Goal: Task Accomplishment & Management: Manage account settings

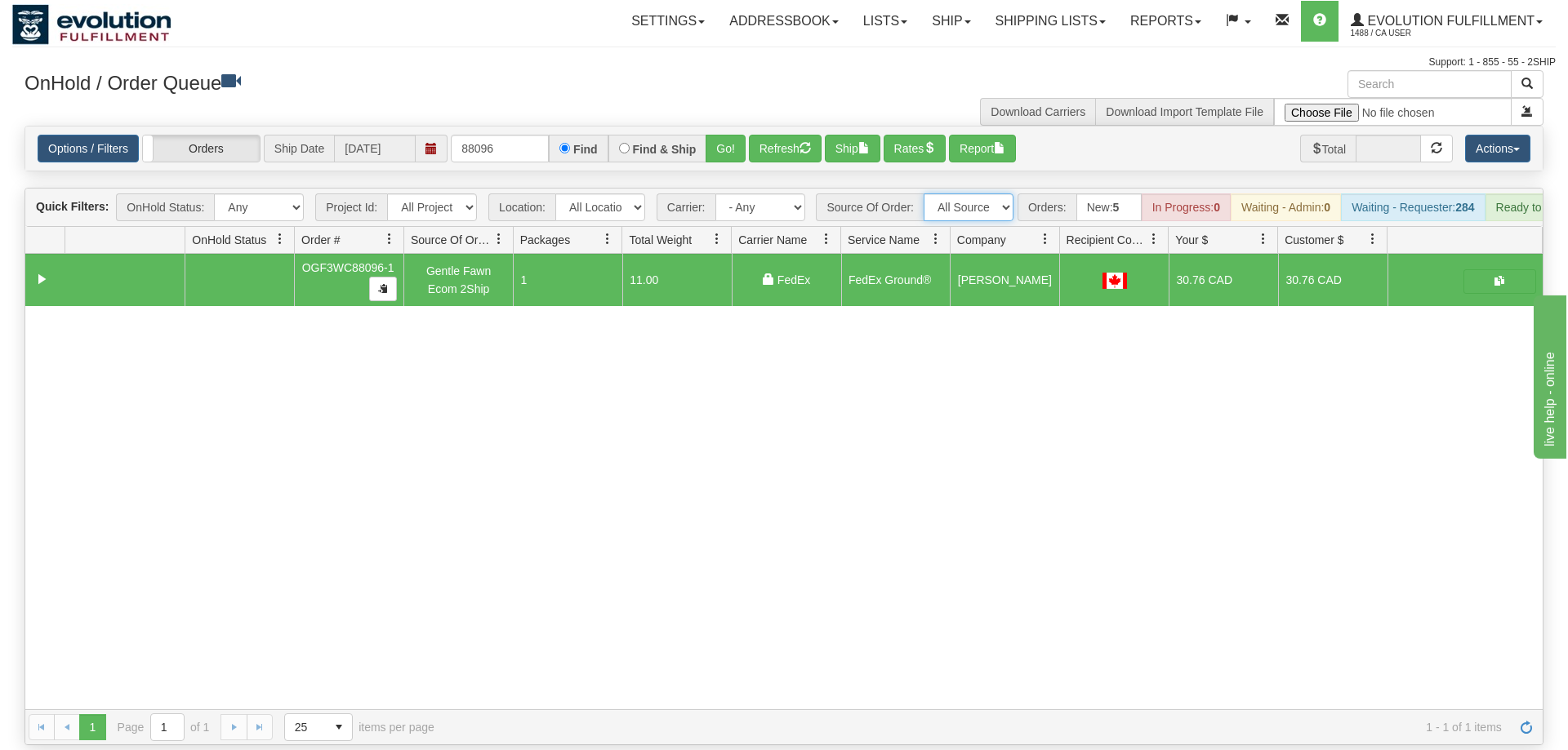
click at [923, 193] on select "All Sources AirBlaster 2Ship Integration Ambler Apparel 2Ship Integration Blast…" at bounding box center [968, 208] width 90 height 28
click at [473, 135] on input "88096" at bounding box center [500, 149] width 98 height 28
click at [477, 135] on input "88096" at bounding box center [500, 149] width 98 height 28
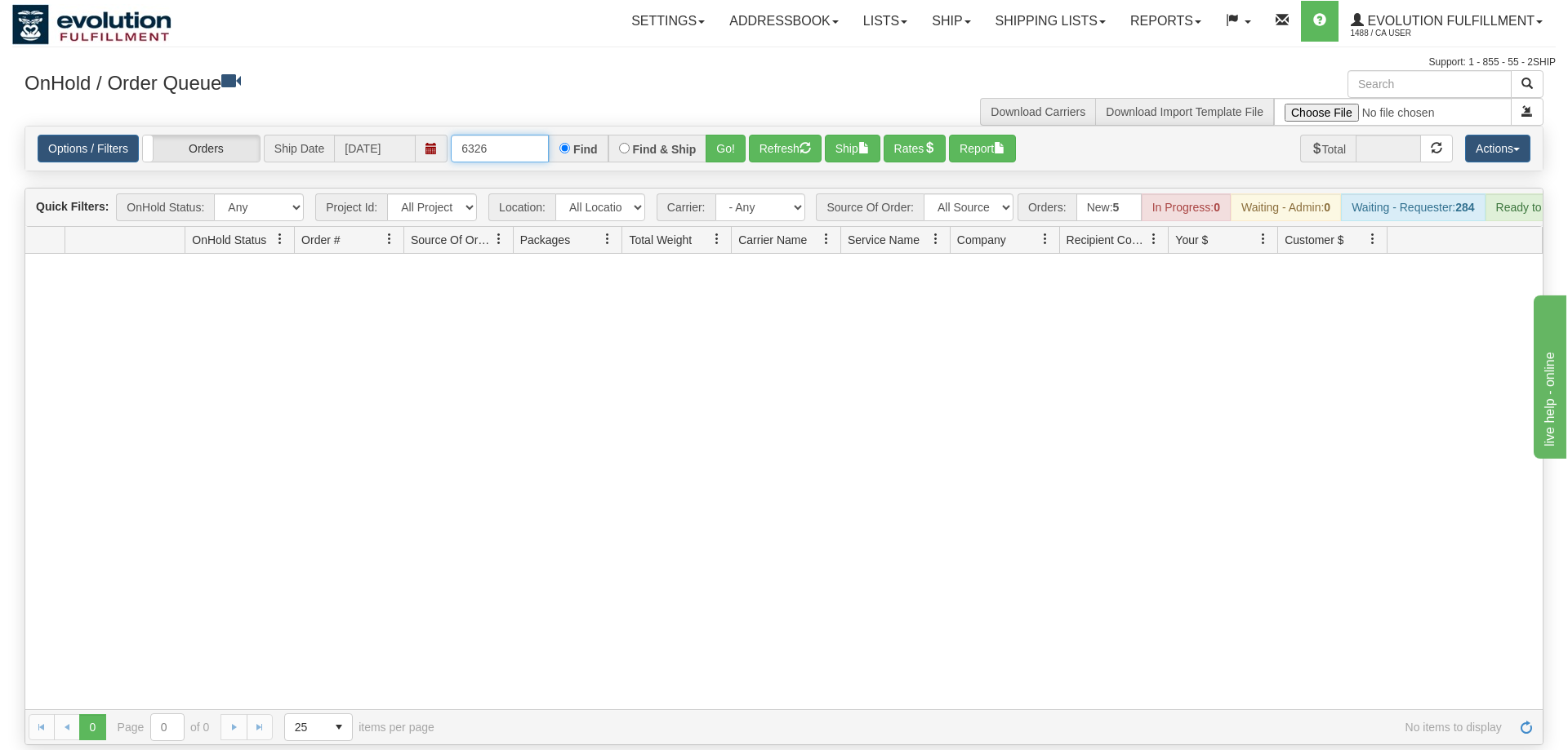
drag, startPoint x: 496, startPoint y: 134, endPoint x: 281, endPoint y: 150, distance: 215.6
click at [451, 150] on input "6326" at bounding box center [500, 149] width 98 height 28
type input "12915"
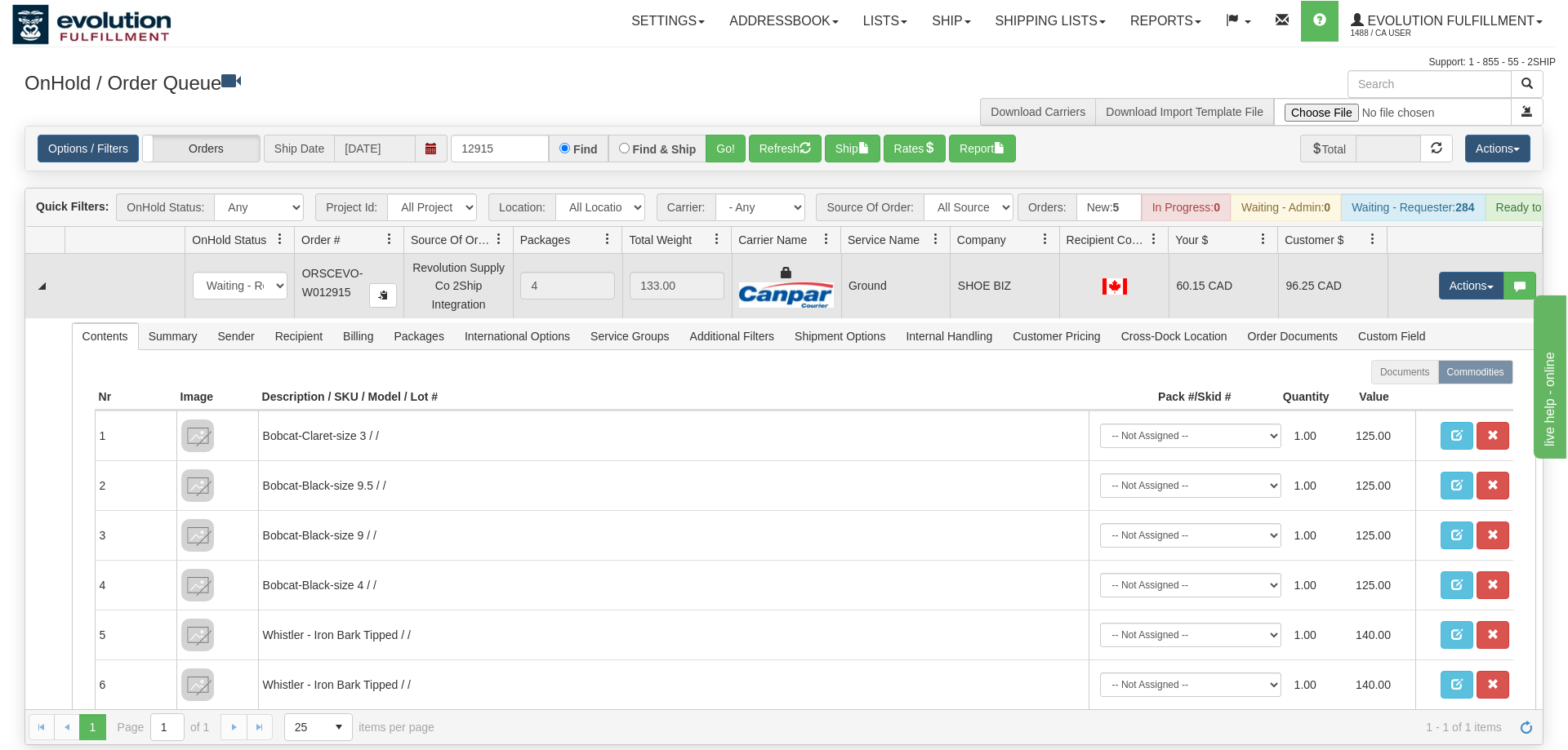
click at [957, 275] on td "SHOE BIZ" at bounding box center [1005, 285] width 109 height 64
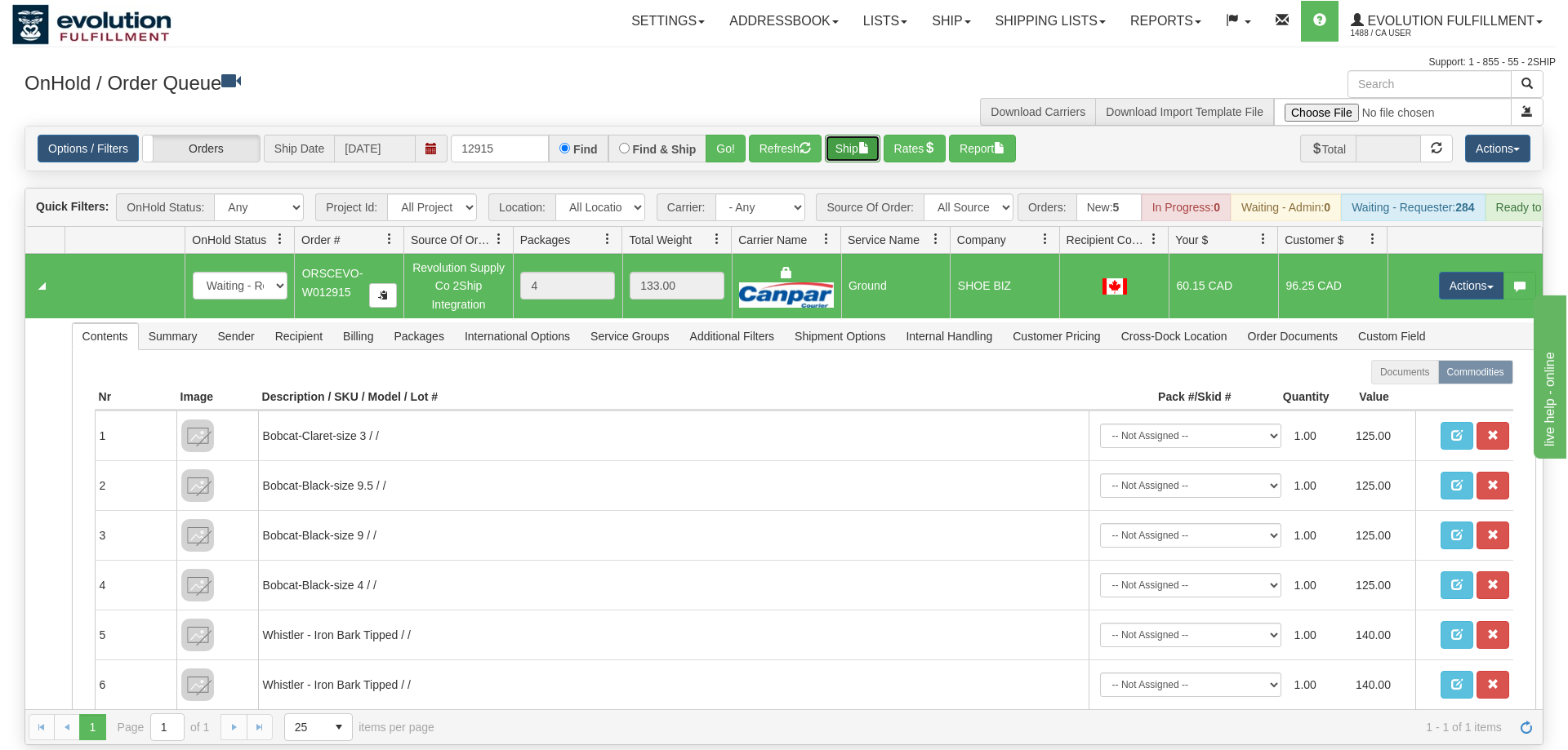
click at [865, 135] on button "Ship" at bounding box center [852, 149] width 55 height 28
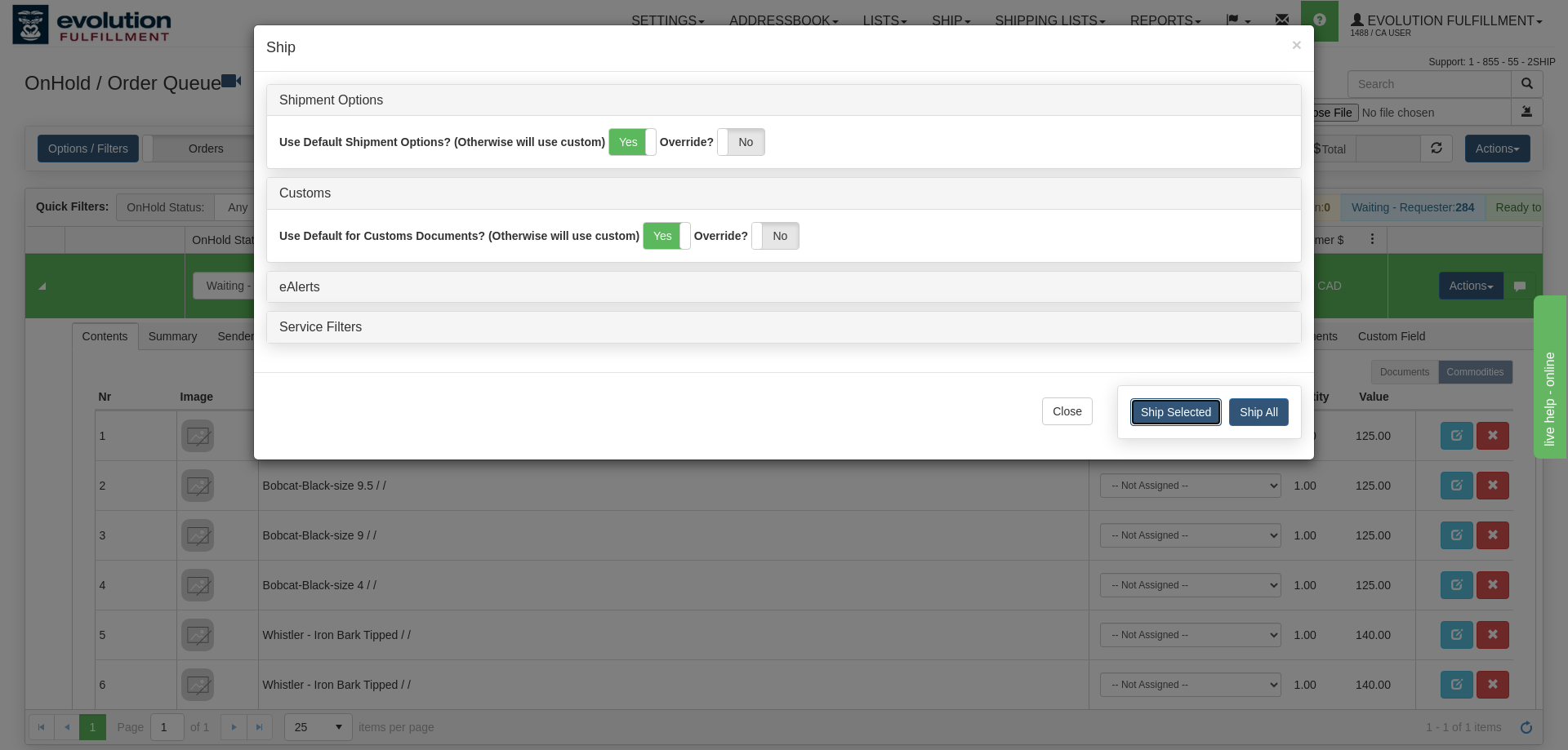
click at [1193, 411] on button "Ship Selected" at bounding box center [1176, 413] width 92 height 28
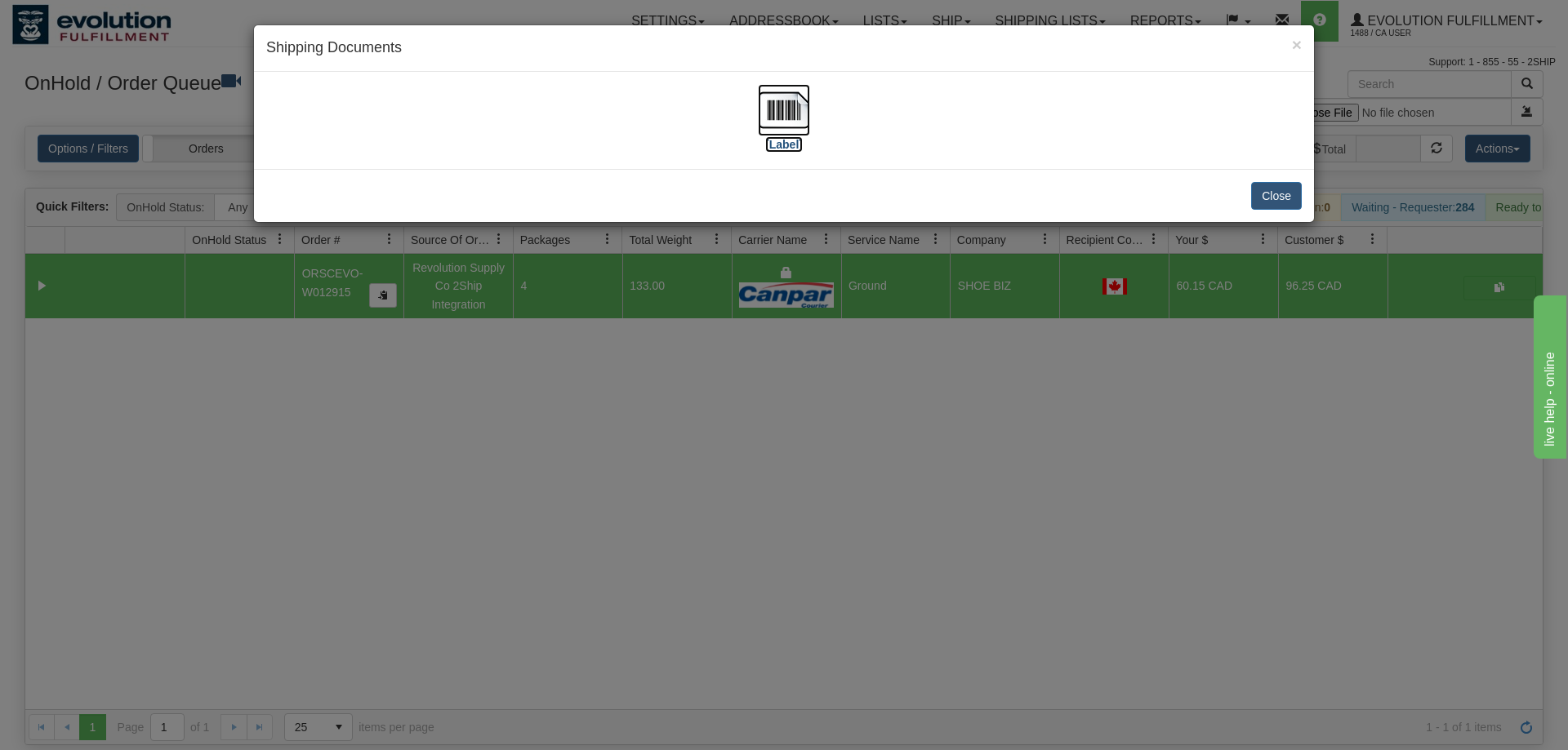
click at [791, 105] on img at bounding box center [784, 110] width 52 height 52
click at [1261, 188] on button "Close" at bounding box center [1276, 196] width 50 height 28
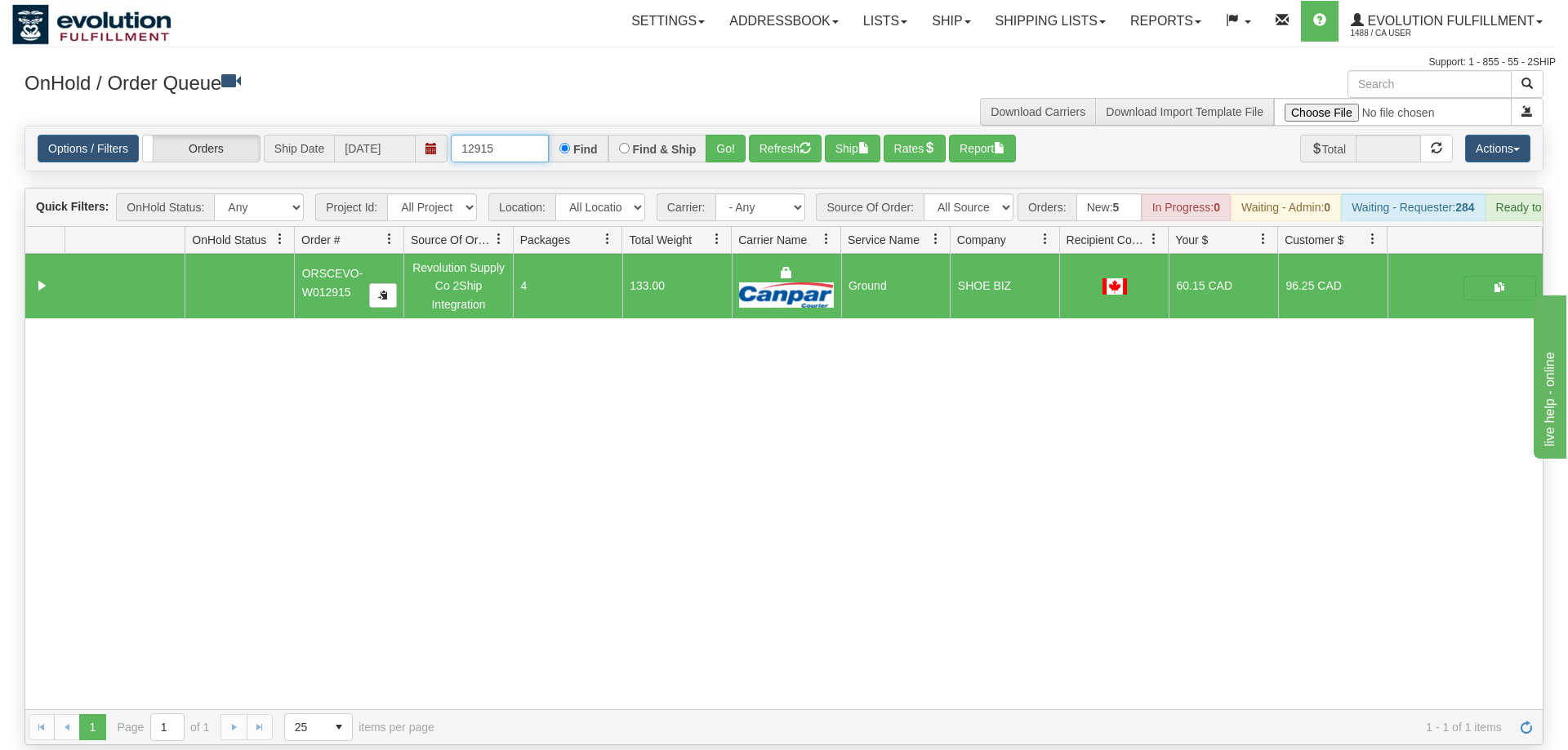
click at [488, 135] on input "12915" at bounding box center [500, 149] width 98 height 28
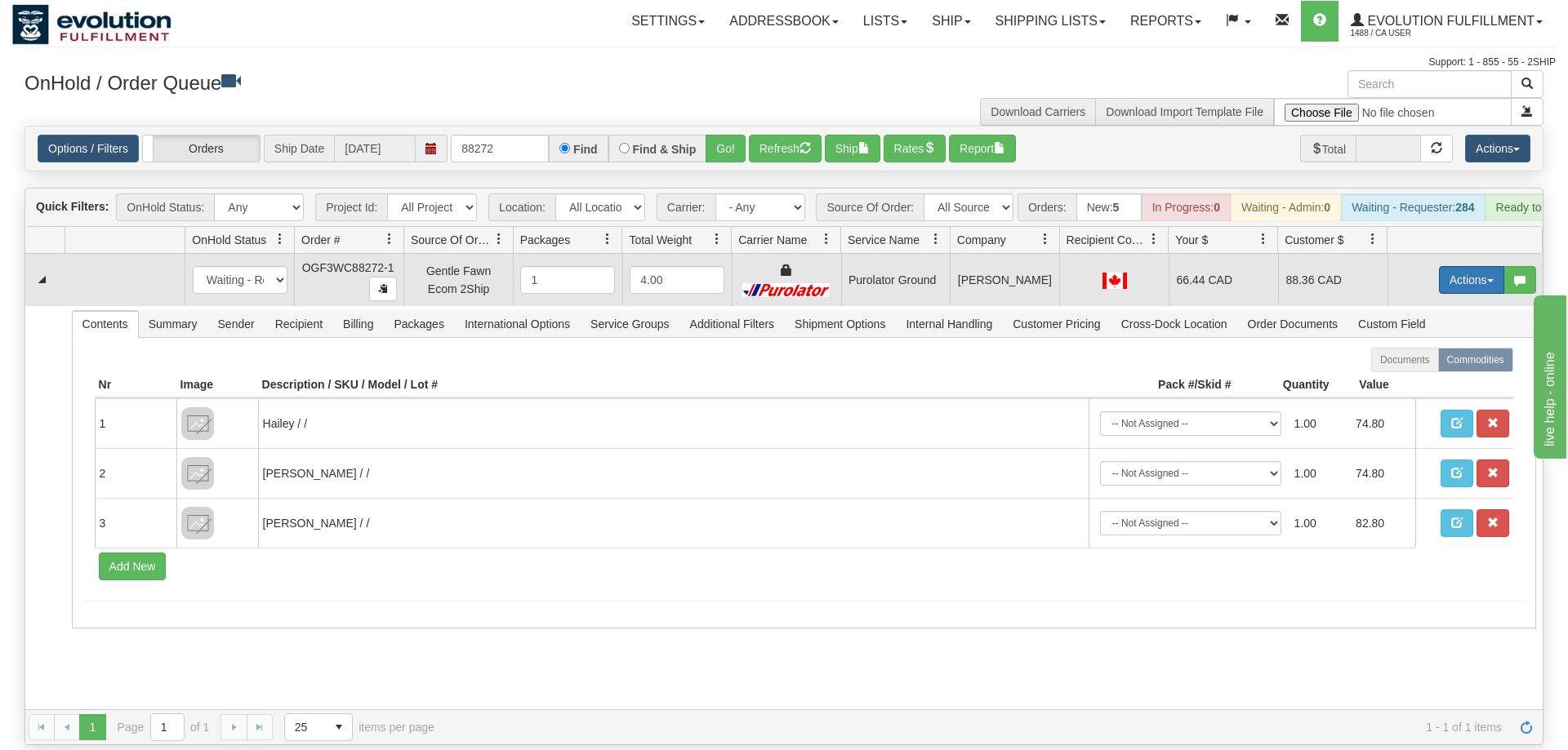
click at [1443, 266] on button "Actions" at bounding box center [1471, 280] width 65 height 28
click at [1437, 346] on span "Rate All Services" at bounding box center [1438, 353] width 98 height 13
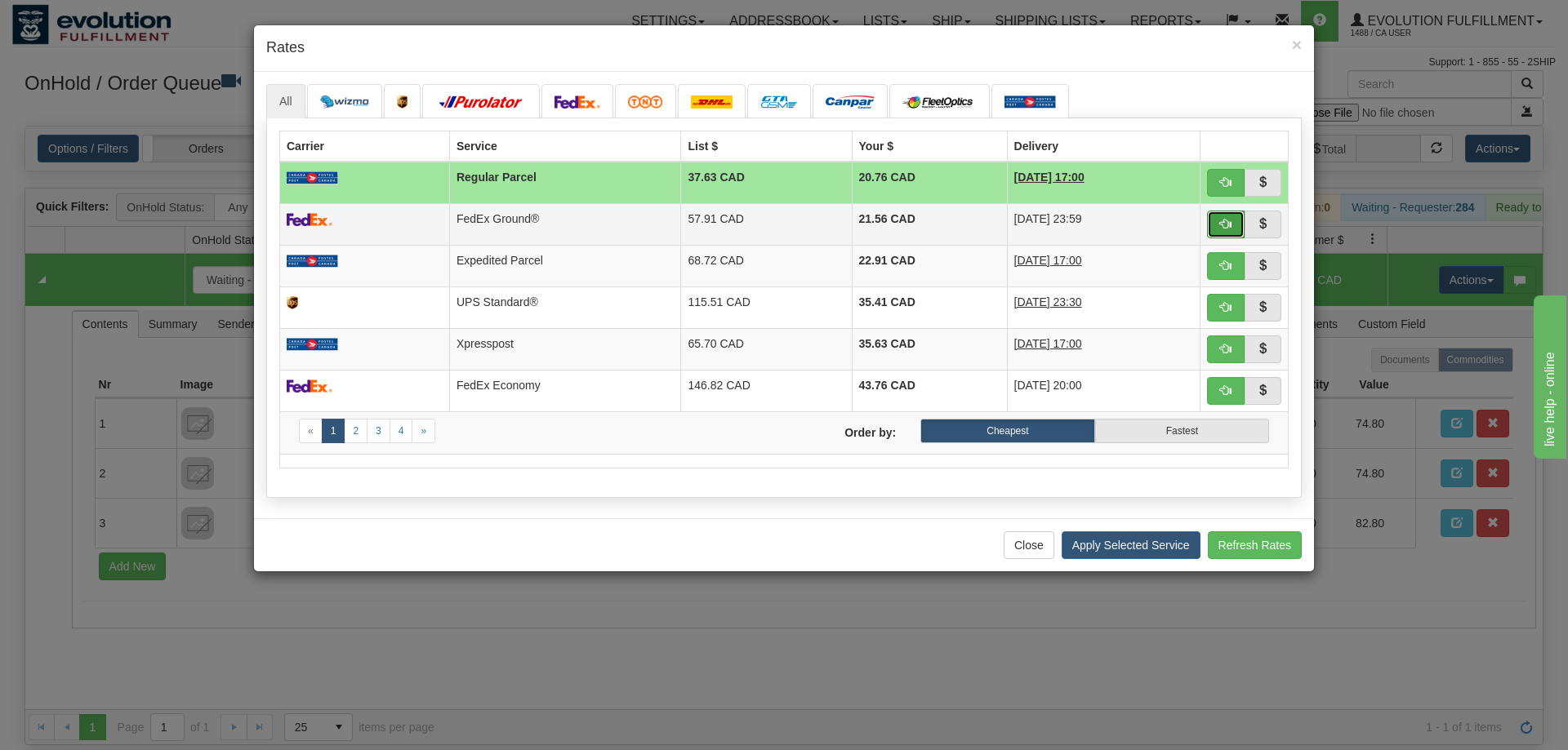
click at [1221, 221] on span "button" at bounding box center [1225, 223] width 12 height 12
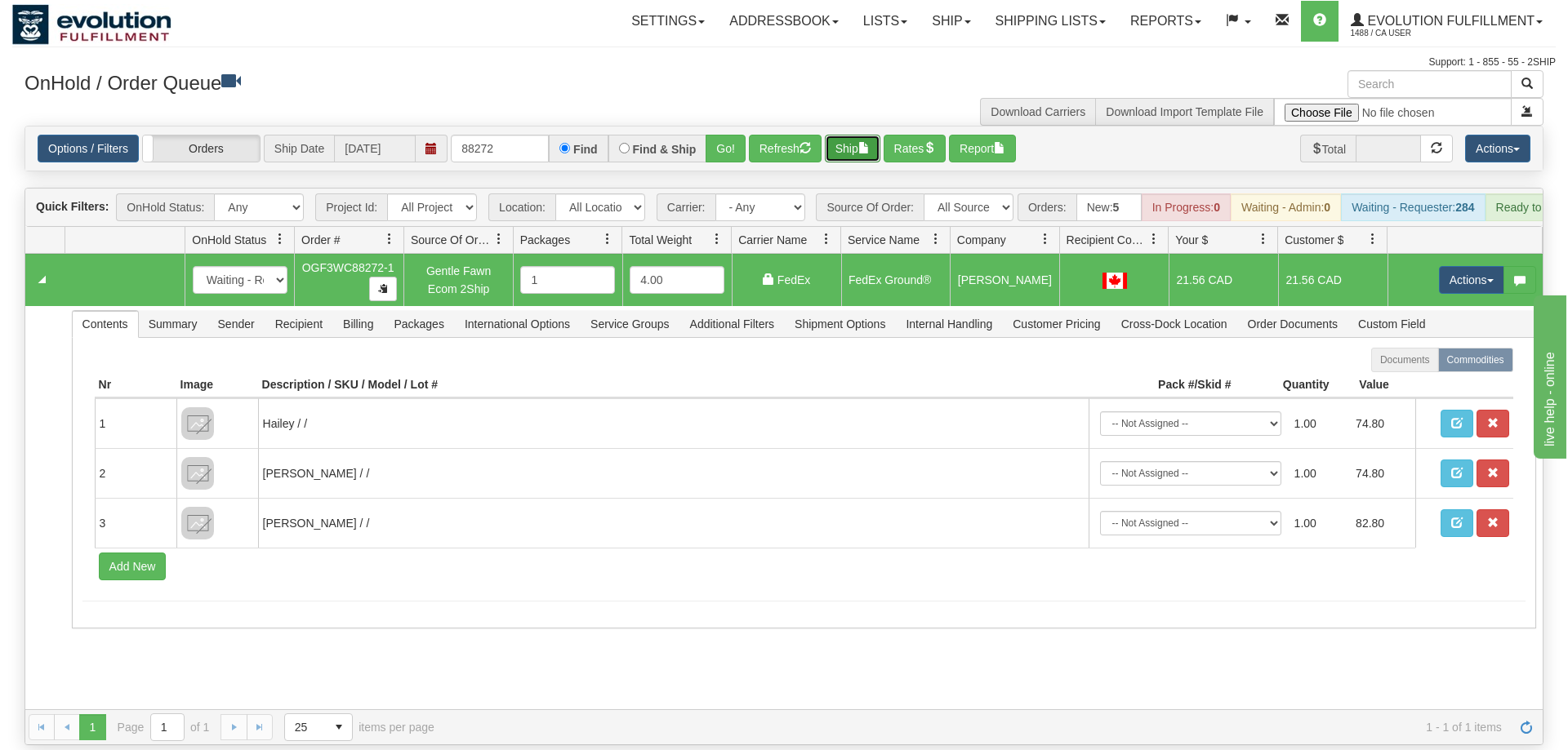
click at [859, 136] on button "Ship" at bounding box center [852, 149] width 55 height 28
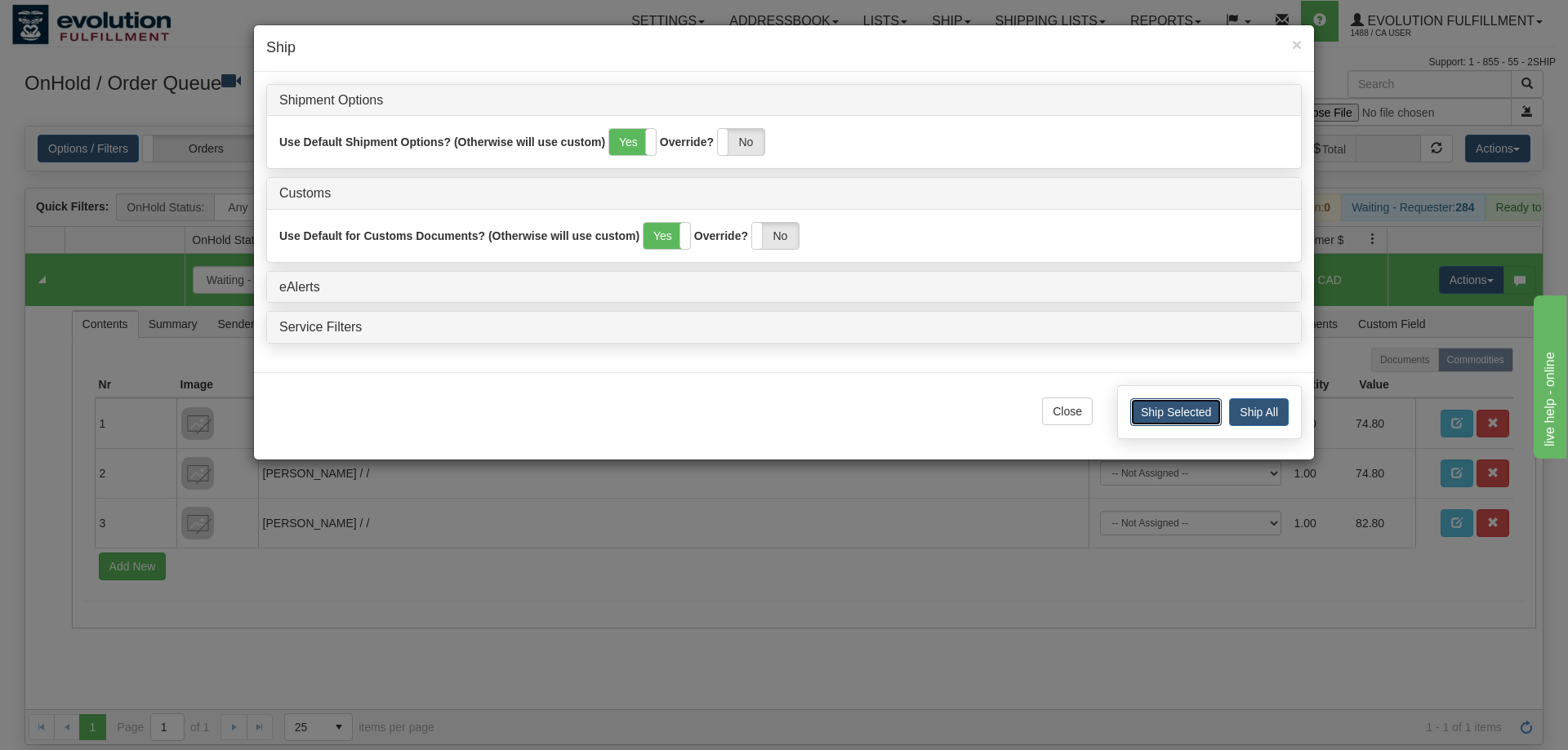
click at [1164, 413] on button "Ship Selected" at bounding box center [1176, 413] width 92 height 28
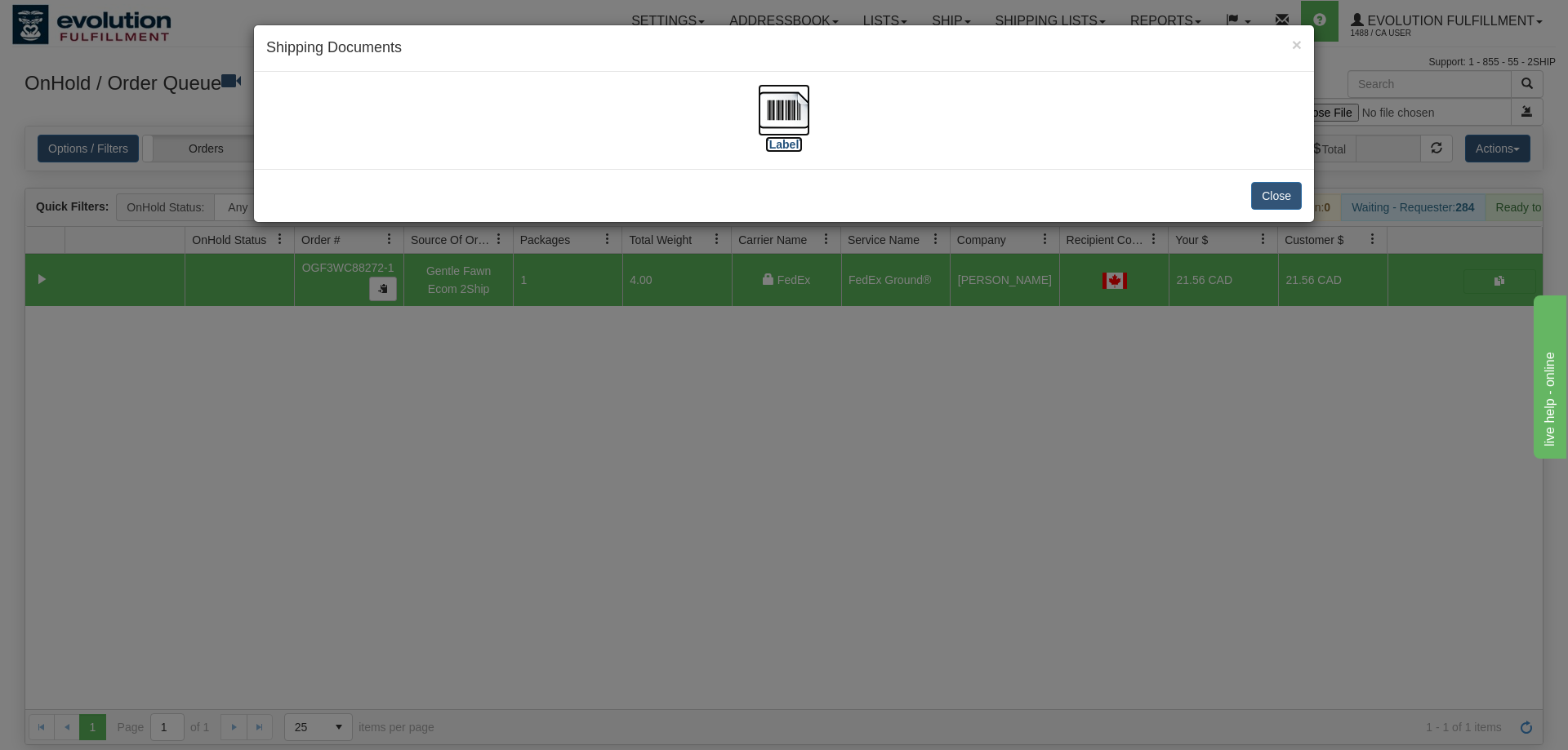
click at [777, 119] on img at bounding box center [784, 110] width 52 height 52
click at [1271, 196] on button "Close" at bounding box center [1276, 196] width 50 height 28
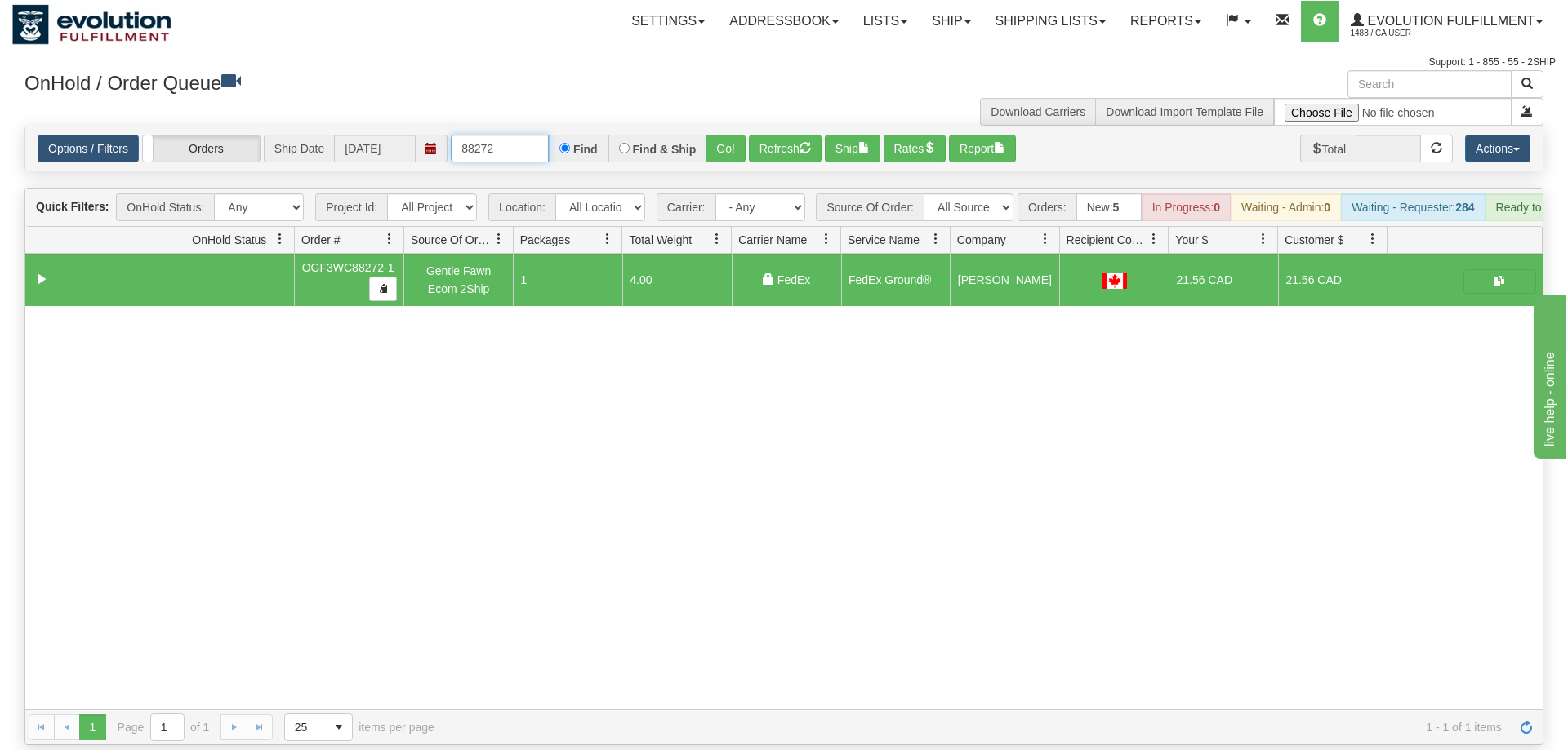
drag, startPoint x: 503, startPoint y: 123, endPoint x: 339, endPoint y: 119, distance: 164.0
click at [451, 135] on input "88272" at bounding box center [500, 149] width 98 height 28
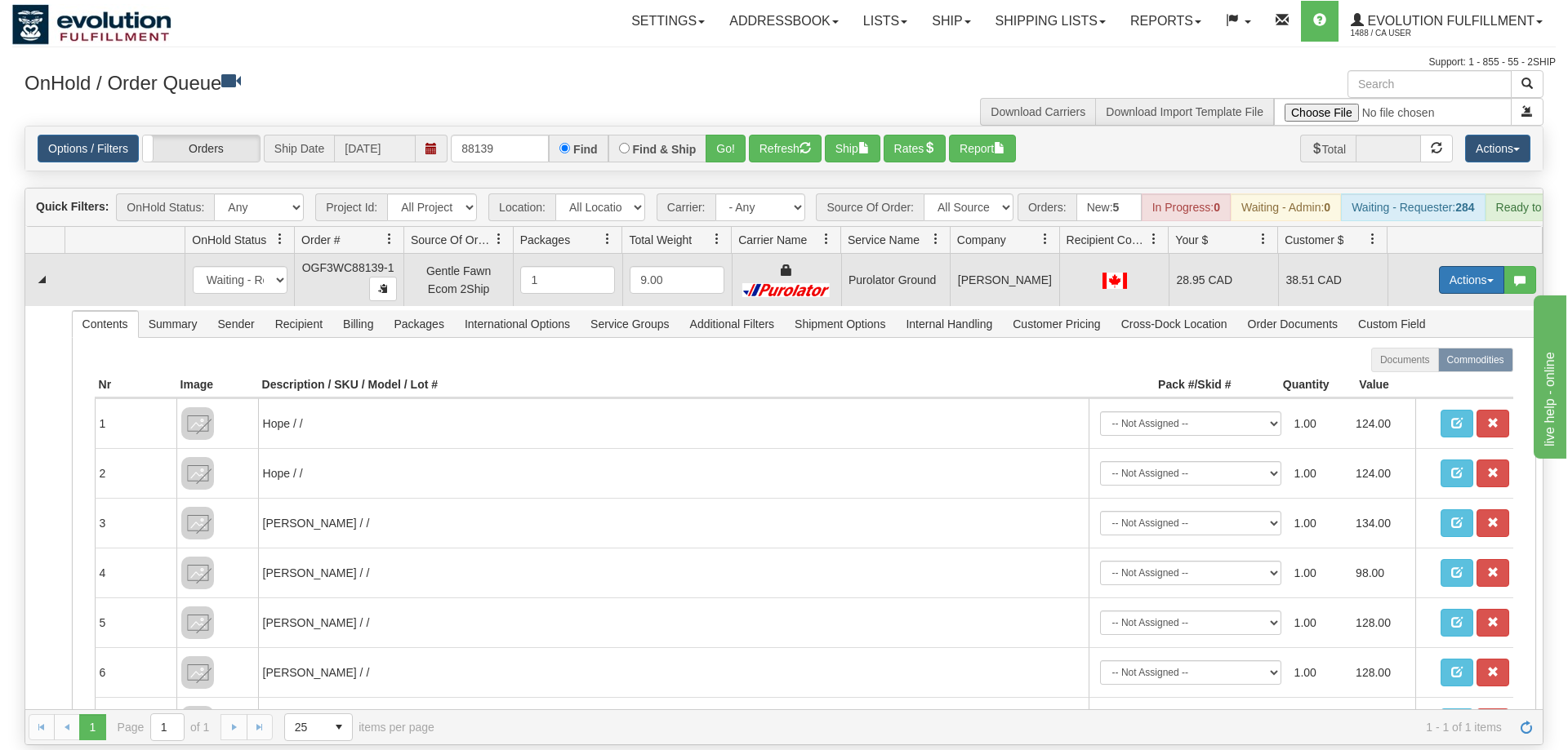
click at [1452, 266] on button "Actions" at bounding box center [1471, 280] width 65 height 28
click at [1446, 346] on span "Rate All Services" at bounding box center [1438, 353] width 98 height 13
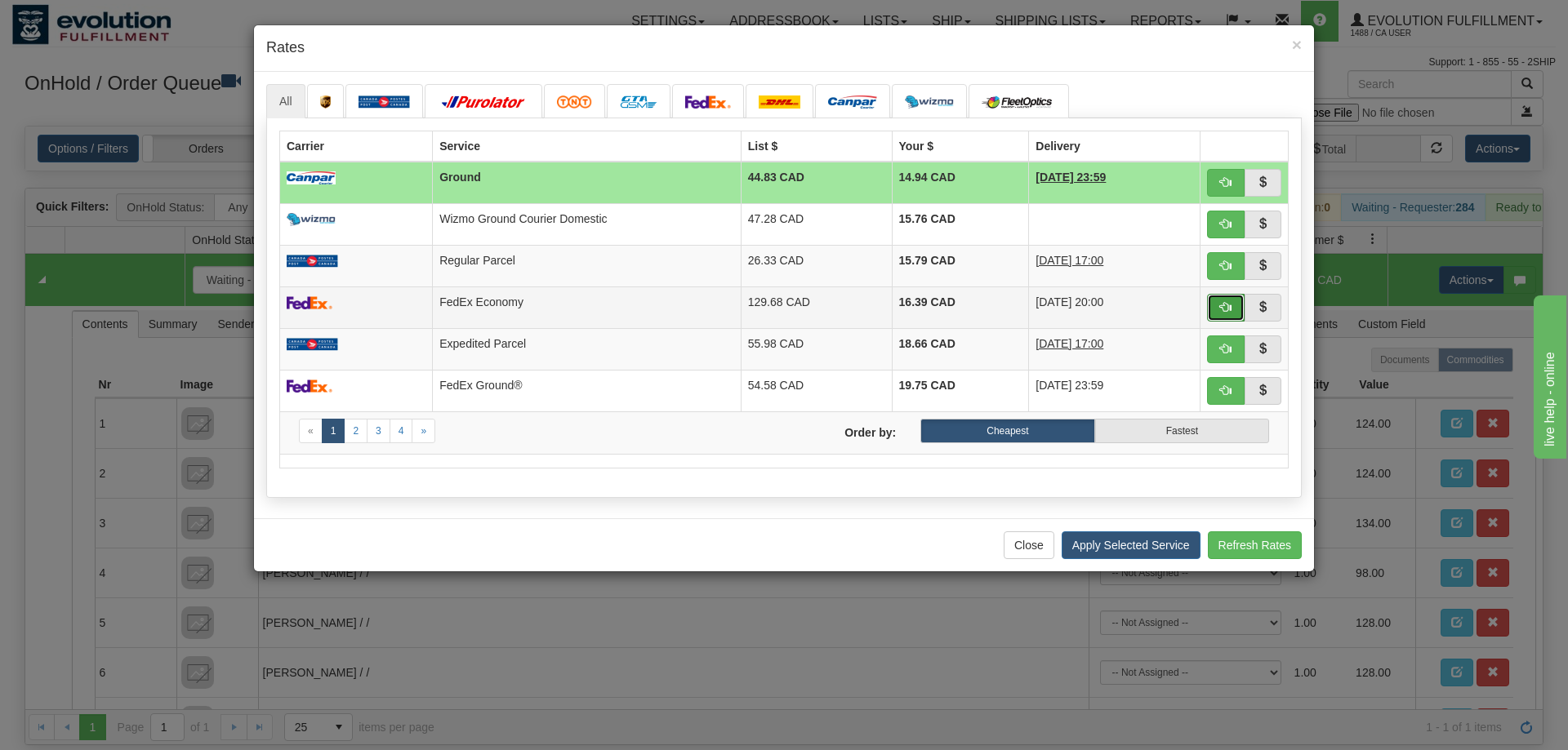
click at [1216, 311] on button "button" at bounding box center [1225, 308] width 37 height 28
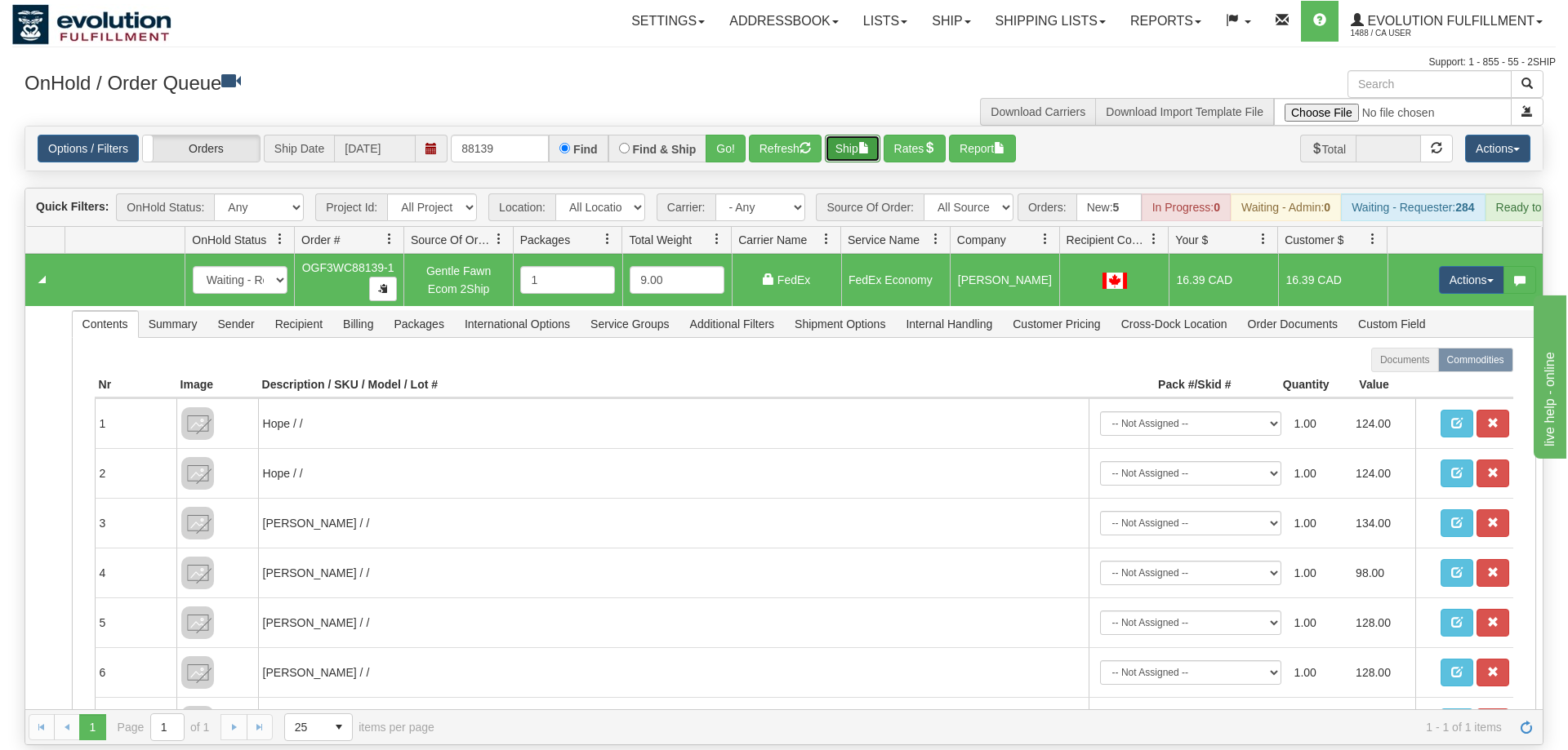
click at [849, 135] on button "Ship" at bounding box center [852, 149] width 55 height 28
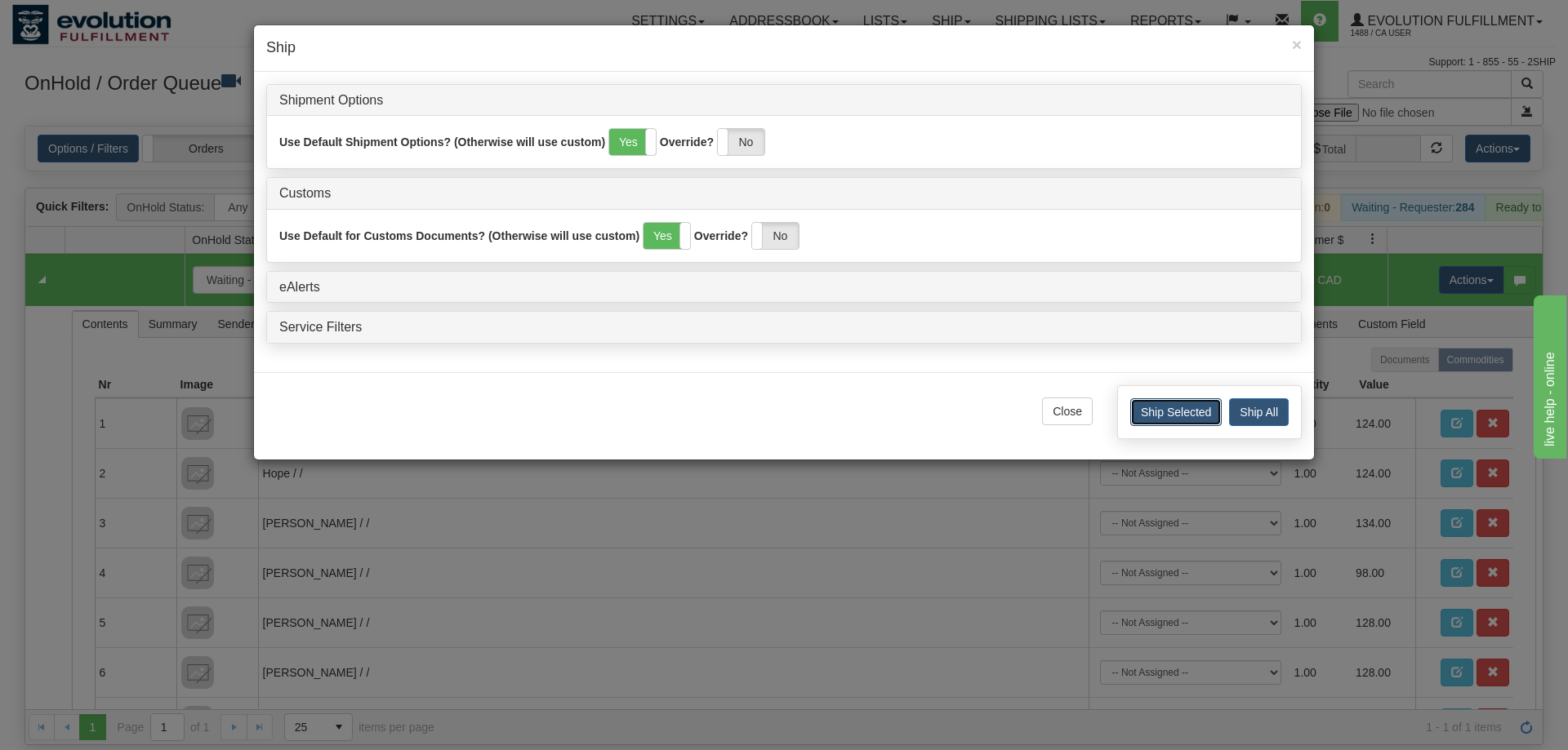
click at [1183, 409] on button "Ship Selected" at bounding box center [1176, 413] width 92 height 28
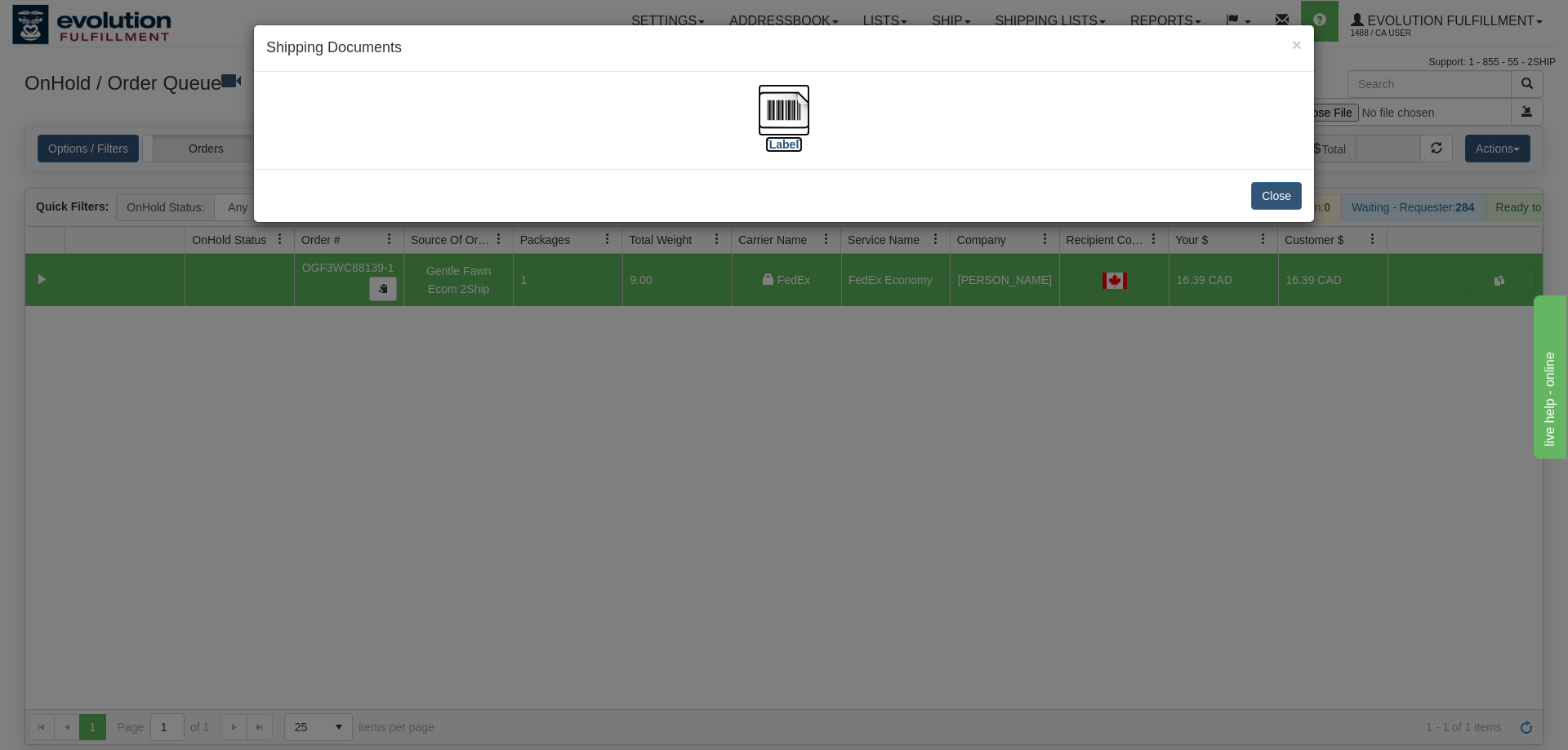
click at [787, 112] on img at bounding box center [784, 110] width 52 height 52
click at [1258, 200] on button "Close" at bounding box center [1276, 196] width 50 height 28
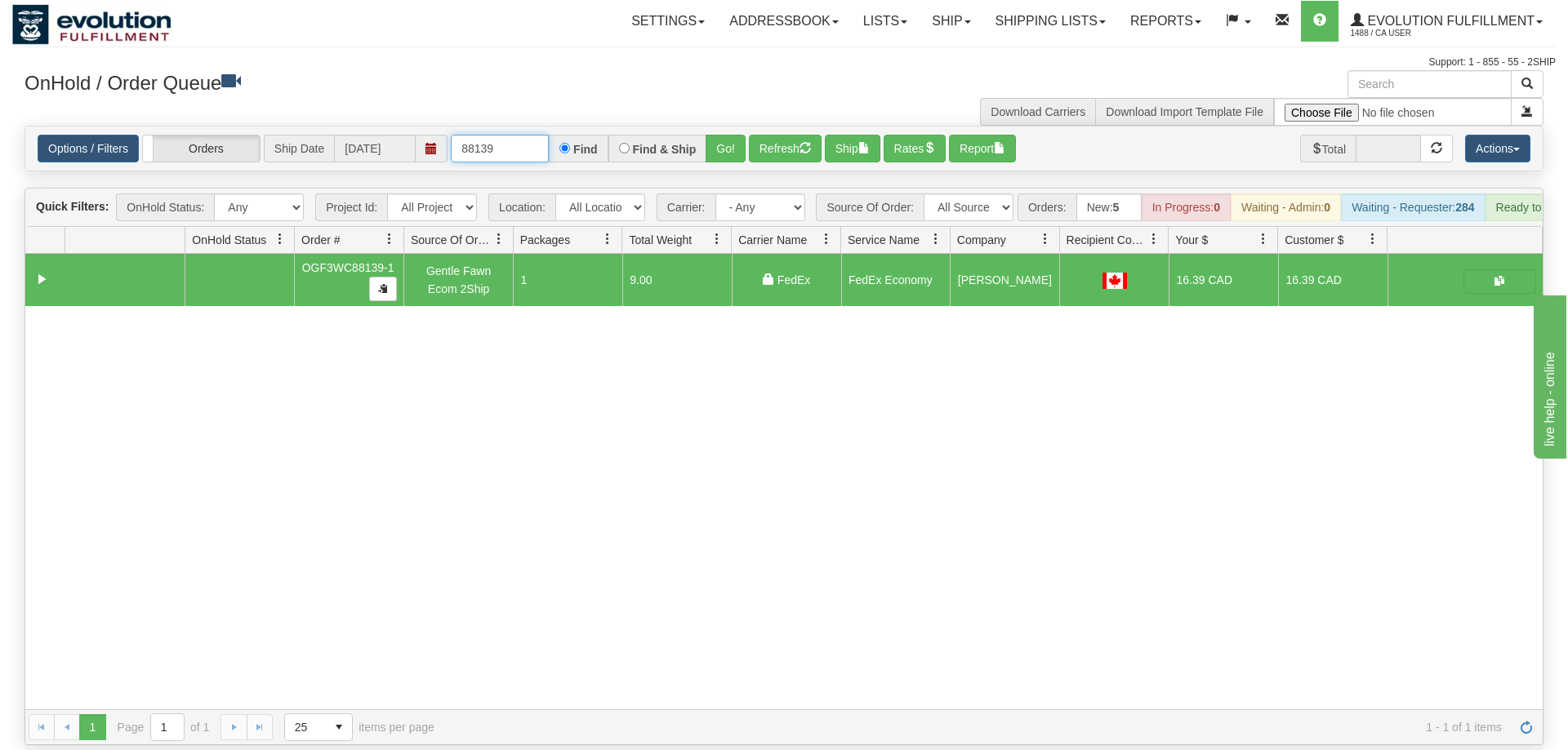
drag, startPoint x: 472, startPoint y: 125, endPoint x: 542, endPoint y: 122, distance: 70.1
click at [542, 135] on input "88139" at bounding box center [500, 149] width 98 height 28
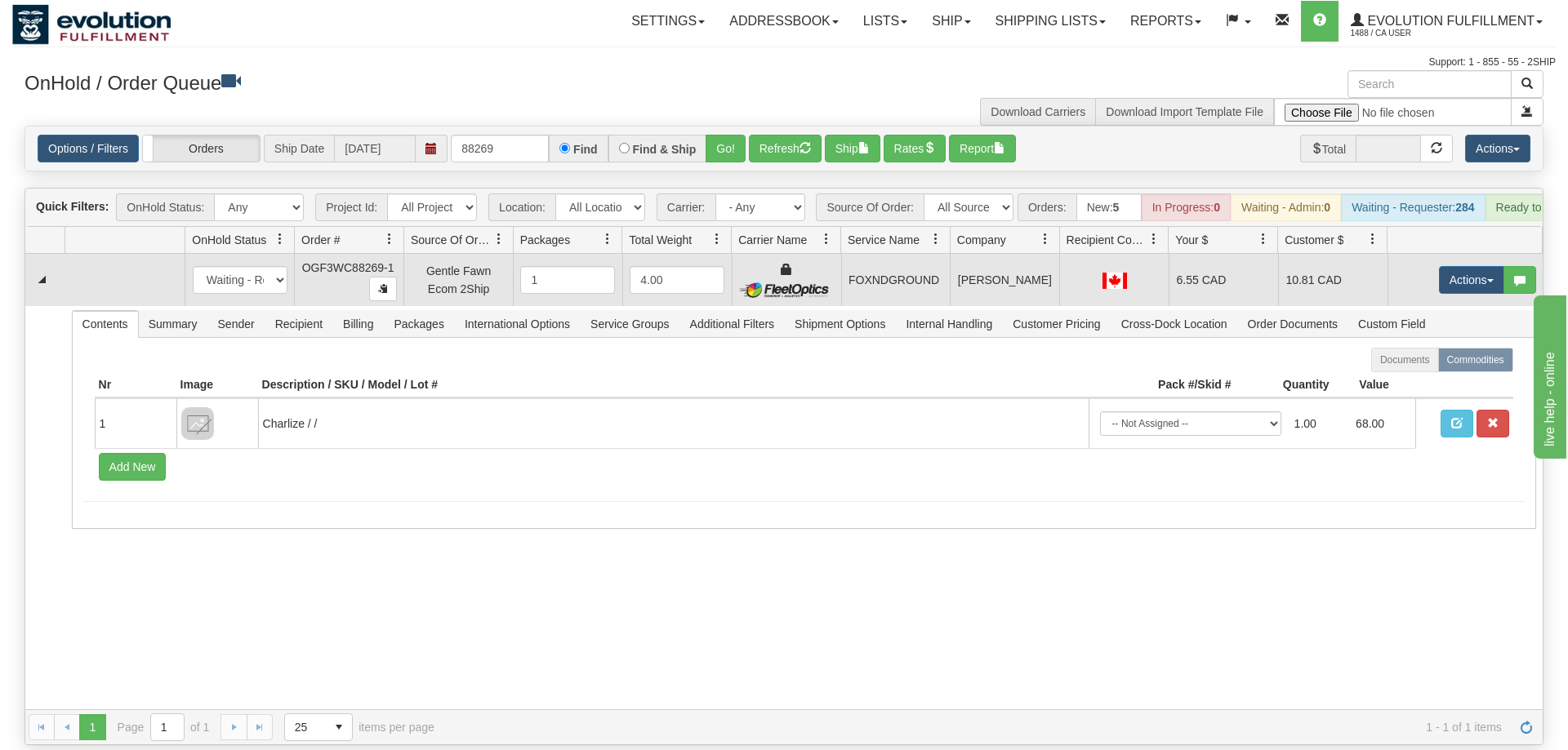
click at [928, 263] on td "FOXNDGROUND" at bounding box center [895, 279] width 109 height 52
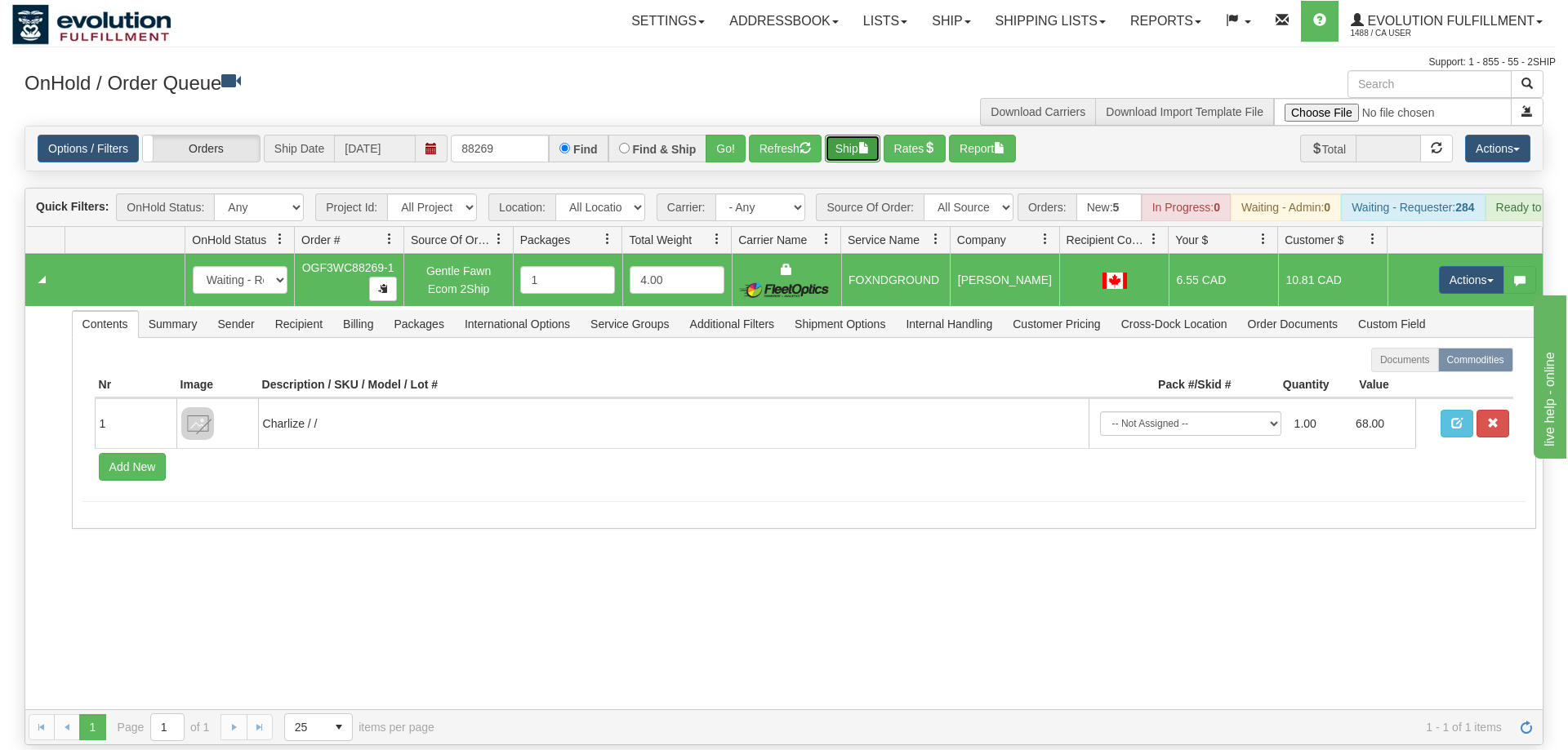
click at [835, 135] on button "Ship" at bounding box center [852, 149] width 55 height 28
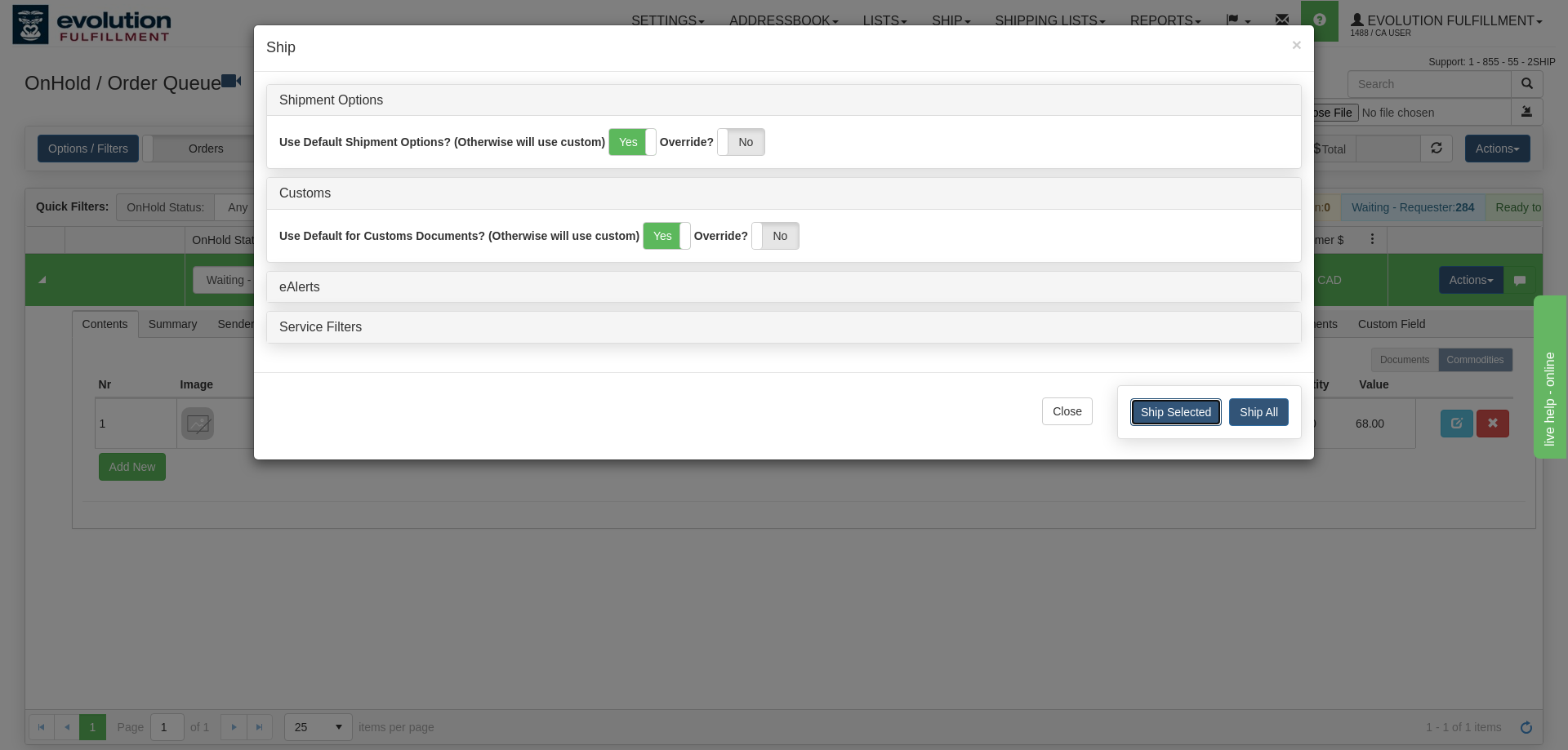
click at [1144, 413] on button "Ship Selected" at bounding box center [1176, 413] width 92 height 28
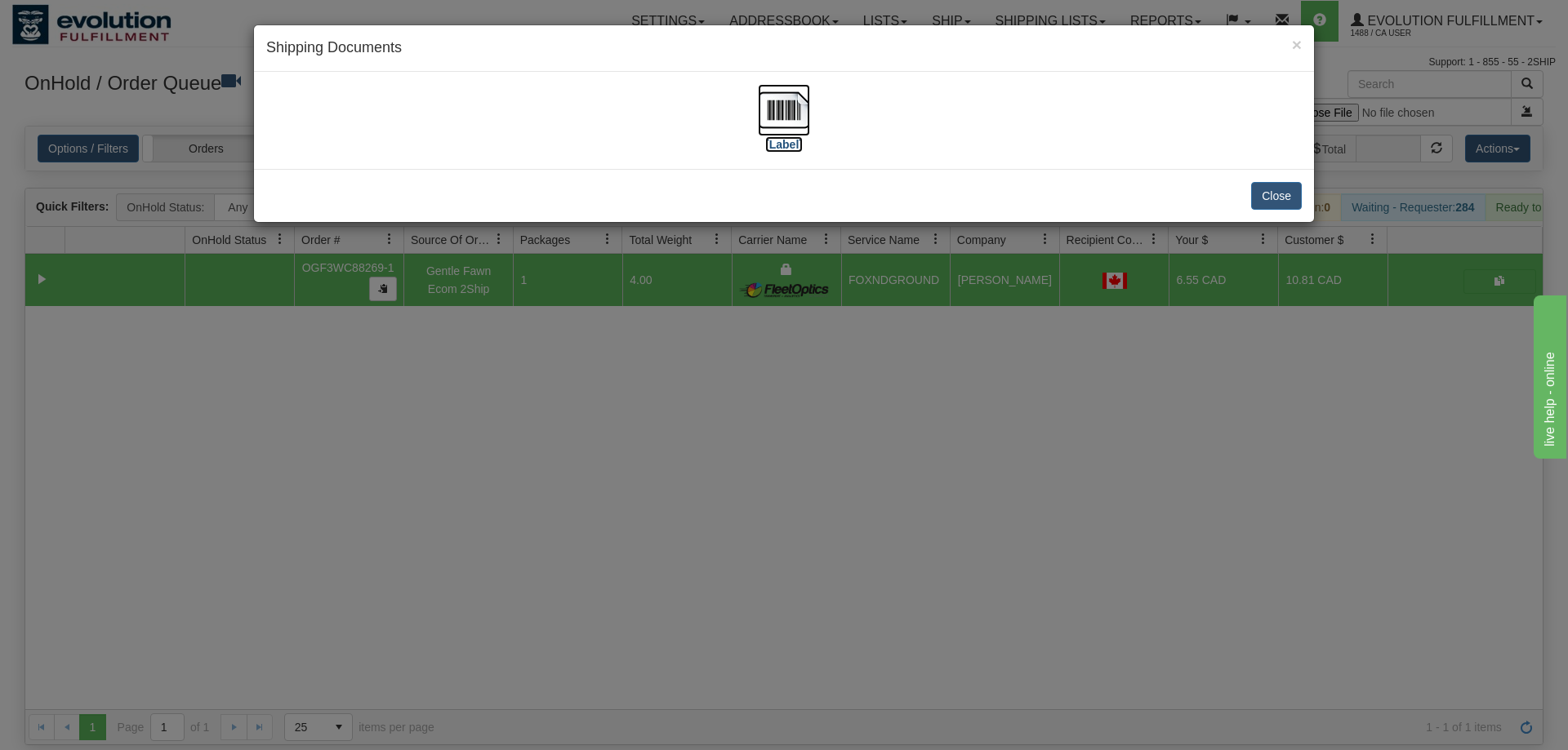
click at [785, 111] on img at bounding box center [784, 110] width 52 height 52
click at [1272, 191] on button "Close" at bounding box center [1276, 196] width 50 height 28
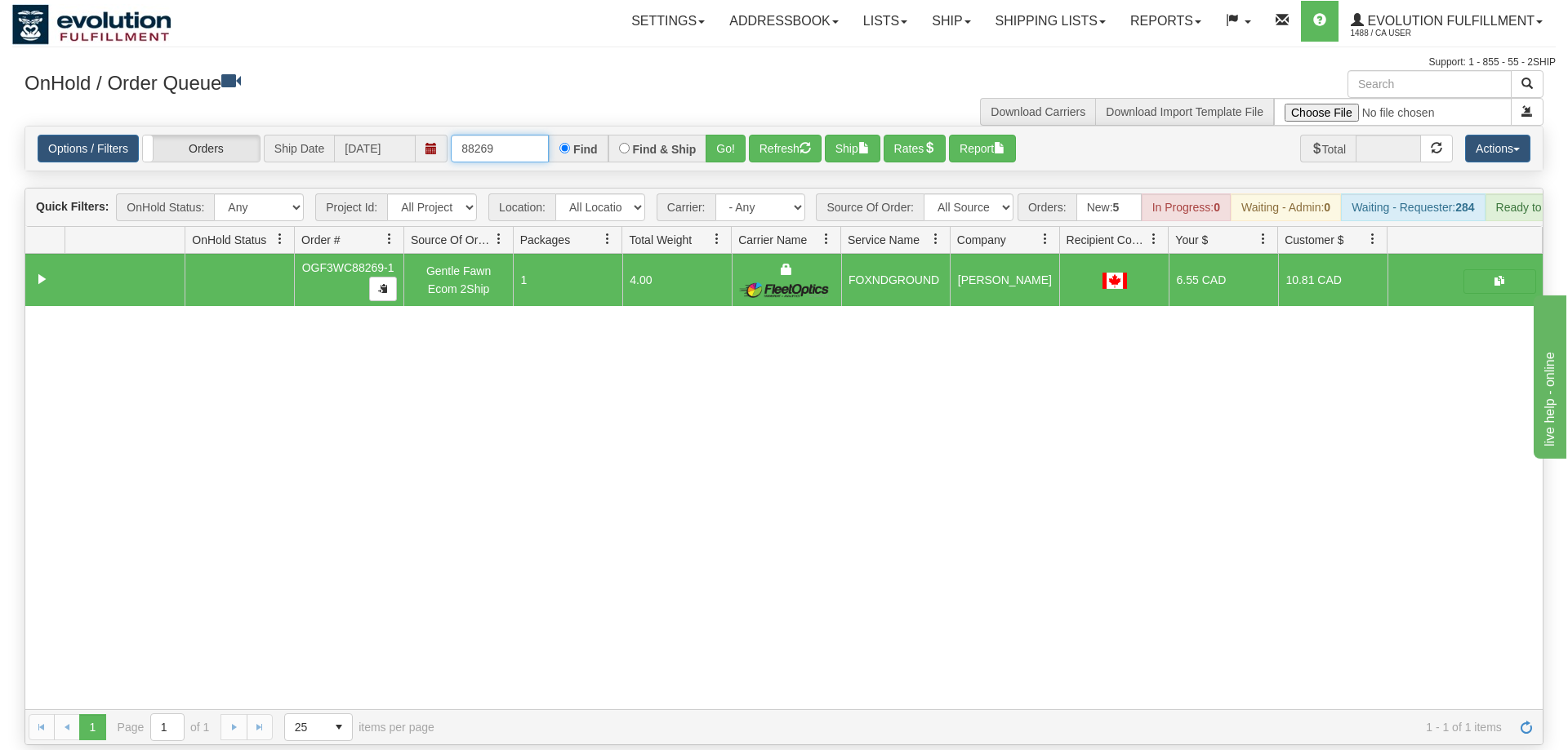
drag, startPoint x: 483, startPoint y: 124, endPoint x: 541, endPoint y: 122, distance: 58.0
click at [541, 135] on input "88269" at bounding box center [500, 149] width 98 height 28
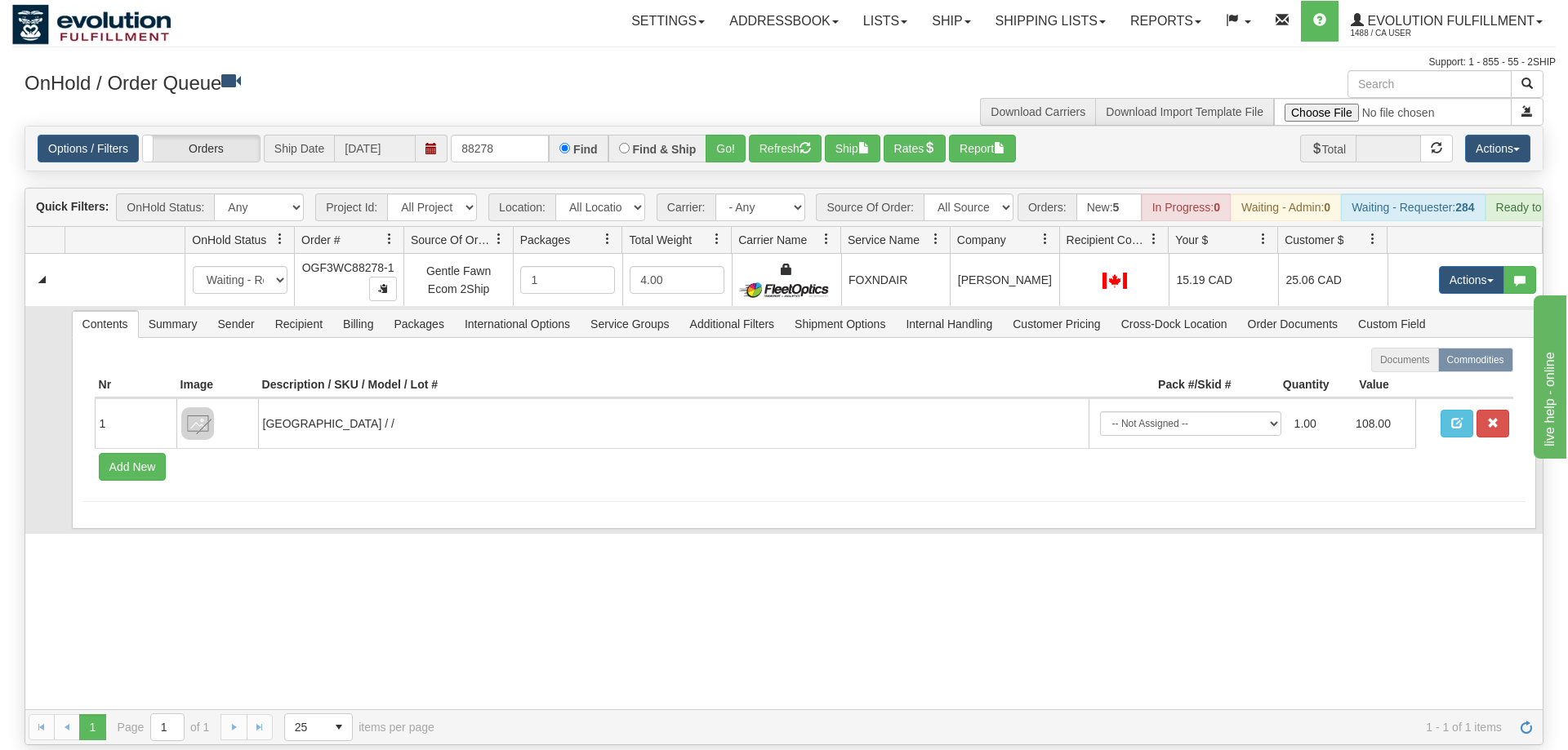
click at [823, 306] on td "Contents Summary Sender Recipient Billing Packages International Options Servic…" at bounding box center [803, 419] width 1478 height 227
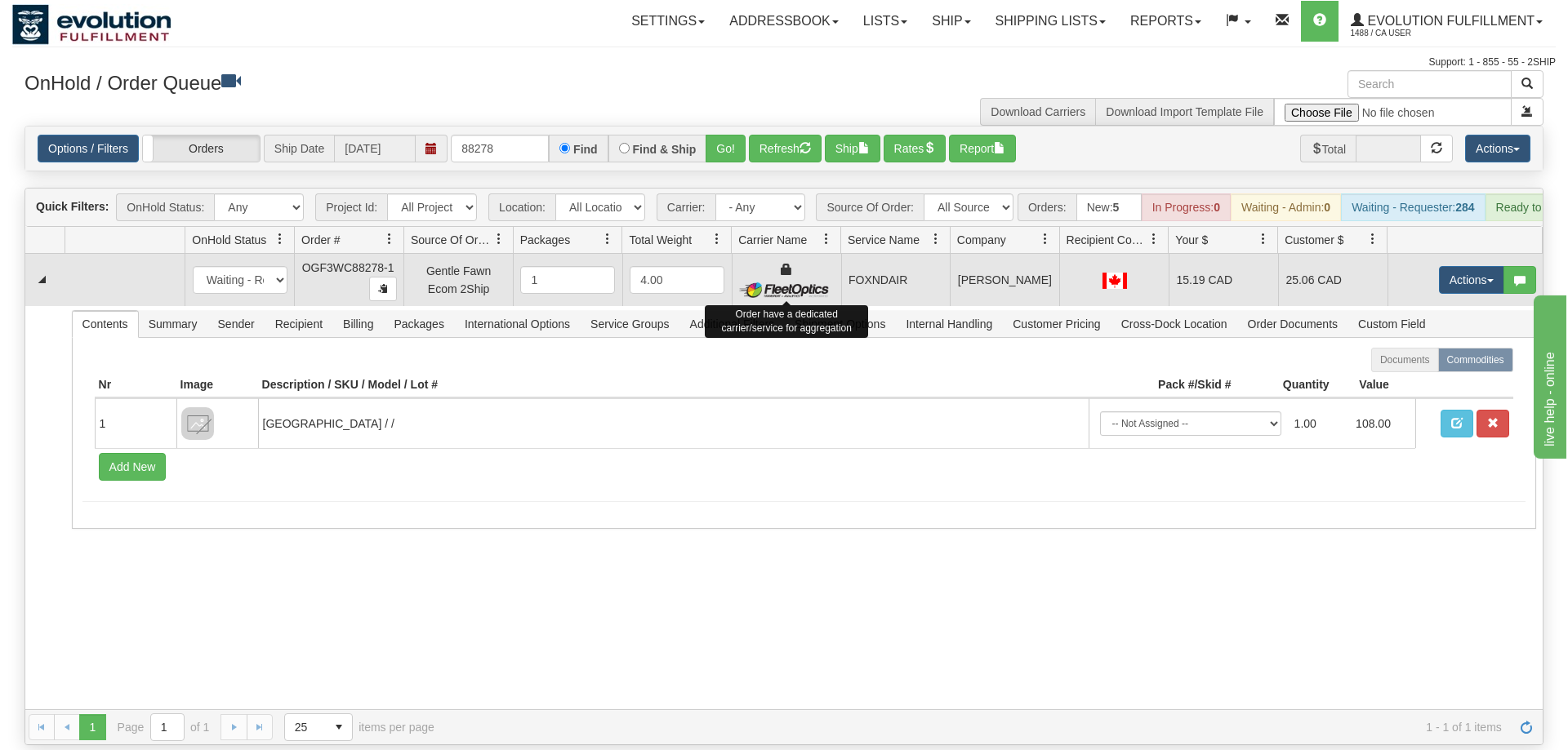
click at [818, 281] on img at bounding box center [786, 289] width 94 height 17
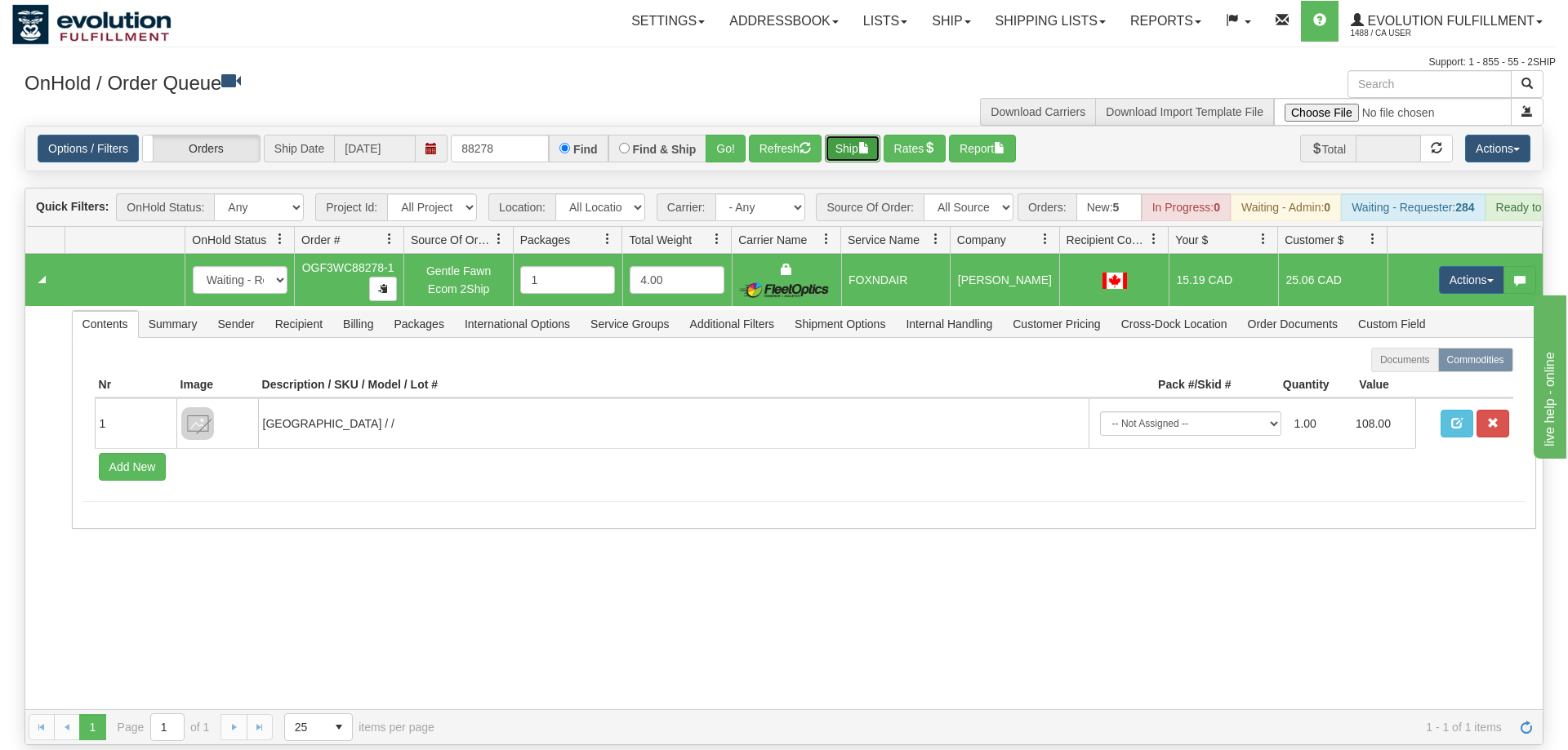
click at [852, 135] on button "Ship" at bounding box center [852, 149] width 55 height 28
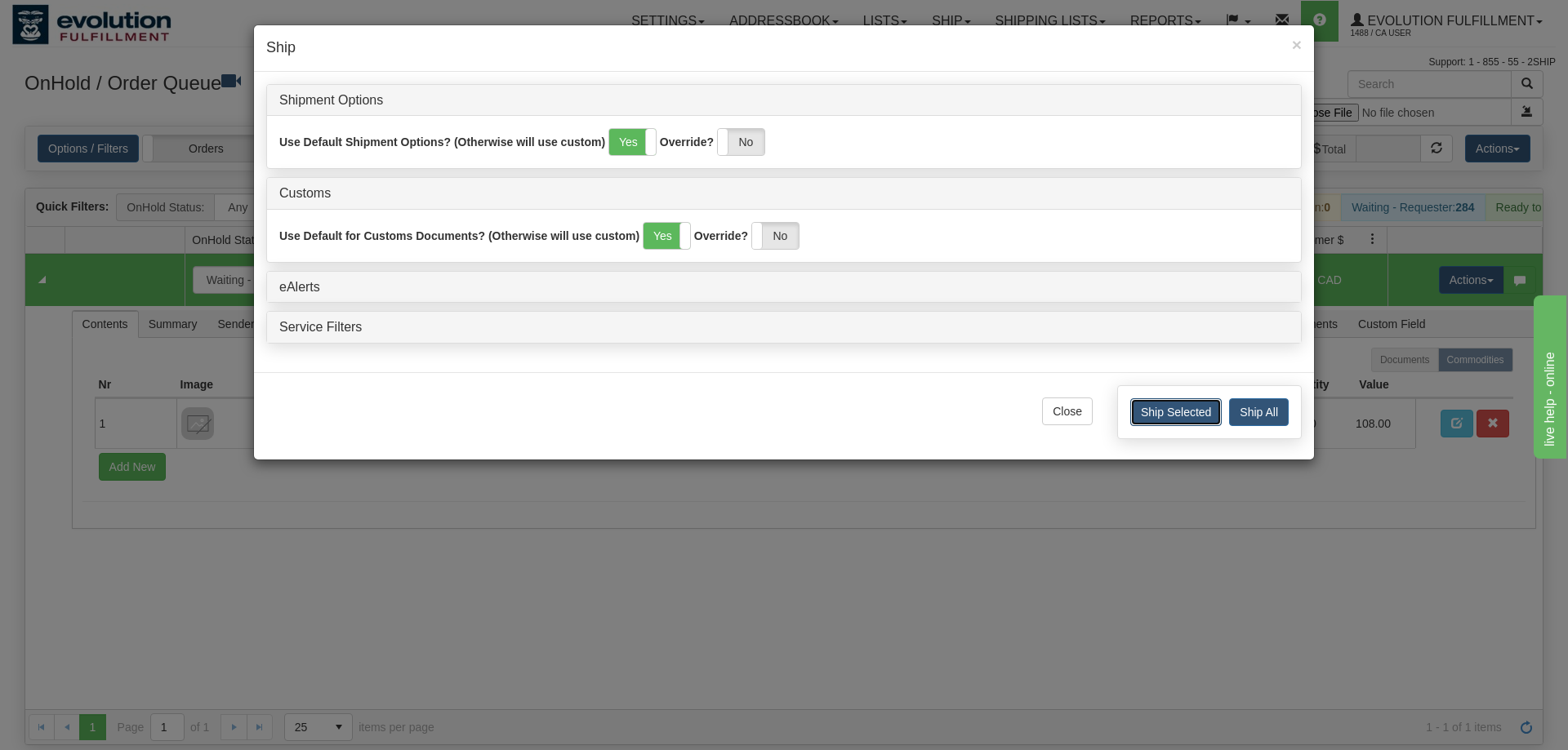
click at [1187, 413] on button "Ship Selected" at bounding box center [1176, 413] width 92 height 28
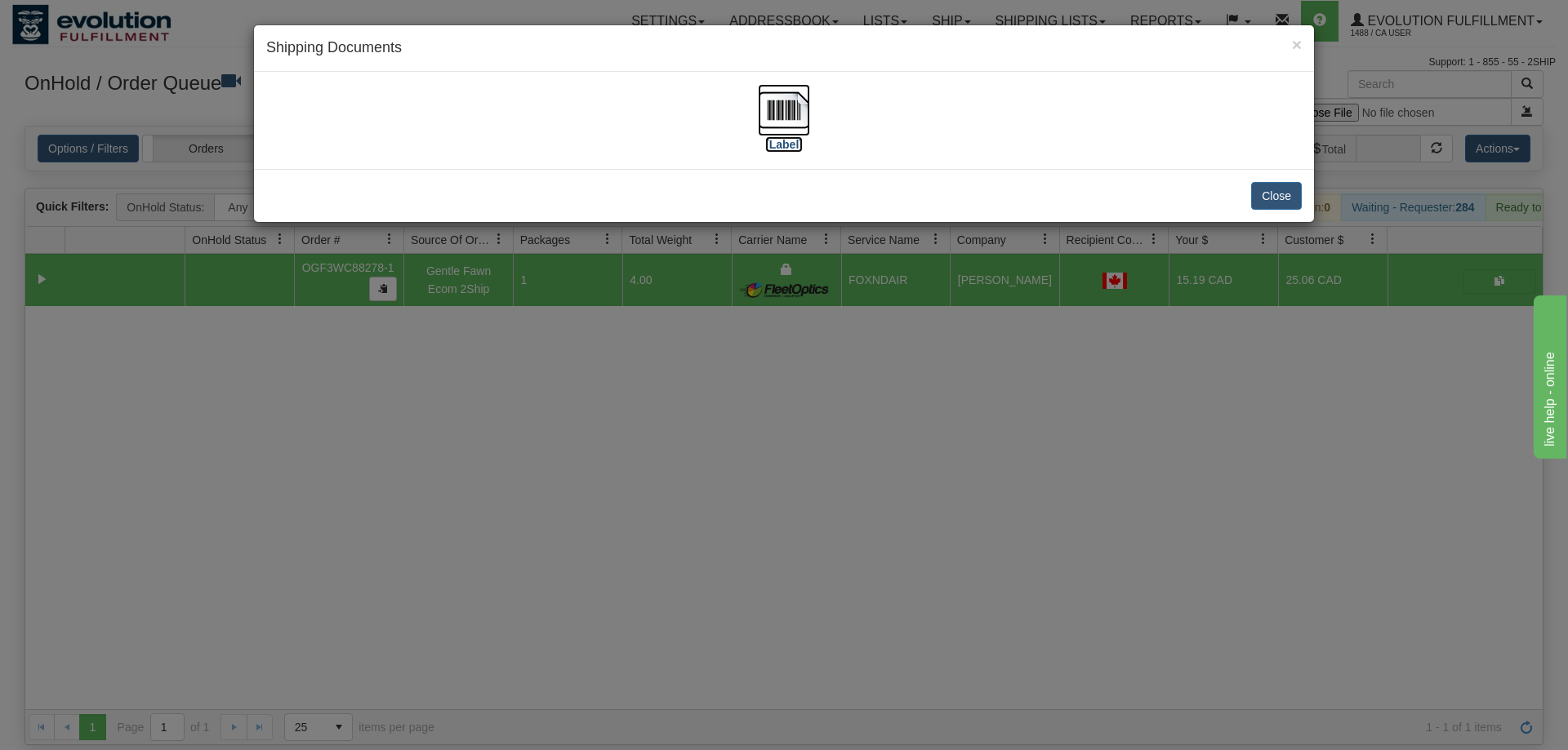
click at [779, 93] on img at bounding box center [784, 110] width 52 height 52
click at [1266, 191] on button "Close" at bounding box center [1276, 196] width 50 height 28
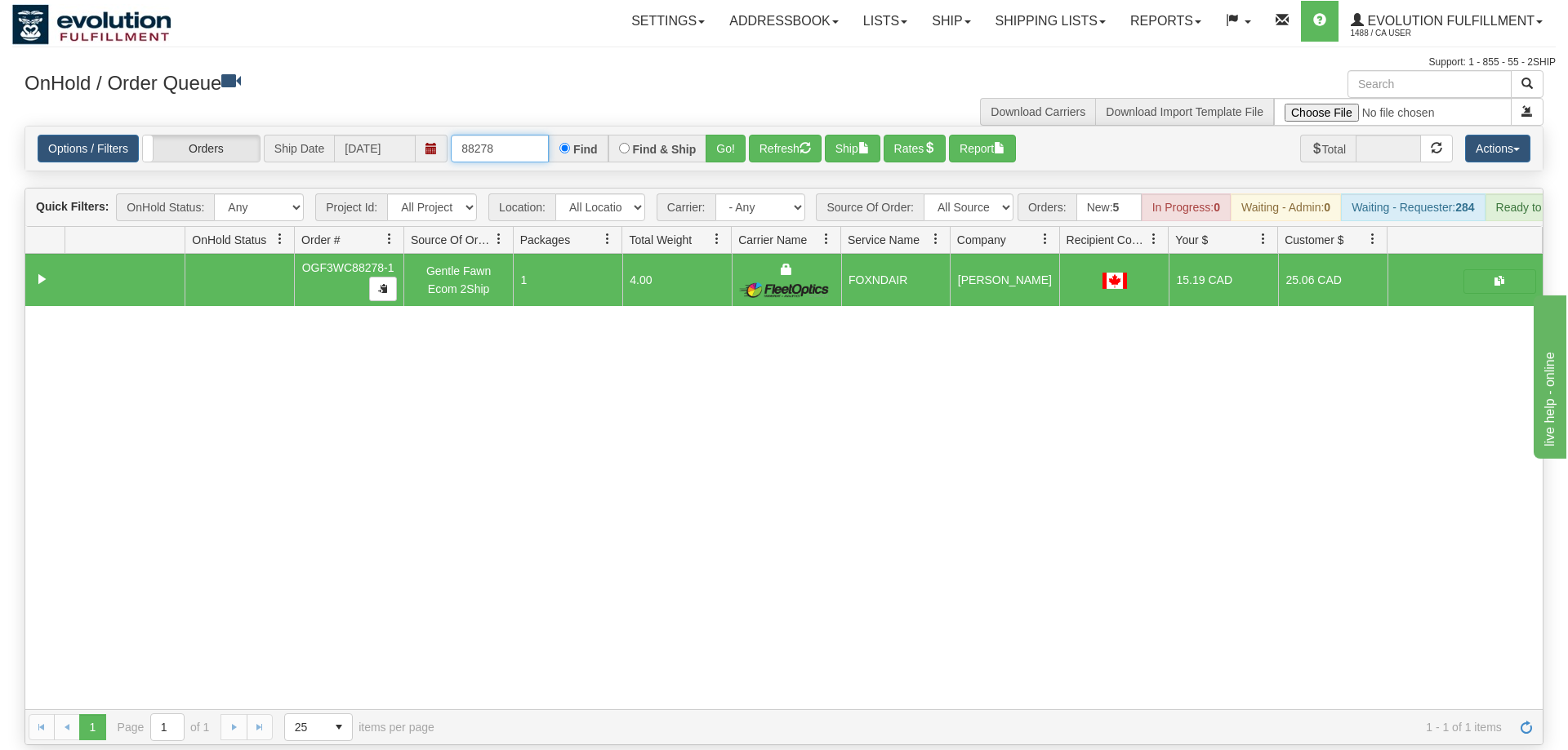
drag, startPoint x: 472, startPoint y: 127, endPoint x: 558, endPoint y: 124, distance: 86.1
click at [549, 135] on input "88278" at bounding box center [500, 149] width 98 height 28
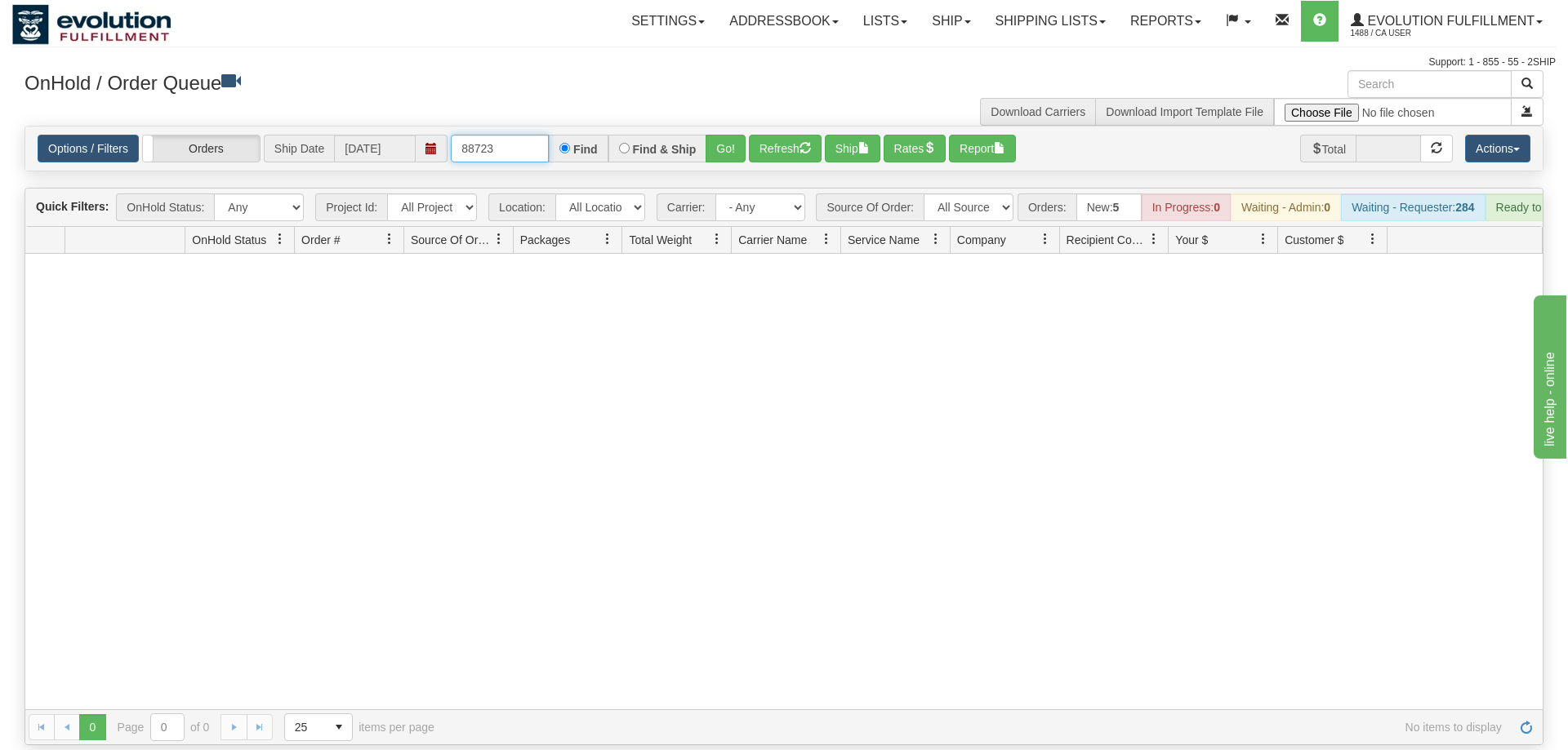
drag, startPoint x: 474, startPoint y: 124, endPoint x: 554, endPoint y: 123, distance: 80.0
click at [549, 135] on input "88723" at bounding box center [500, 149] width 98 height 28
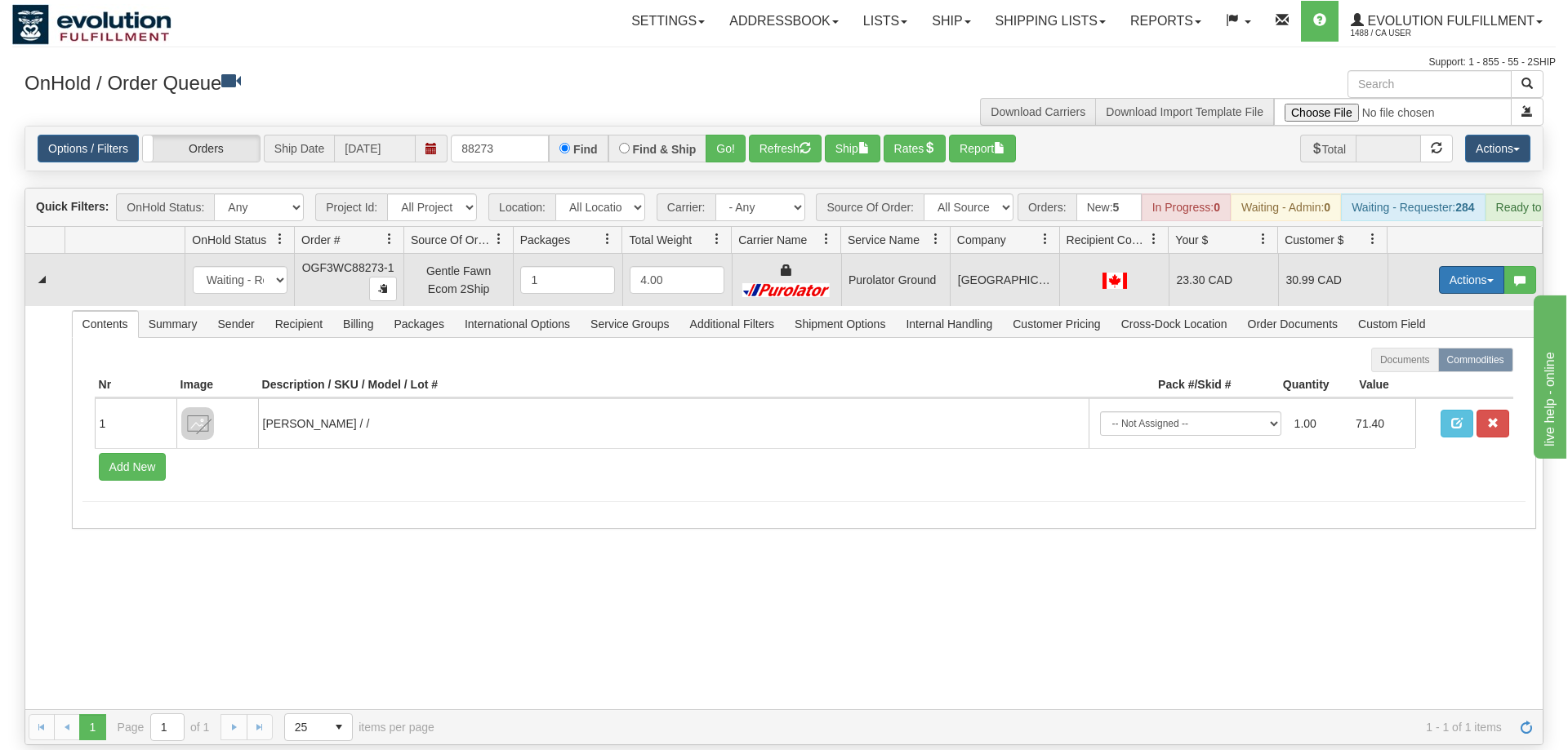
click at [1463, 266] on button "Actions" at bounding box center [1471, 280] width 65 height 28
click at [1464, 346] on span "Rate All Services" at bounding box center [1438, 353] width 98 height 13
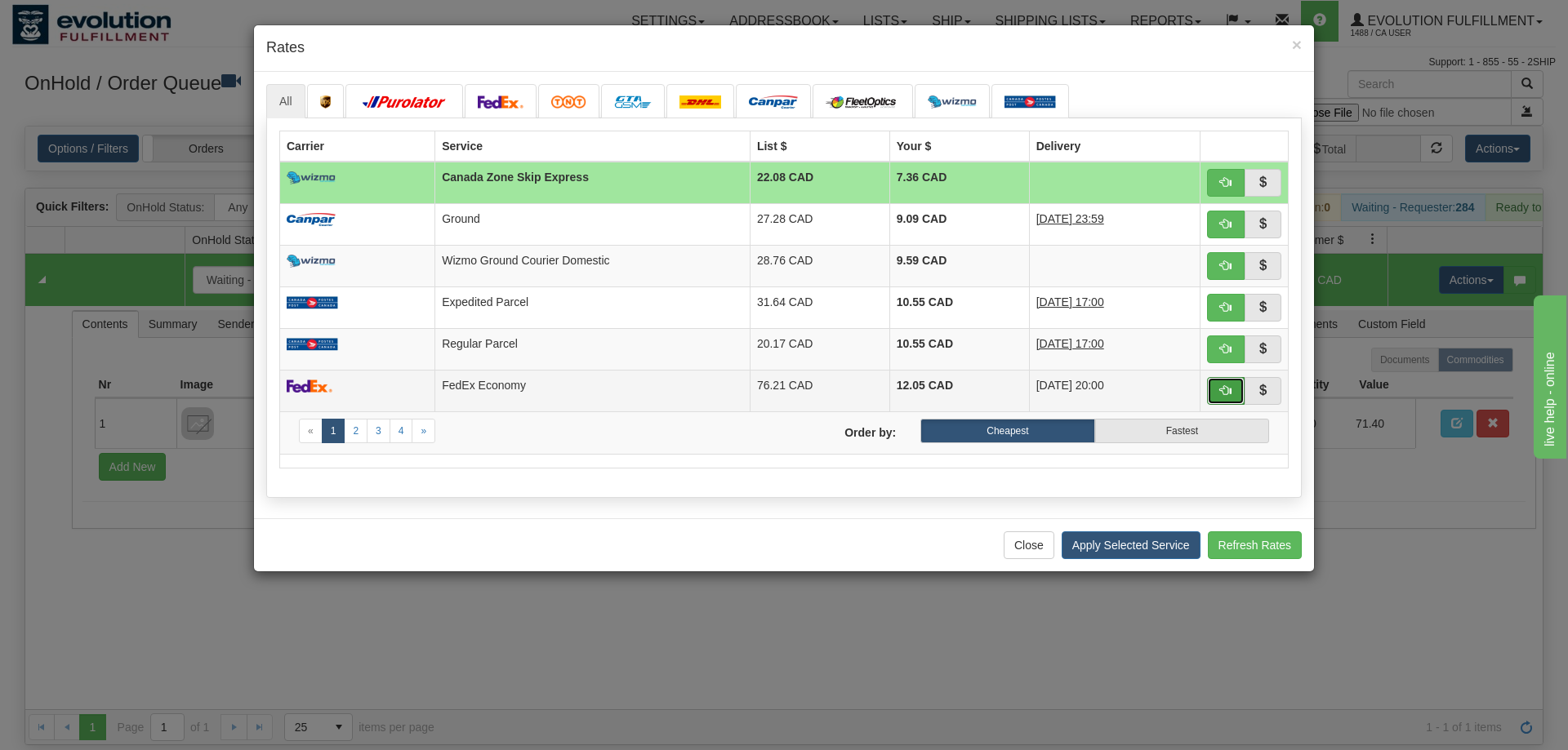
click at [1225, 391] on span "button" at bounding box center [1225, 390] width 12 height 12
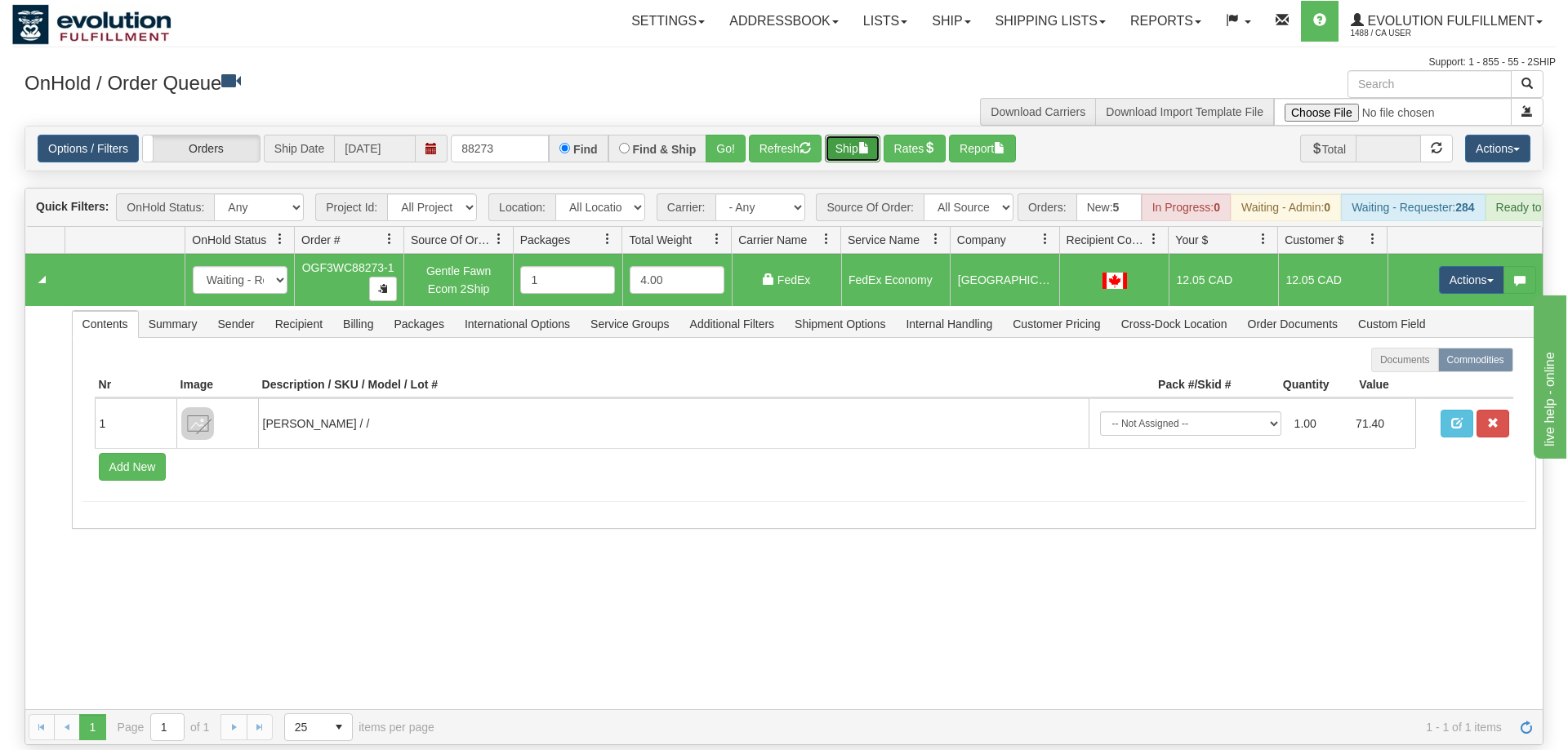
click at [854, 135] on button "Ship" at bounding box center [852, 149] width 55 height 28
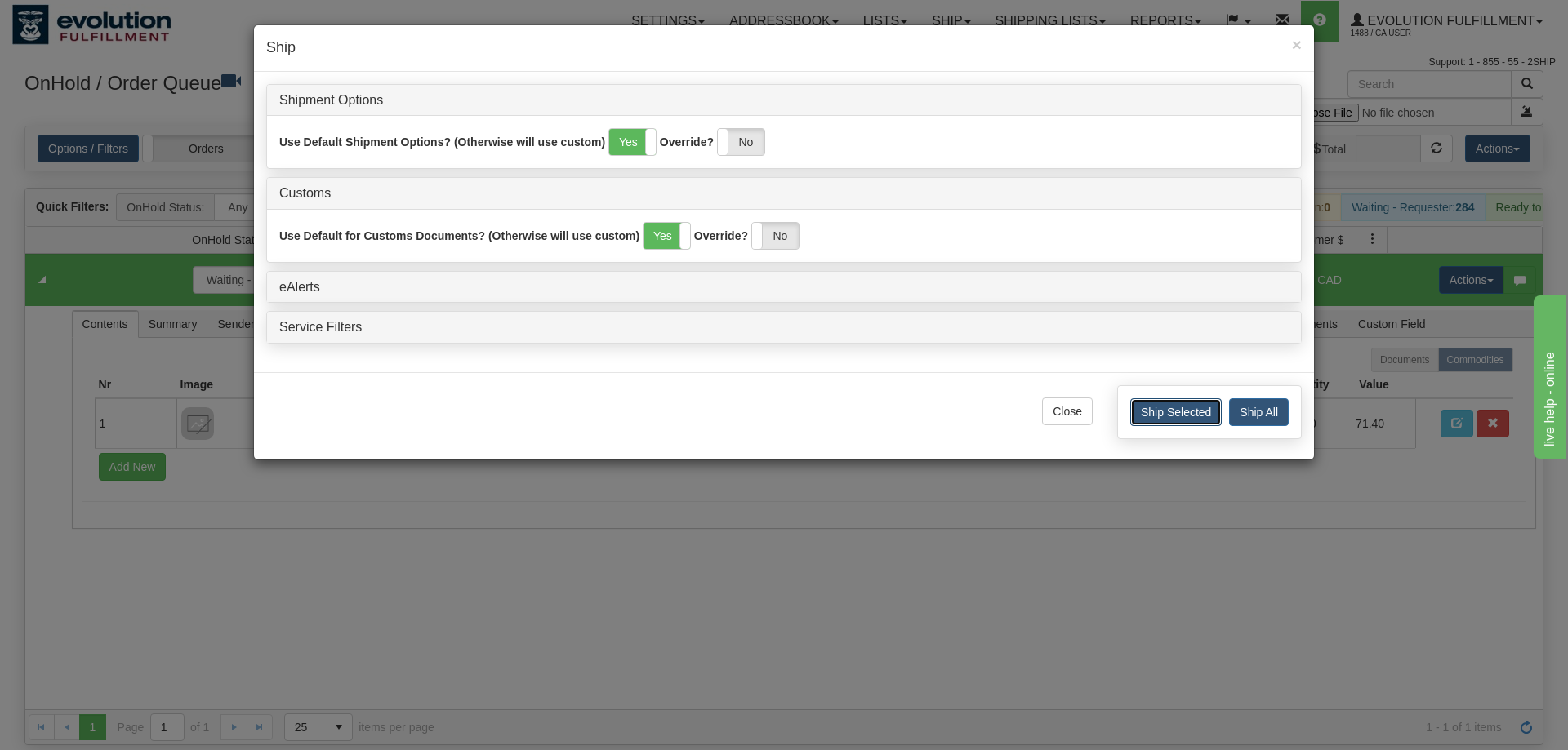
click at [1213, 408] on button "Ship Selected" at bounding box center [1176, 413] width 92 height 28
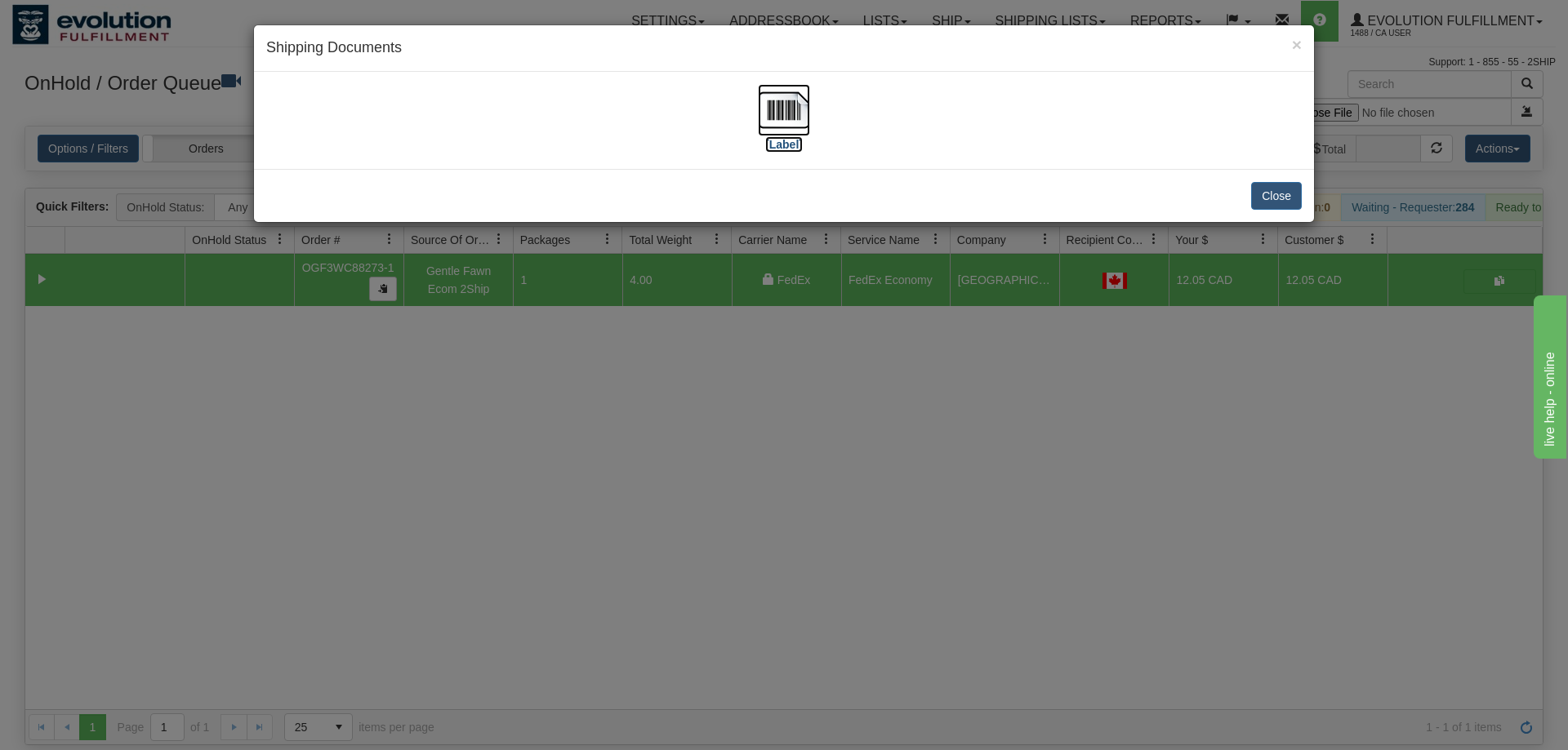
click at [787, 100] on img at bounding box center [784, 110] width 52 height 52
click at [1277, 189] on button "Close" at bounding box center [1276, 196] width 50 height 28
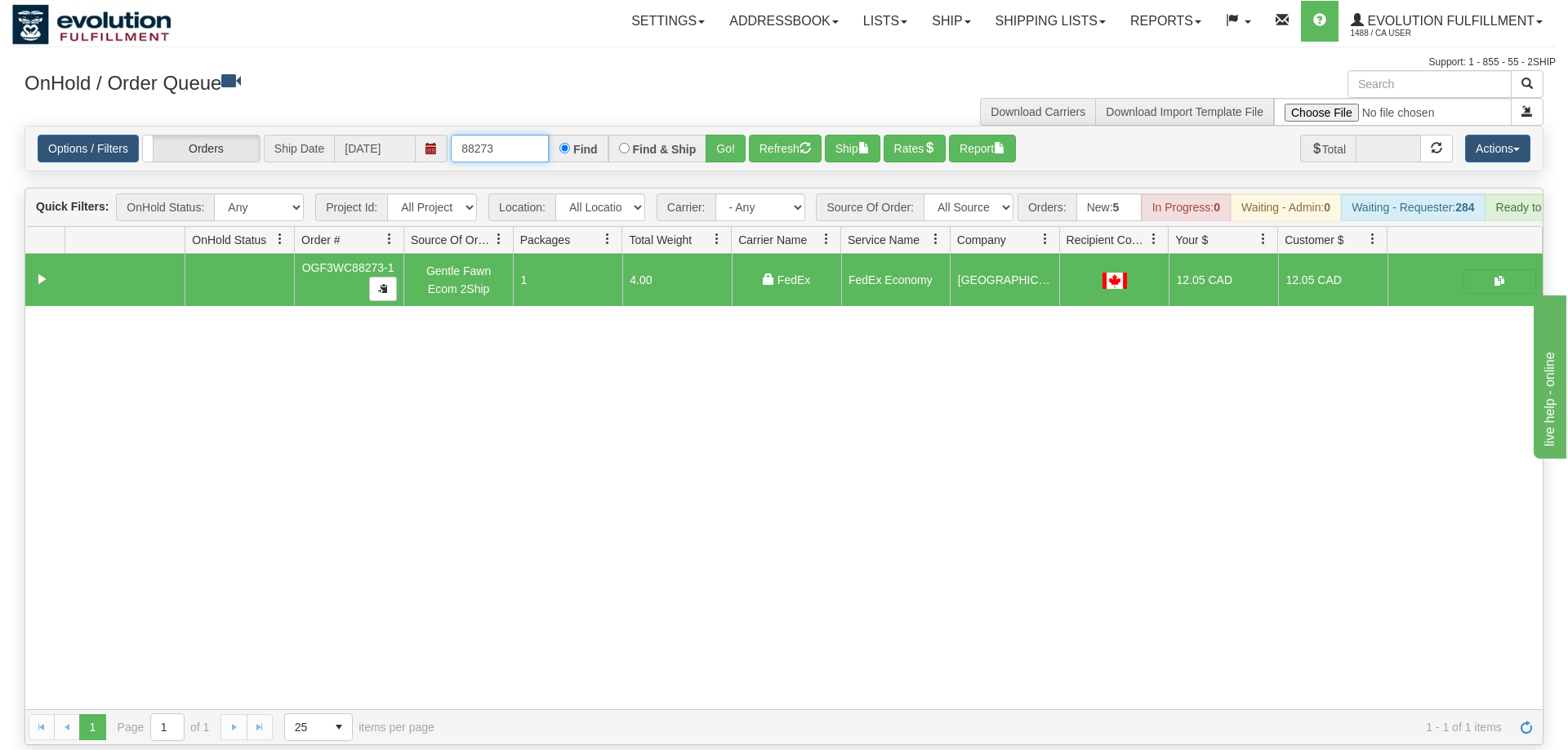
drag, startPoint x: 482, startPoint y: 125, endPoint x: 513, endPoint y: 127, distance: 31.1
click at [513, 135] on input "88273" at bounding box center [500, 149] width 98 height 28
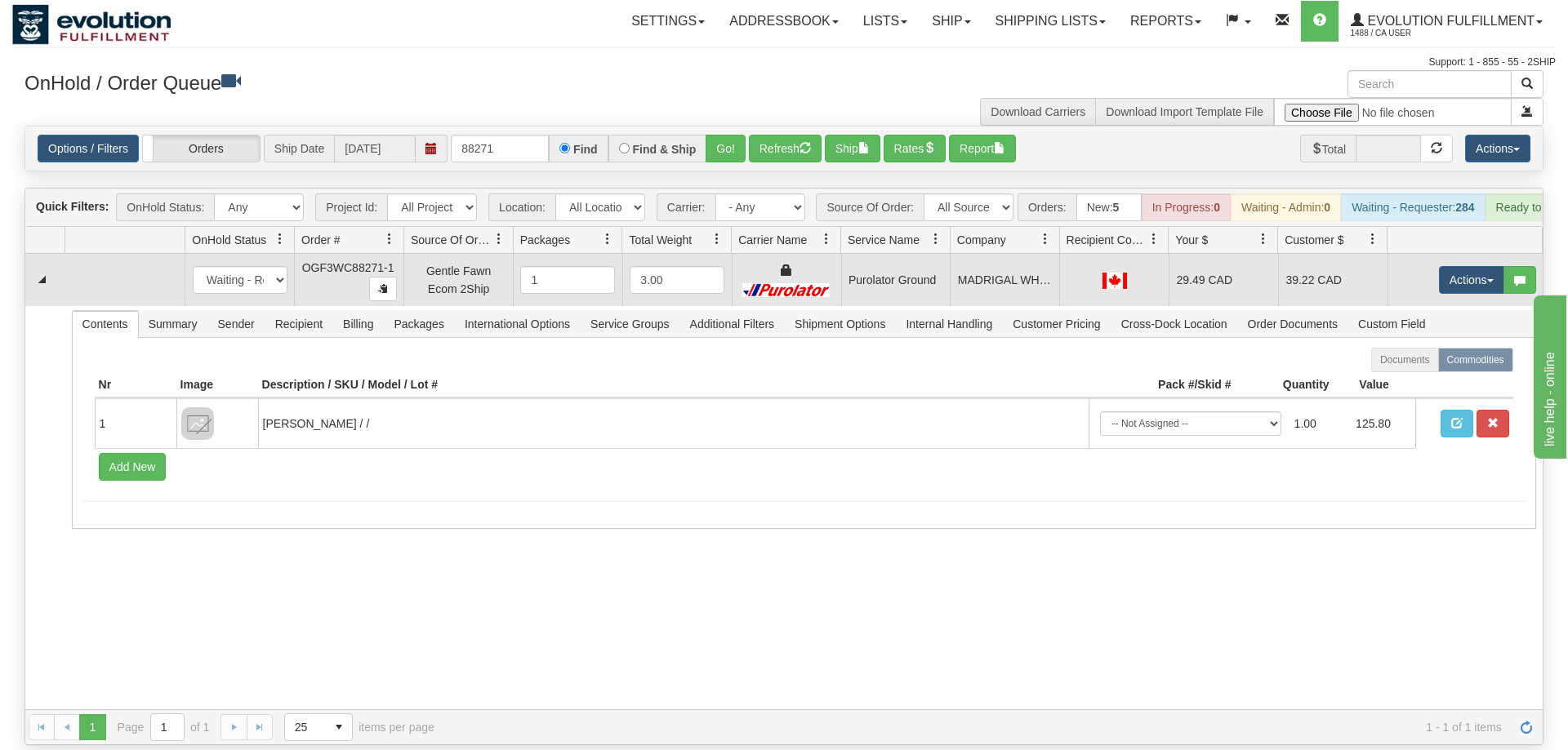
click at [909, 264] on td "Purolator Ground" at bounding box center [895, 279] width 109 height 52
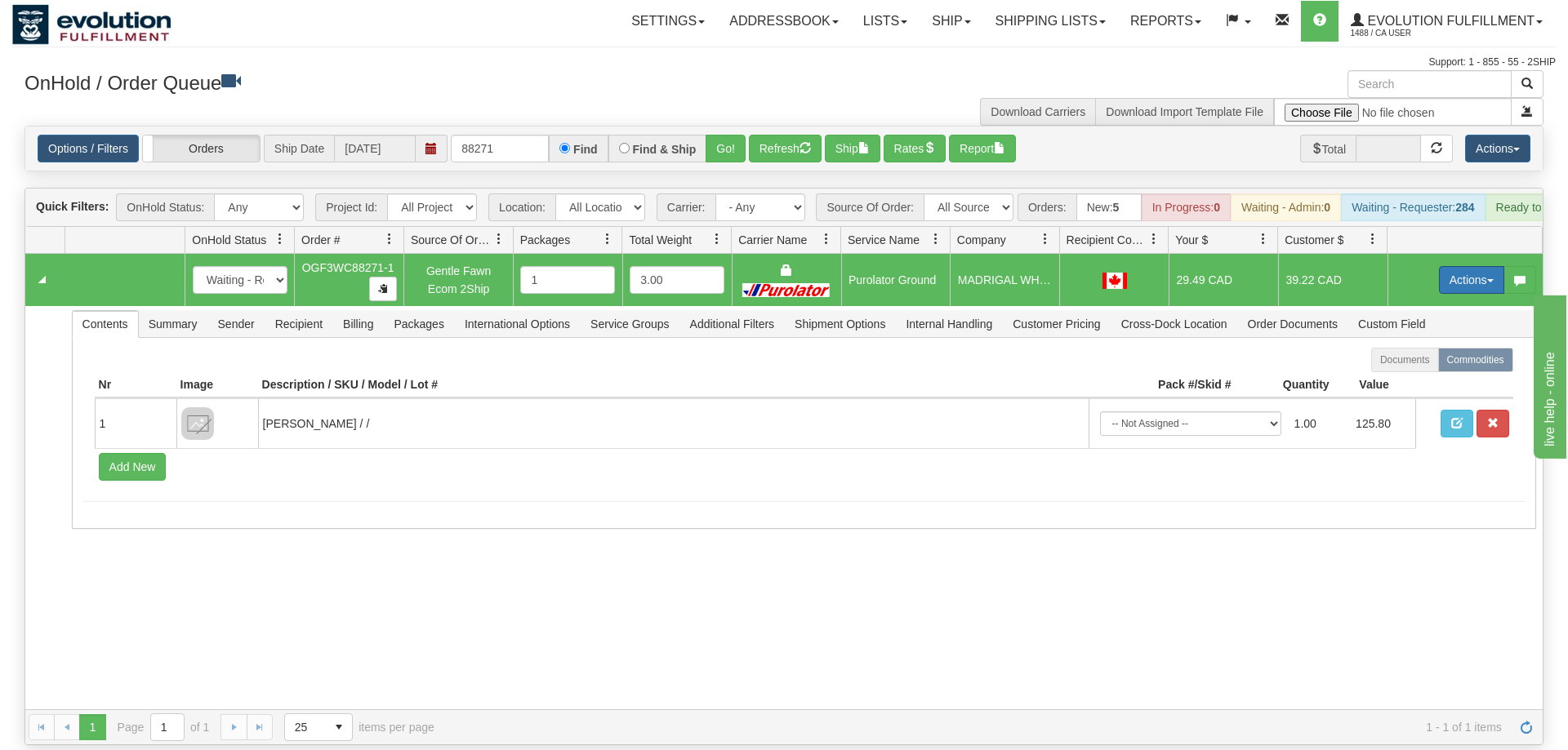
click at [1446, 266] on button "Actions" at bounding box center [1471, 280] width 65 height 28
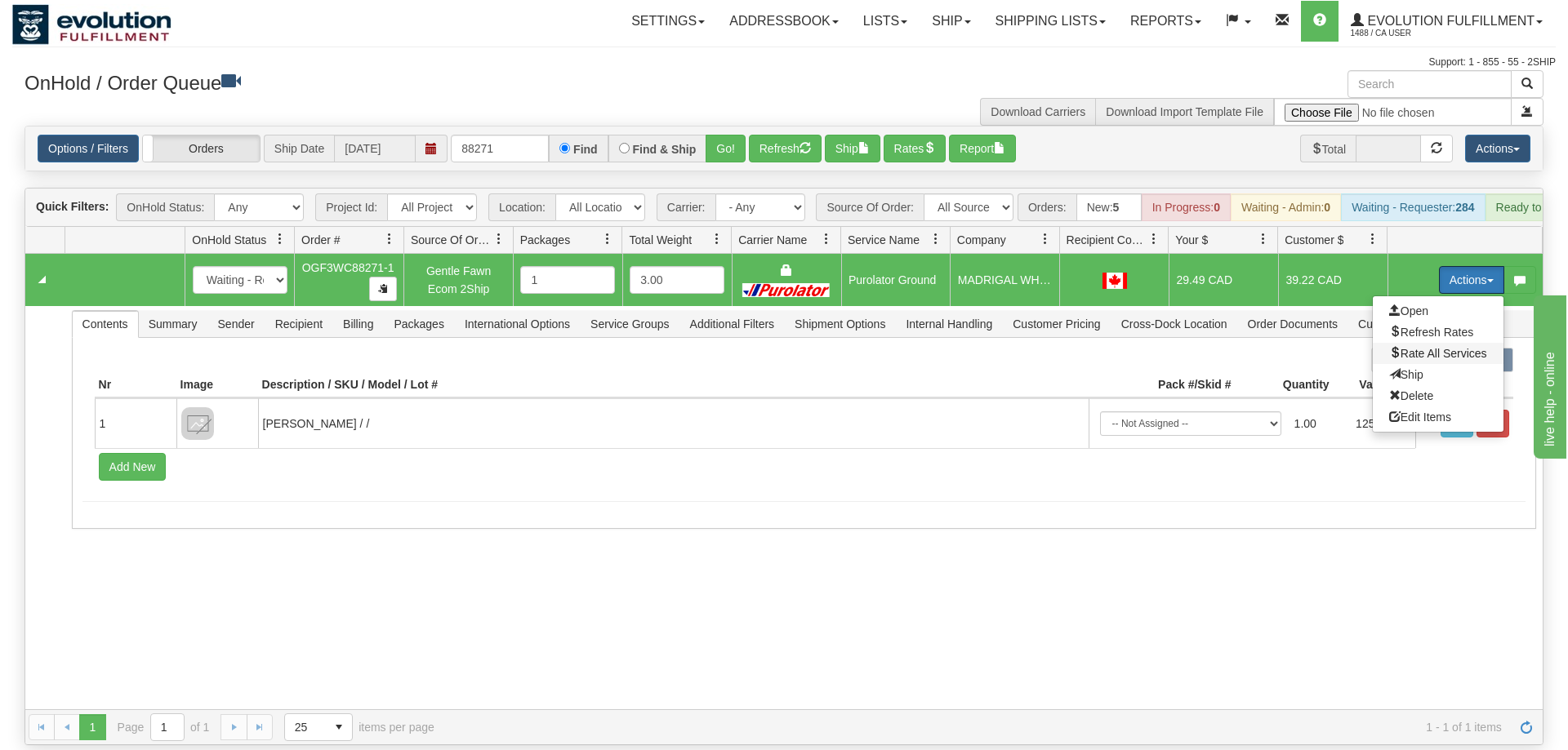
click at [1459, 346] on span "Rate All Services" at bounding box center [1438, 353] width 98 height 13
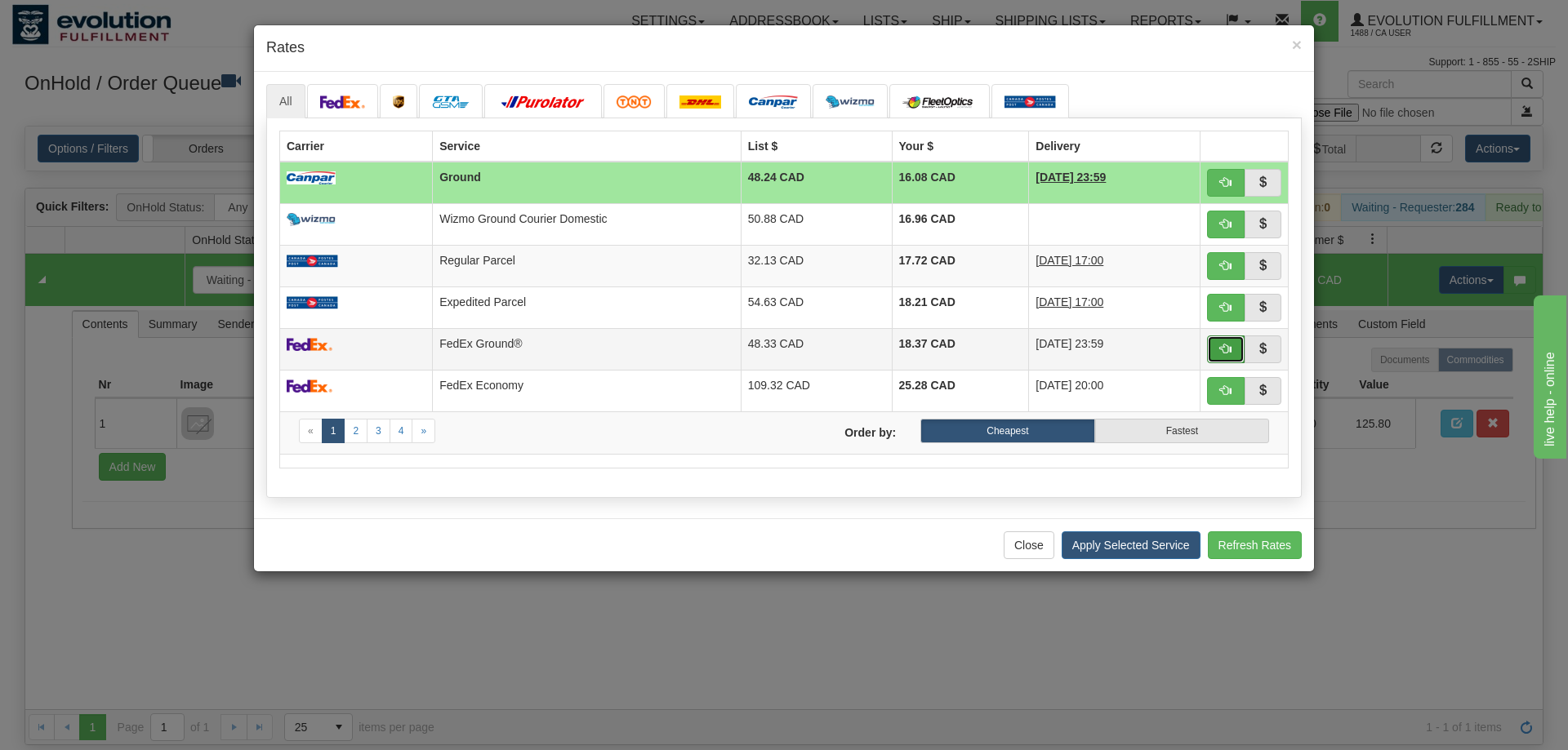
click at [1214, 343] on button "button" at bounding box center [1225, 350] width 37 height 28
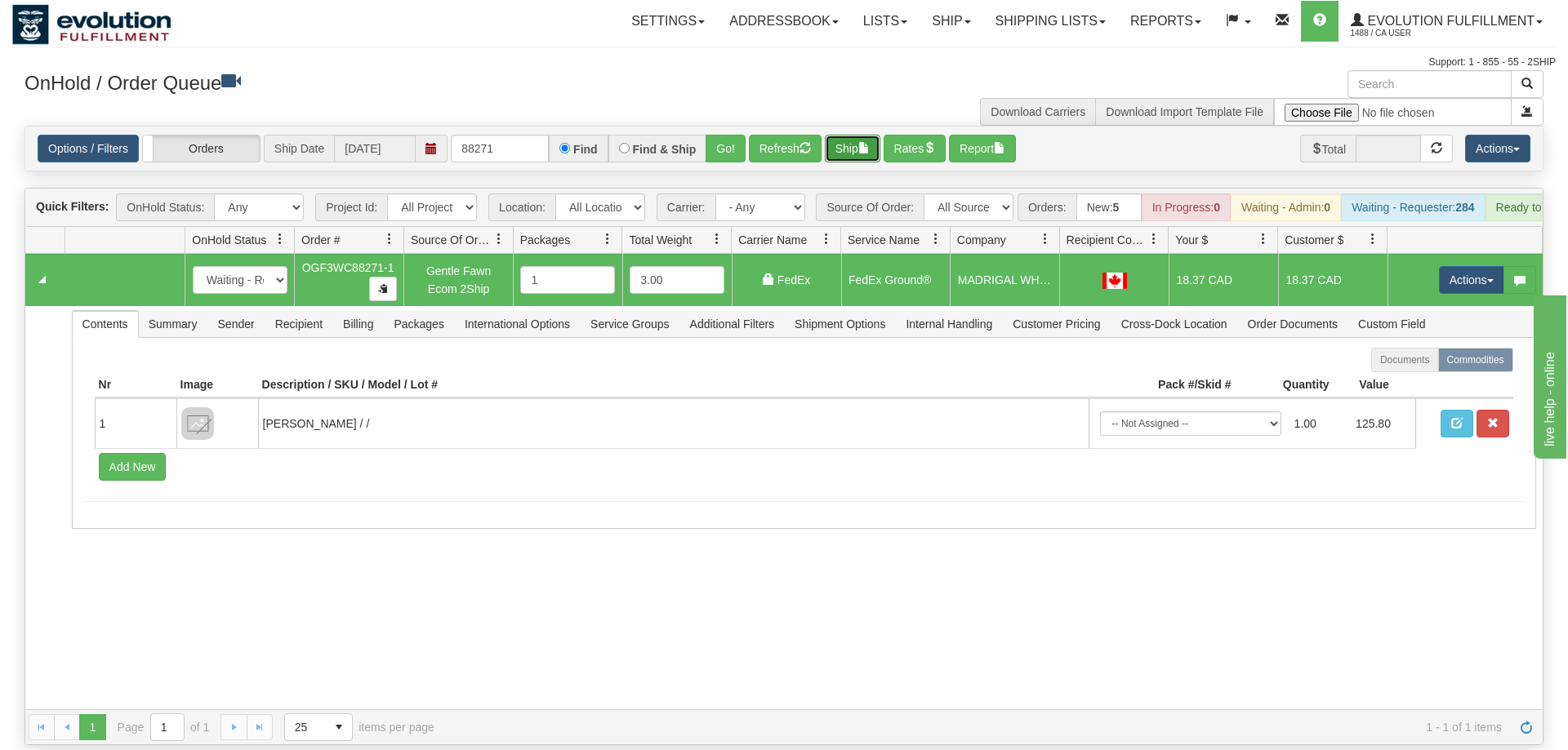
click at [844, 135] on button "Ship" at bounding box center [852, 149] width 55 height 28
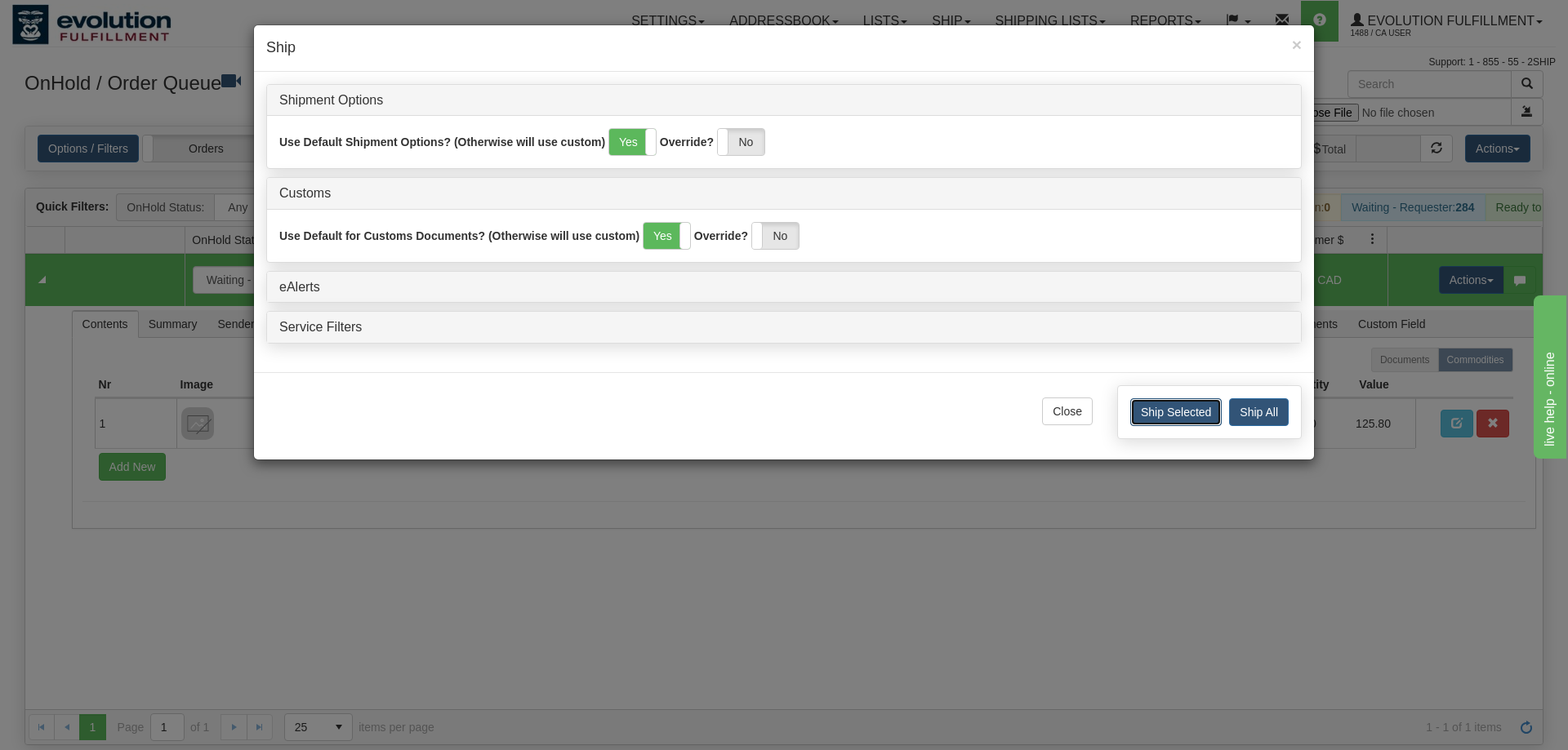
click at [1194, 417] on button "Ship Selected" at bounding box center [1176, 413] width 92 height 28
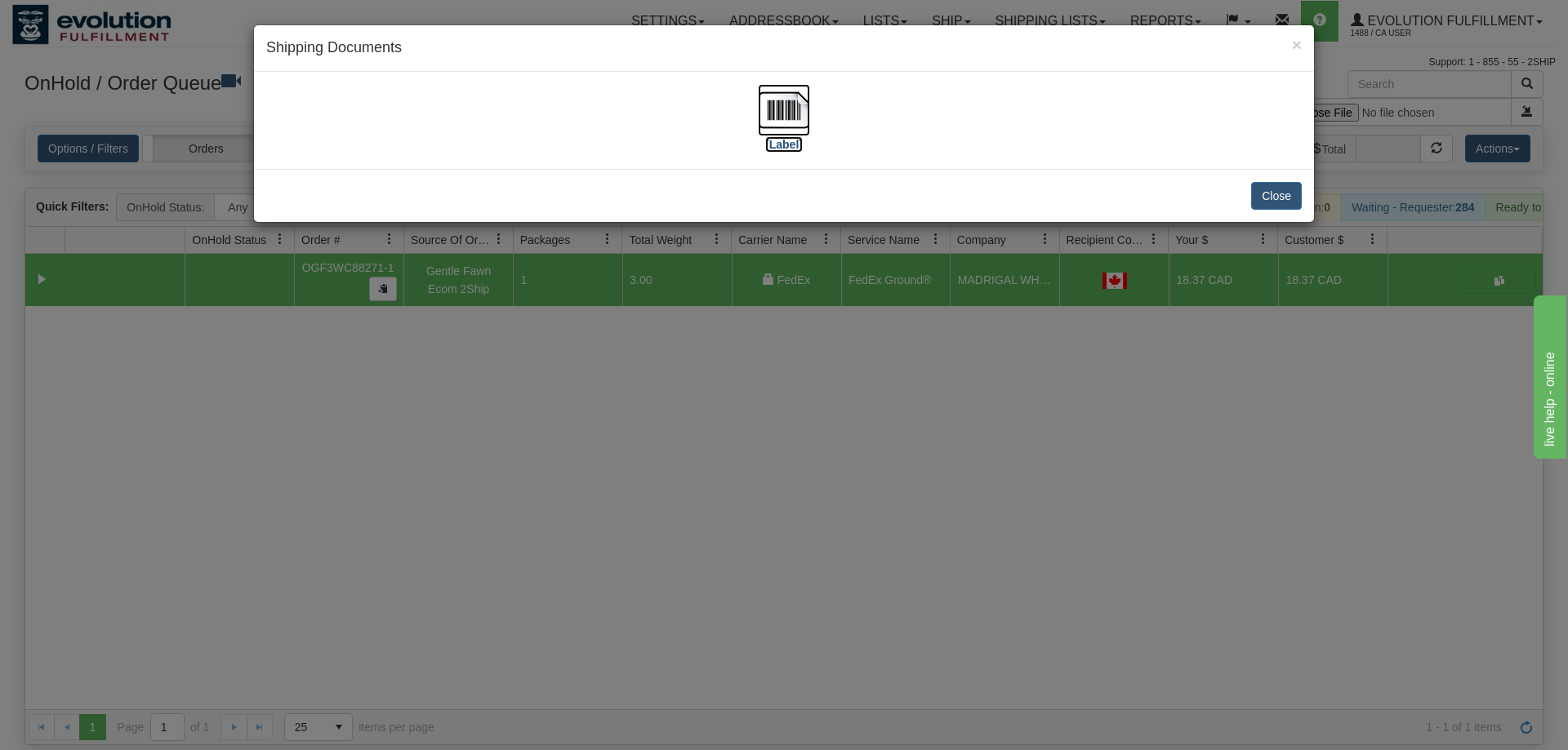
click at [788, 127] on img at bounding box center [784, 110] width 52 height 52
click at [1294, 199] on button "Close" at bounding box center [1276, 196] width 50 height 28
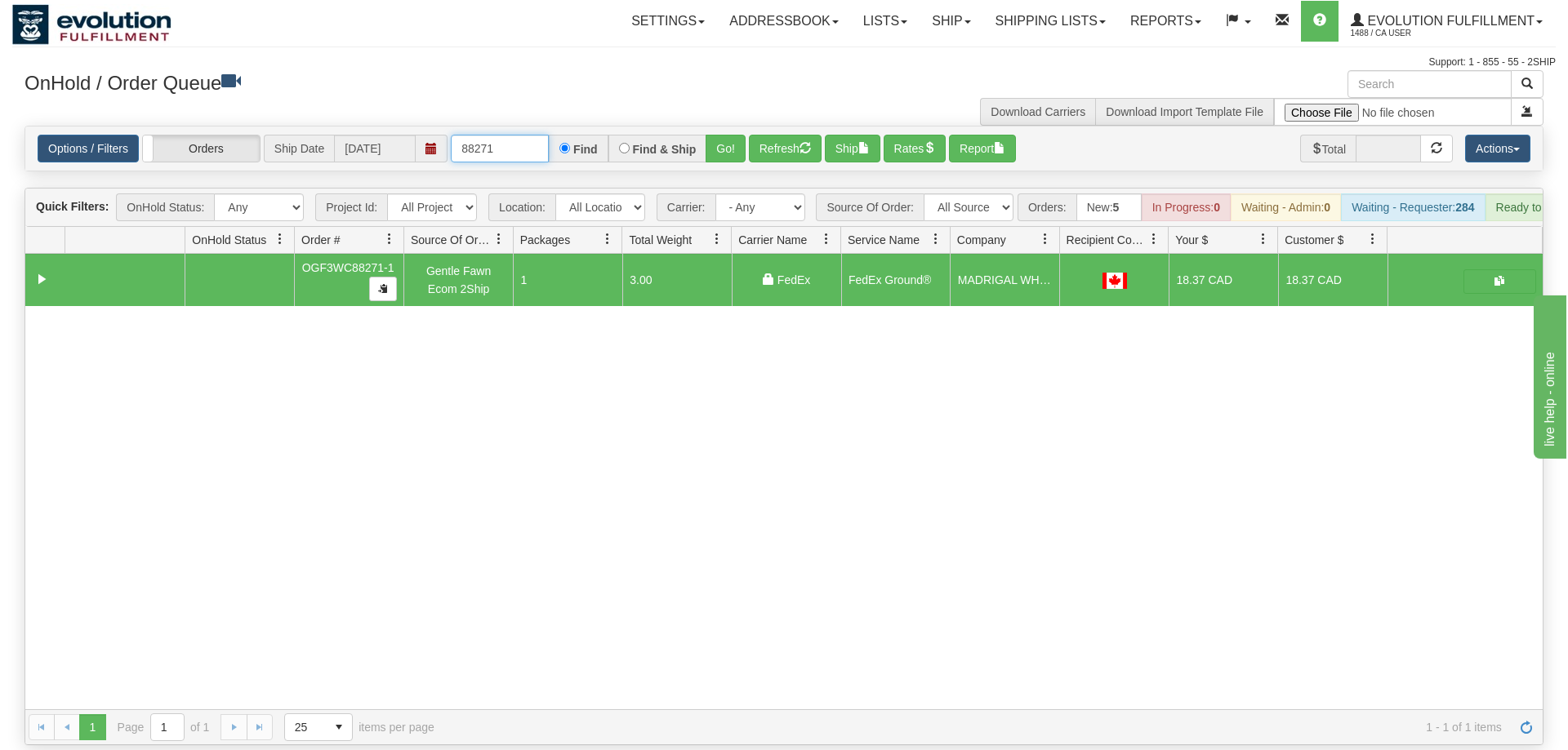
drag, startPoint x: 494, startPoint y: 132, endPoint x: 335, endPoint y: 163, distance: 162.0
click at [451, 162] on input "88271" at bounding box center [500, 149] width 98 height 28
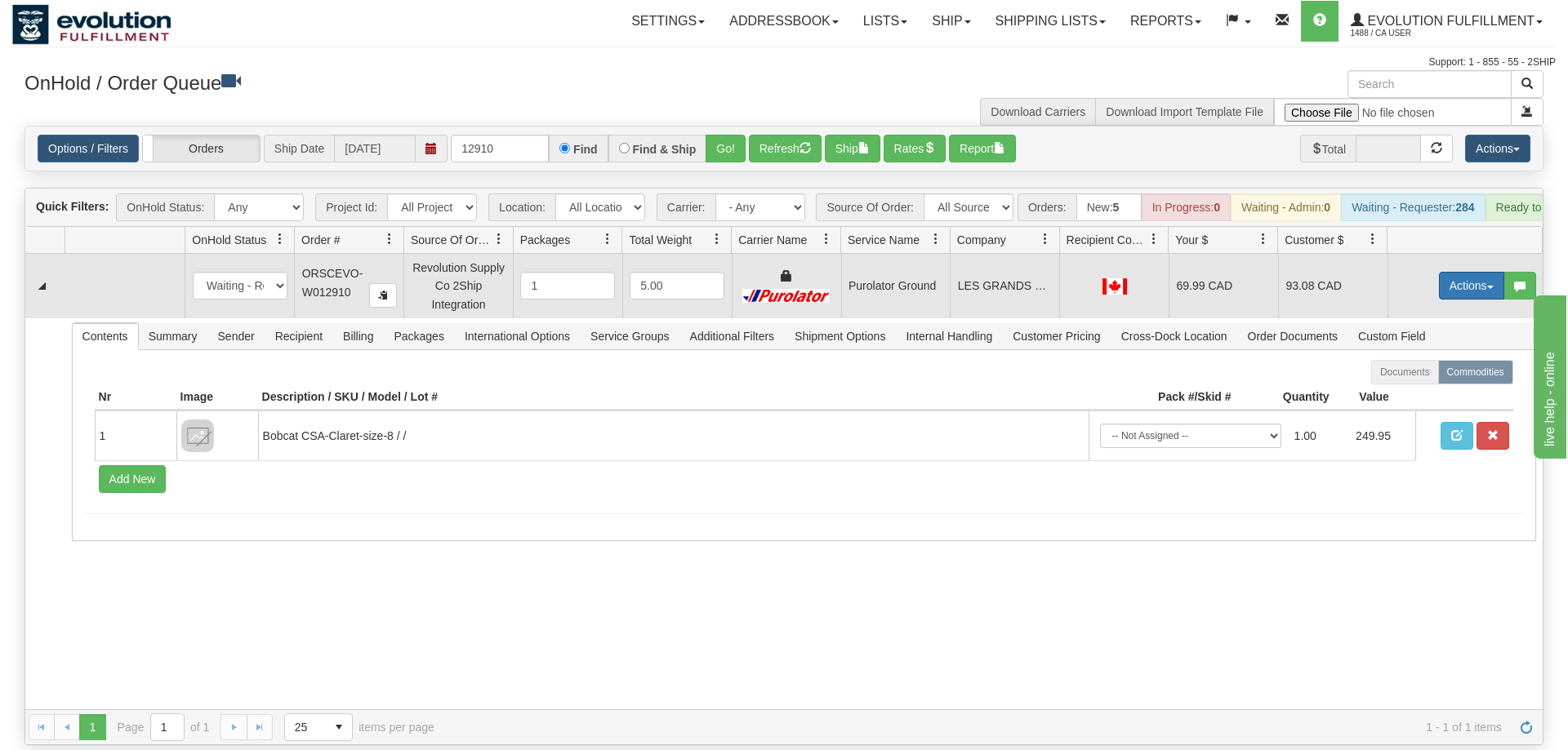
click at [1465, 272] on button "Actions" at bounding box center [1471, 286] width 65 height 28
click at [1451, 348] on link "Rate All Services" at bounding box center [1438, 359] width 131 height 21
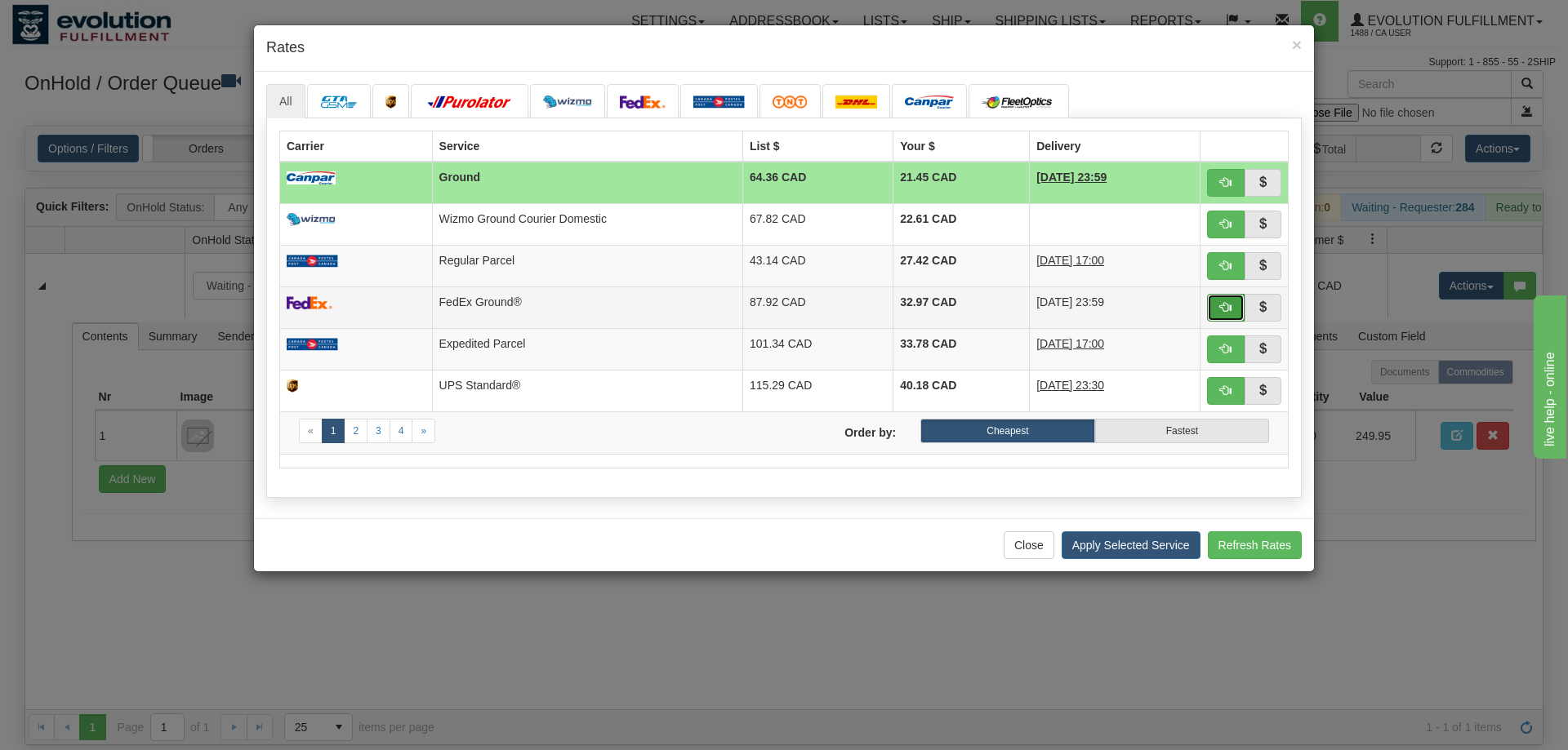
click at [1222, 304] on span "button" at bounding box center [1225, 307] width 12 height 12
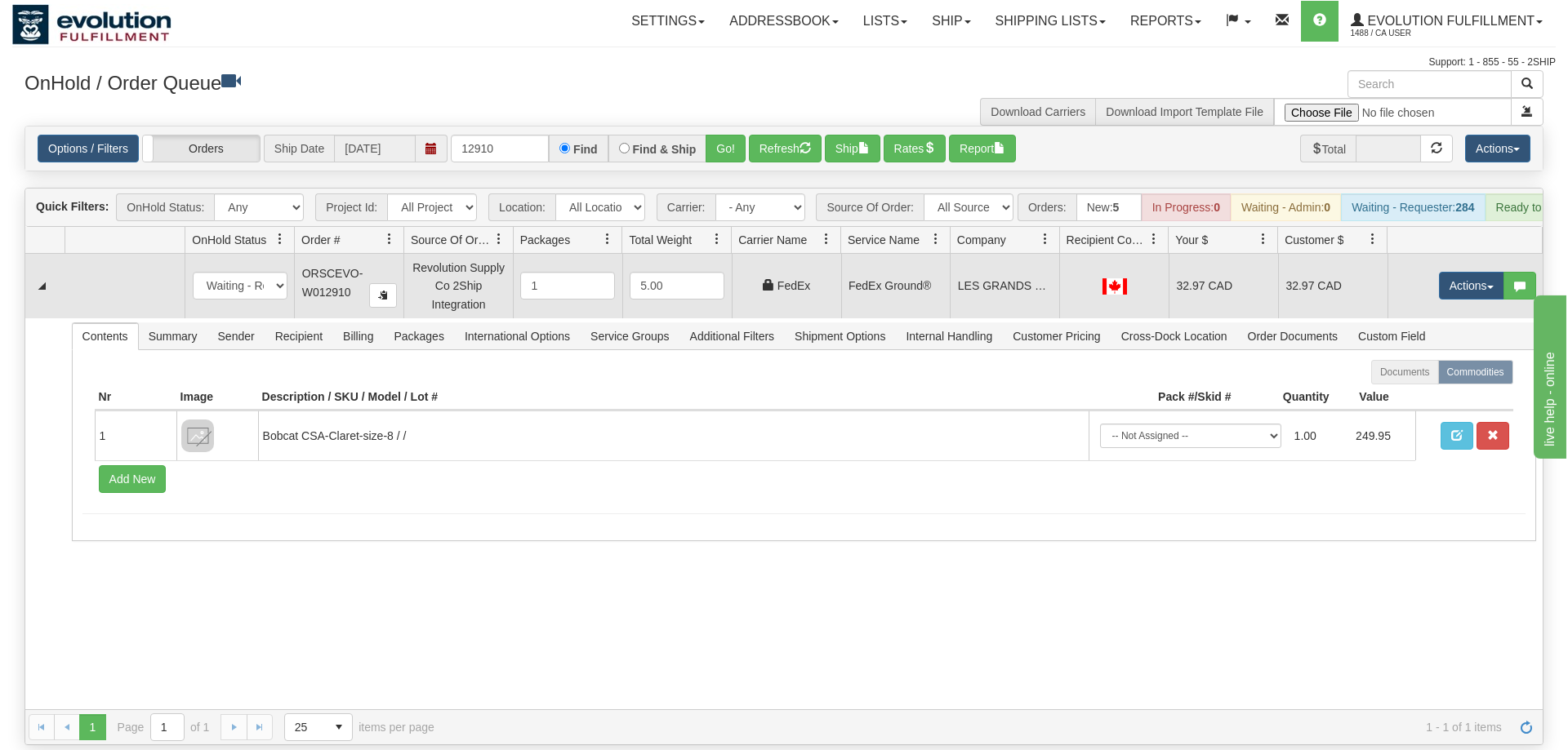
click at [889, 254] on td "FedEx Ground®" at bounding box center [895, 285] width 109 height 64
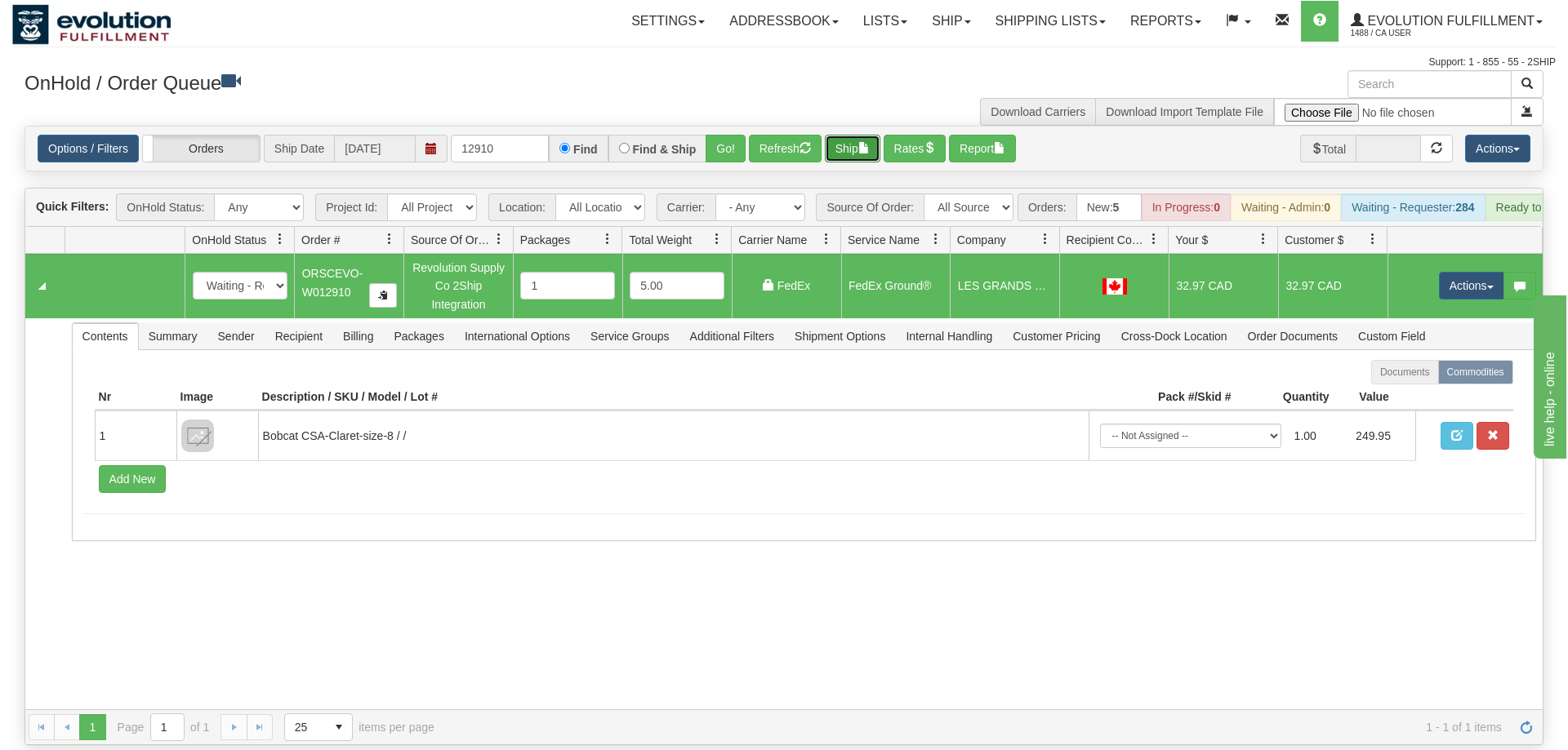
click at [856, 135] on button "Ship" at bounding box center [852, 149] width 55 height 28
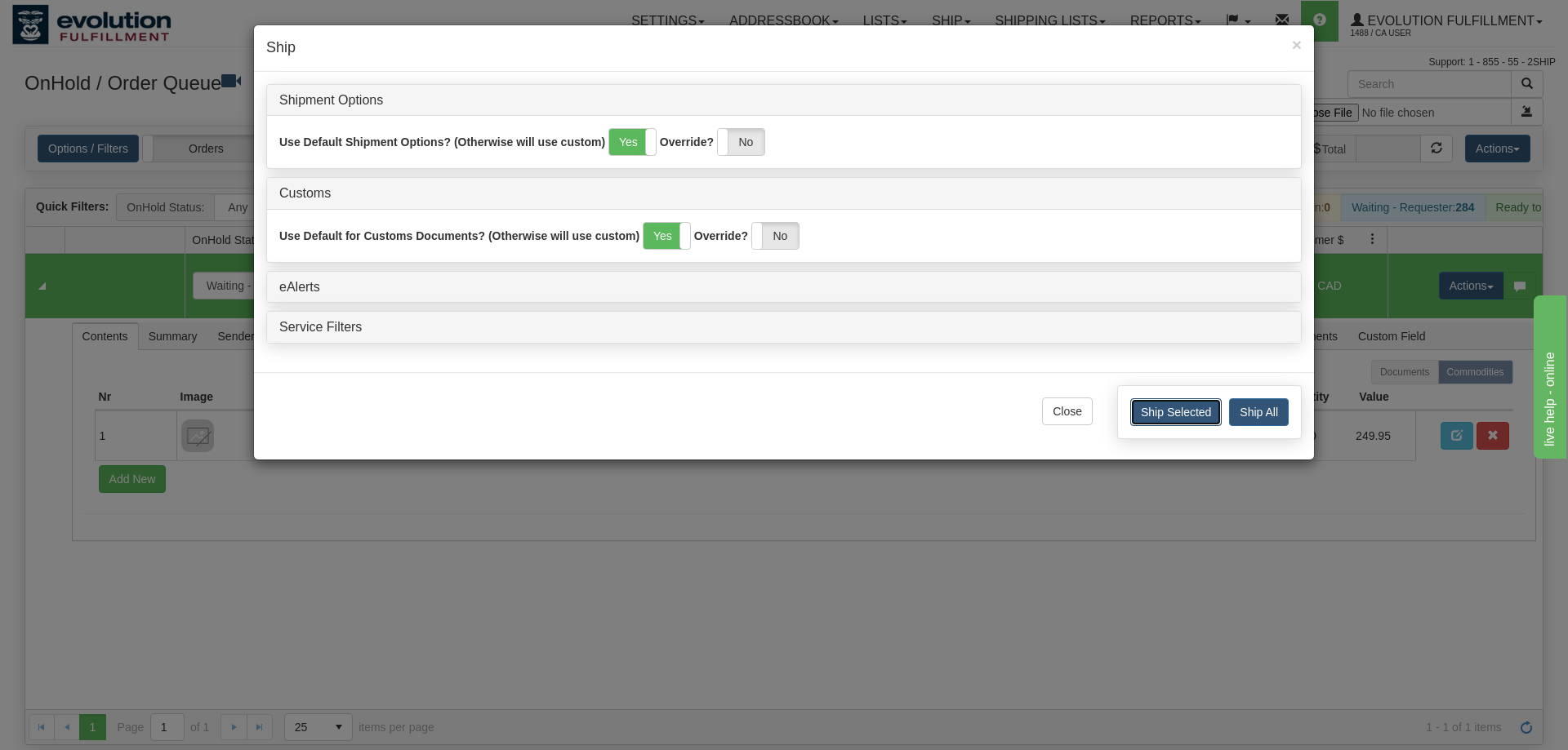
click at [1168, 421] on button "Ship Selected" at bounding box center [1176, 413] width 92 height 28
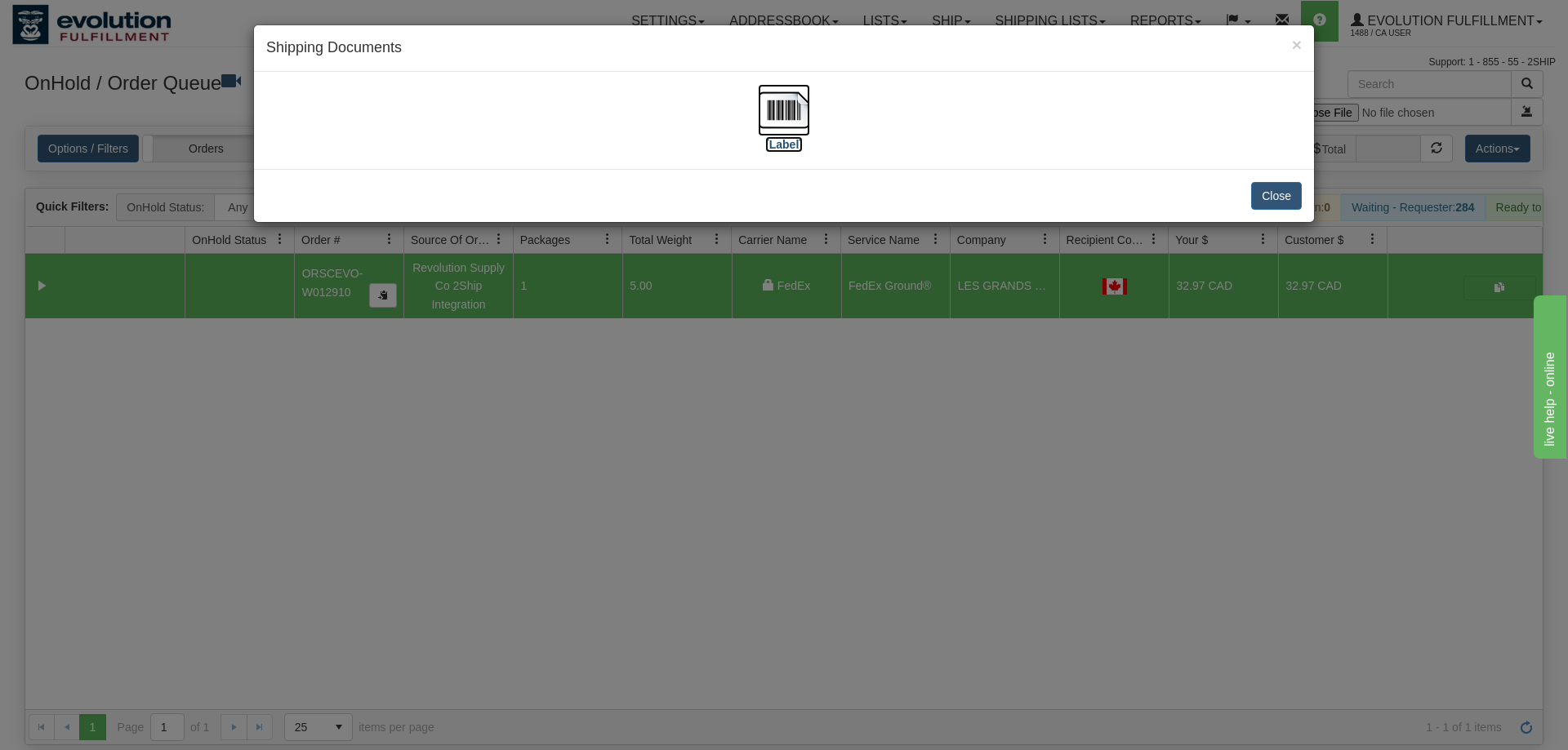
click at [797, 98] on img at bounding box center [784, 110] width 52 height 52
click at [1277, 194] on button "Close" at bounding box center [1276, 196] width 50 height 28
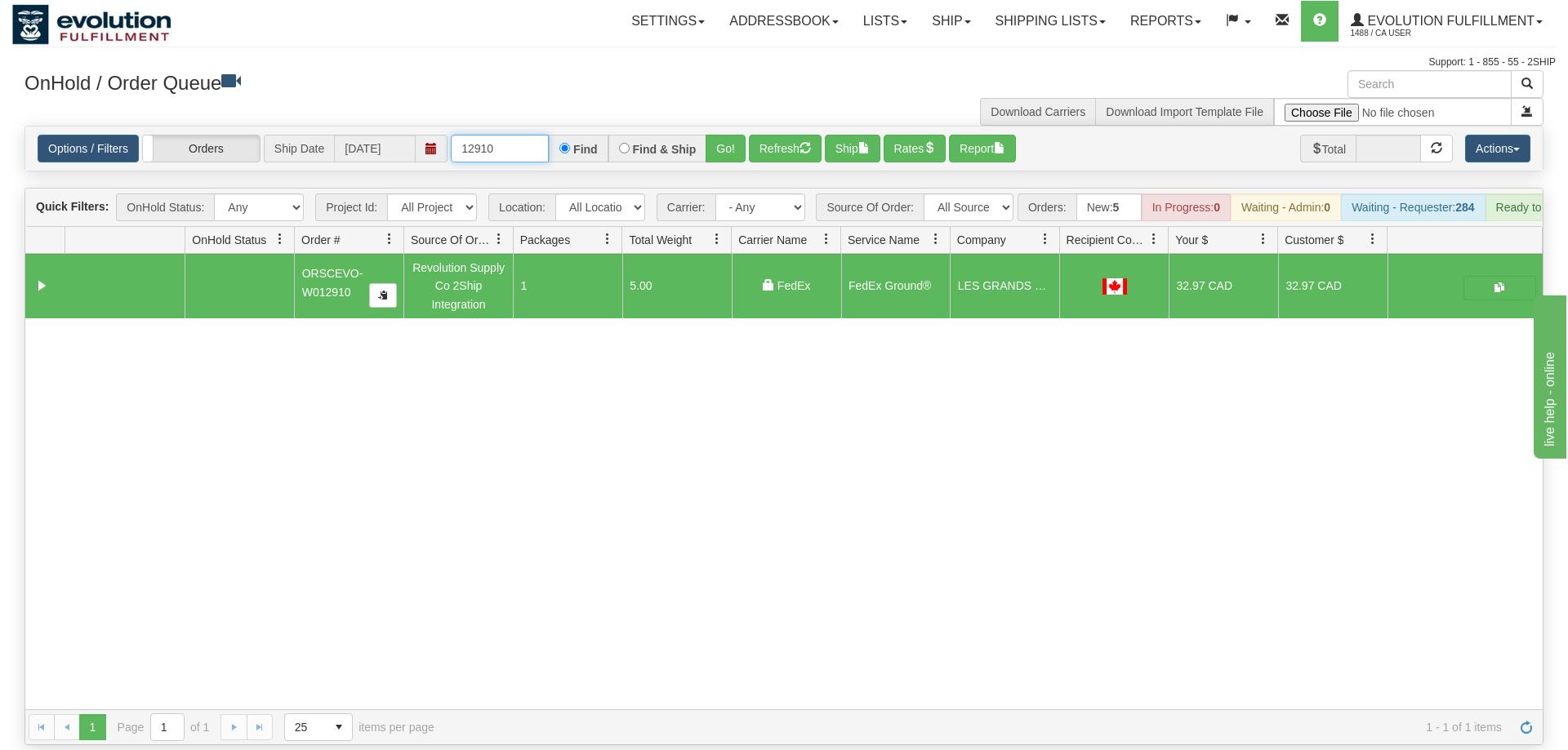
drag, startPoint x: 493, startPoint y: 125, endPoint x: 520, endPoint y: 125, distance: 27.0
click at [520, 135] on input "12910" at bounding box center [500, 149] width 98 height 28
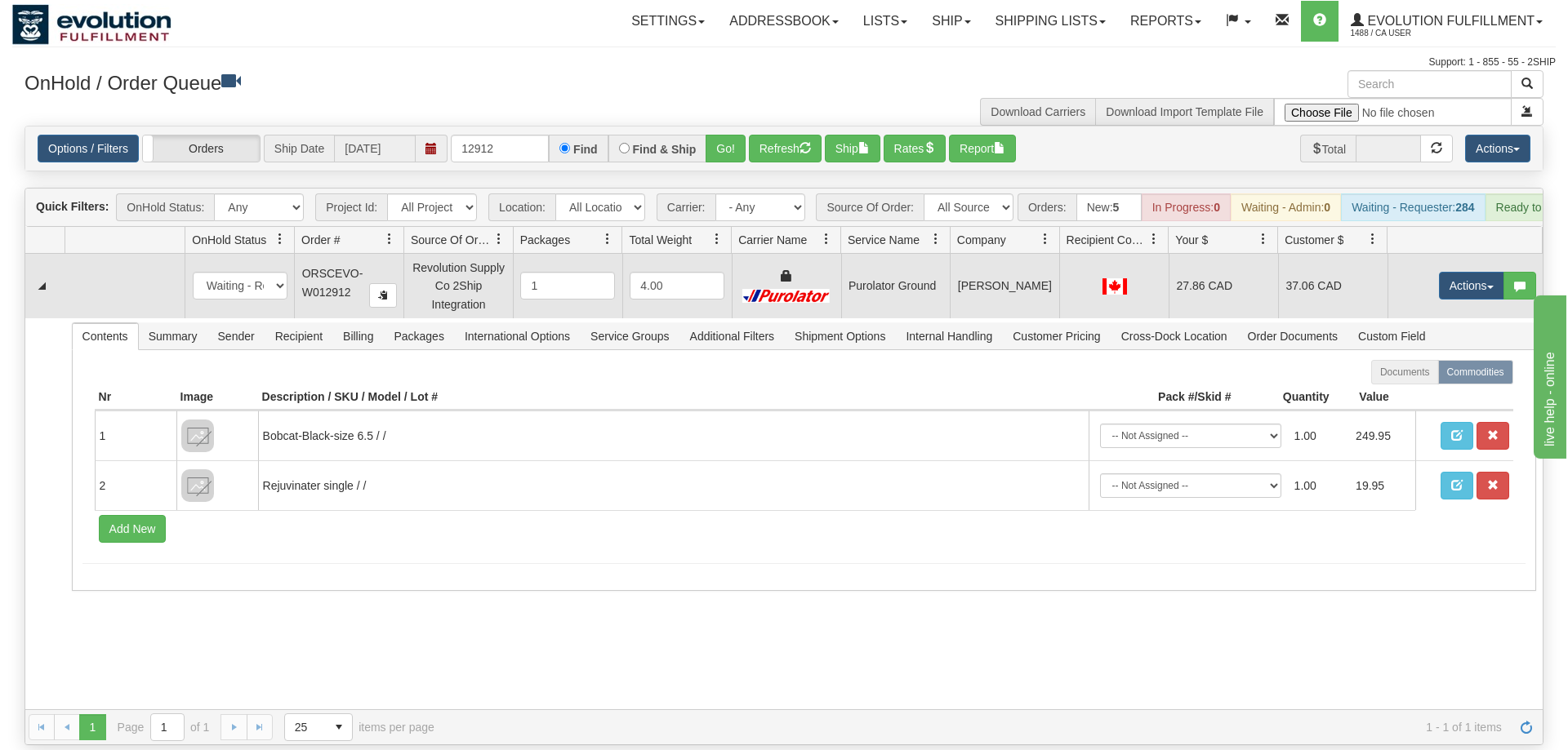
click at [926, 282] on td "Purolator Ground" at bounding box center [895, 285] width 109 height 64
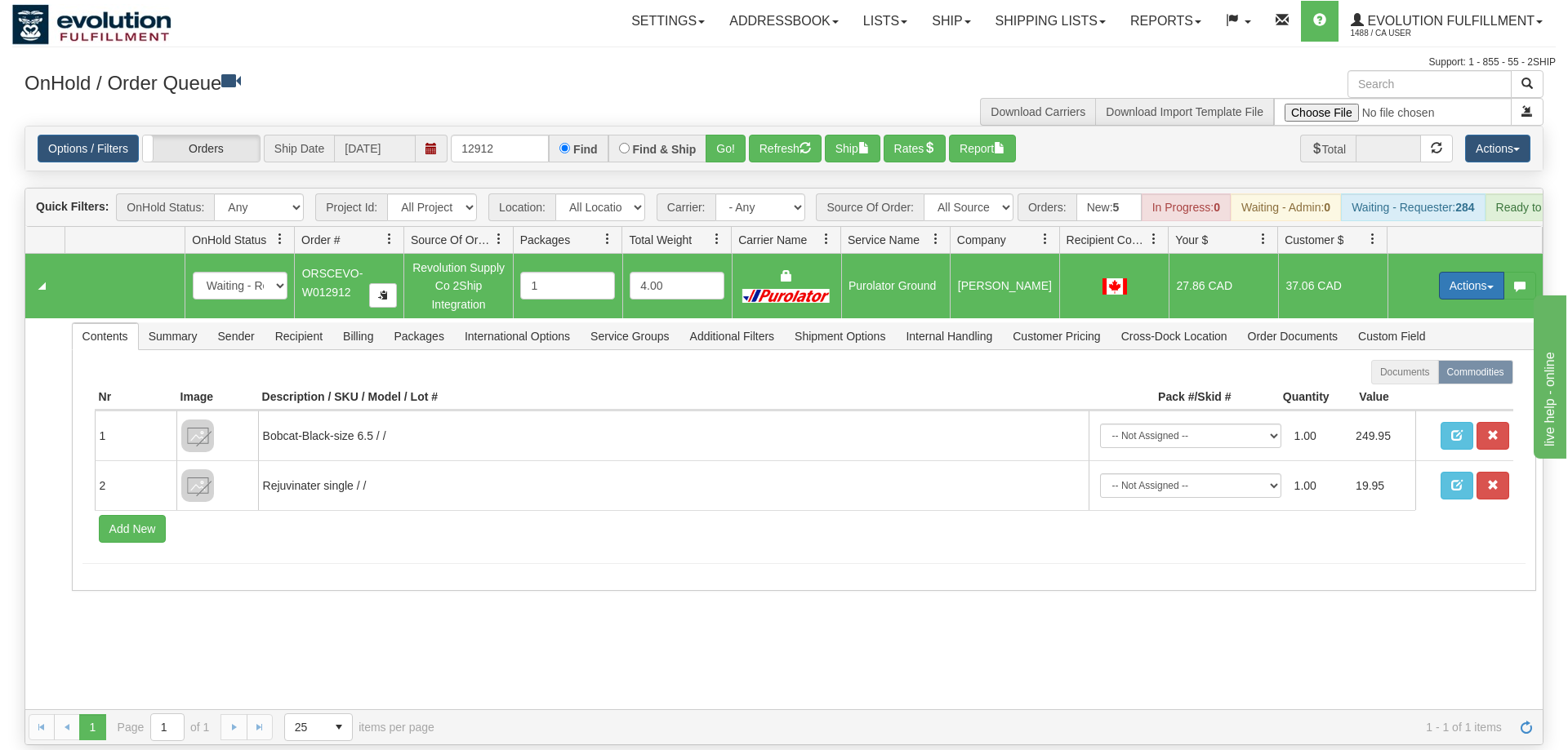
click at [1477, 272] on button "Actions" at bounding box center [1471, 286] width 65 height 28
click at [1454, 352] on span "Rate All Services" at bounding box center [1438, 359] width 98 height 13
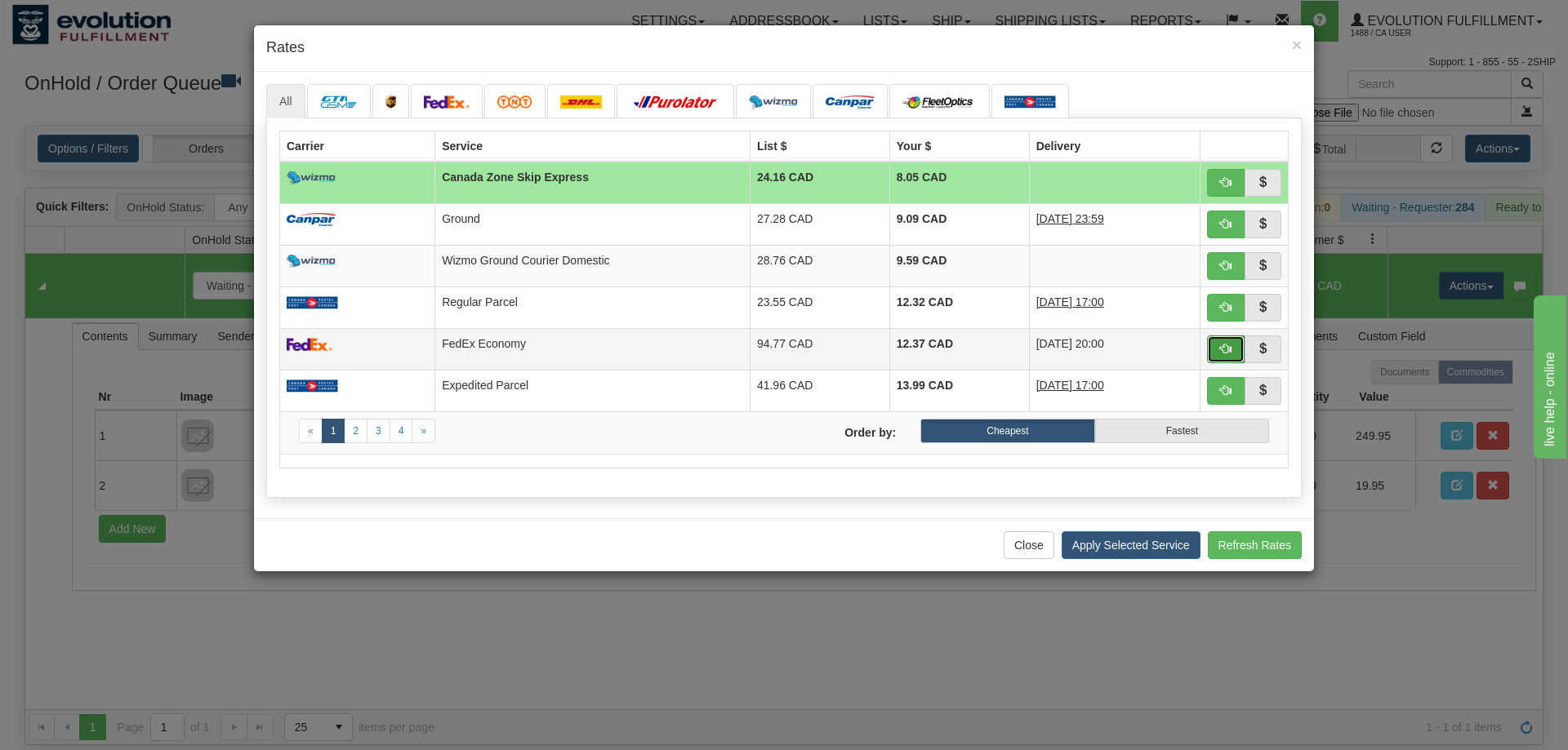
click at [1230, 347] on span "button" at bounding box center [1225, 348] width 12 height 12
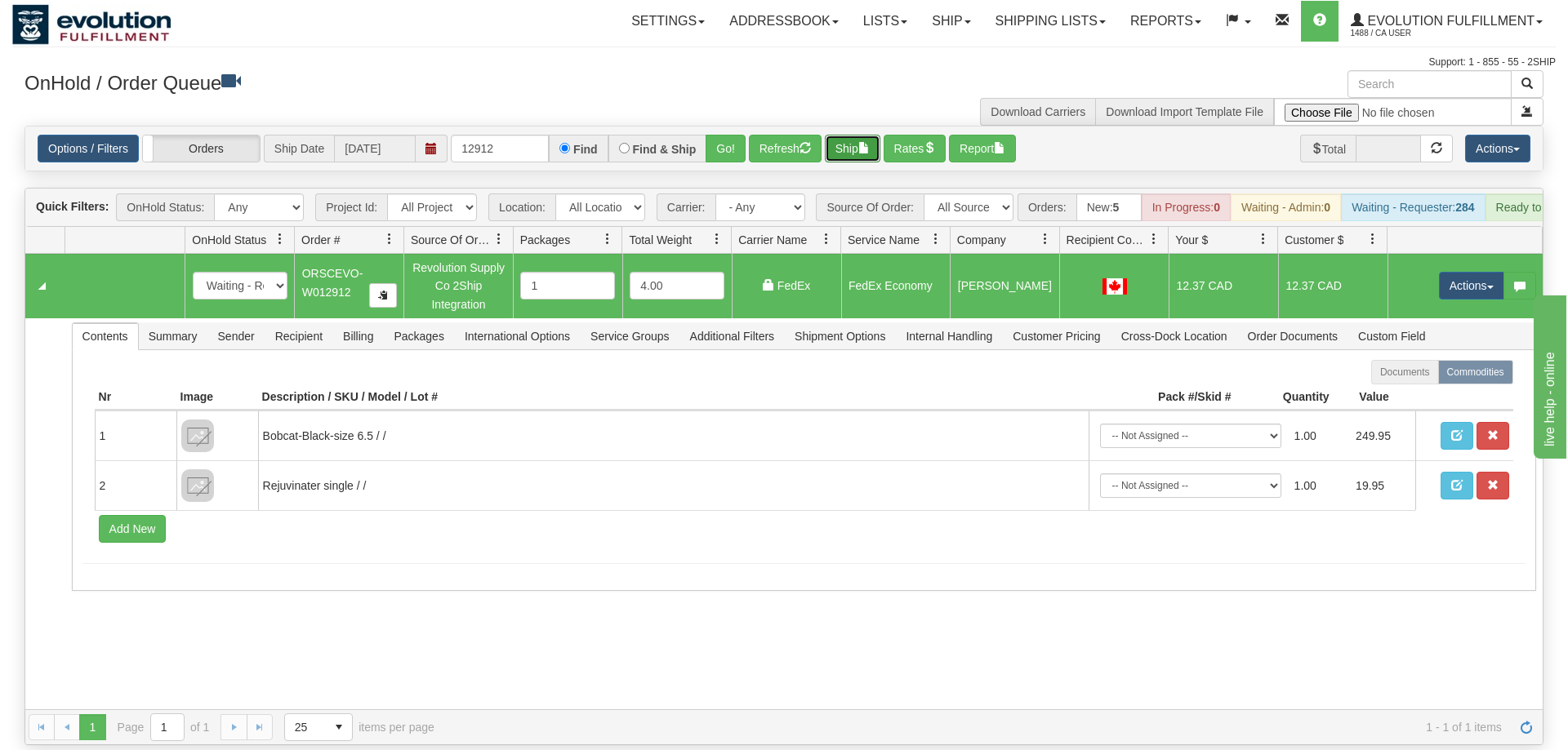
click at [867, 142] on span "button" at bounding box center [864, 148] width 12 height 12
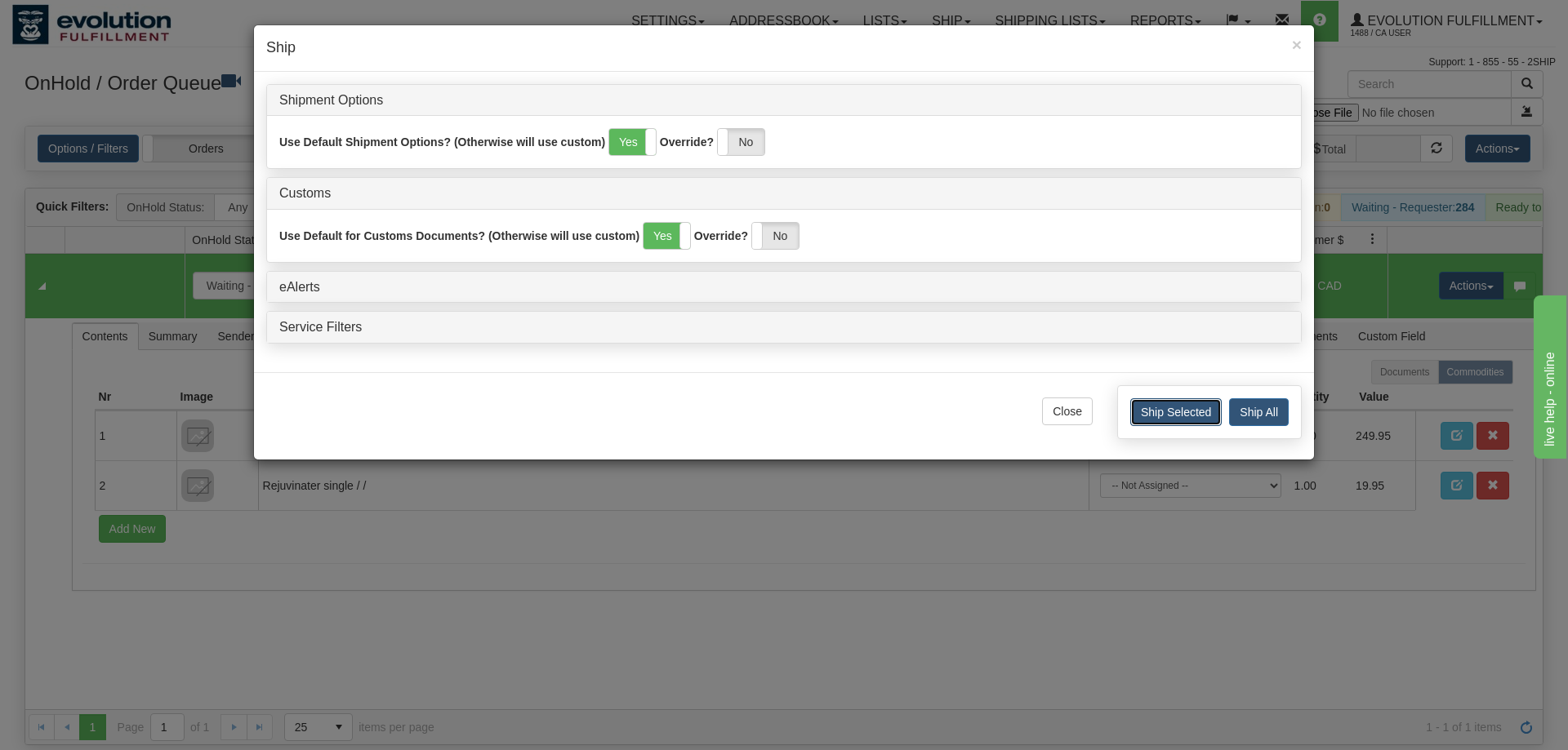
click at [1190, 418] on button "Ship Selected" at bounding box center [1176, 413] width 92 height 28
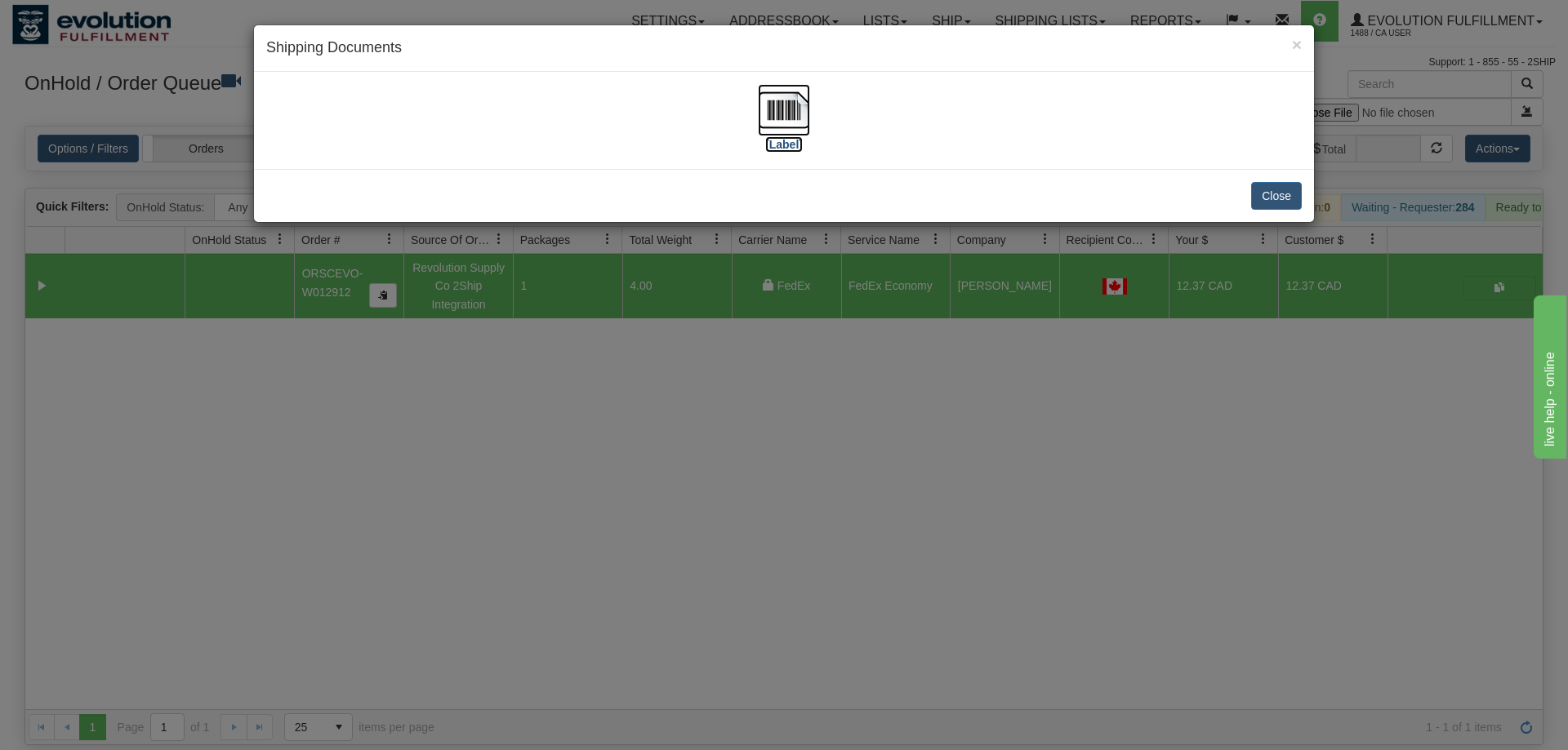
click at [788, 99] on img at bounding box center [784, 110] width 52 height 52
click at [1287, 183] on button "Close" at bounding box center [1276, 196] width 50 height 28
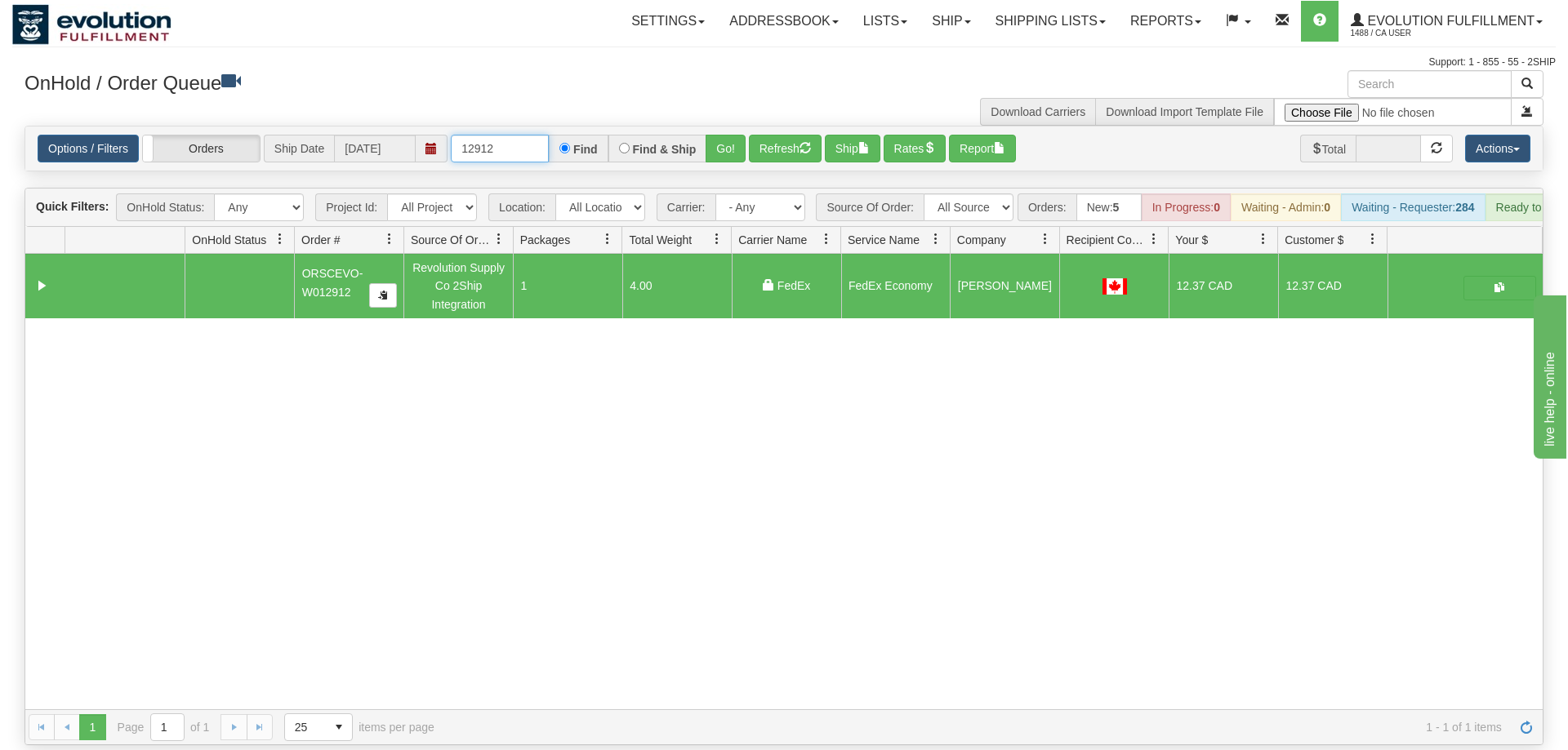
drag, startPoint x: 489, startPoint y: 123, endPoint x: 501, endPoint y: 122, distance: 12.0
click at [501, 135] on input "12912" at bounding box center [500, 149] width 98 height 28
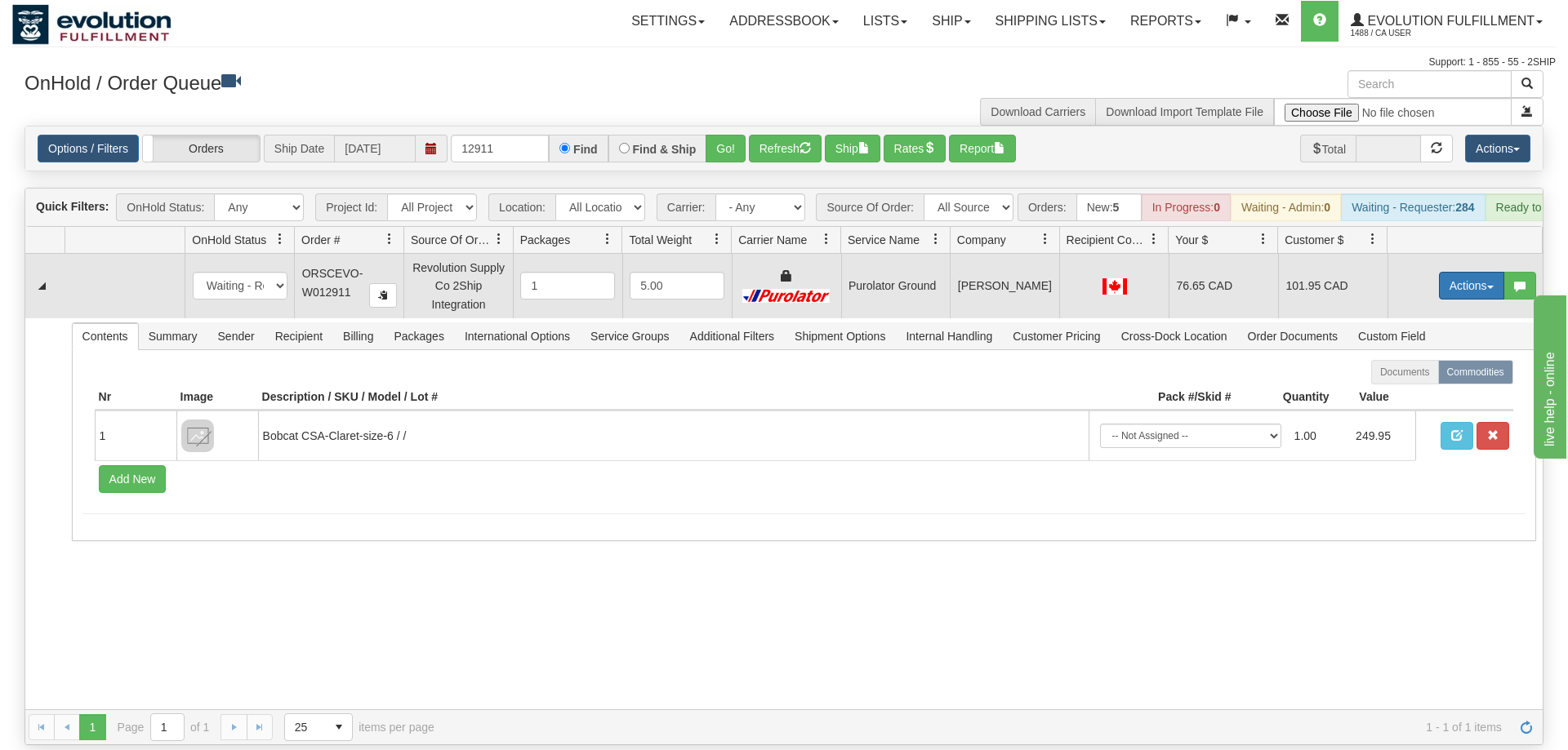
click at [1454, 272] on button "Actions" at bounding box center [1471, 286] width 65 height 28
click at [1433, 352] on span "Rate All Services" at bounding box center [1438, 359] width 98 height 13
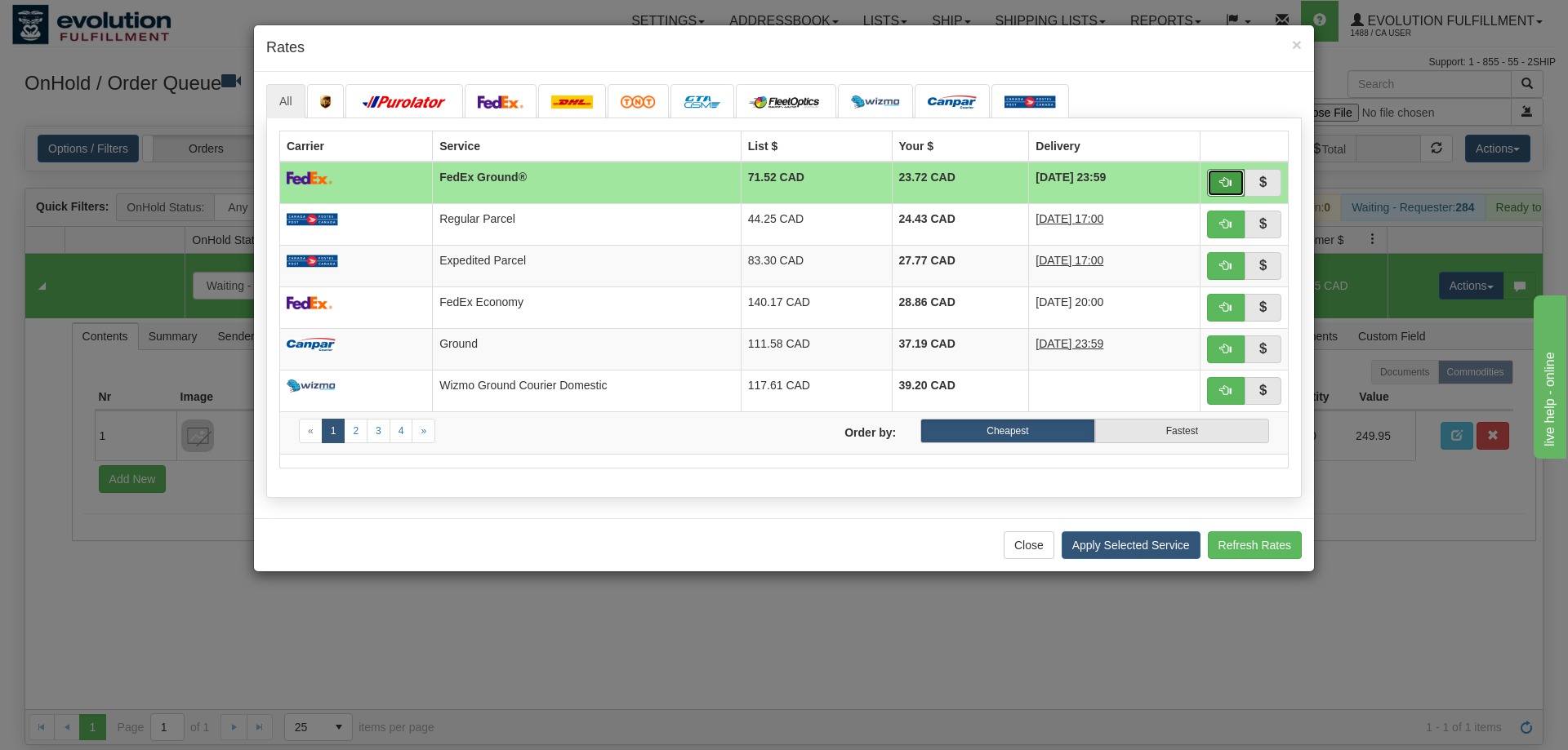
click at [1220, 193] on button "button" at bounding box center [1225, 183] width 37 height 28
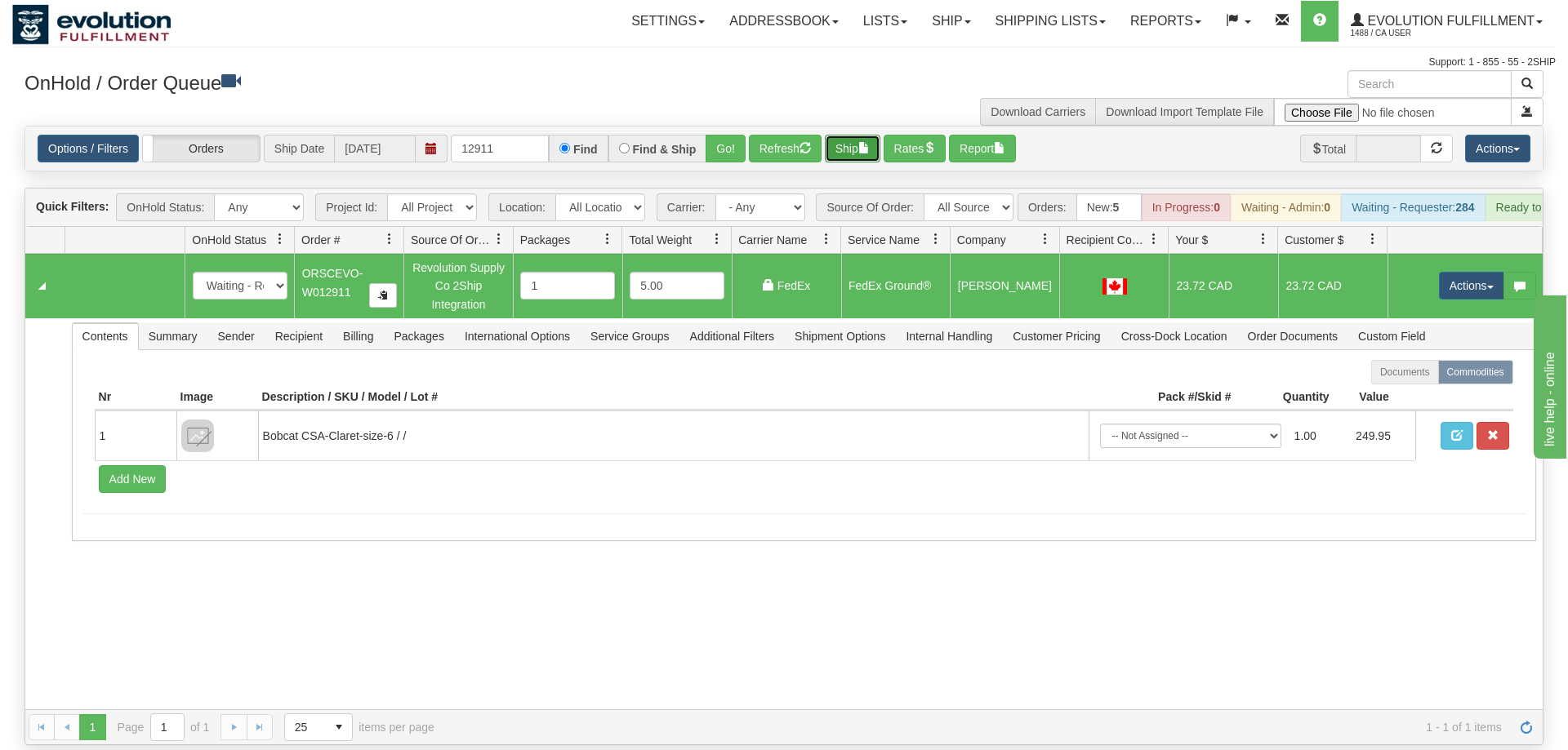
click at [863, 135] on button "Ship" at bounding box center [852, 149] width 55 height 28
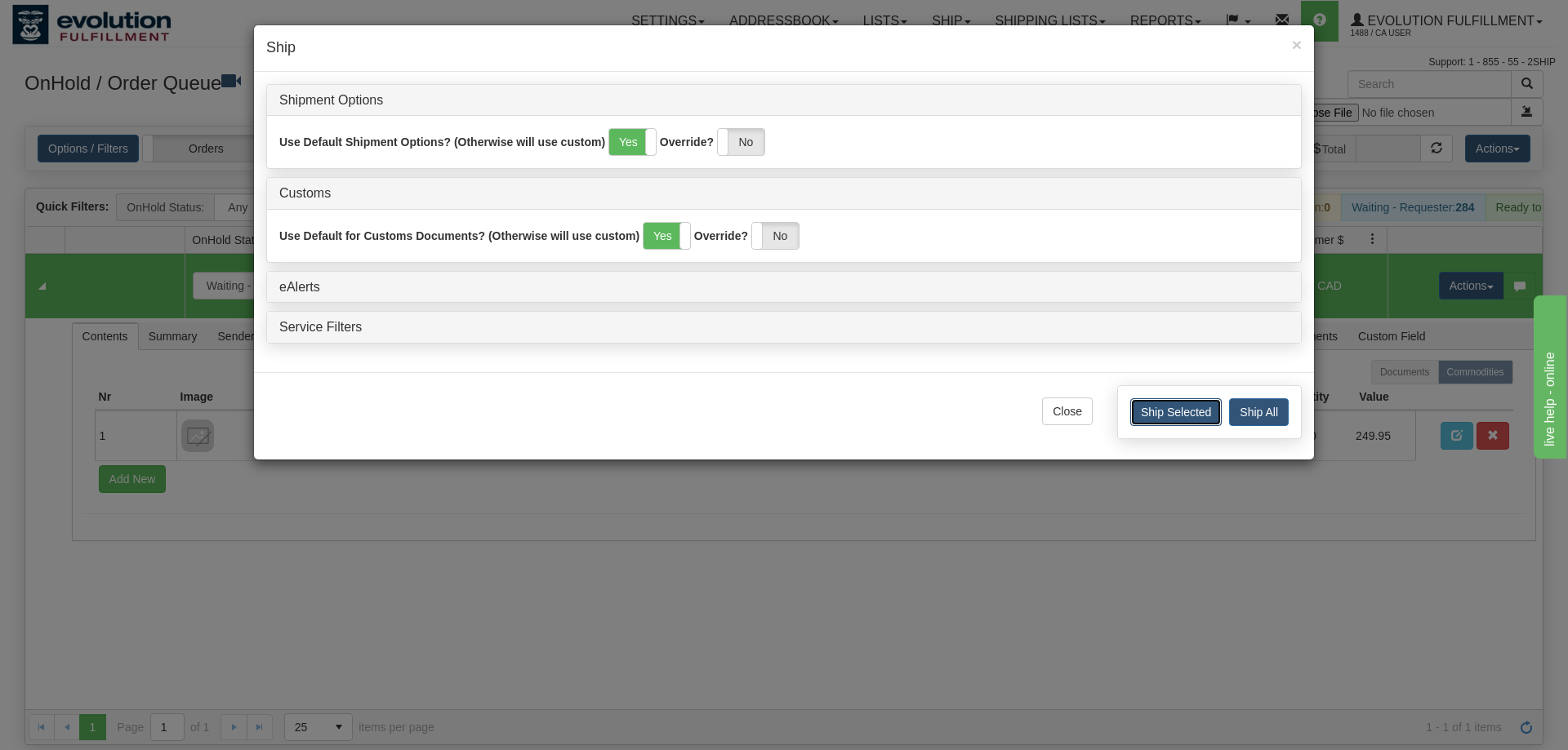
click at [1185, 413] on button "Ship Selected" at bounding box center [1176, 413] width 92 height 28
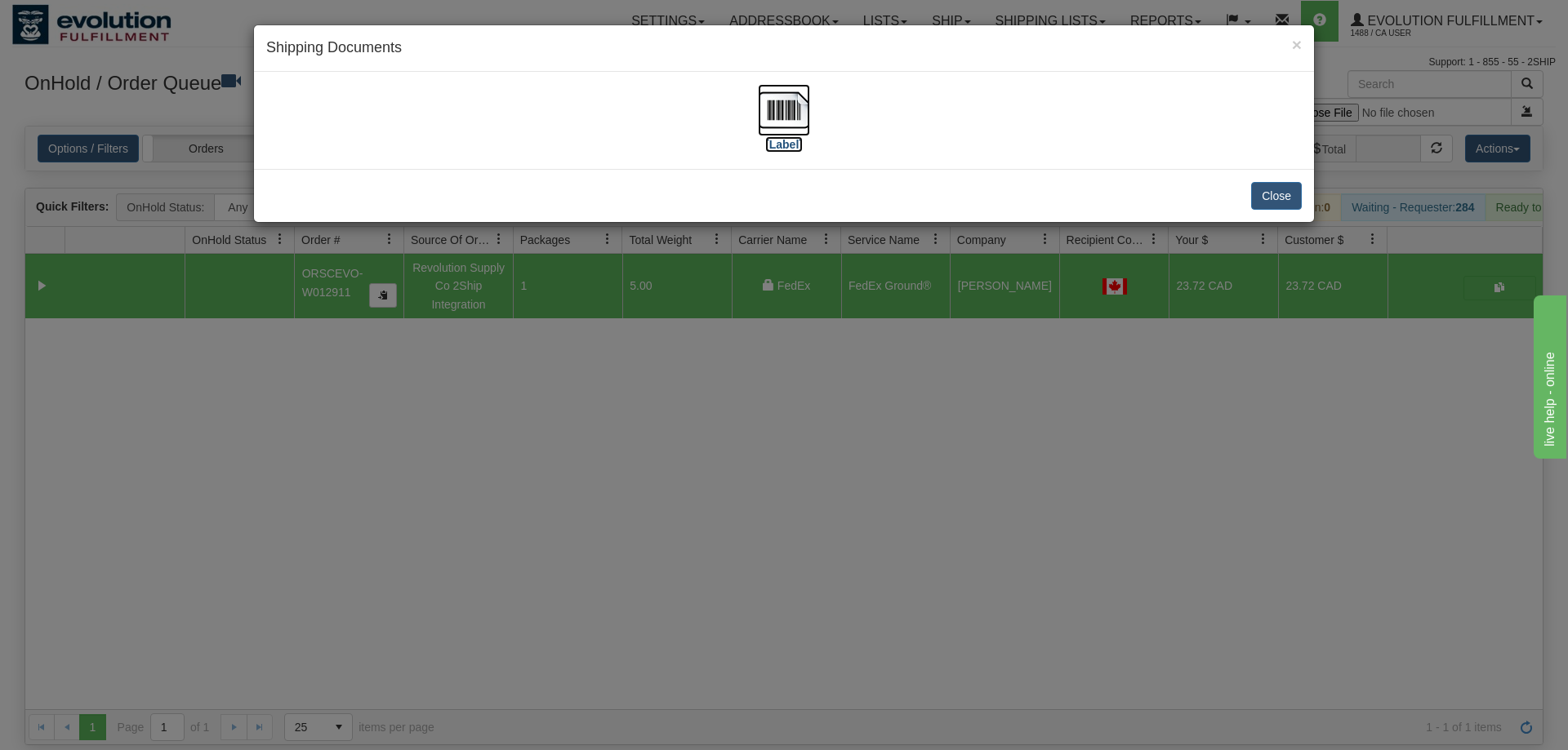
click at [770, 109] on img at bounding box center [784, 110] width 52 height 52
click at [287, 518] on div "× Shipping Documents [Label] Close" at bounding box center [784, 375] width 1568 height 750
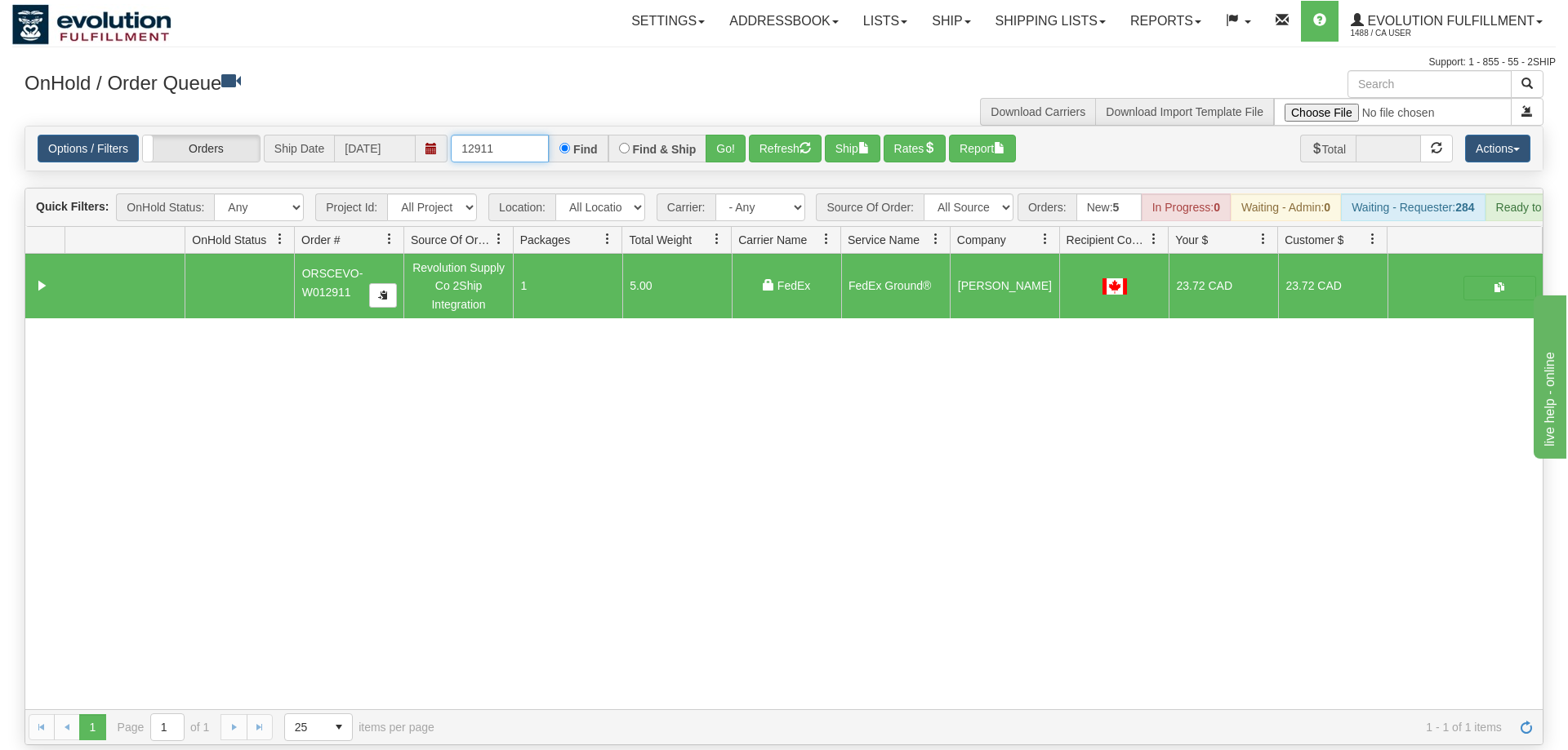
drag, startPoint x: 469, startPoint y: 144, endPoint x: 276, endPoint y: 147, distance: 193.0
click at [451, 147] on input "12911" at bounding box center [500, 149] width 98 height 28
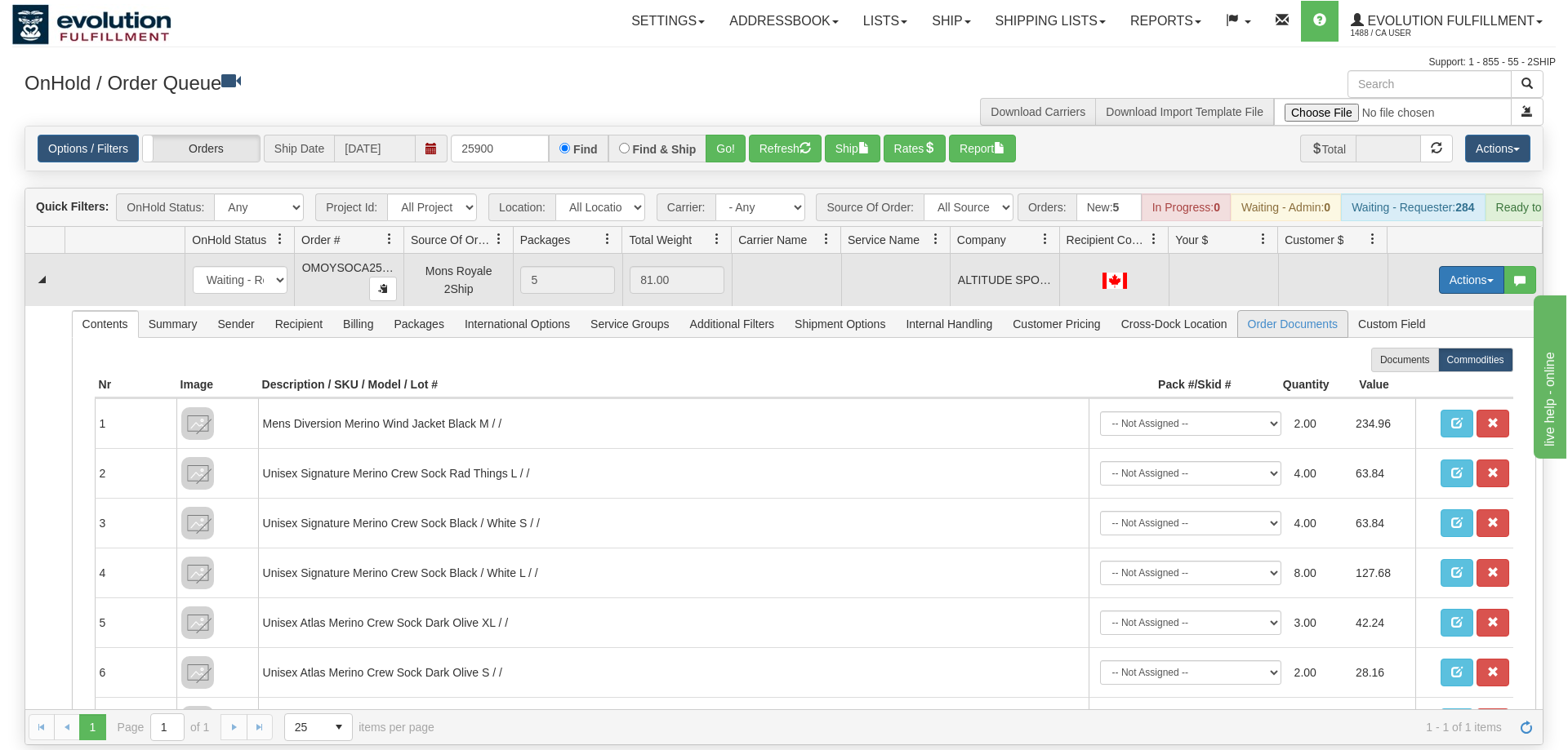
click at [1462, 266] on button "Actions" at bounding box center [1471, 280] width 65 height 28
click at [1463, 346] on span "Rate All Services" at bounding box center [1438, 353] width 98 height 13
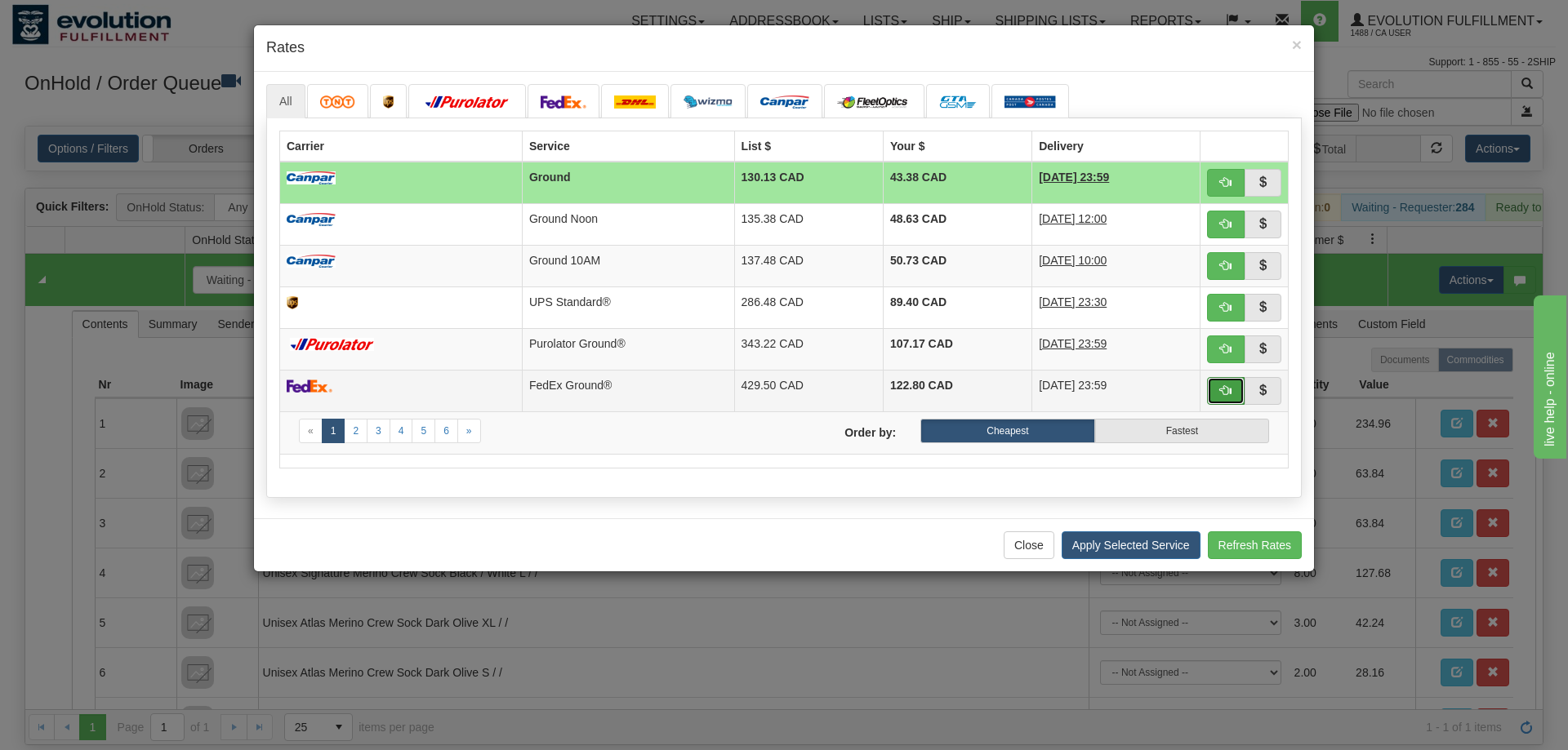
click at [1223, 388] on span "button" at bounding box center [1225, 390] width 12 height 12
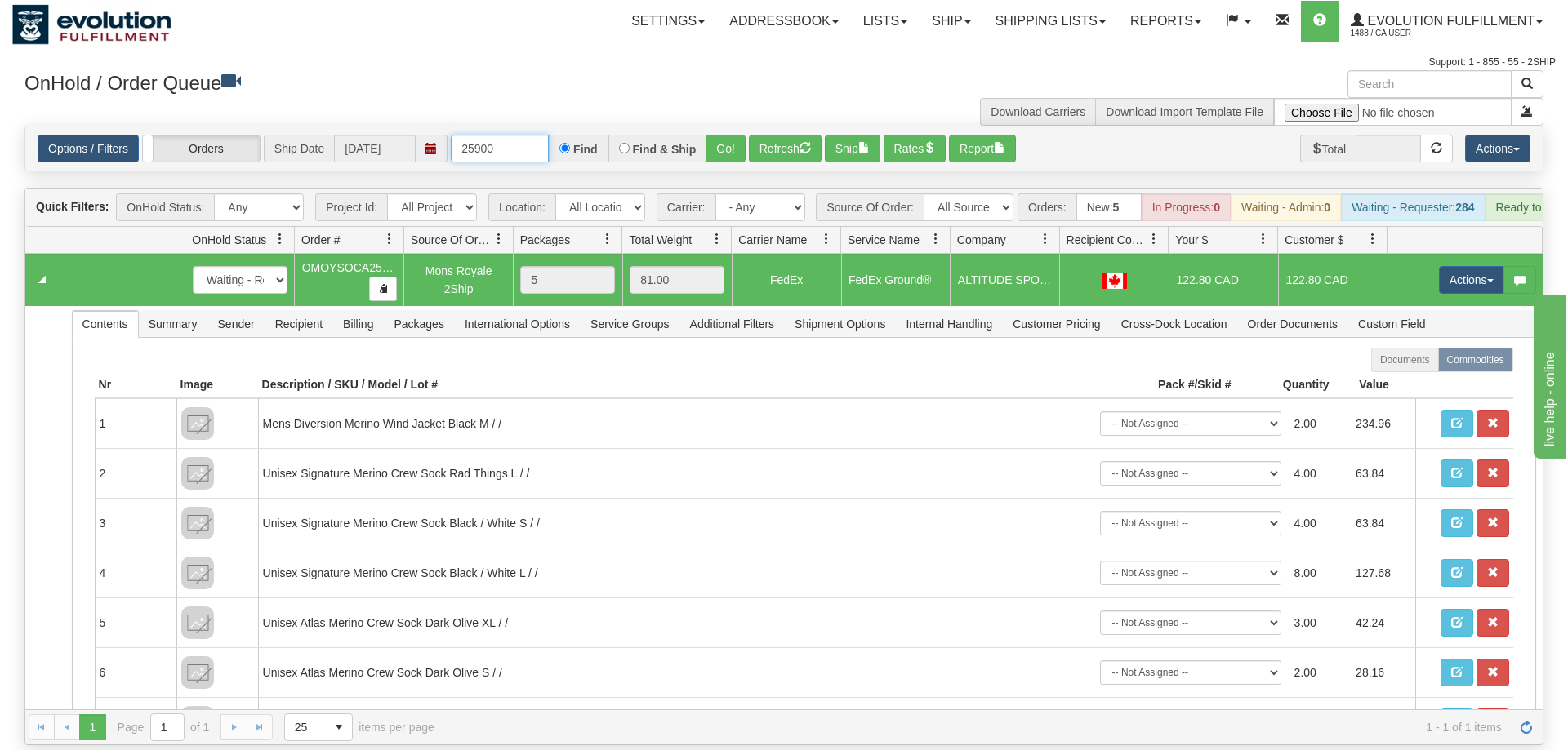
drag, startPoint x: 515, startPoint y: 122, endPoint x: 474, endPoint y: 117, distance: 41.3
click at [474, 135] on input "25900" at bounding box center [500, 149] width 98 height 28
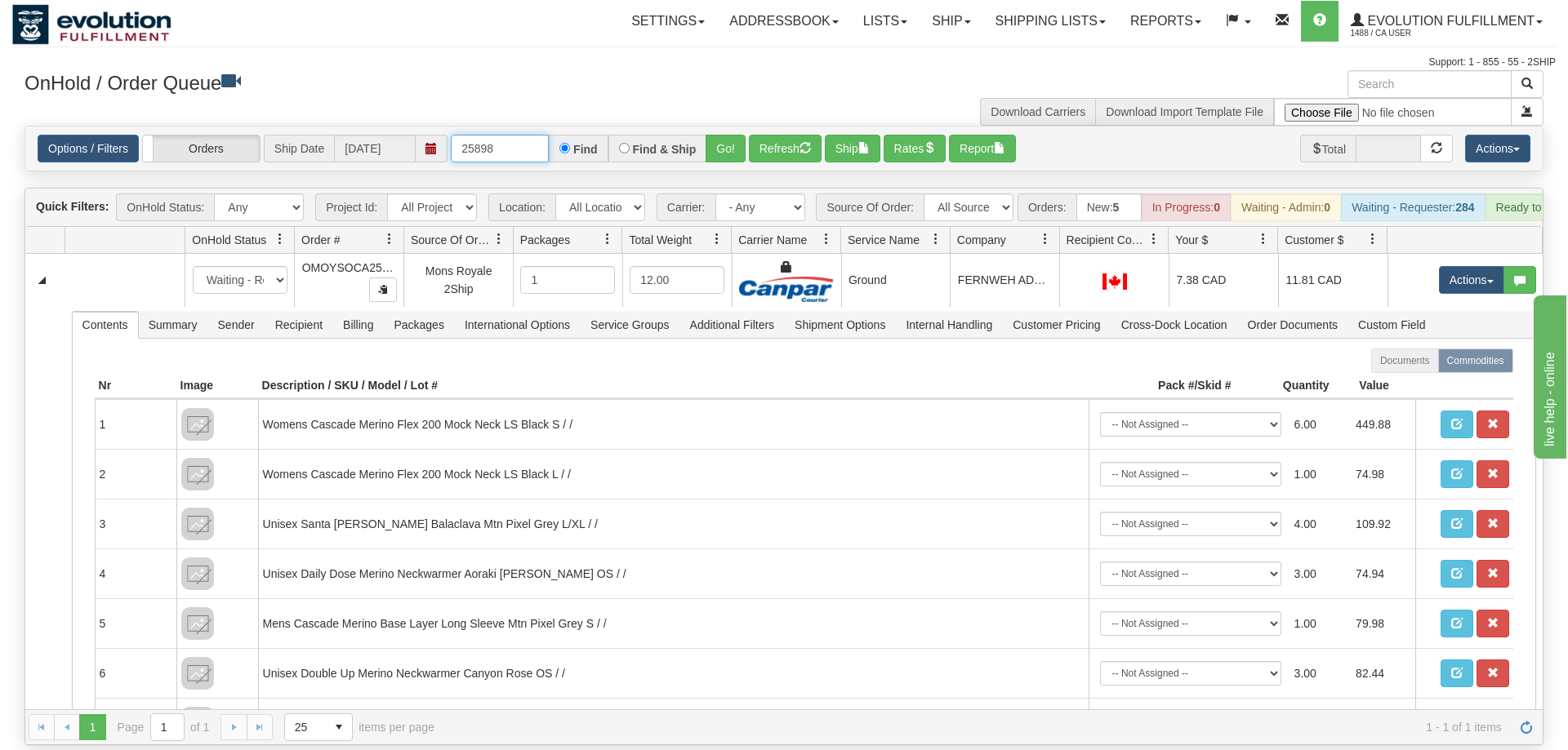
drag, startPoint x: 512, startPoint y: 122, endPoint x: 250, endPoint y: 121, distance: 262.0
click at [451, 135] on input "25898" at bounding box center [500, 149] width 98 height 28
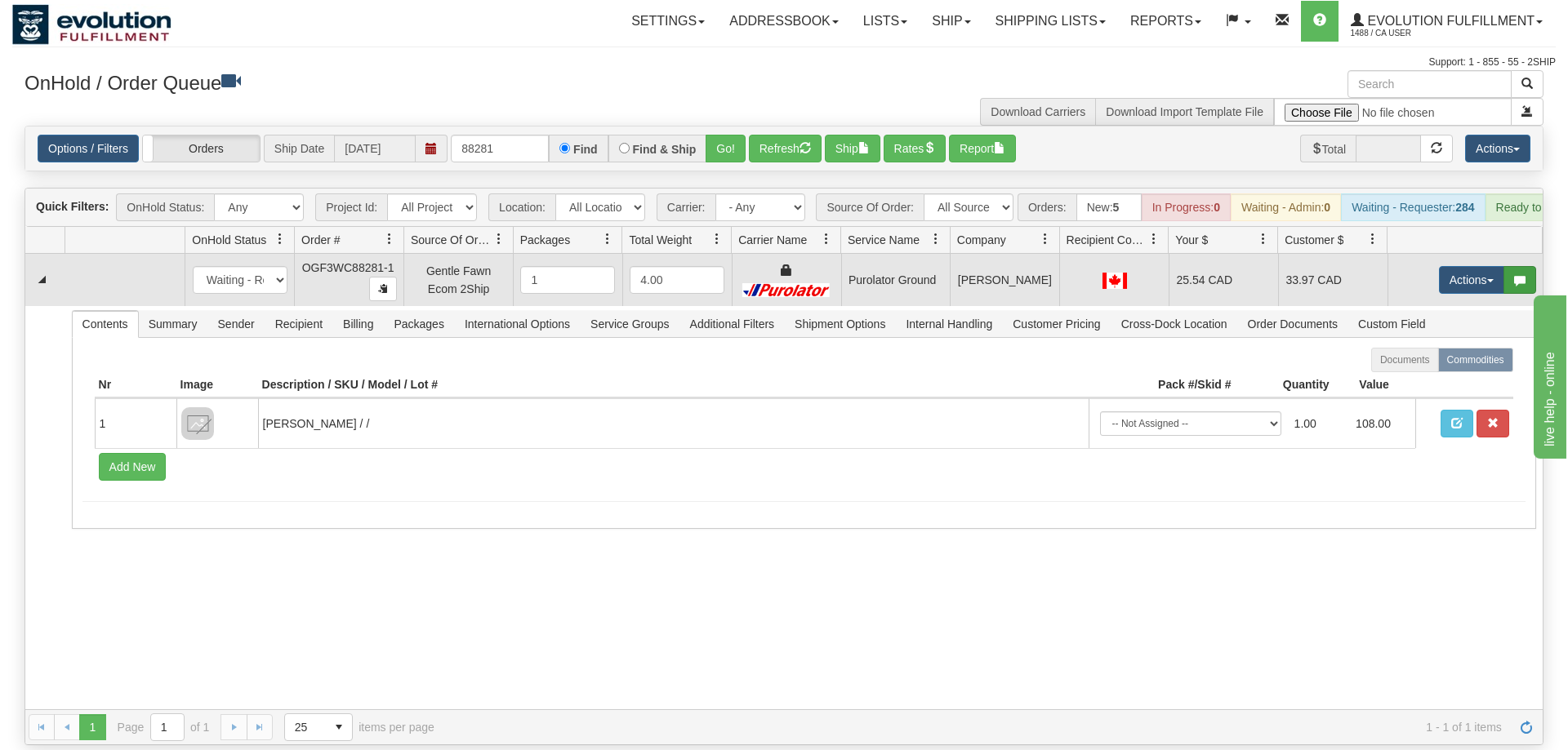
click at [1514, 275] on span "button" at bounding box center [1520, 281] width 12 height 12
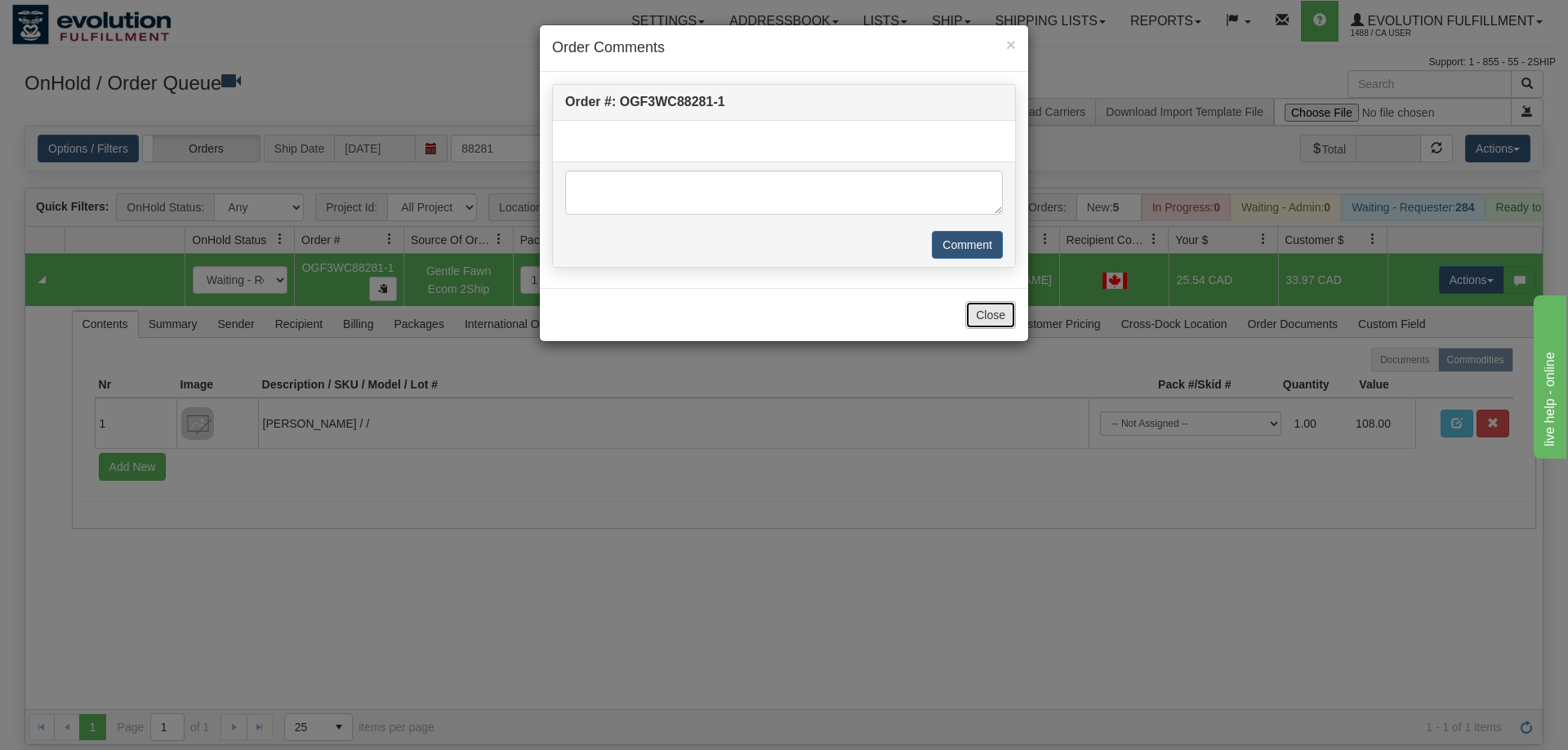
click at [999, 318] on button "Close" at bounding box center [990, 315] width 50 height 28
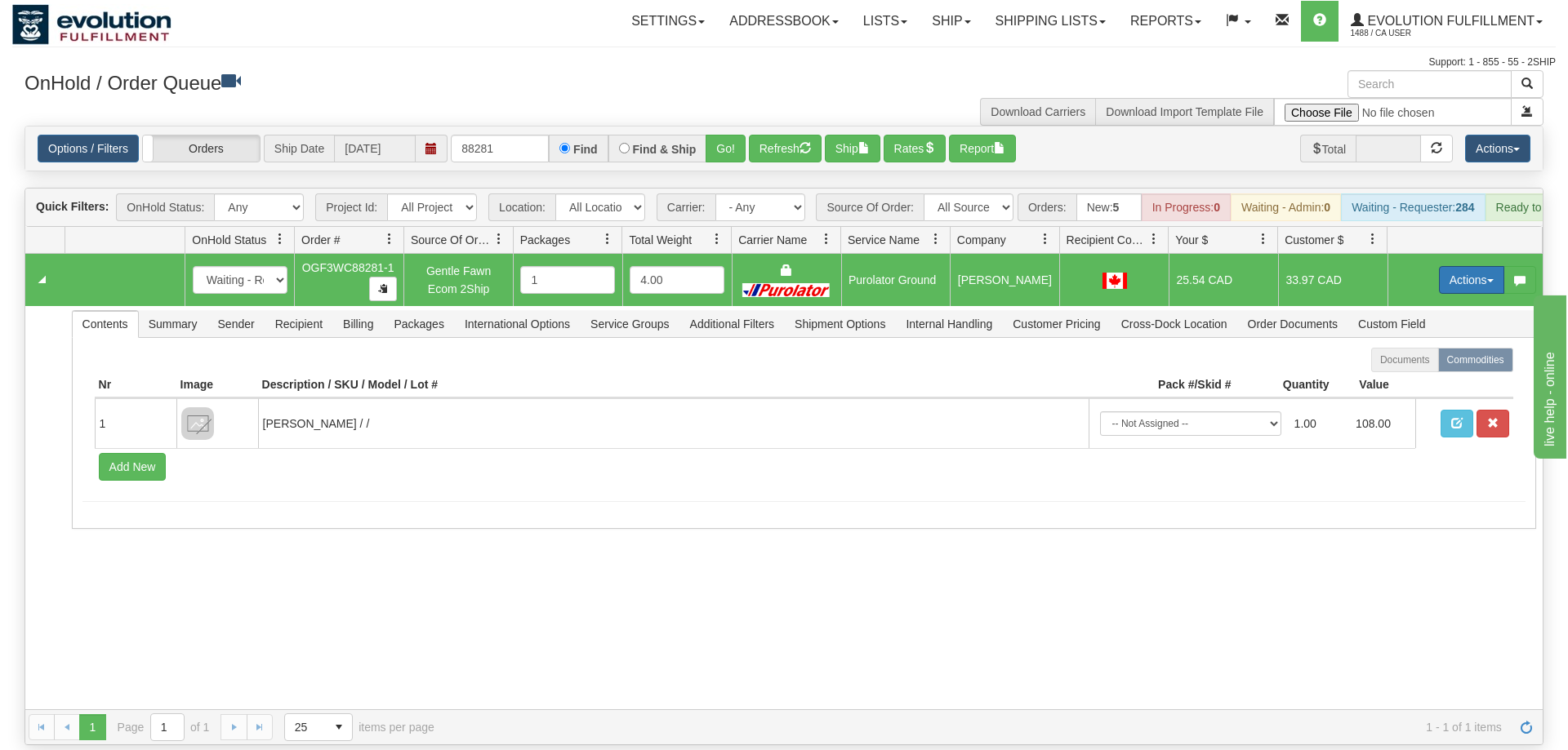
click at [1460, 266] on button "Actions" at bounding box center [1471, 280] width 65 height 28
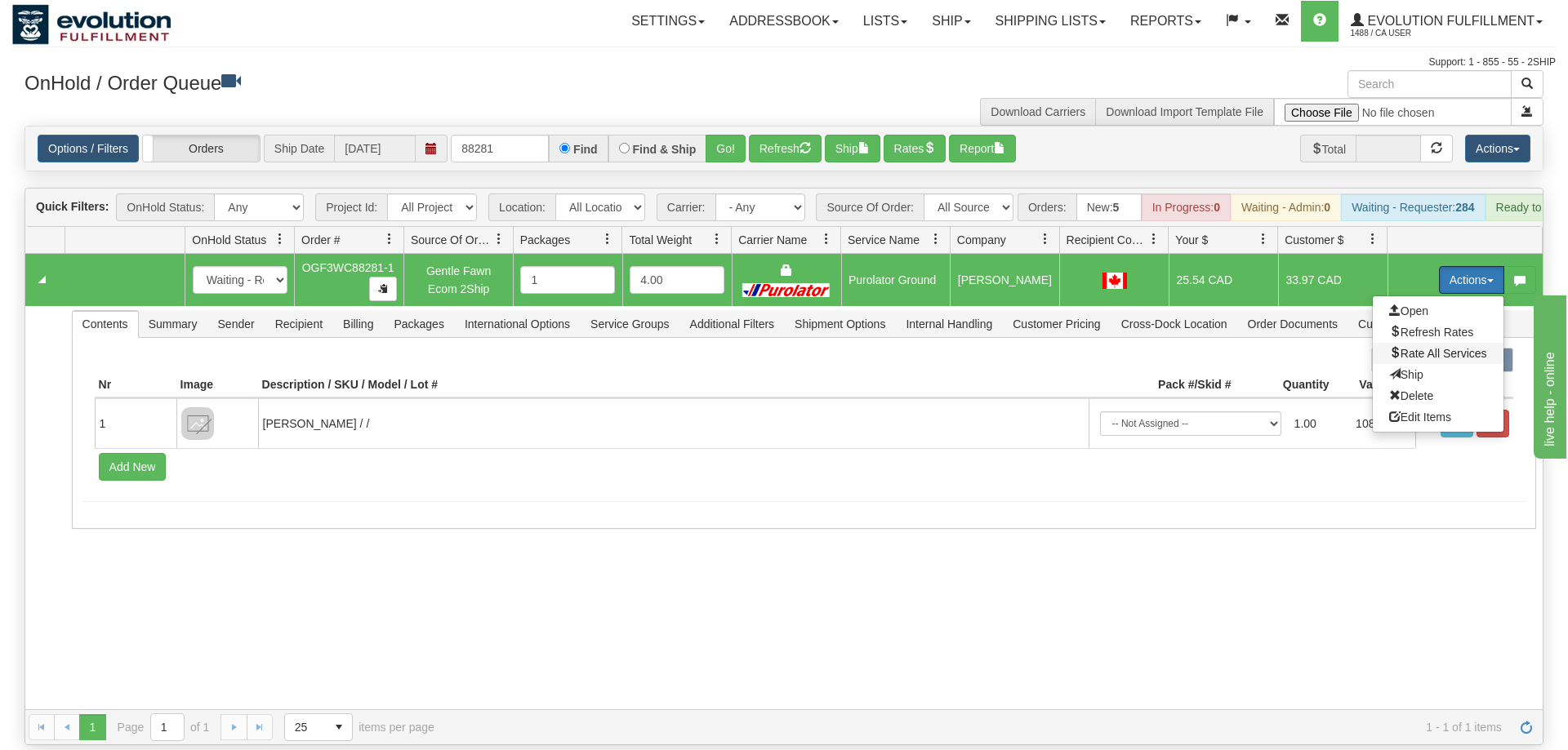
click at [1447, 346] on span "Rate All Services" at bounding box center [1438, 353] width 98 height 13
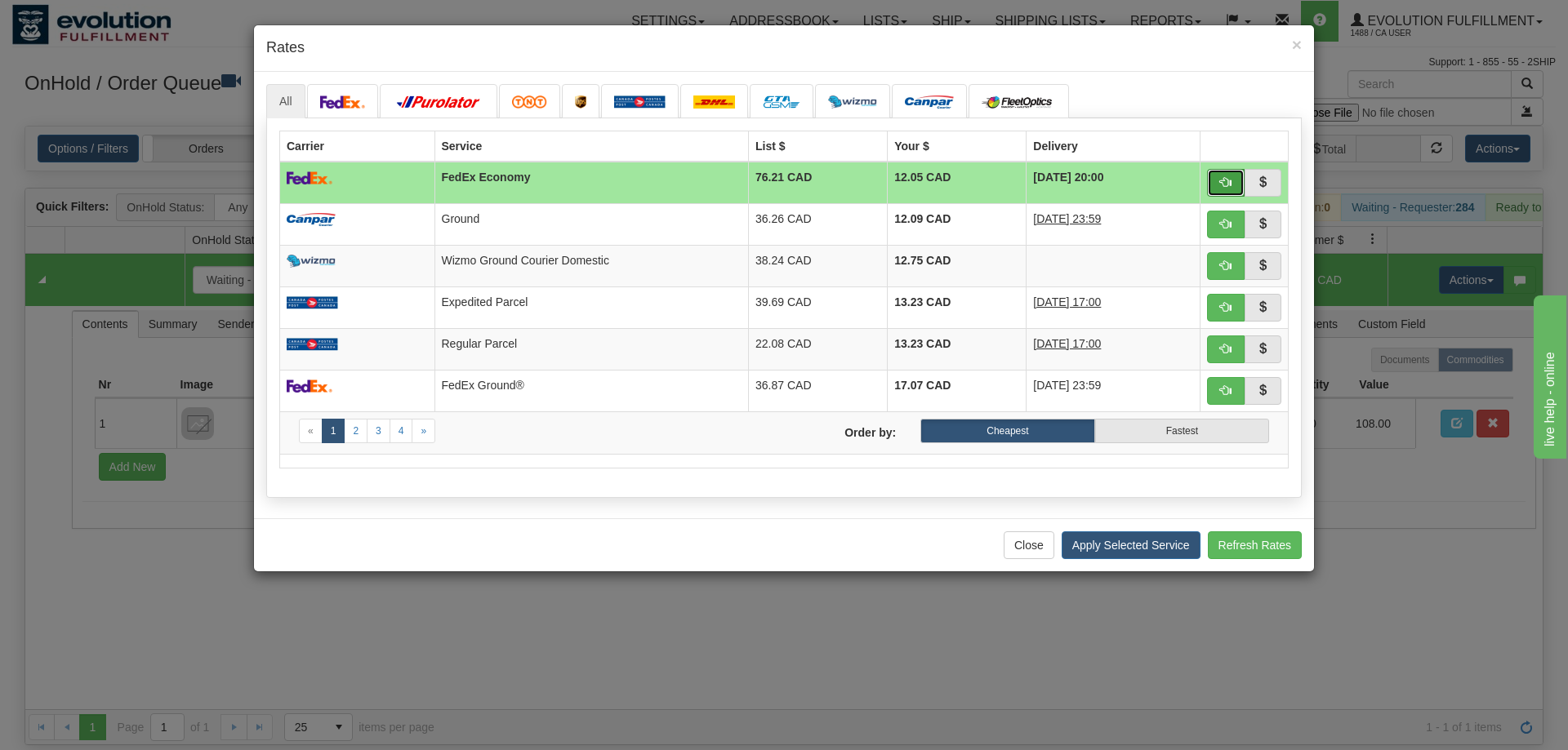
click at [1212, 182] on button "button" at bounding box center [1225, 183] width 37 height 28
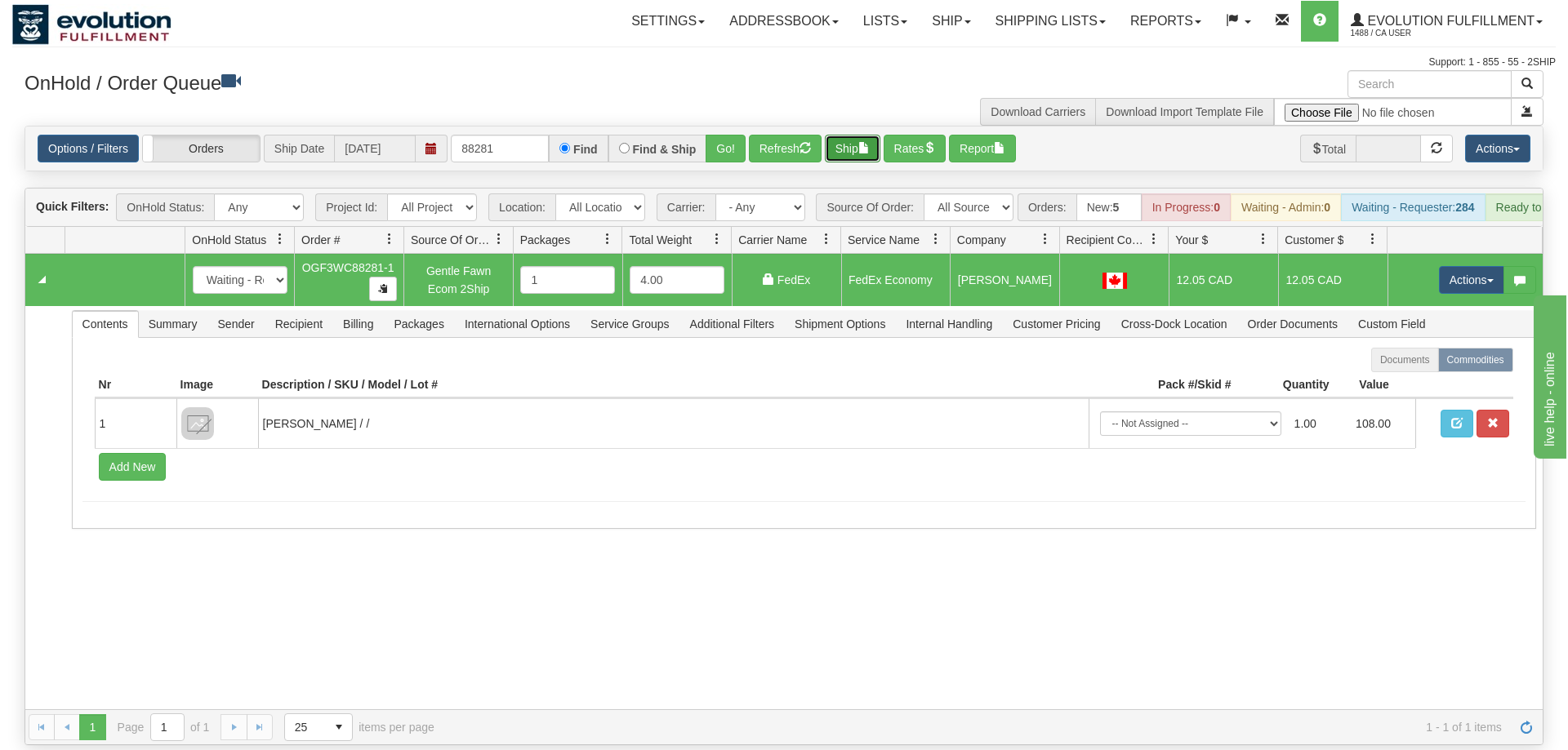
click at [861, 135] on button "Ship" at bounding box center [852, 149] width 55 height 28
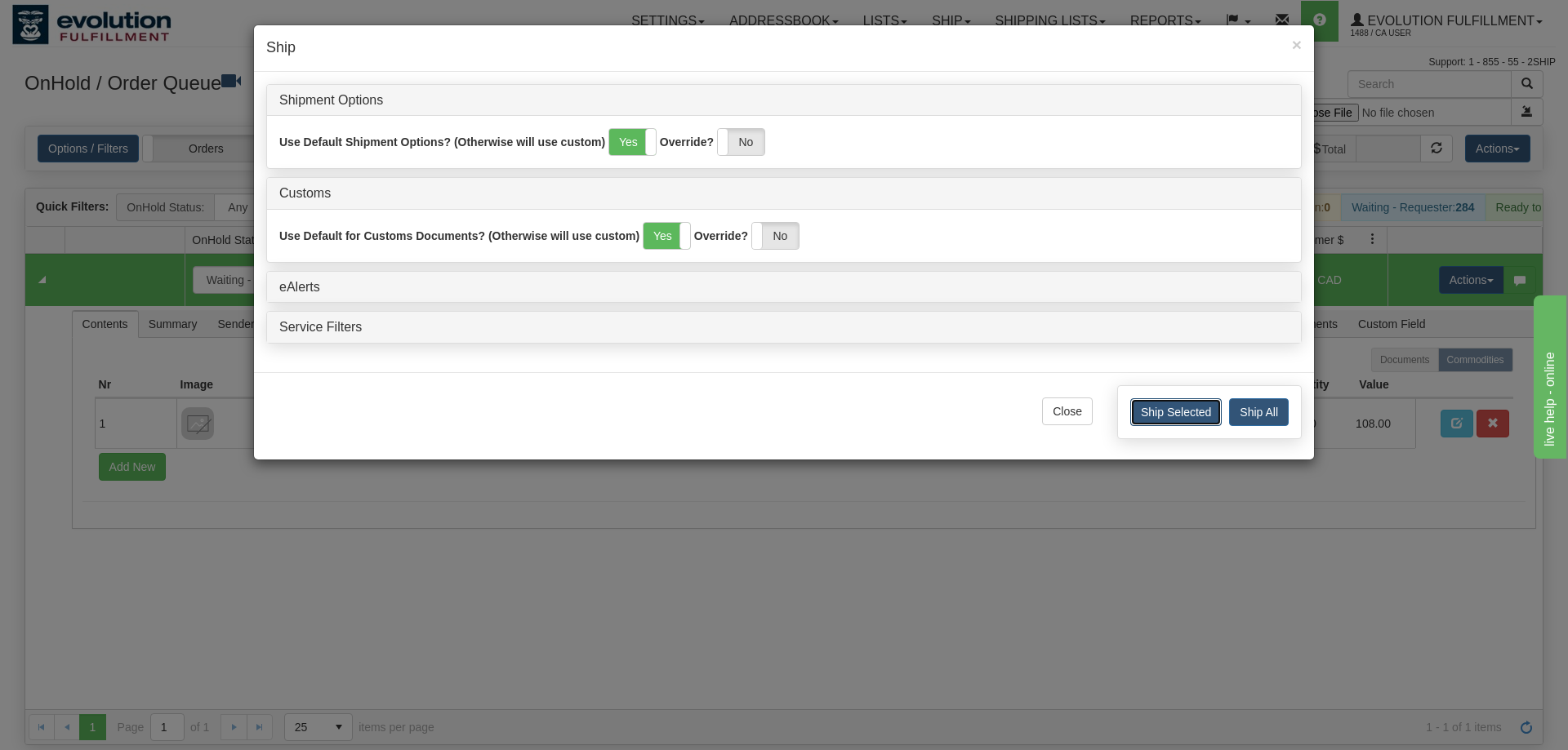
click at [1201, 423] on button "Ship Selected" at bounding box center [1176, 413] width 92 height 28
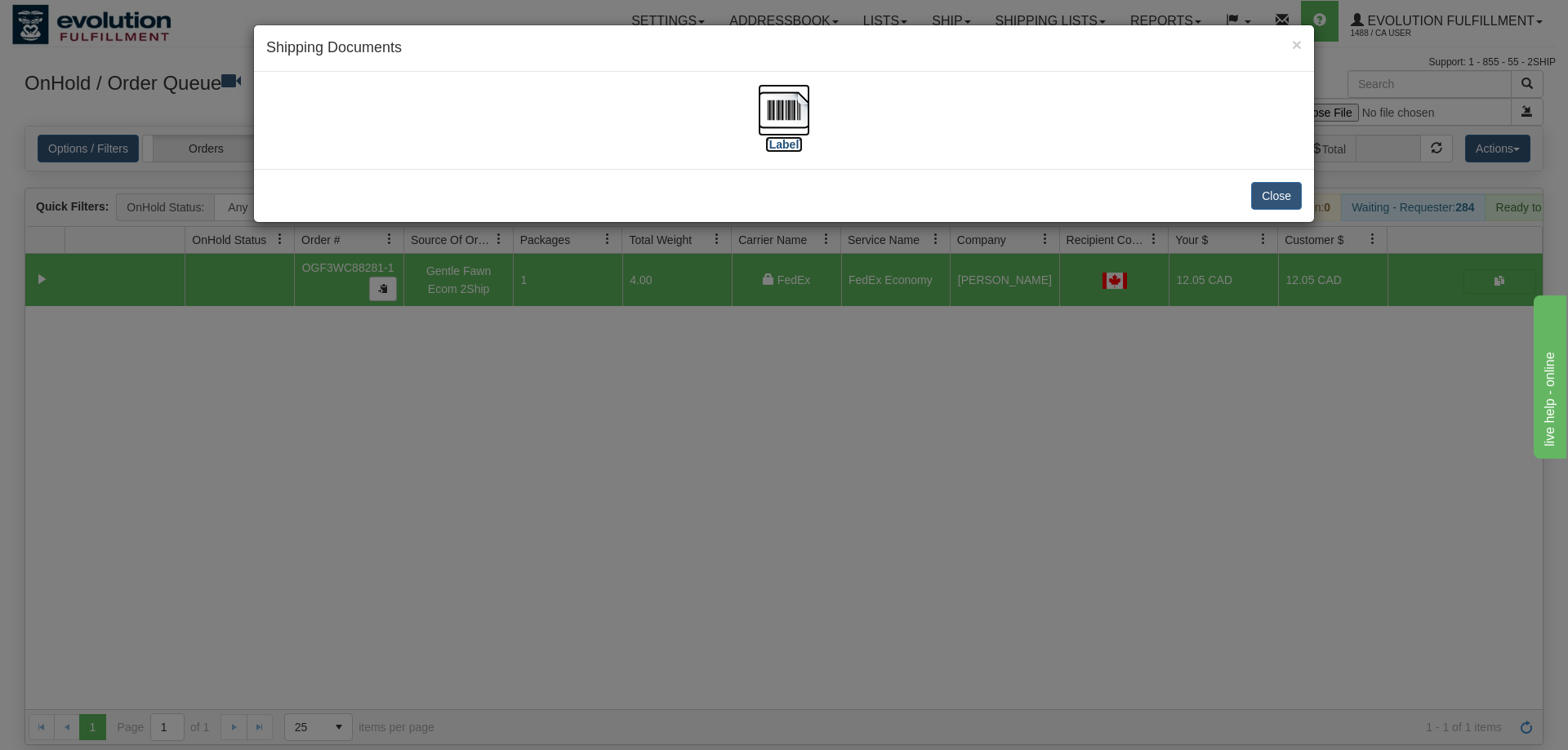
click at [783, 108] on img at bounding box center [784, 110] width 52 height 52
click at [1281, 187] on button "Close" at bounding box center [1276, 196] width 50 height 28
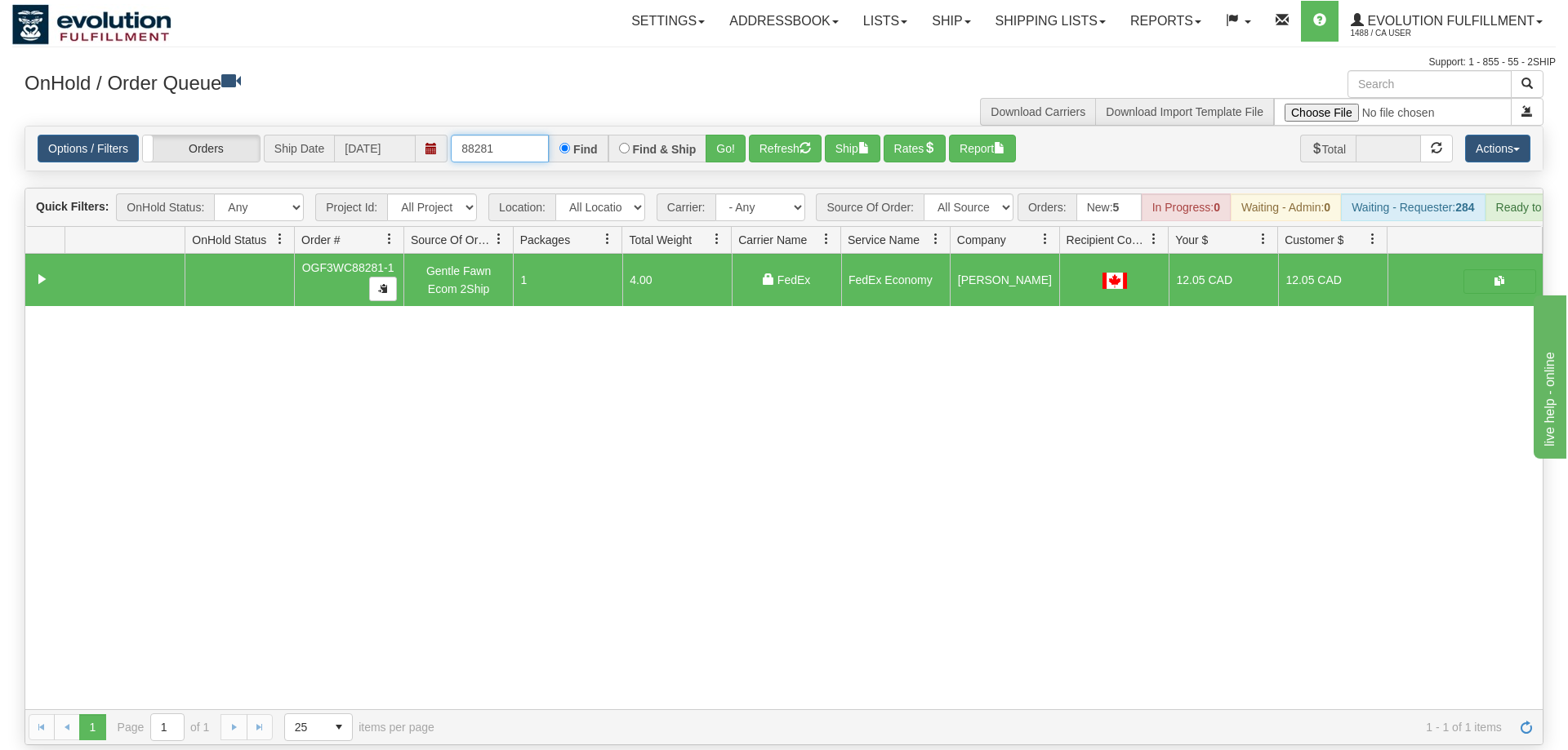
click at [497, 135] on input "88281" at bounding box center [500, 149] width 98 height 28
type input "88283"
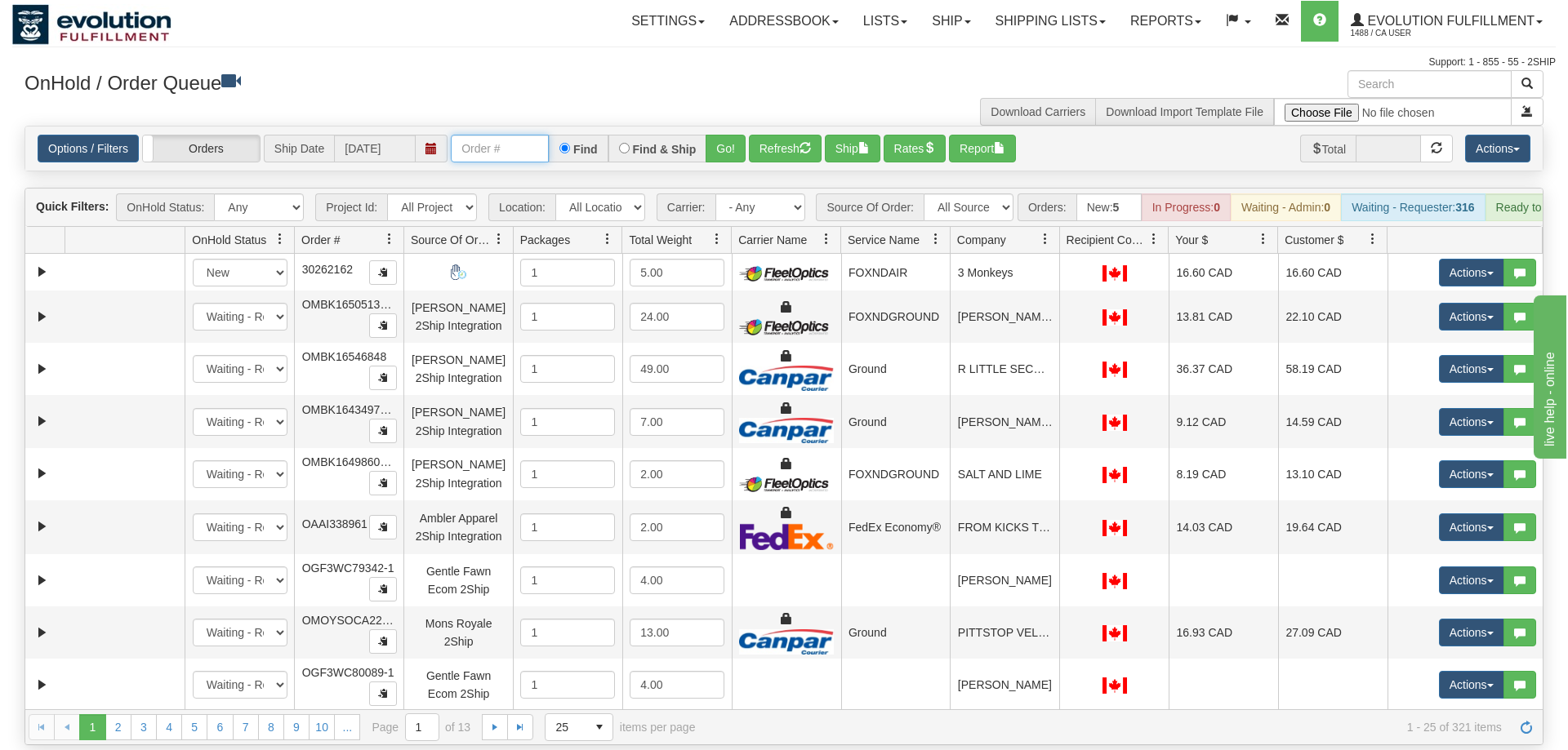
click at [499, 135] on input "text" at bounding box center [500, 149] width 98 height 28
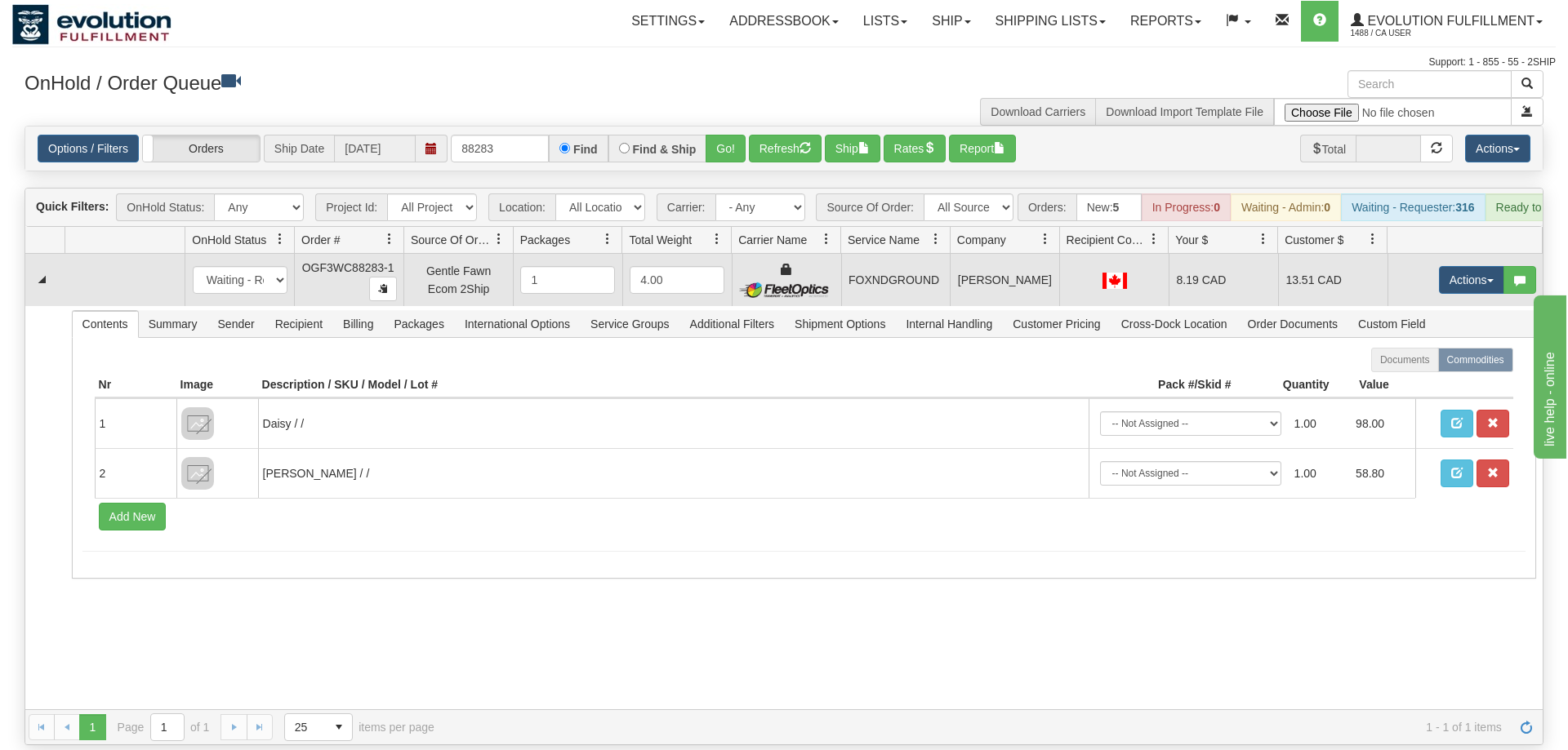
click at [886, 259] on td "FOXNDGROUND" at bounding box center [895, 279] width 109 height 52
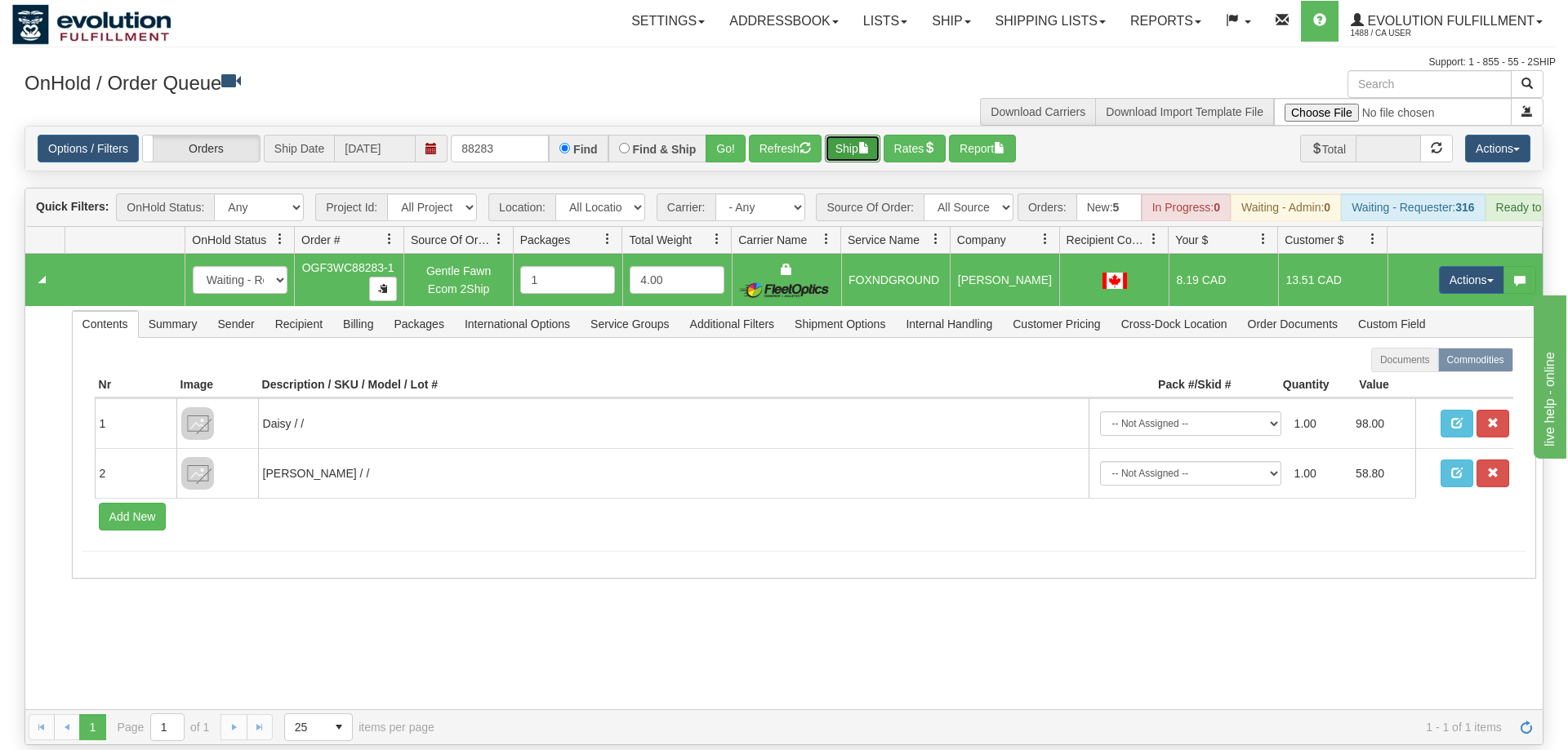
click at [846, 135] on button "Ship" at bounding box center [852, 149] width 55 height 28
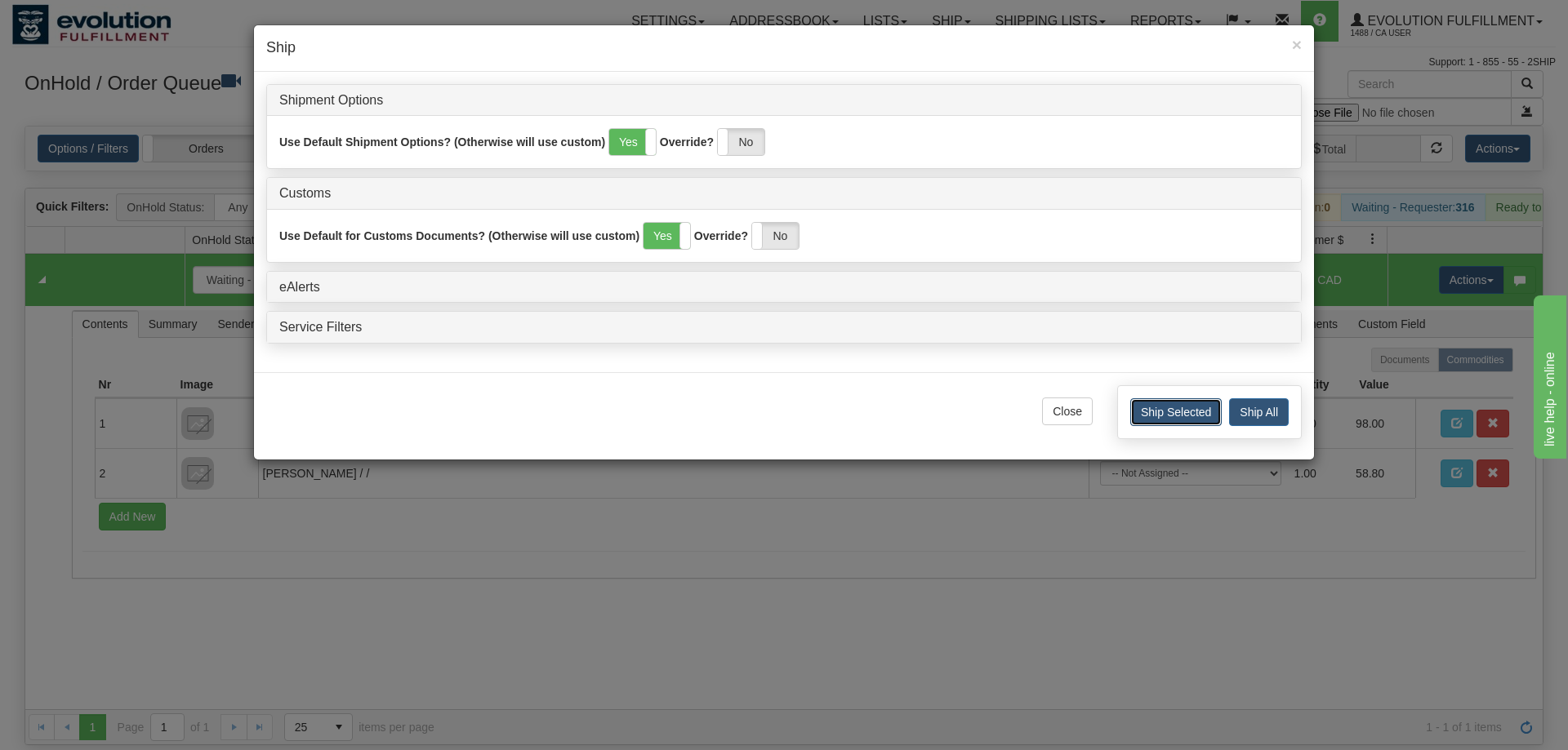
click at [1160, 411] on button "Ship Selected" at bounding box center [1176, 413] width 92 height 28
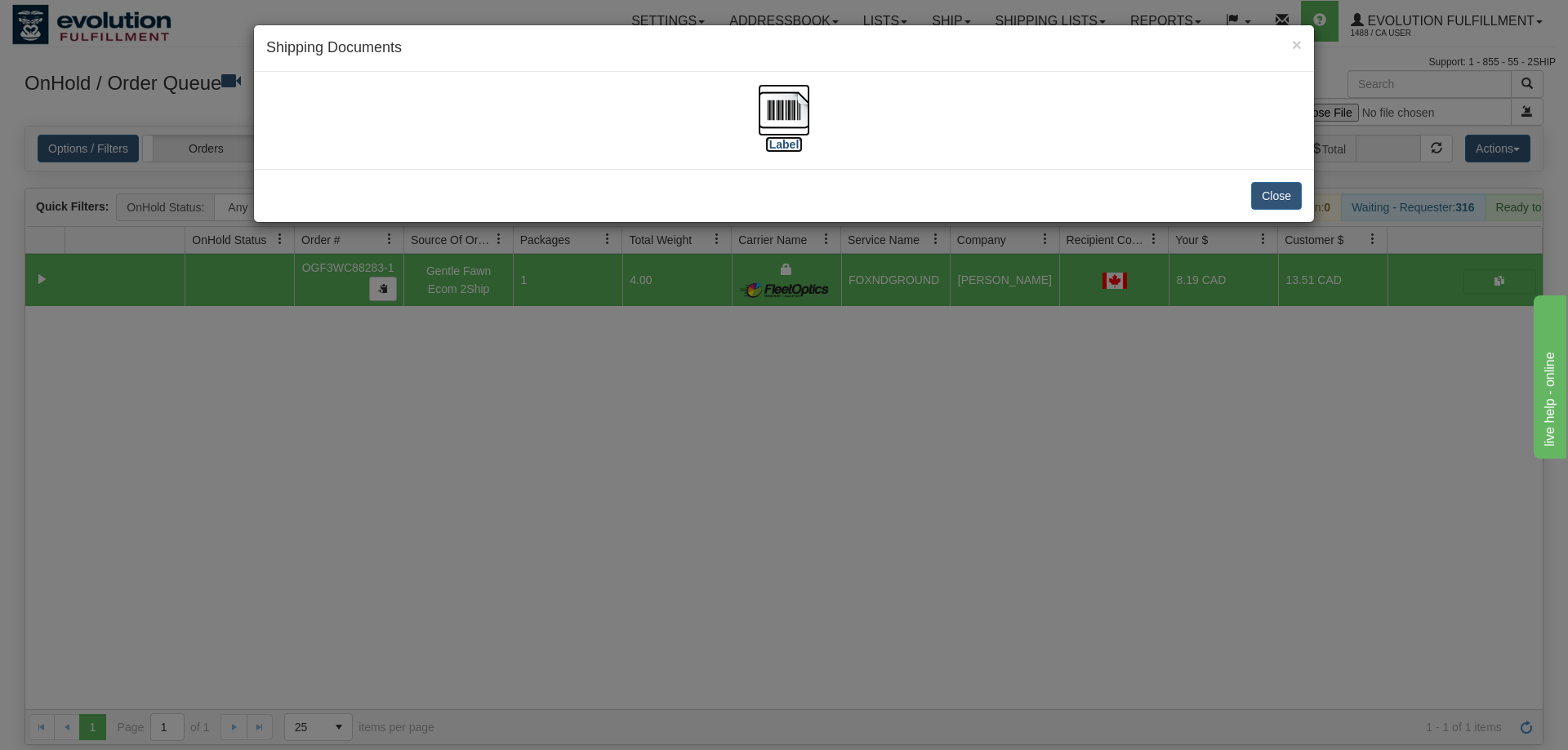
click at [772, 112] on img at bounding box center [784, 110] width 52 height 52
click at [1280, 199] on button "Close" at bounding box center [1276, 196] width 50 height 28
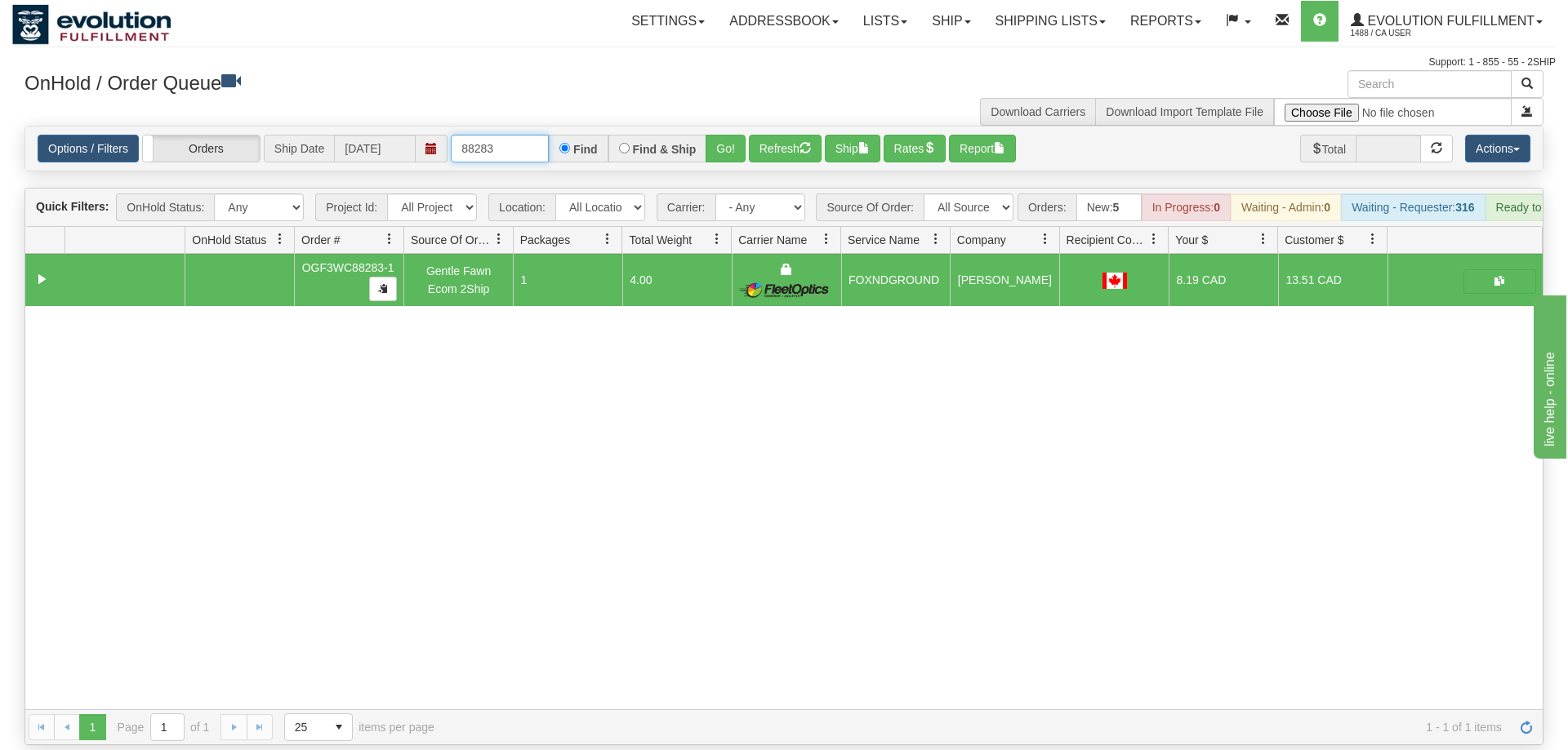
drag, startPoint x: 502, startPoint y: 124, endPoint x: 486, endPoint y: 123, distance: 16.0
click at [486, 135] on input "88283" at bounding box center [500, 149] width 98 height 28
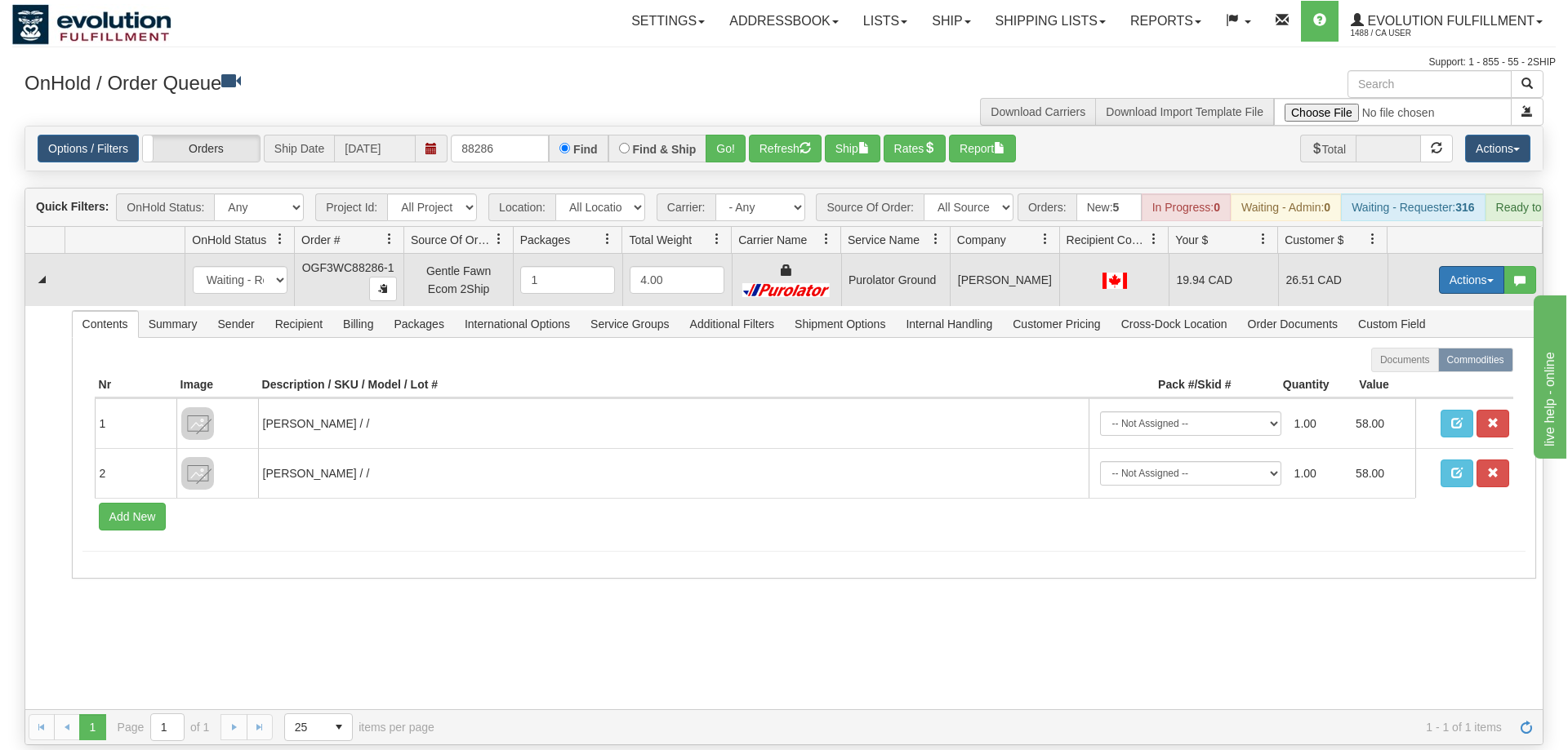
click at [1475, 266] on button "Actions" at bounding box center [1471, 280] width 65 height 28
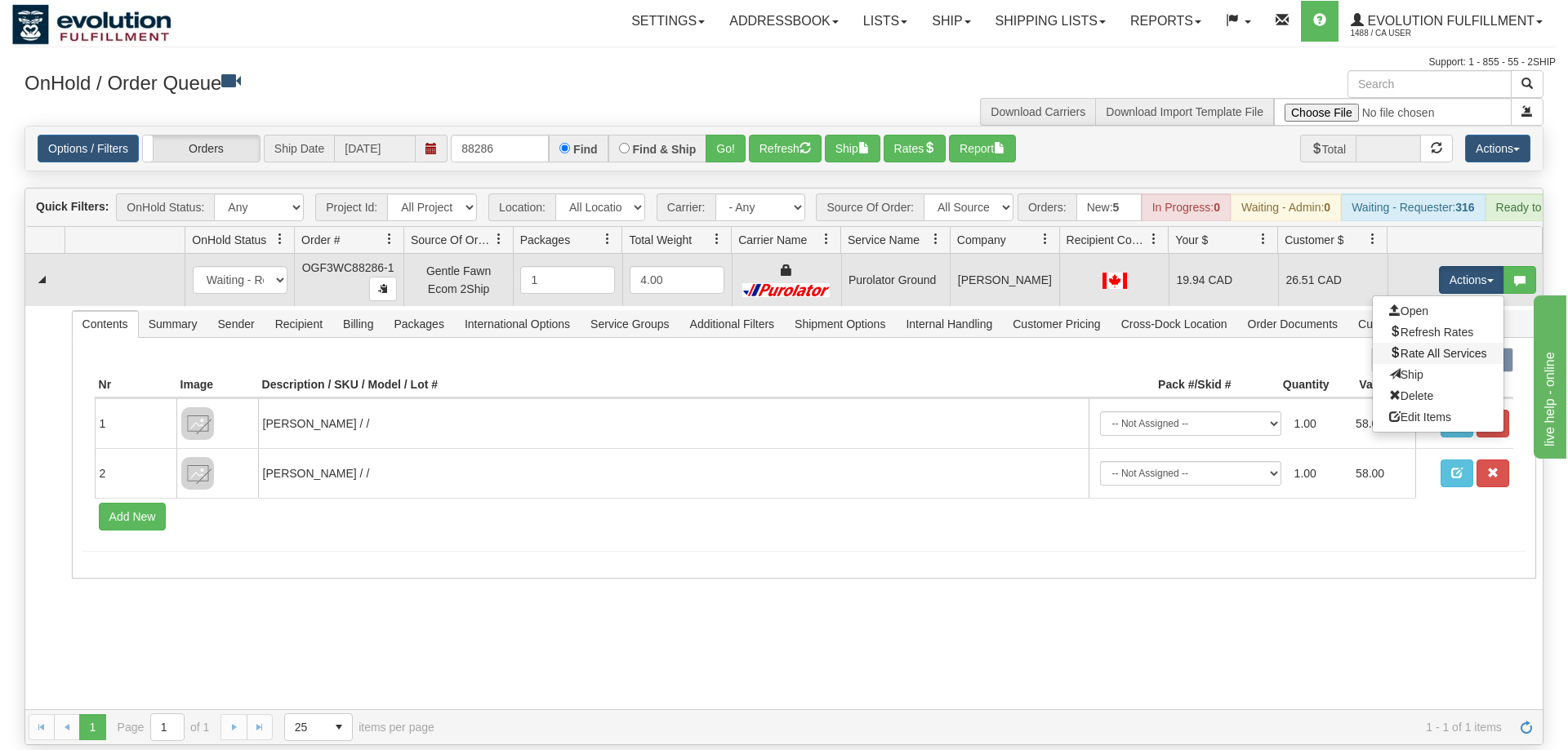
click at [1460, 342] on link "Rate All Services" at bounding box center [1438, 353] width 131 height 21
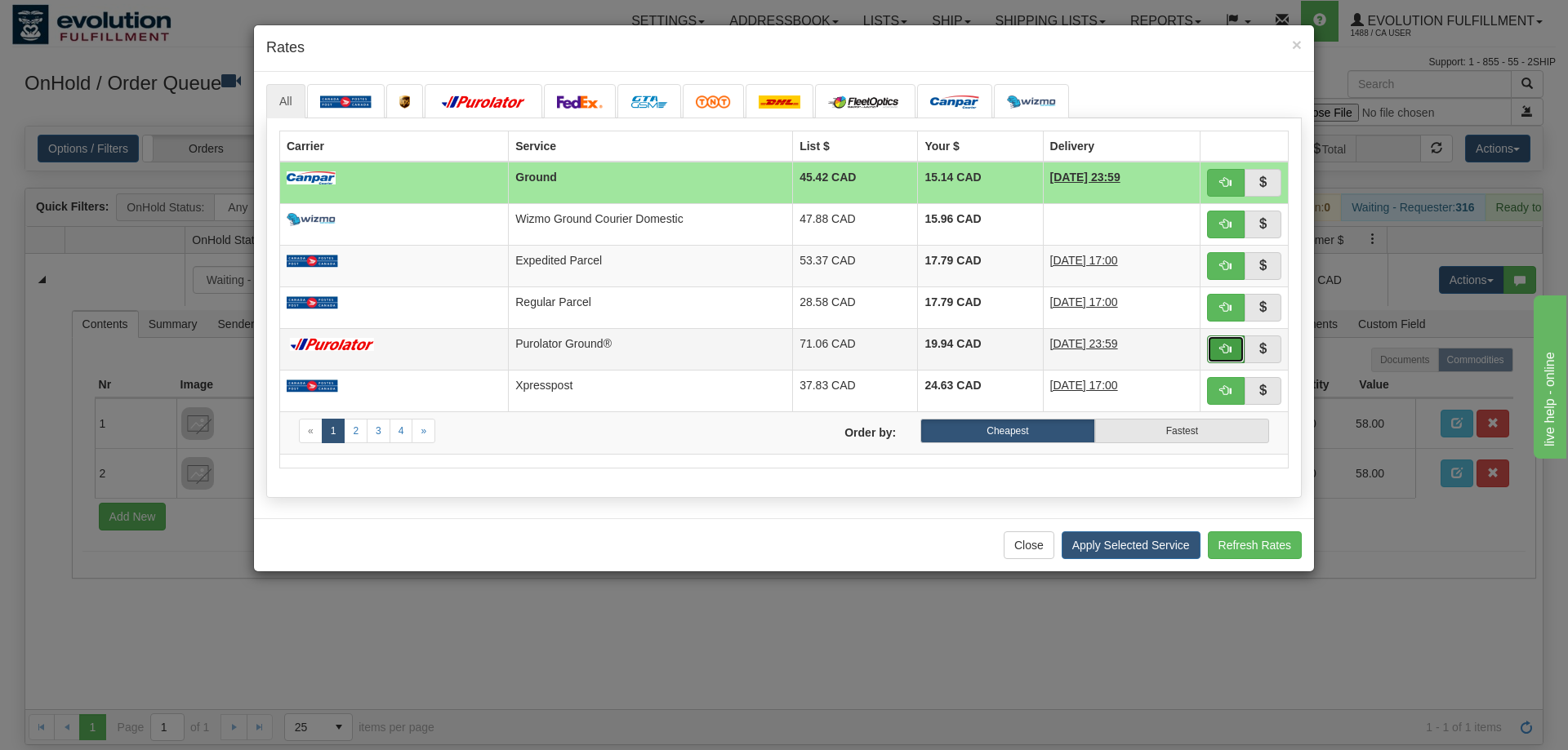
click at [1216, 353] on button "button" at bounding box center [1225, 350] width 37 height 28
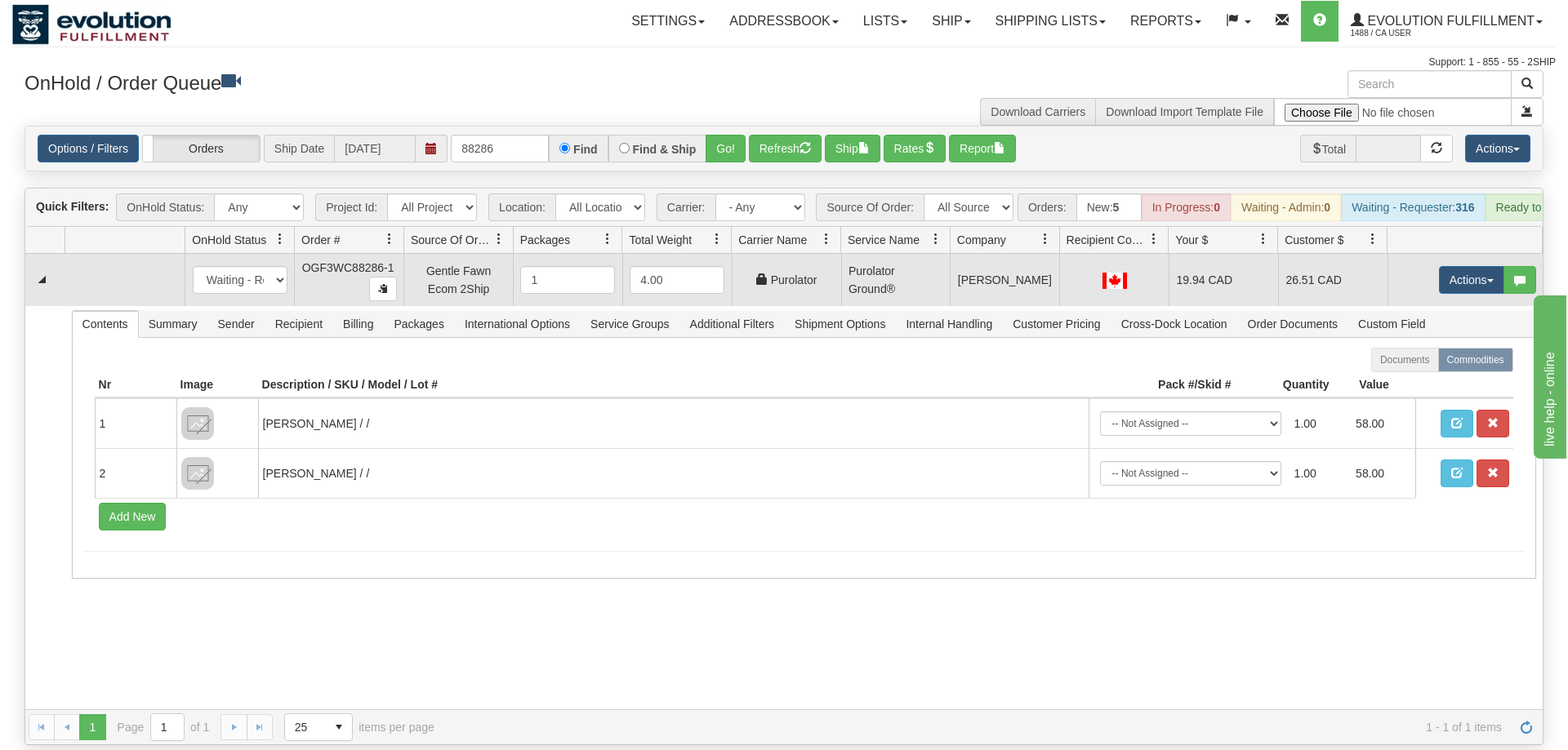
click at [908, 274] on td "Purolator Ground®" at bounding box center [895, 279] width 109 height 52
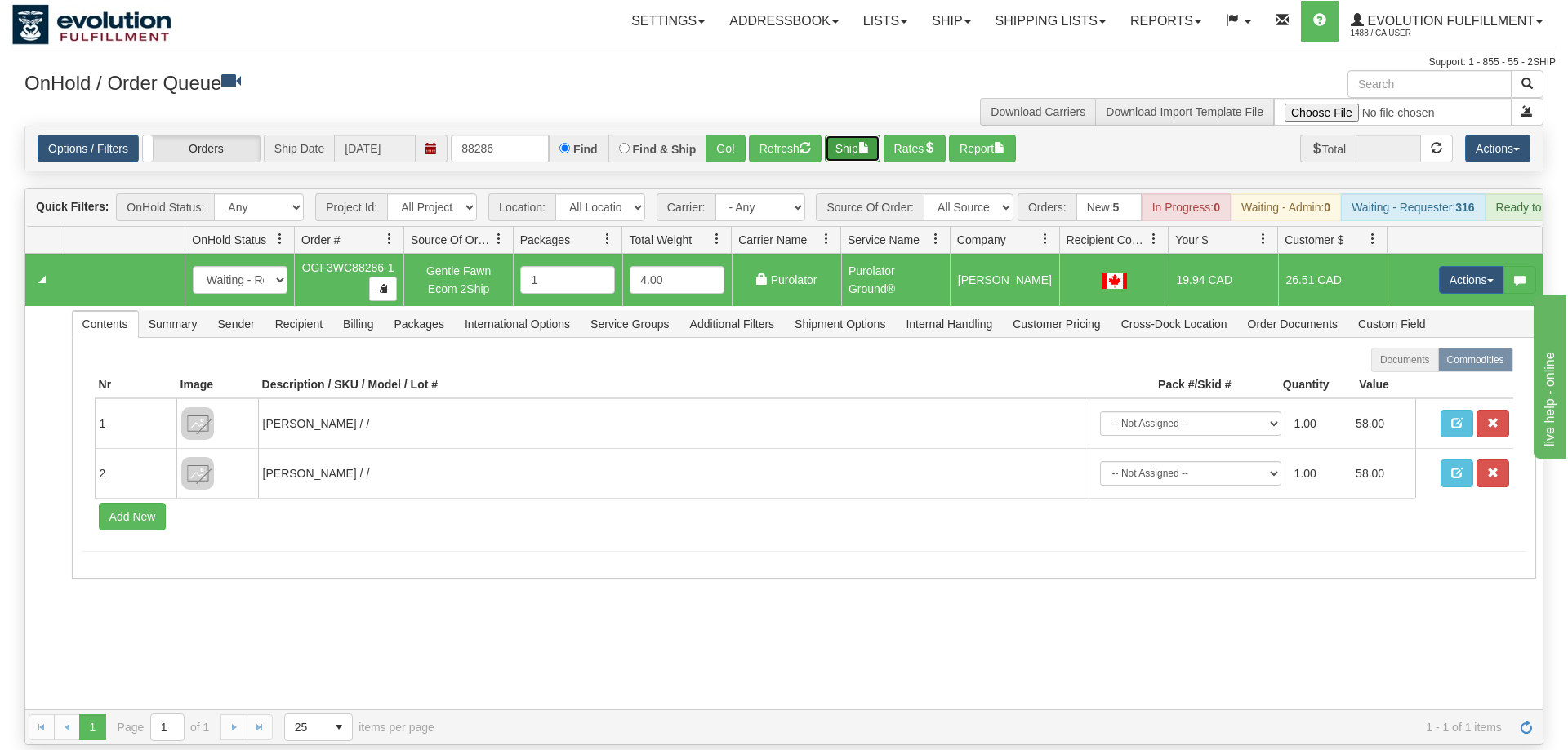
click at [843, 135] on button "Ship" at bounding box center [852, 149] width 55 height 28
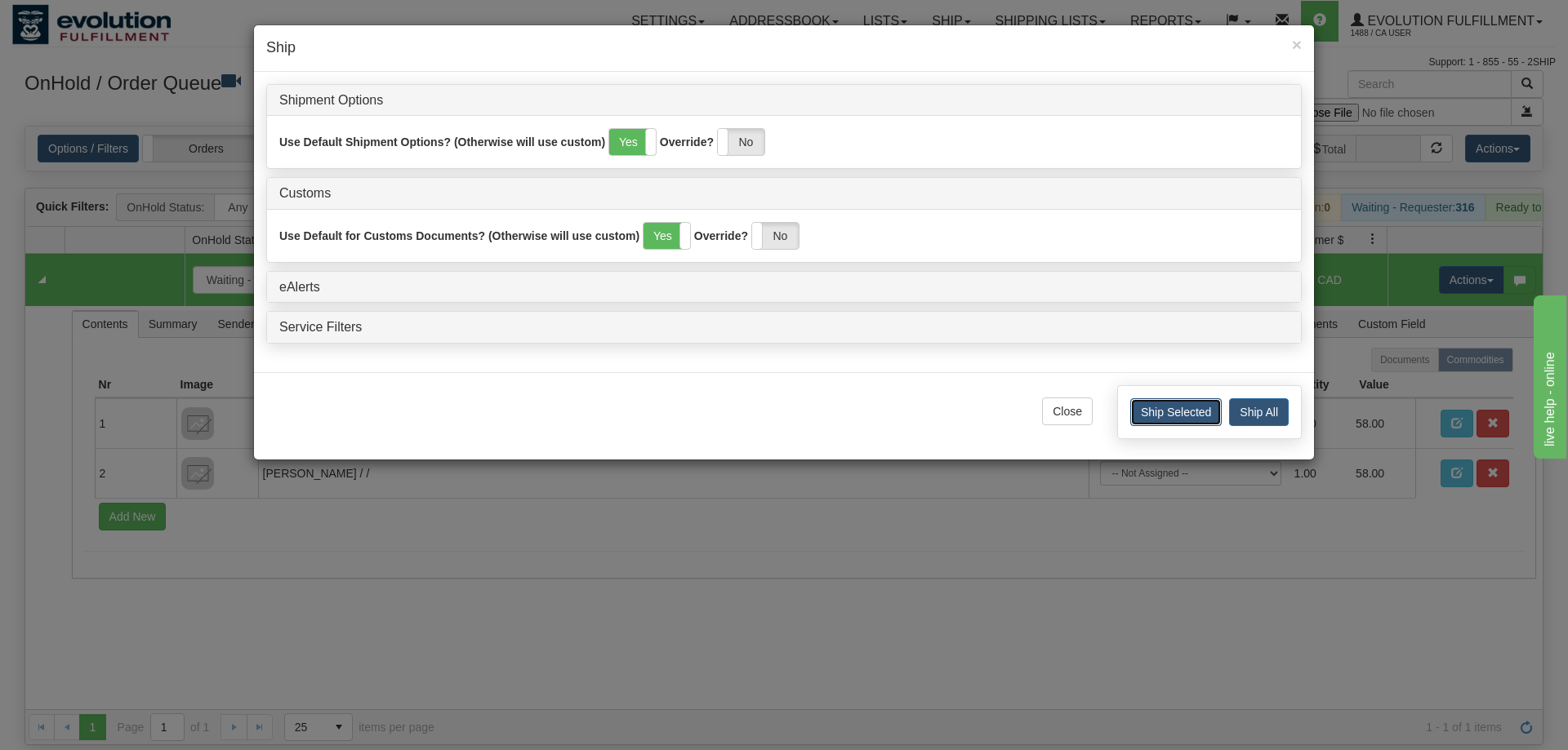
click at [1172, 417] on button "Ship Selected" at bounding box center [1176, 413] width 92 height 28
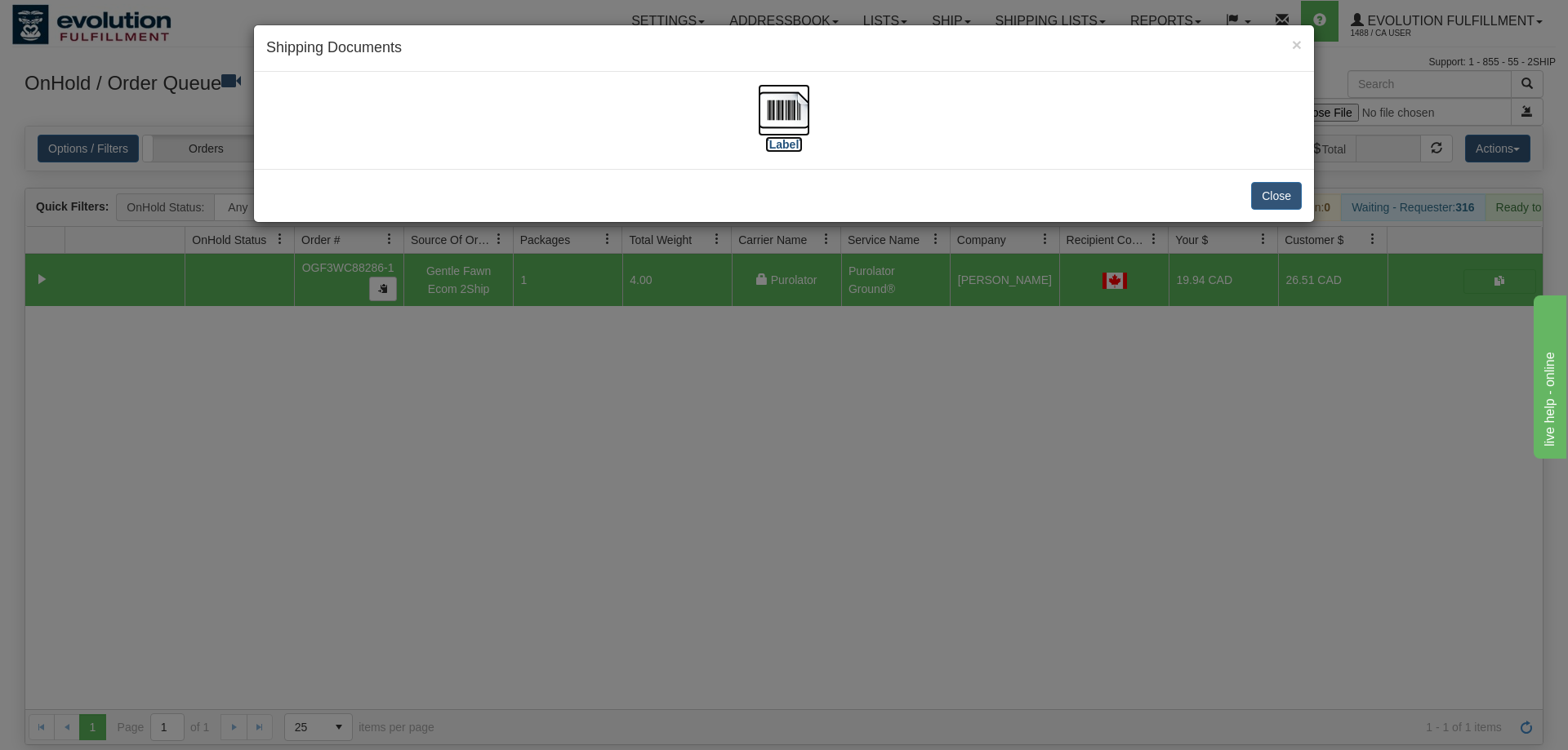
click at [794, 101] on img at bounding box center [784, 110] width 52 height 52
click at [1297, 205] on button "Close" at bounding box center [1276, 196] width 50 height 28
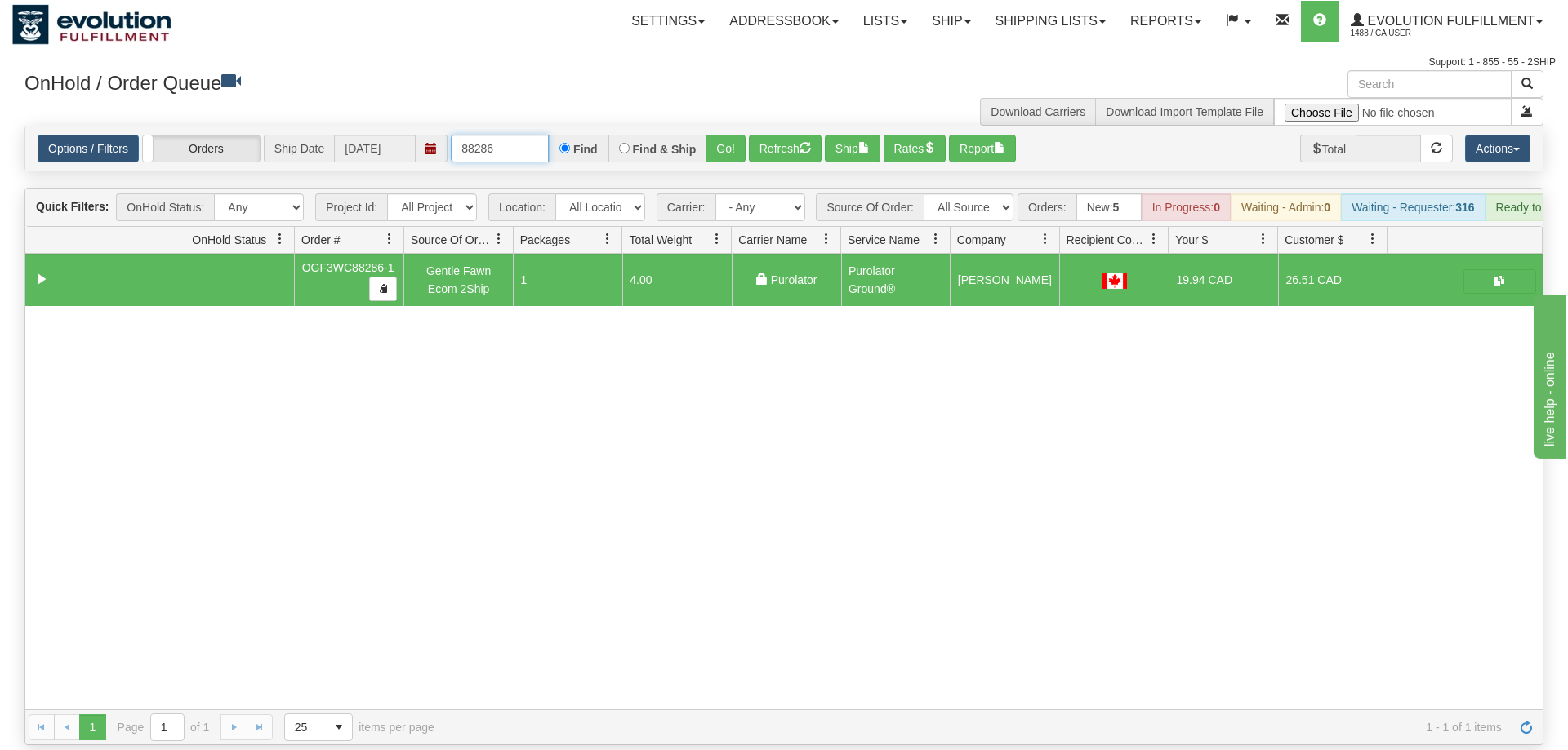
drag, startPoint x: 496, startPoint y: 127, endPoint x: 486, endPoint y: 132, distance: 11.2
click at [486, 135] on input "88286" at bounding box center [500, 149] width 98 height 28
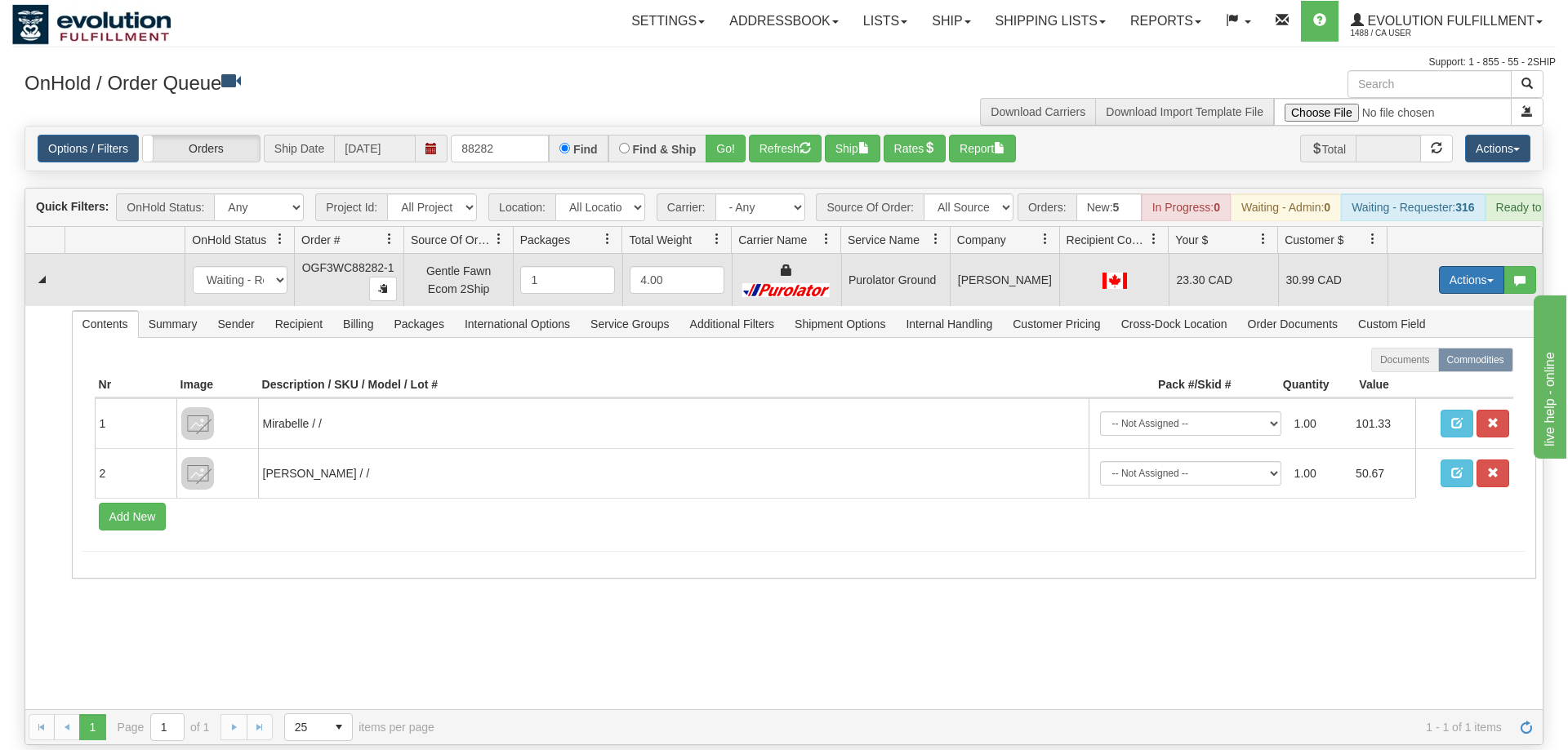
click at [1455, 266] on button "Actions" at bounding box center [1471, 280] width 65 height 28
click at [1422, 346] on span "Rate All Services" at bounding box center [1438, 353] width 98 height 13
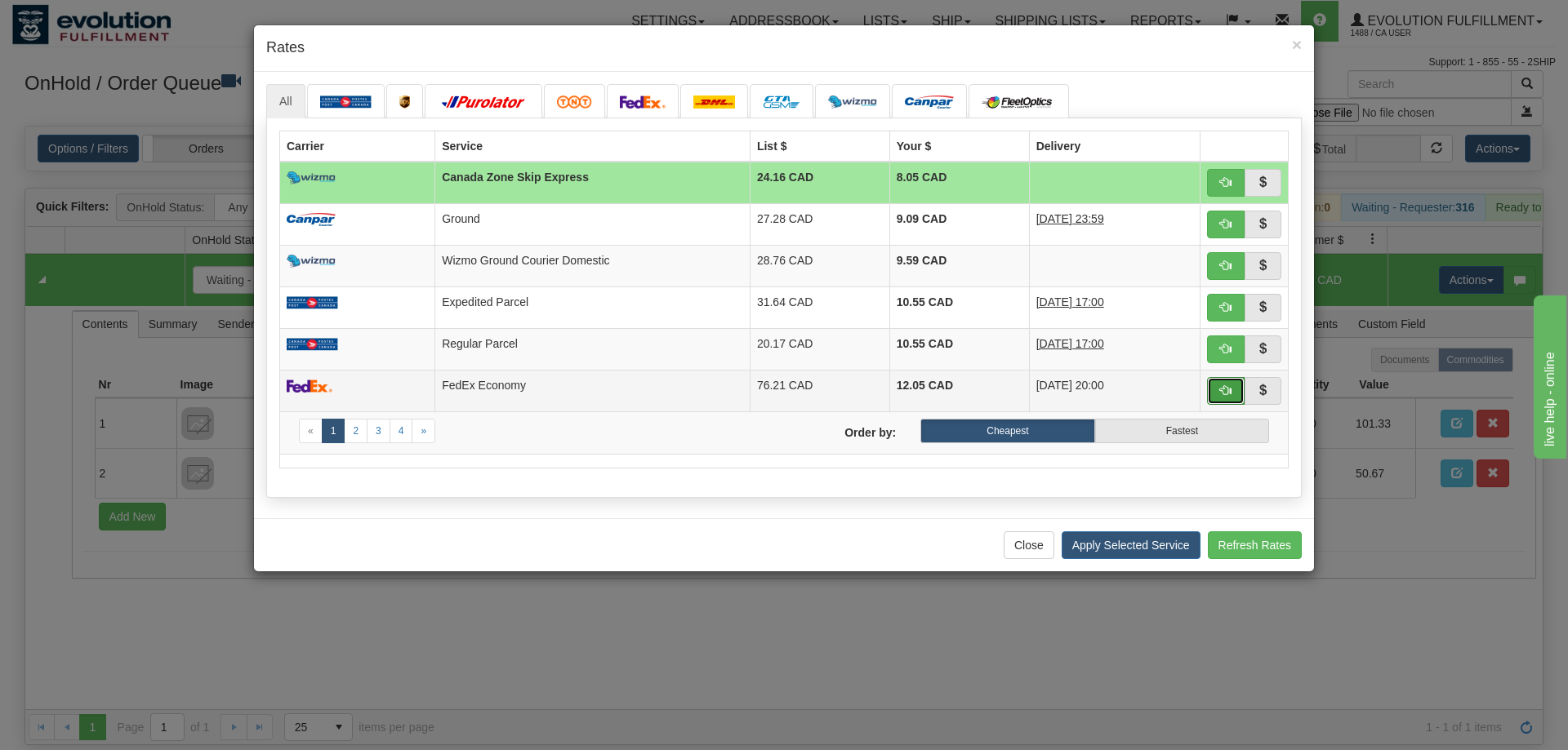
click at [1221, 385] on span "button" at bounding box center [1225, 390] width 12 height 12
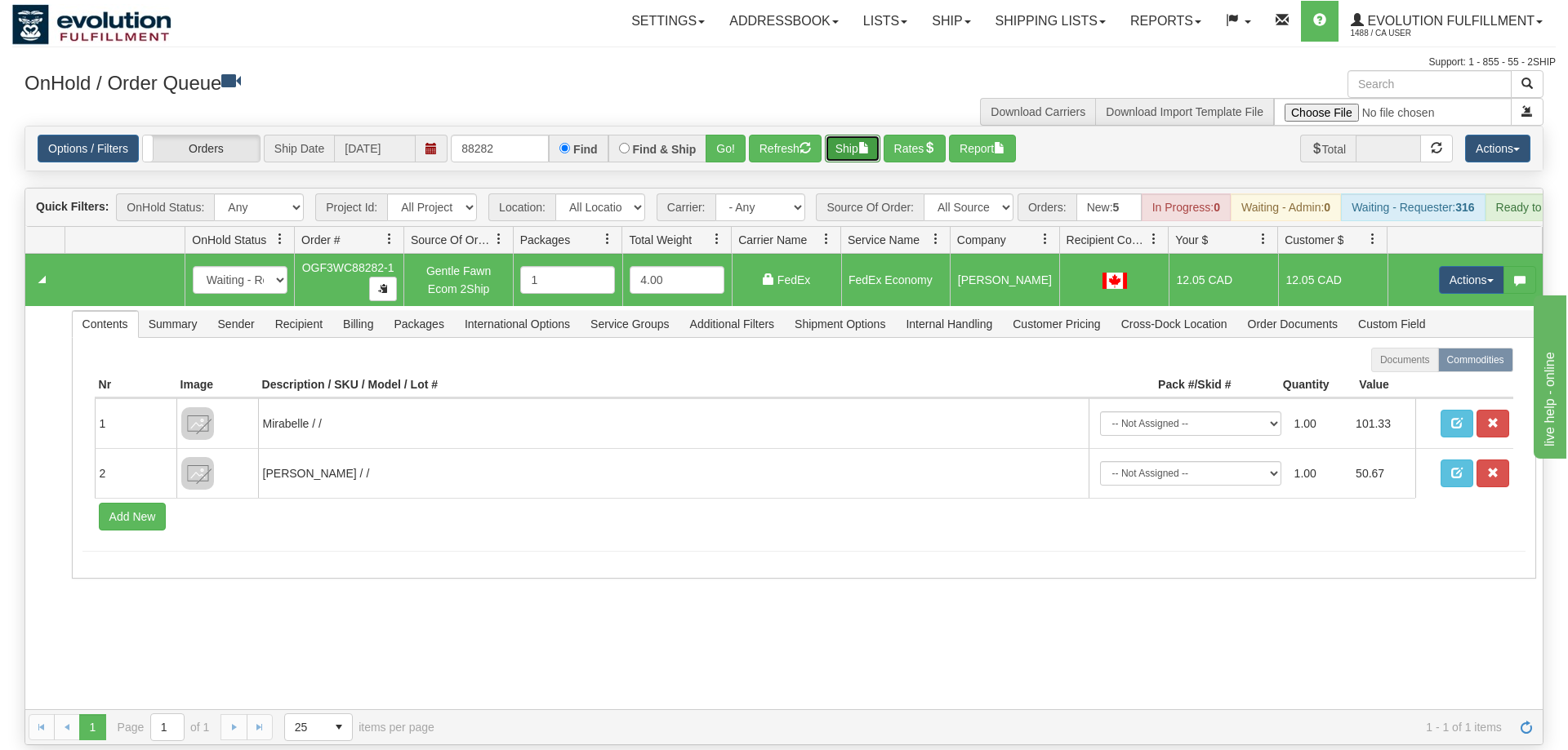
click at [870, 142] on span "button" at bounding box center [864, 148] width 12 height 12
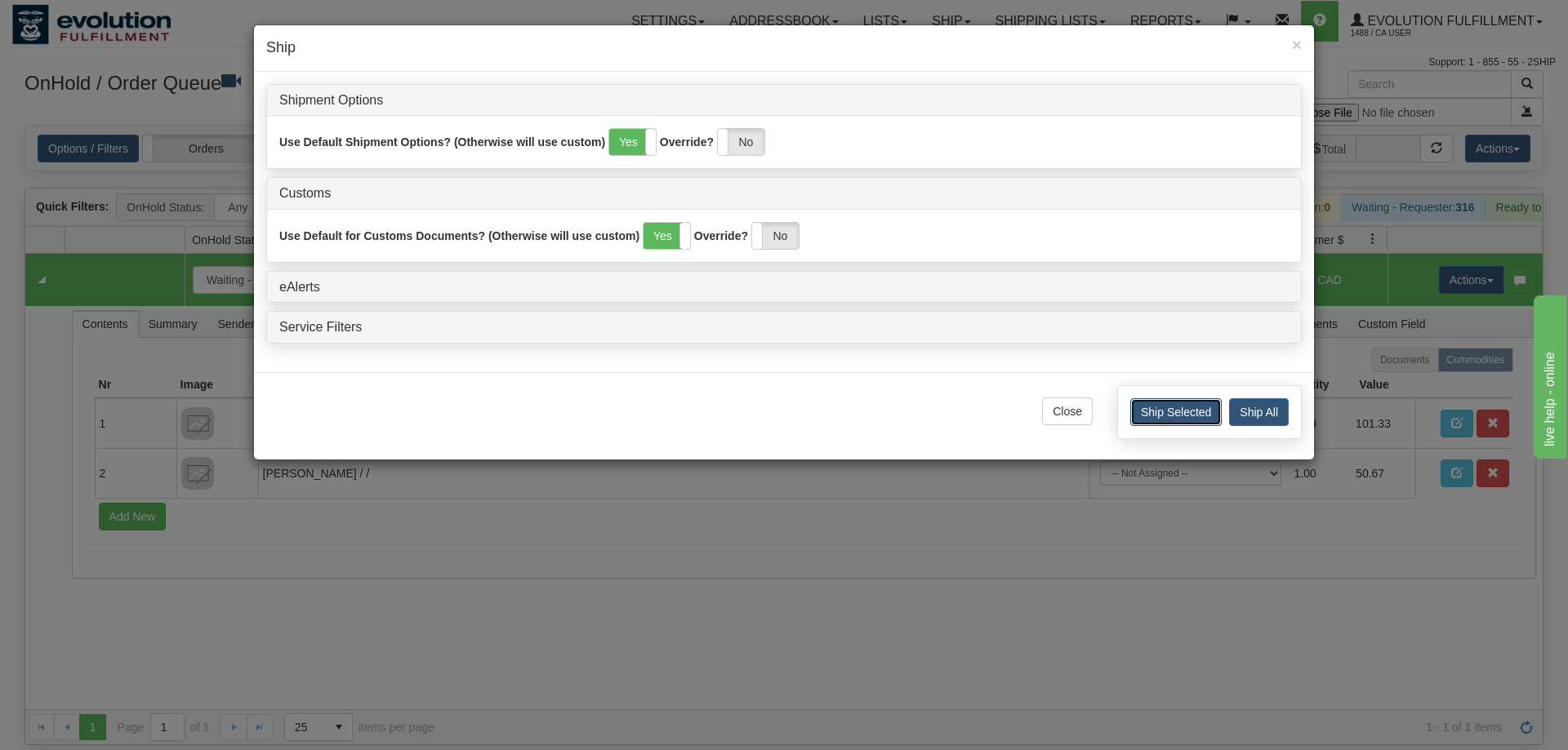
click at [1183, 404] on button "Ship Selected" at bounding box center [1176, 413] width 92 height 28
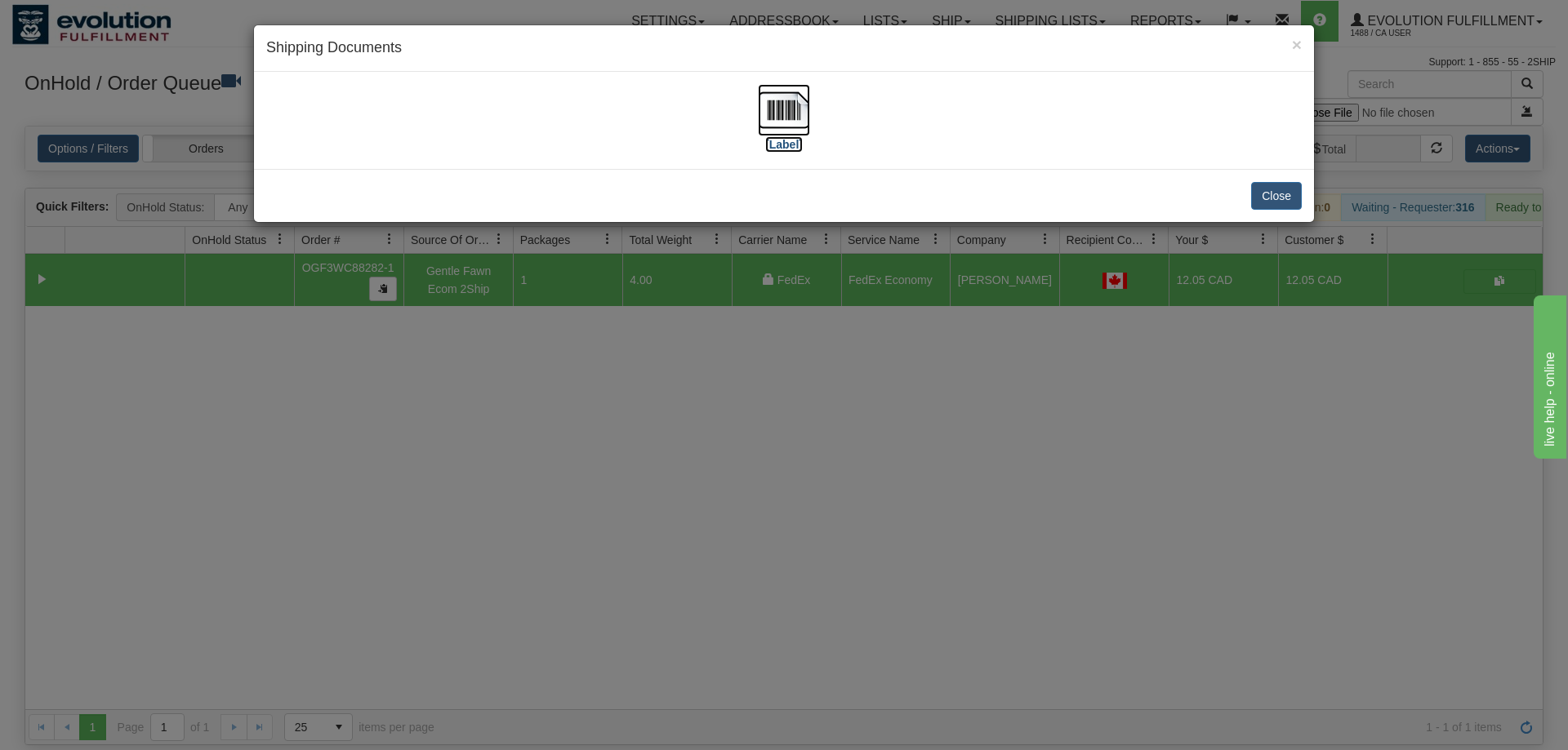
click at [795, 139] on label "[Label]" at bounding box center [784, 145] width 37 height 17
click at [1299, 202] on button "Close" at bounding box center [1276, 196] width 50 height 28
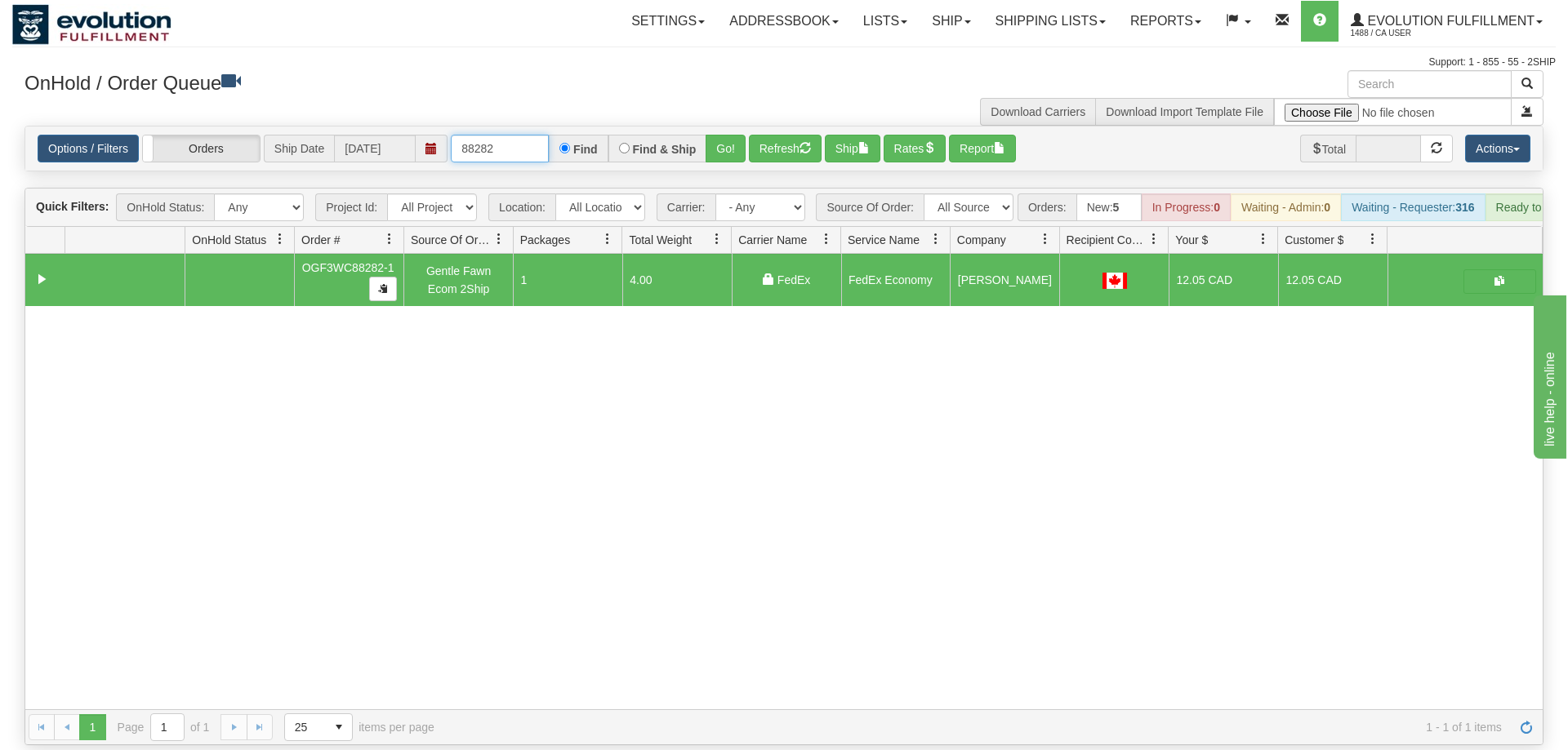
drag, startPoint x: 491, startPoint y: 115, endPoint x: 483, endPoint y: 118, distance: 8.5
click at [483, 135] on input "88282" at bounding box center [500, 149] width 98 height 28
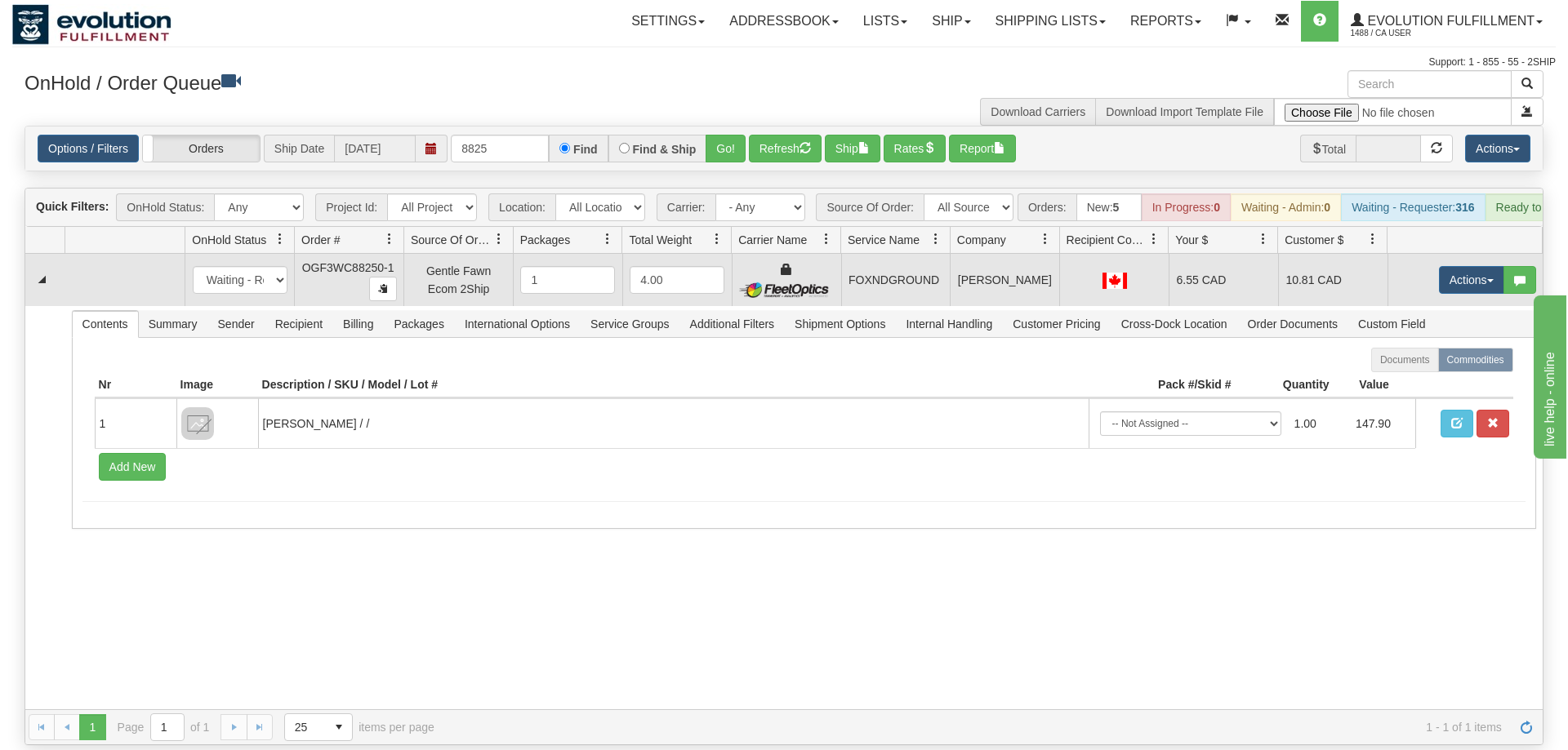
click at [905, 279] on td "FOXNDGROUND" at bounding box center [895, 279] width 109 height 52
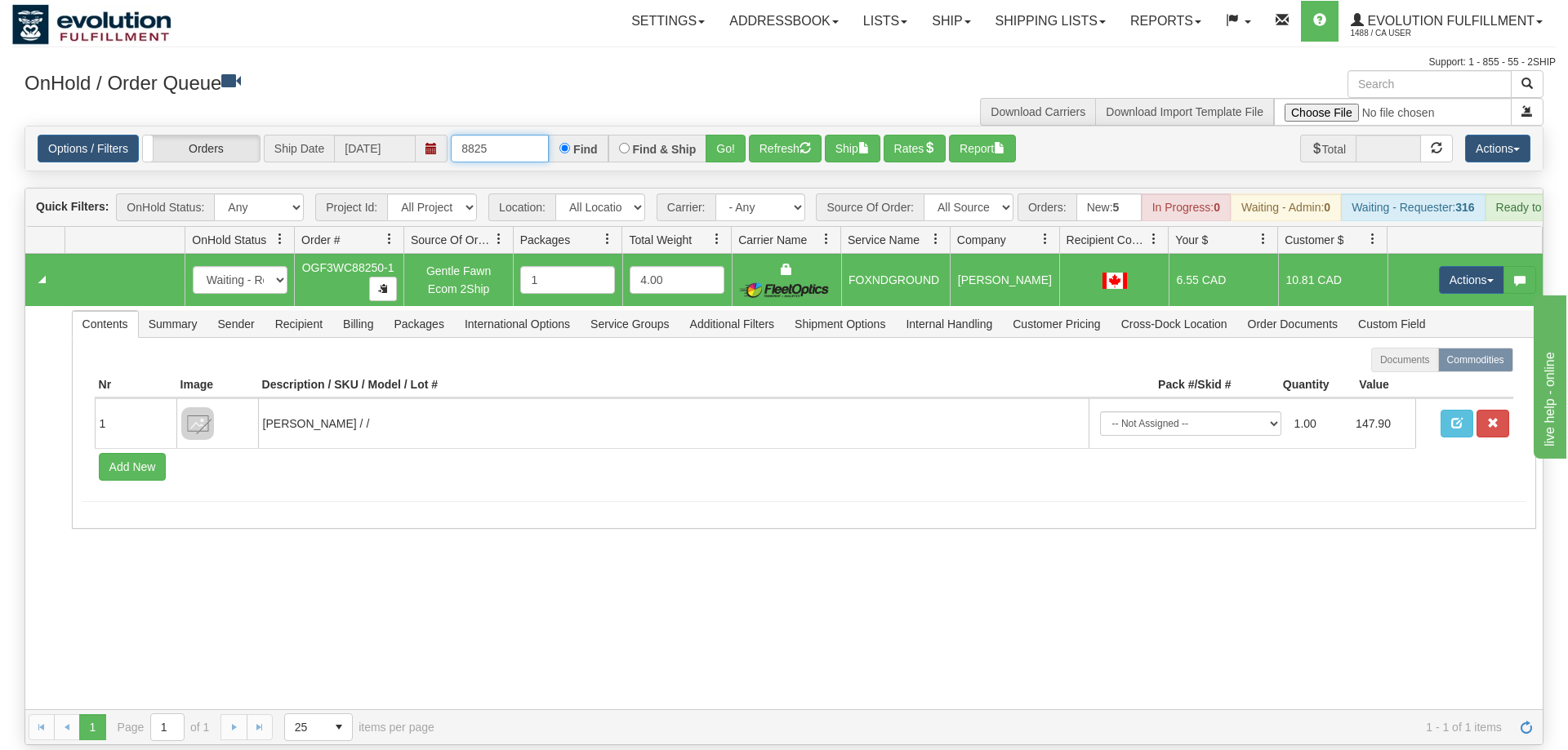
click at [484, 135] on input "8825" at bounding box center [500, 149] width 98 height 28
click at [482, 135] on input "8825" at bounding box center [500, 149] width 98 height 28
drag, startPoint x: 482, startPoint y: 125, endPoint x: 499, endPoint y: 125, distance: 17.0
click at [499, 135] on input "8825" at bounding box center [500, 149] width 98 height 28
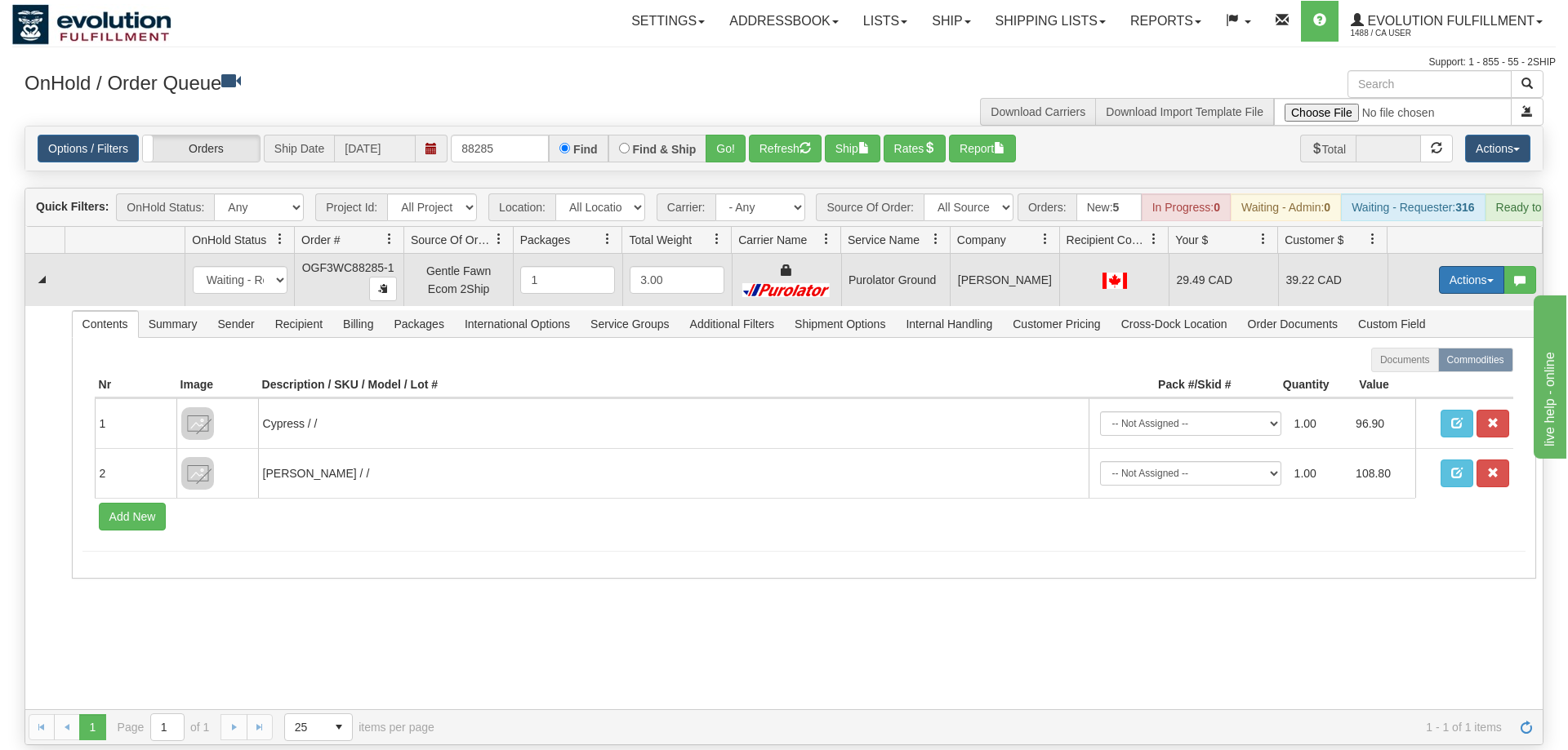
click at [1456, 266] on button "Actions" at bounding box center [1471, 280] width 65 height 28
click at [1459, 346] on span "Rate All Services" at bounding box center [1438, 353] width 98 height 13
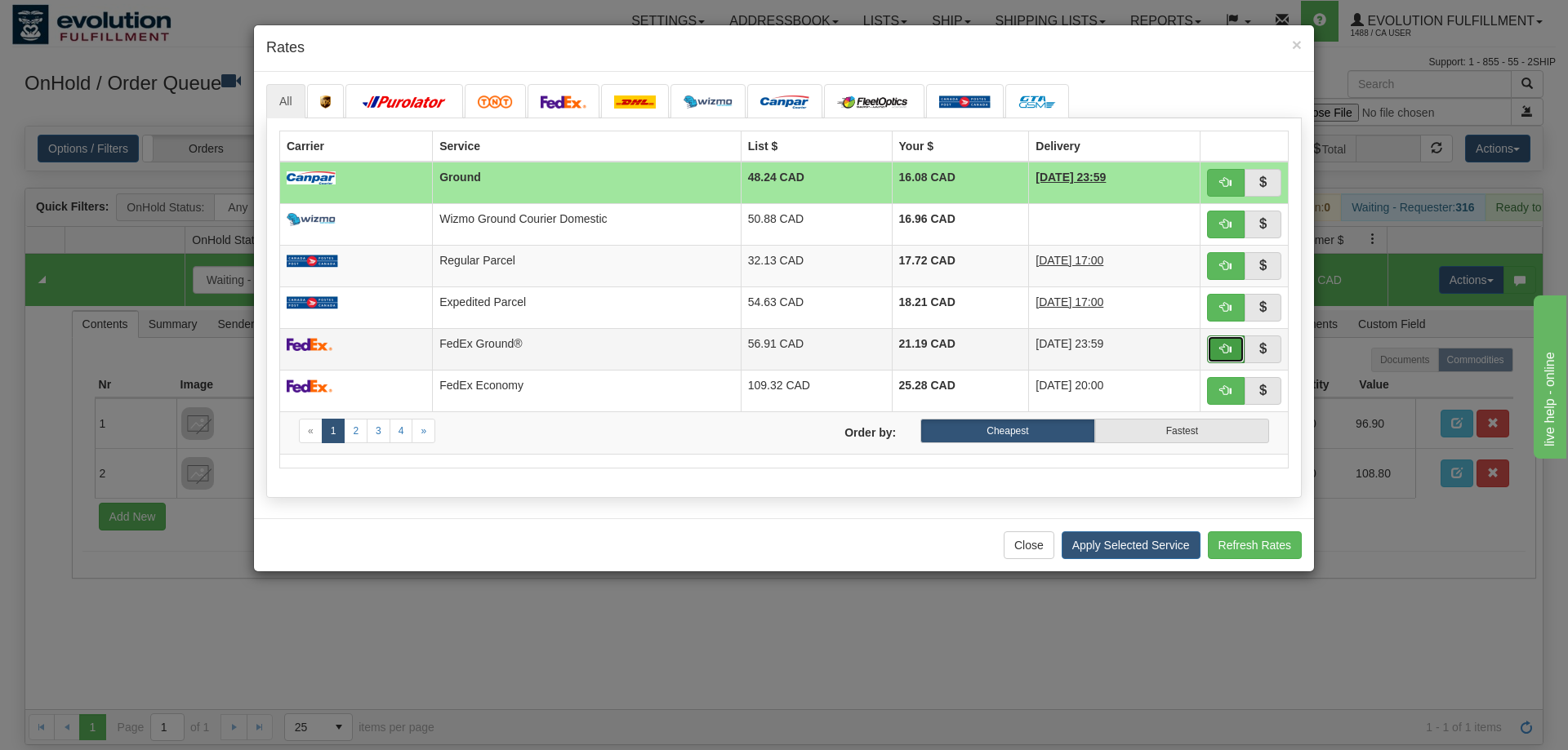
click at [1217, 346] on button "button" at bounding box center [1225, 350] width 37 height 28
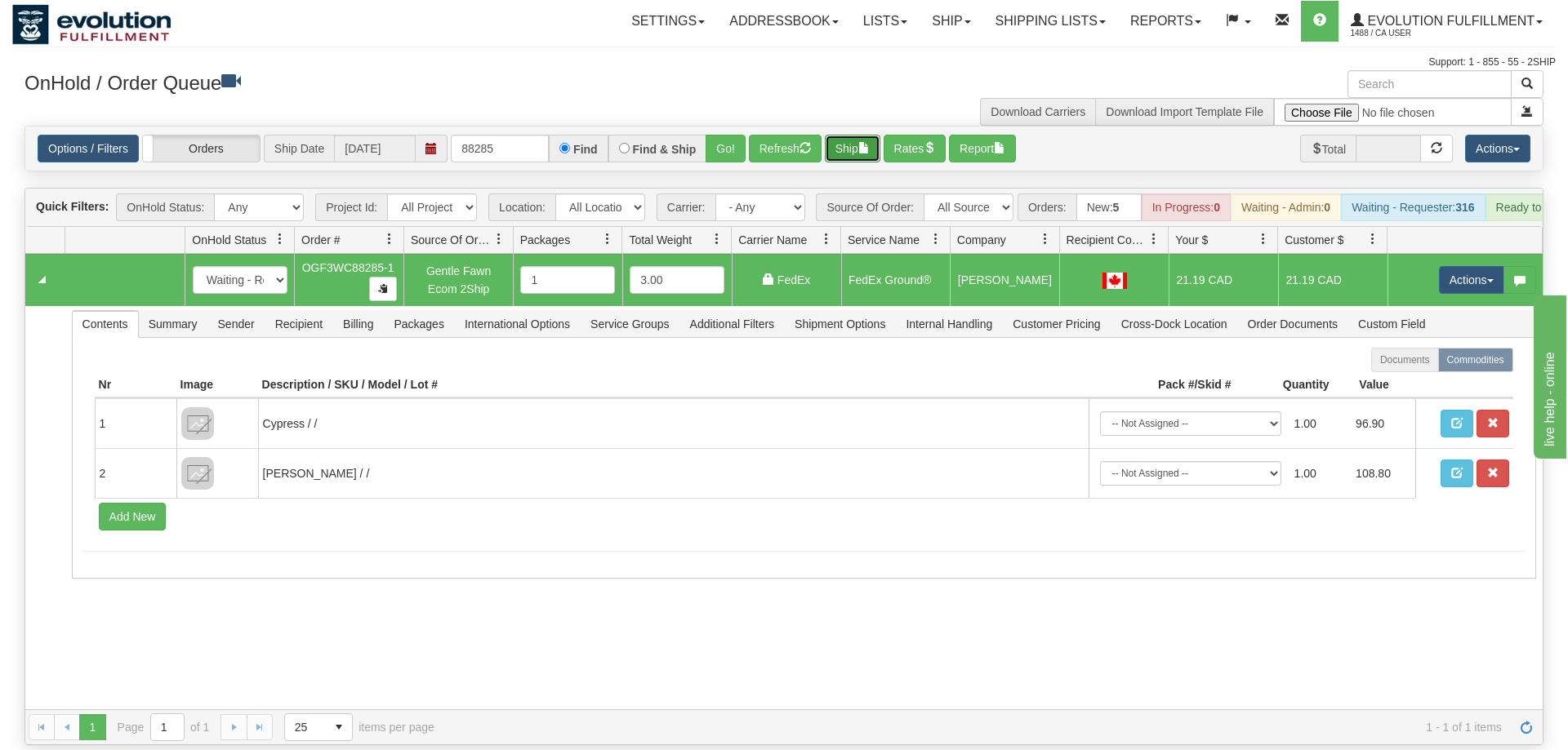
click at [866, 135] on button "Ship" at bounding box center [852, 149] width 55 height 28
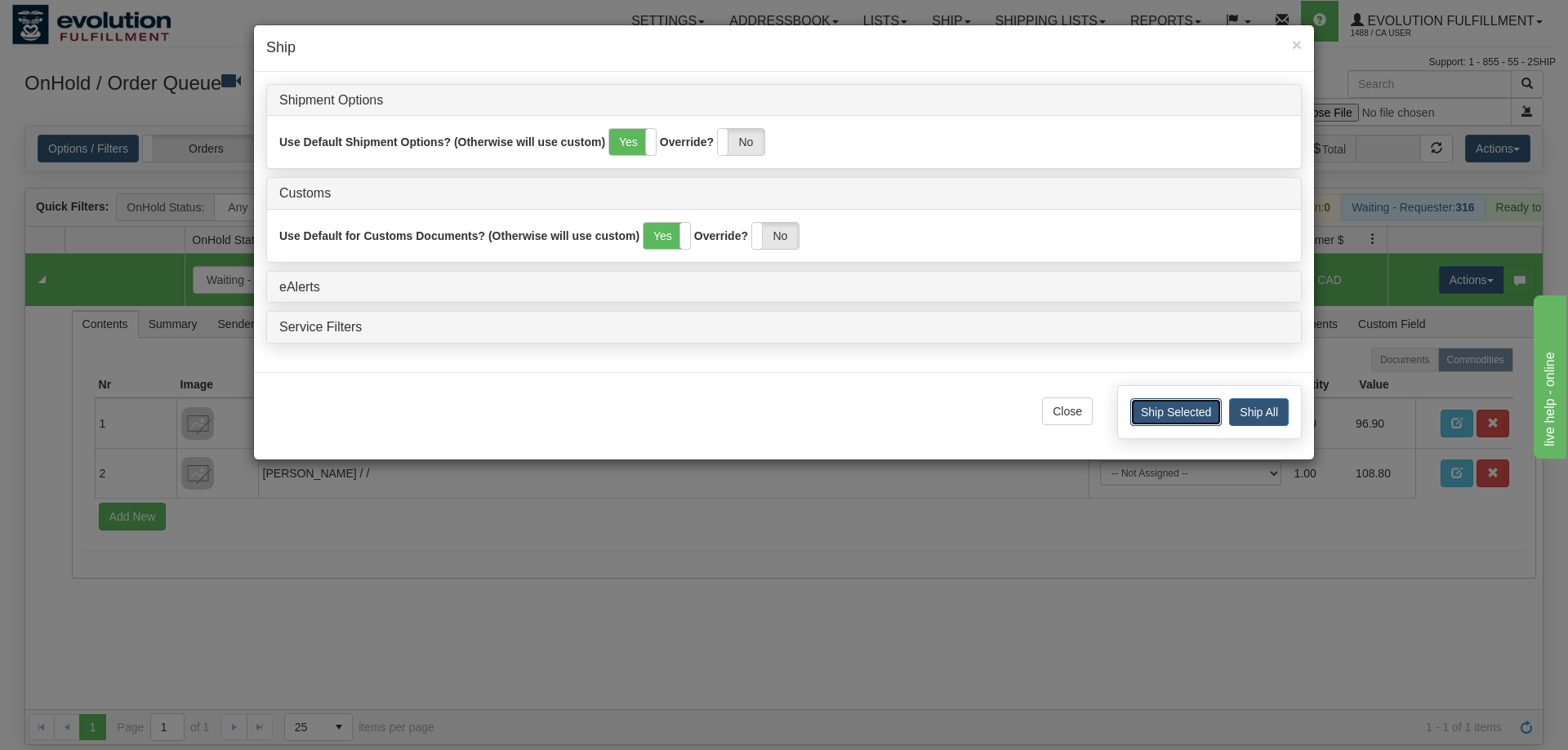
click at [1191, 411] on button "Ship Selected" at bounding box center [1176, 413] width 92 height 28
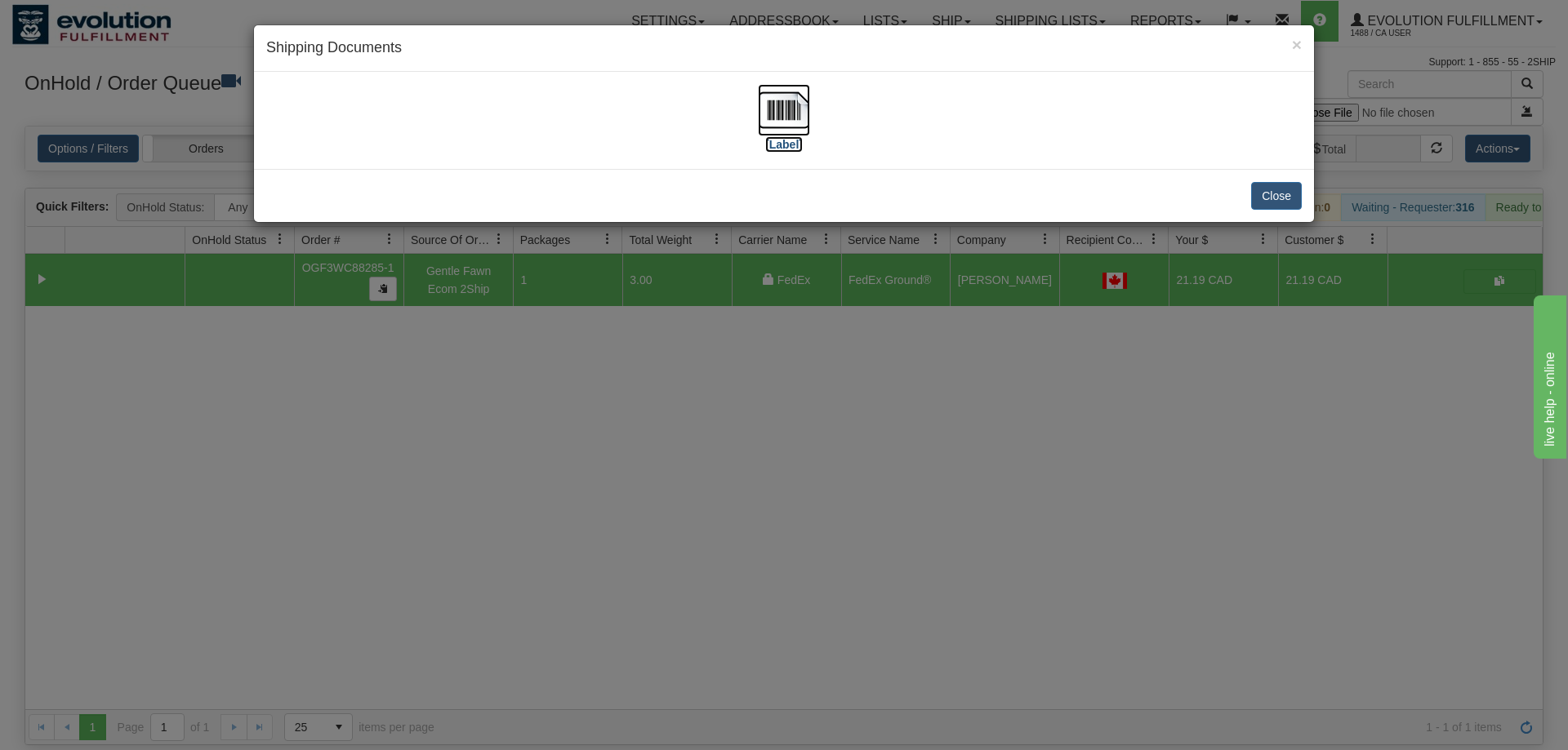
click at [766, 88] on img at bounding box center [784, 110] width 52 height 52
click at [1290, 183] on button "Close" at bounding box center [1276, 196] width 50 height 28
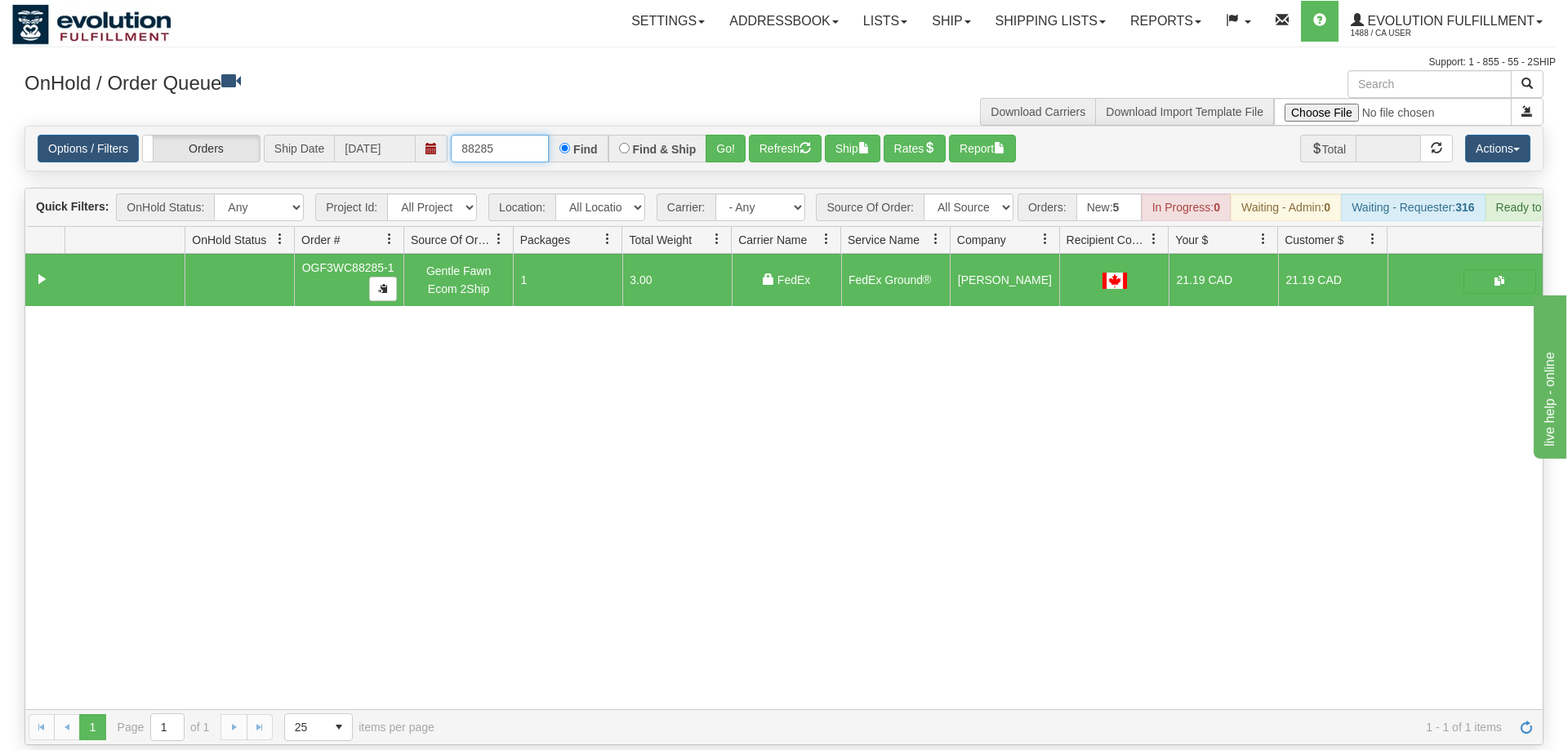
drag, startPoint x: 488, startPoint y: 127, endPoint x: 511, endPoint y: 127, distance: 23.0
click at [511, 135] on input "88285" at bounding box center [500, 149] width 98 height 28
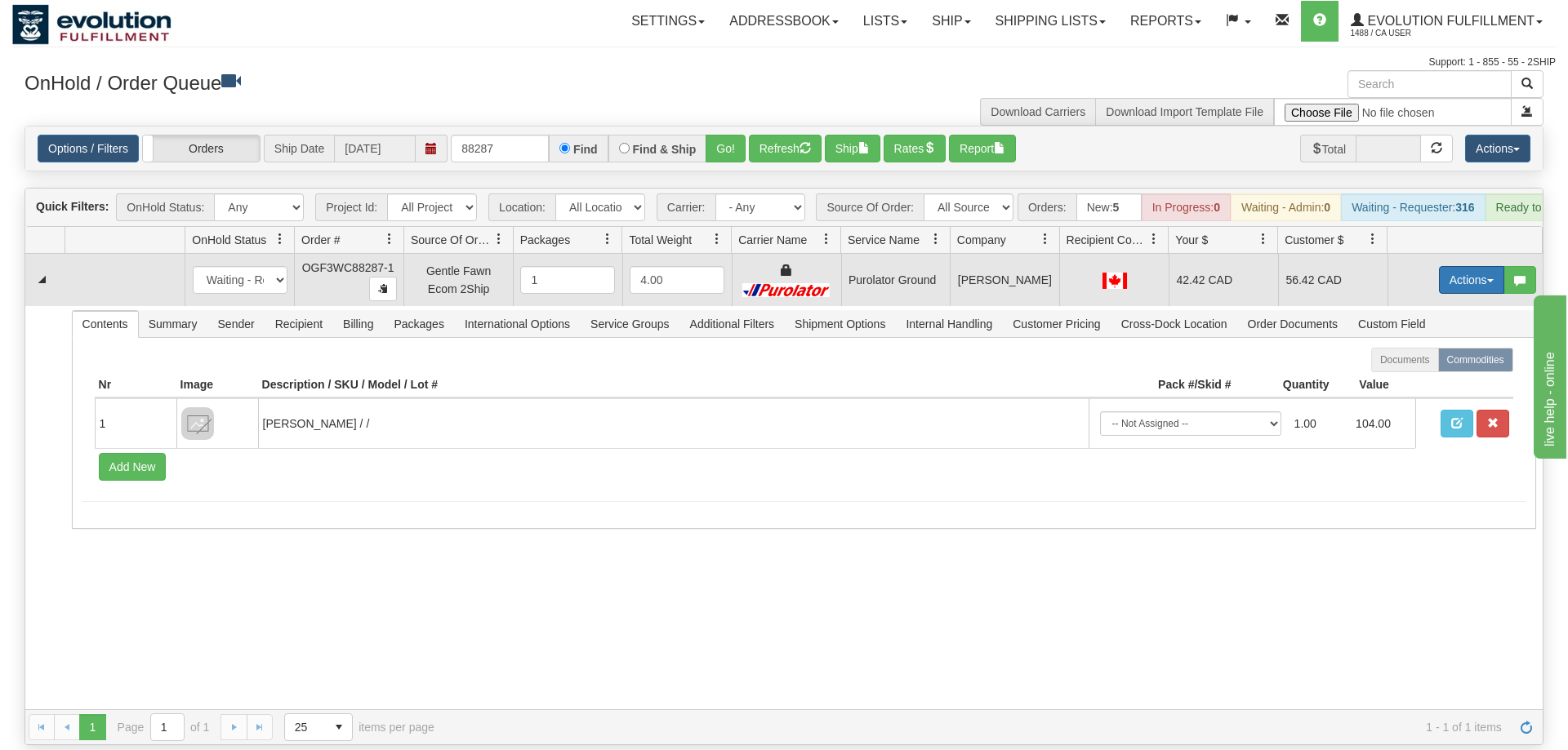
click at [1470, 266] on button "Actions" at bounding box center [1471, 280] width 65 height 28
click at [1461, 346] on span "Rate All Services" at bounding box center [1438, 353] width 98 height 13
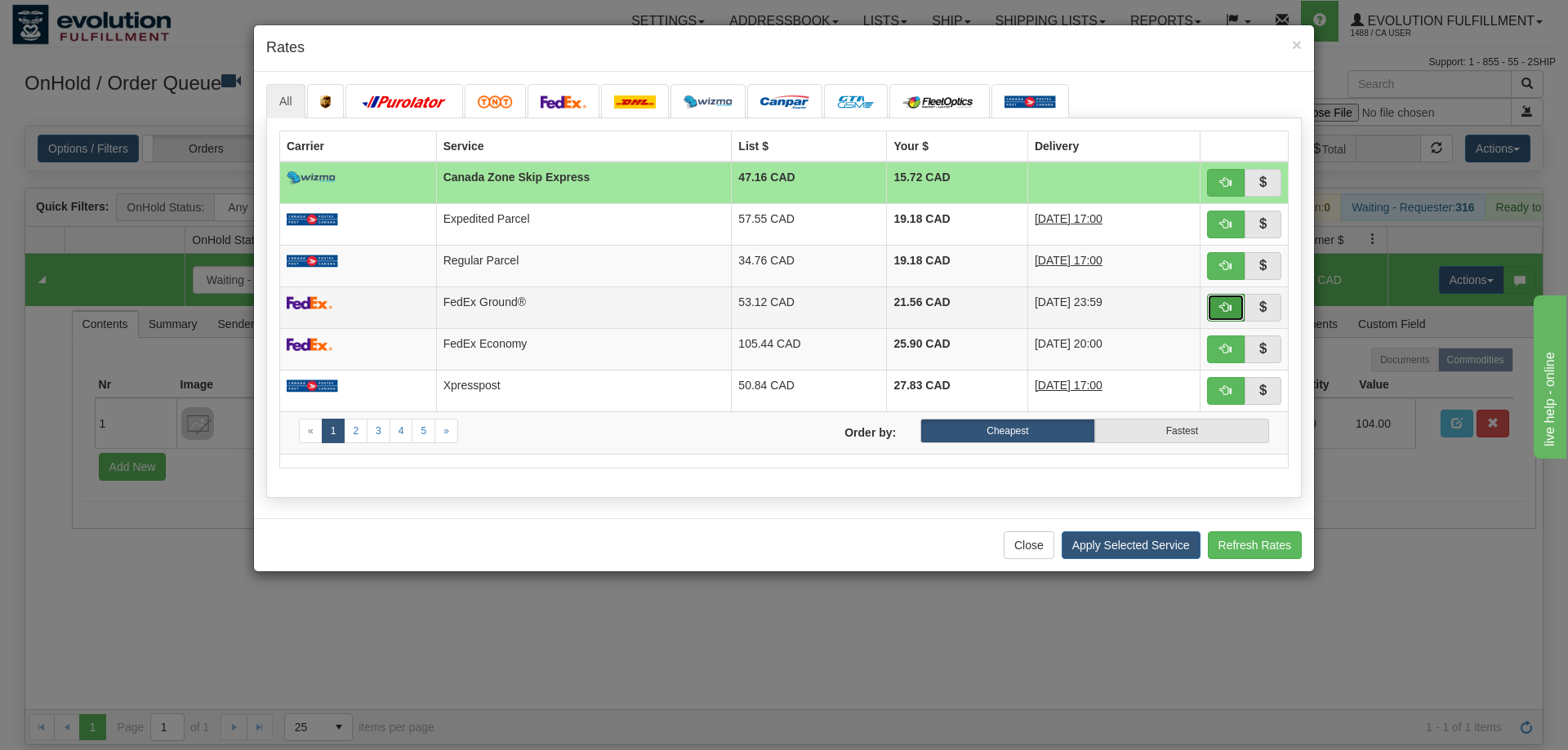
click at [1222, 312] on span "button" at bounding box center [1225, 307] width 12 height 12
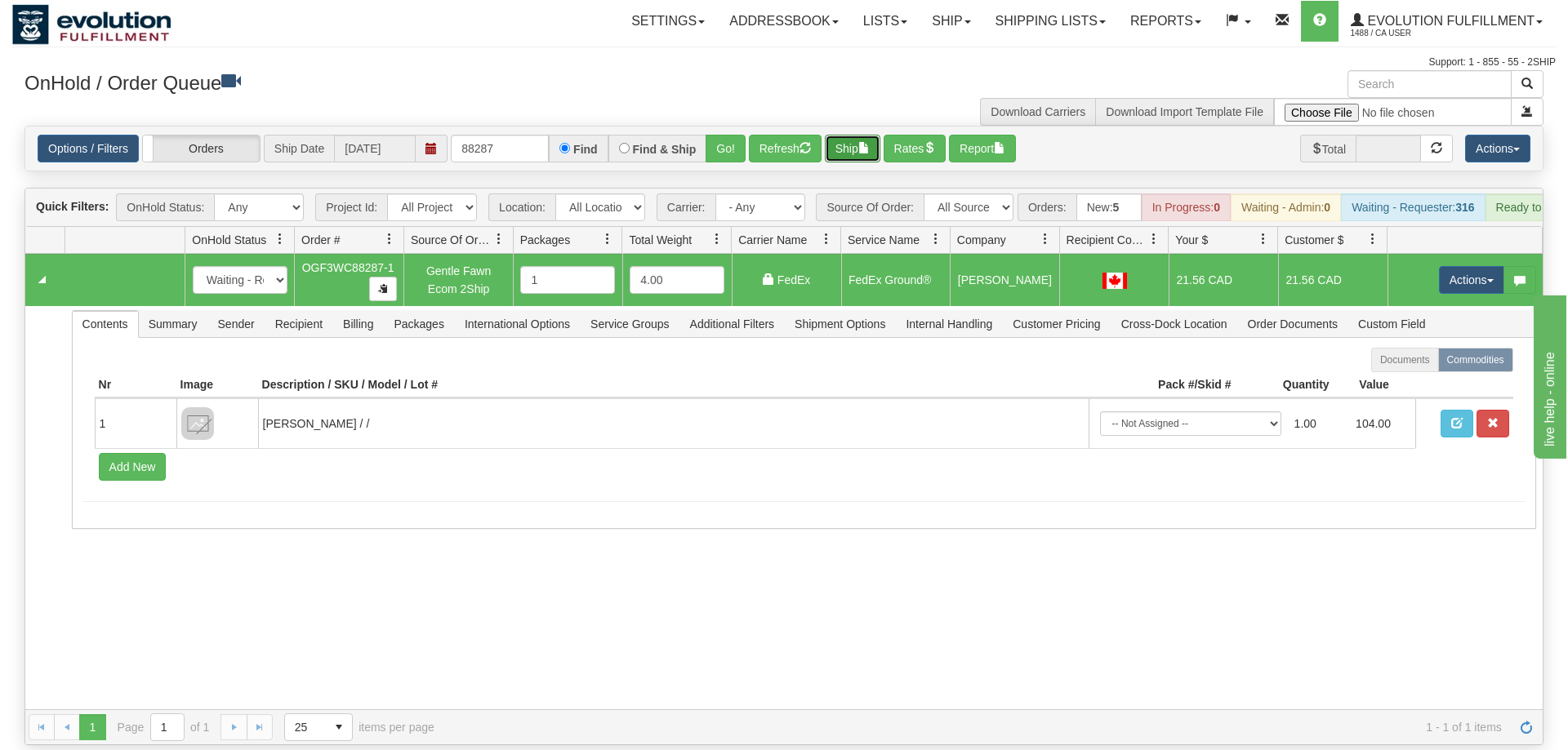
click at [860, 135] on button "Ship" at bounding box center [852, 149] width 55 height 28
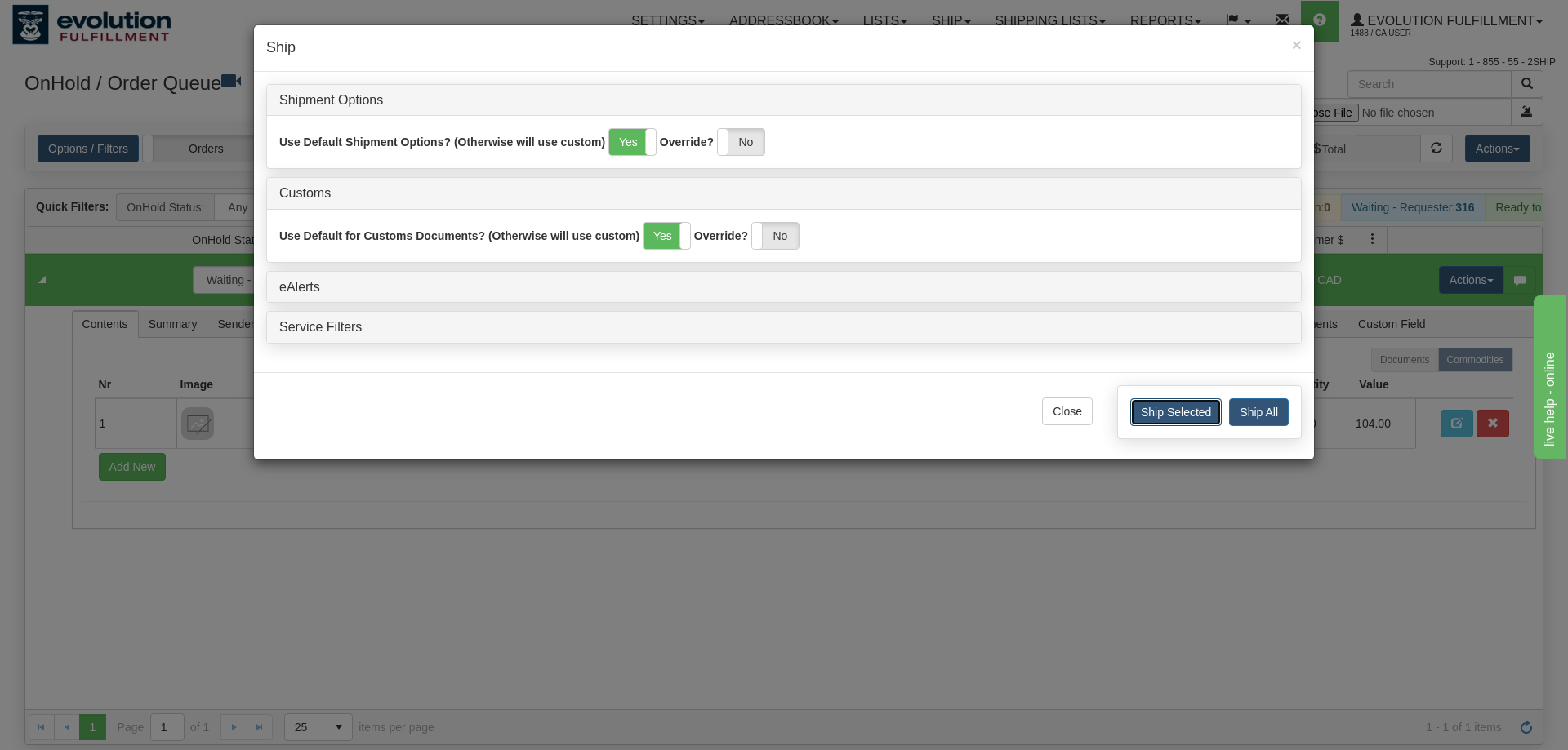
click at [1196, 413] on button "Ship Selected" at bounding box center [1176, 413] width 92 height 28
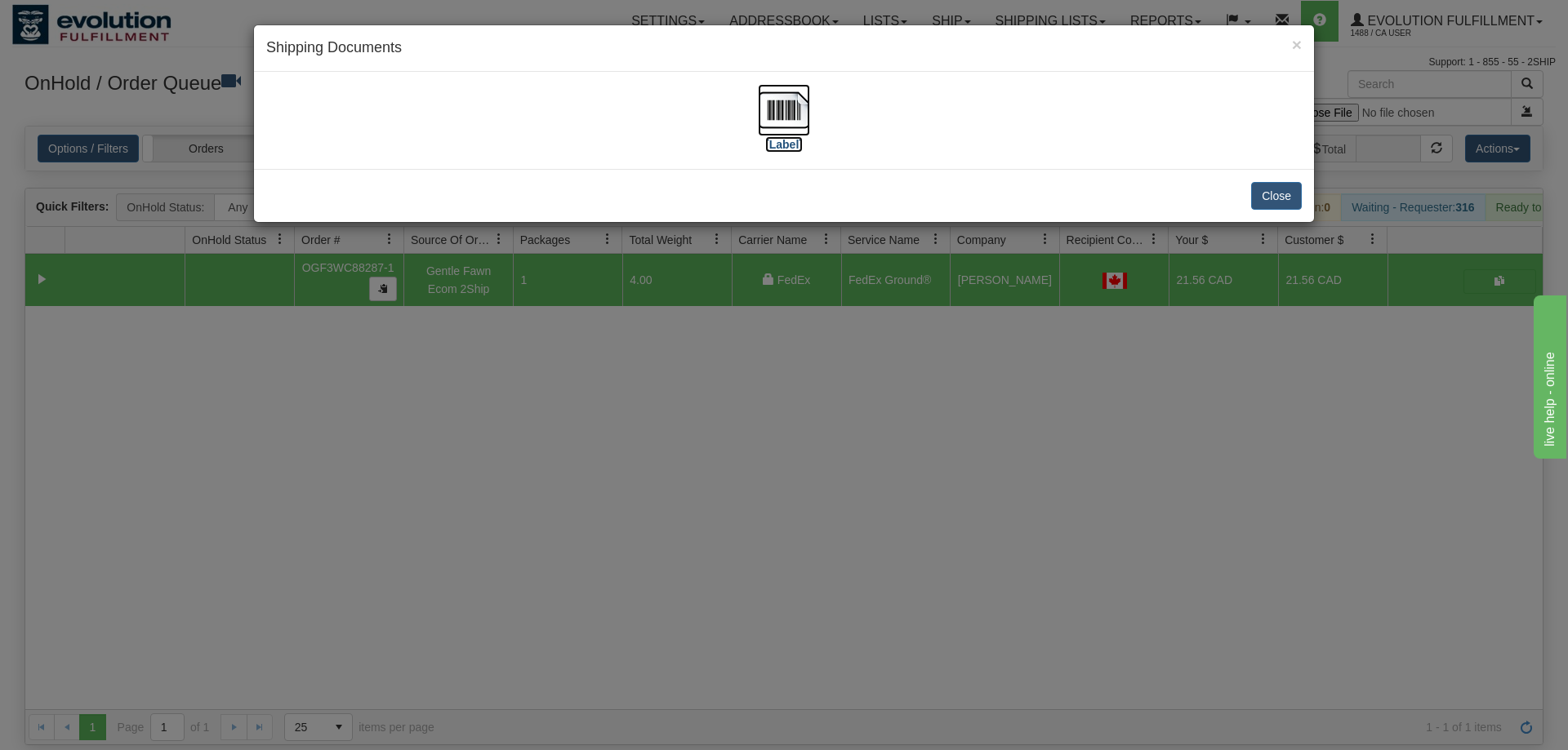
click at [784, 103] on img at bounding box center [784, 110] width 52 height 52
click at [1266, 199] on button "Close" at bounding box center [1276, 196] width 50 height 28
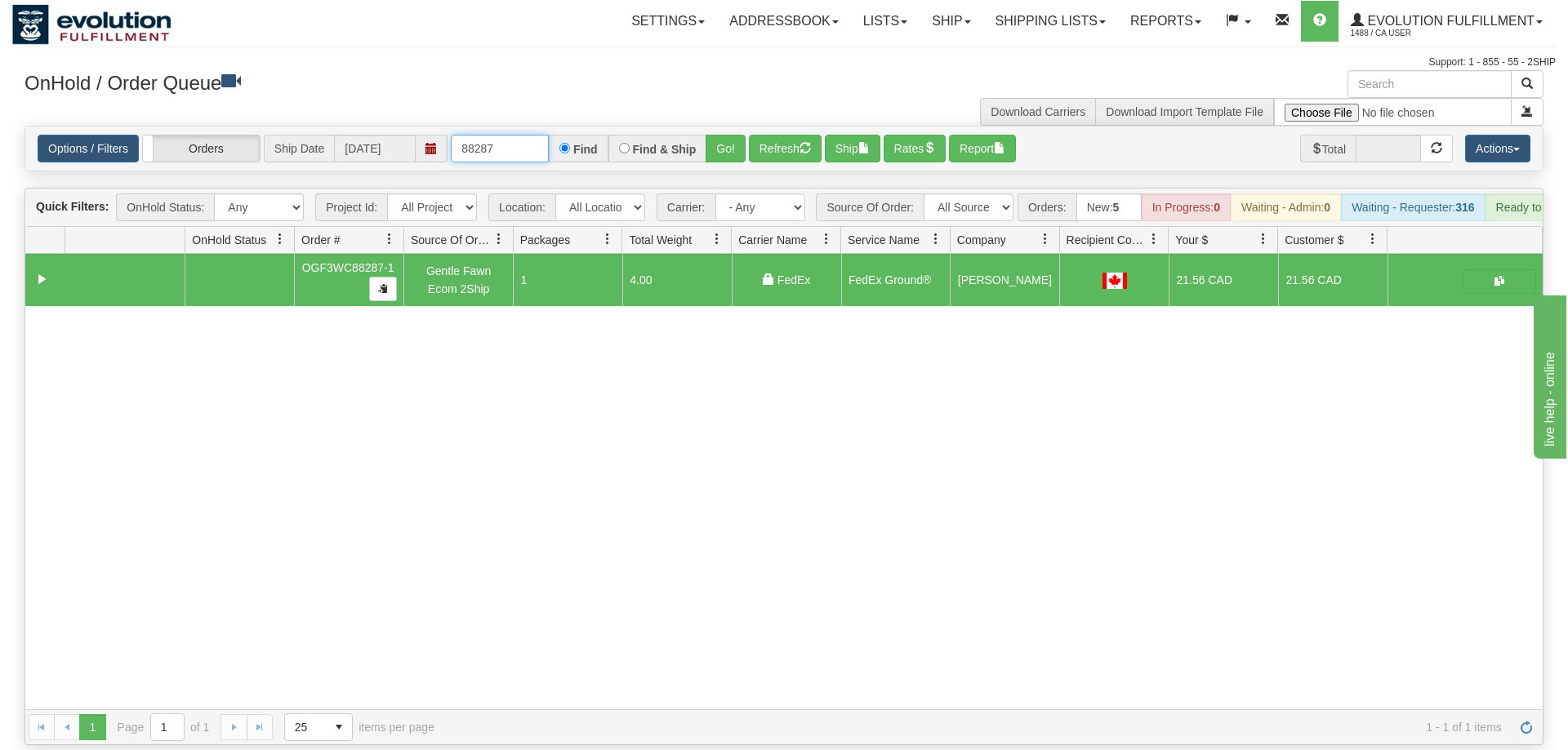
drag, startPoint x: 516, startPoint y: 131, endPoint x: 391, endPoint y: 148, distance: 126.2
click at [451, 148] on input "88287" at bounding box center [500, 149] width 98 height 28
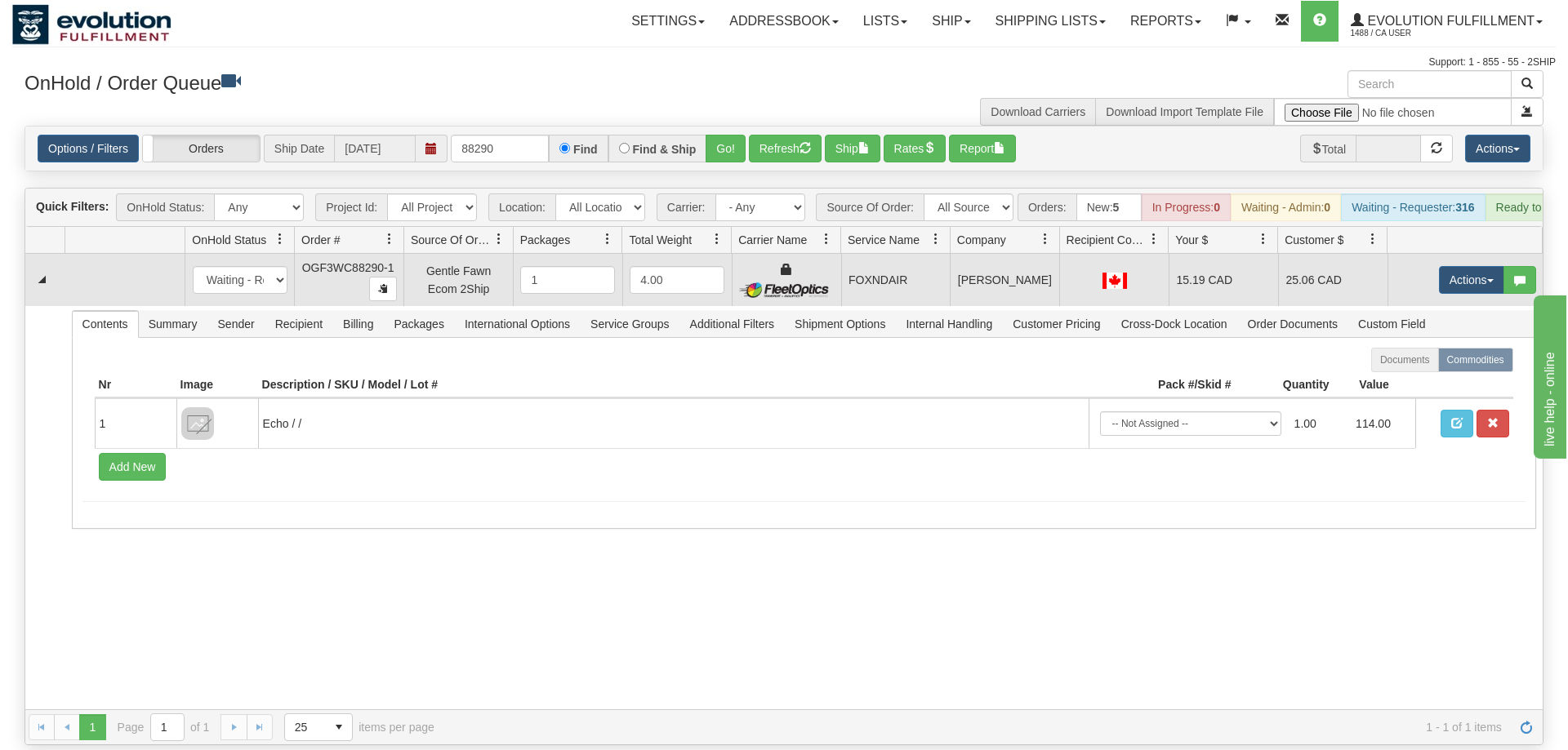
click at [918, 263] on td "FOXNDAIR" at bounding box center [895, 279] width 109 height 52
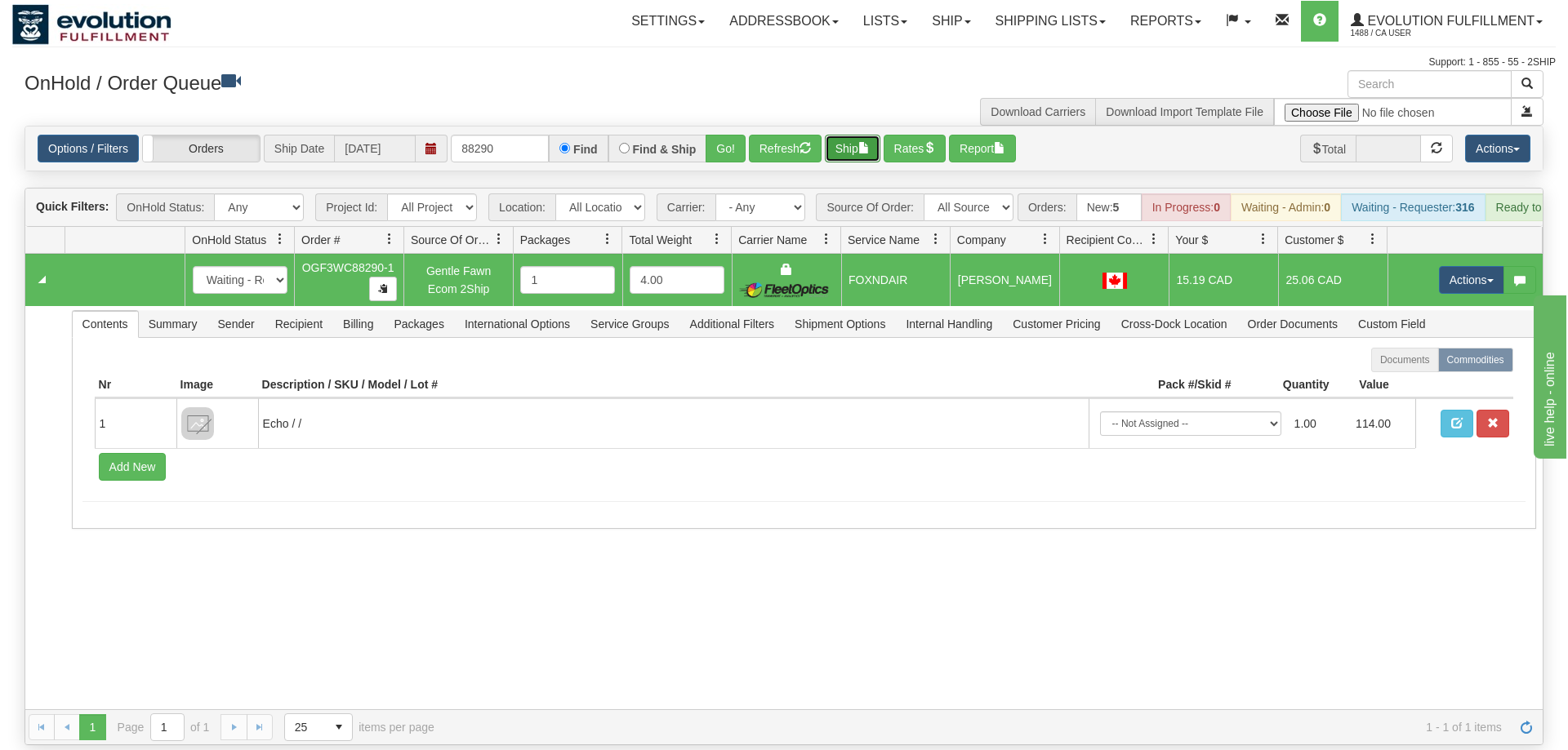
click at [864, 135] on button "Ship" at bounding box center [852, 149] width 55 height 28
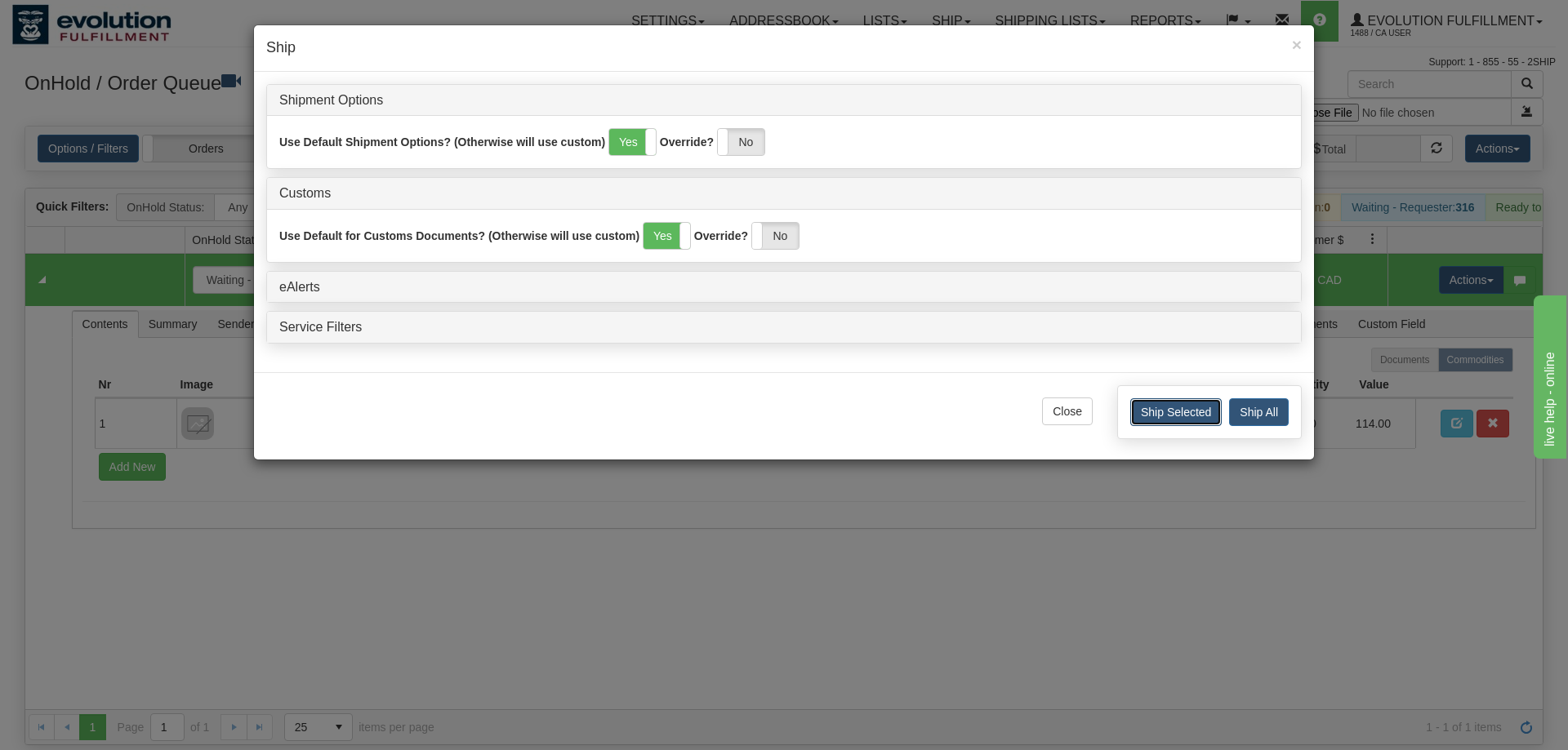
click at [1206, 419] on button "Ship Selected" at bounding box center [1176, 413] width 92 height 28
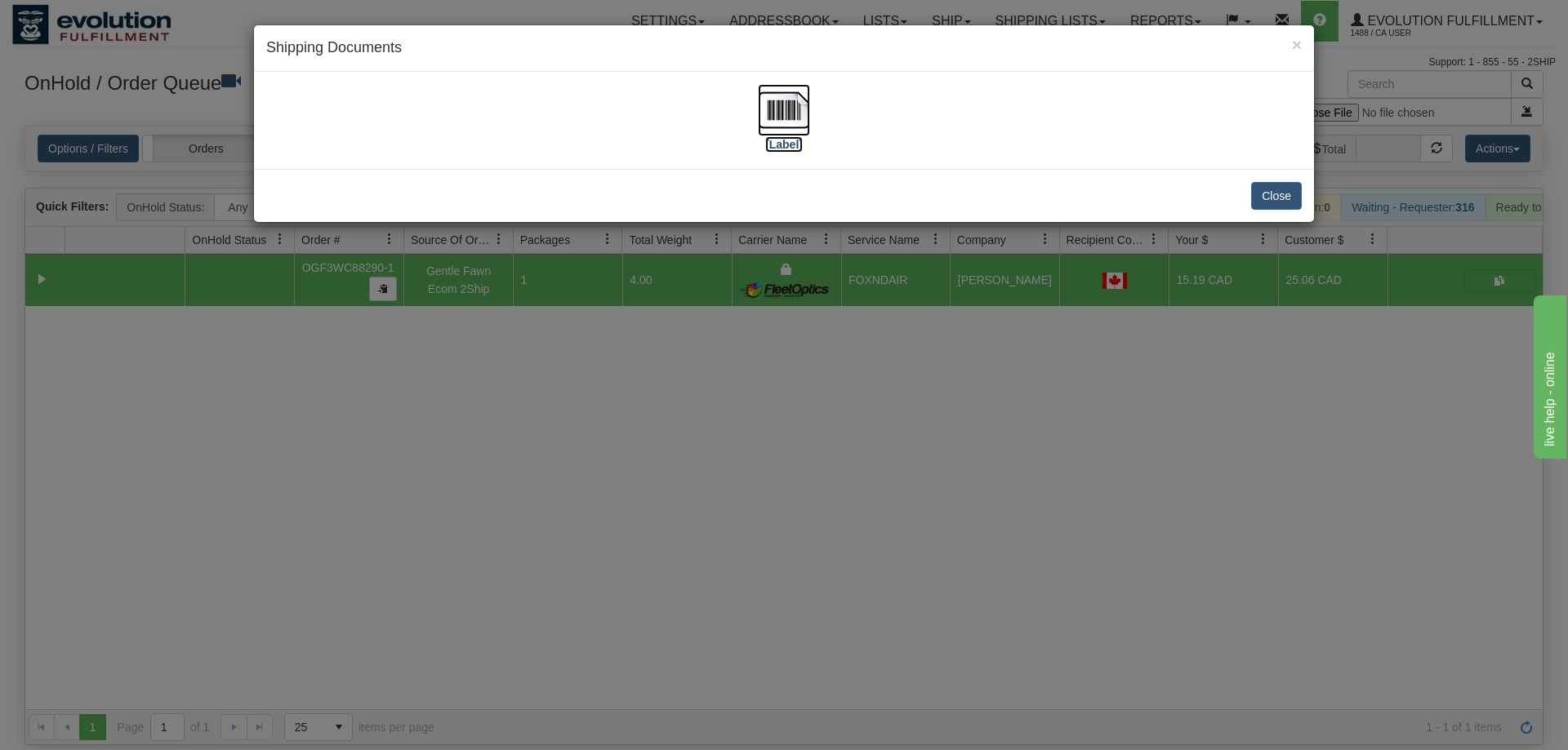
click at [807, 134] on img at bounding box center [784, 110] width 52 height 52
click at [1277, 200] on button "Close" at bounding box center [1276, 196] width 50 height 28
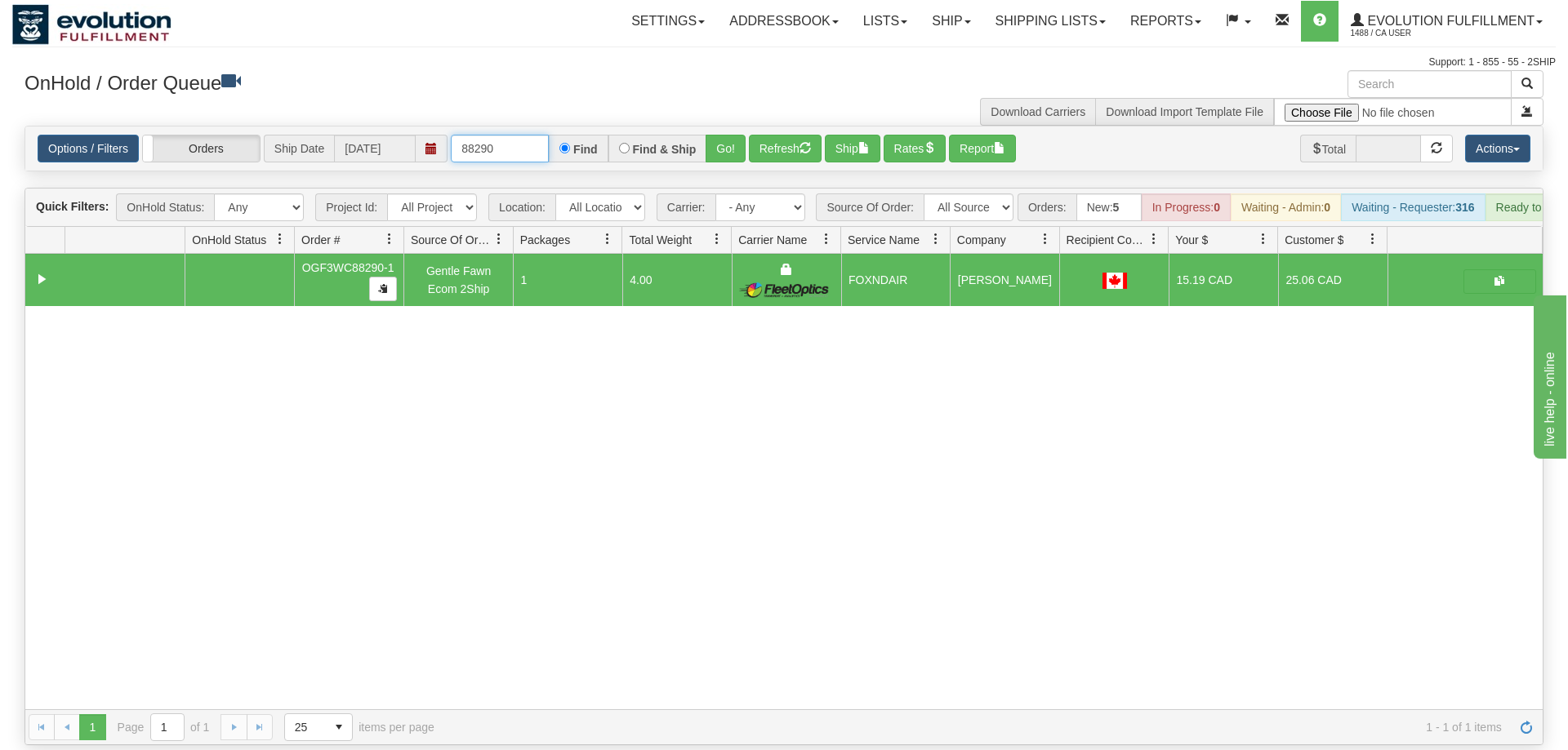
drag, startPoint x: 480, startPoint y: 125, endPoint x: 528, endPoint y: 122, distance: 48.1
click at [528, 135] on input "88290" at bounding box center [500, 149] width 98 height 28
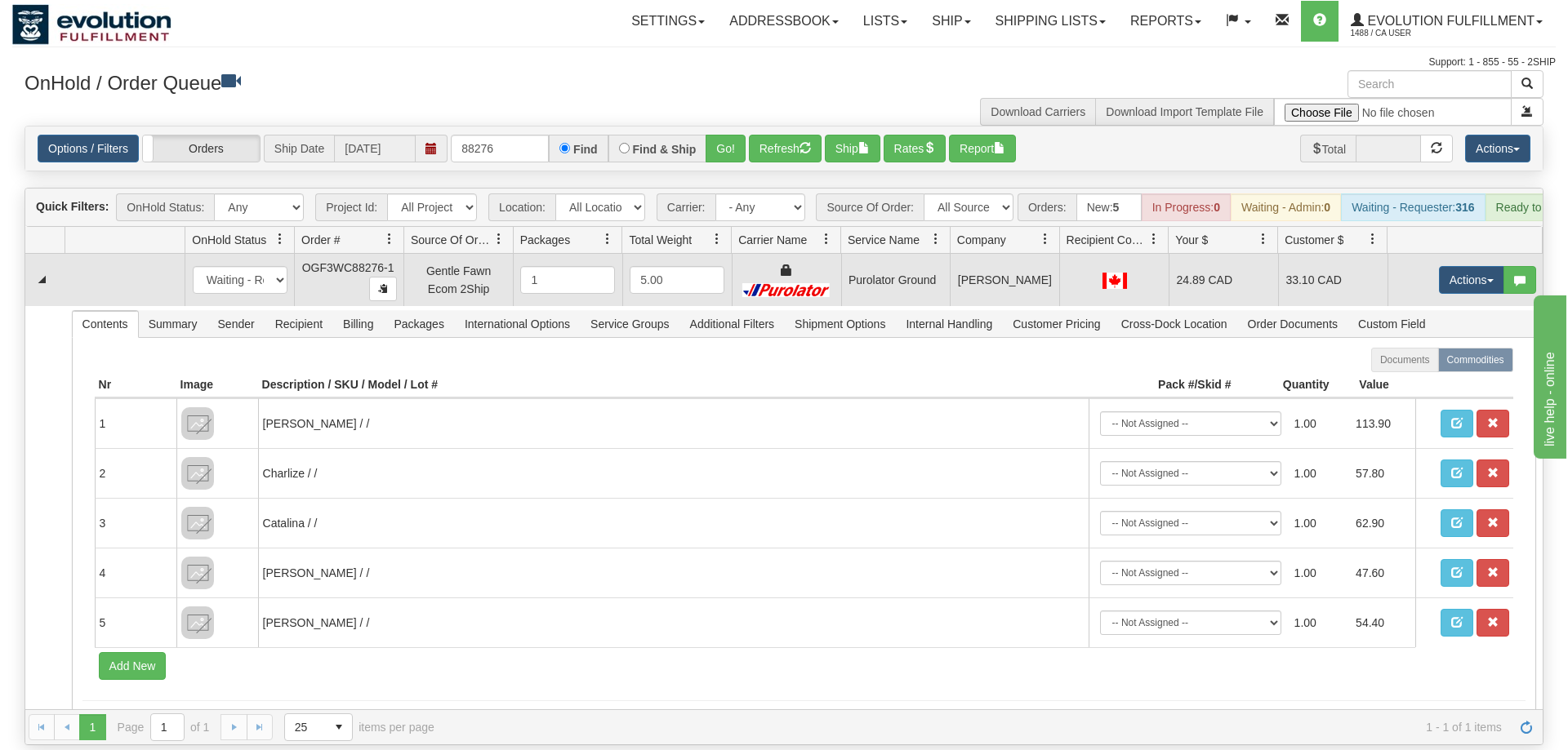
click at [1116, 273] on img at bounding box center [1115, 281] width 25 height 17
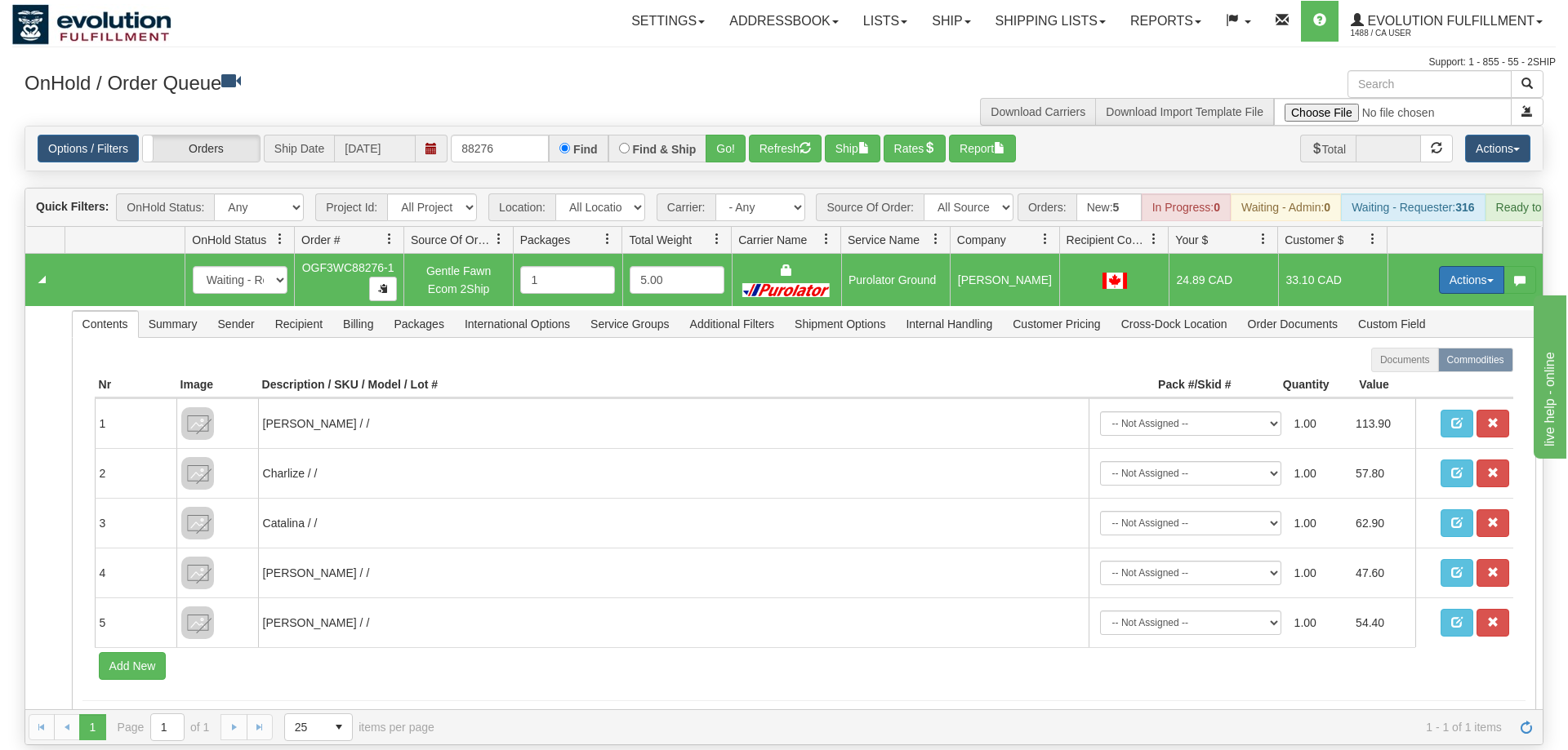
click at [1477, 266] on button "Actions" at bounding box center [1471, 280] width 65 height 28
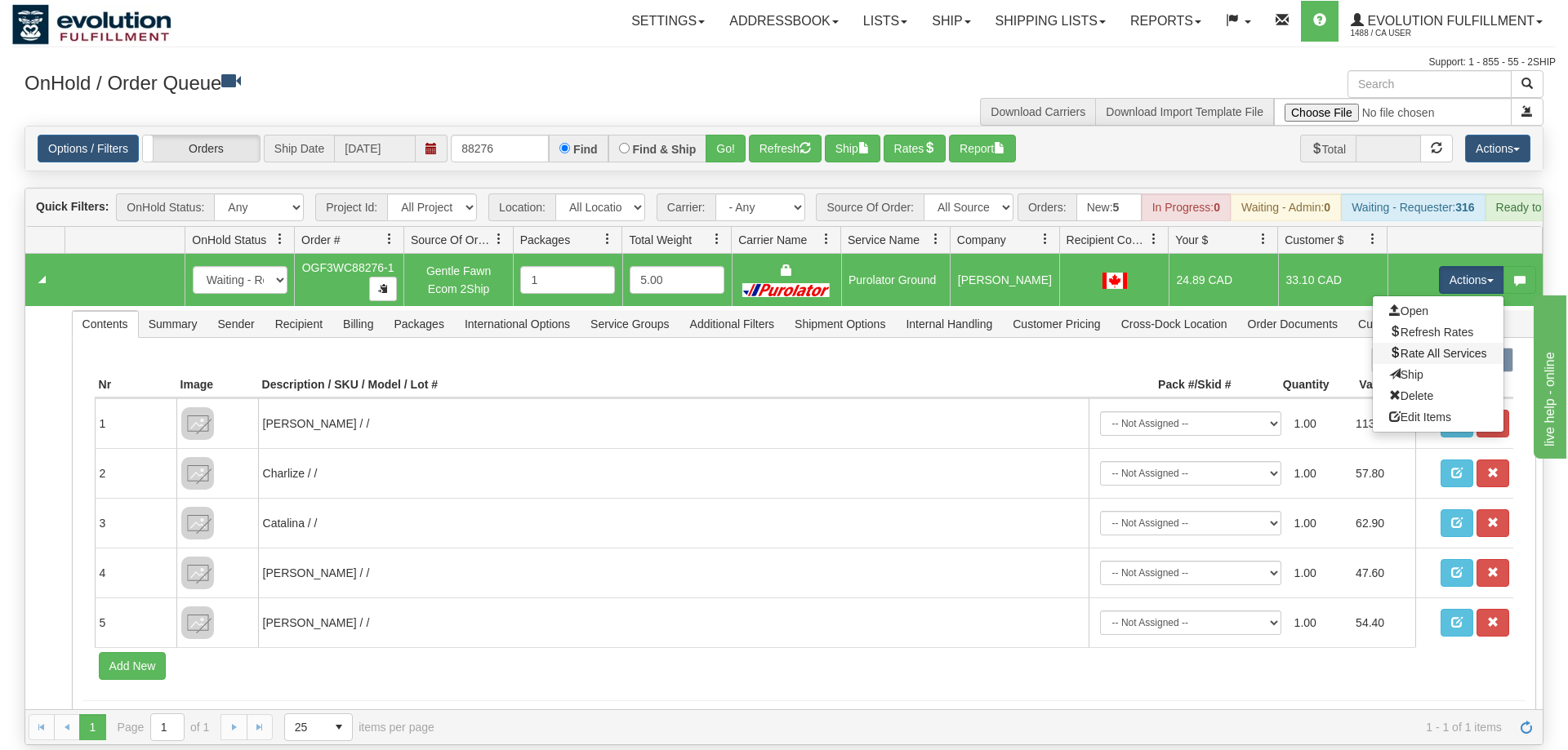
click at [1462, 342] on link "Rate All Services" at bounding box center [1438, 353] width 131 height 21
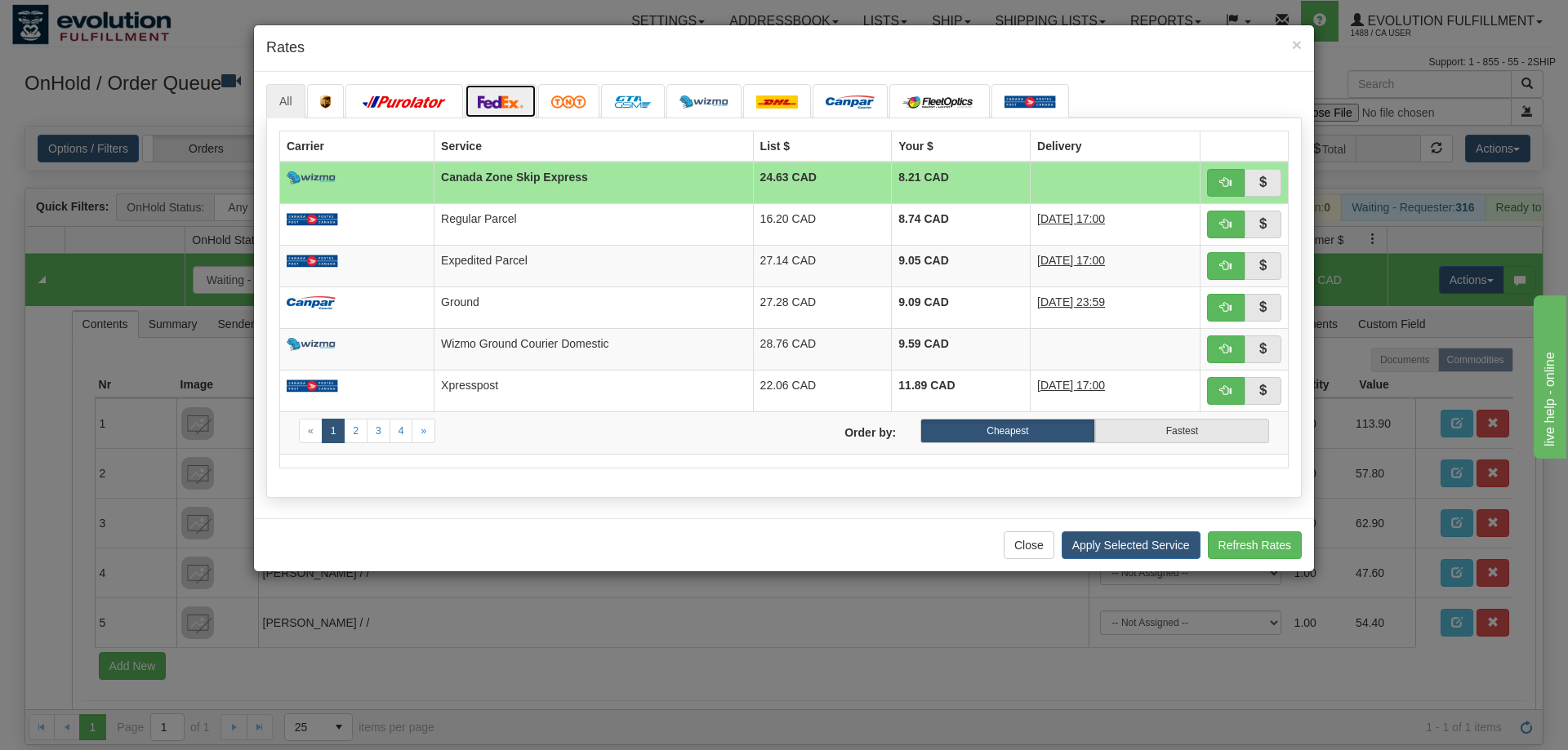
click at [507, 102] on img at bounding box center [500, 102] width 46 height 13
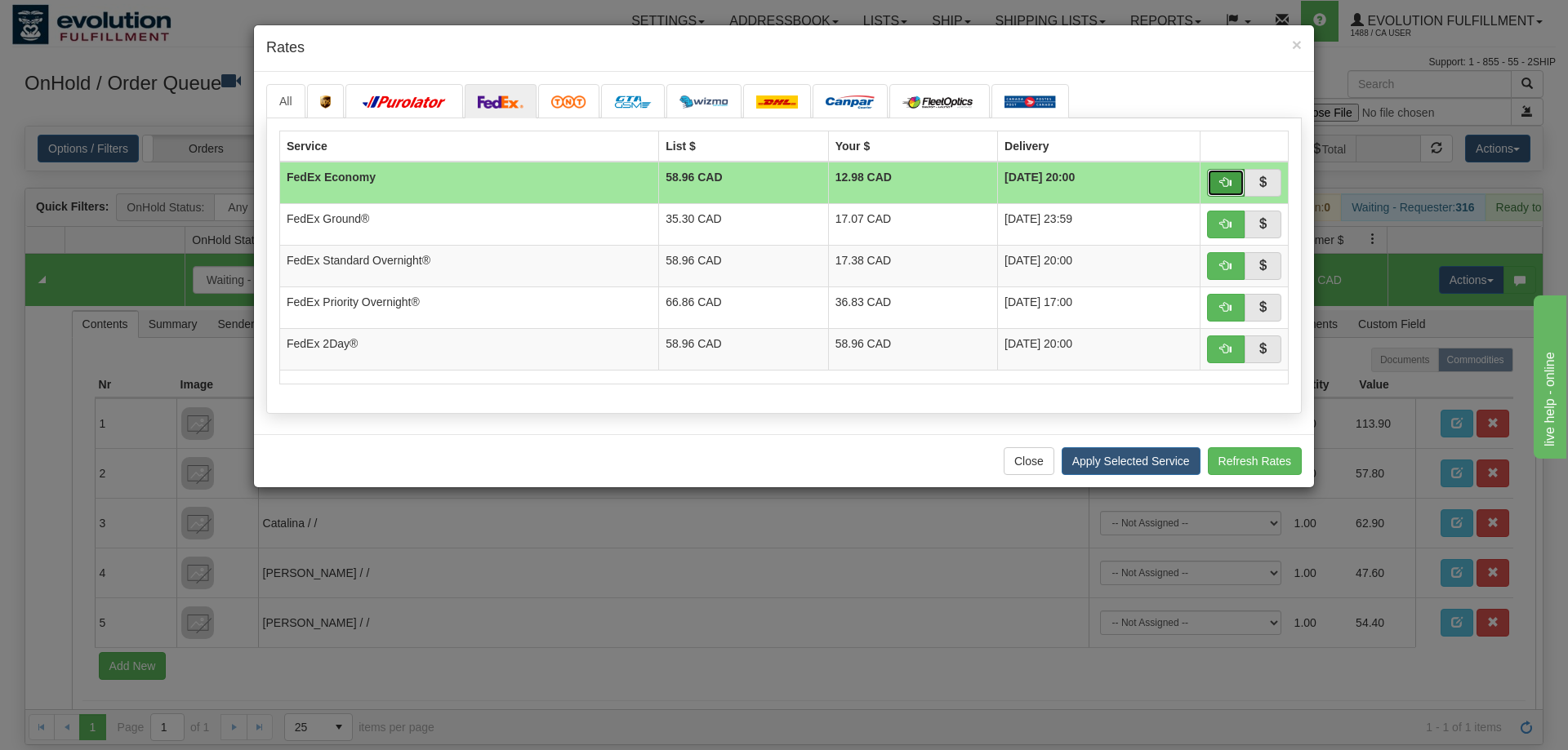
click at [1232, 176] on button "button" at bounding box center [1225, 183] width 37 height 28
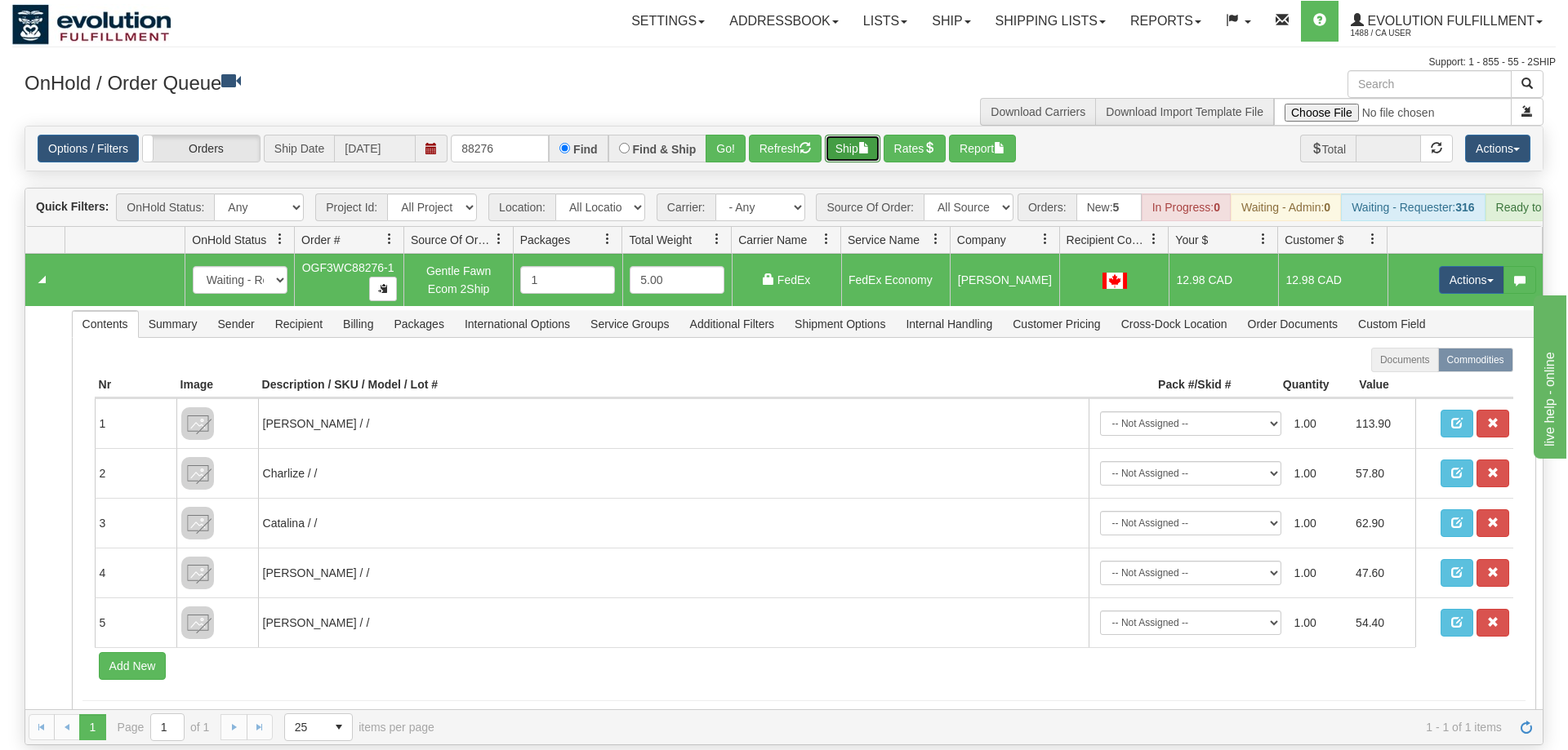
click at [851, 135] on button "Ship" at bounding box center [852, 149] width 55 height 28
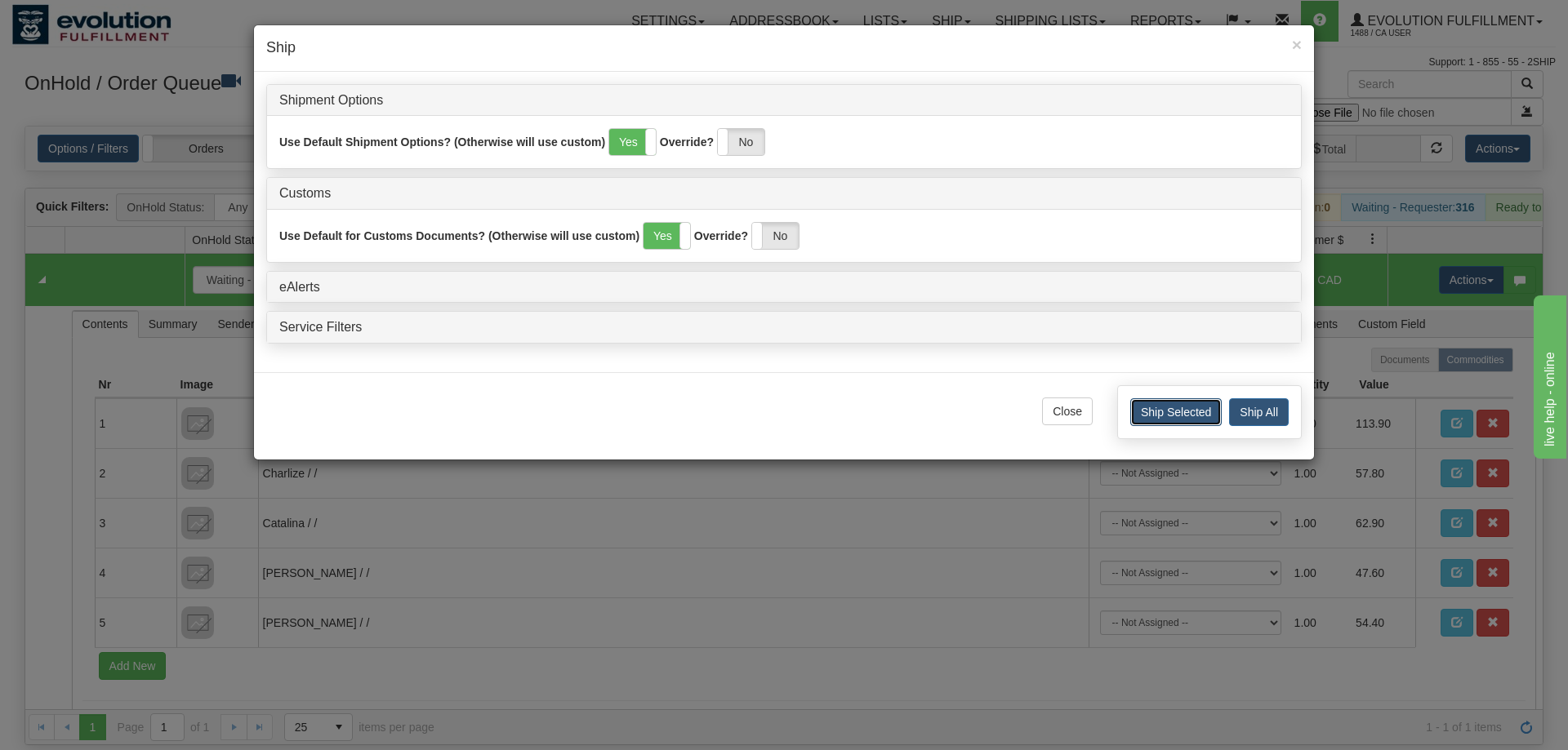
click at [1182, 418] on button "Ship Selected" at bounding box center [1176, 413] width 92 height 28
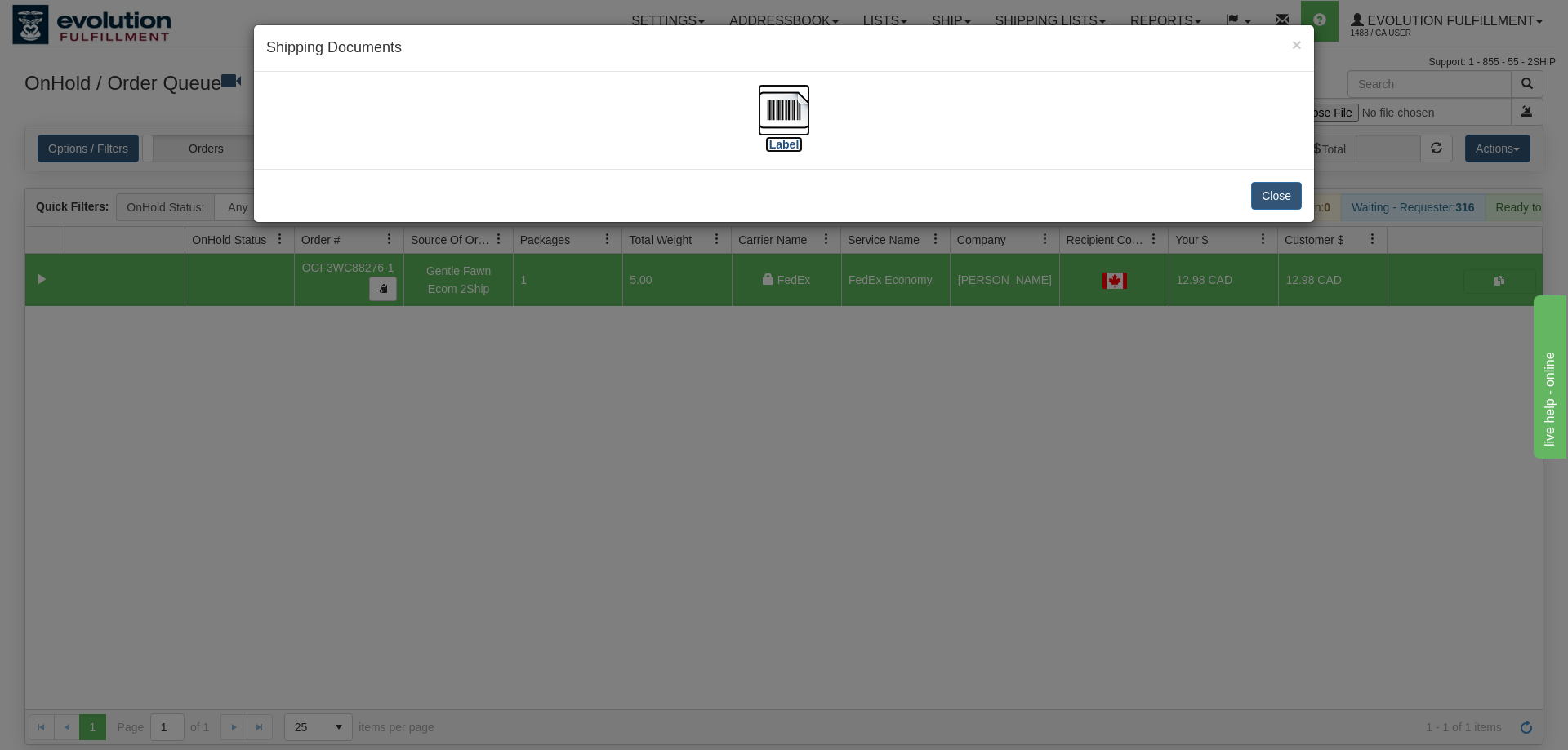
click at [783, 112] on img at bounding box center [784, 110] width 52 height 52
click at [1281, 195] on button "Close" at bounding box center [1276, 196] width 50 height 28
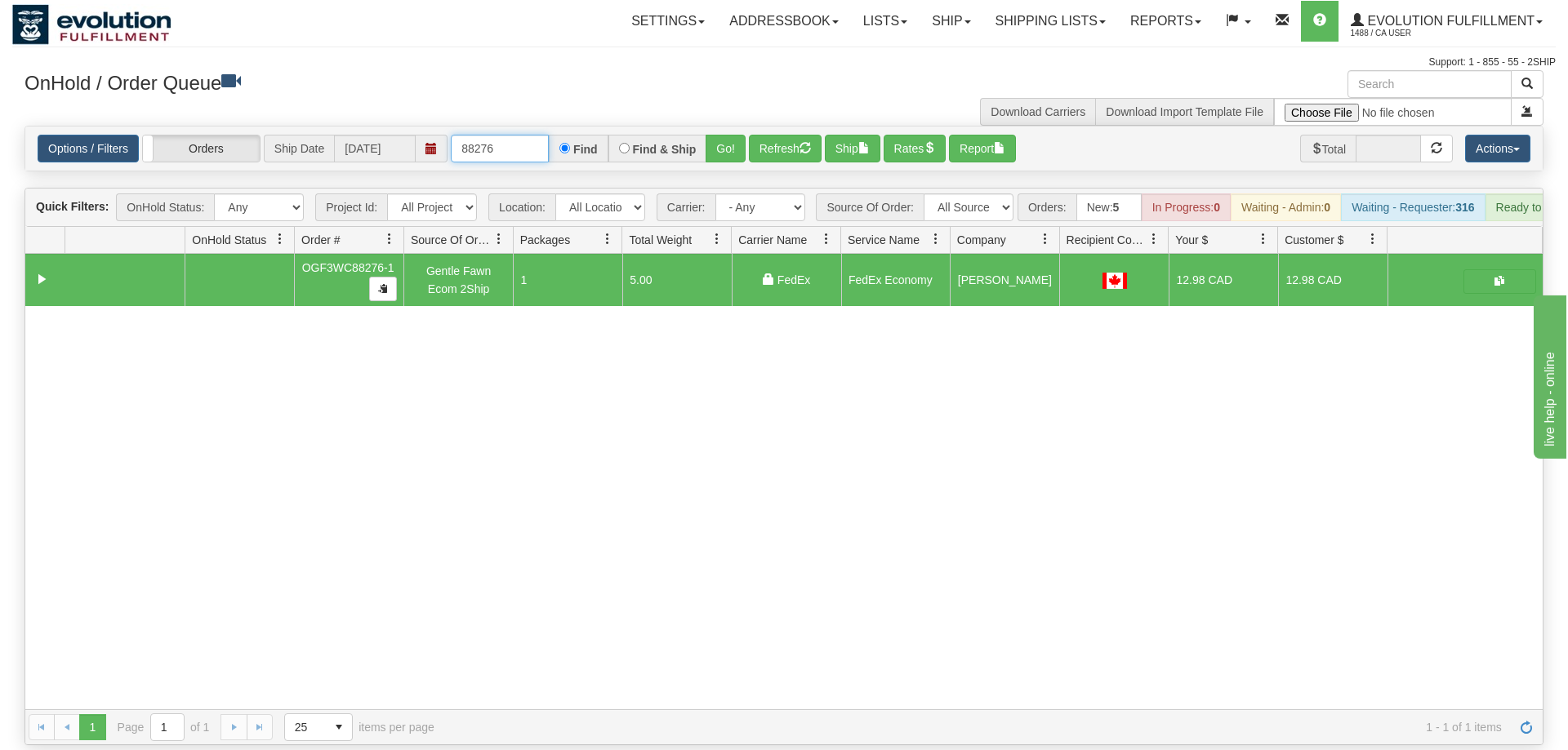
drag, startPoint x: 484, startPoint y: 126, endPoint x: 575, endPoint y: 118, distance: 91.4
click at [549, 135] on input "88276" at bounding box center [500, 149] width 98 height 28
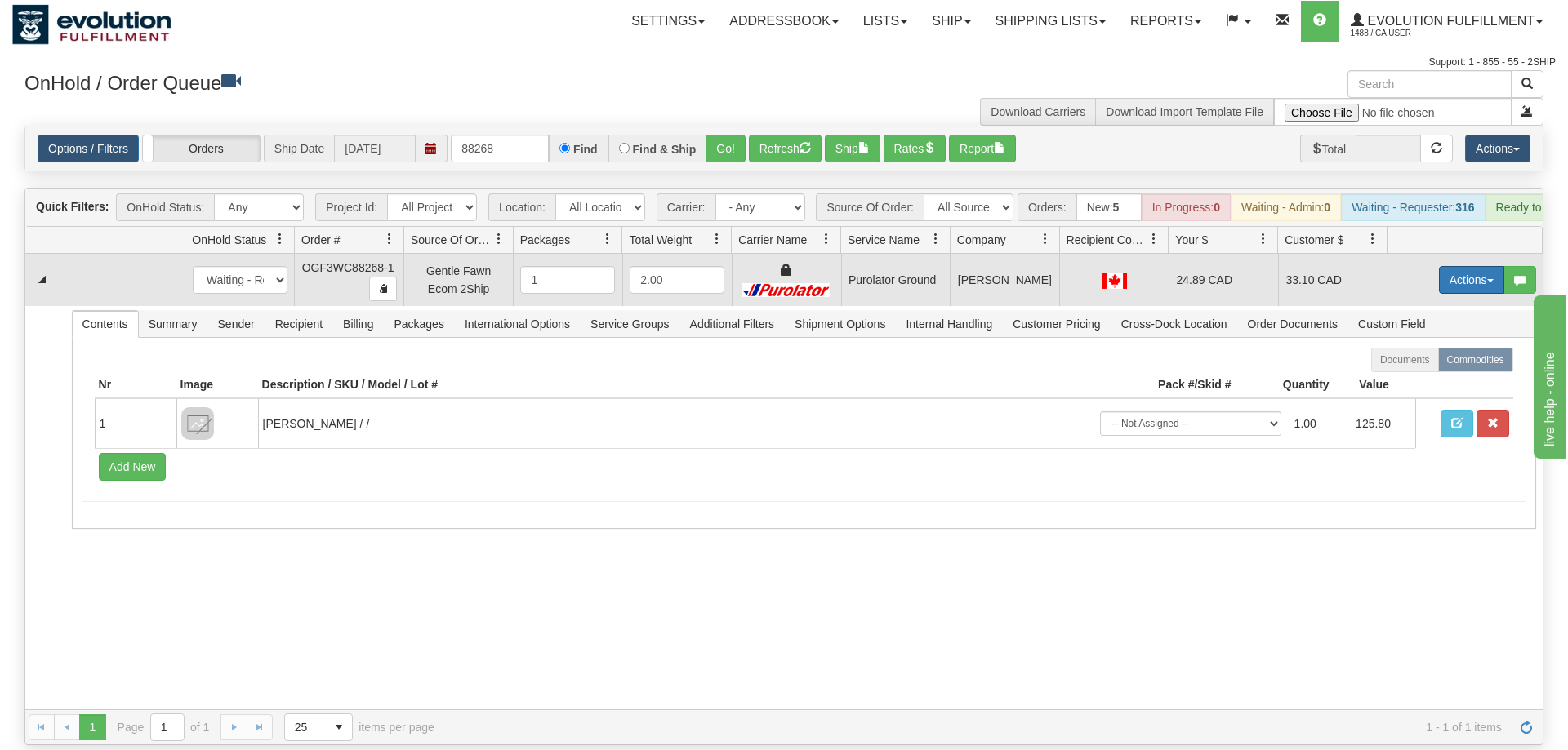
click at [1454, 266] on button "Actions" at bounding box center [1471, 280] width 65 height 28
click at [1460, 346] on span "Rate All Services" at bounding box center [1438, 353] width 98 height 13
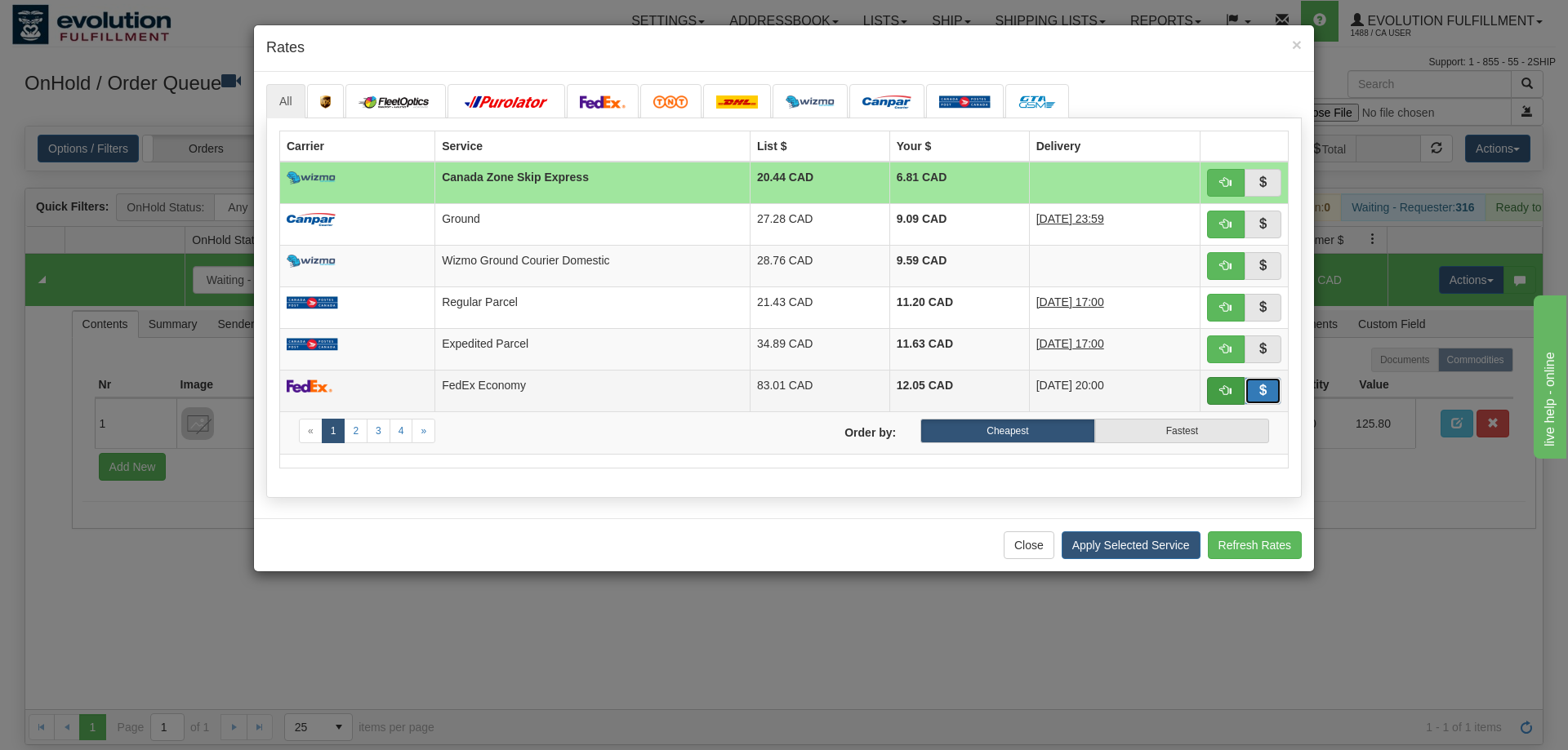
drag, startPoint x: 1250, startPoint y: 385, endPoint x: 1226, endPoint y: 389, distance: 24.3
click at [1226, 389] on div at bounding box center [1244, 391] width 74 height 28
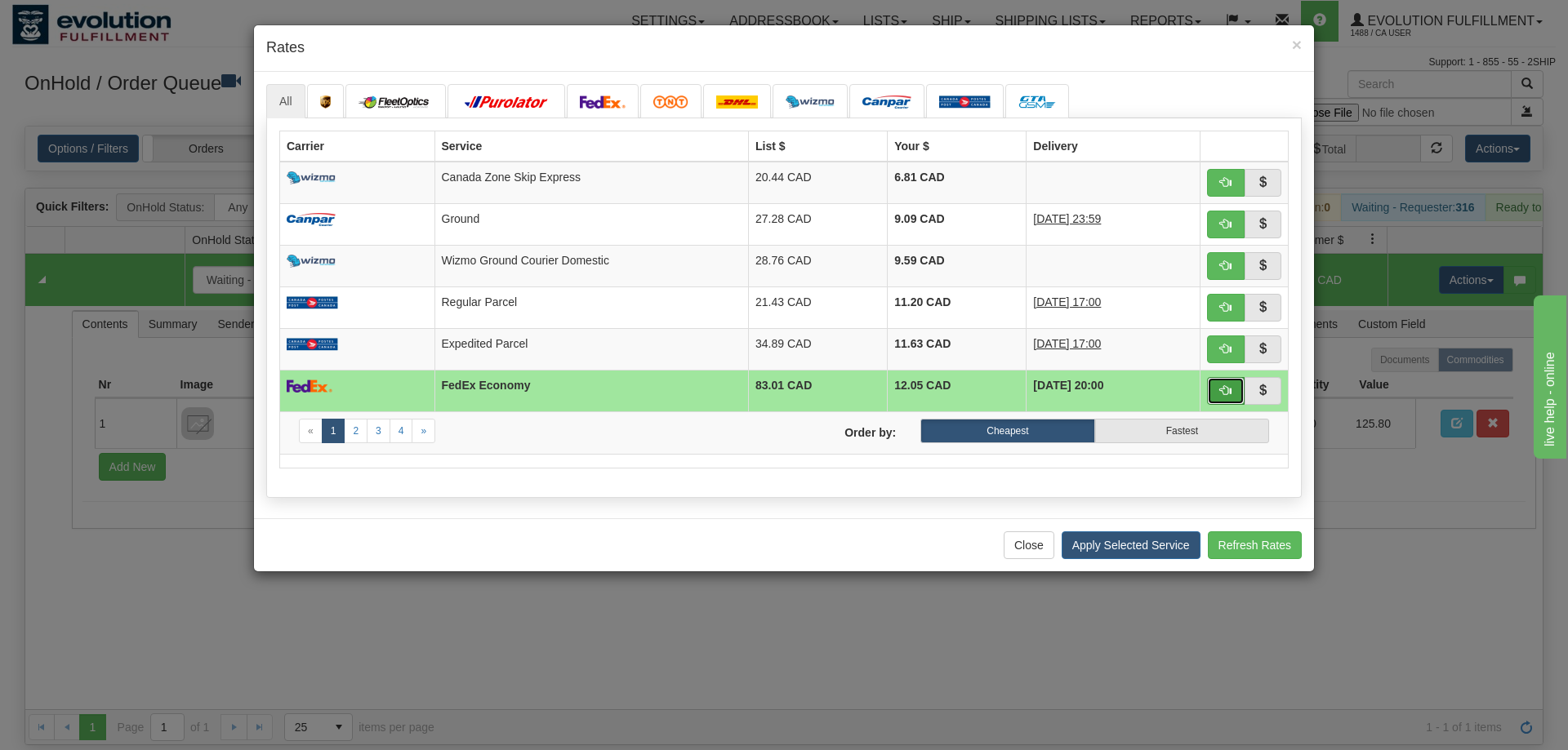
click at [1226, 389] on span "button" at bounding box center [1225, 390] width 12 height 12
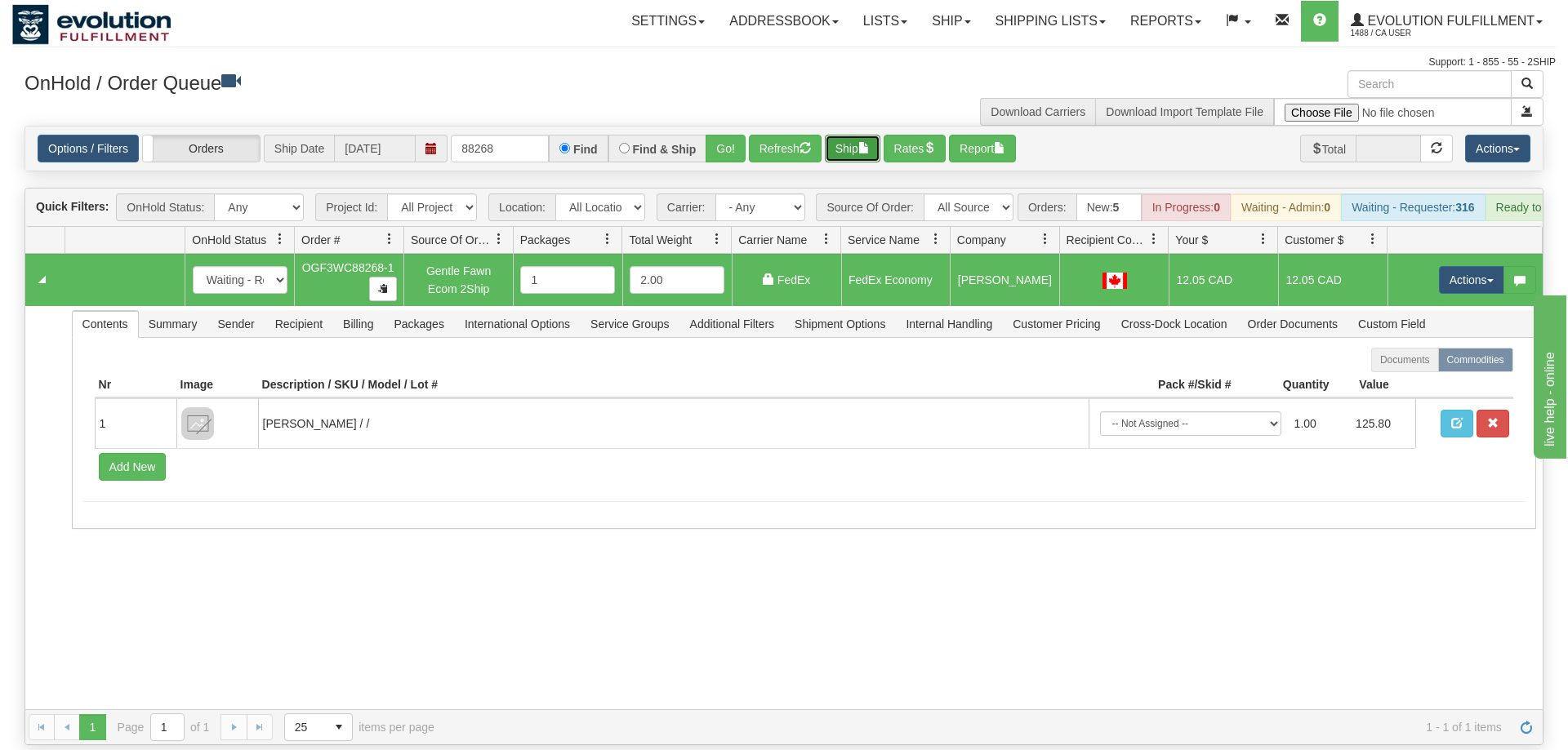
click at [869, 142] on span "button" at bounding box center [864, 148] width 12 height 12
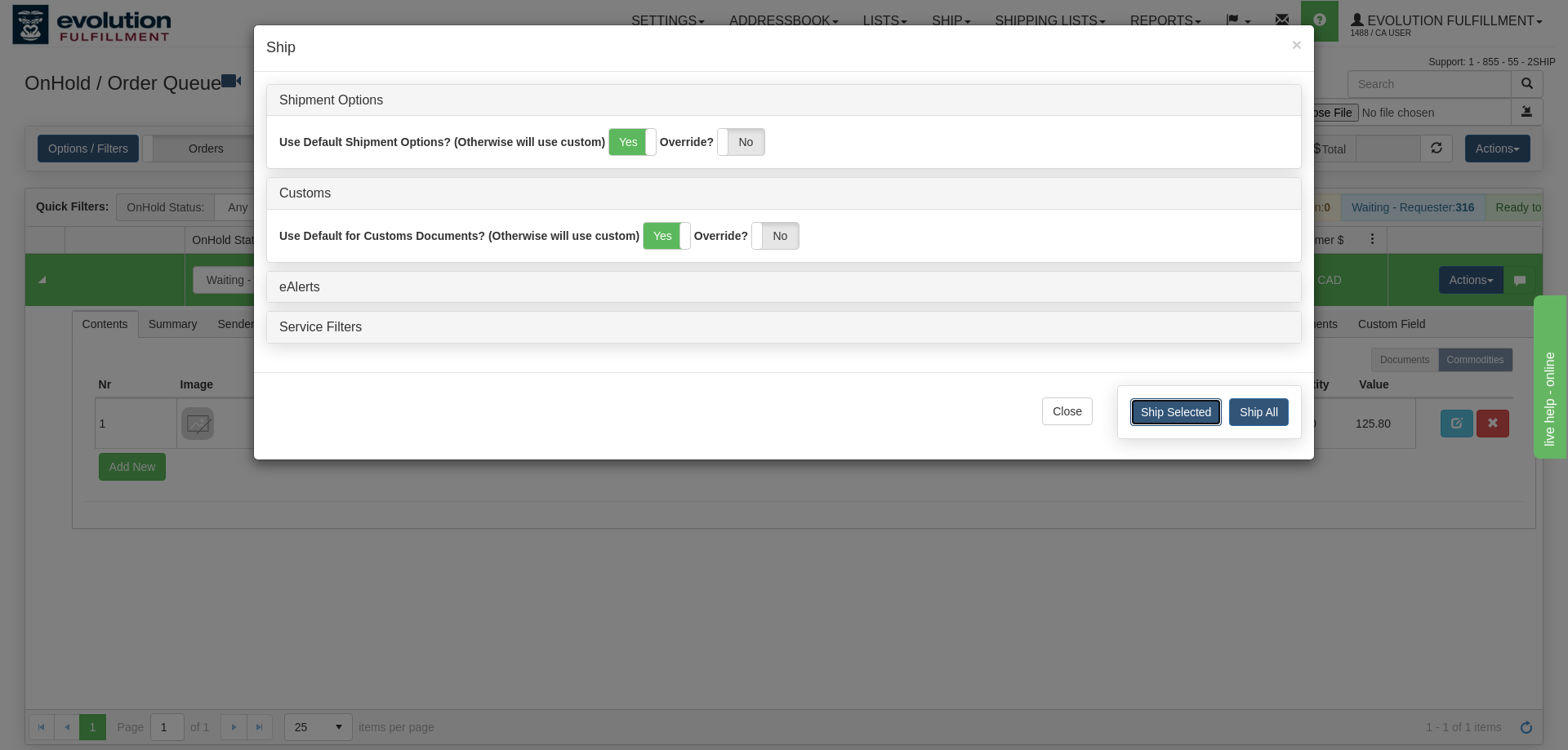
click at [1173, 404] on button "Ship Selected" at bounding box center [1176, 413] width 92 height 28
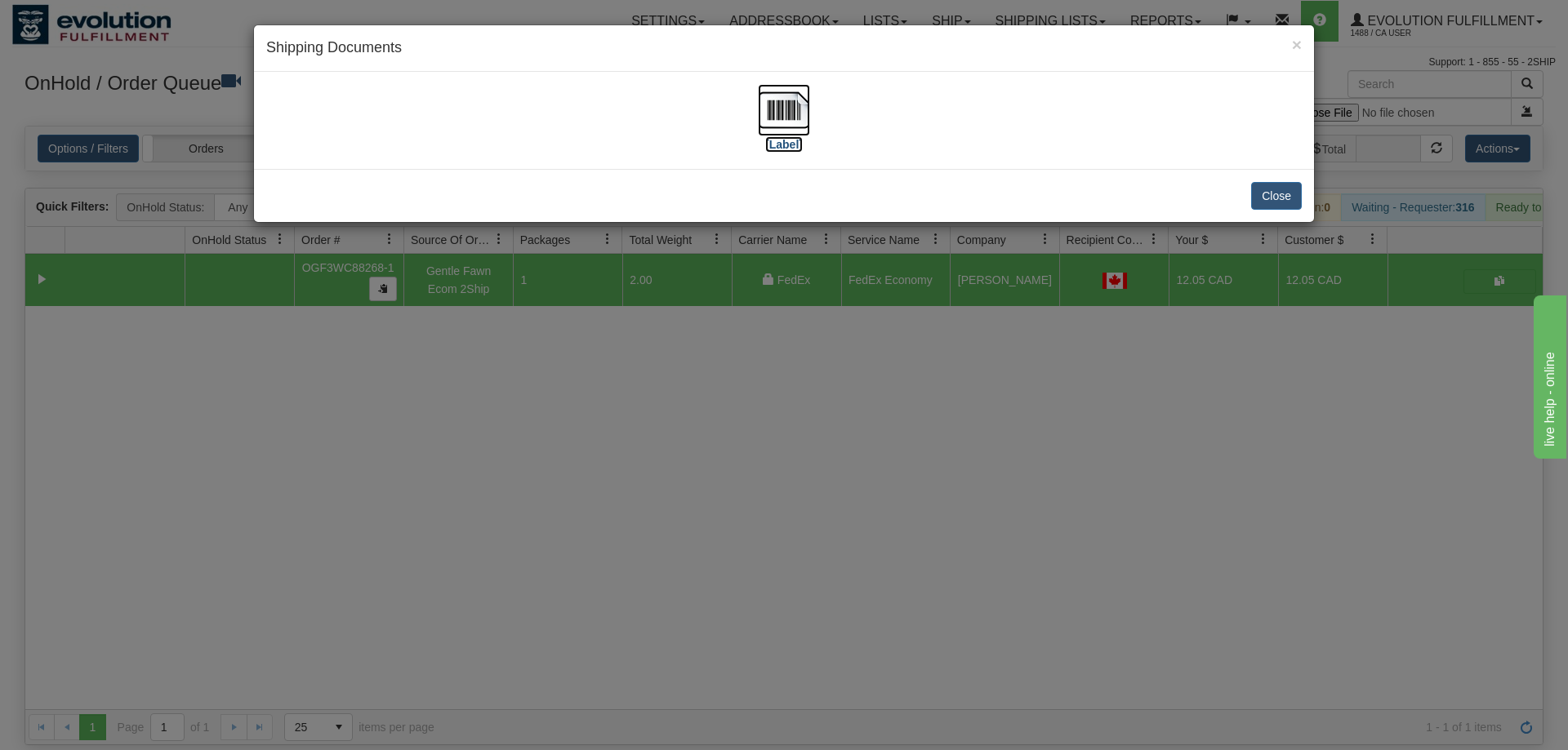
click at [780, 117] on img at bounding box center [784, 110] width 52 height 52
drag, startPoint x: 1308, startPoint y: 194, endPoint x: 1297, endPoint y: 194, distance: 11.0
click at [1307, 194] on div "Close" at bounding box center [784, 195] width 1060 height 53
click at [1288, 194] on button "Close" at bounding box center [1276, 196] width 50 height 28
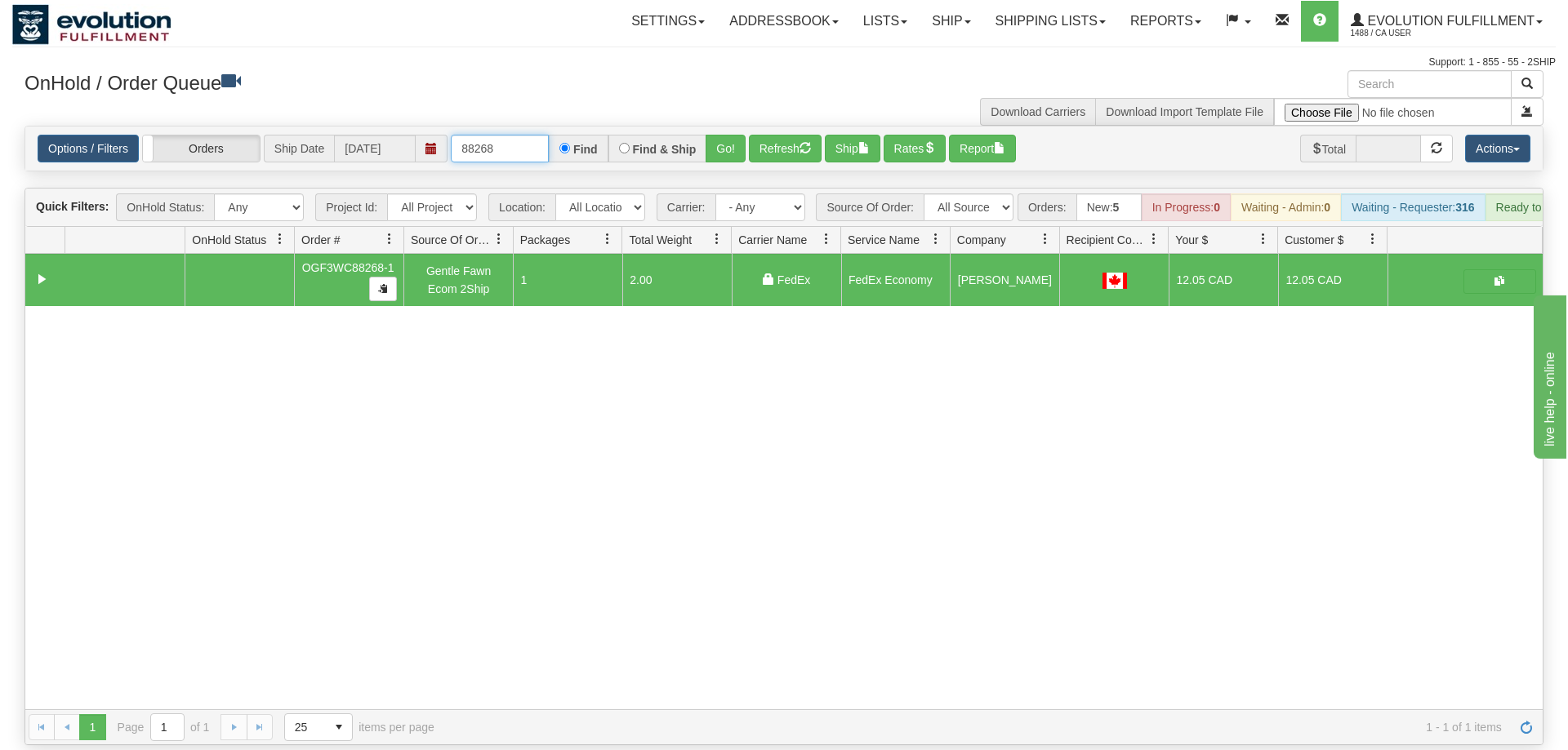
drag, startPoint x: 530, startPoint y: 127, endPoint x: 209, endPoint y: 96, distance: 322.5
click at [451, 135] on input "88268" at bounding box center [500, 149] width 98 height 28
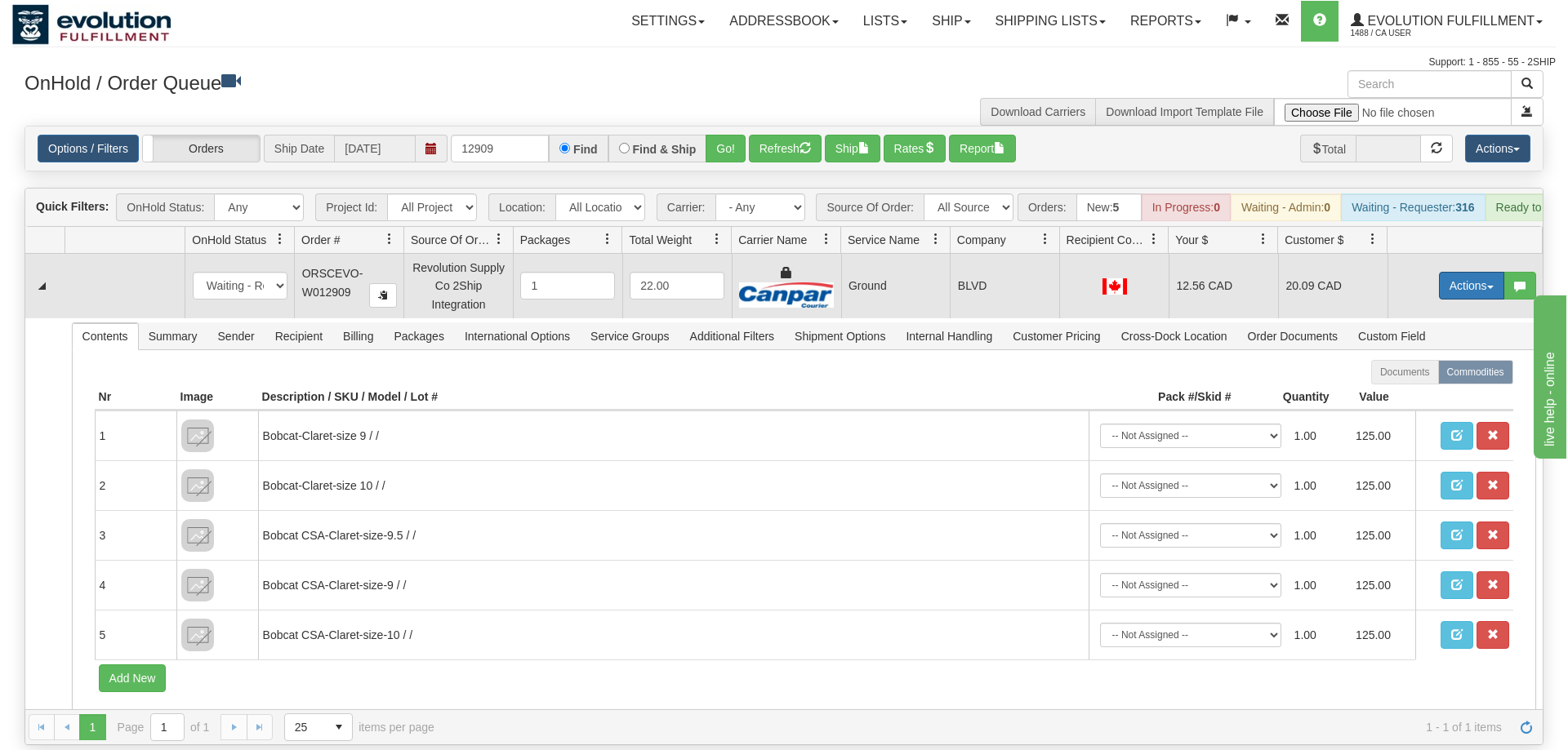
click at [1458, 272] on button "Actions" at bounding box center [1471, 286] width 65 height 28
click at [1431, 352] on span "Rate All Services" at bounding box center [1438, 359] width 98 height 13
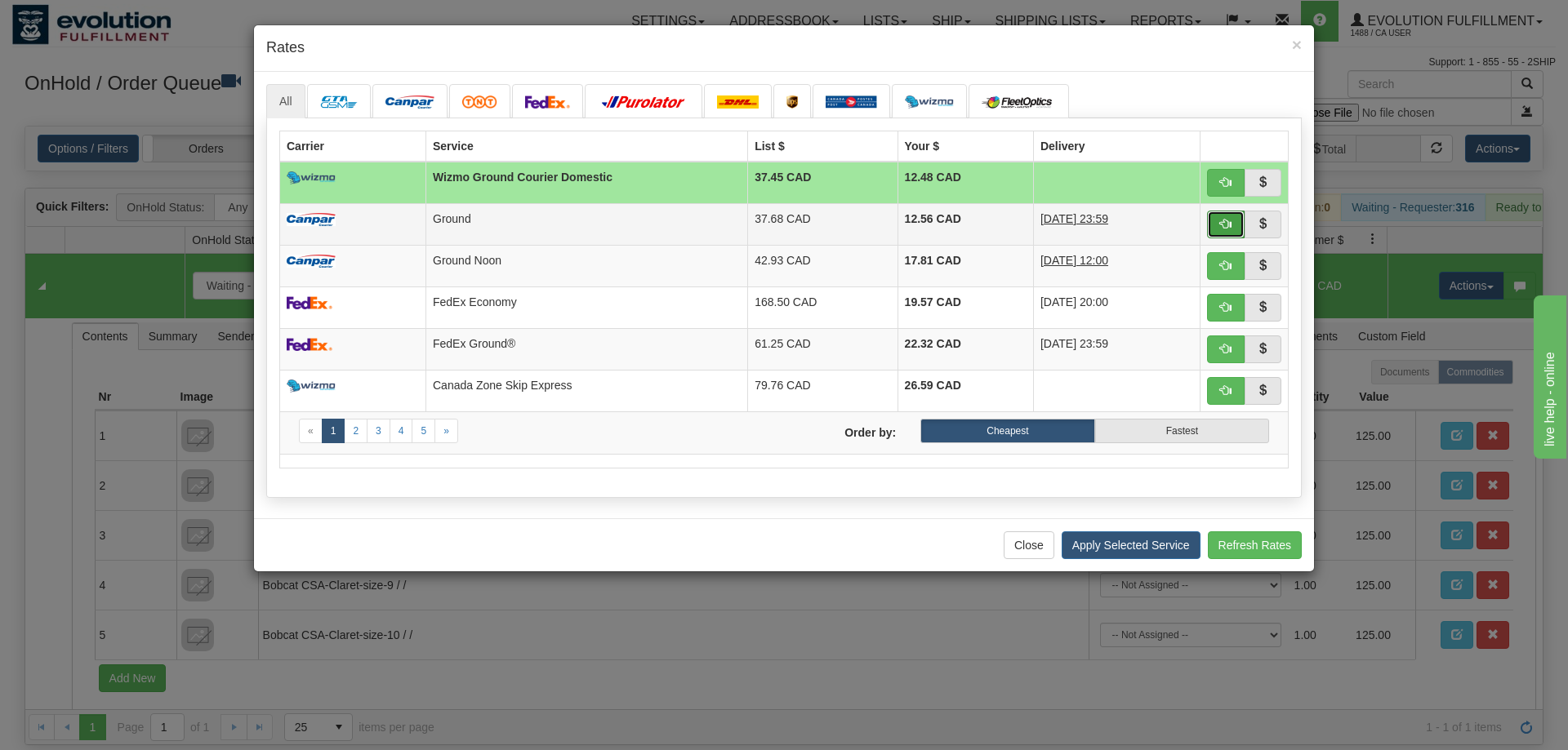
click at [1217, 224] on button "button" at bounding box center [1225, 225] width 37 height 28
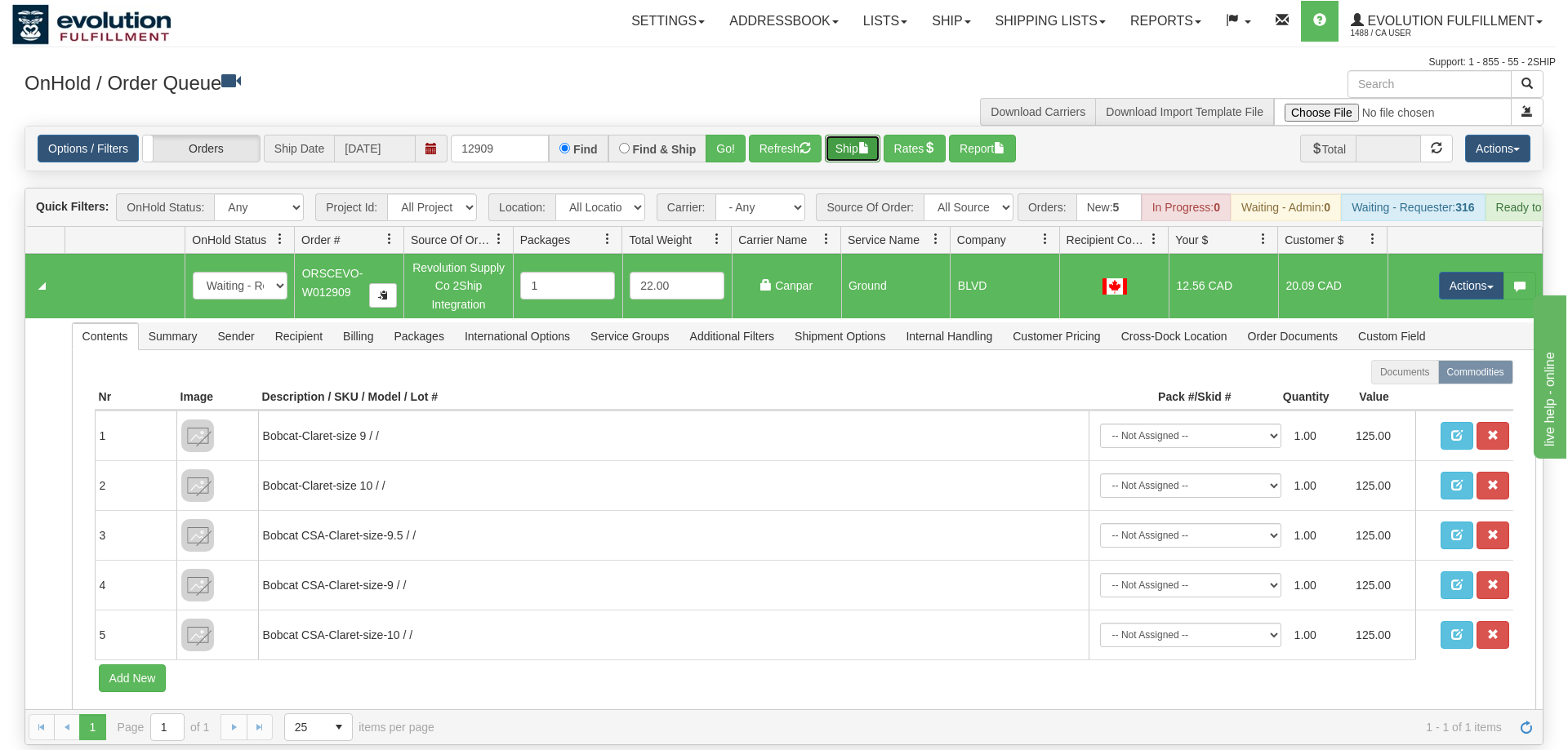
click at [843, 135] on button "Ship" at bounding box center [852, 149] width 55 height 28
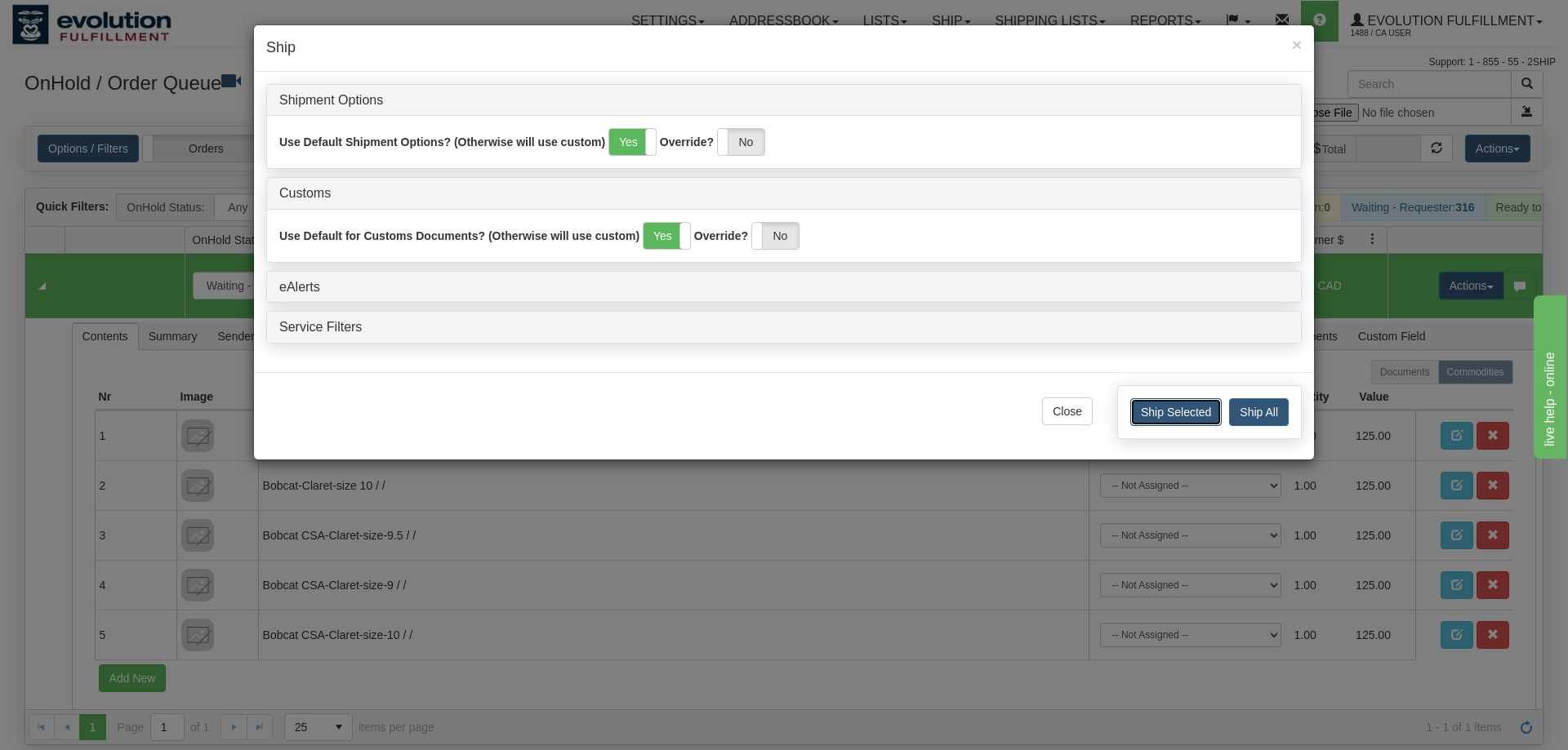
click at [1175, 407] on button "Ship Selected" at bounding box center [1176, 413] width 92 height 28
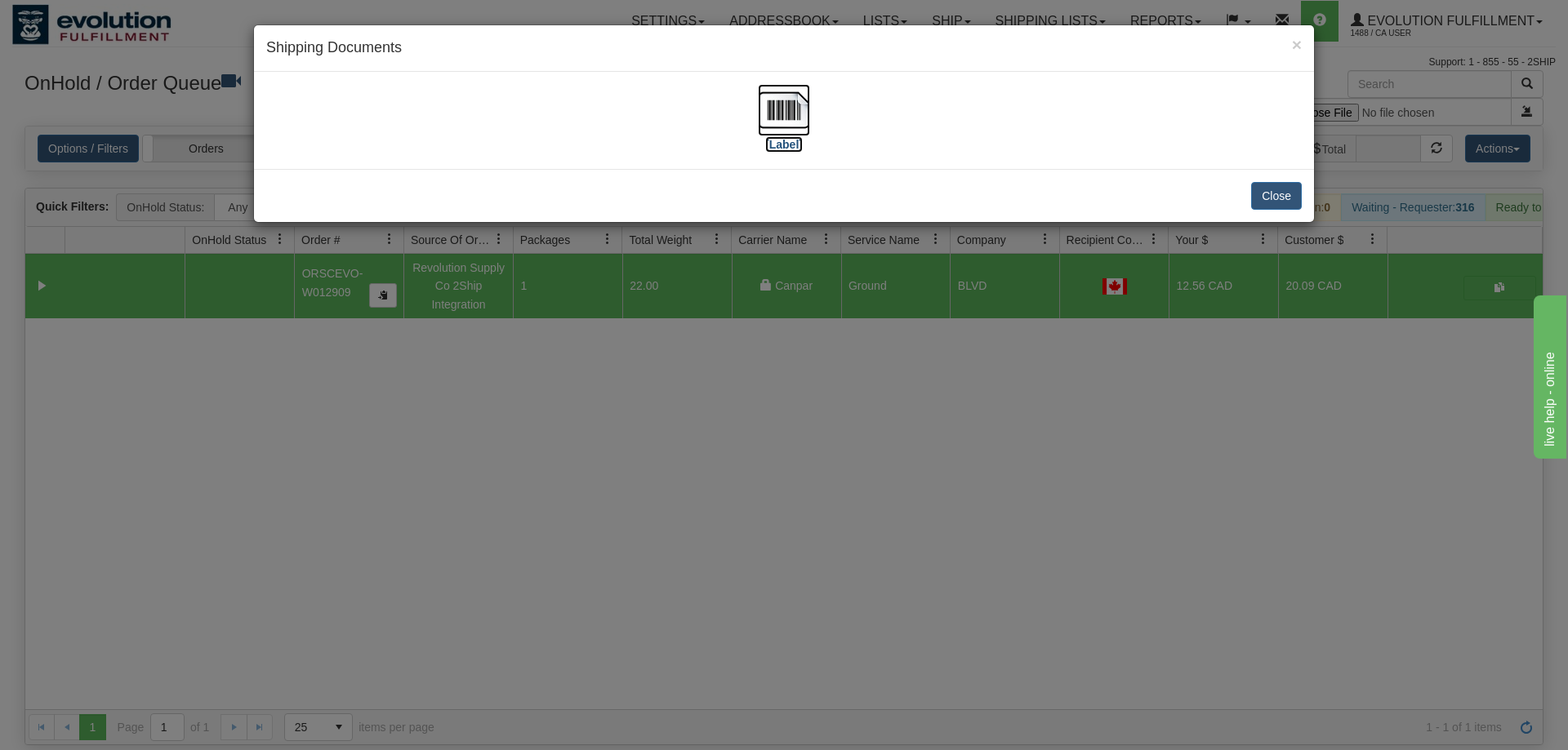
click at [799, 98] on img at bounding box center [784, 110] width 52 height 52
click at [1271, 200] on button "Close" at bounding box center [1276, 196] width 50 height 28
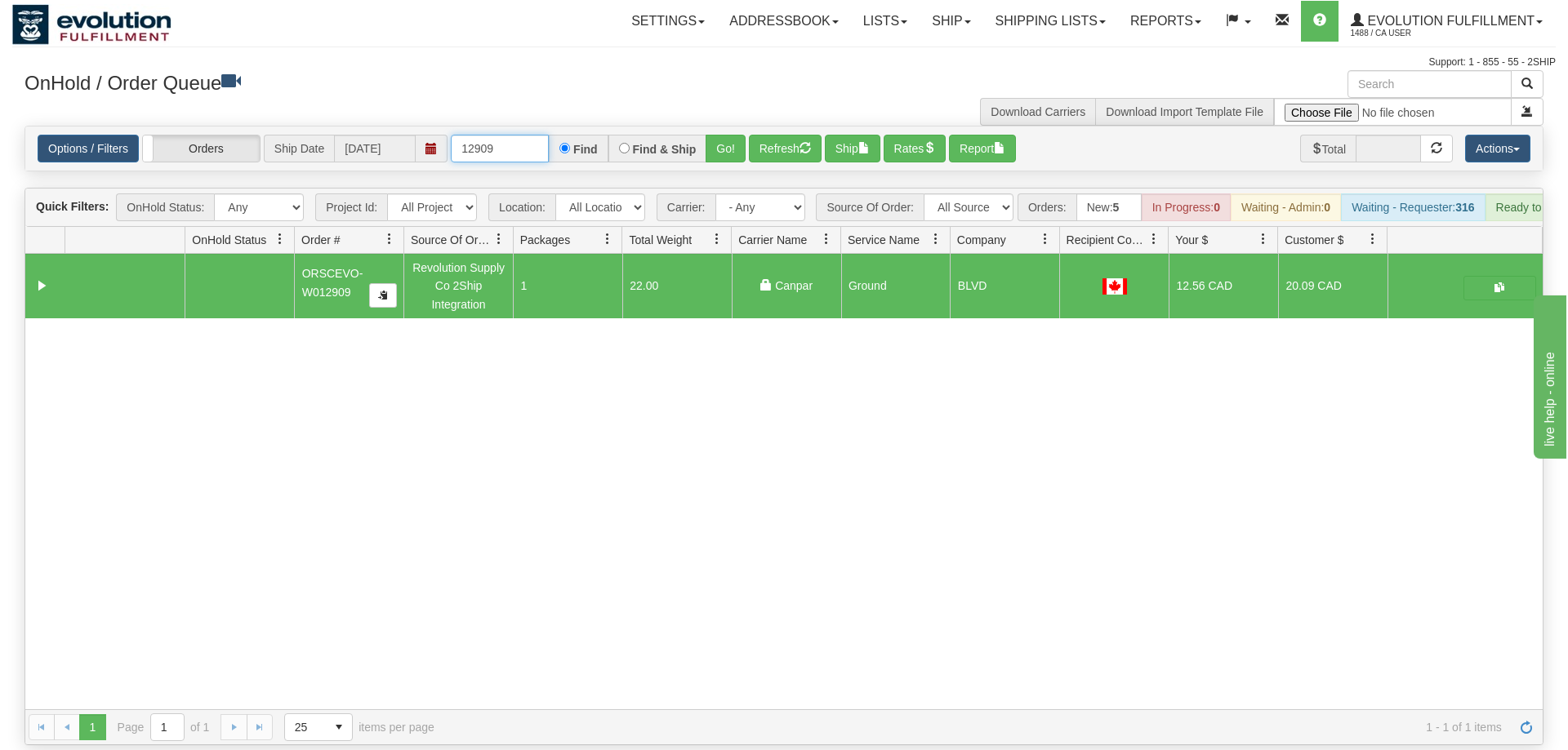
drag, startPoint x: 511, startPoint y: 130, endPoint x: 423, endPoint y: 131, distance: 88.0
click at [451, 135] on input "12909" at bounding box center [500, 149] width 98 height 28
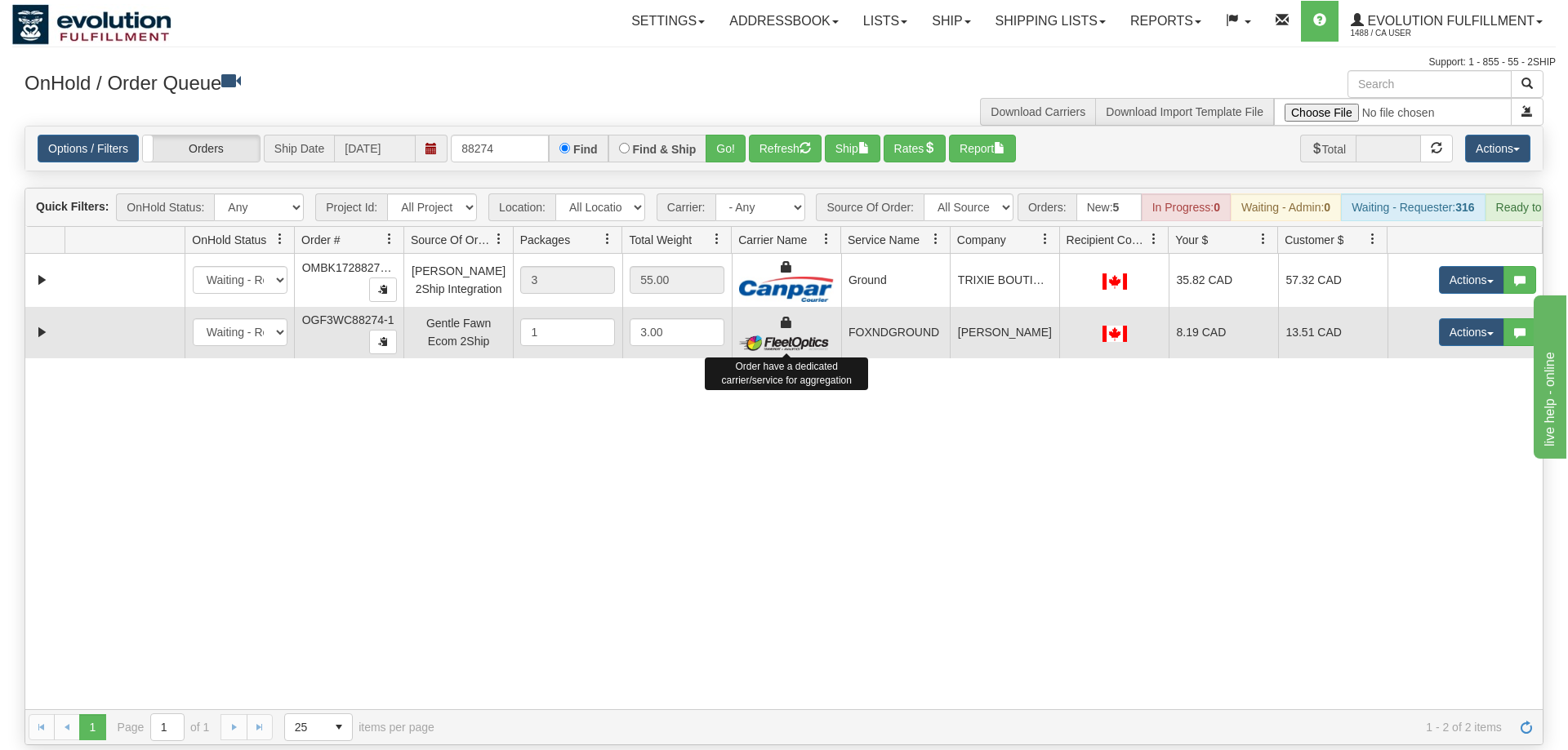
click at [768, 335] on img at bounding box center [786, 343] width 94 height 17
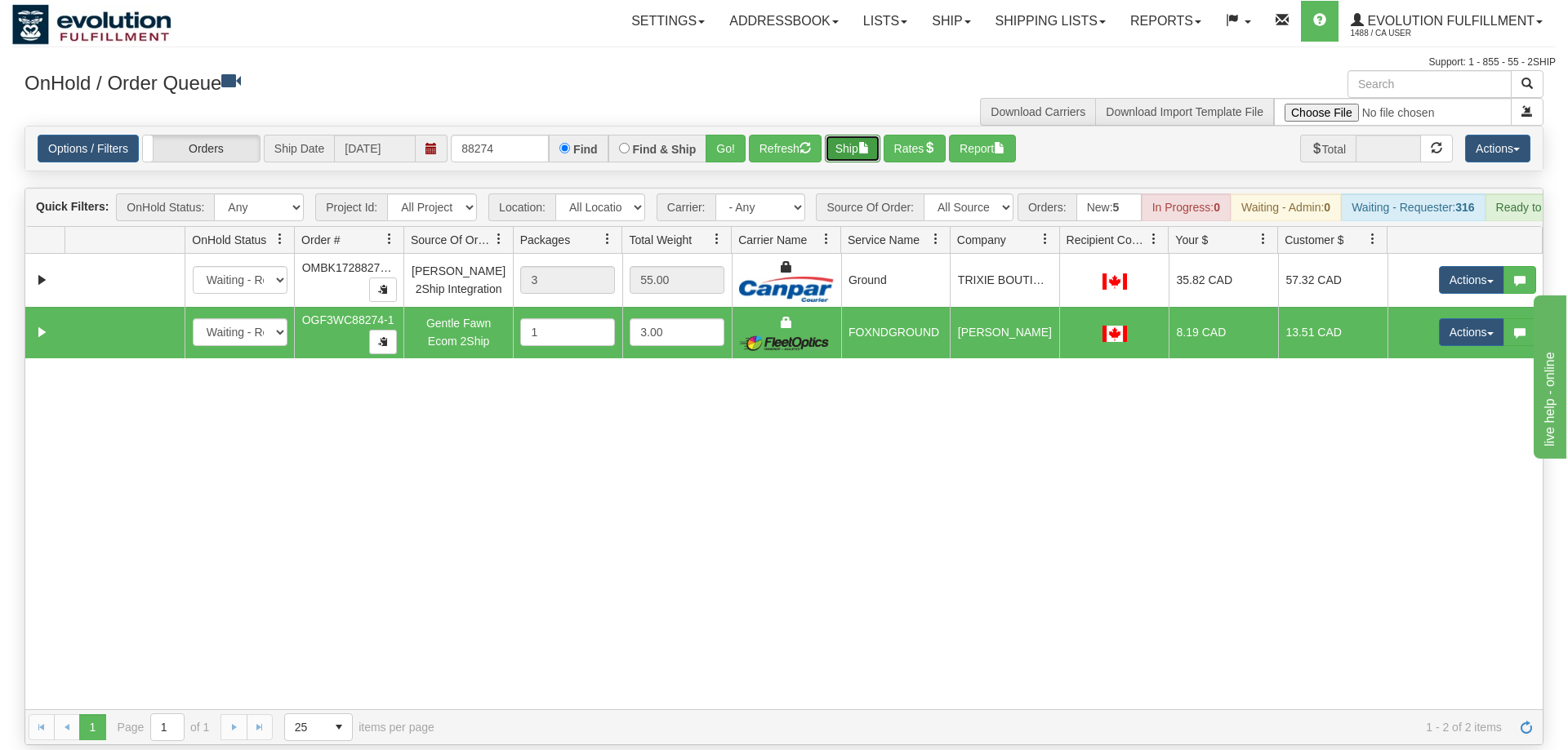
click at [851, 135] on button "Ship" at bounding box center [852, 149] width 55 height 28
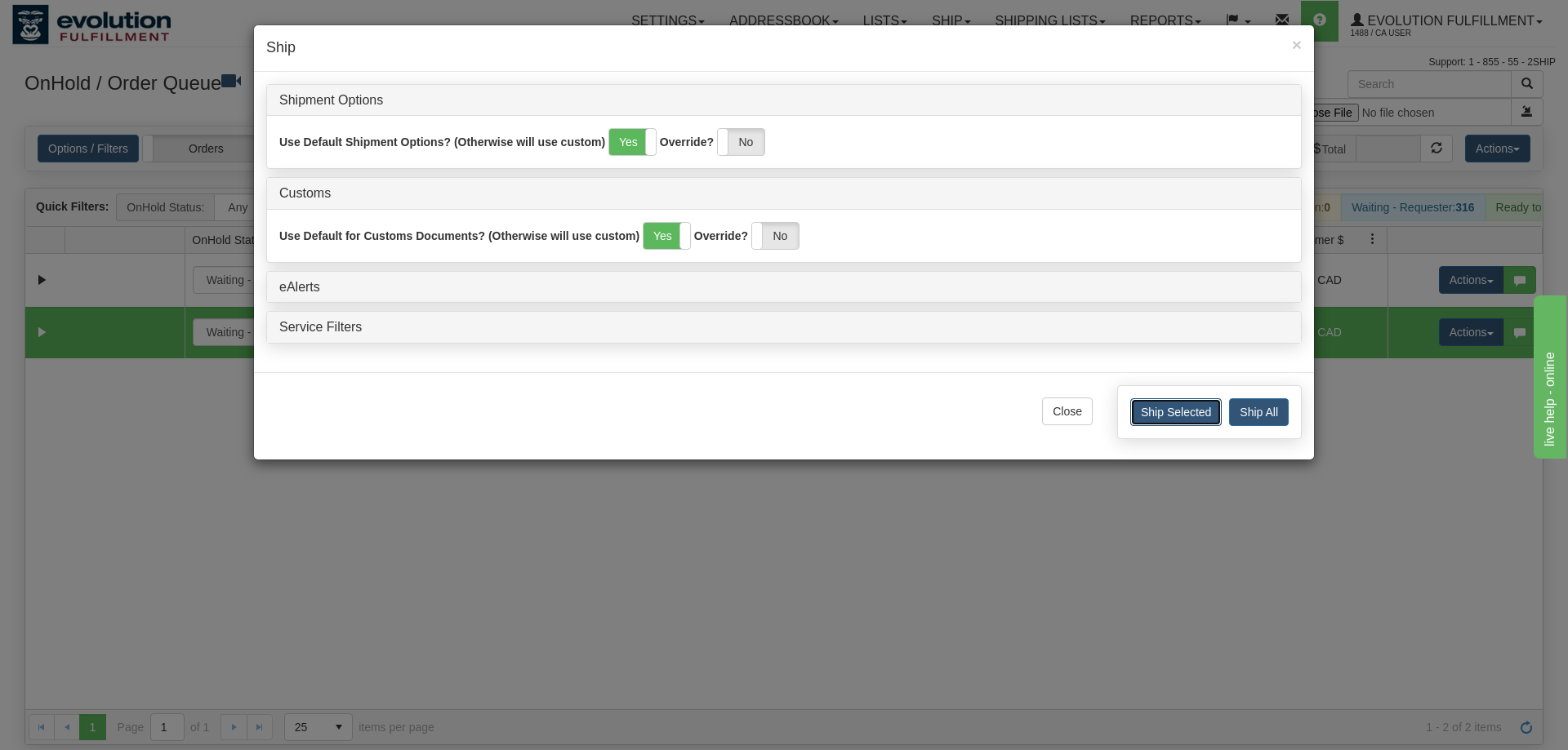
click at [1172, 418] on button "Ship Selected" at bounding box center [1176, 413] width 92 height 28
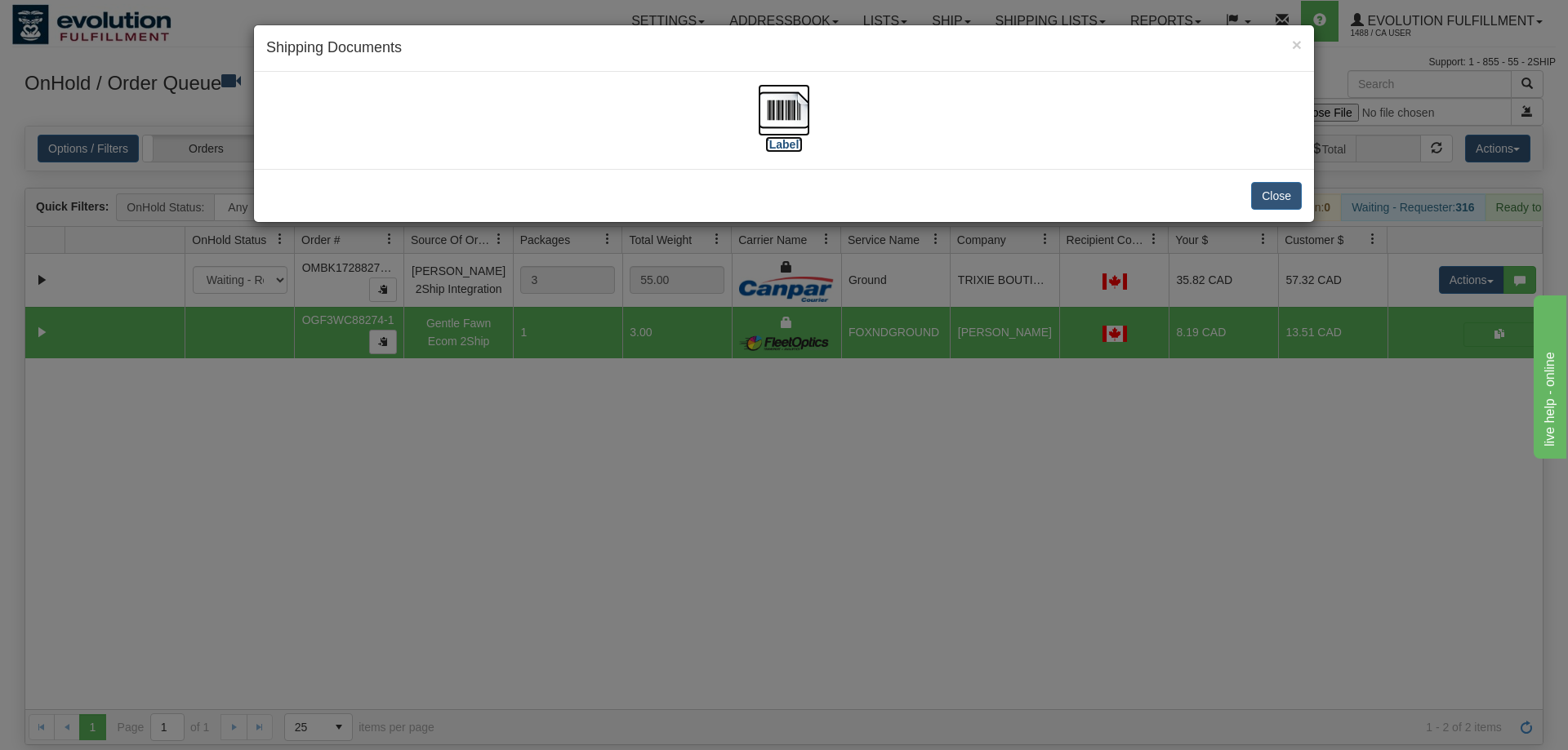
click at [786, 107] on img at bounding box center [784, 110] width 52 height 52
click at [1278, 197] on button "Close" at bounding box center [1276, 196] width 50 height 28
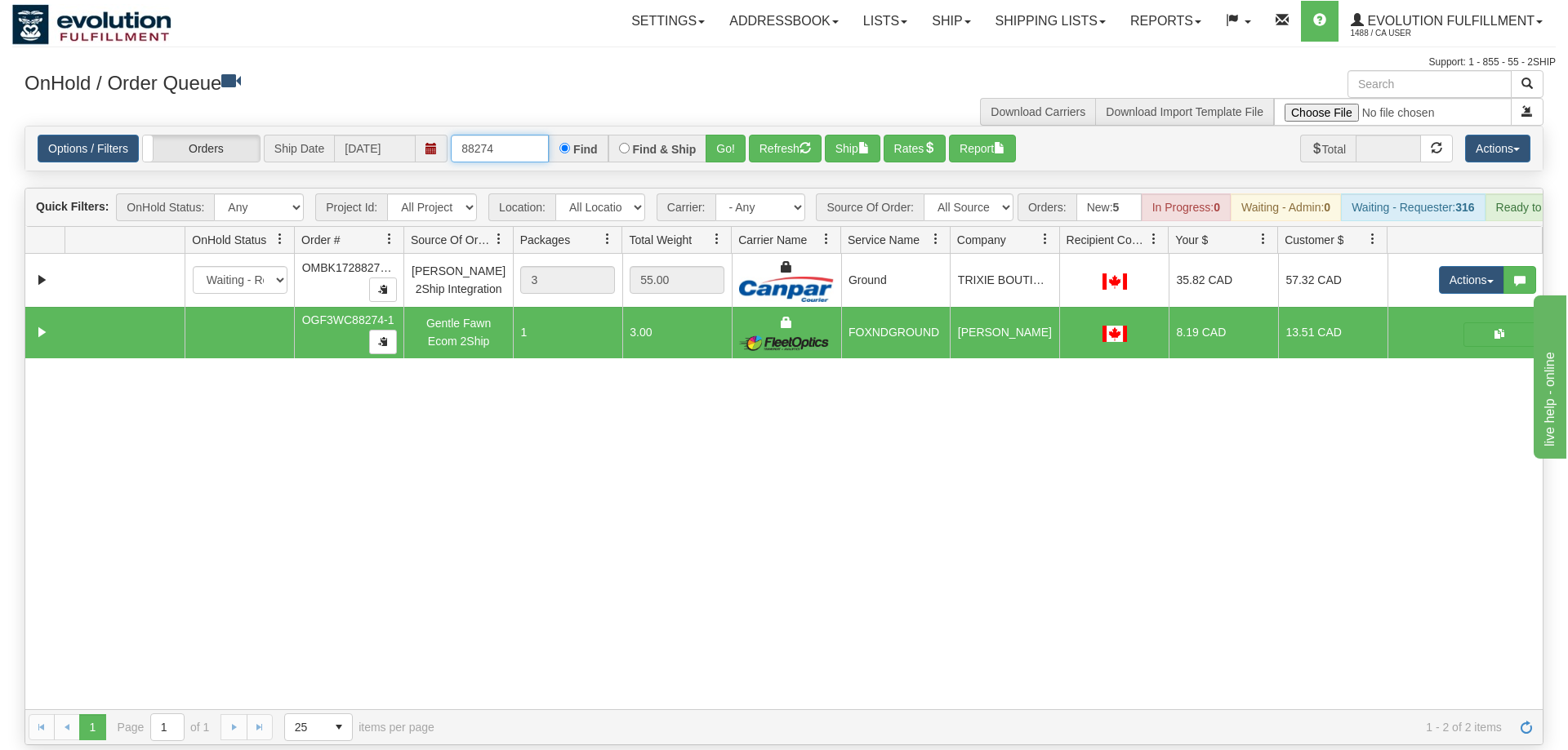
drag, startPoint x: 486, startPoint y: 127, endPoint x: 524, endPoint y: 127, distance: 38.0
click at [524, 135] on input "88274" at bounding box center [500, 149] width 98 height 28
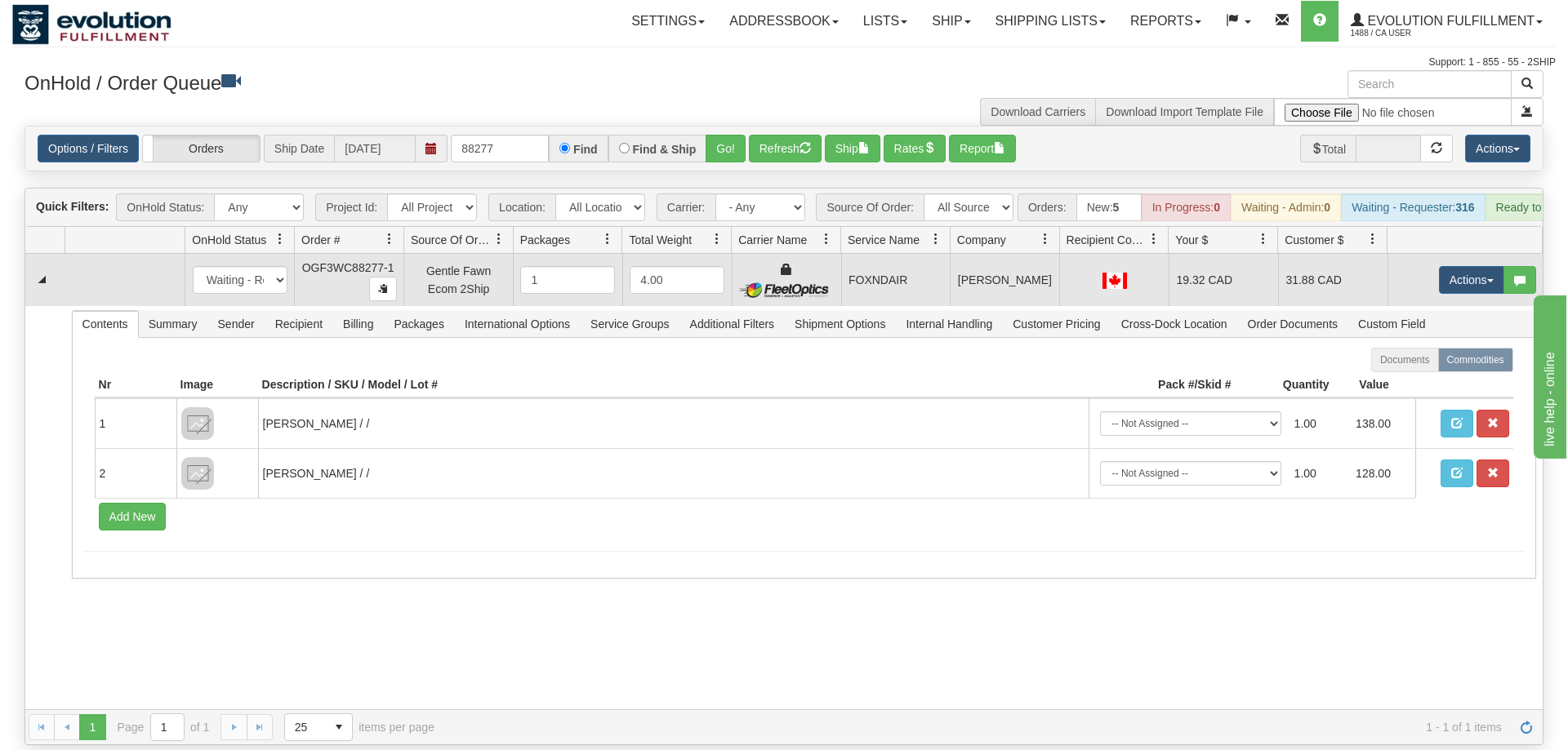
click at [933, 256] on td "FOXNDAIR" at bounding box center [895, 279] width 109 height 52
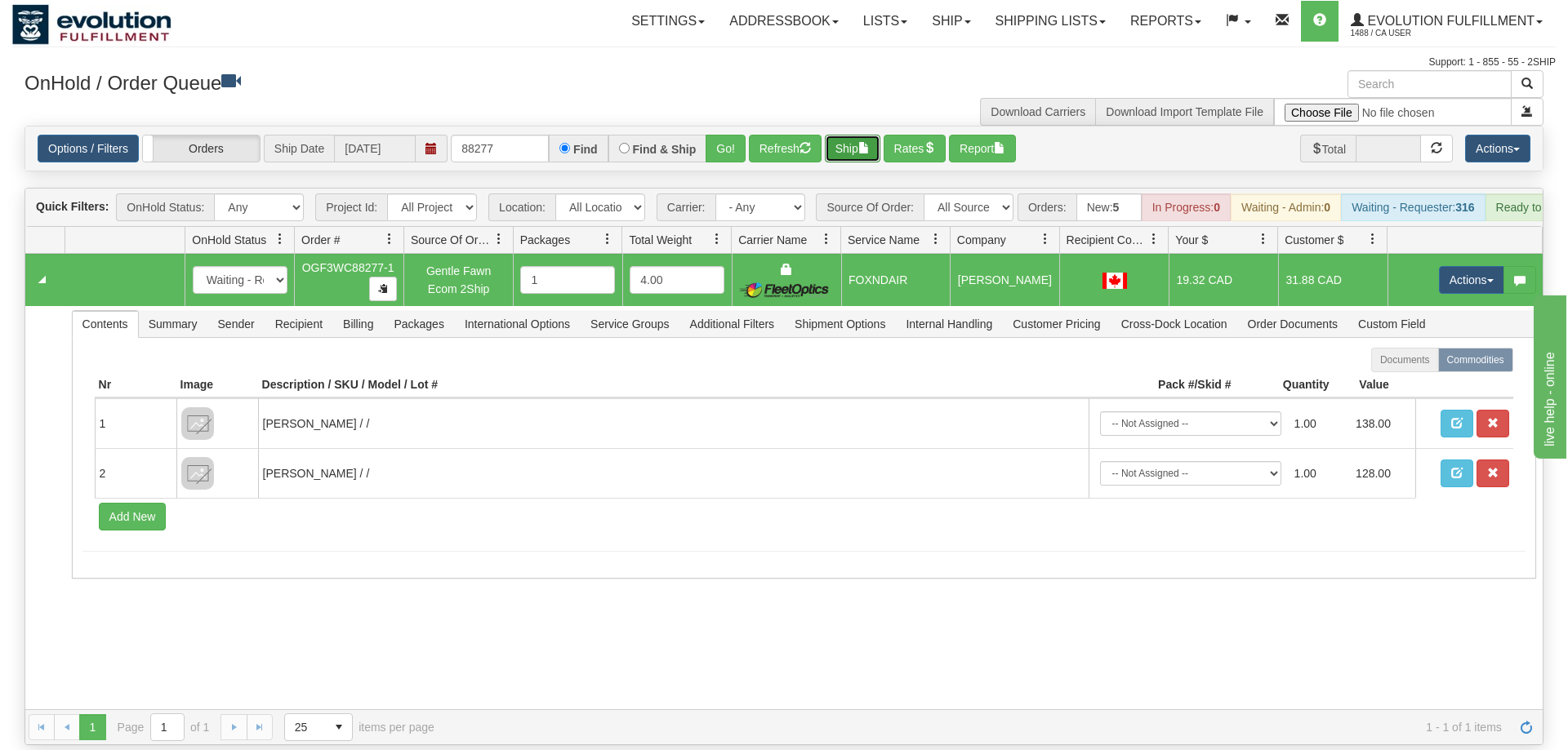
click at [852, 135] on button "Ship" at bounding box center [852, 149] width 55 height 28
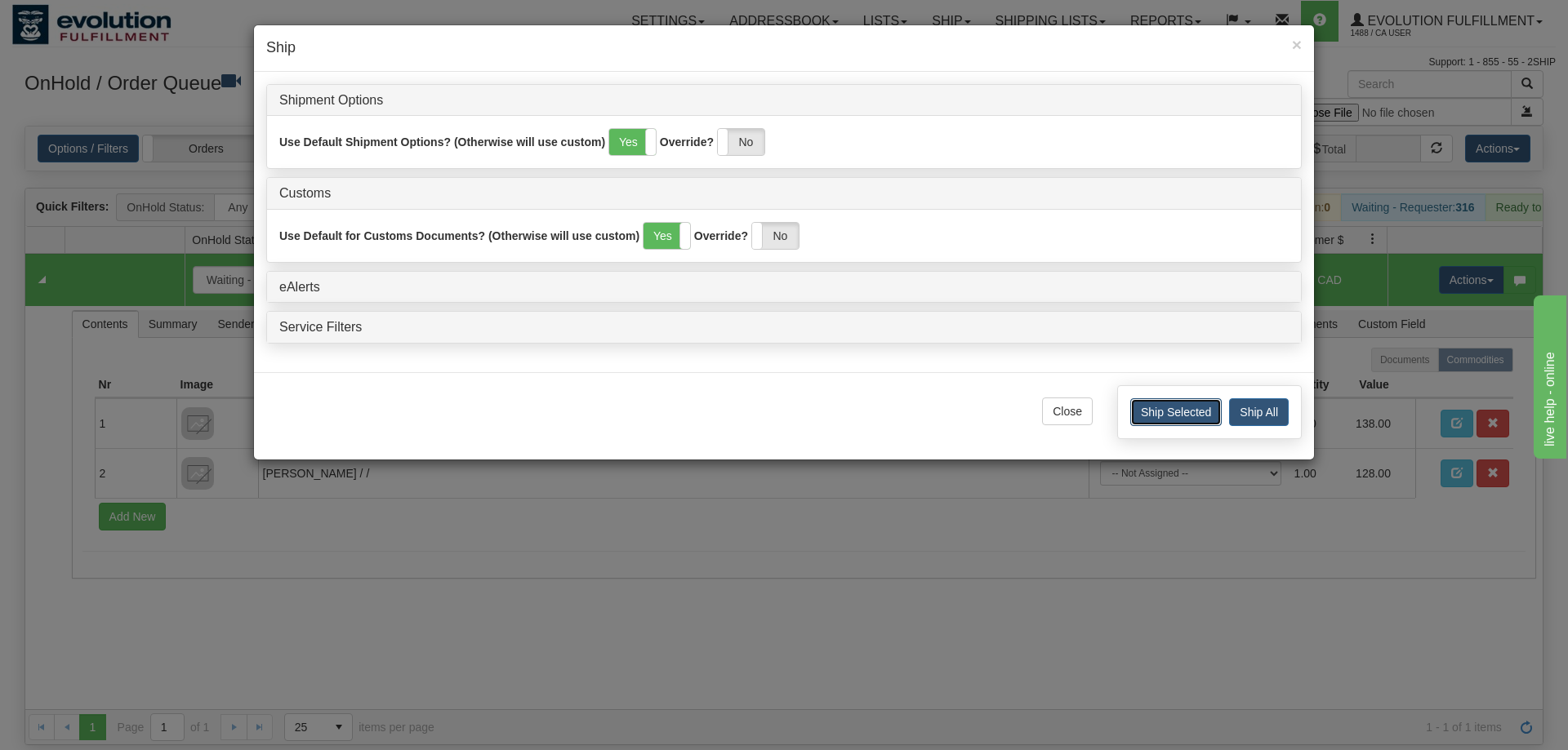
click at [1206, 418] on button "Ship Selected" at bounding box center [1176, 413] width 92 height 28
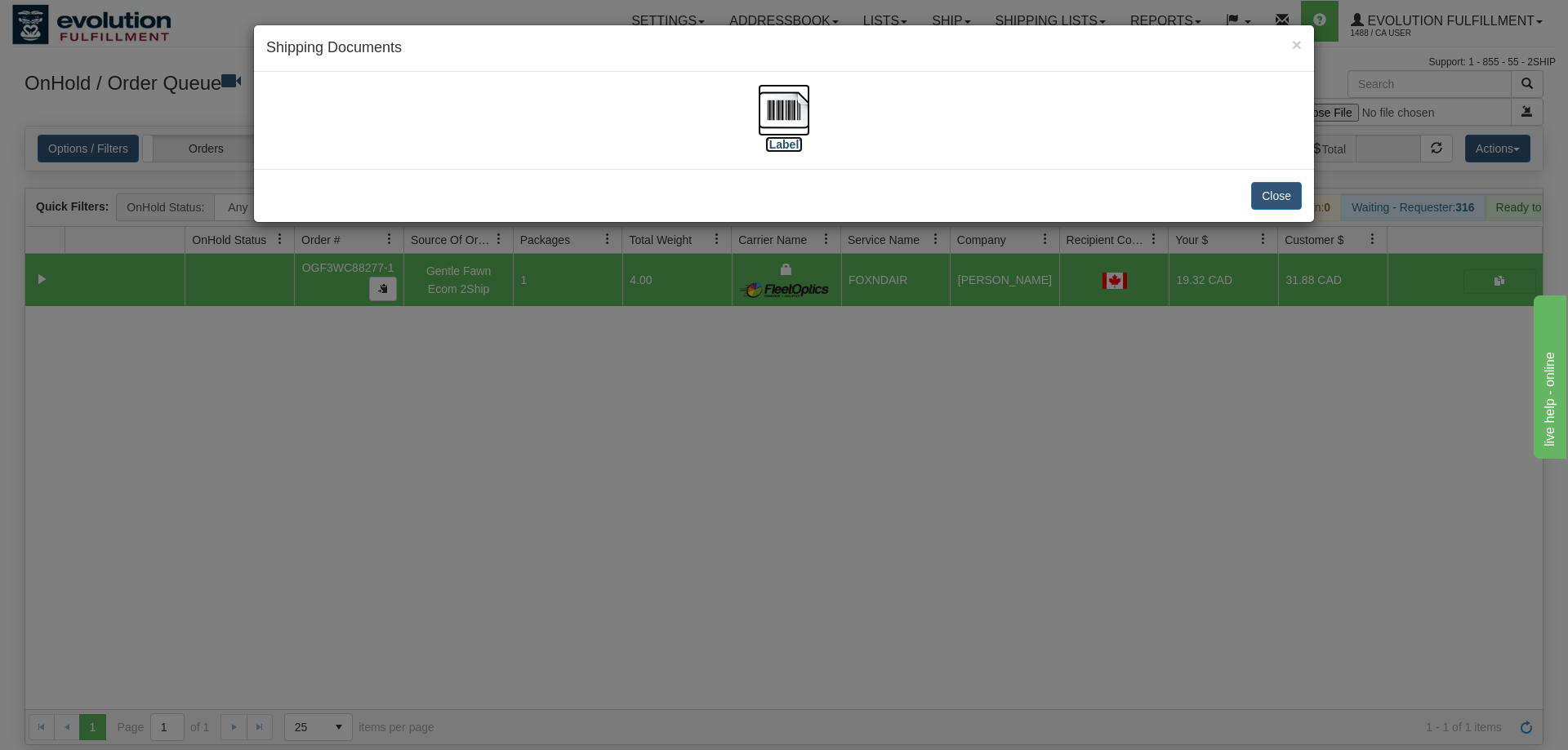
click at [773, 122] on img at bounding box center [784, 110] width 52 height 52
click at [1272, 195] on button "Close" at bounding box center [1276, 196] width 50 height 28
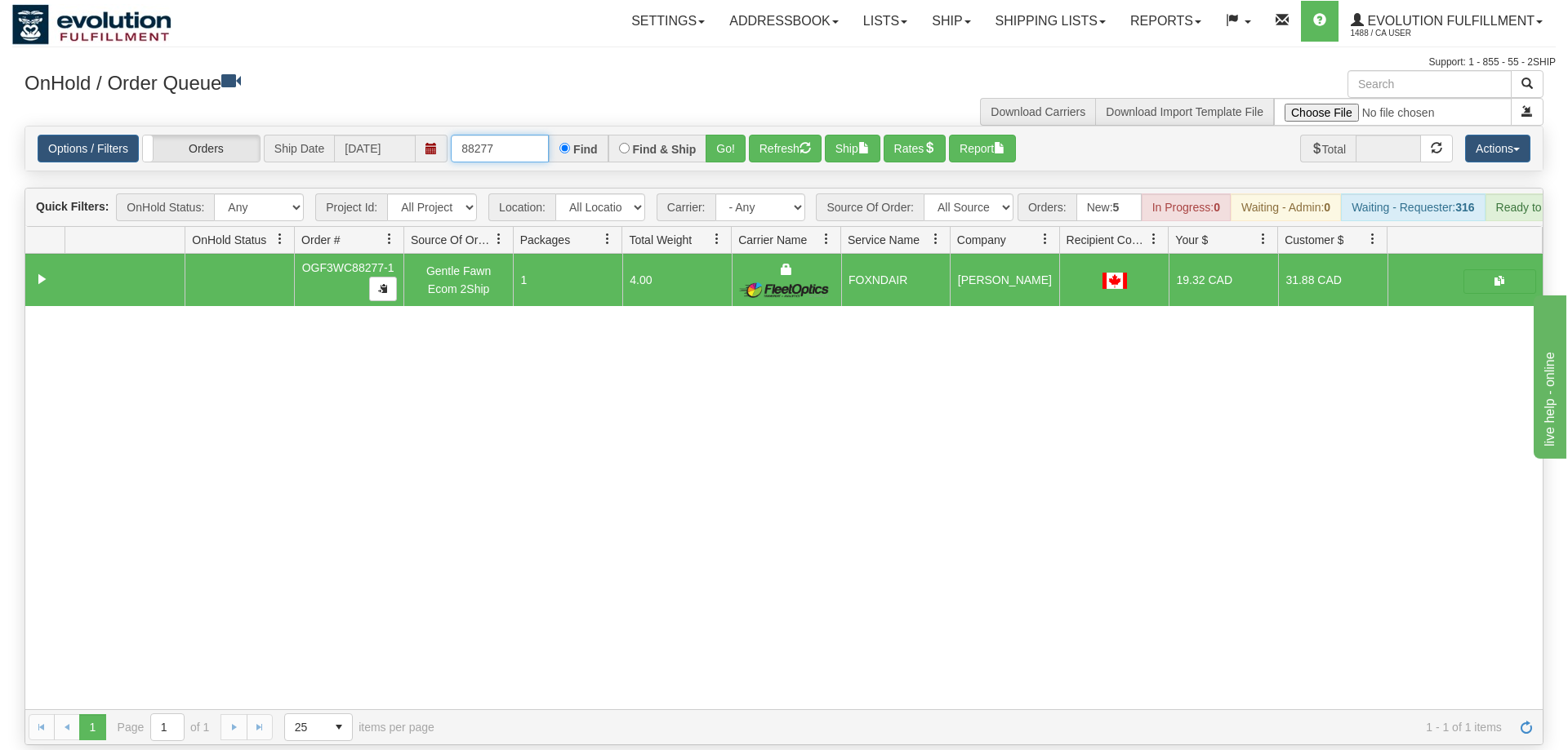
drag, startPoint x: 485, startPoint y: 124, endPoint x: 518, endPoint y: 125, distance: 33.0
click at [518, 135] on input "88277" at bounding box center [500, 149] width 98 height 28
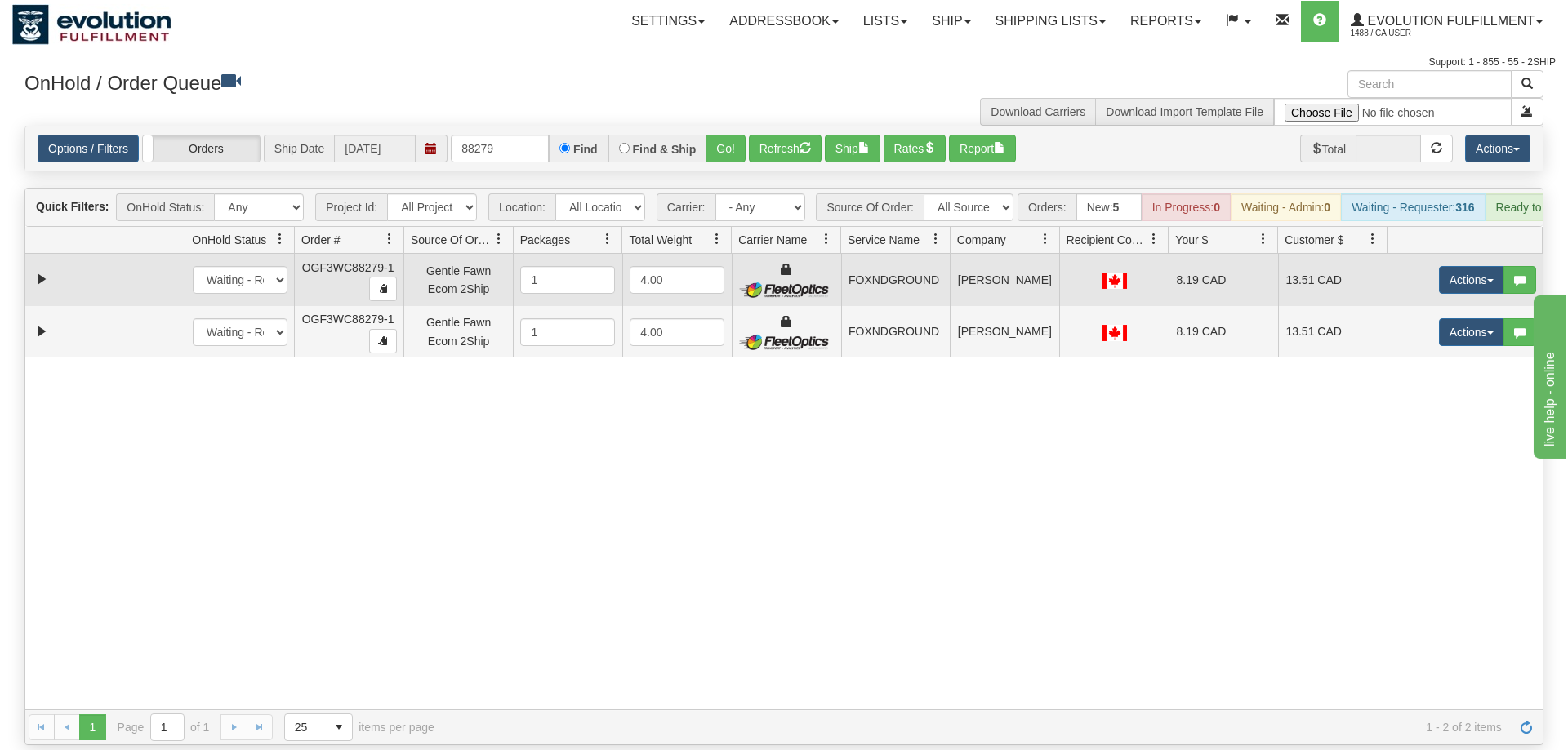
click at [873, 280] on td "FOXNDGROUND" at bounding box center [895, 279] width 109 height 52
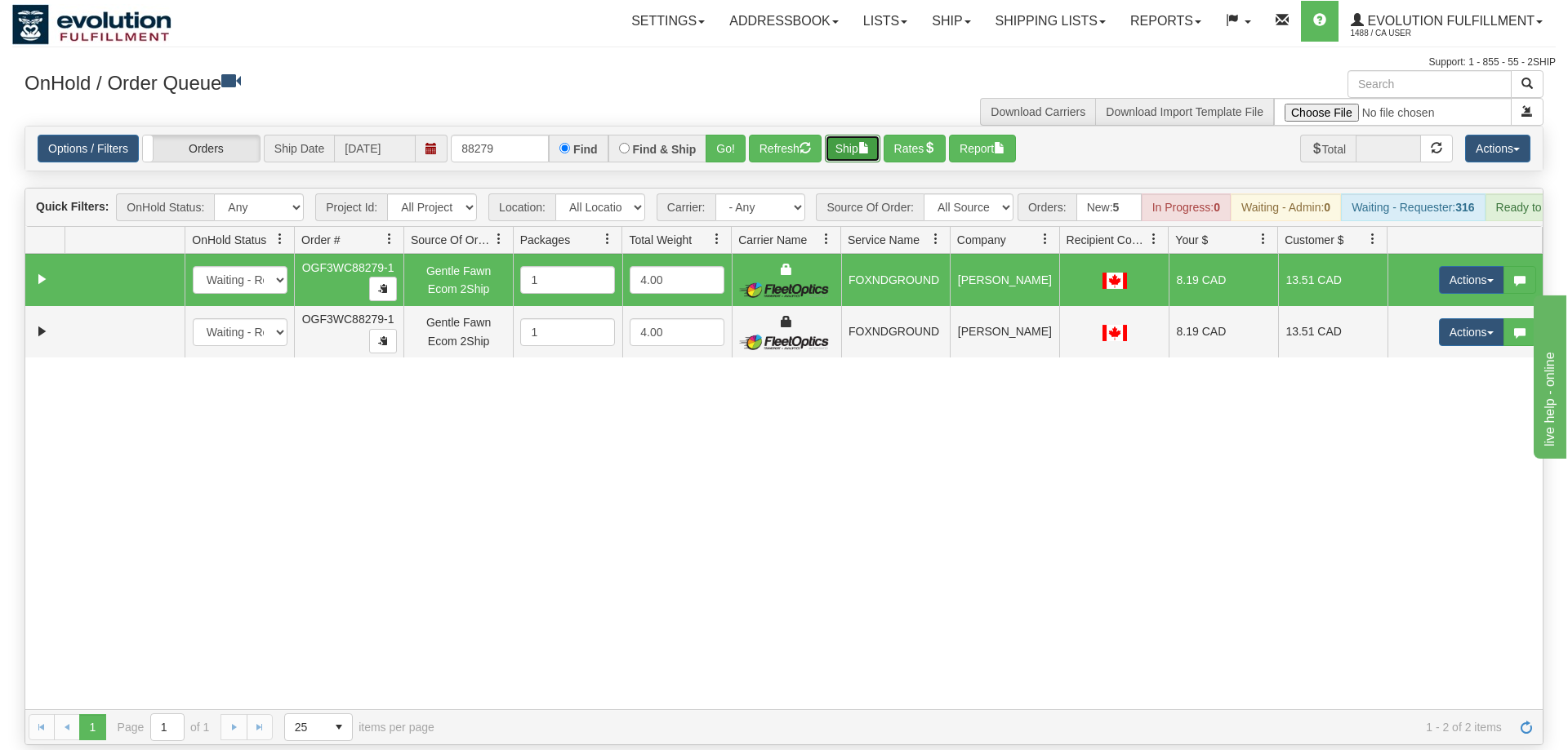
click at [862, 135] on button "Ship" at bounding box center [852, 149] width 55 height 28
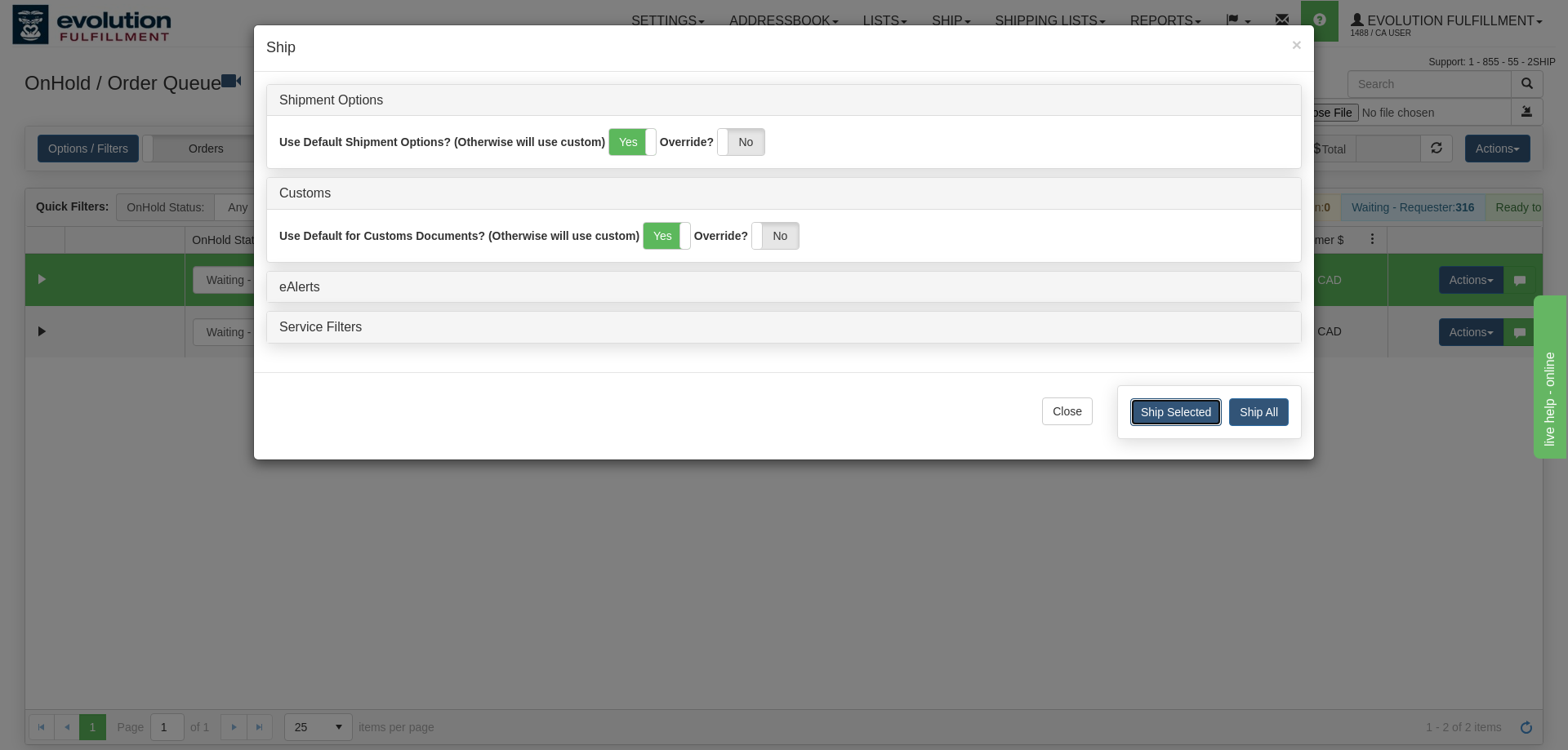
click at [1176, 422] on button "Ship Selected" at bounding box center [1176, 413] width 92 height 28
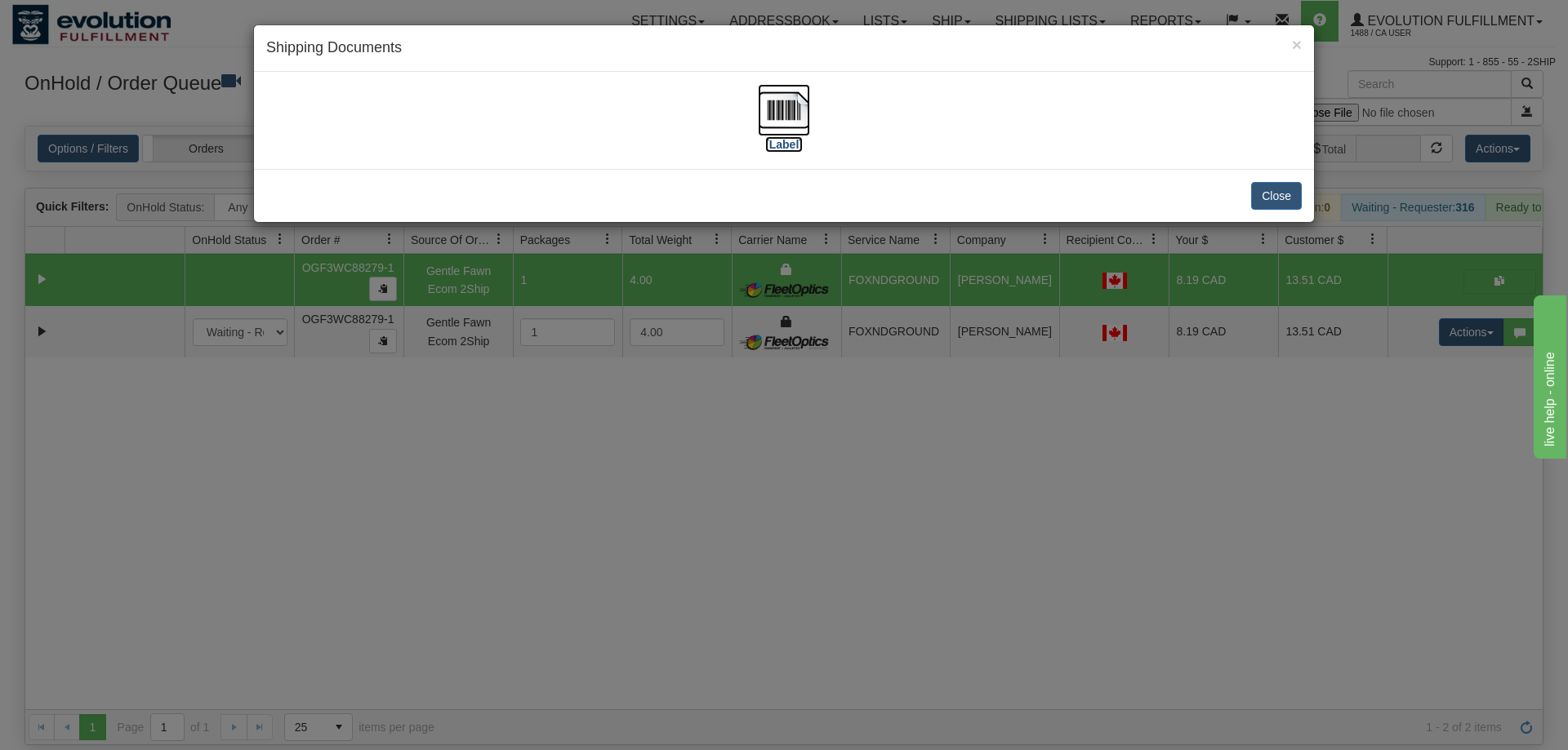
click at [805, 125] on img at bounding box center [784, 110] width 52 height 52
click at [1273, 203] on button "Close" at bounding box center [1276, 196] width 50 height 28
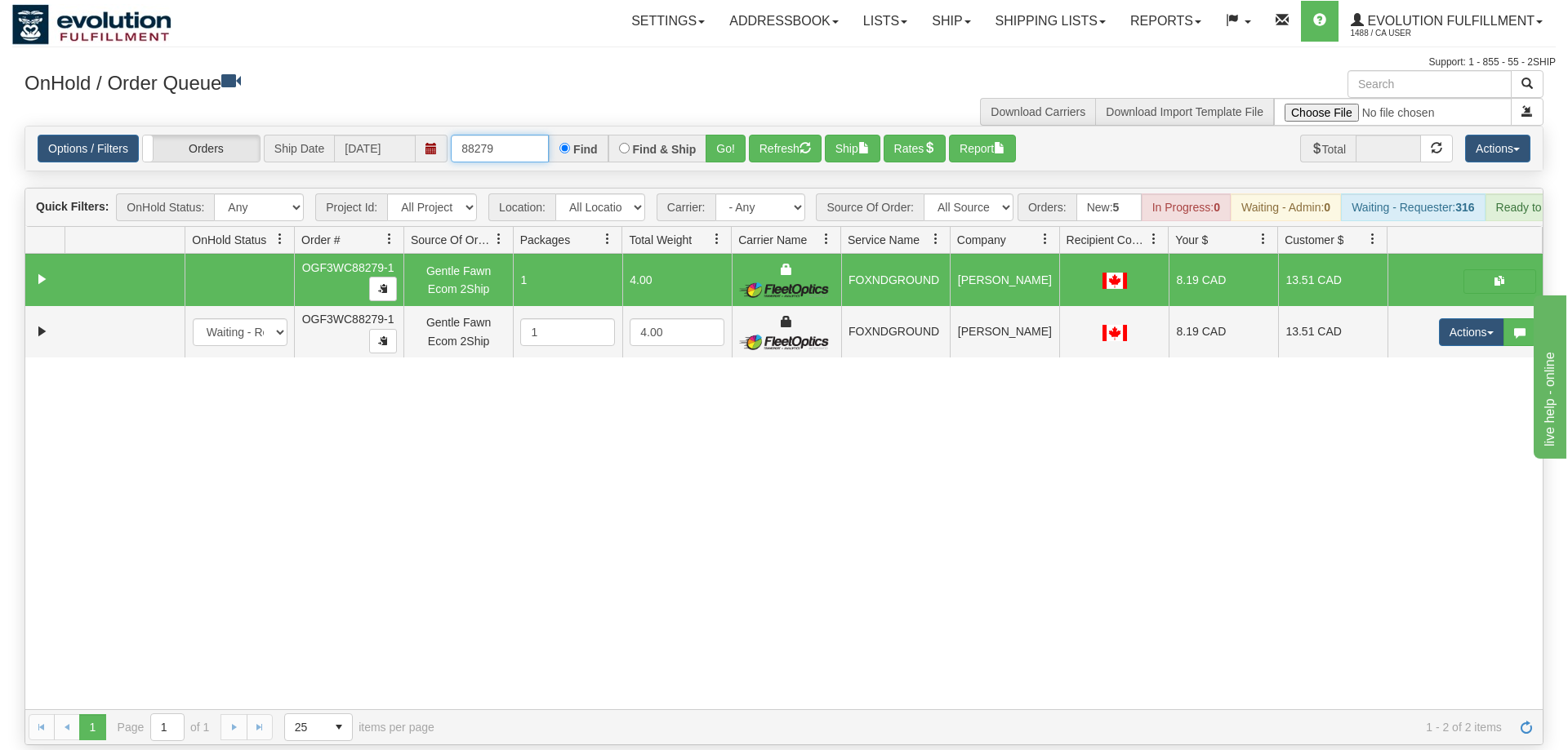
drag, startPoint x: 480, startPoint y: 122, endPoint x: 513, endPoint y: 121, distance: 33.0
click at [513, 135] on input "88279" at bounding box center [500, 149] width 98 height 28
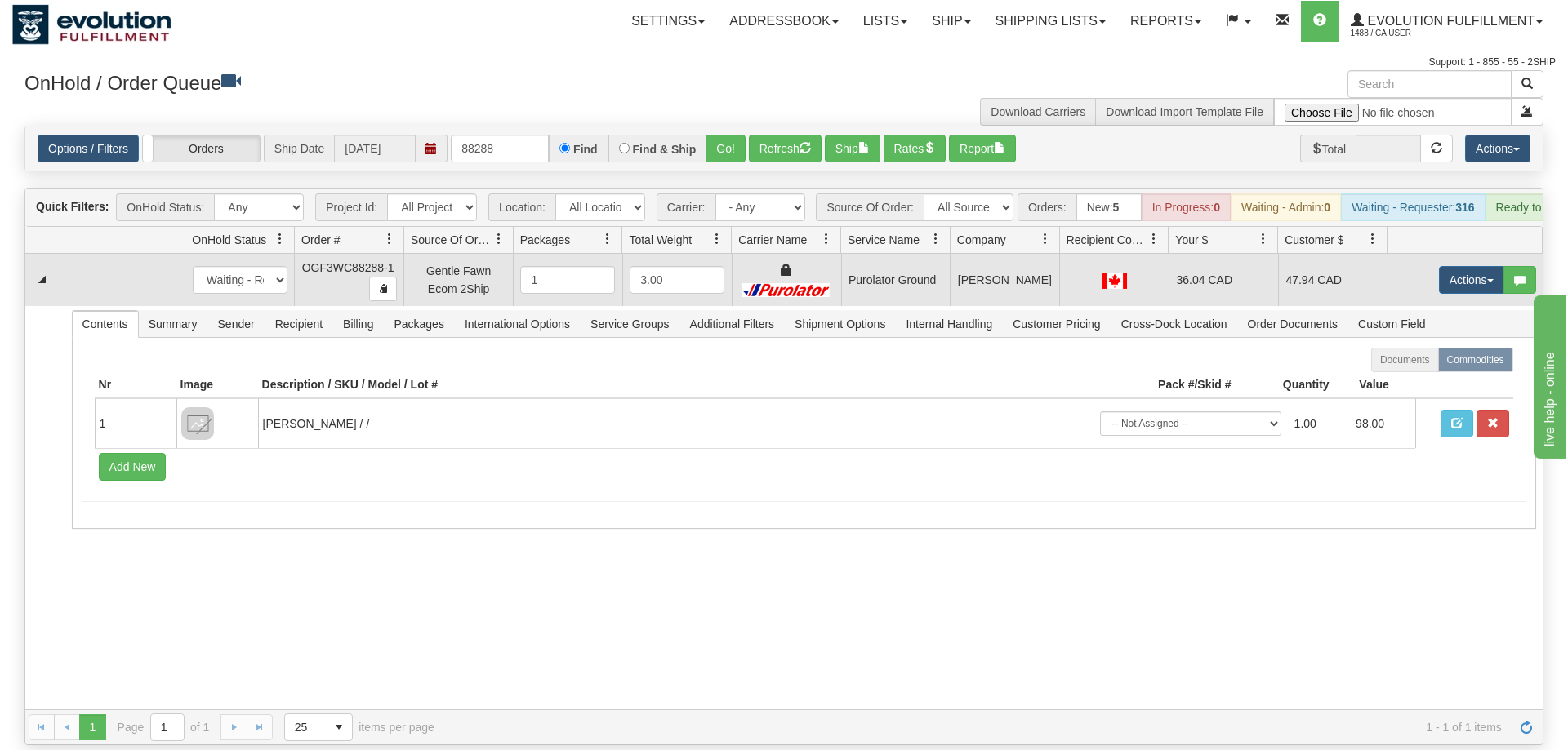
click at [912, 258] on td "Purolator Ground" at bounding box center [895, 279] width 109 height 52
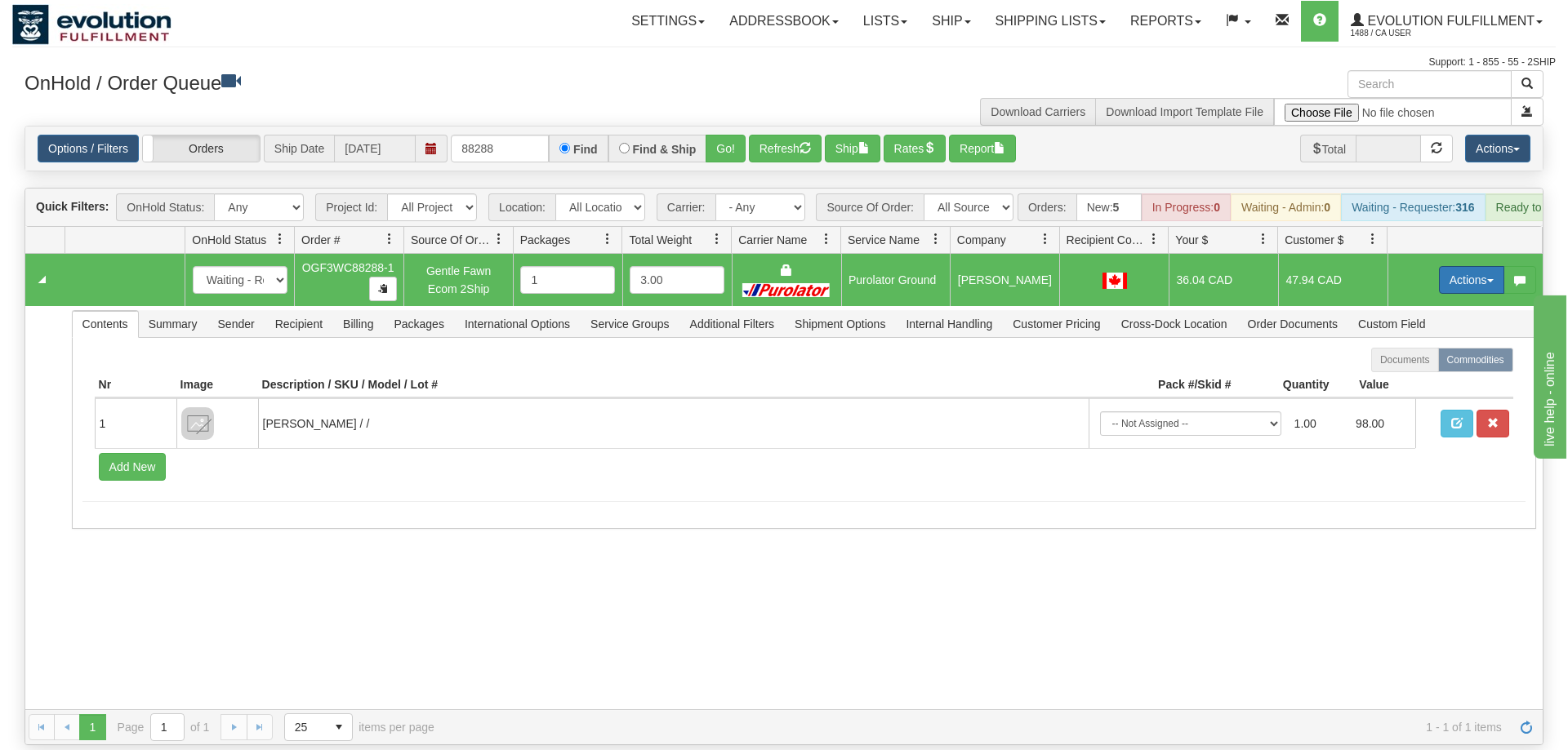
click at [1472, 266] on button "Actions" at bounding box center [1471, 280] width 65 height 28
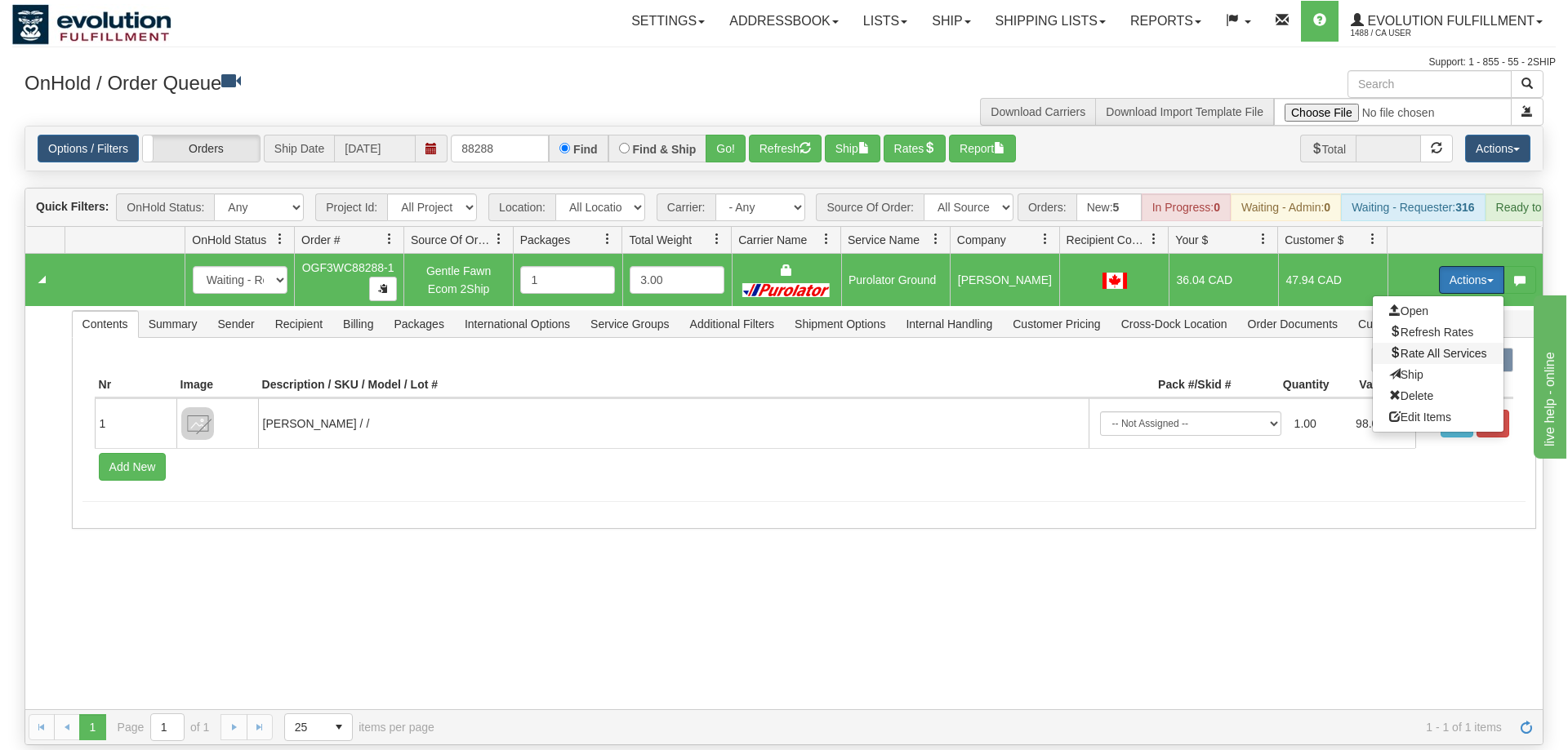
click at [1436, 346] on span "Rate All Services" at bounding box center [1438, 353] width 98 height 13
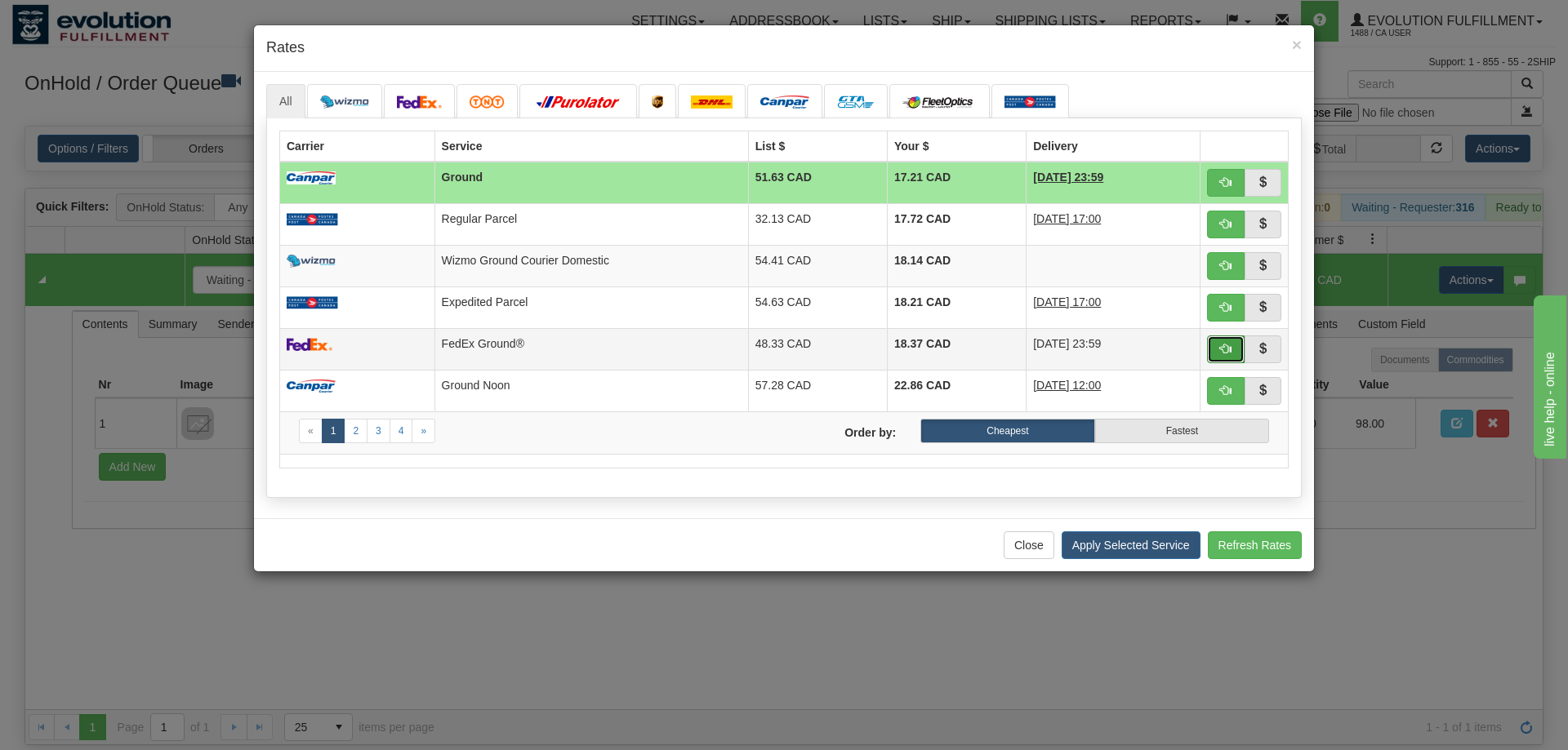
click at [1216, 350] on button "button" at bounding box center [1225, 350] width 37 height 28
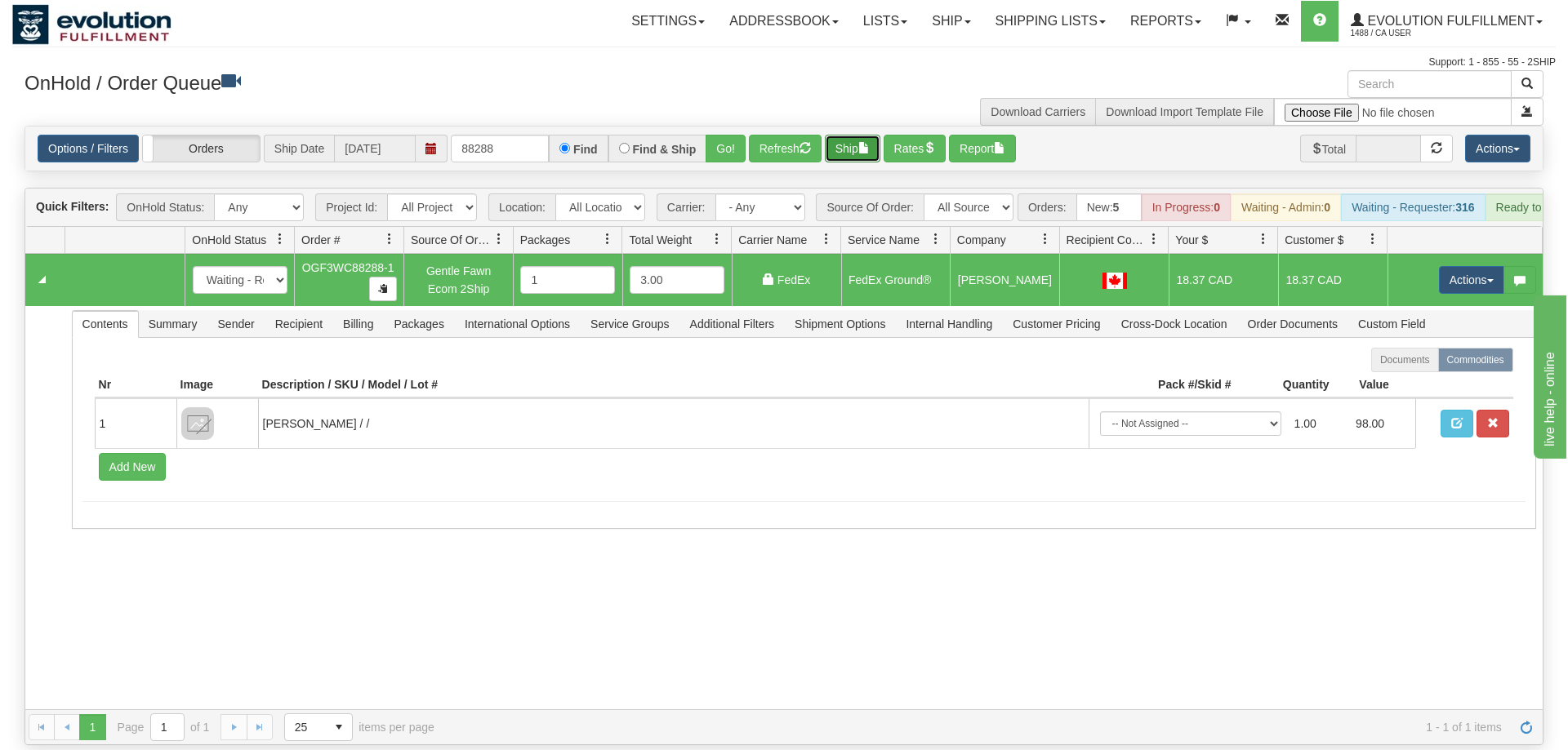
click at [863, 135] on button "Ship" at bounding box center [852, 149] width 55 height 28
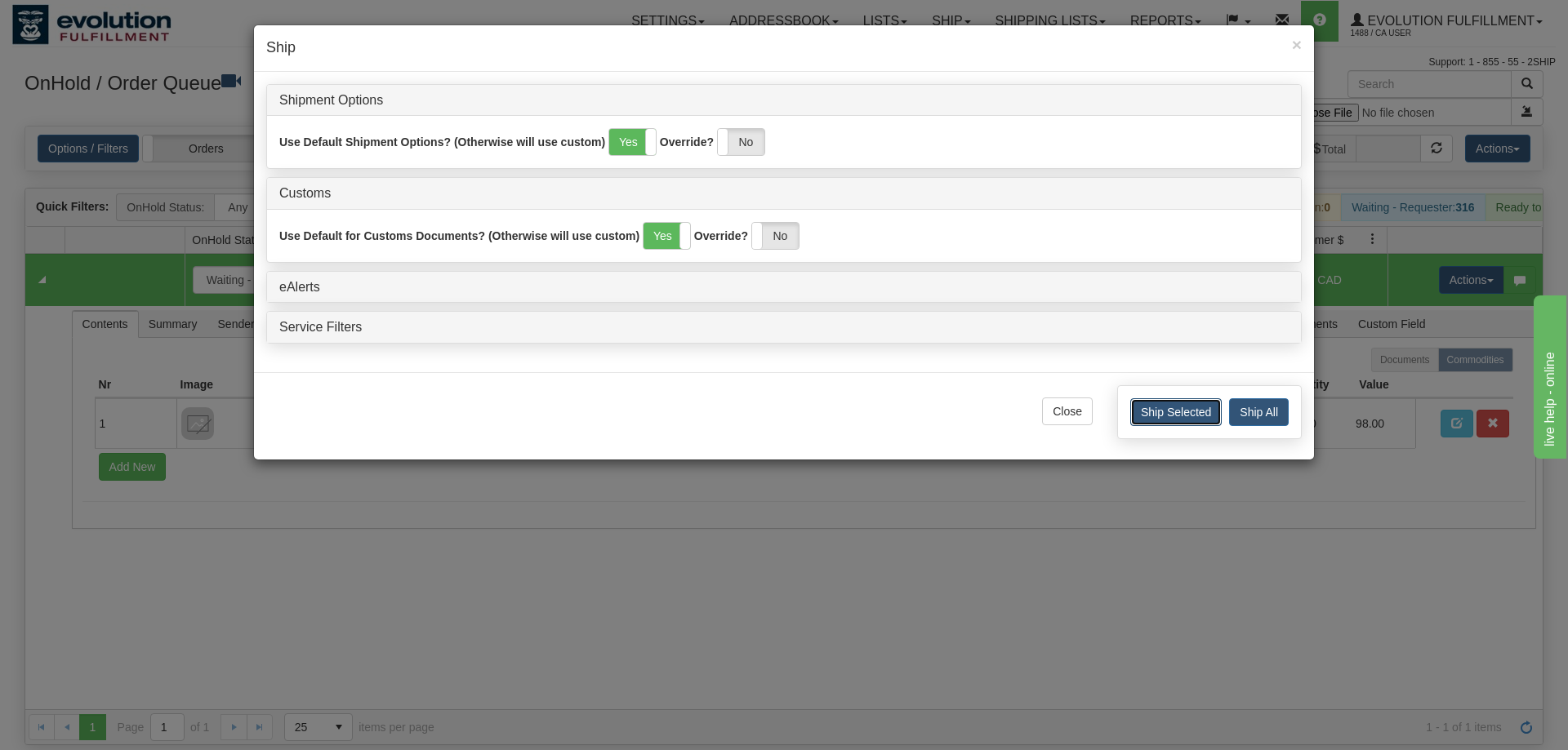
click at [1197, 410] on button "Ship Selected" at bounding box center [1176, 413] width 92 height 28
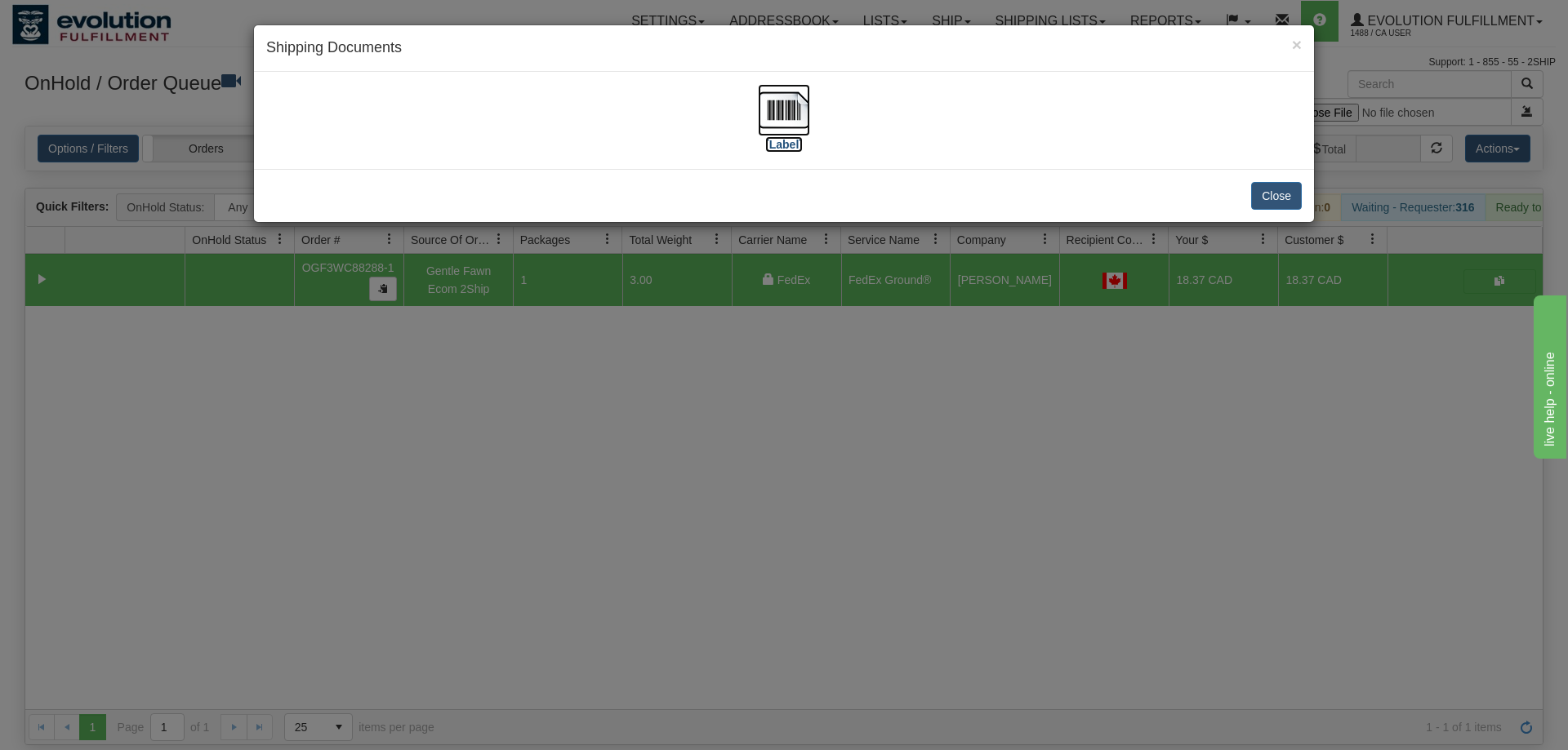
click at [768, 122] on img at bounding box center [784, 110] width 52 height 52
click at [1276, 209] on div "Close" at bounding box center [784, 195] width 1060 height 53
click at [1297, 192] on button "Close" at bounding box center [1276, 196] width 50 height 28
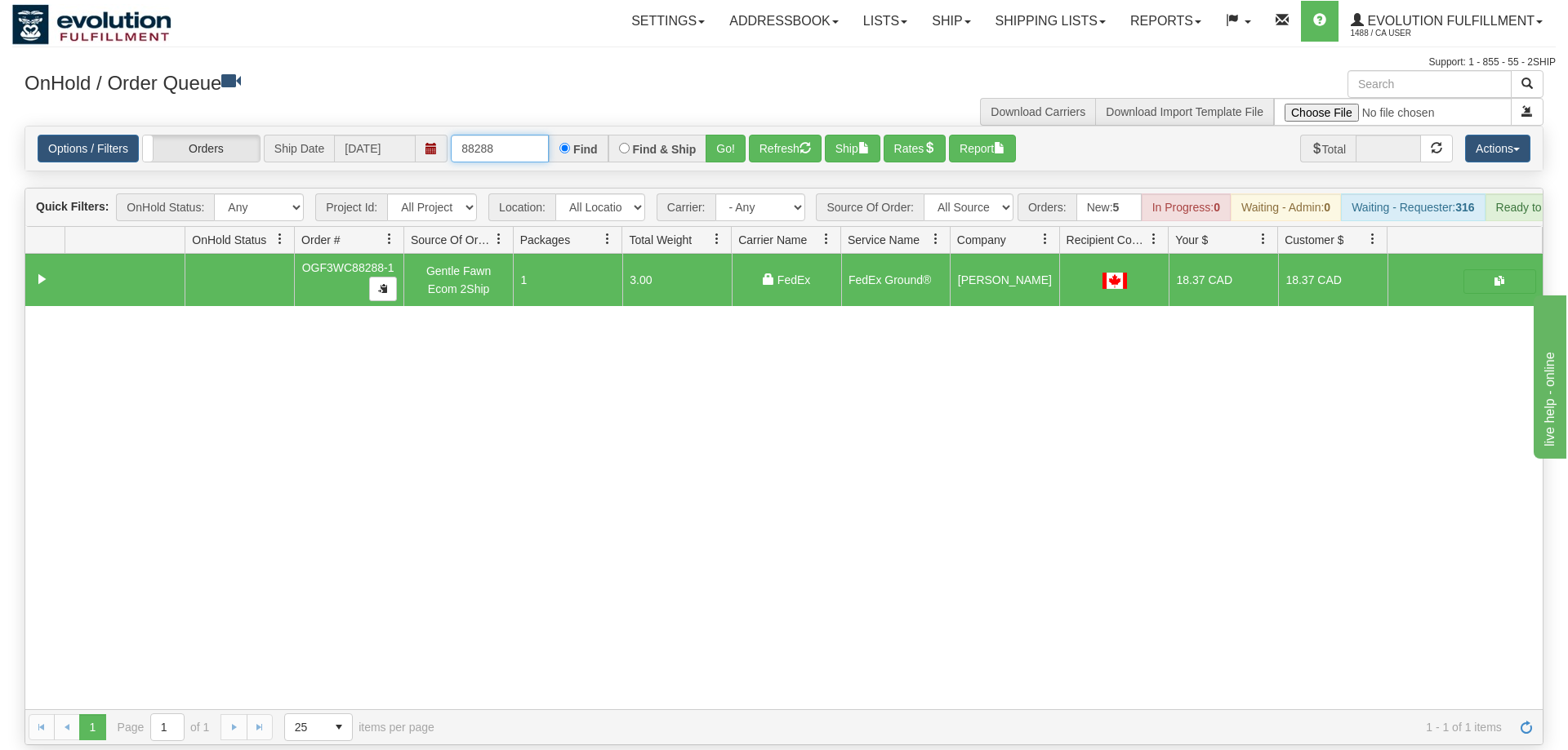
drag, startPoint x: 494, startPoint y: 127, endPoint x: 529, endPoint y: 120, distance: 35.7
click at [529, 135] on input "88288" at bounding box center [500, 149] width 98 height 28
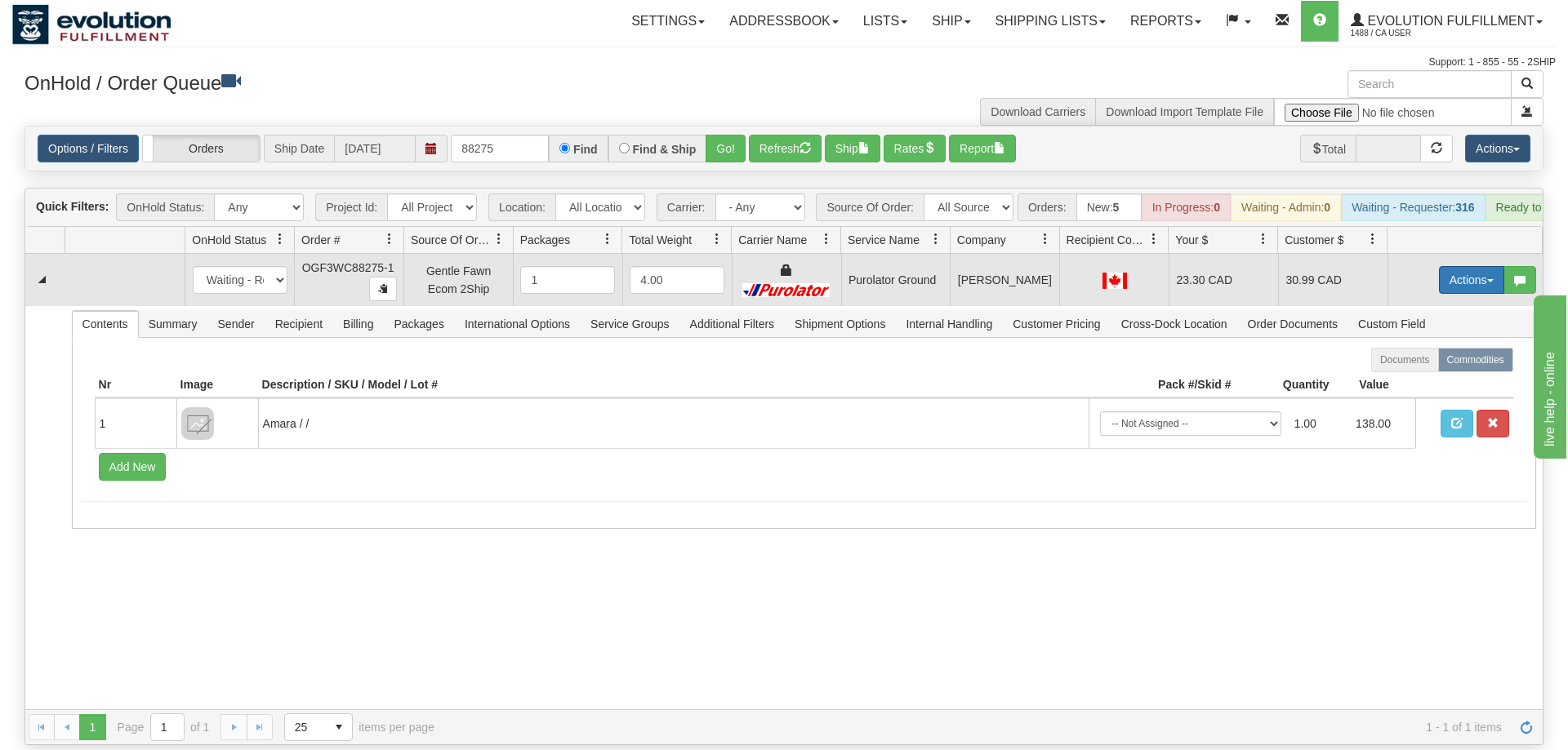
click at [1460, 266] on button "Actions" at bounding box center [1471, 280] width 65 height 28
click at [1448, 346] on span "Rate All Services" at bounding box center [1438, 353] width 98 height 13
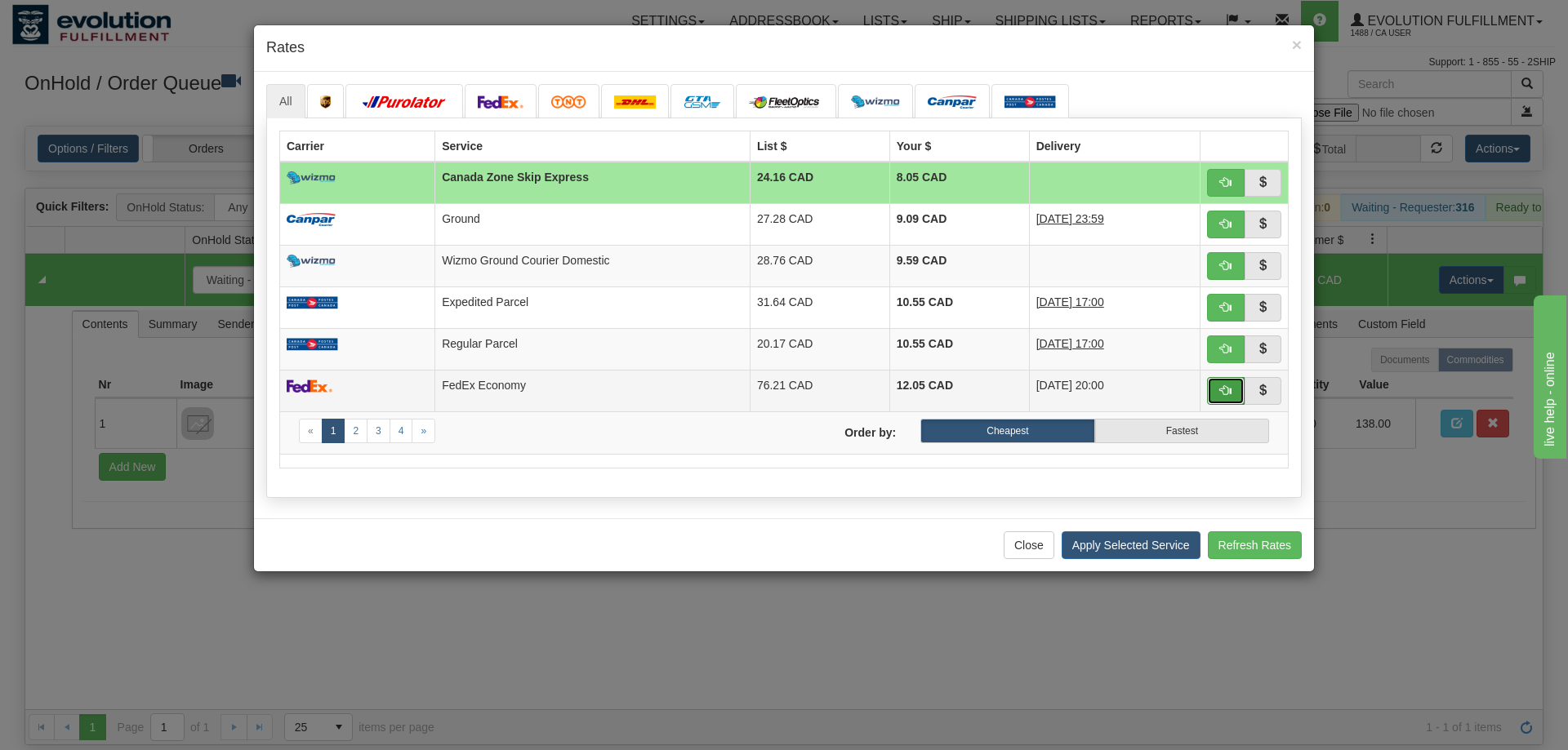
click at [1216, 398] on button "button" at bounding box center [1225, 391] width 37 height 28
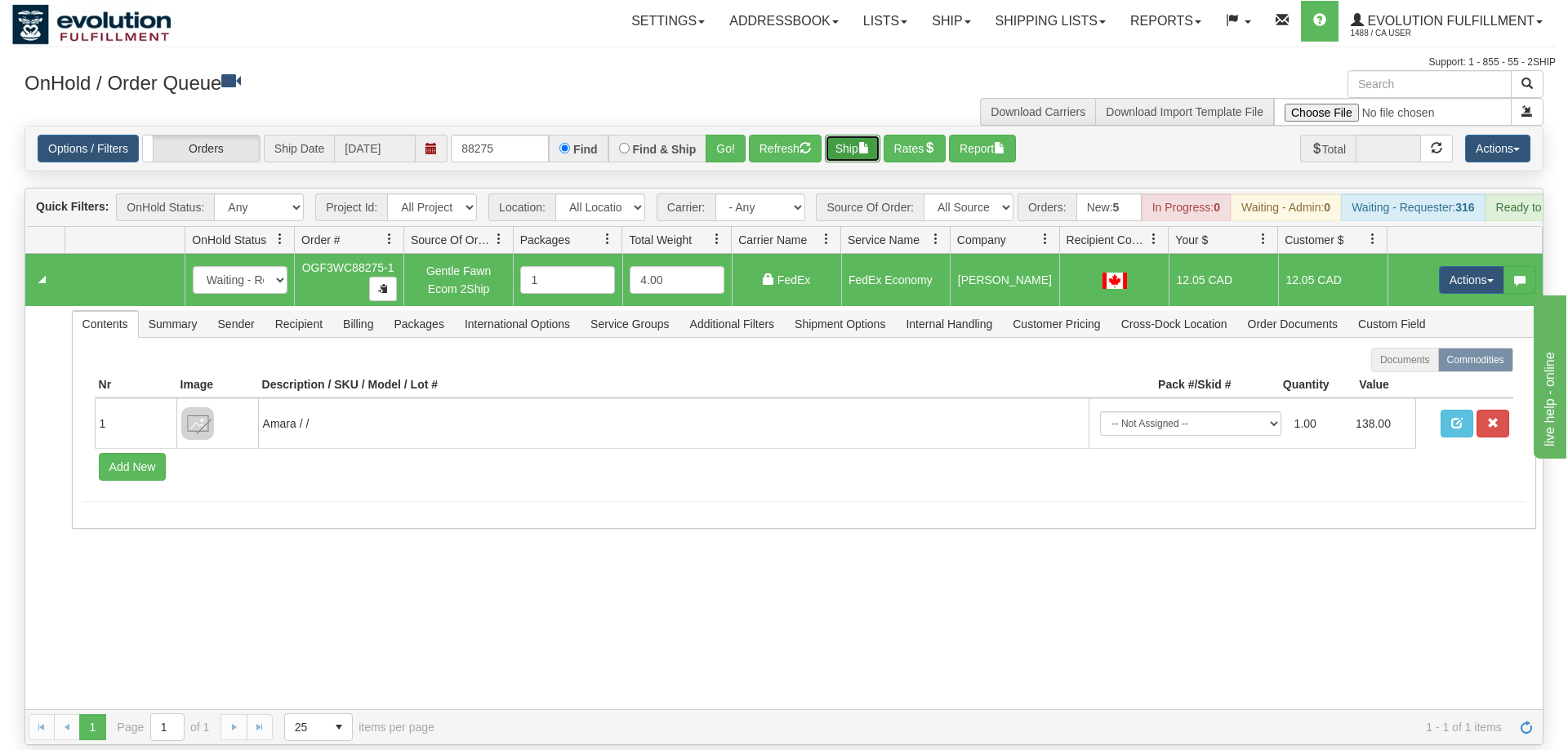
click at [847, 135] on button "Ship" at bounding box center [852, 149] width 55 height 28
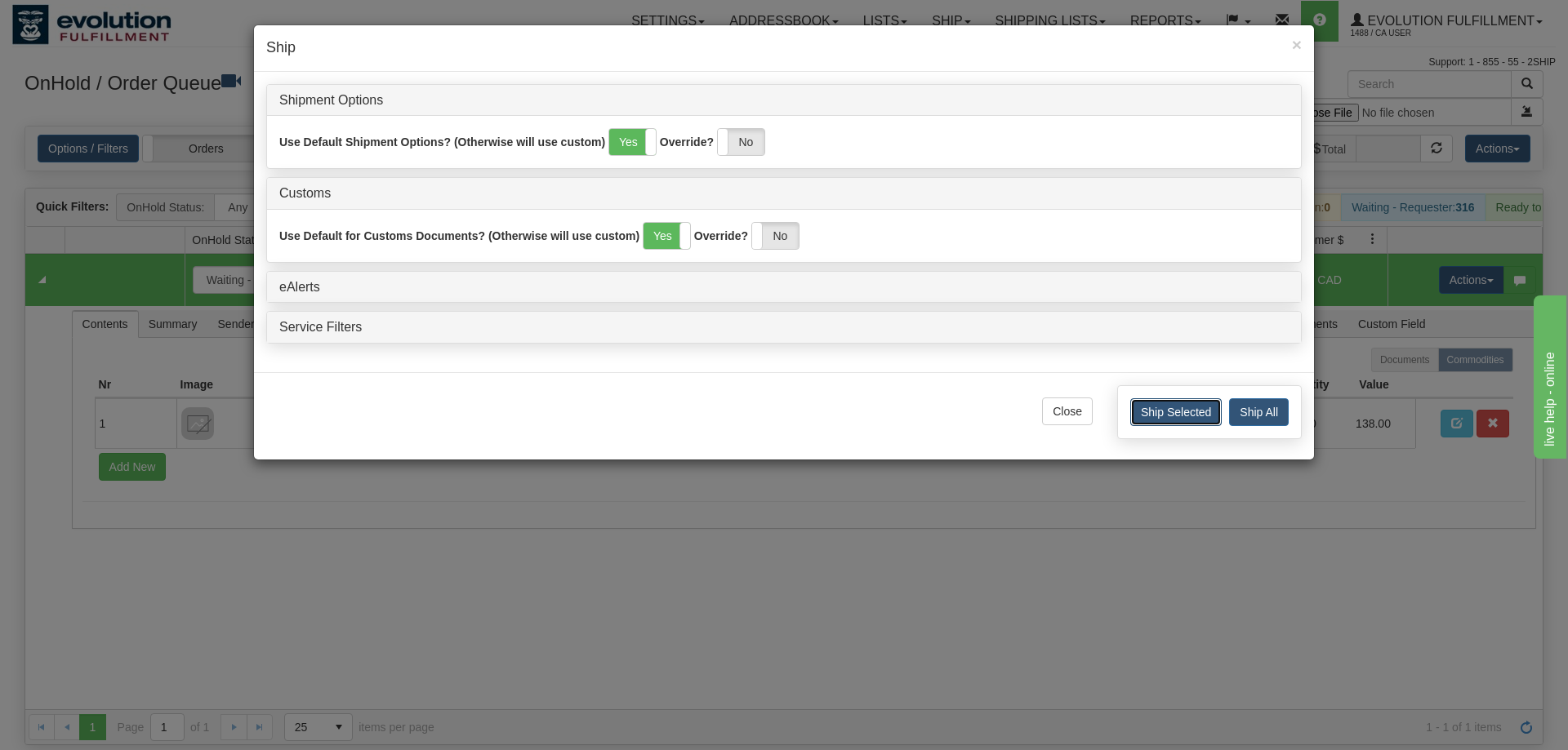
click at [1147, 408] on button "Ship Selected" at bounding box center [1176, 413] width 92 height 28
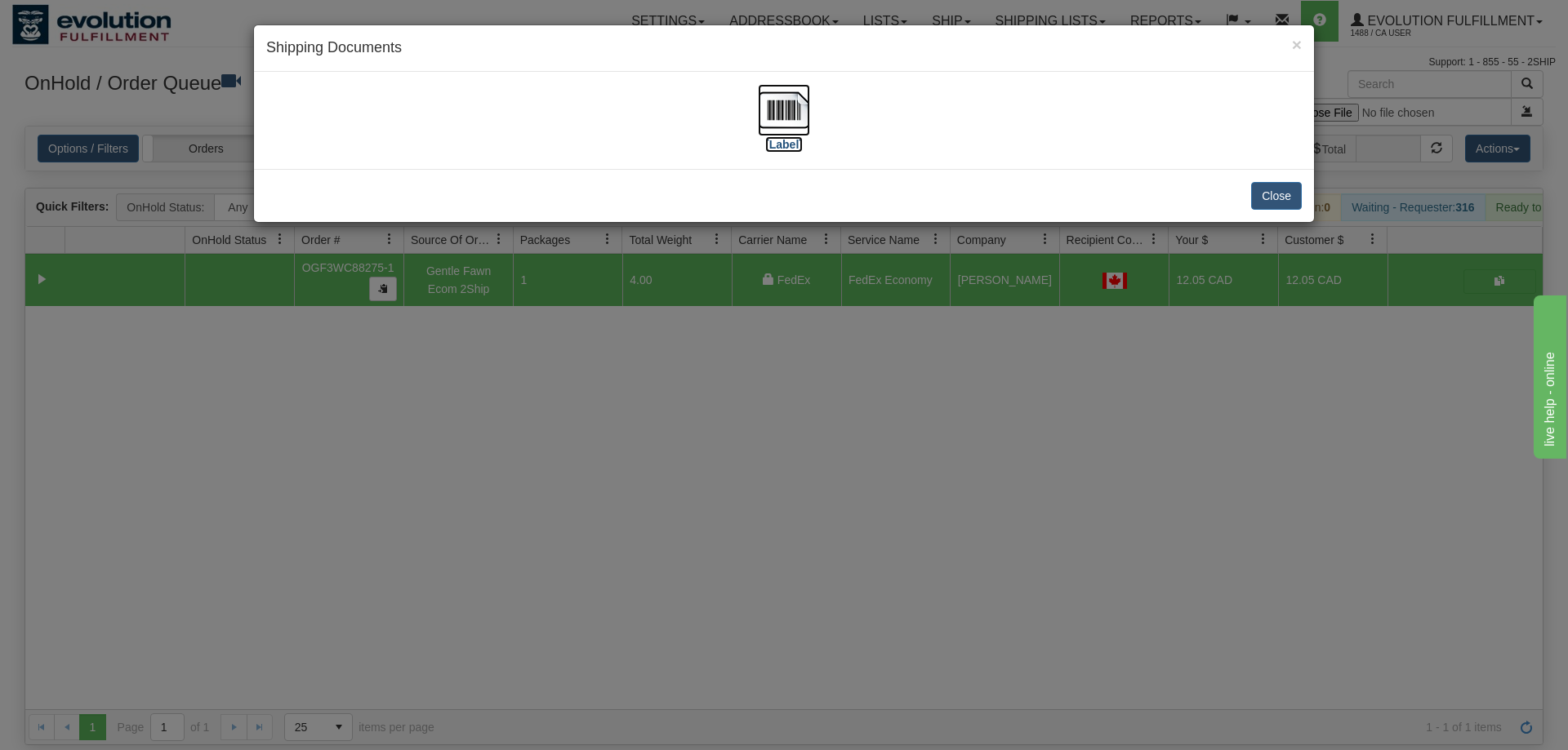
click at [807, 112] on img at bounding box center [784, 110] width 52 height 52
click at [1280, 197] on button "Close" at bounding box center [1276, 196] width 50 height 28
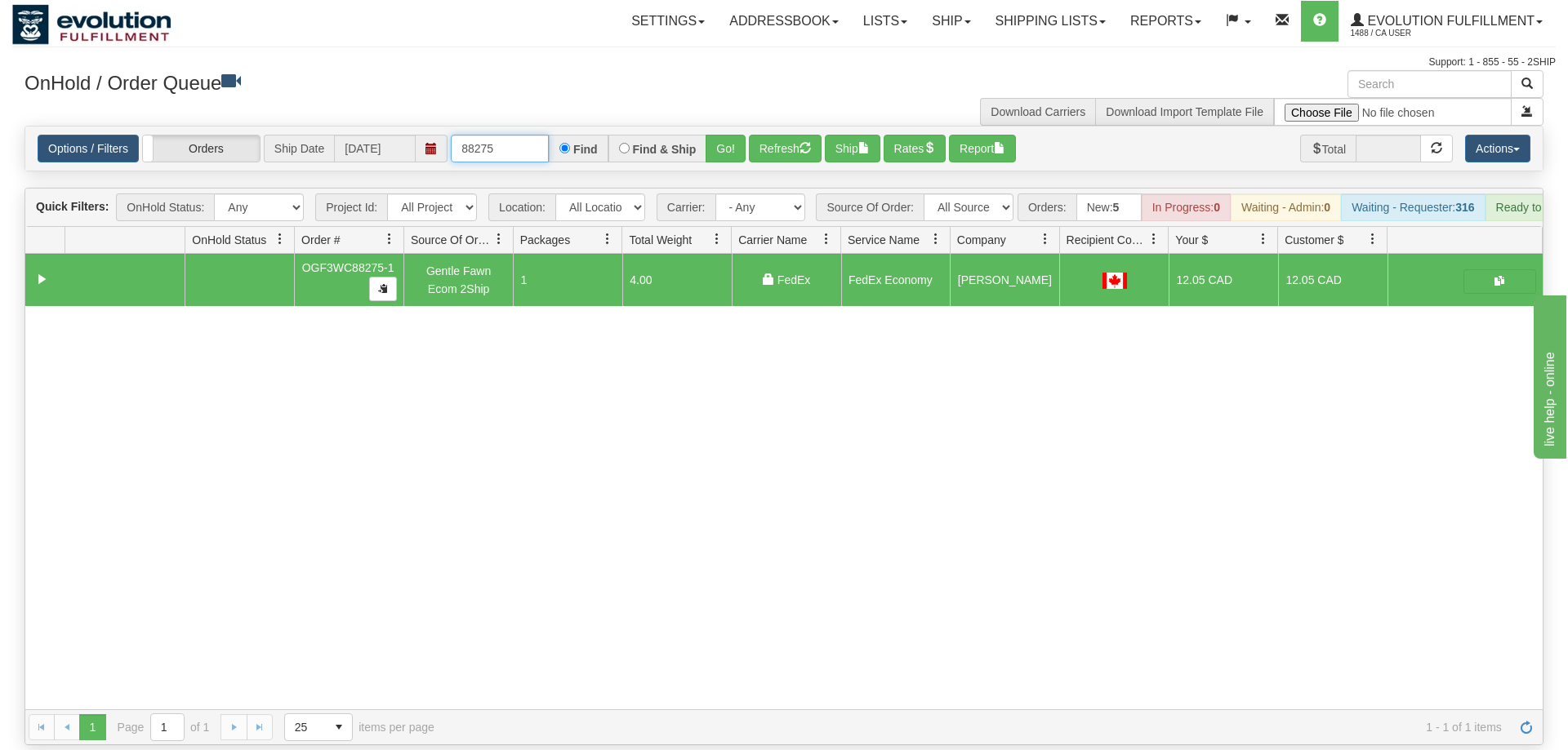
drag, startPoint x: 511, startPoint y: 131, endPoint x: 357, endPoint y: 131, distance: 154.0
click at [451, 135] on input "88275" at bounding box center [500, 149] width 98 height 28
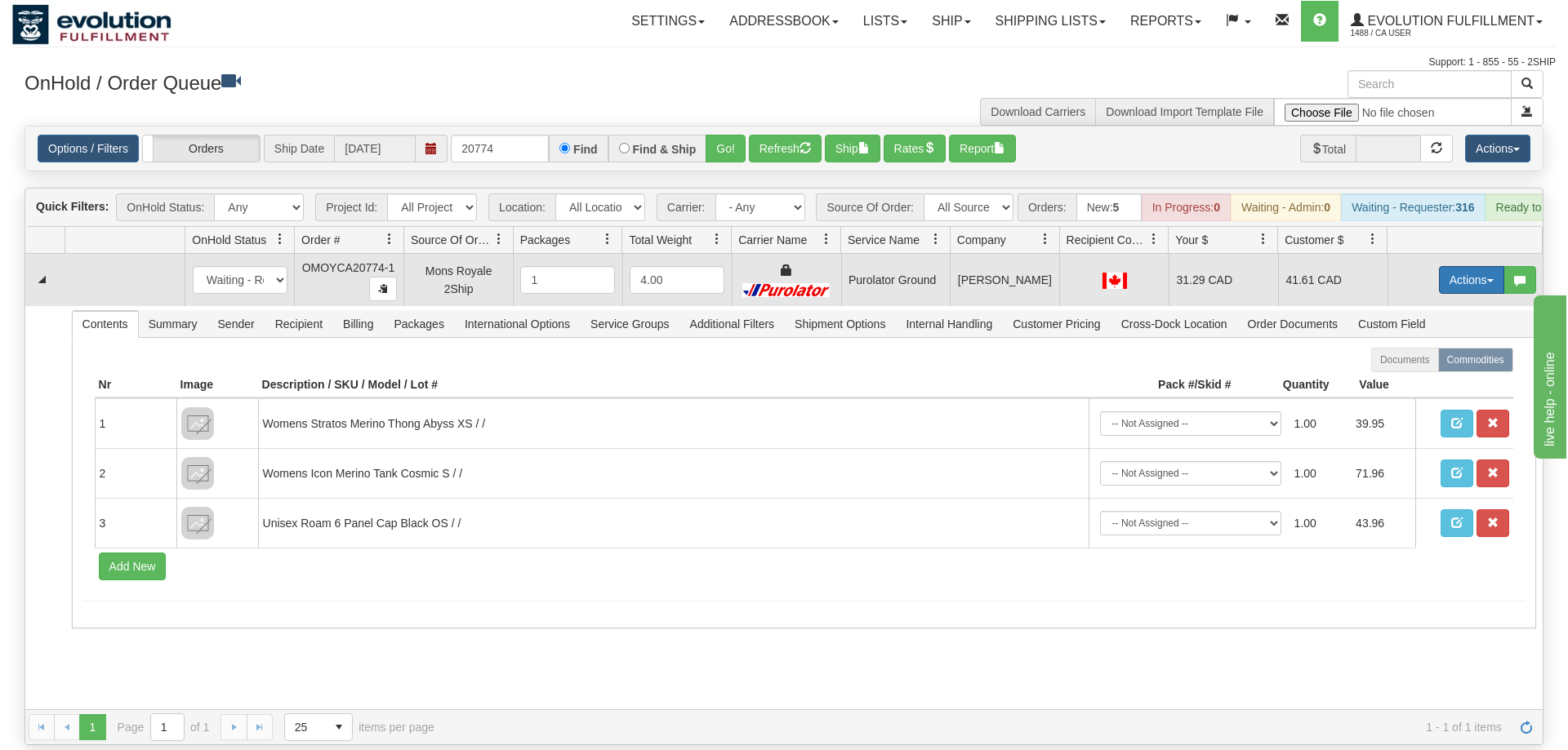
click at [1469, 266] on button "Actions" at bounding box center [1471, 280] width 65 height 28
click at [1451, 346] on span "Rate All Services" at bounding box center [1438, 353] width 98 height 13
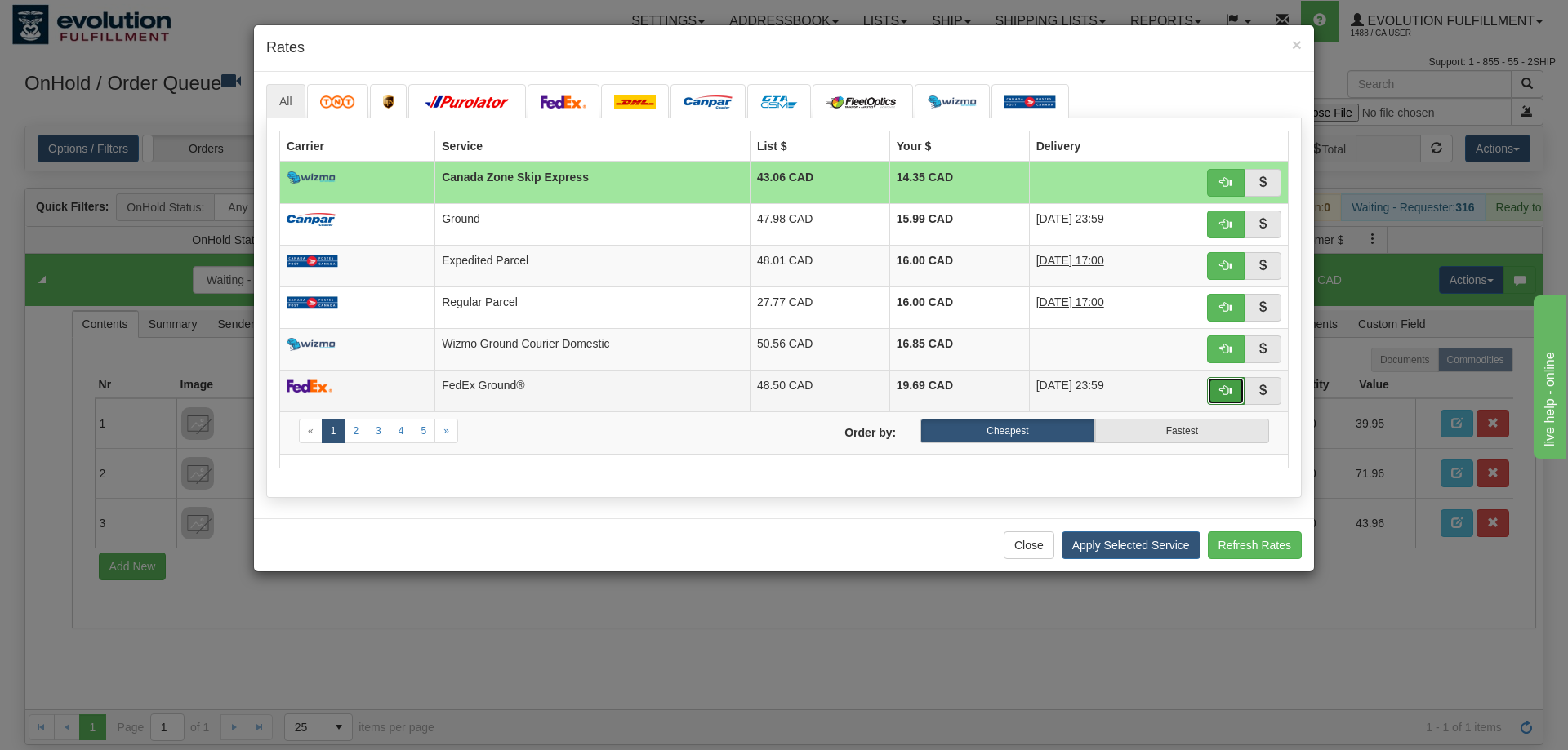
click at [1221, 392] on span "button" at bounding box center [1225, 390] width 12 height 12
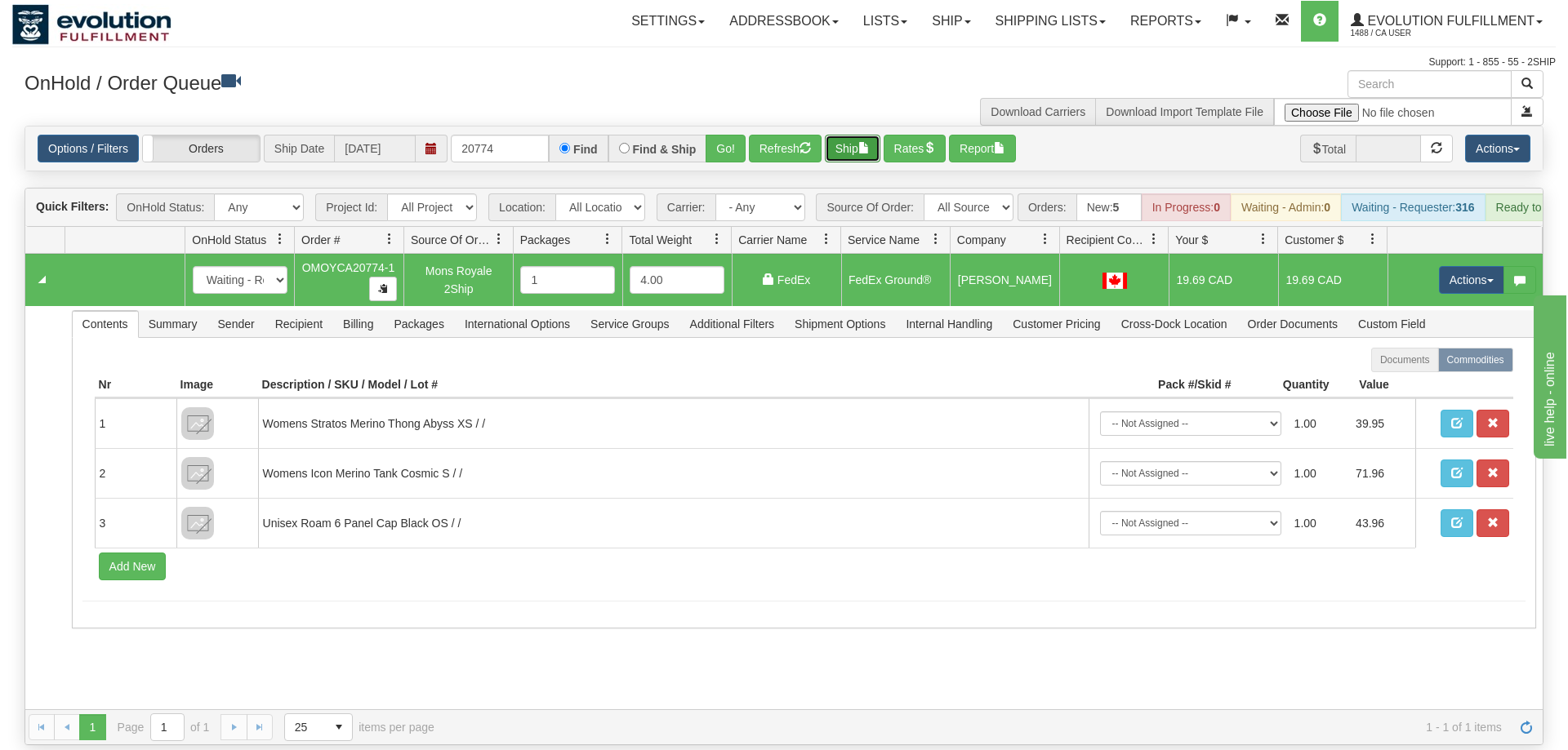
click at [850, 135] on button "Ship" at bounding box center [852, 149] width 55 height 28
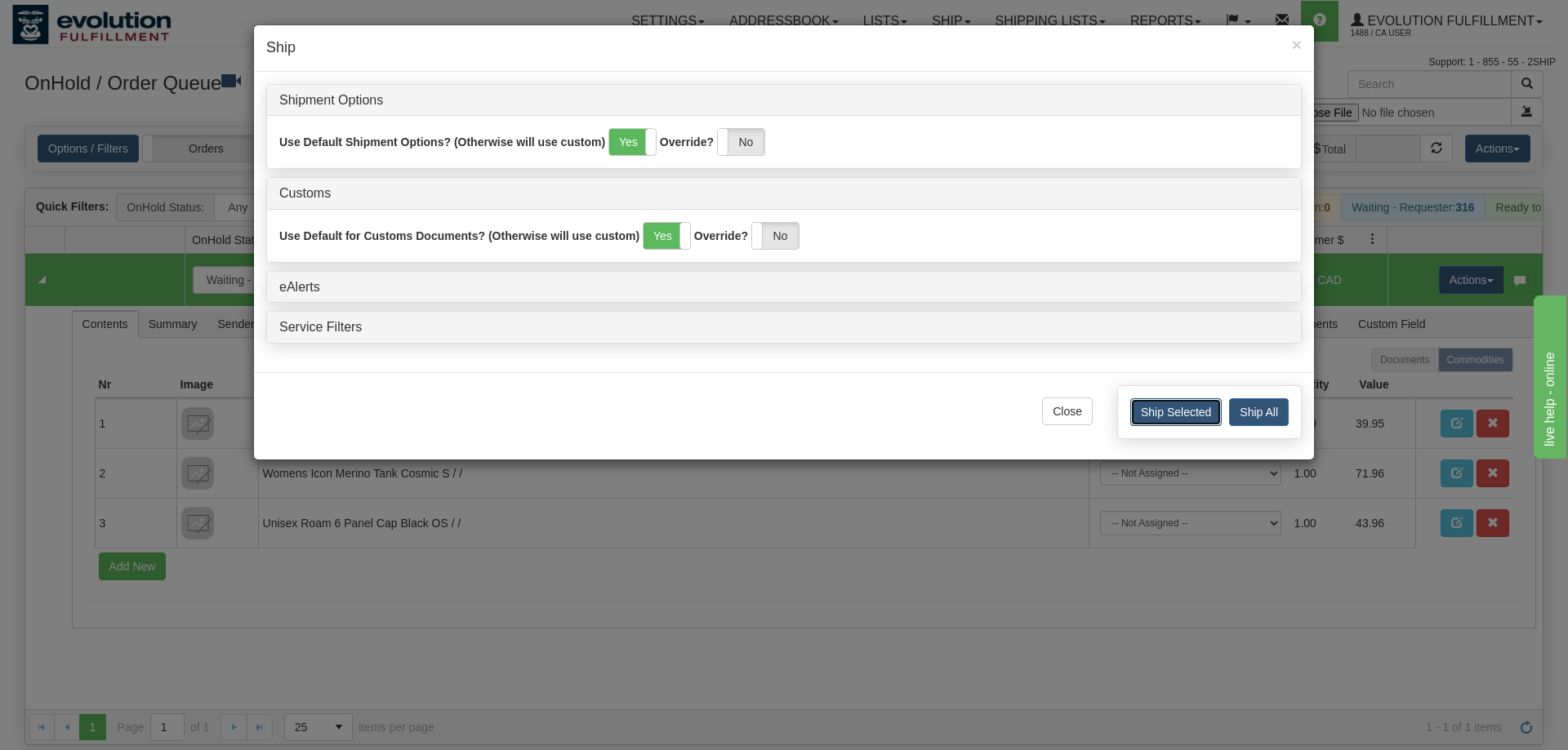
click at [1169, 407] on button "Ship Selected" at bounding box center [1176, 413] width 92 height 28
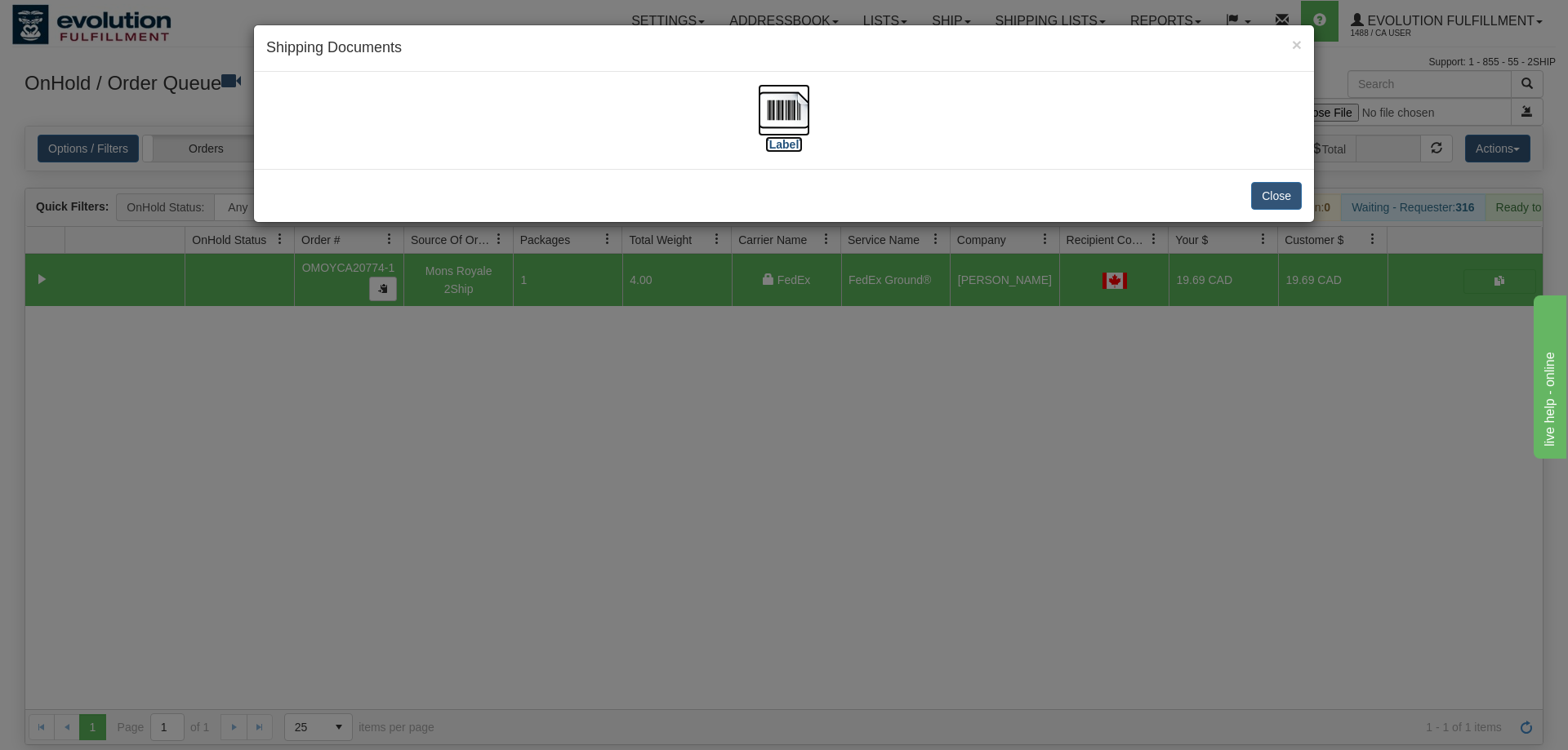
click at [796, 123] on img at bounding box center [784, 110] width 52 height 52
click at [1278, 200] on button "Close" at bounding box center [1276, 196] width 50 height 28
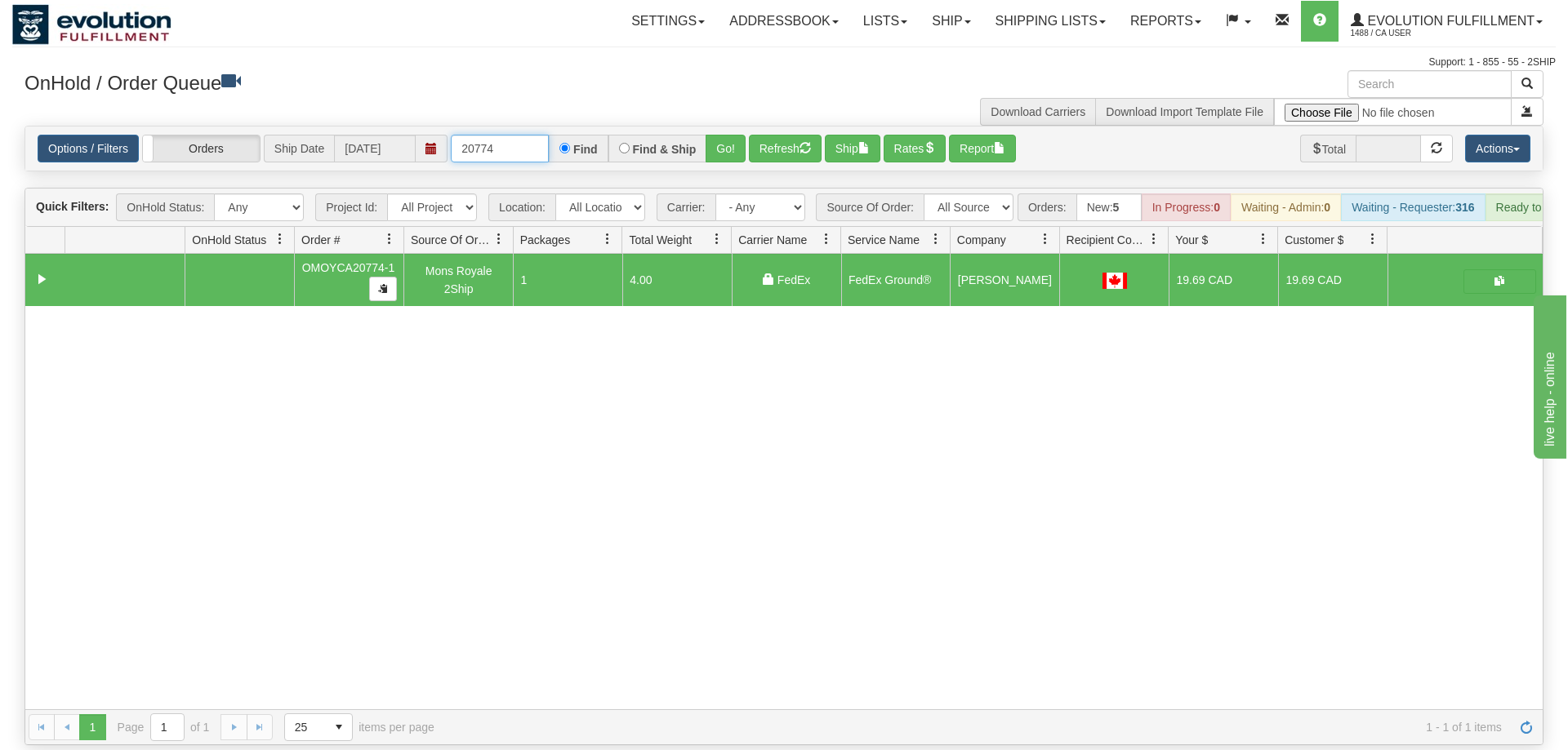
drag, startPoint x: 480, startPoint y: 126, endPoint x: 529, endPoint y: 126, distance: 49.0
click at [529, 135] on input "20774" at bounding box center [500, 149] width 98 height 28
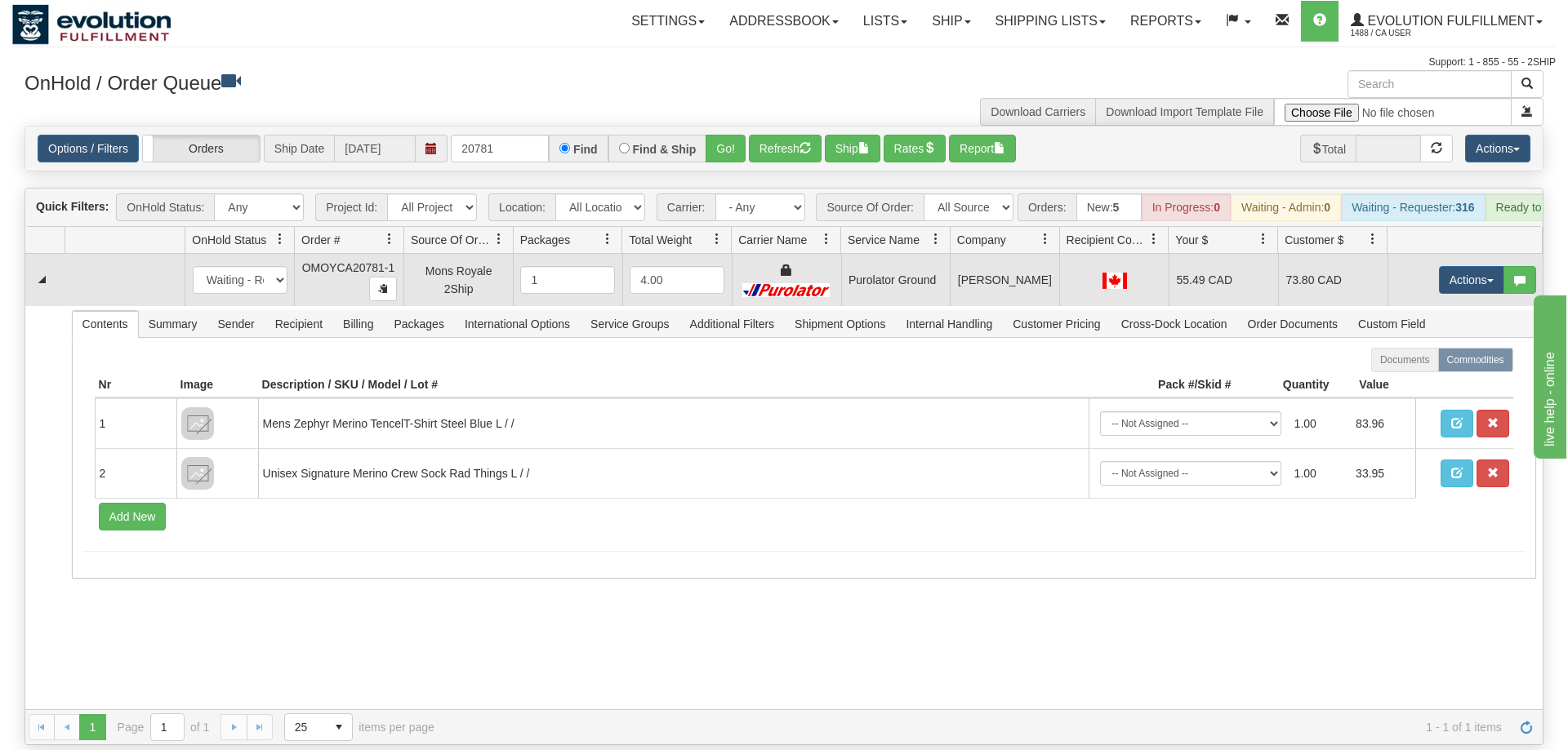
click at [919, 265] on td "Purolator Ground" at bounding box center [895, 279] width 109 height 52
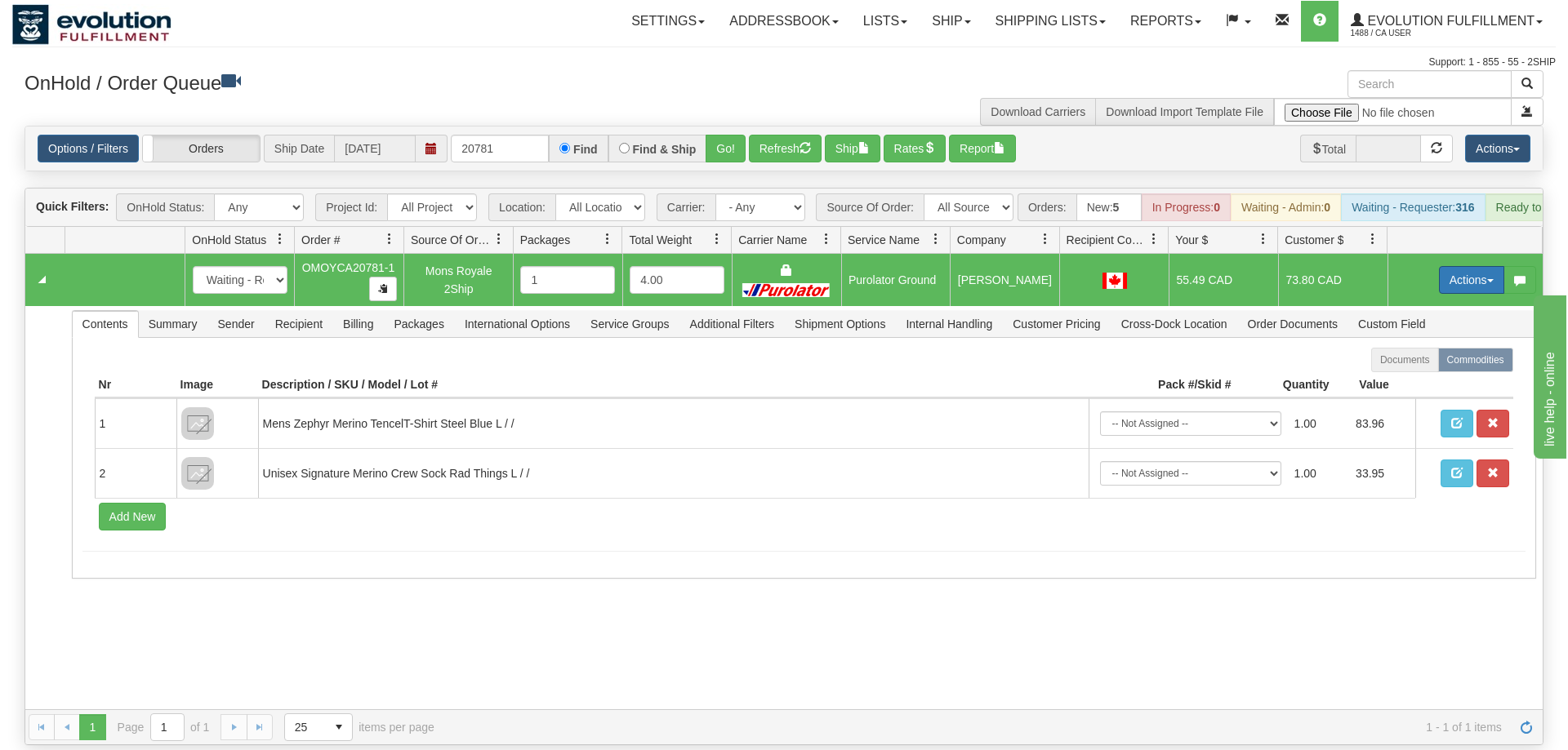
click at [1451, 266] on button "Actions" at bounding box center [1471, 280] width 65 height 28
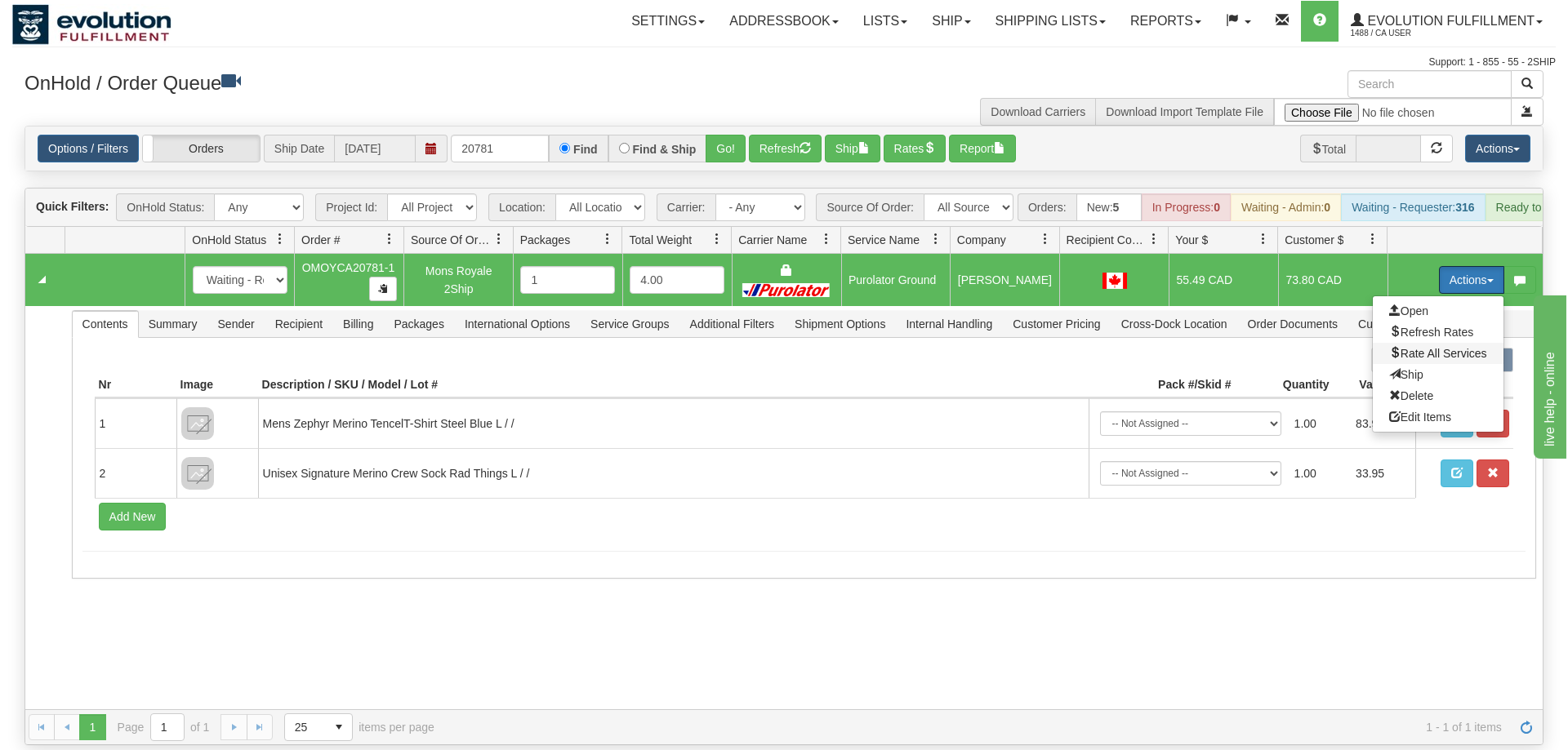
click at [1434, 346] on span "Rate All Services" at bounding box center [1438, 353] width 98 height 13
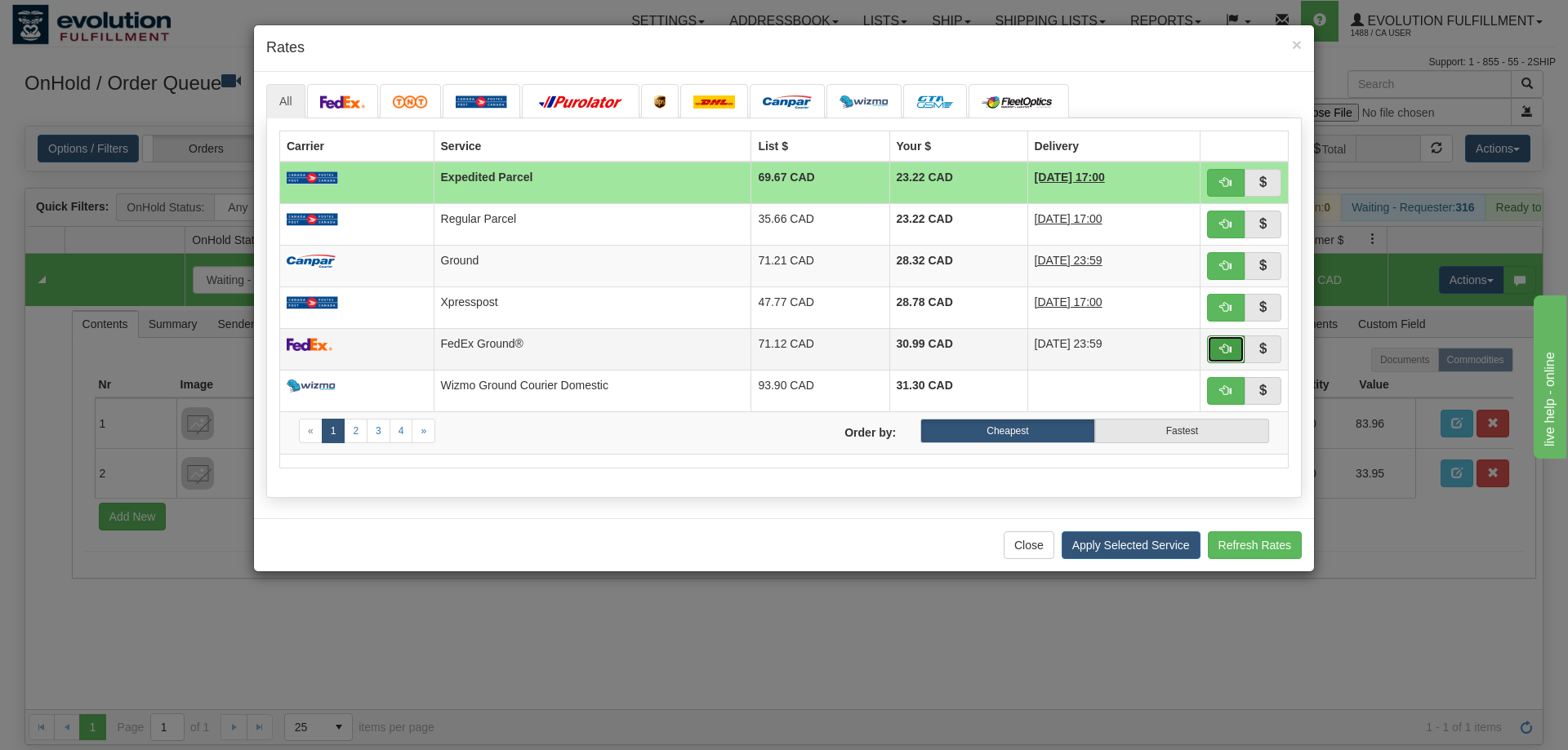
click at [1216, 356] on button "button" at bounding box center [1225, 350] width 37 height 28
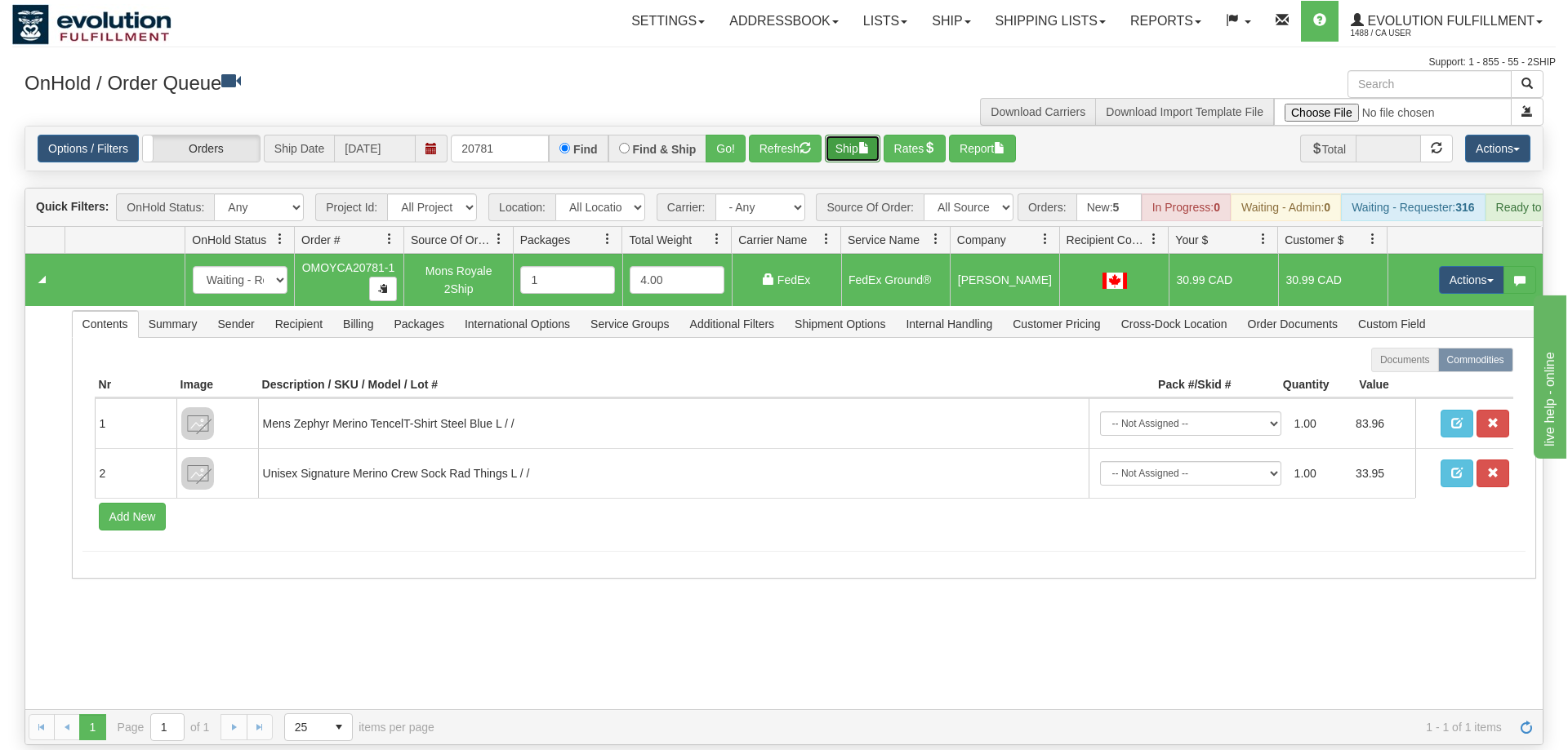
click at [848, 135] on button "Ship" at bounding box center [852, 149] width 55 height 28
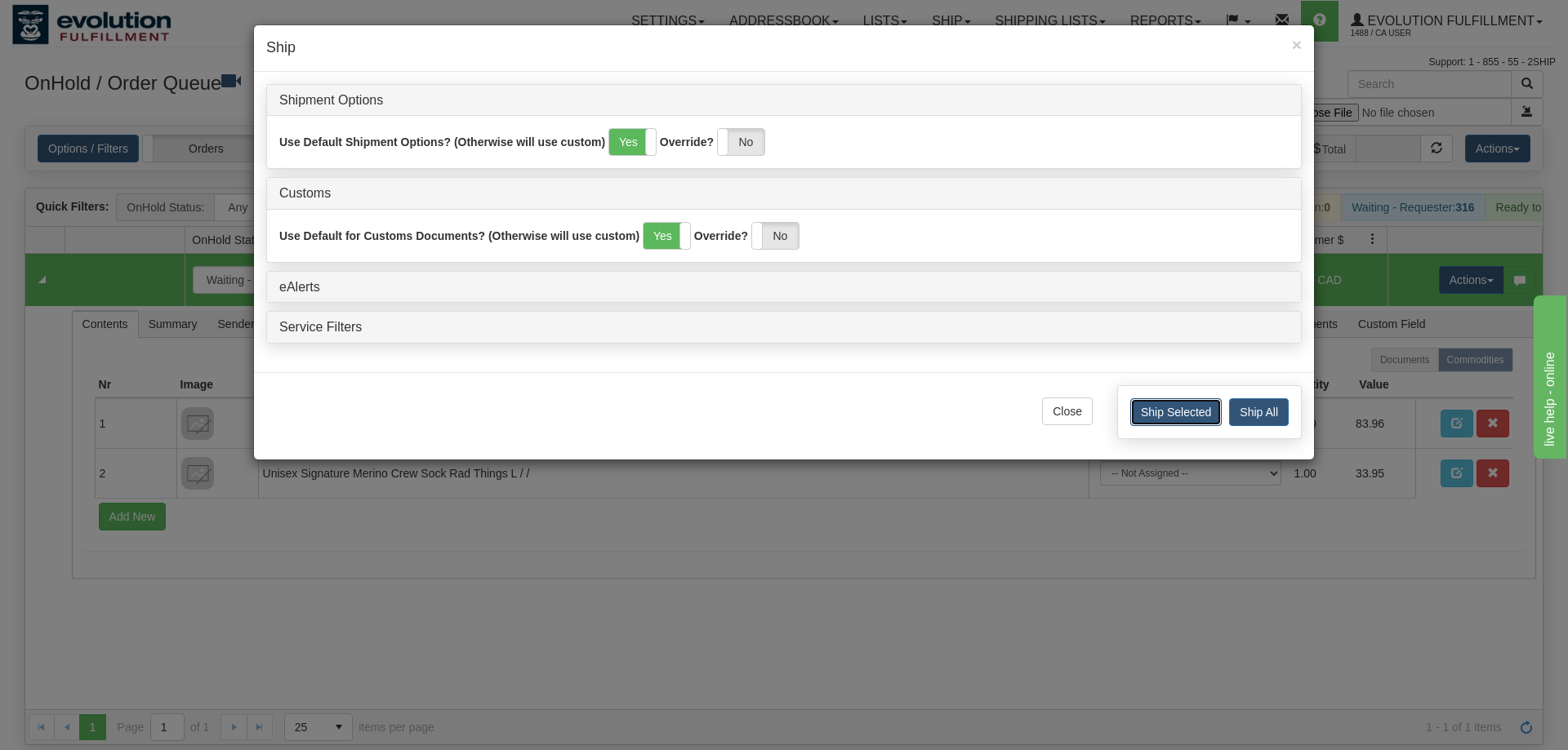
click at [1188, 410] on button "Ship Selected" at bounding box center [1176, 413] width 92 height 28
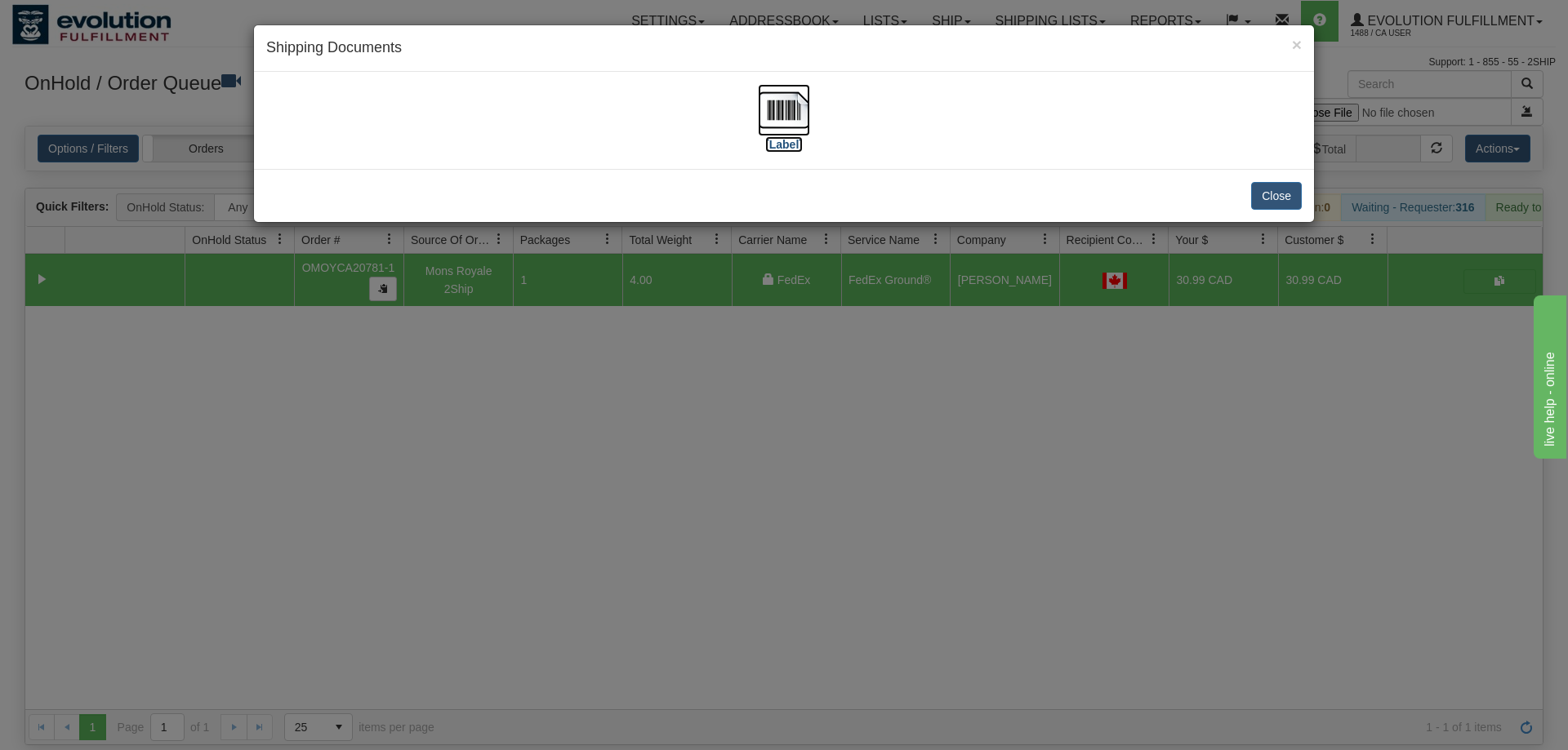
click at [779, 118] on img at bounding box center [784, 110] width 52 height 52
drag, startPoint x: 1293, startPoint y: 193, endPoint x: 1013, endPoint y: 198, distance: 280.0
click at [1291, 194] on button "Close" at bounding box center [1276, 196] width 50 height 28
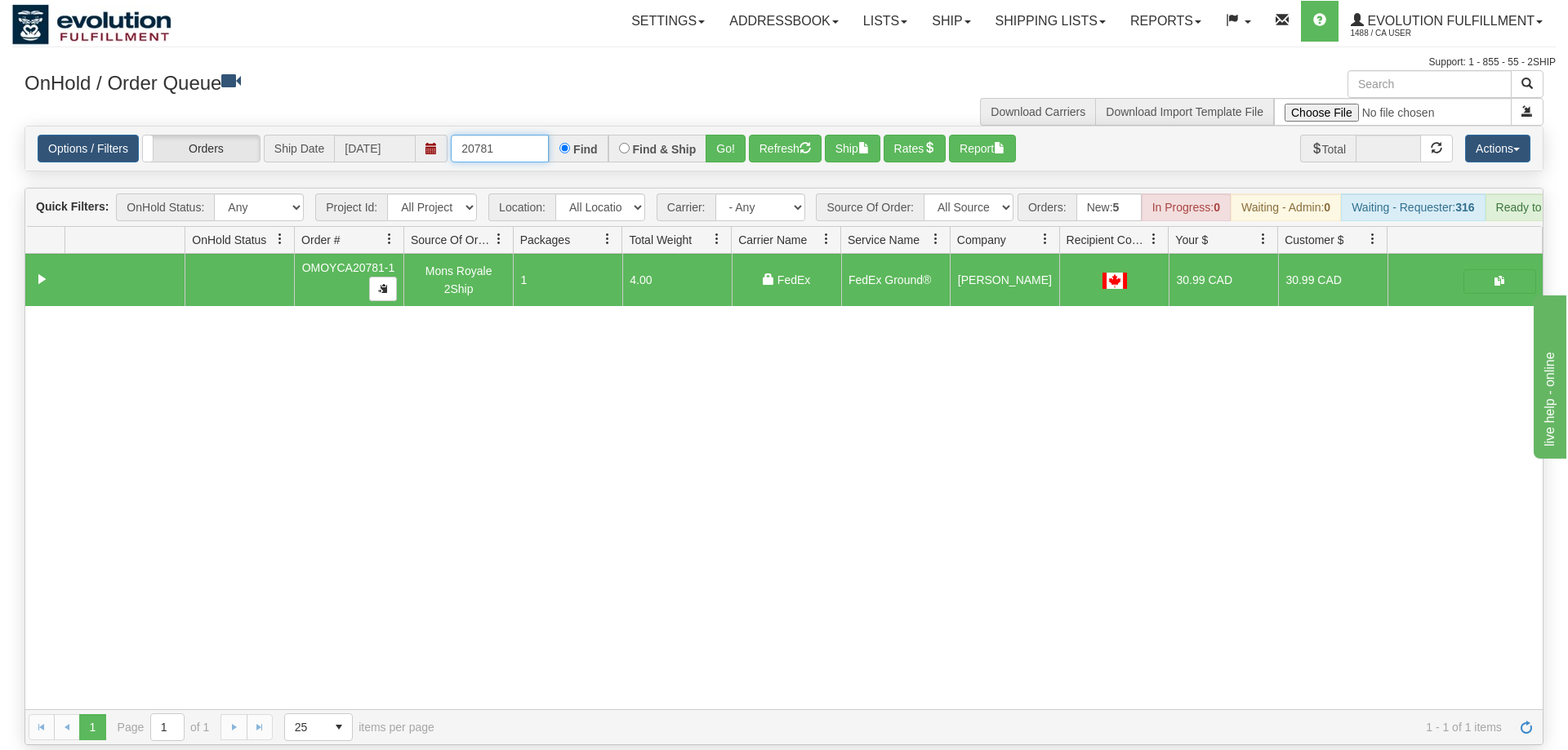
drag, startPoint x: 481, startPoint y: 128, endPoint x: 527, endPoint y: 122, distance: 46.4
click at [527, 135] on input "20781" at bounding box center [500, 149] width 98 height 28
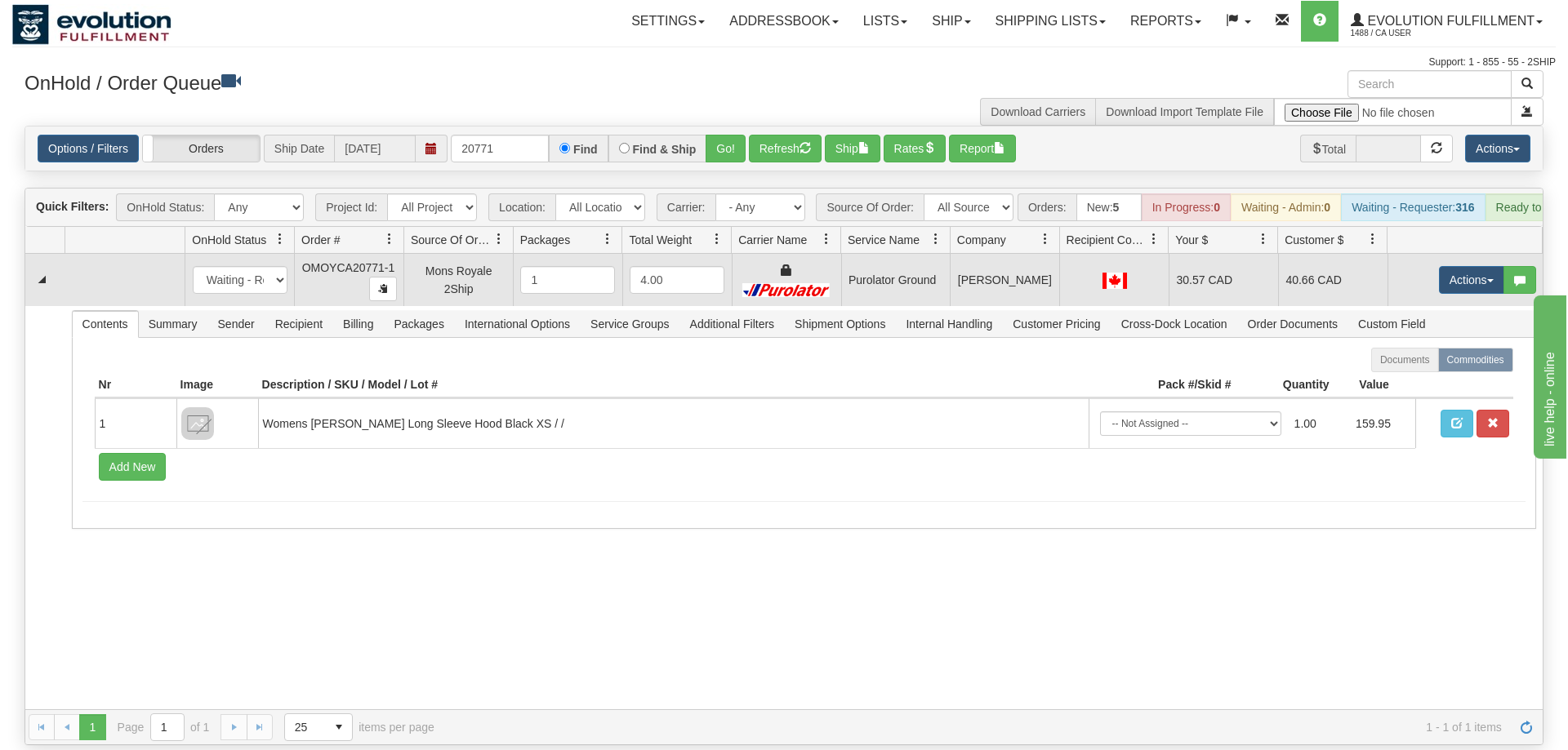
click at [909, 254] on td "Purolator Ground" at bounding box center [895, 279] width 109 height 52
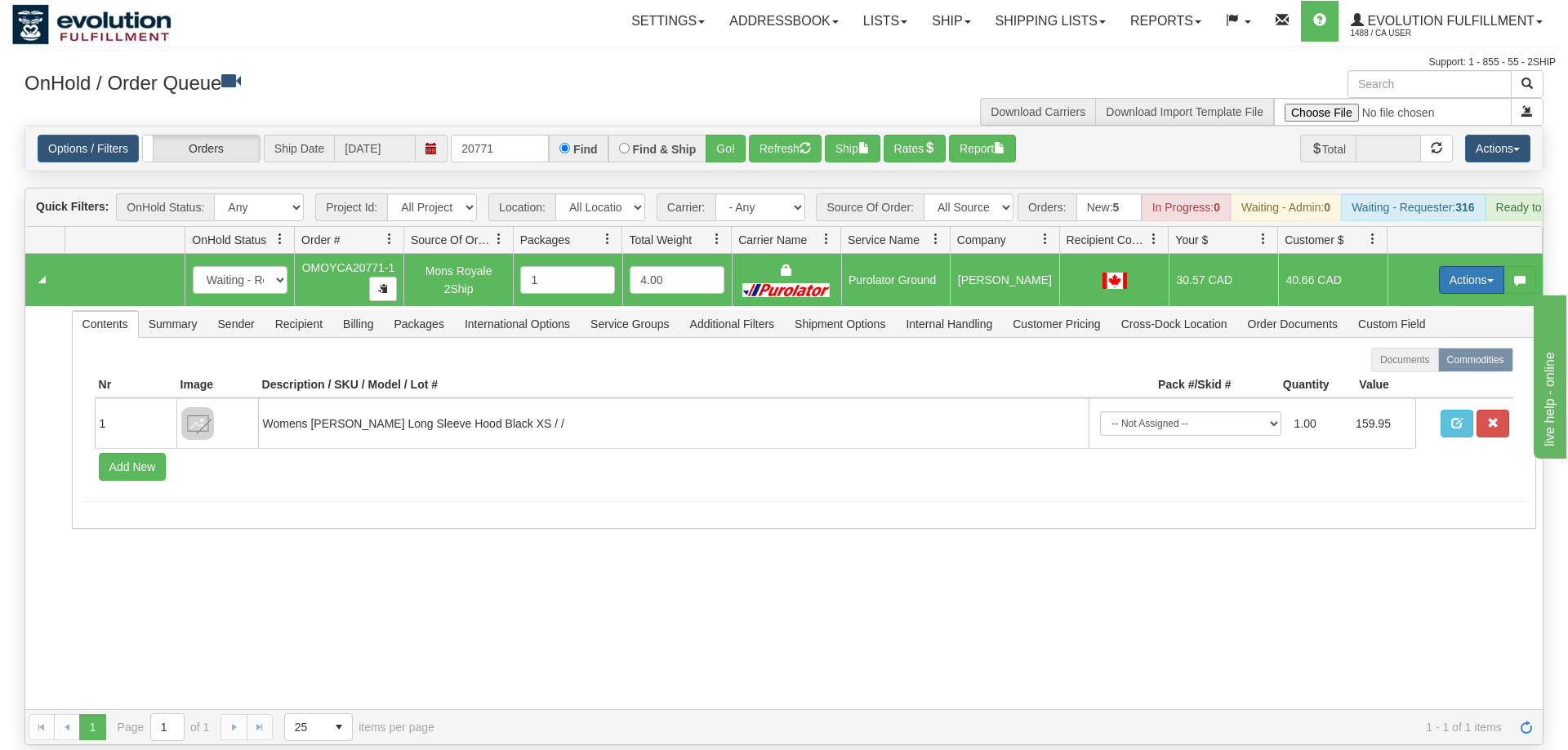
click at [1455, 266] on button "Actions" at bounding box center [1471, 280] width 65 height 28
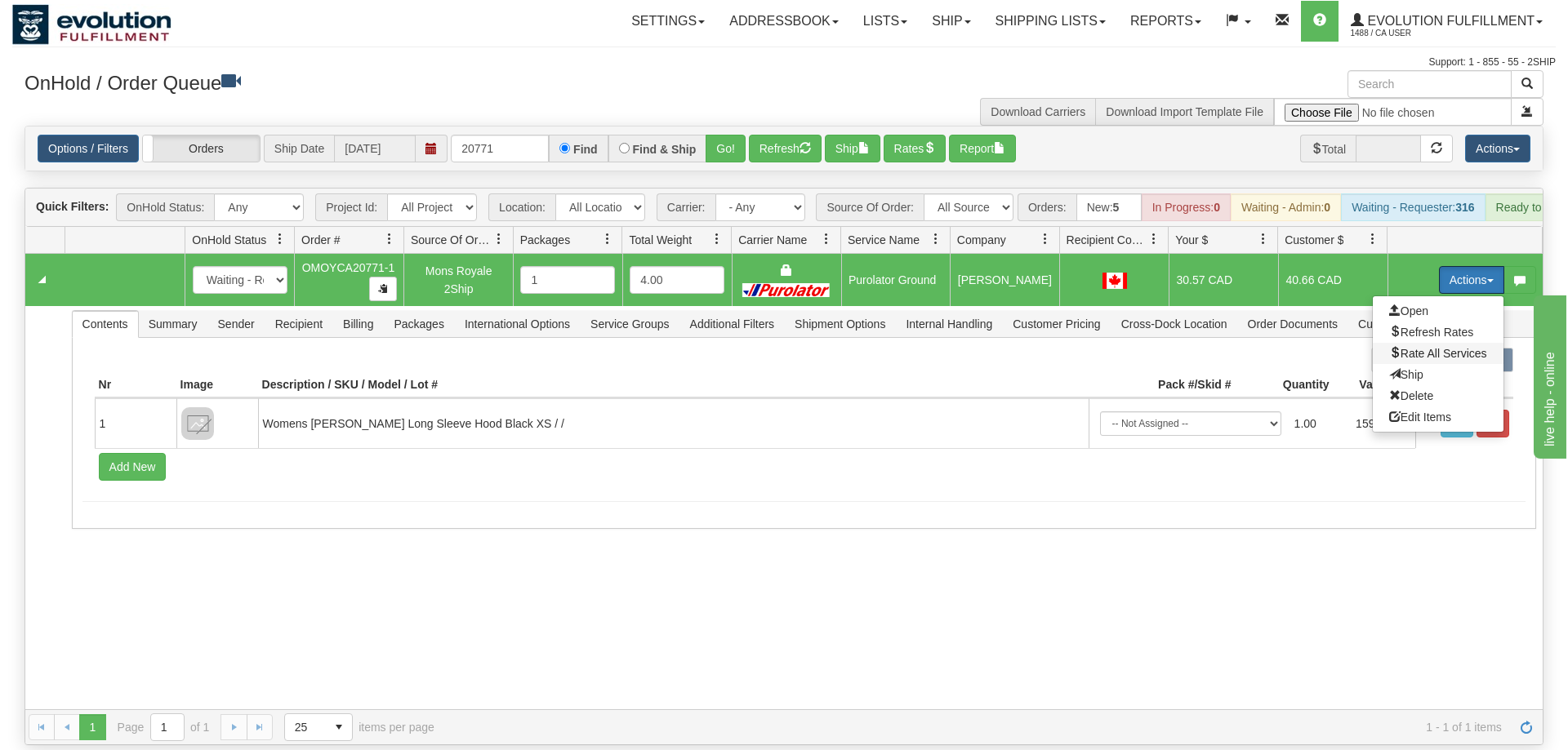
click at [1463, 346] on span "Rate All Services" at bounding box center [1438, 353] width 98 height 13
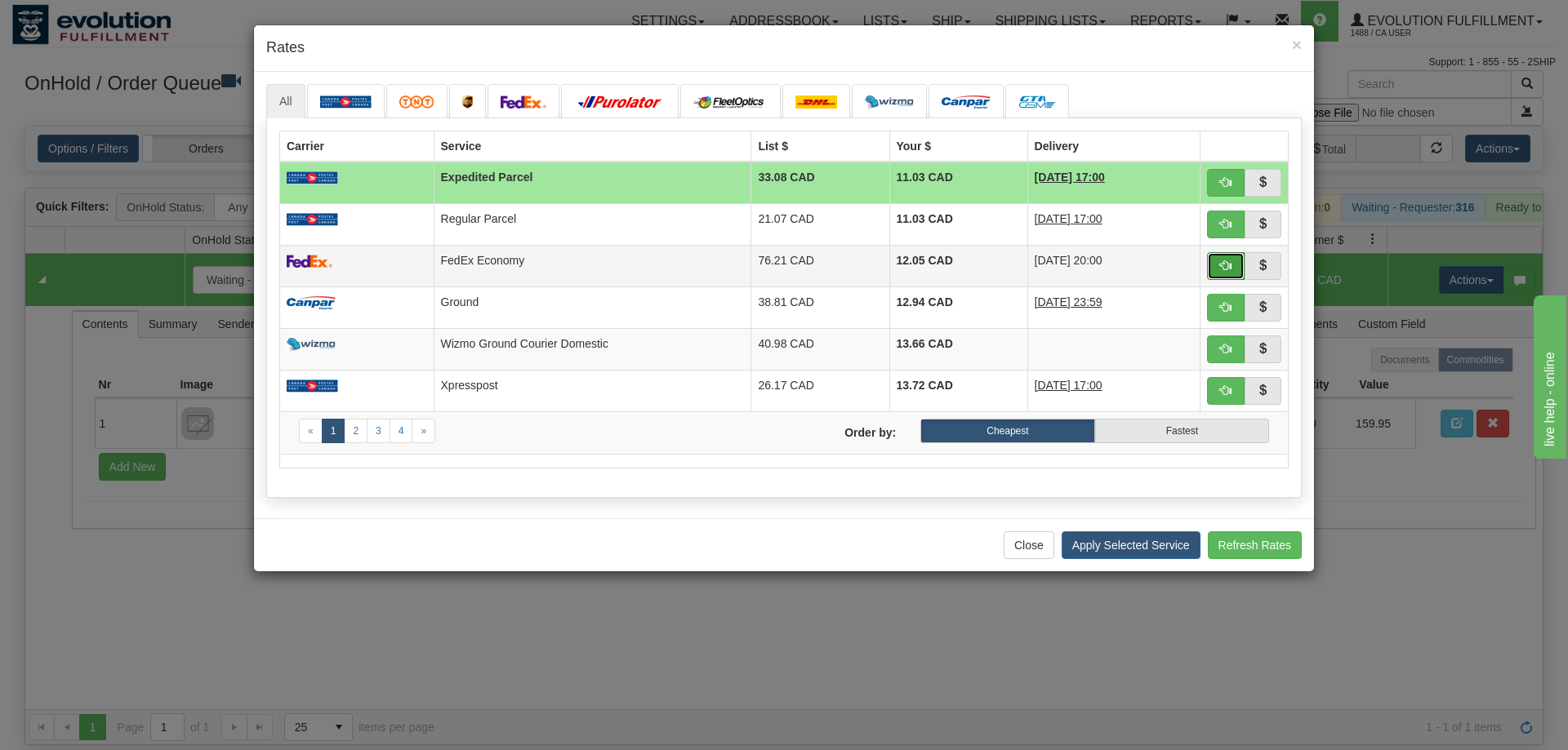
click at [1236, 266] on button "button" at bounding box center [1225, 266] width 37 height 28
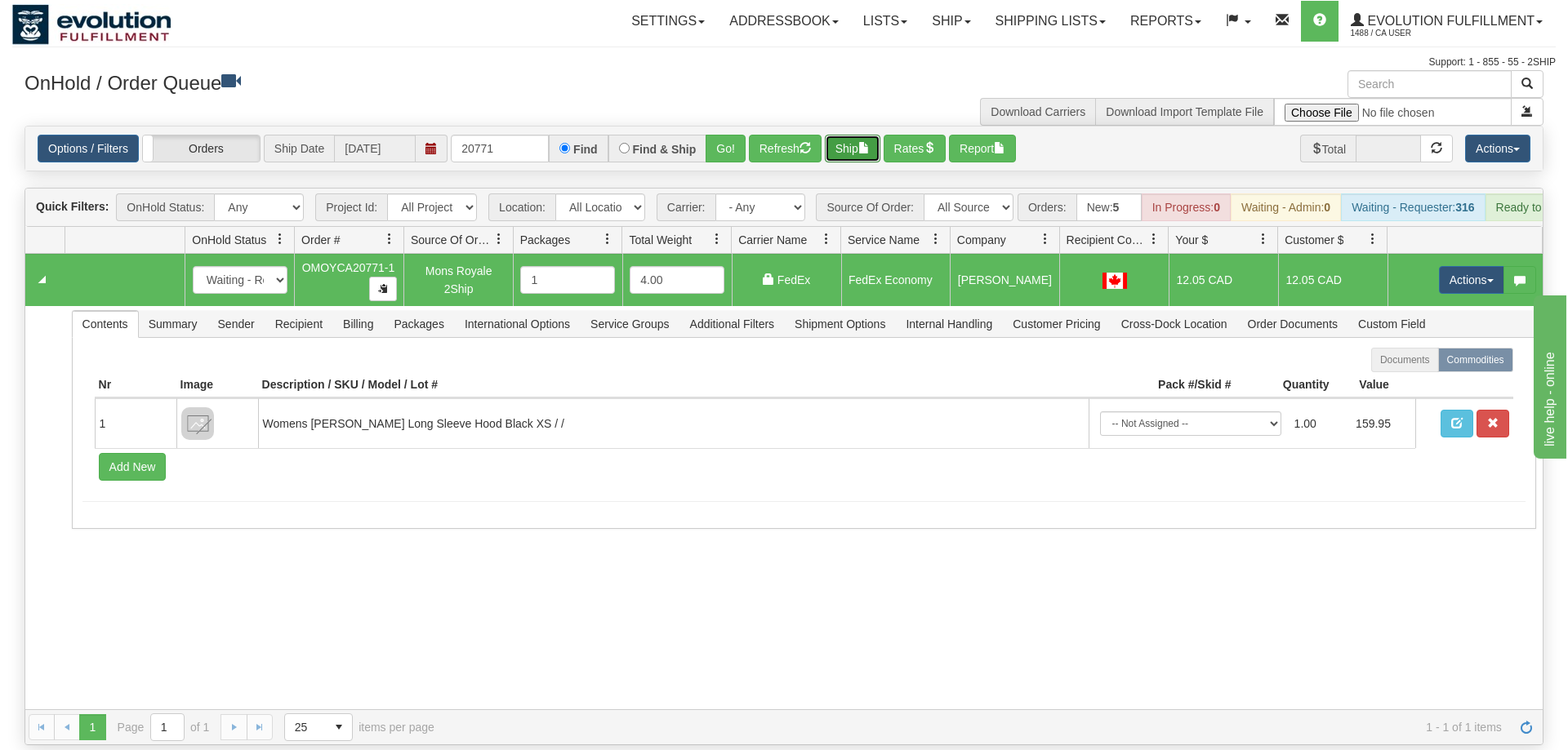
click at [868, 135] on button "Ship" at bounding box center [852, 149] width 55 height 28
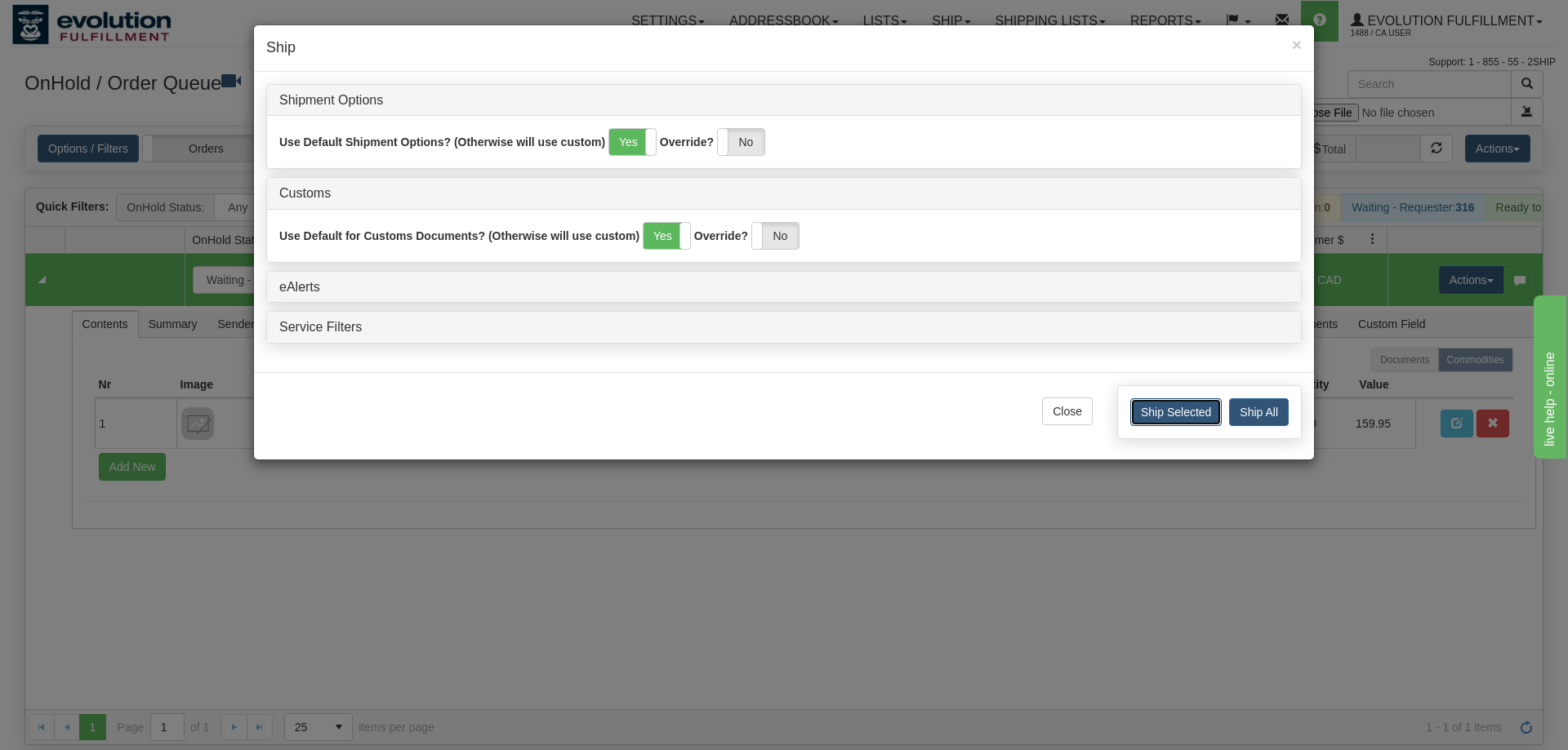
click at [1179, 418] on button "Ship Selected" at bounding box center [1176, 413] width 92 height 28
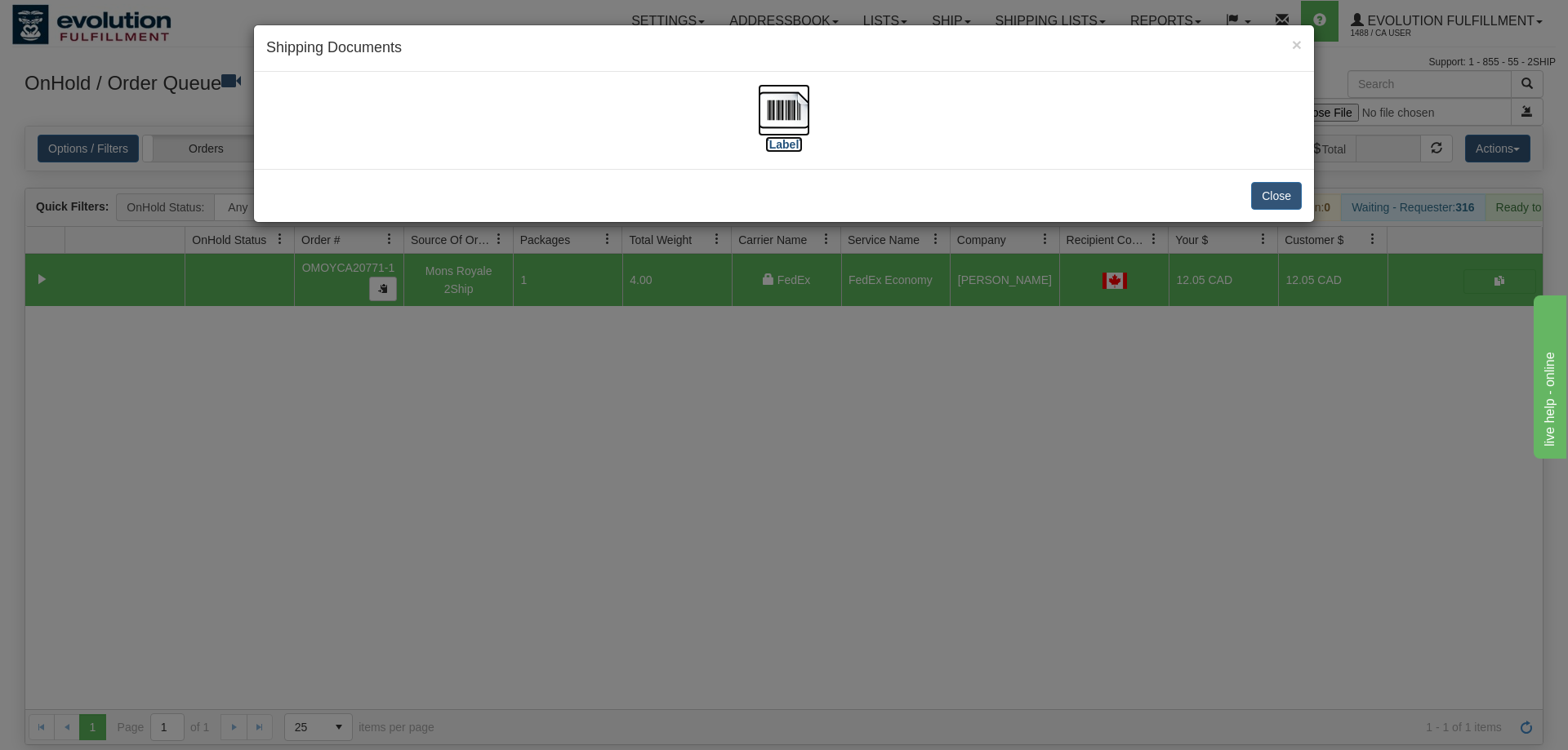
click at [791, 122] on img at bounding box center [784, 110] width 52 height 52
click at [1264, 193] on button "Close" at bounding box center [1276, 196] width 50 height 28
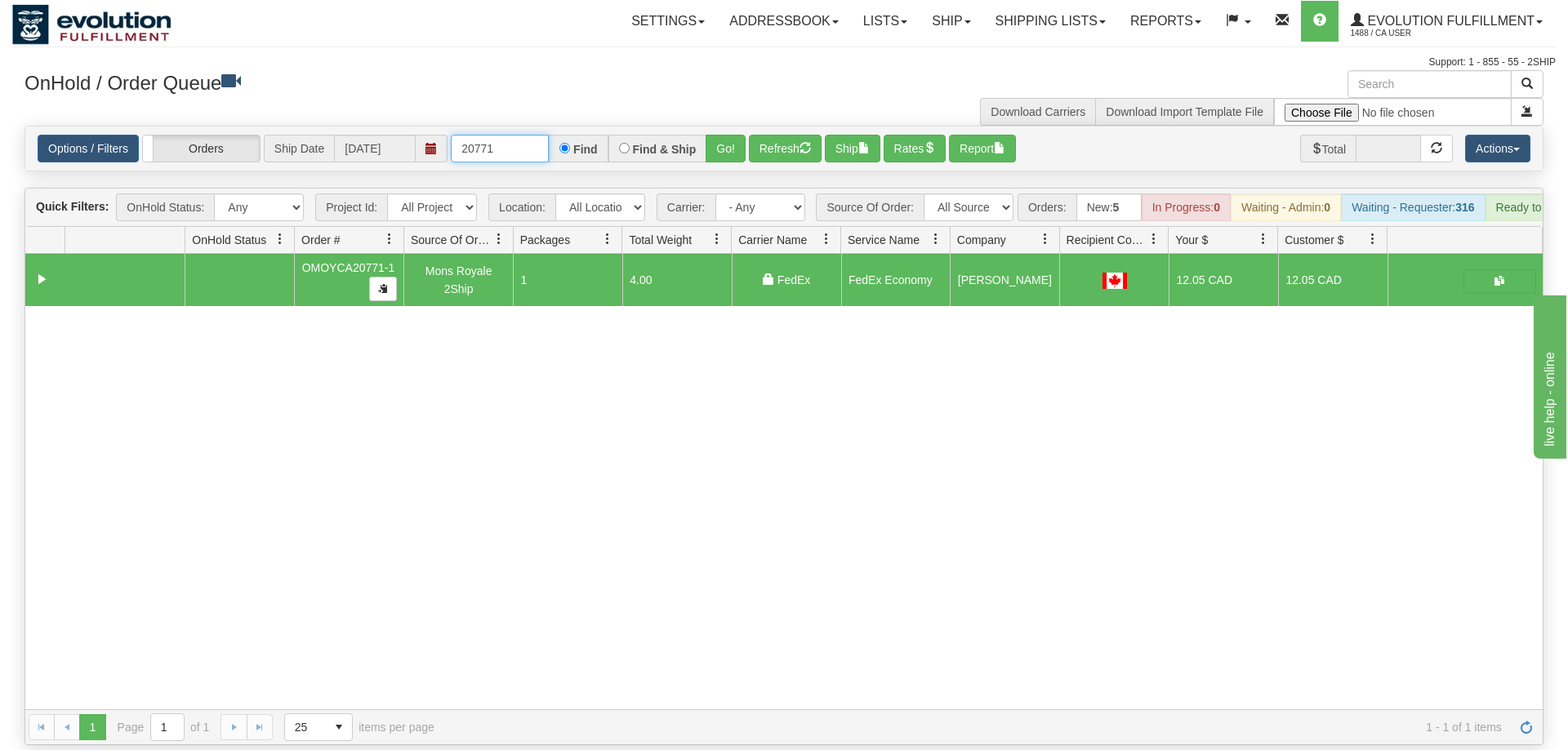
drag, startPoint x: 477, startPoint y: 129, endPoint x: 511, endPoint y: 120, distance: 35.2
click at [511, 135] on input "20771" at bounding box center [500, 149] width 98 height 28
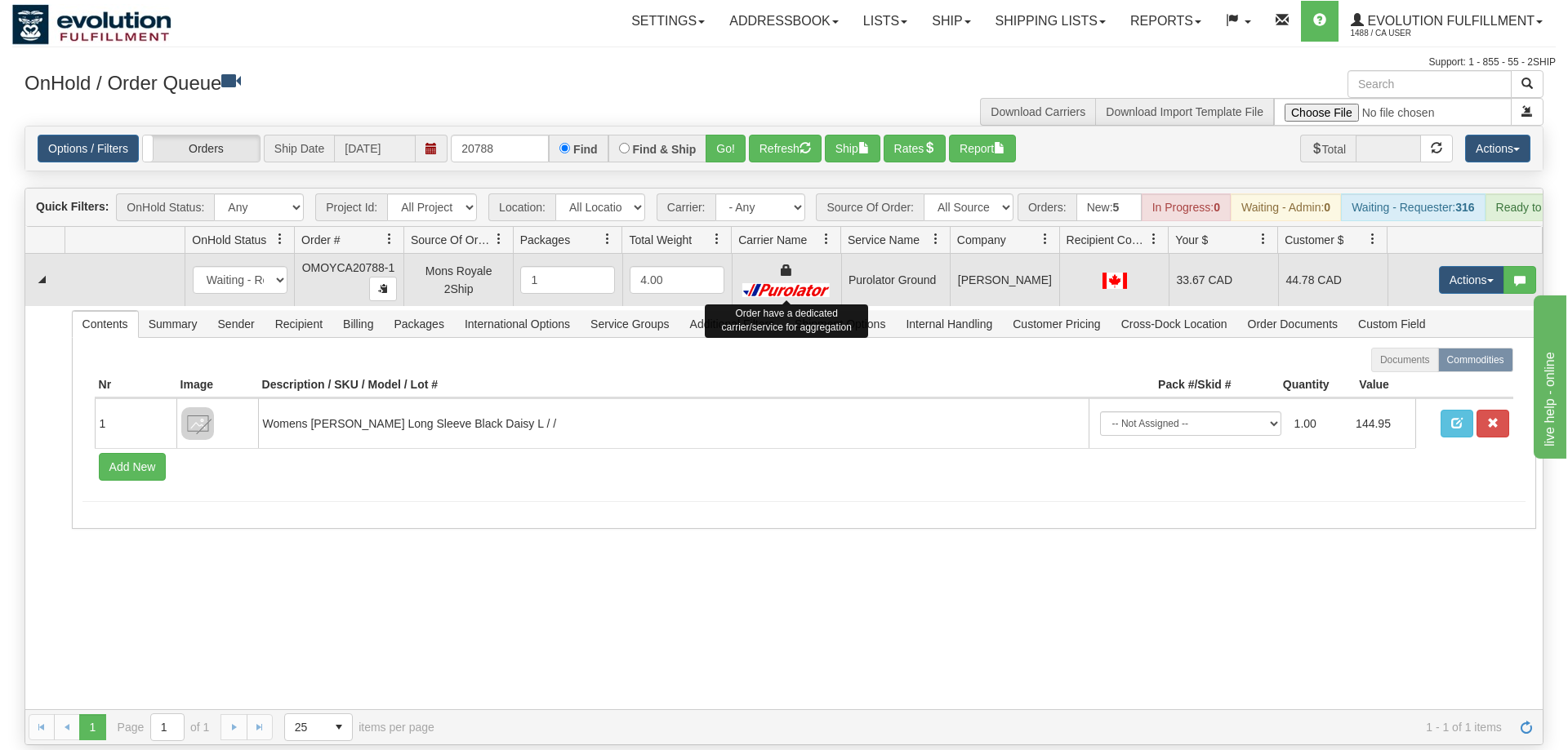
click at [862, 267] on td "Purolator Ground" at bounding box center [895, 279] width 109 height 52
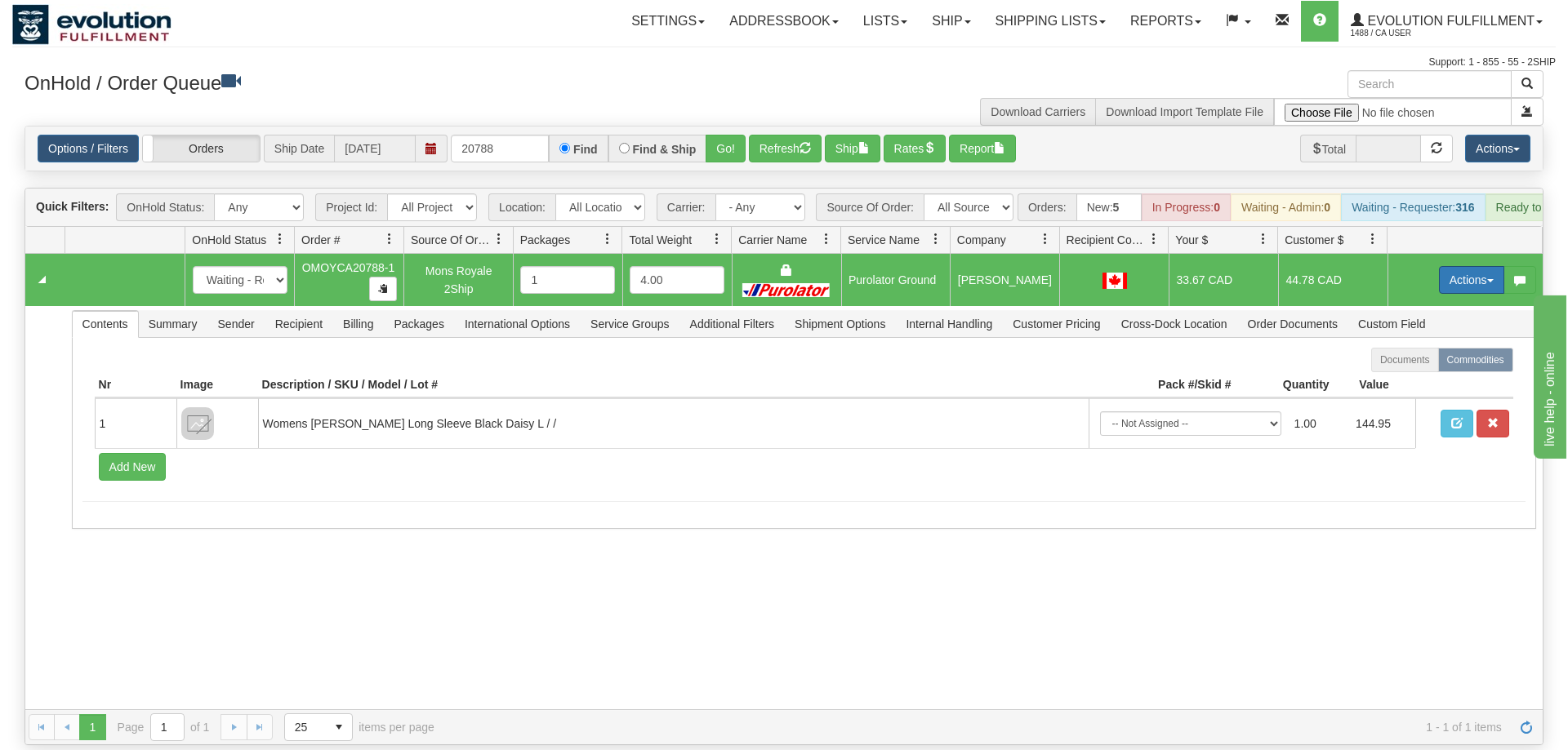
click at [1446, 266] on button "Actions" at bounding box center [1471, 280] width 65 height 28
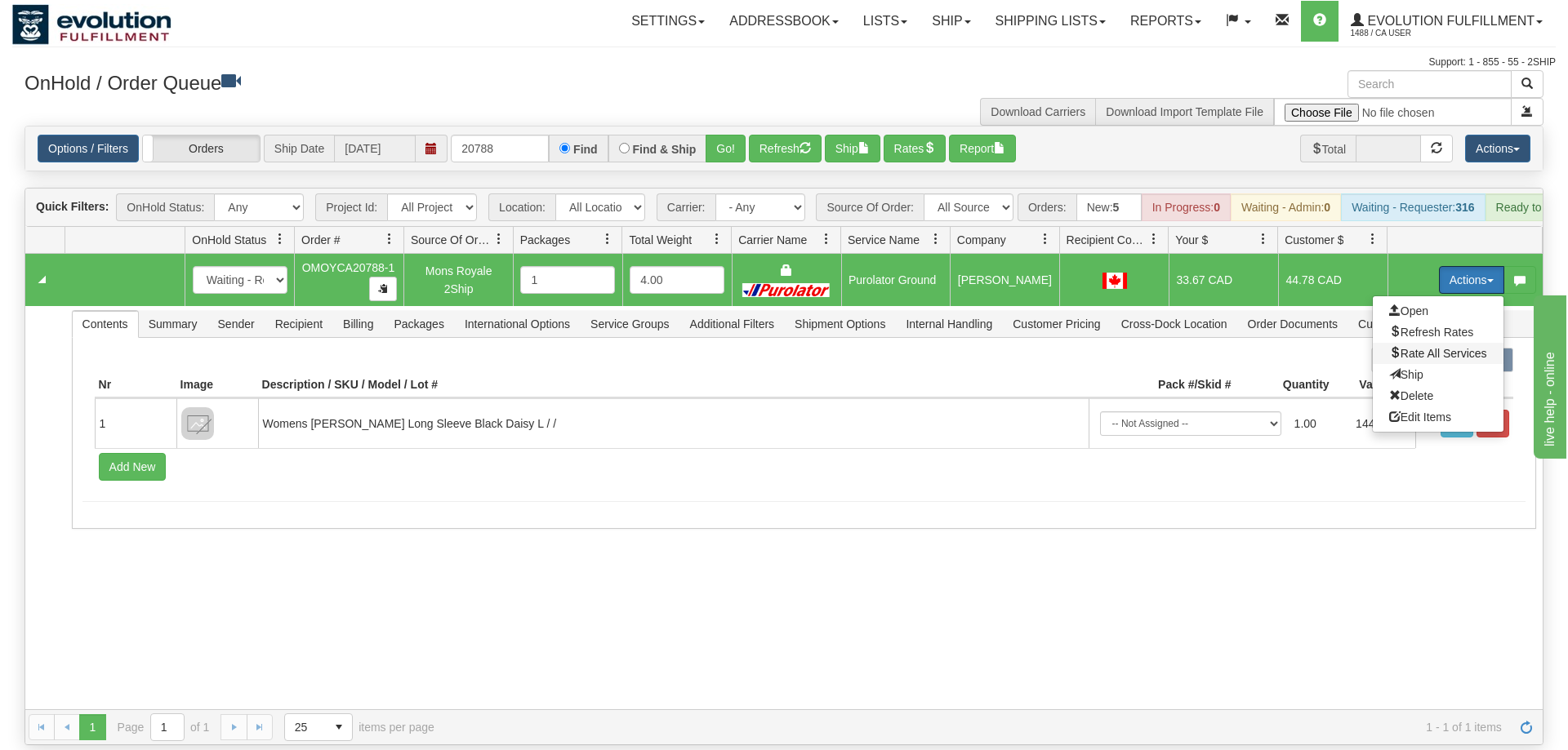
click at [1437, 346] on span "Rate All Services" at bounding box center [1438, 353] width 98 height 13
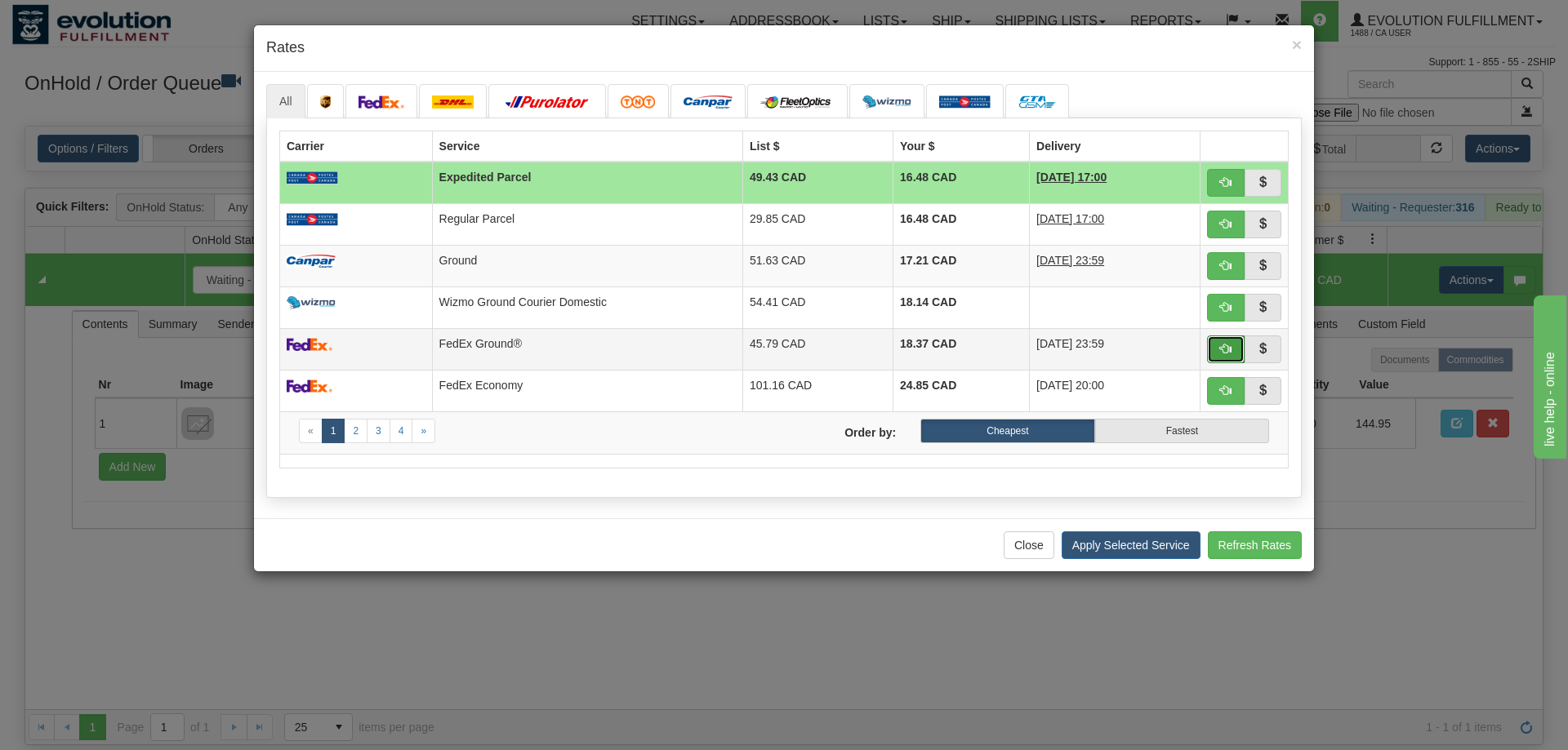
click at [1225, 343] on span "button" at bounding box center [1225, 348] width 12 height 12
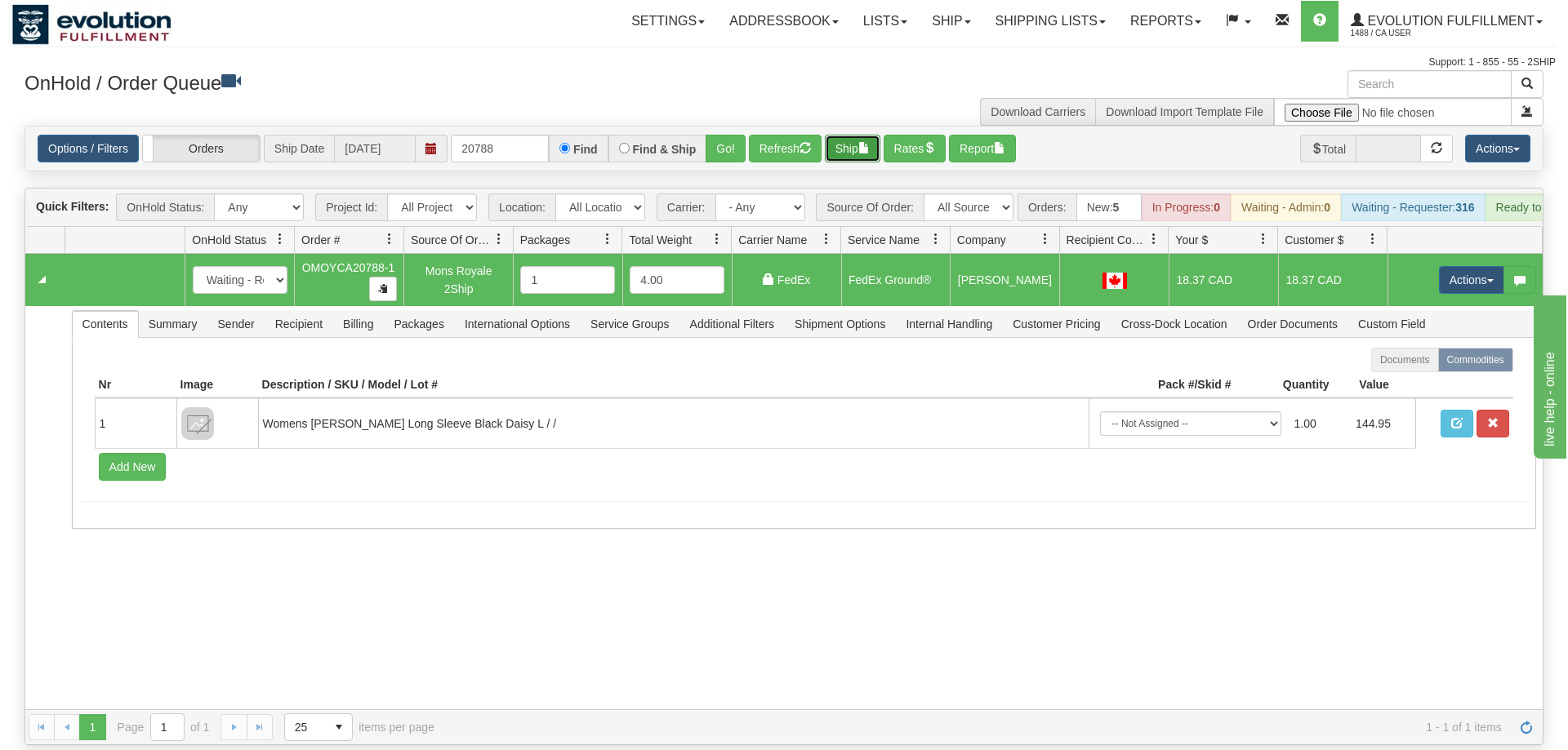
click at [869, 142] on span "button" at bounding box center [864, 148] width 12 height 12
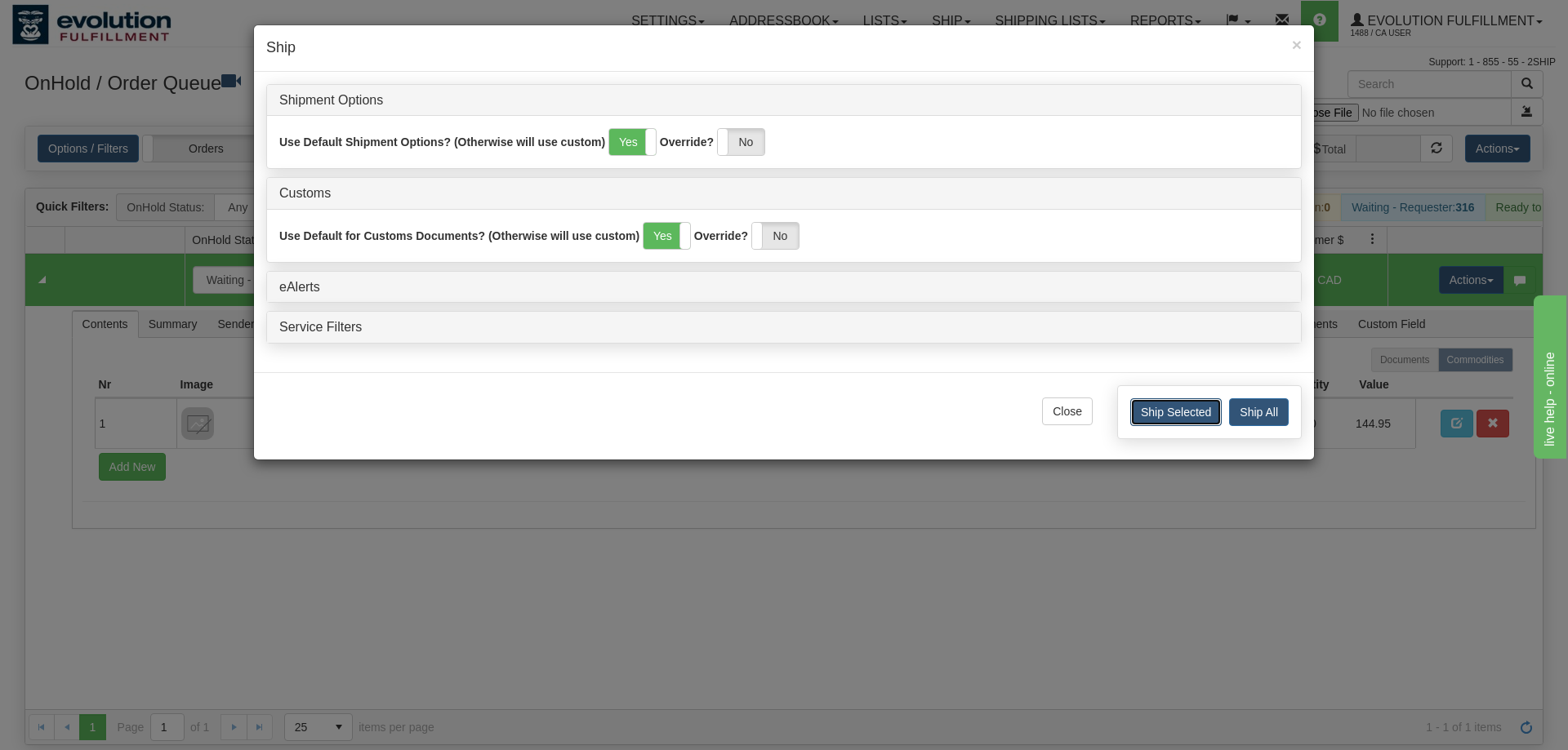
click at [1188, 410] on button "Ship Selected" at bounding box center [1176, 413] width 92 height 28
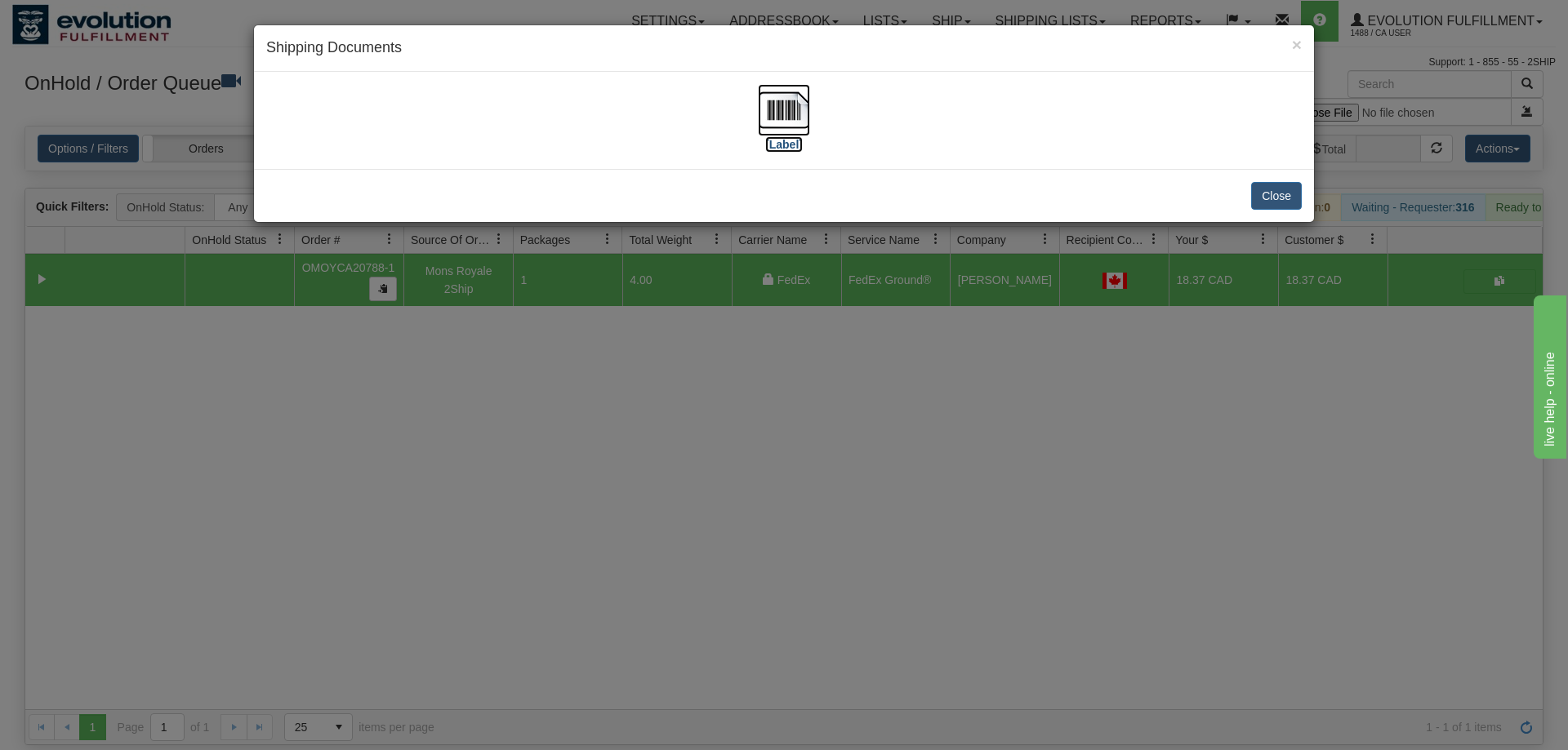
click at [784, 117] on img at bounding box center [784, 110] width 52 height 52
click at [1279, 190] on button "Close" at bounding box center [1276, 196] width 50 height 28
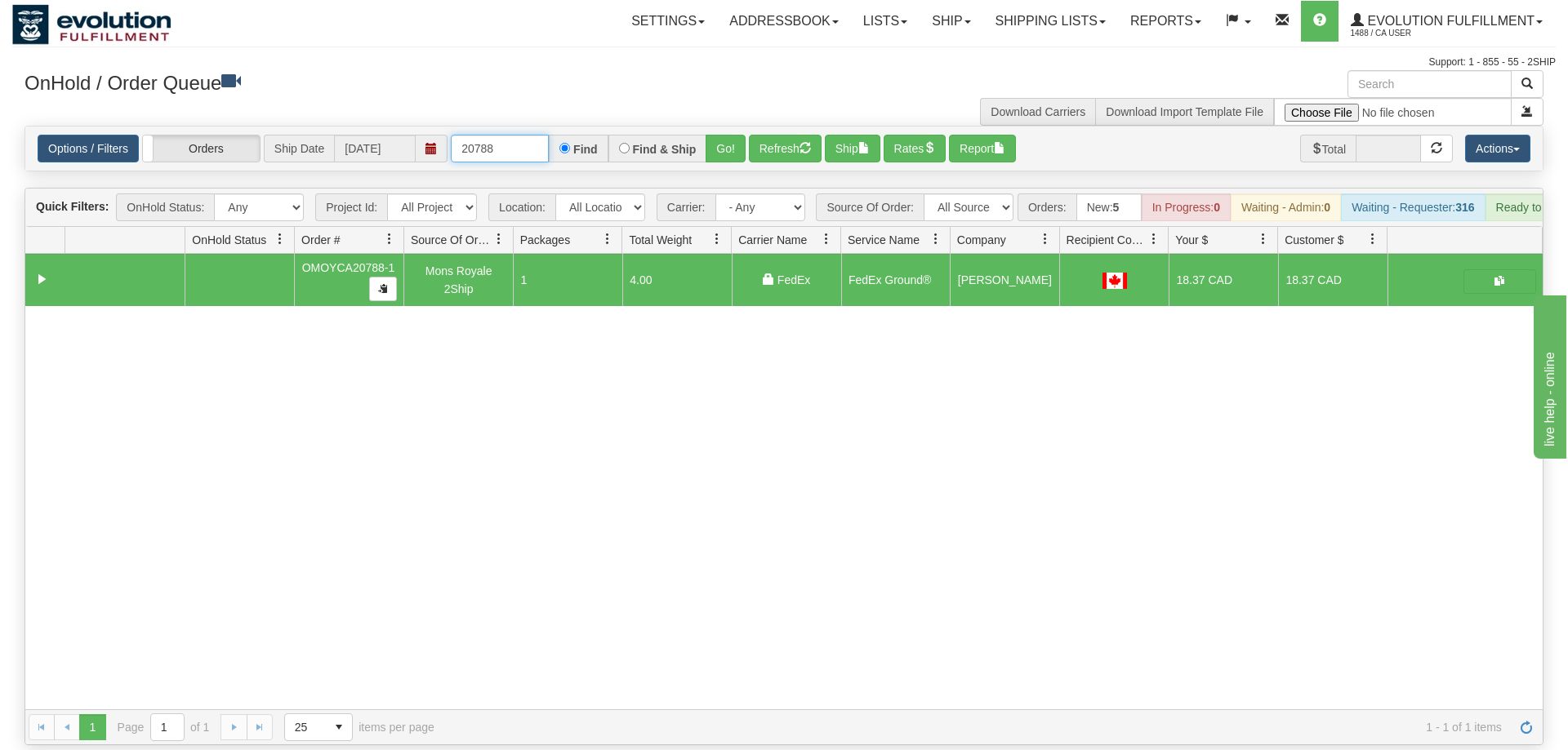
drag, startPoint x: 476, startPoint y: 127, endPoint x: 544, endPoint y: 130, distance: 68.1
click at [544, 135] on input "20788" at bounding box center [500, 149] width 98 height 28
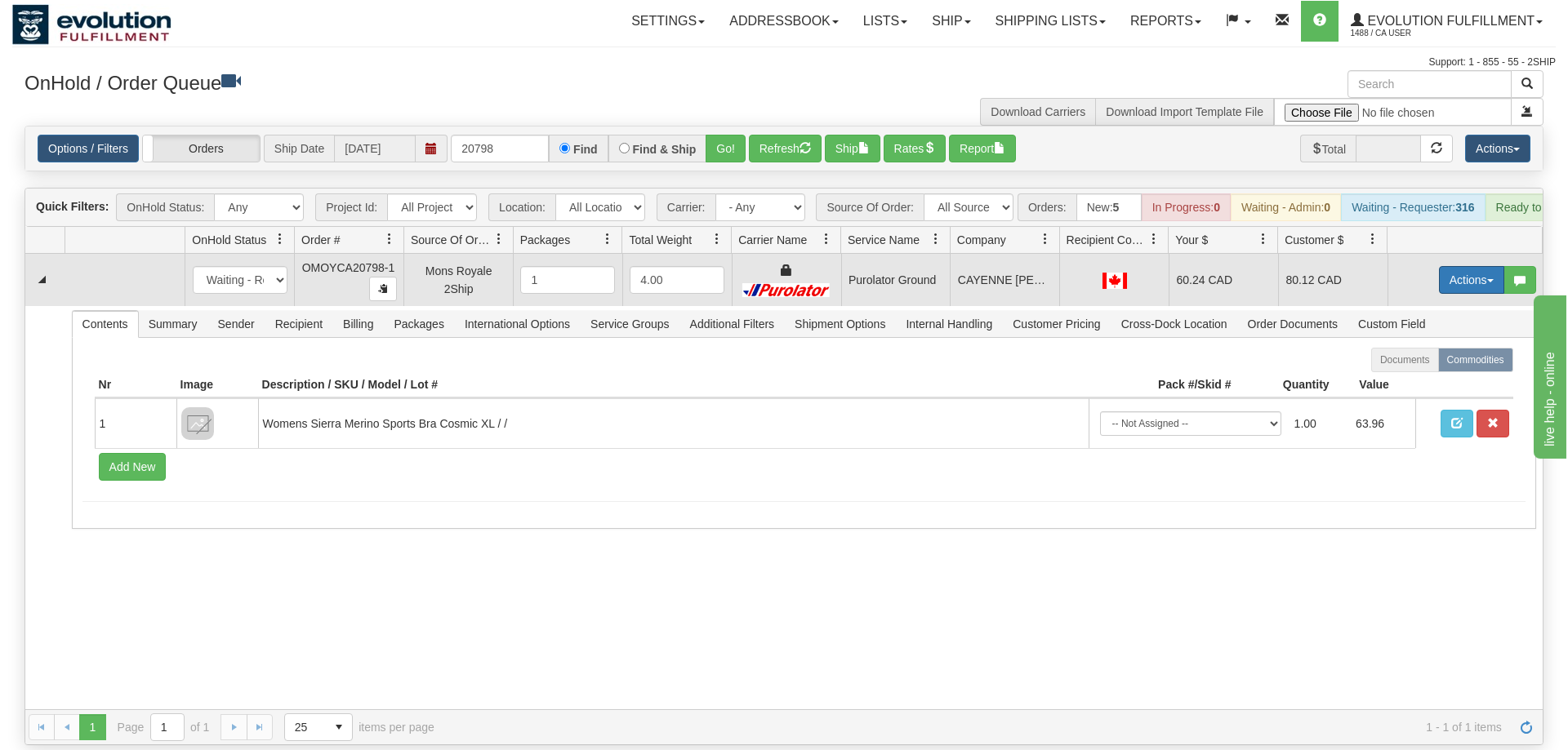
click at [1471, 266] on button "Actions" at bounding box center [1471, 280] width 65 height 28
click at [1465, 346] on span "Rate All Services" at bounding box center [1438, 353] width 98 height 13
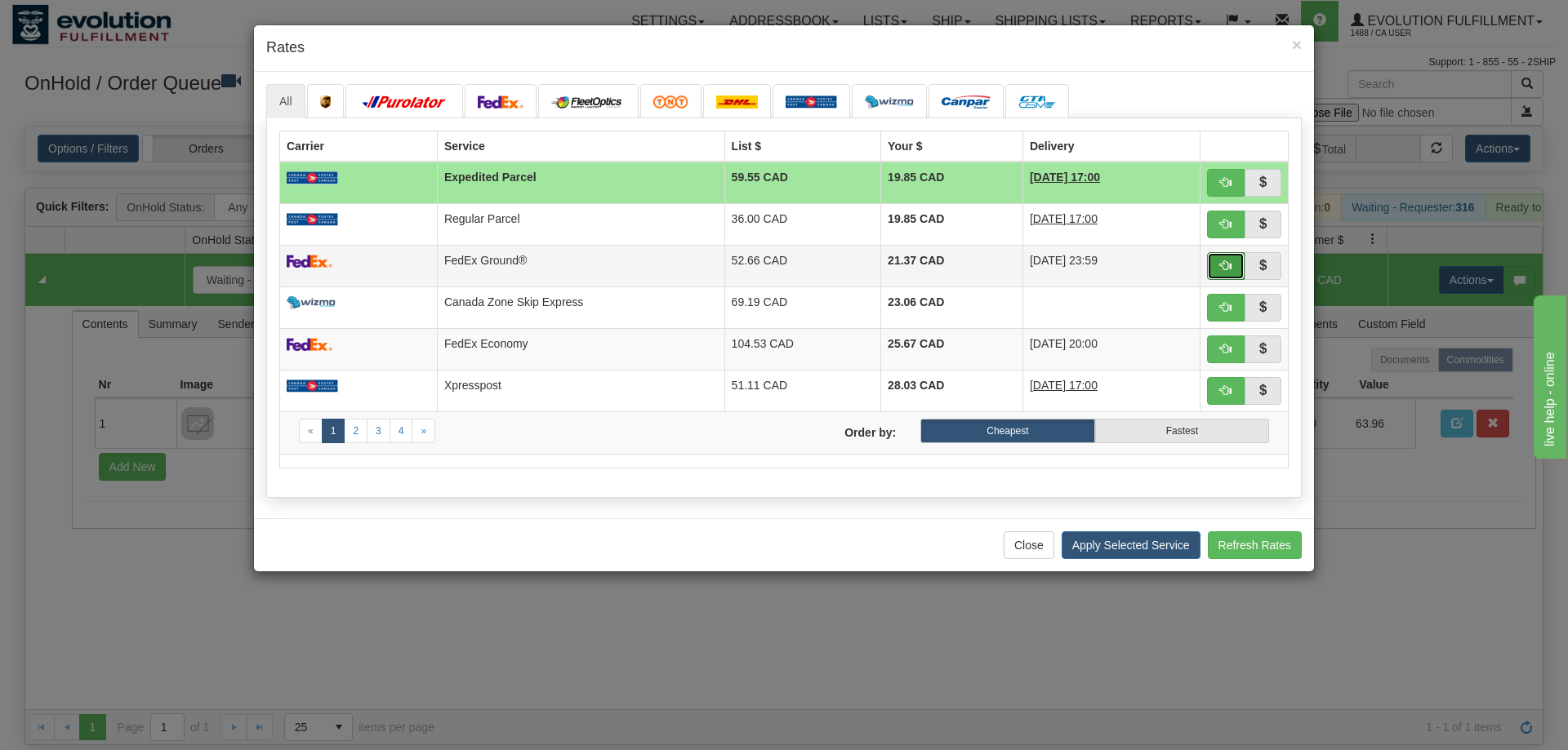
click at [1230, 260] on span "button" at bounding box center [1225, 265] width 12 height 12
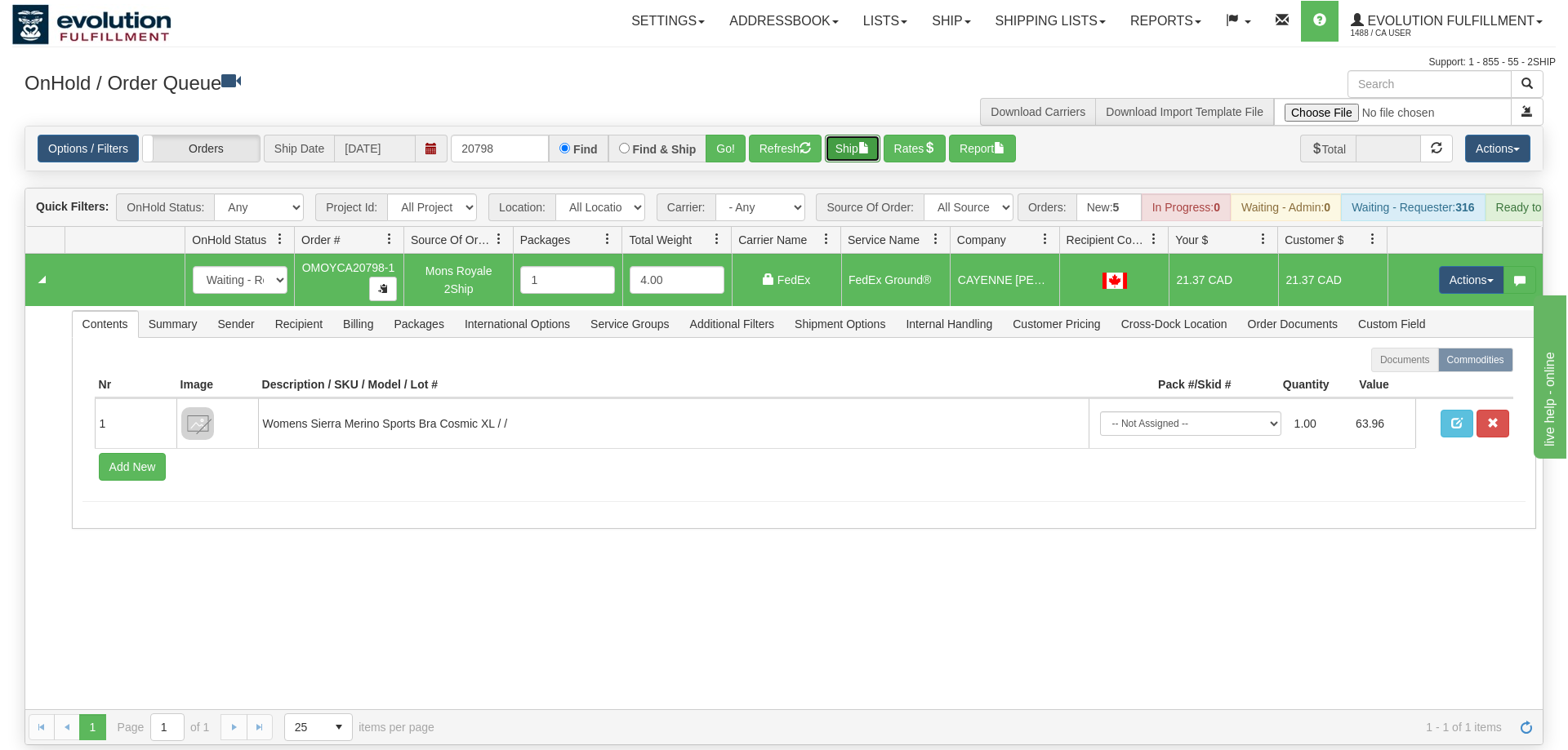
click at [856, 135] on button "Ship" at bounding box center [852, 149] width 55 height 28
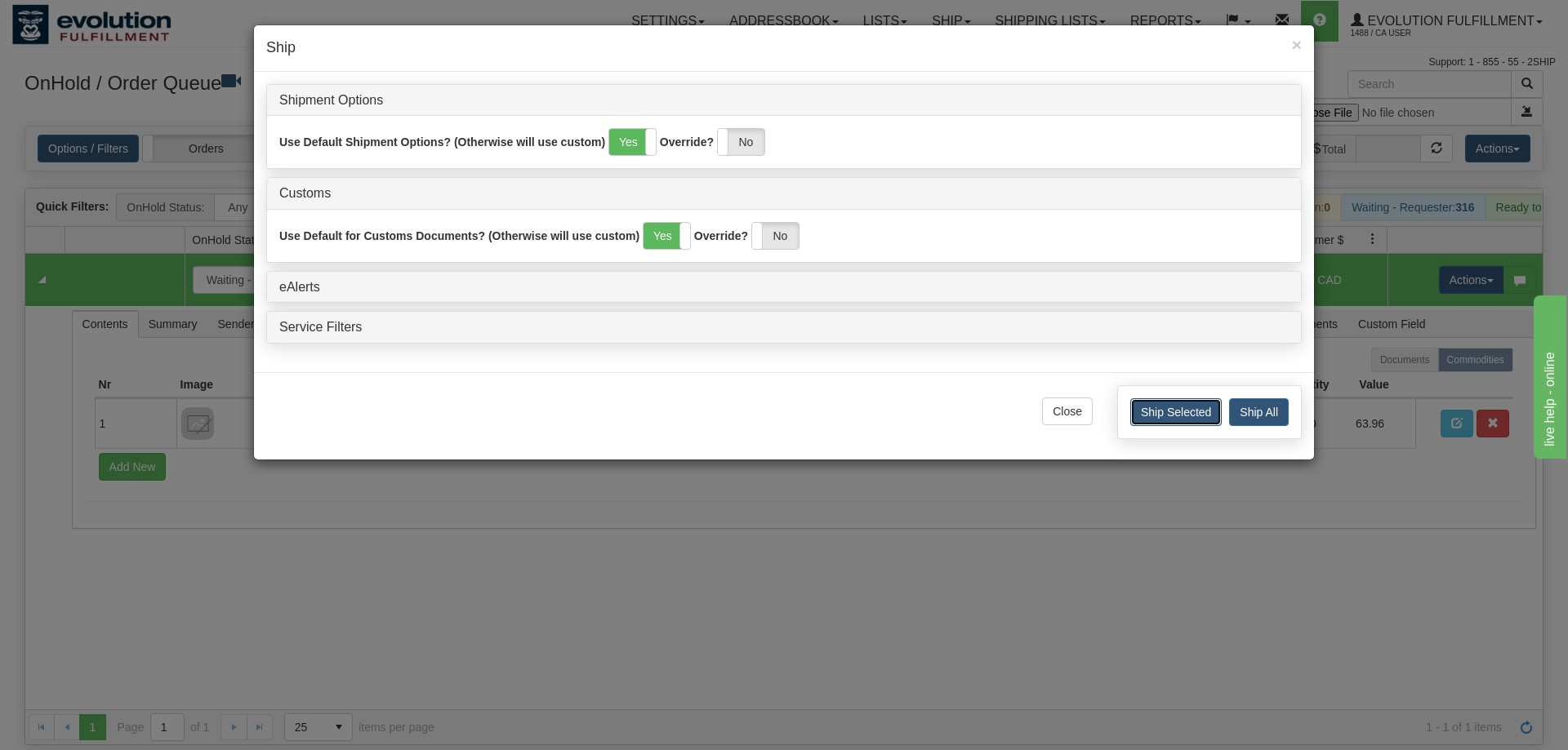
click at [1193, 404] on button "Ship Selected" at bounding box center [1176, 413] width 92 height 28
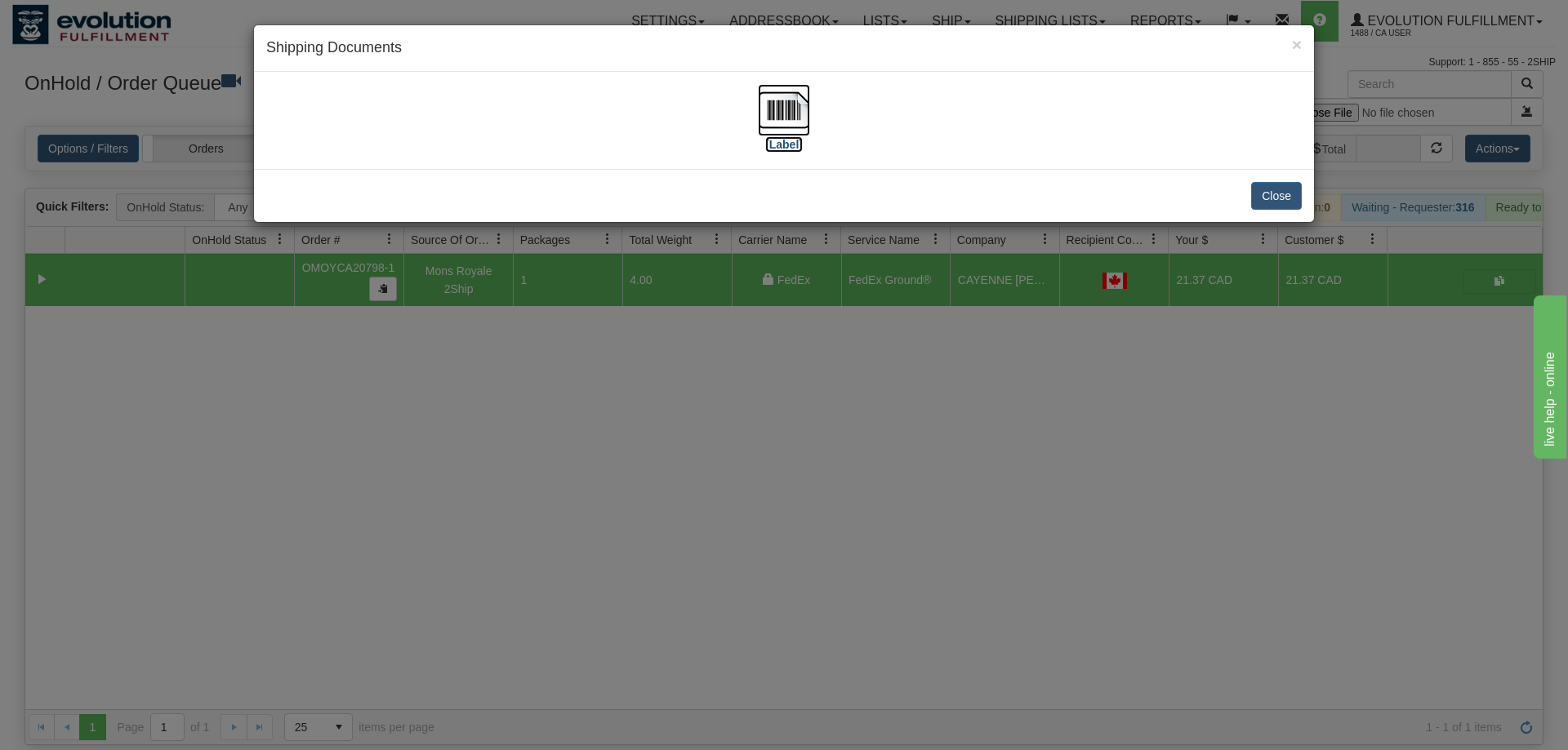
click at [788, 109] on img at bounding box center [784, 110] width 52 height 52
click at [1263, 200] on button "Close" at bounding box center [1276, 196] width 50 height 28
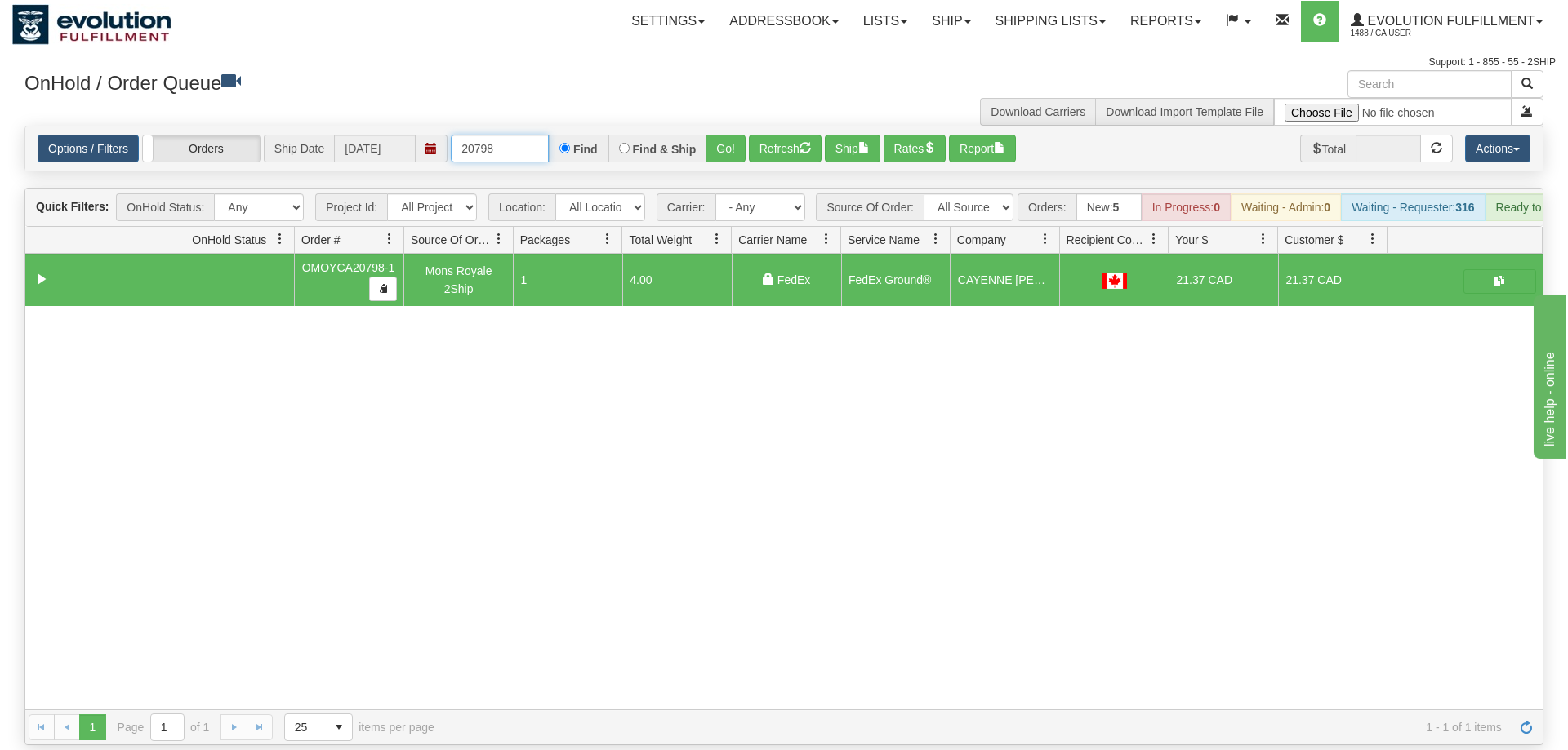
drag, startPoint x: 511, startPoint y: 131, endPoint x: 474, endPoint y: 128, distance: 37.1
click at [474, 135] on input "20798" at bounding box center [500, 149] width 98 height 28
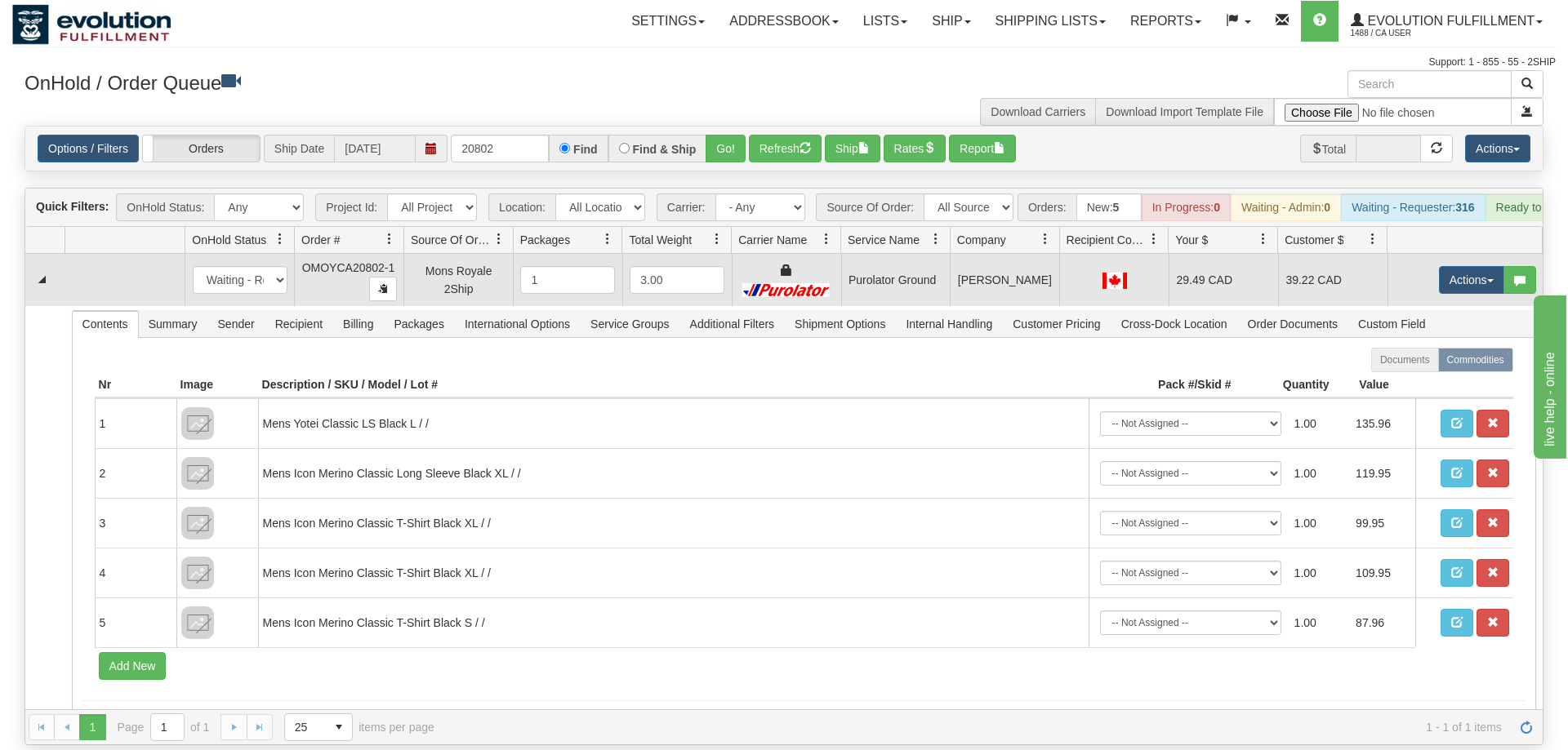
click at [946, 274] on td "Purolator Ground" at bounding box center [895, 279] width 109 height 52
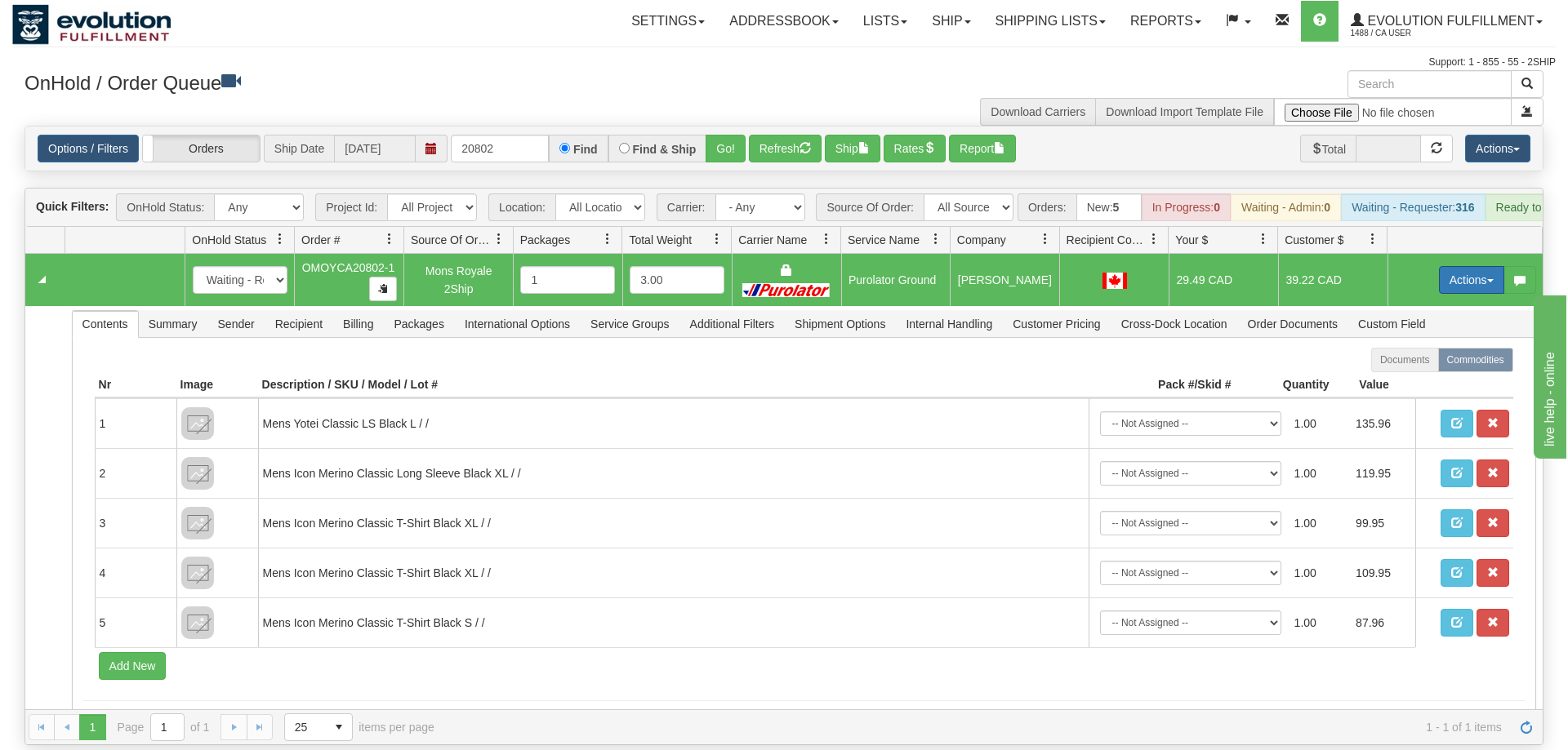
click at [1451, 266] on button "Actions" at bounding box center [1471, 280] width 65 height 28
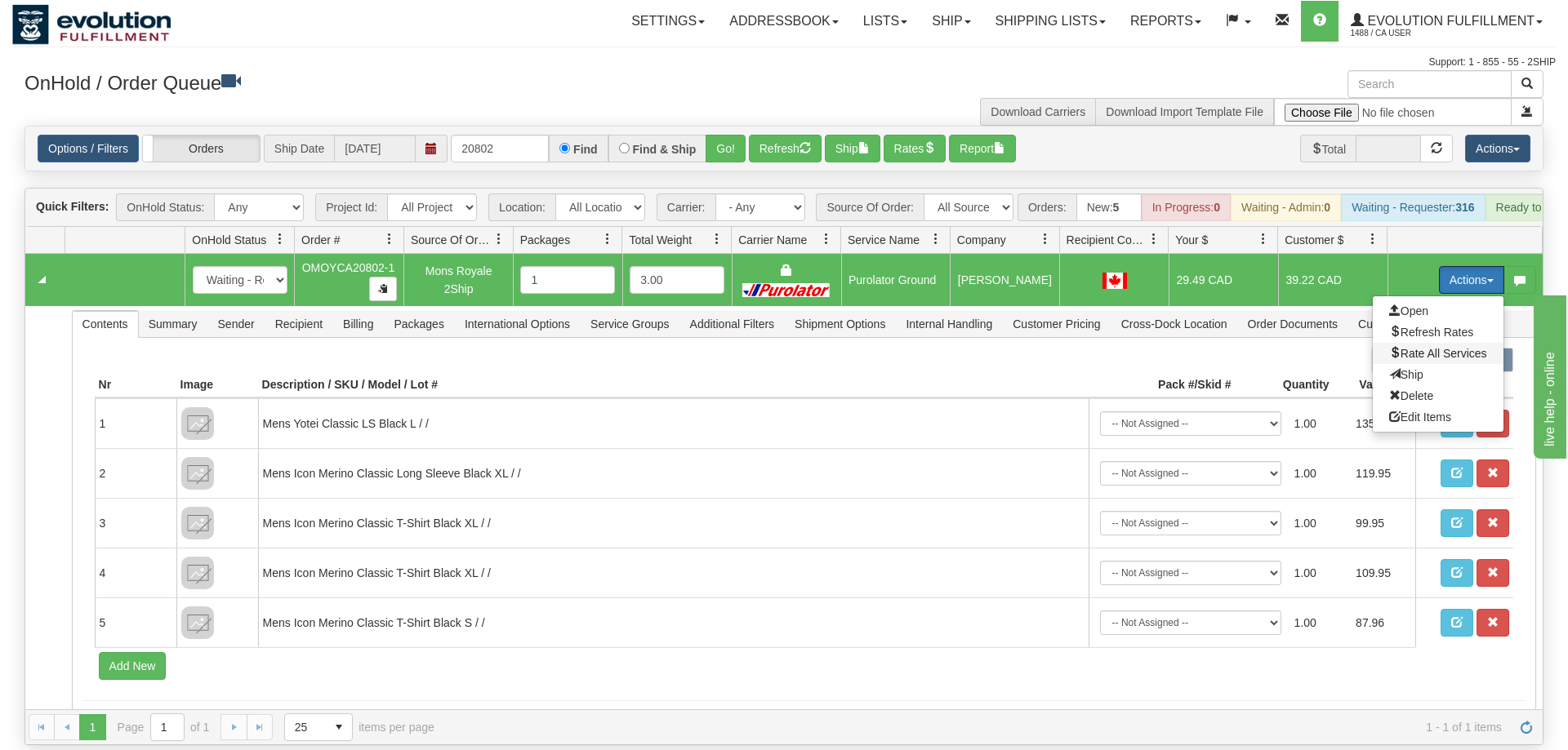
click at [1451, 346] on span "Rate All Services" at bounding box center [1438, 353] width 98 height 13
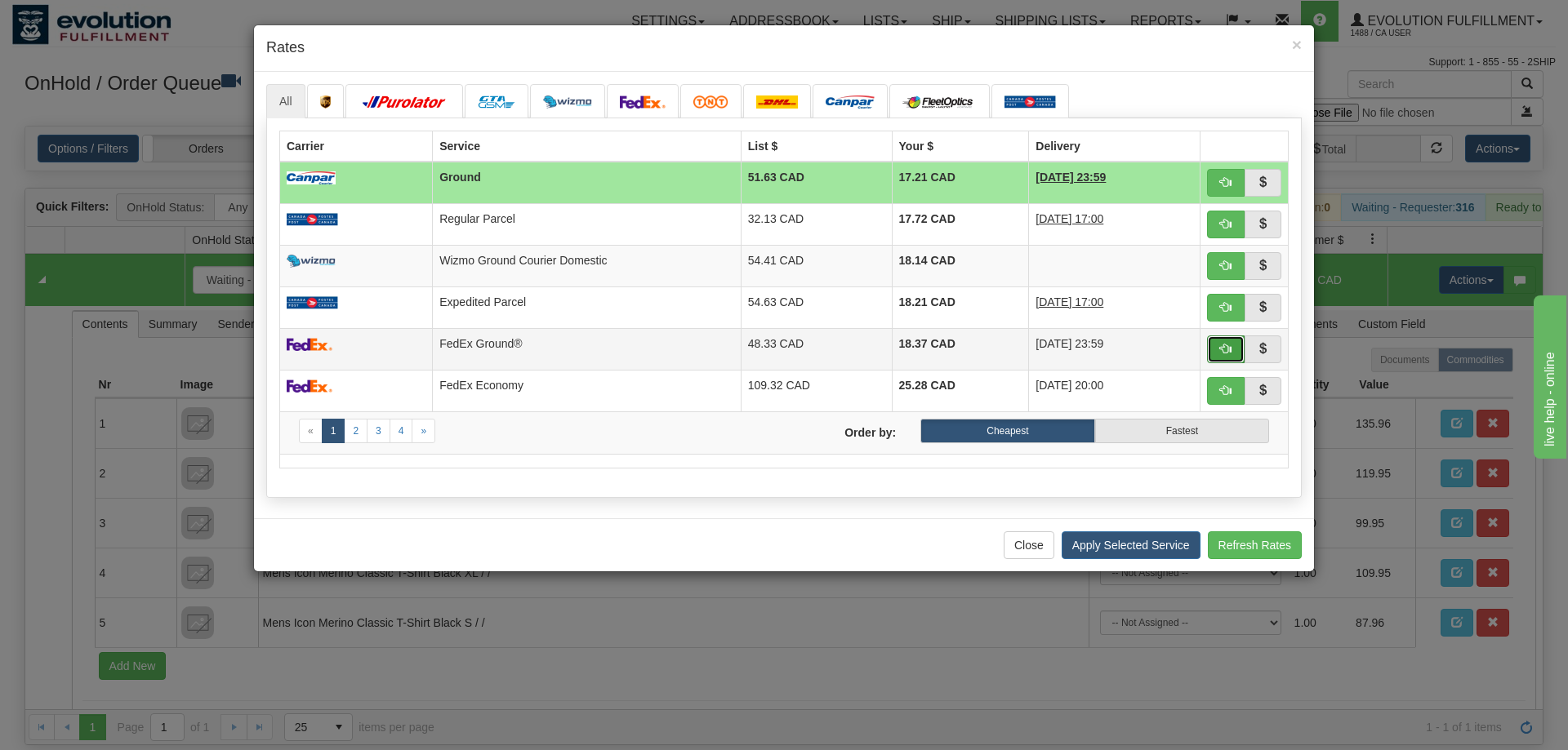
click at [1230, 346] on span "button" at bounding box center [1225, 348] width 12 height 12
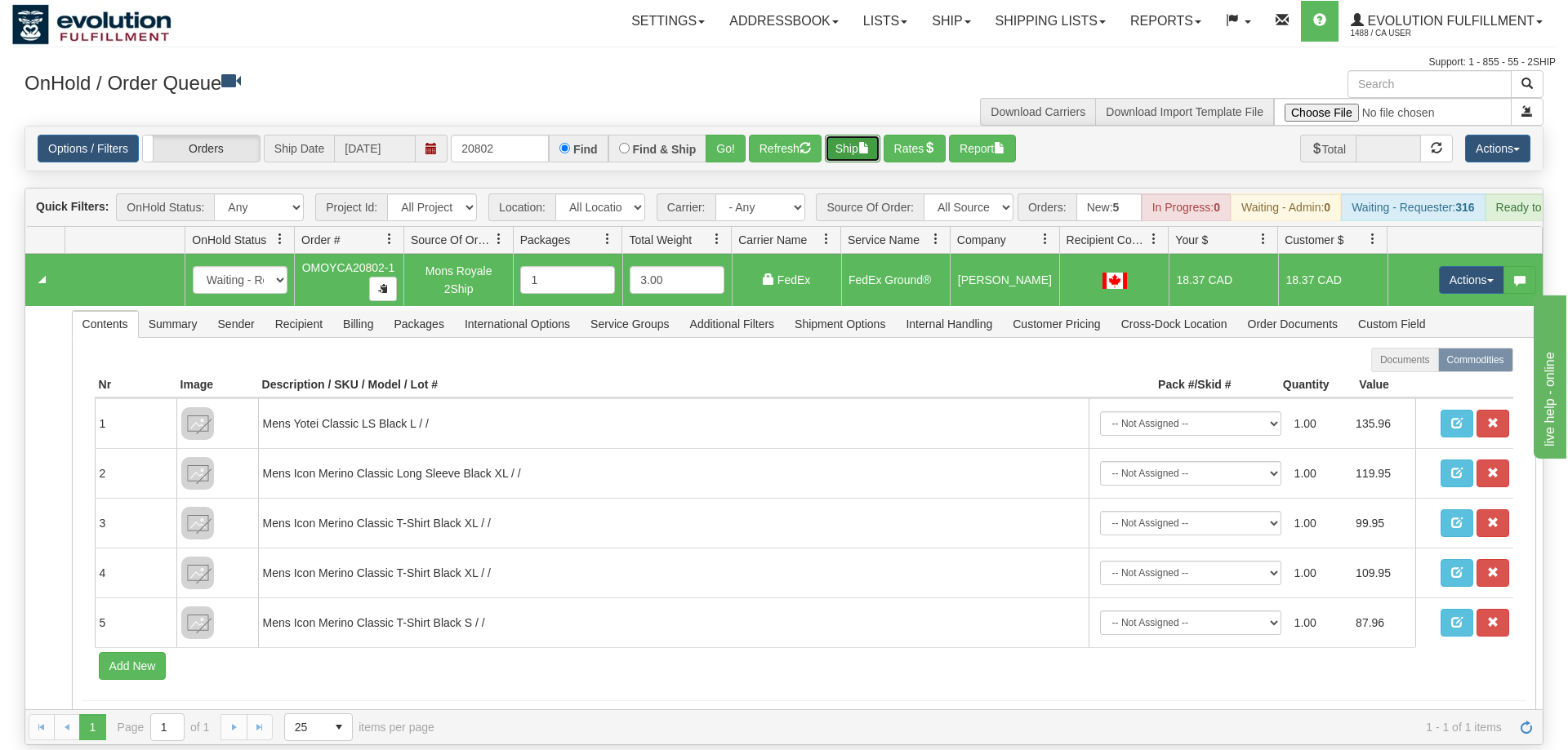
click at [857, 135] on button "Ship" at bounding box center [852, 149] width 55 height 28
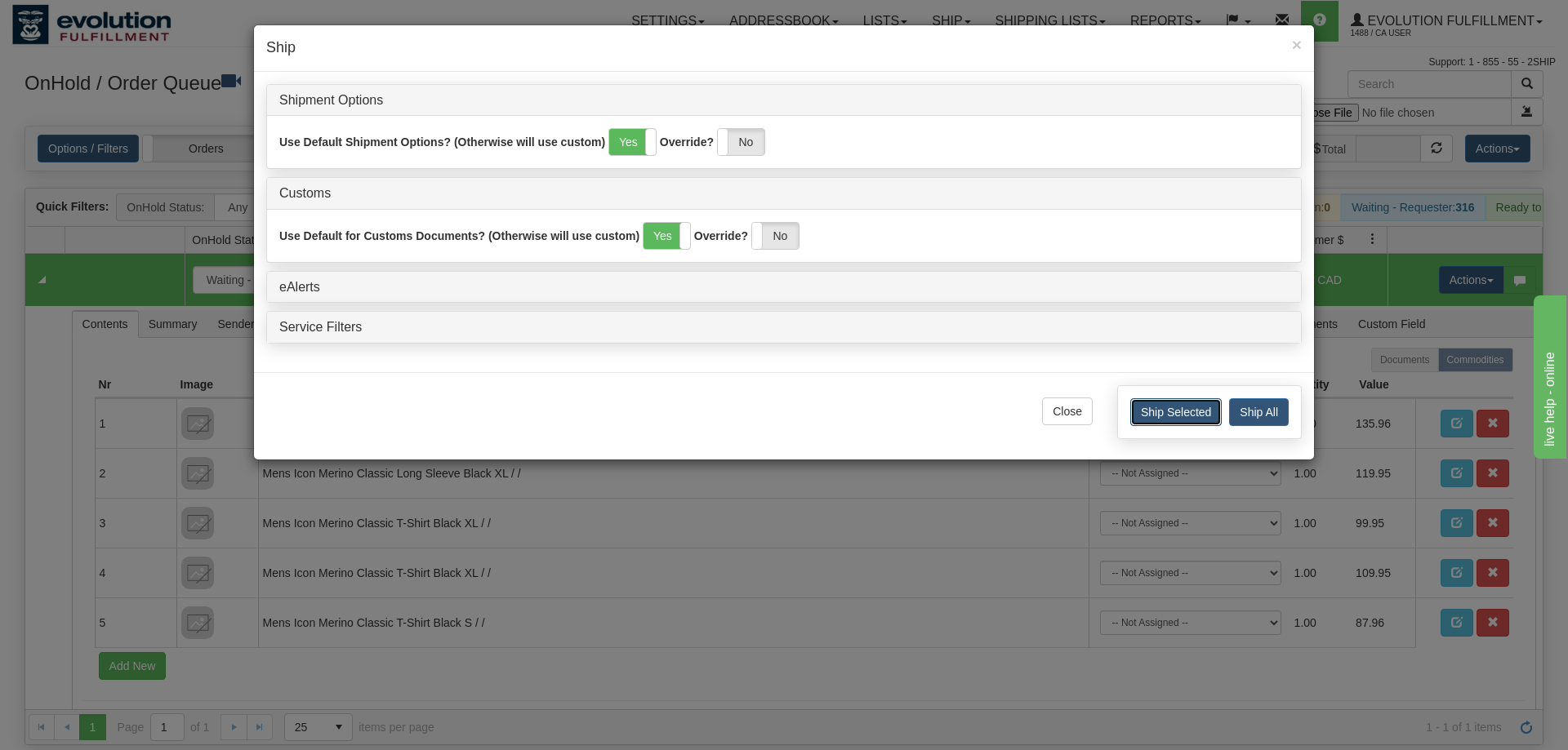
click at [1166, 417] on button "Ship Selected" at bounding box center [1176, 413] width 92 height 28
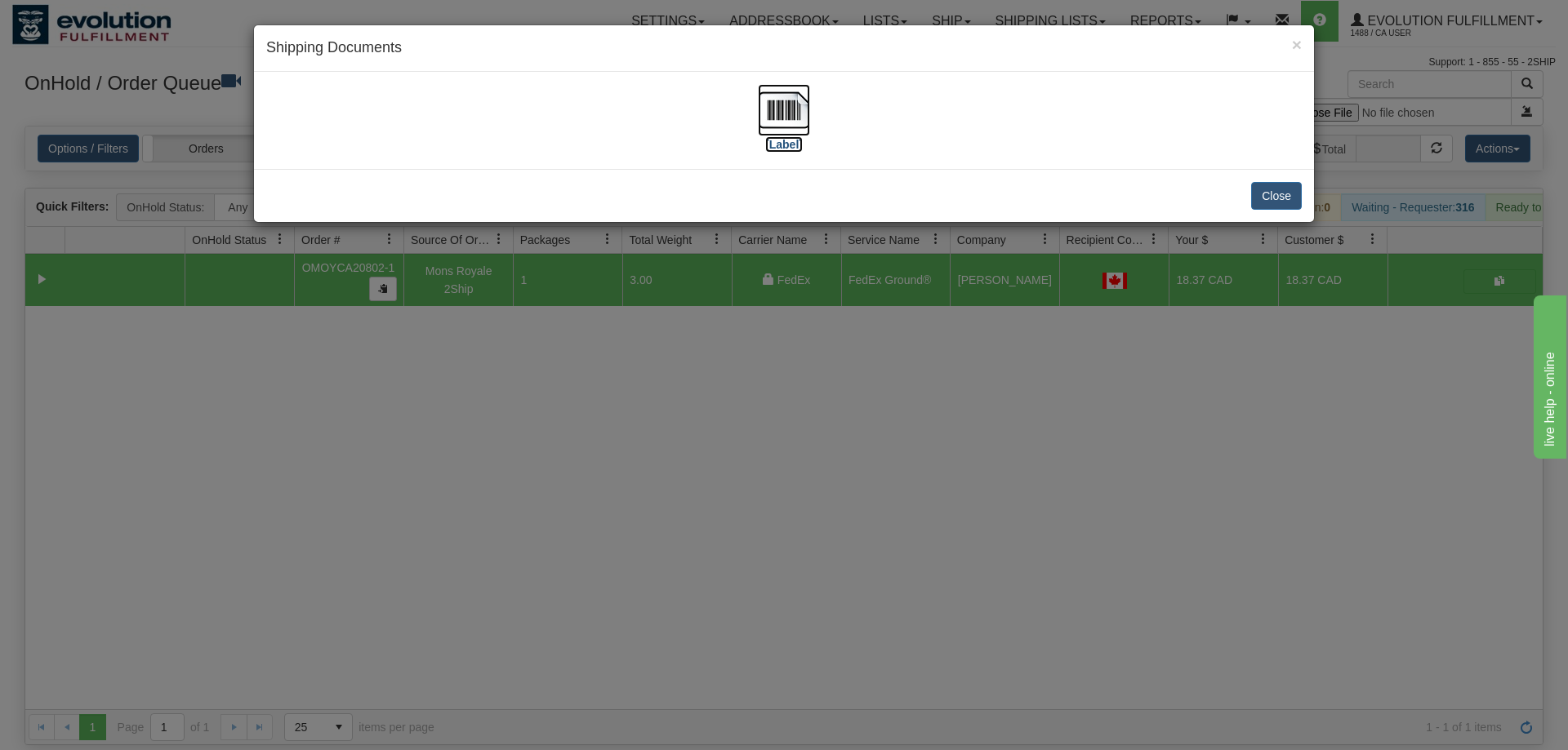
click at [781, 99] on img at bounding box center [784, 110] width 52 height 52
click at [1279, 196] on button "Close" at bounding box center [1276, 196] width 50 height 28
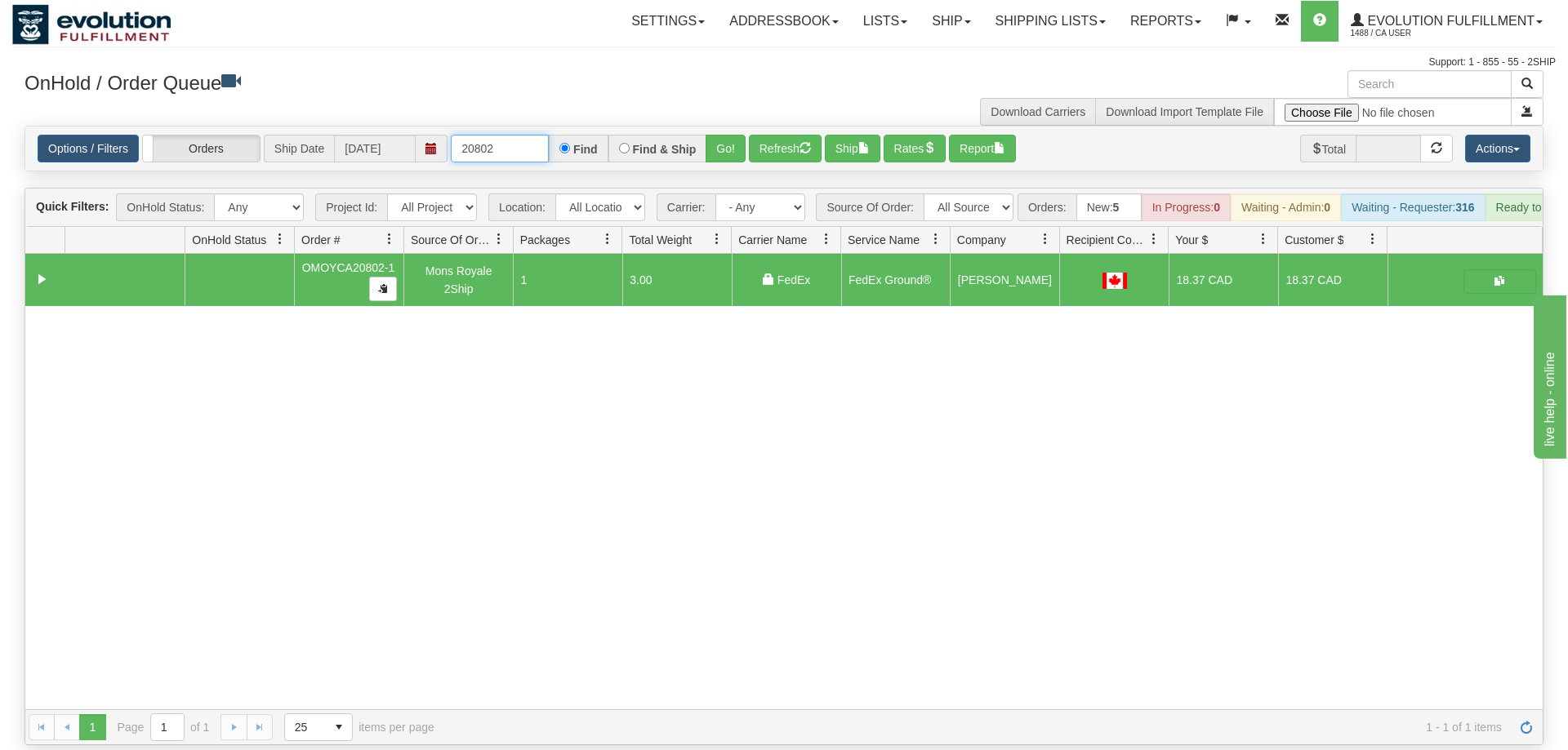
drag, startPoint x: 477, startPoint y: 130, endPoint x: 576, endPoint y: 141, distance: 99.6
click at [549, 141] on input "20802" at bounding box center [500, 149] width 98 height 28
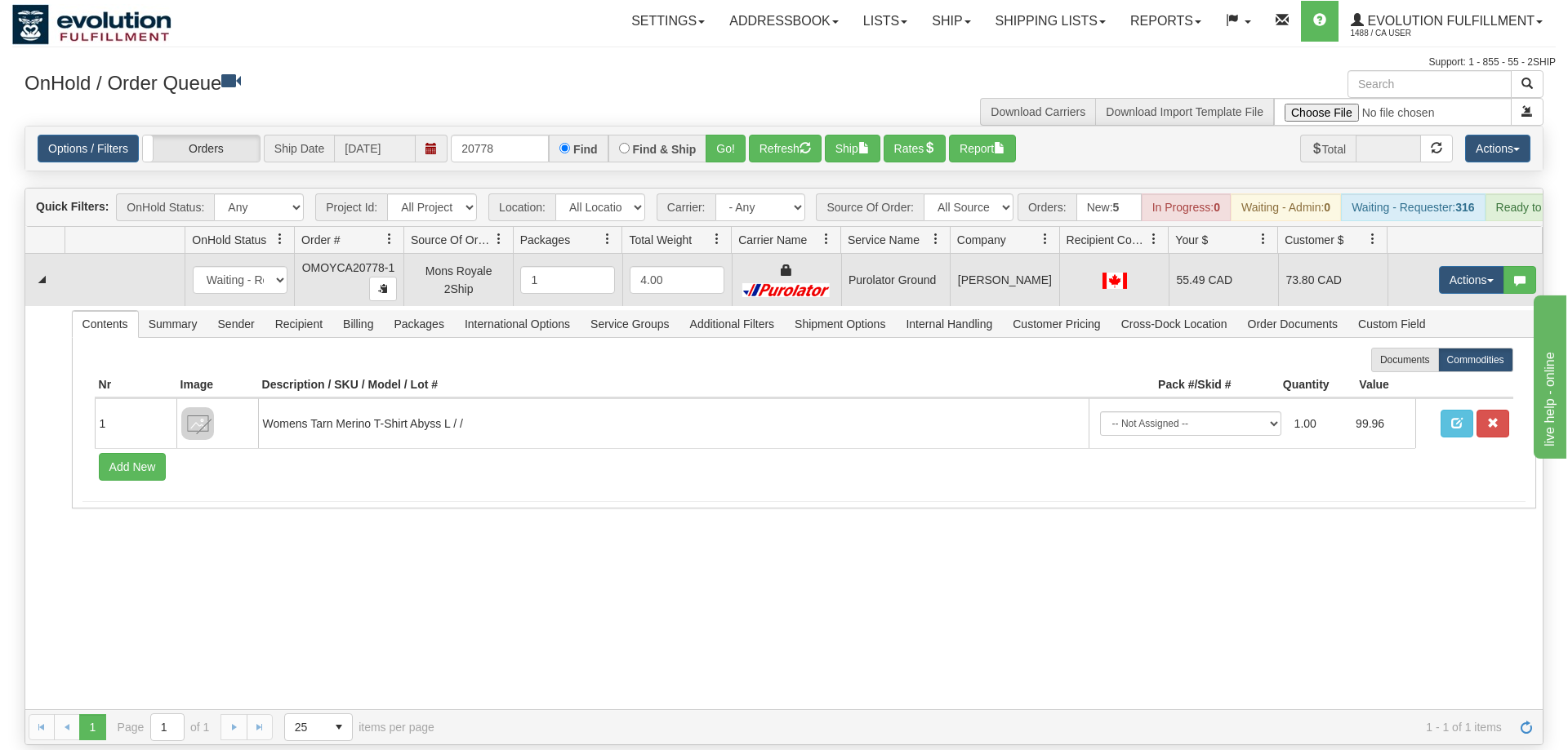
click at [967, 268] on td "[PERSON_NAME]" at bounding box center [1005, 279] width 109 height 52
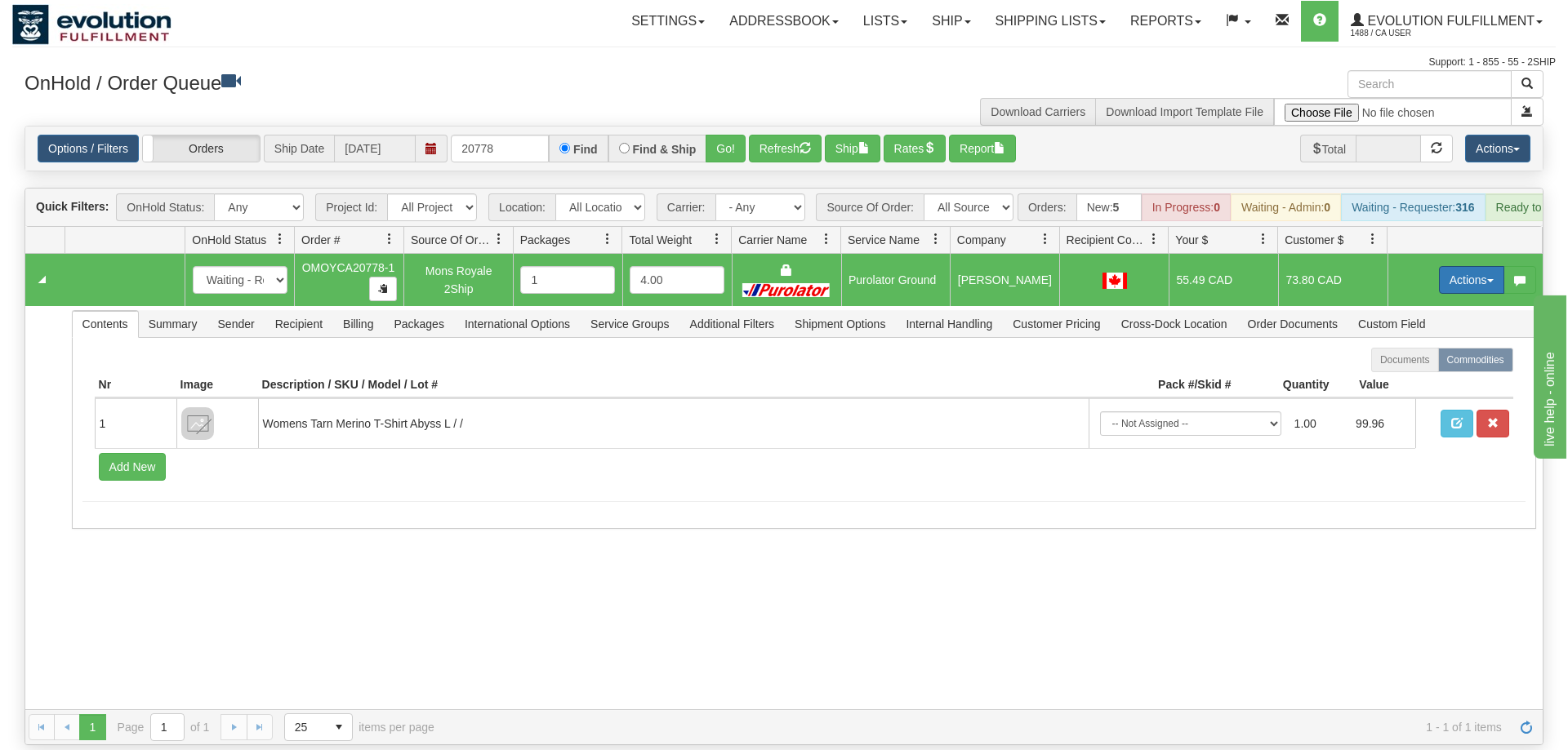
click at [1441, 266] on button "Actions" at bounding box center [1471, 280] width 65 height 28
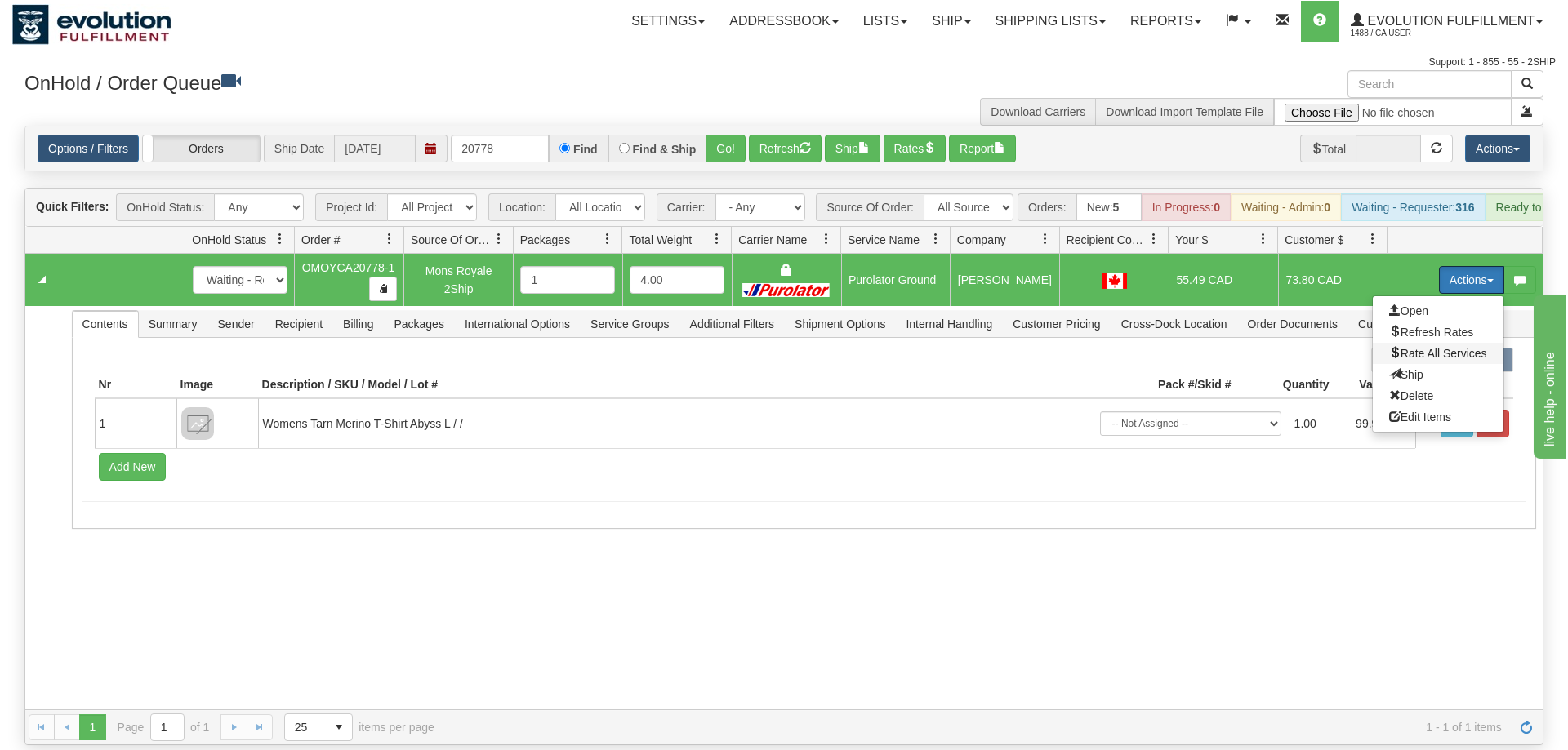
click at [1444, 346] on span "Rate All Services" at bounding box center [1438, 353] width 98 height 13
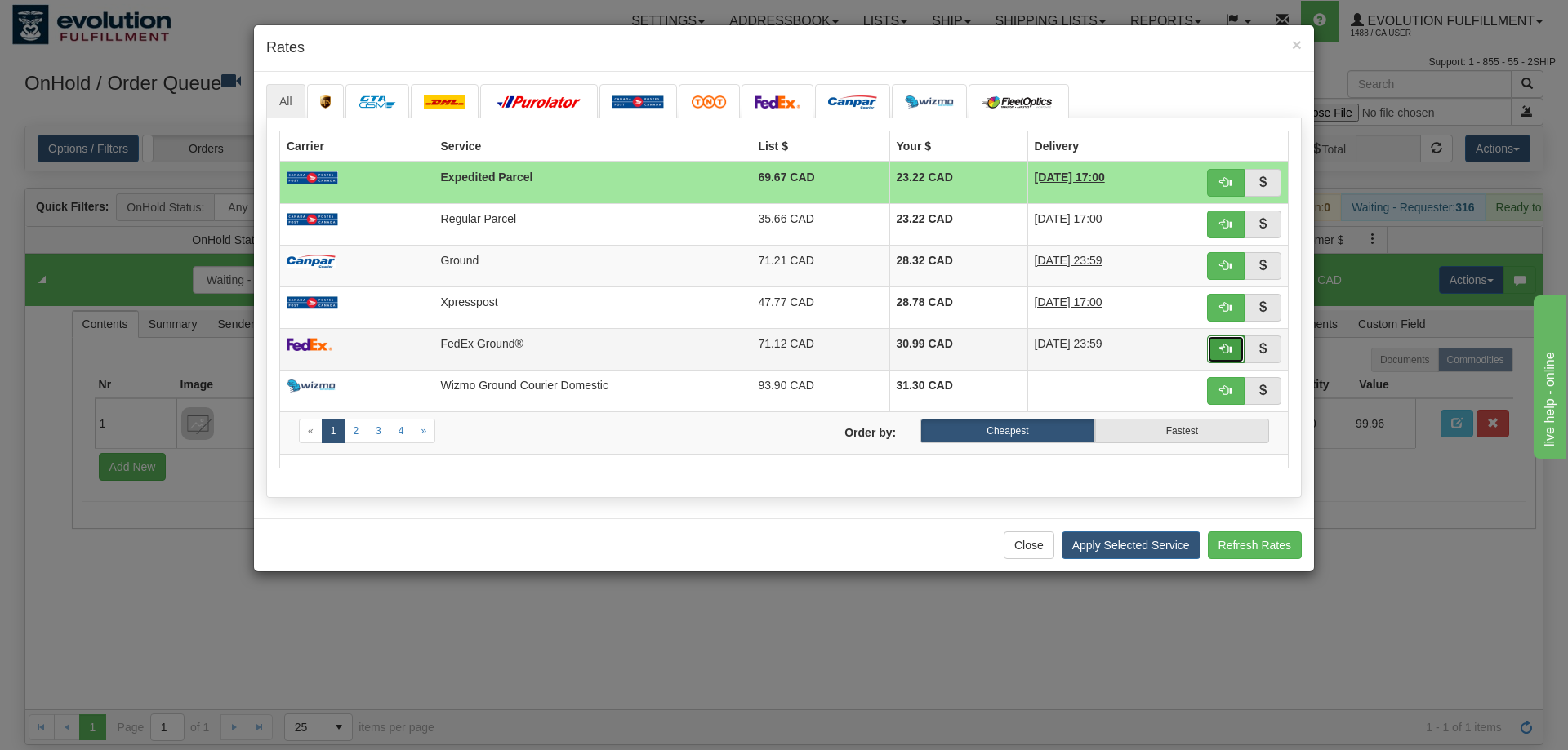
click at [1224, 348] on span "button" at bounding box center [1225, 348] width 12 height 12
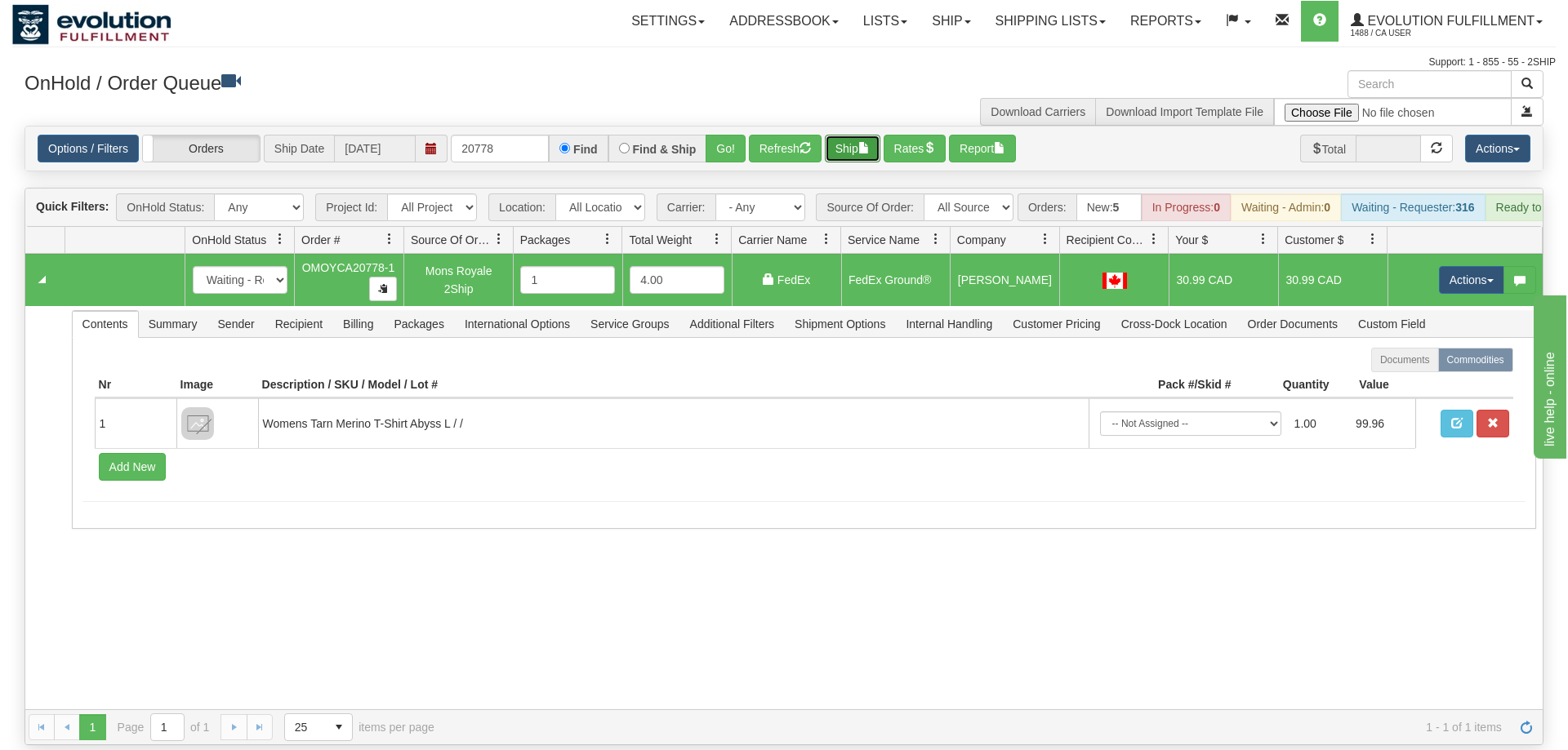
click at [866, 135] on button "Ship" at bounding box center [852, 149] width 55 height 28
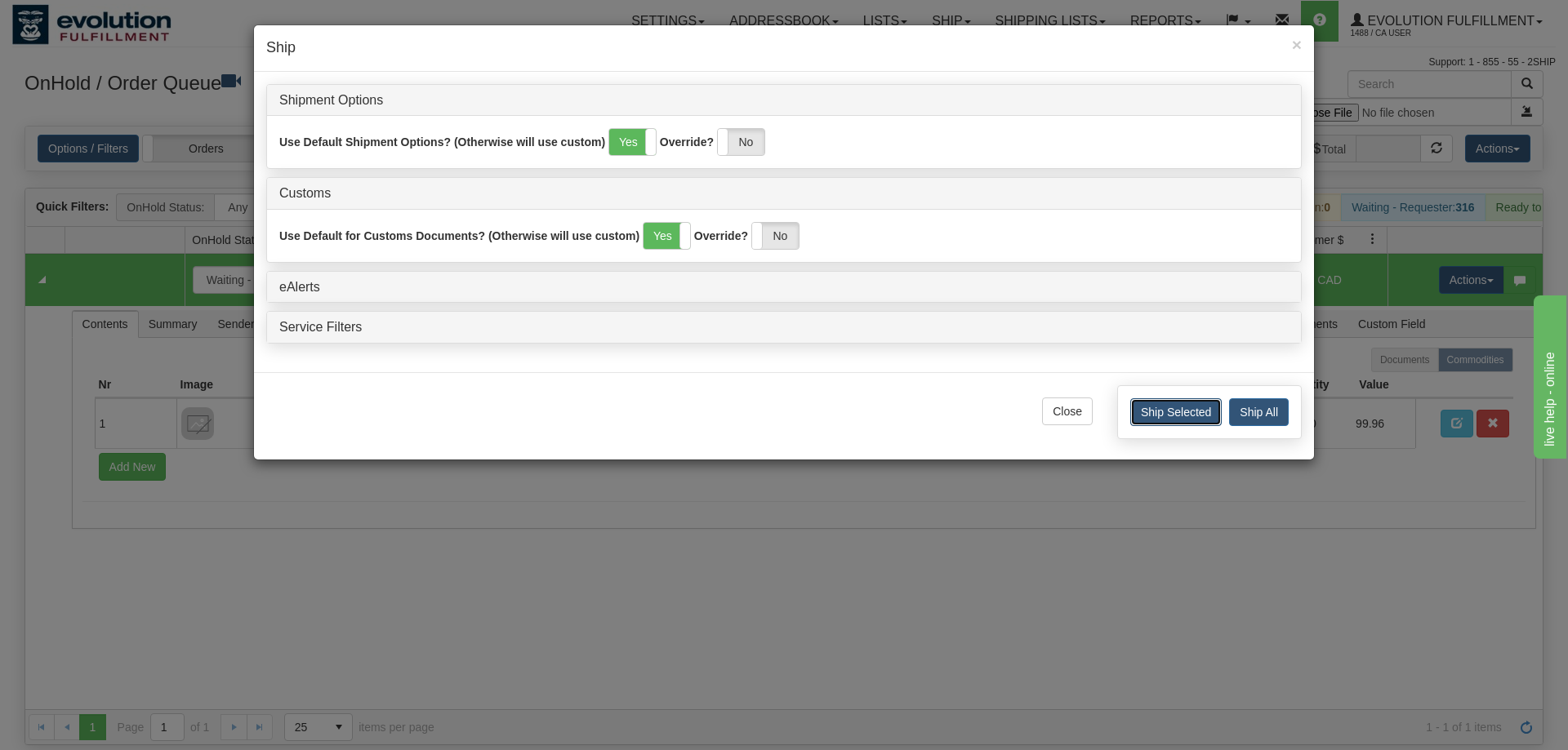
click at [1180, 422] on button "Ship Selected" at bounding box center [1176, 413] width 92 height 28
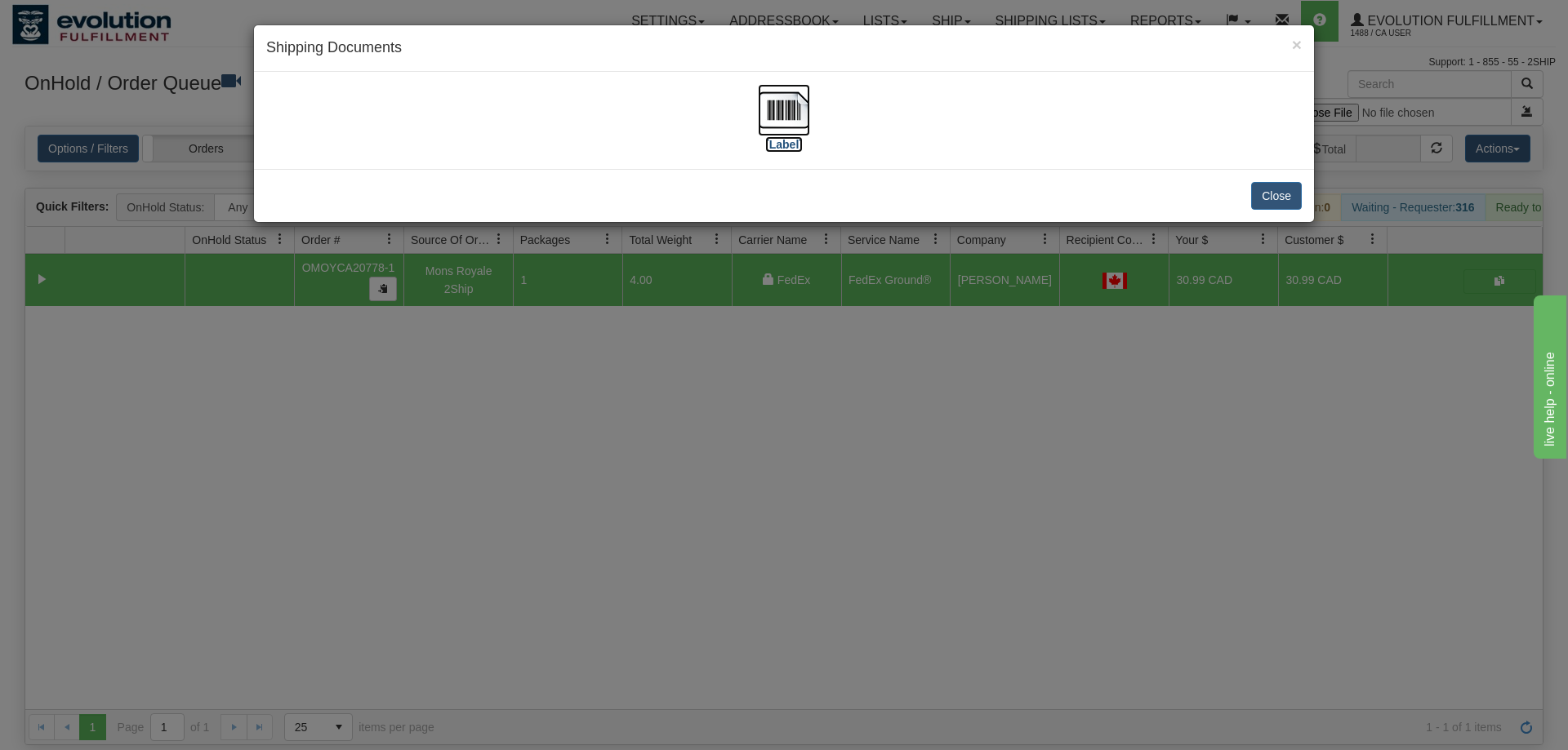
click at [790, 120] on img at bounding box center [784, 110] width 52 height 52
click at [1271, 200] on button "Close" at bounding box center [1276, 196] width 50 height 28
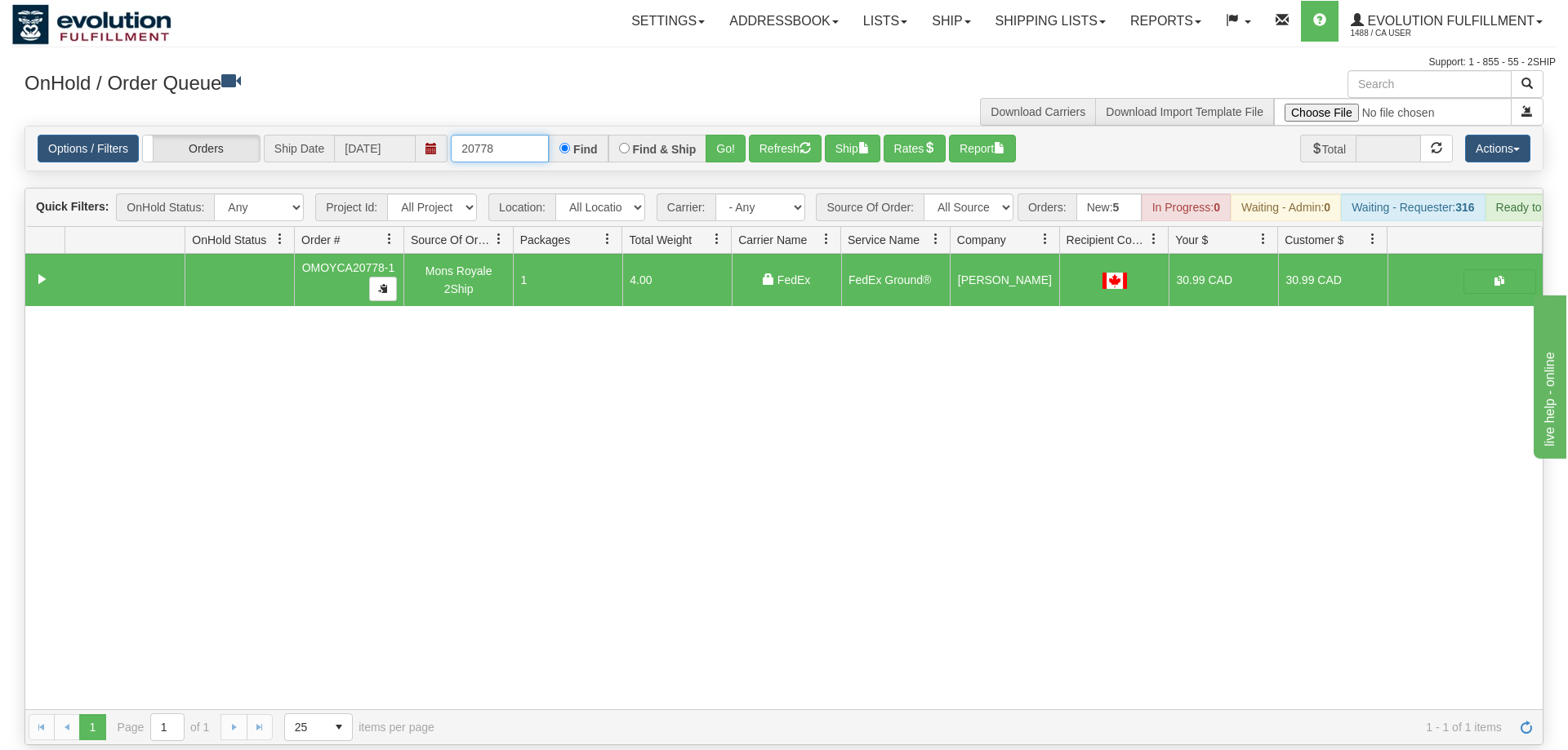
drag, startPoint x: 480, startPoint y: 124, endPoint x: 572, endPoint y: 124, distance: 92.0
click at [549, 135] on input "20778" at bounding box center [500, 149] width 98 height 28
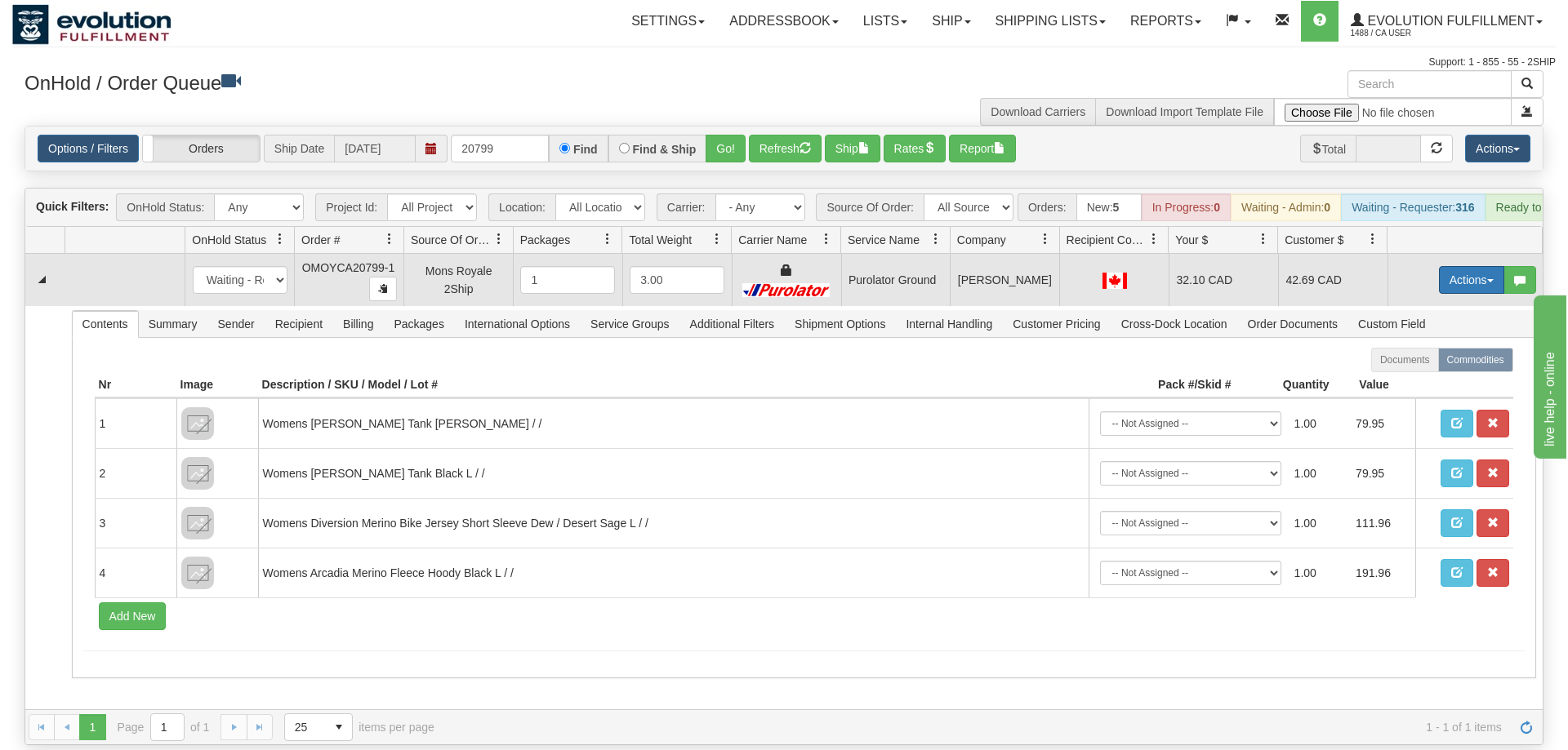
click at [1469, 266] on button "Actions" at bounding box center [1471, 280] width 65 height 28
click at [1464, 346] on span "Rate All Services" at bounding box center [1438, 353] width 98 height 13
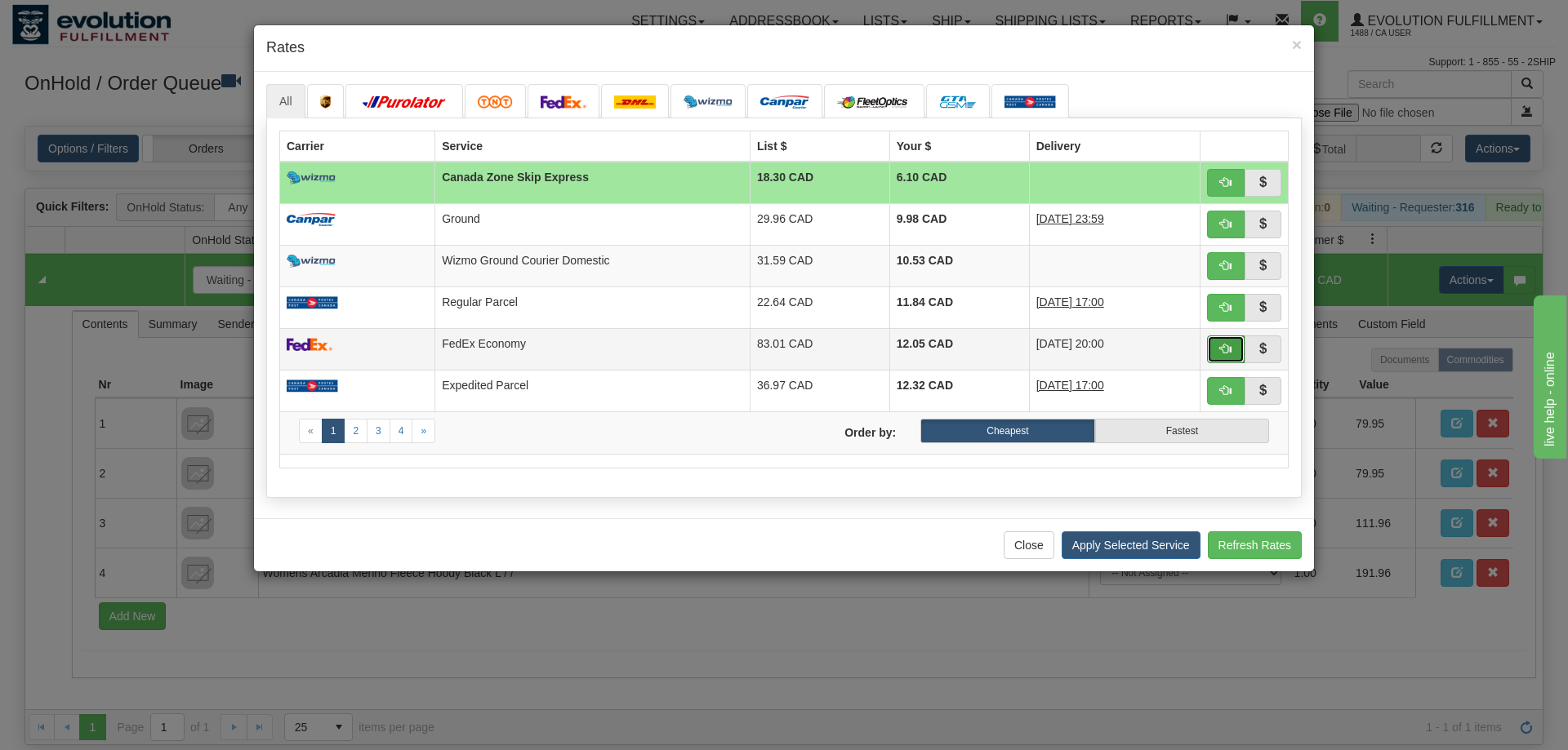
click at [1224, 346] on span "button" at bounding box center [1225, 348] width 12 height 12
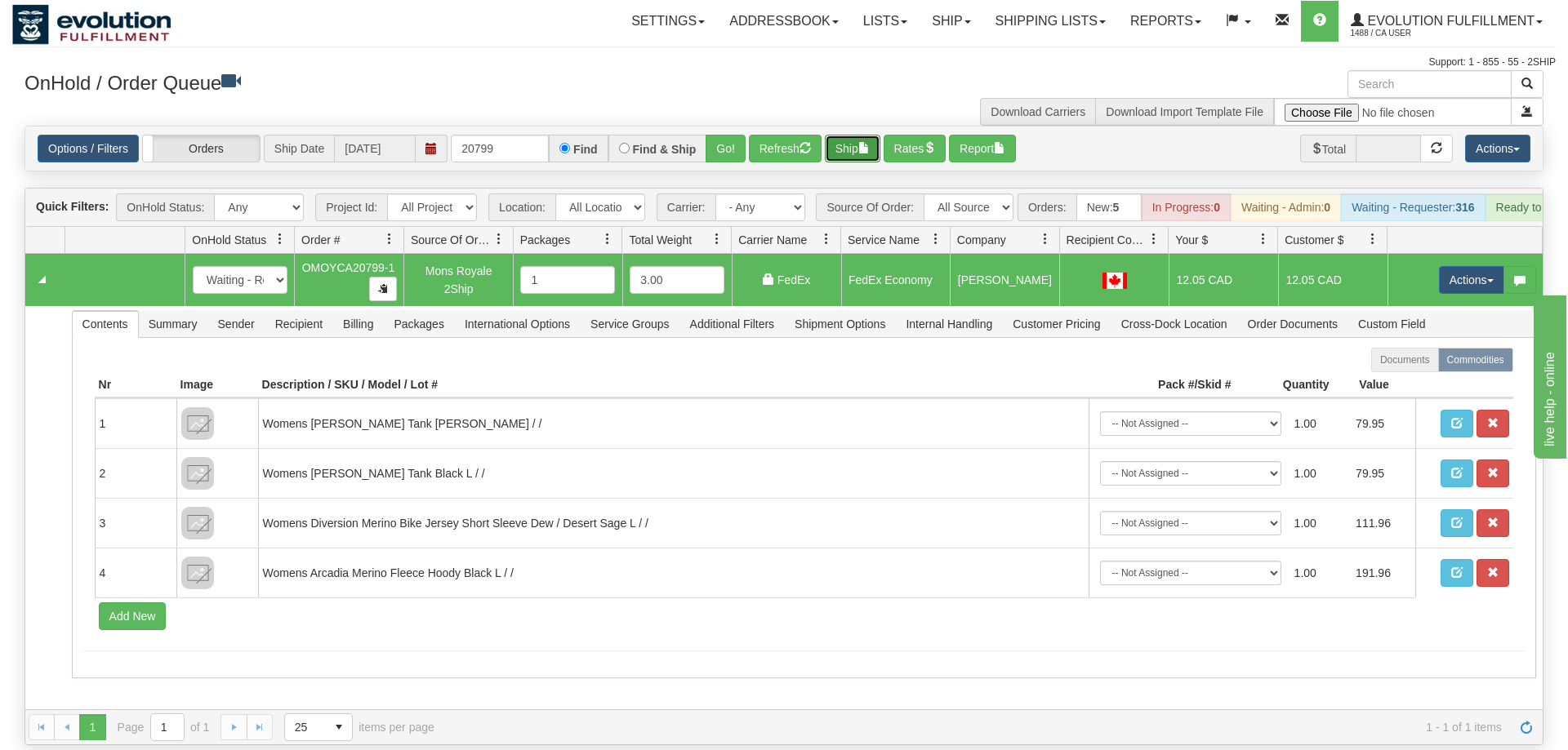
click at [845, 135] on button "Ship" at bounding box center [852, 149] width 55 height 28
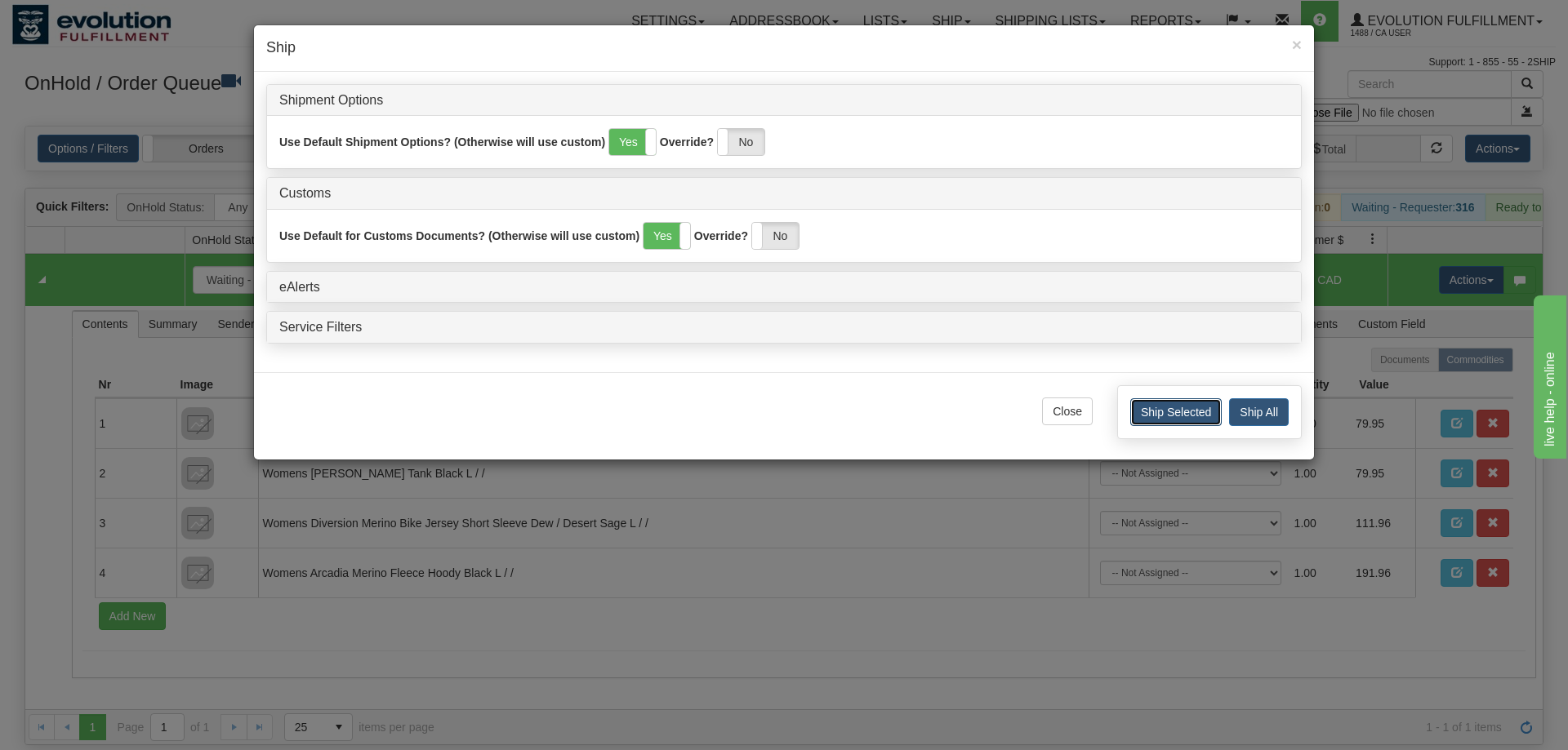
click at [1193, 418] on button "Ship Selected" at bounding box center [1176, 413] width 92 height 28
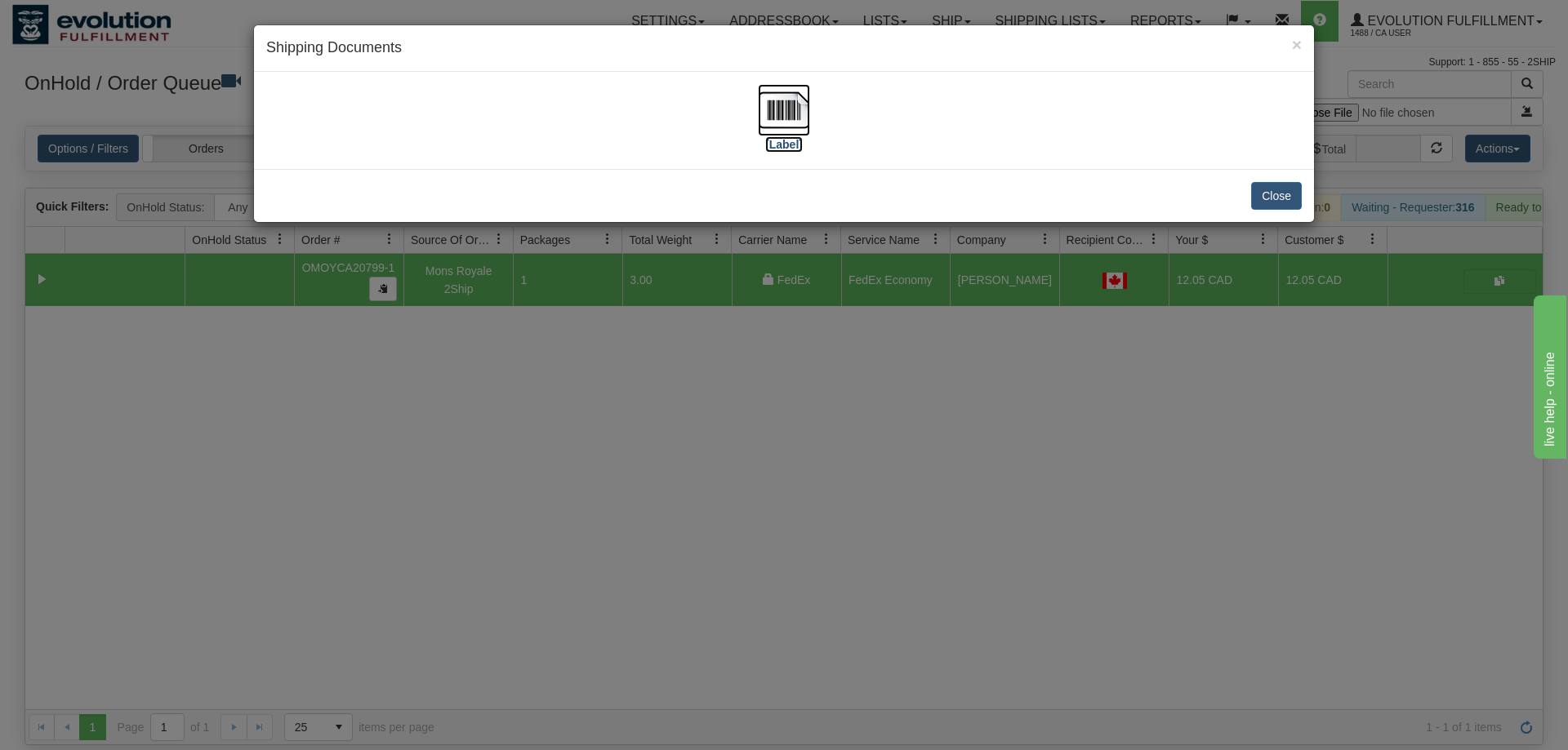
click at [790, 124] on img at bounding box center [784, 110] width 52 height 52
click at [1262, 194] on button "Close" at bounding box center [1276, 196] width 50 height 28
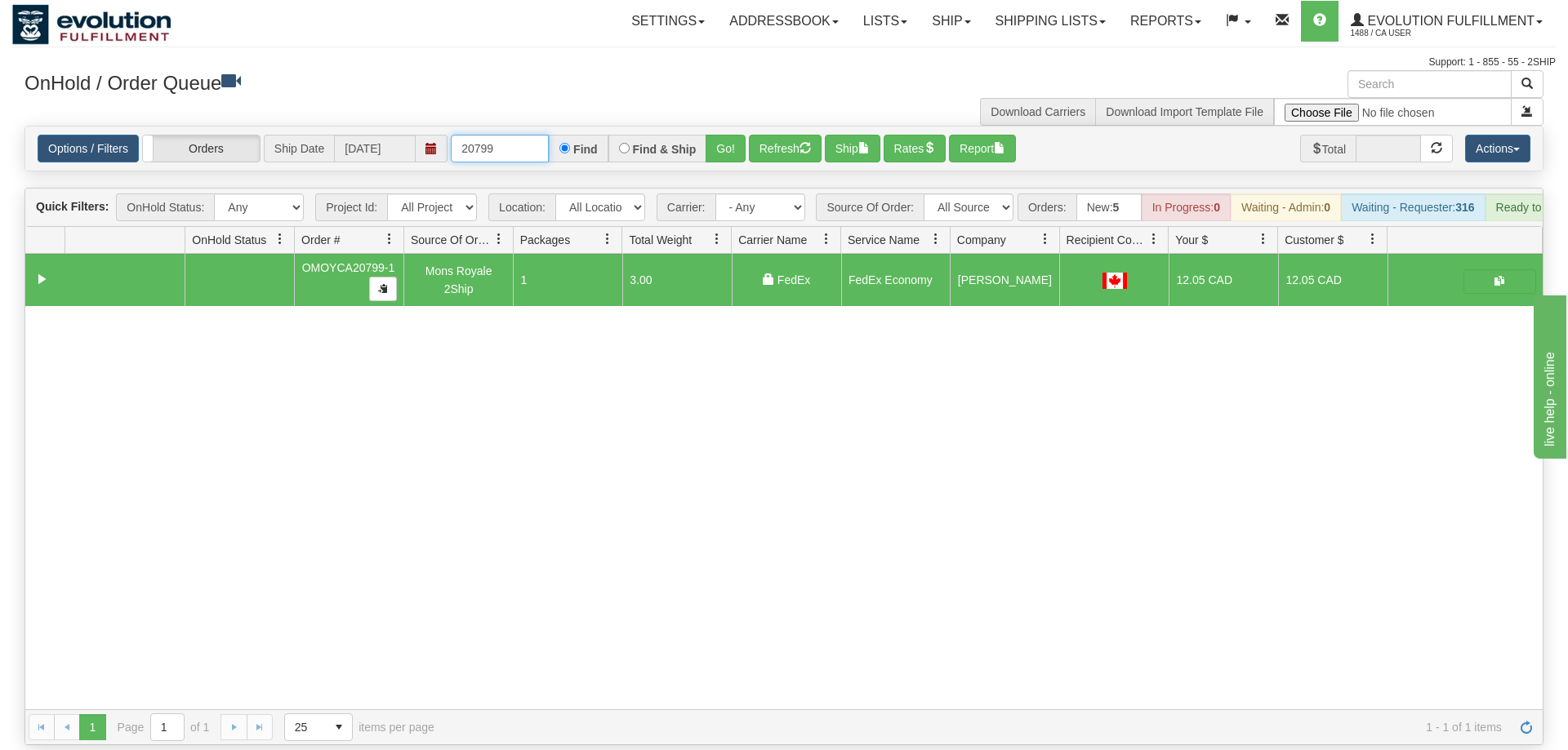
drag, startPoint x: 479, startPoint y: 125, endPoint x: 533, endPoint y: 124, distance: 54.0
click at [533, 135] on input "20799" at bounding box center [500, 149] width 98 height 28
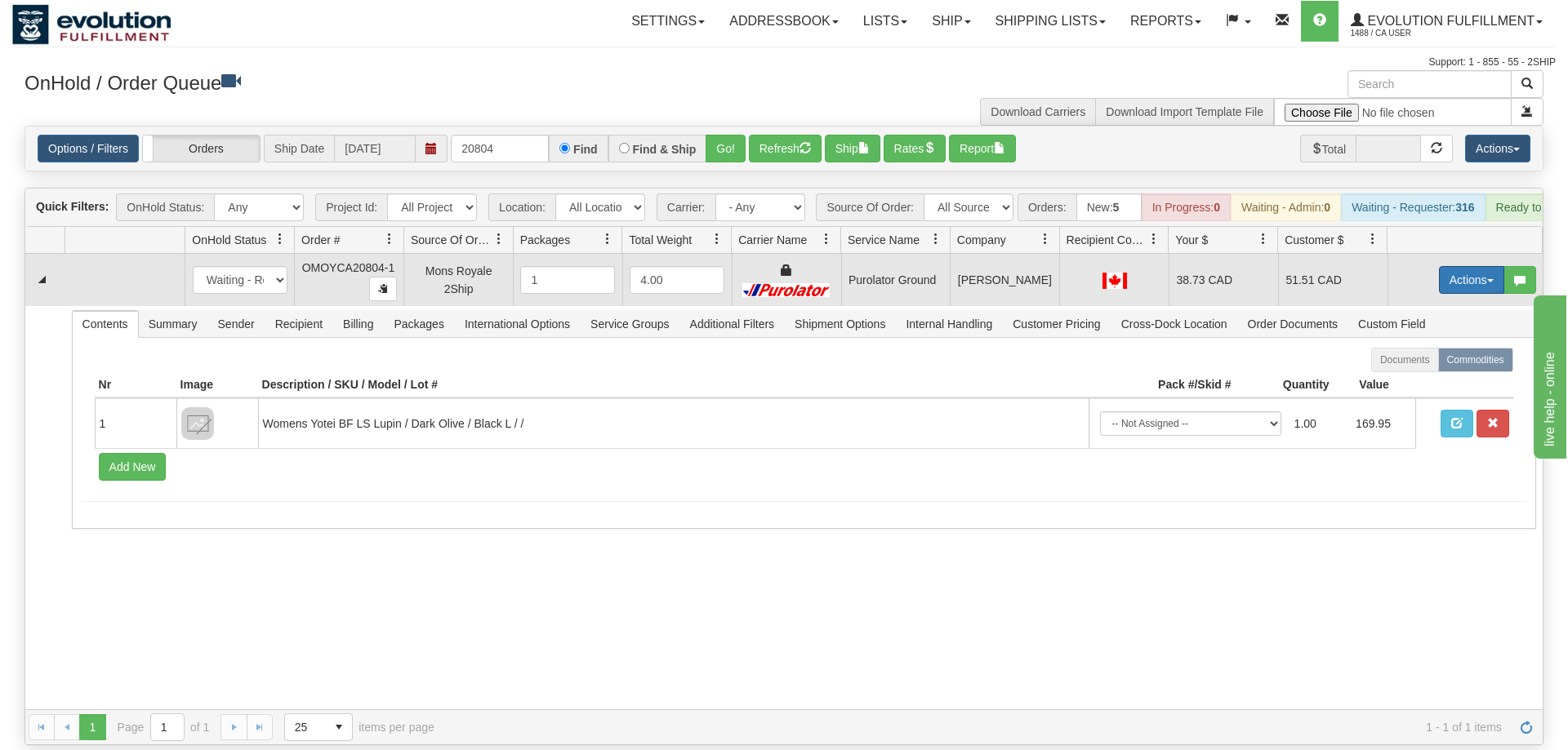
click at [1477, 266] on button "Actions" at bounding box center [1471, 280] width 65 height 28
click at [1451, 346] on span "Rate All Services" at bounding box center [1438, 353] width 98 height 13
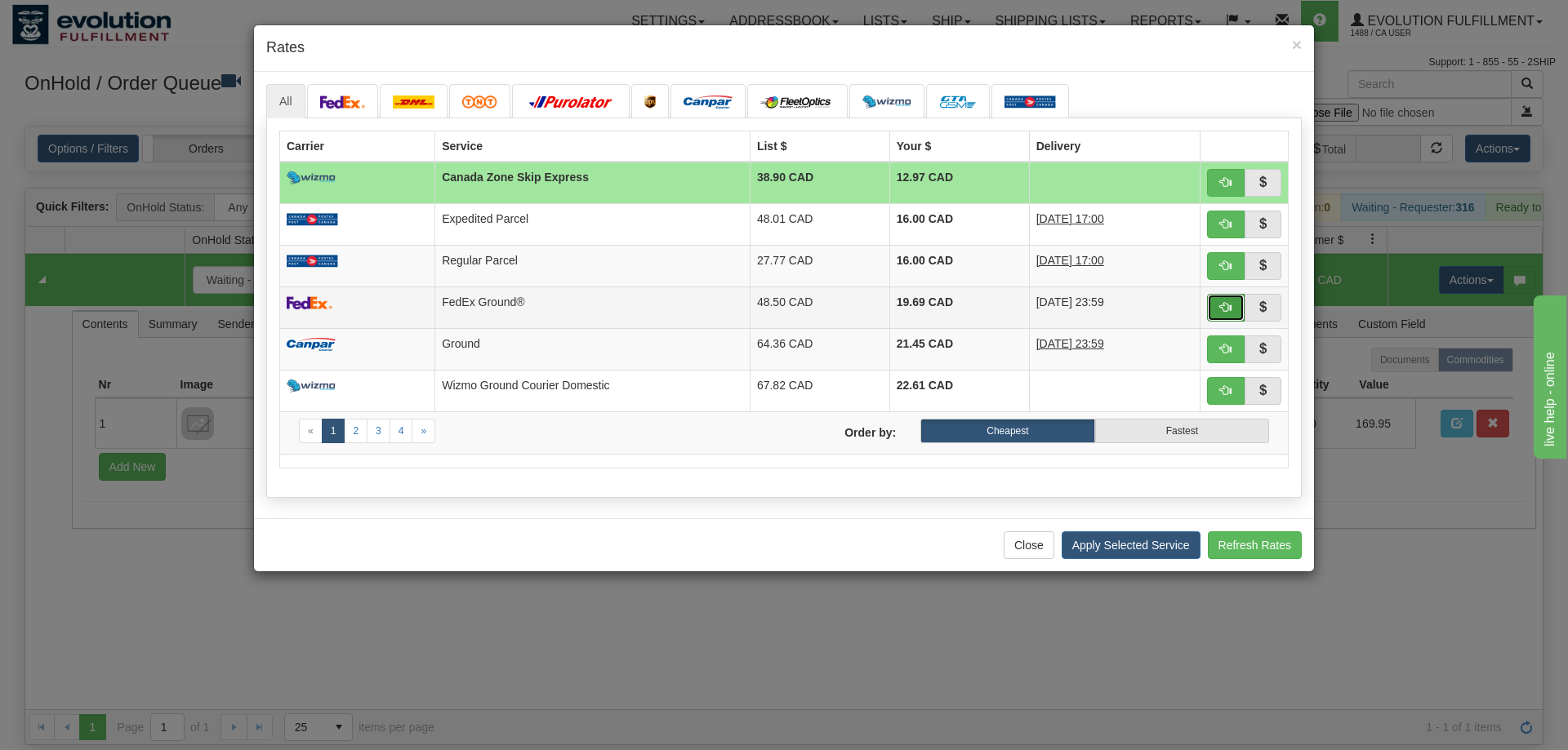
click at [1219, 308] on button "button" at bounding box center [1225, 308] width 37 height 28
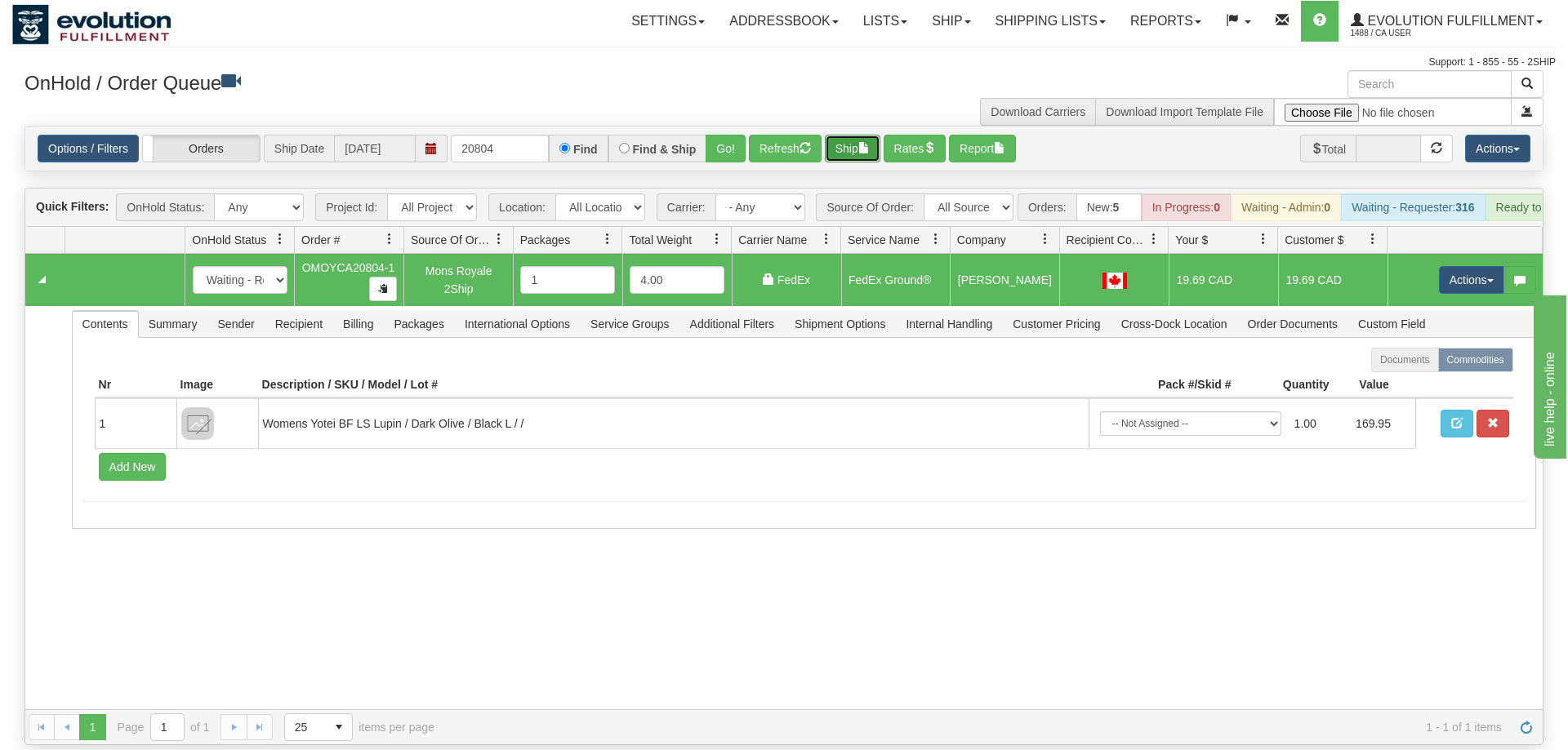
click at [850, 135] on button "Ship" at bounding box center [852, 149] width 55 height 28
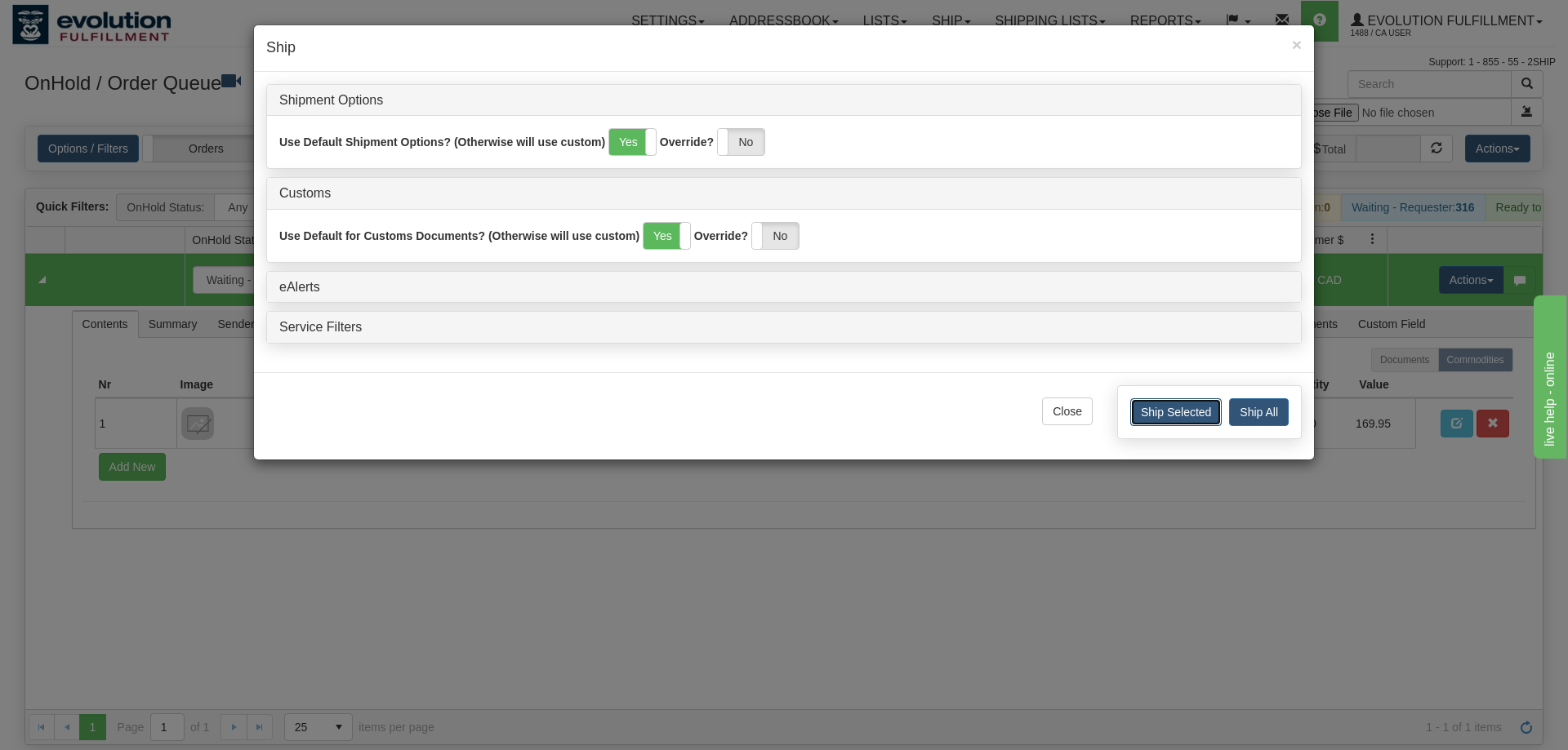
click at [1159, 405] on button "Ship Selected" at bounding box center [1176, 413] width 92 height 28
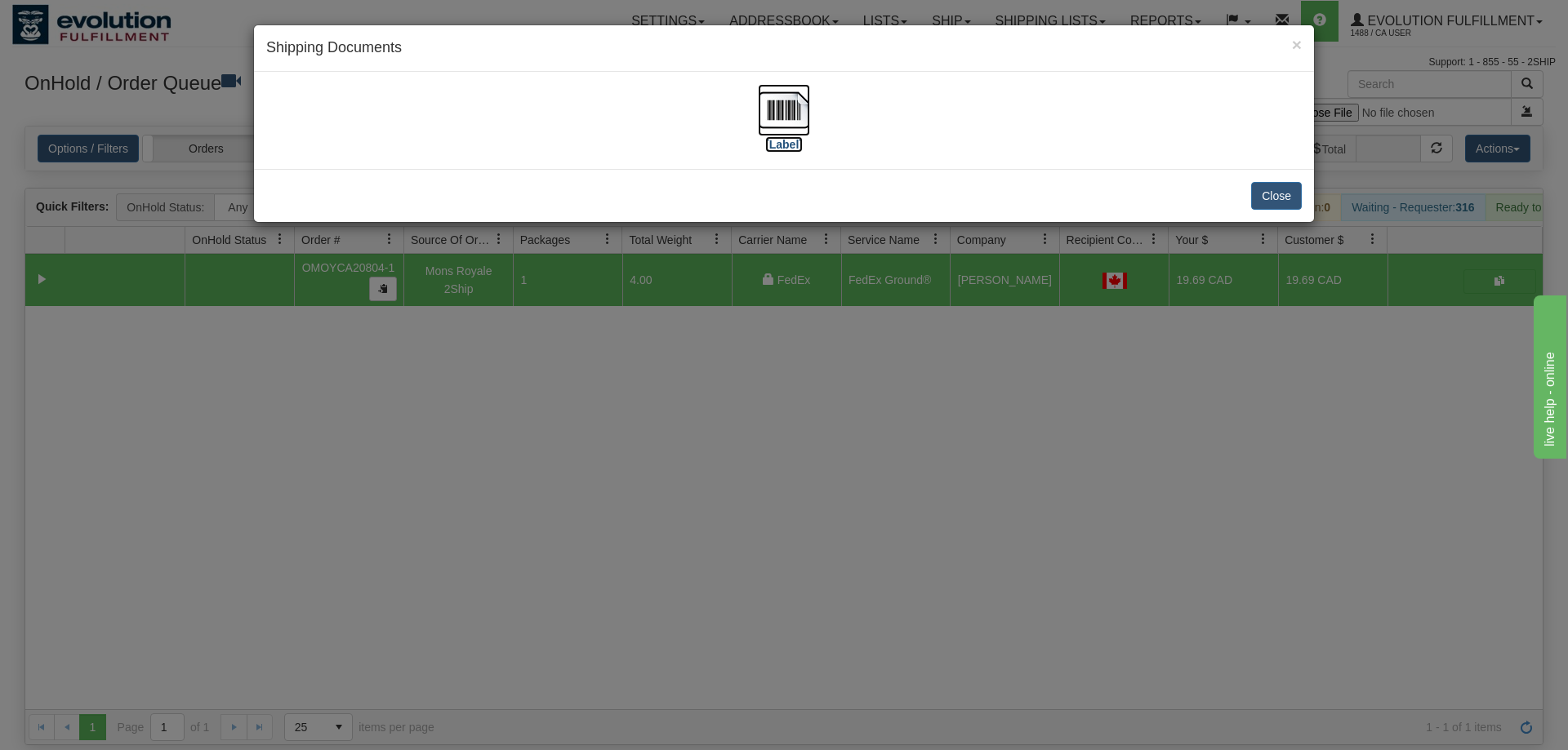
click at [795, 122] on img at bounding box center [784, 110] width 52 height 52
drag, startPoint x: 1296, startPoint y: 199, endPoint x: 1236, endPoint y: 196, distance: 60.1
click at [1293, 197] on button "Close" at bounding box center [1276, 196] width 50 height 28
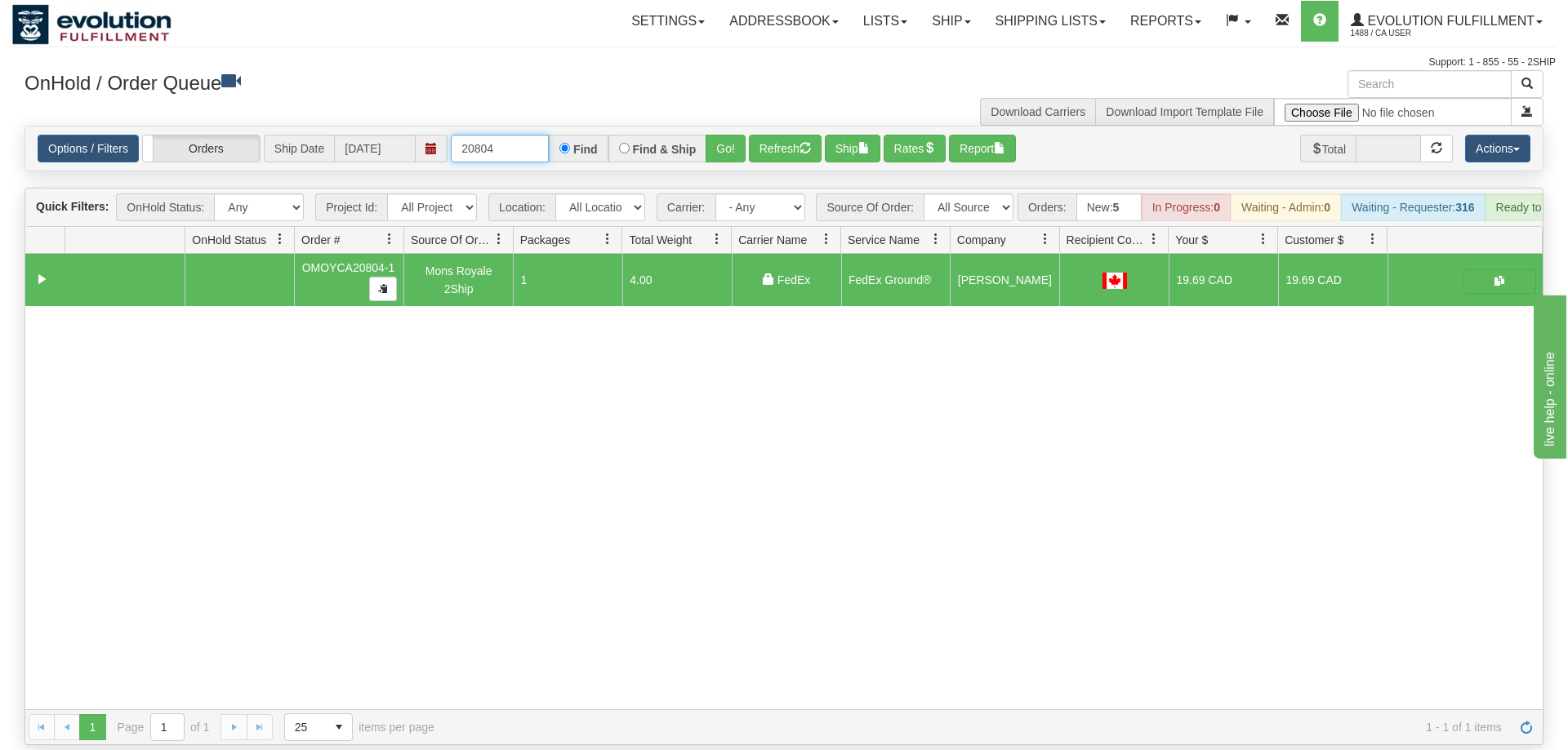
drag, startPoint x: 490, startPoint y: 124, endPoint x: 502, endPoint y: 127, distance: 12.4
click at [502, 135] on input "20804" at bounding box center [500, 149] width 98 height 28
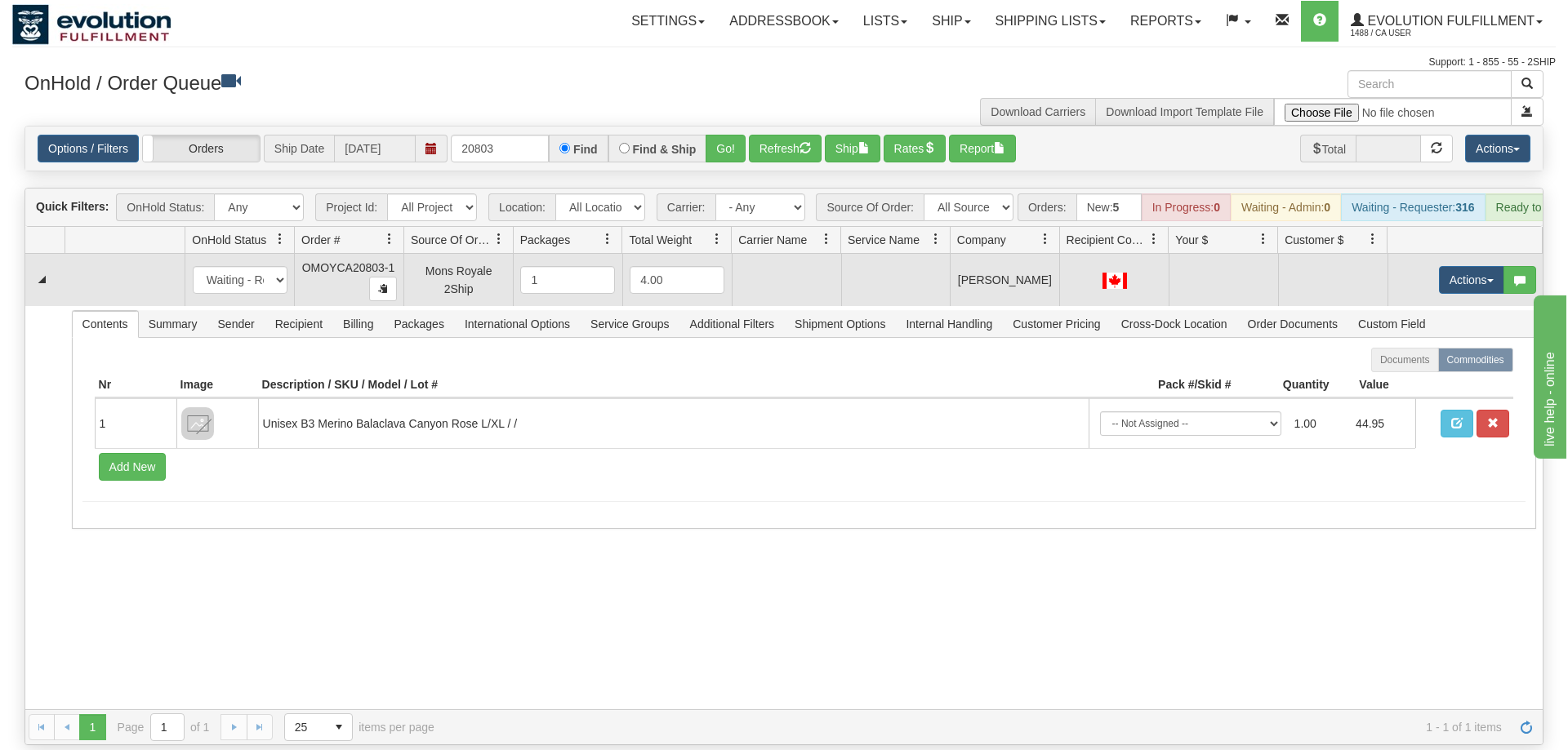
click at [854, 254] on td at bounding box center [895, 279] width 109 height 52
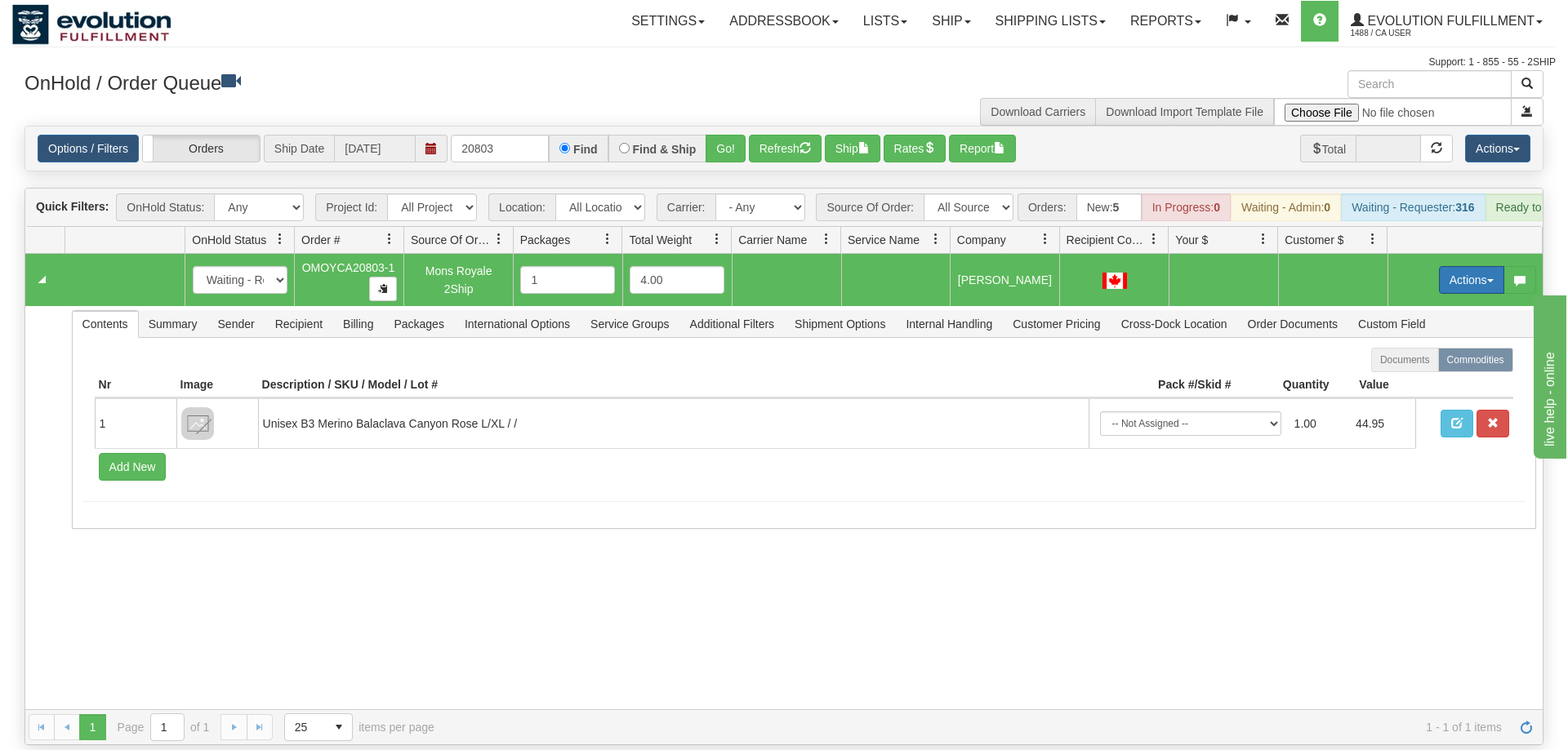
click at [1465, 266] on button "Actions" at bounding box center [1471, 280] width 65 height 28
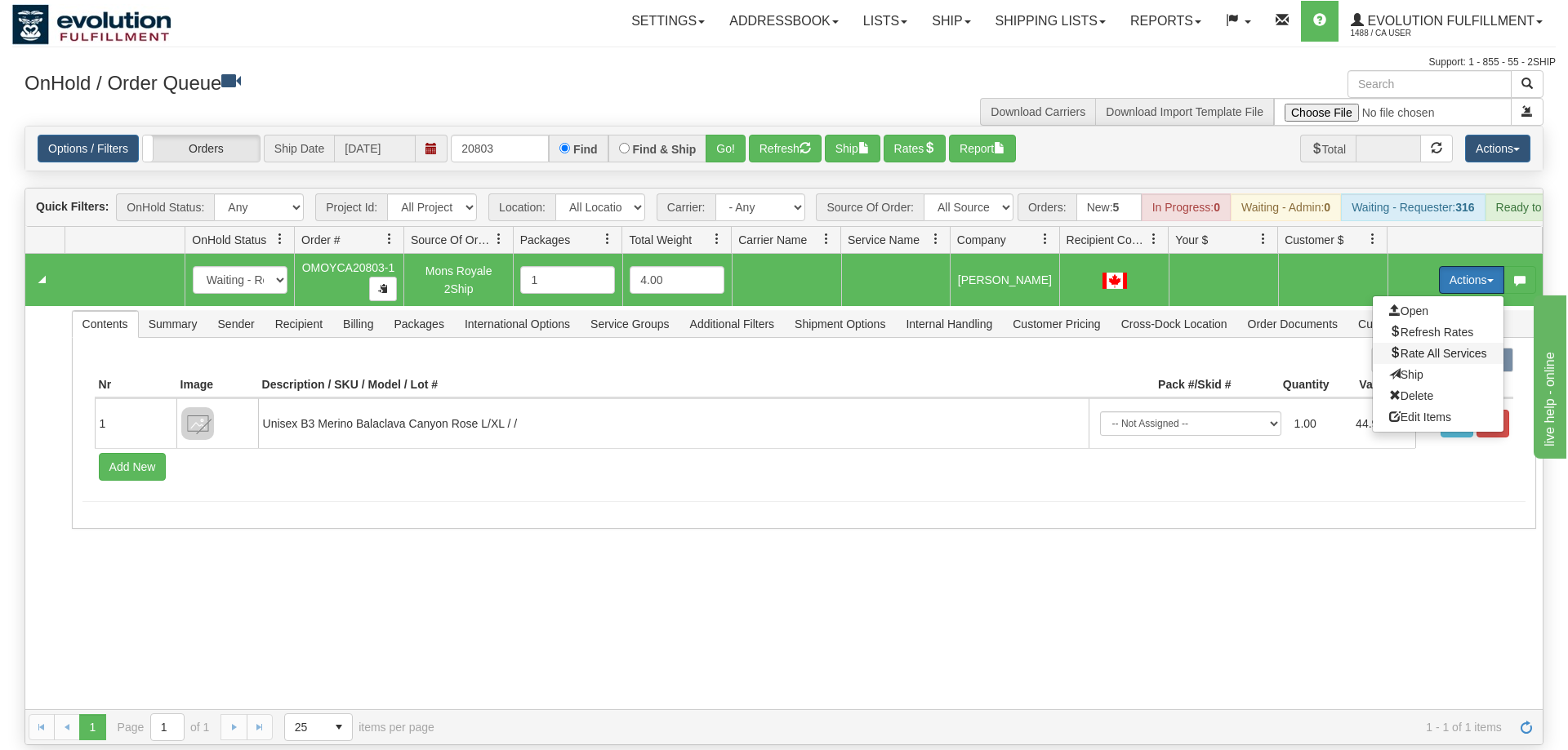
click at [1435, 346] on span "Rate All Services" at bounding box center [1438, 353] width 98 height 13
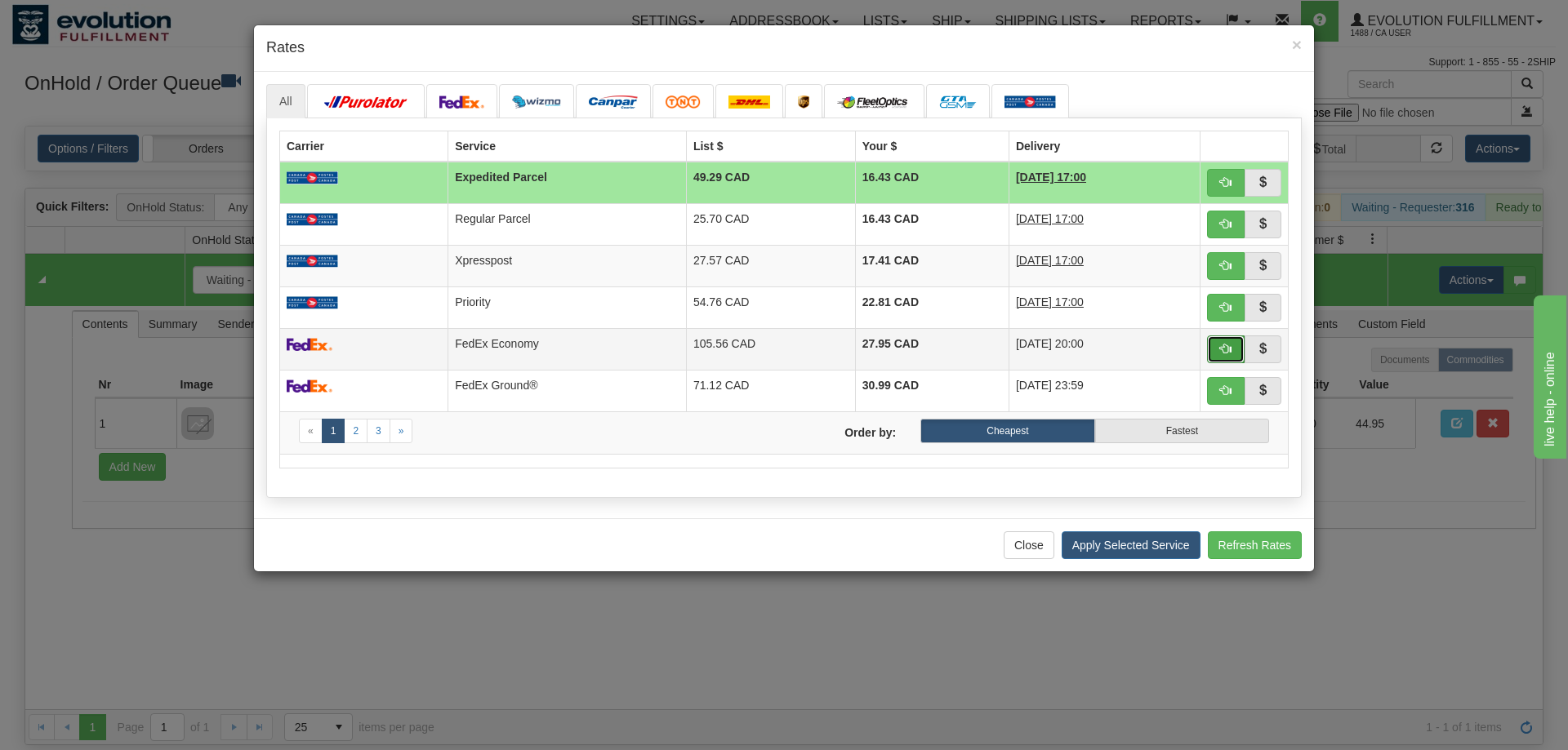
click at [1225, 345] on span "button" at bounding box center [1225, 348] width 12 height 12
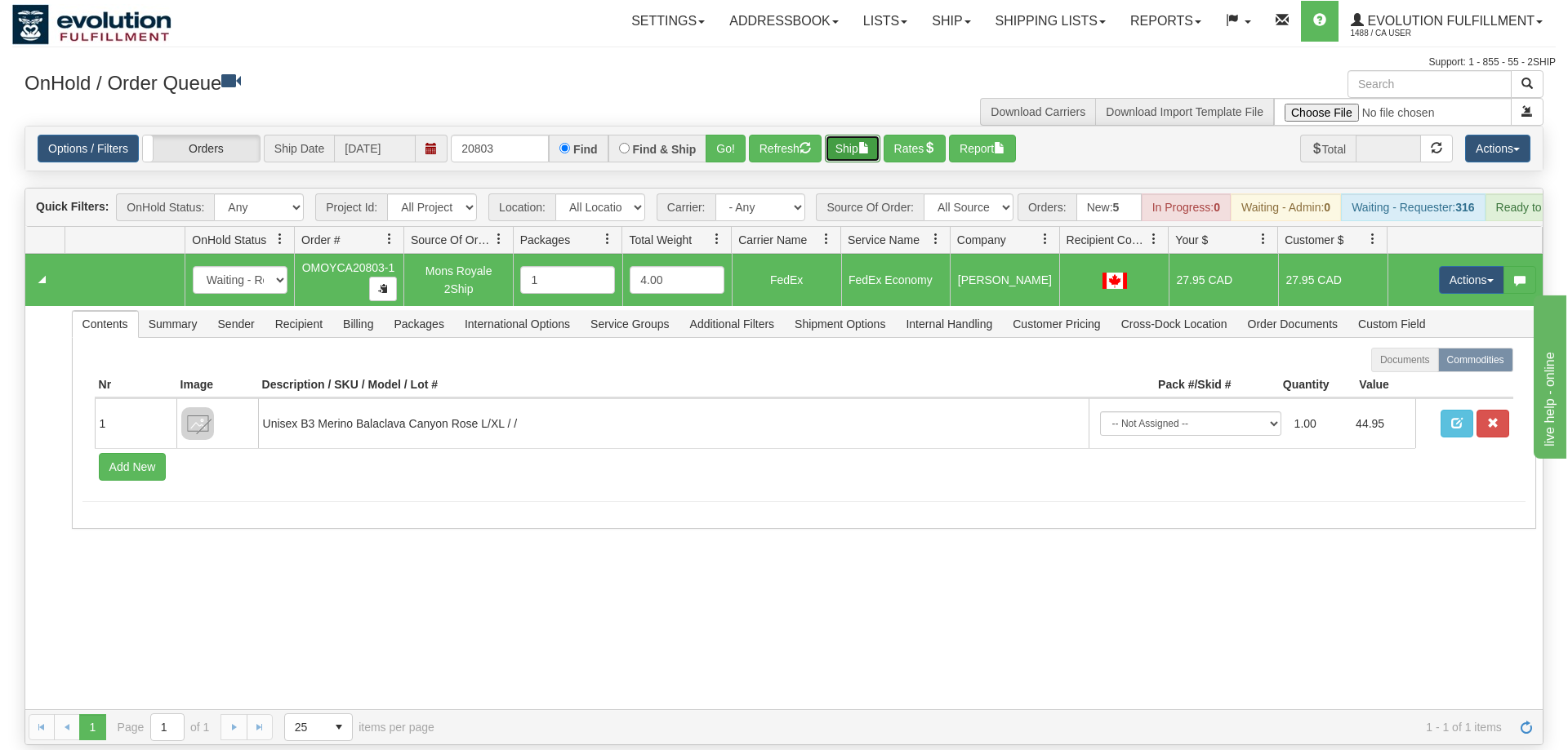
click at [856, 135] on button "Ship" at bounding box center [852, 149] width 55 height 28
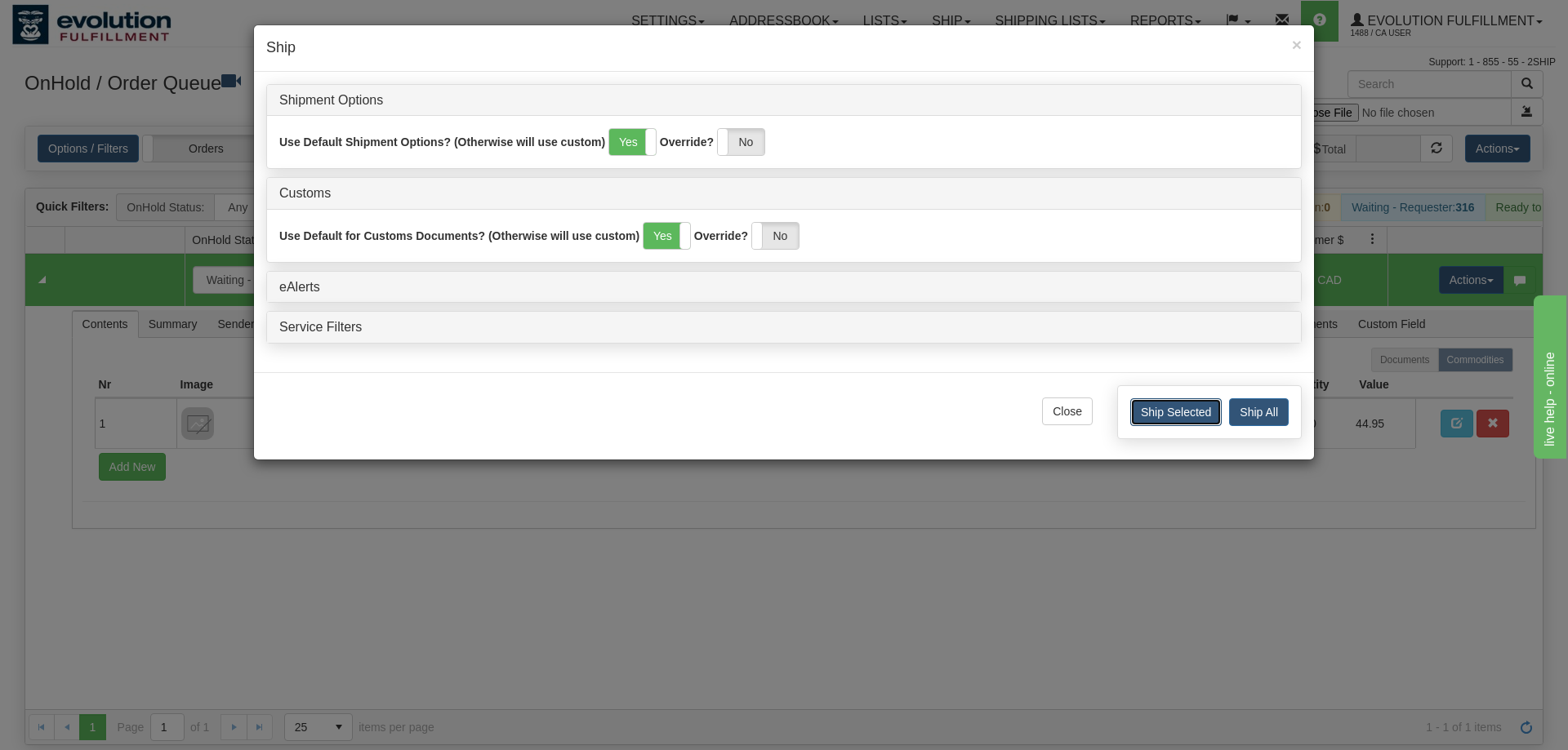
click at [1187, 403] on button "Ship Selected" at bounding box center [1176, 413] width 92 height 28
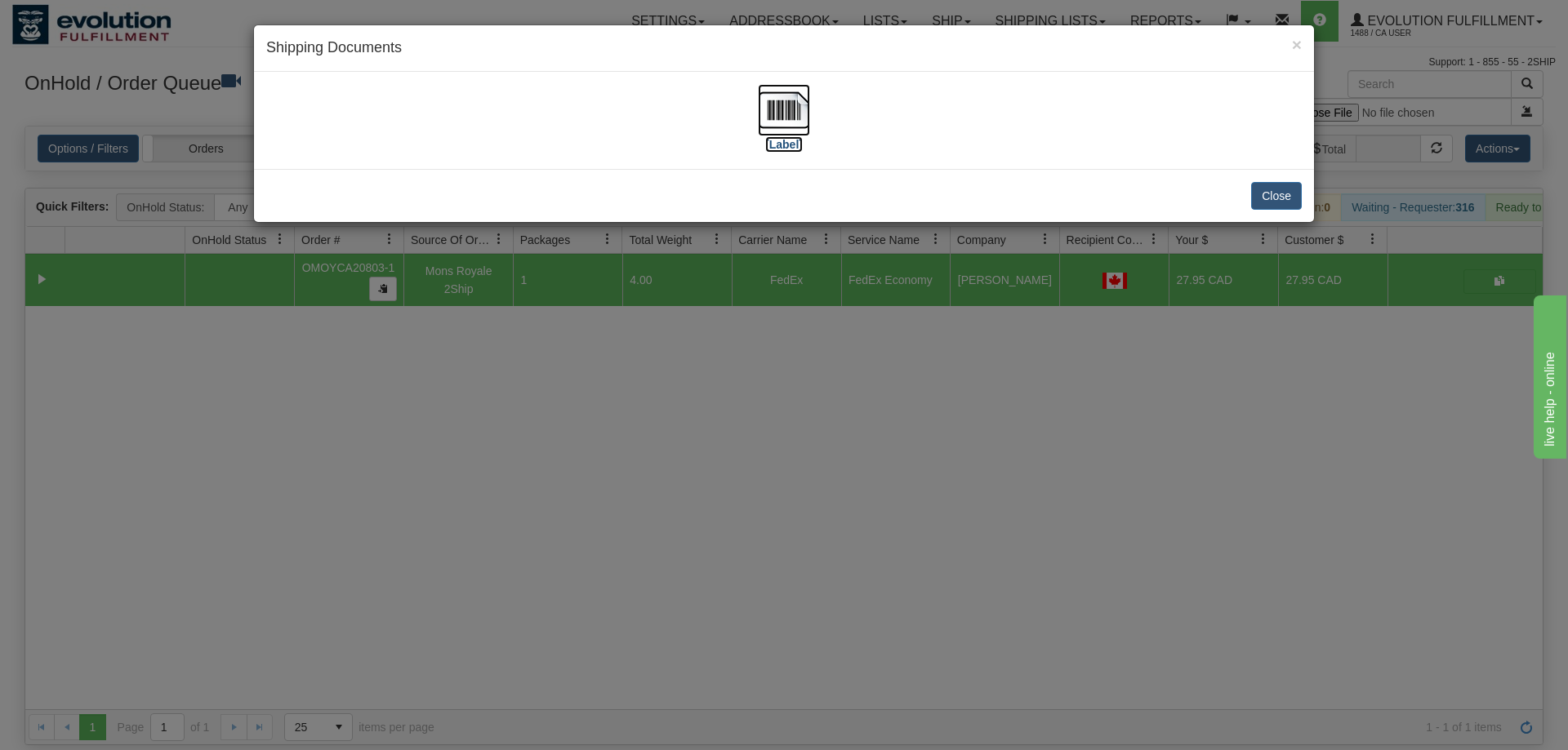
click at [779, 106] on img at bounding box center [784, 110] width 52 height 52
click at [1273, 189] on button "Close" at bounding box center [1276, 196] width 50 height 28
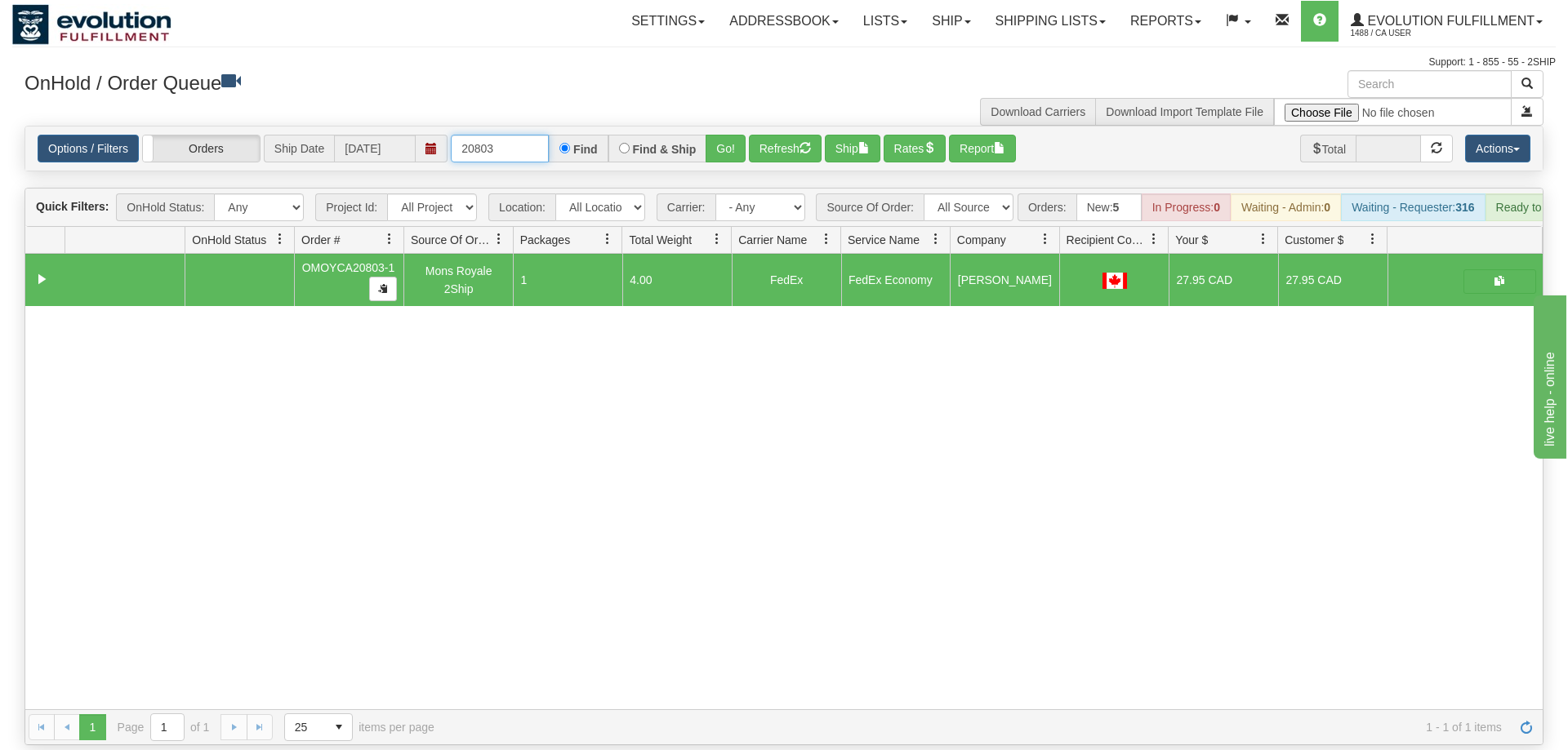
drag, startPoint x: 487, startPoint y: 126, endPoint x: 520, endPoint y: 125, distance: 33.0
click at [520, 135] on input "20803" at bounding box center [500, 149] width 98 height 28
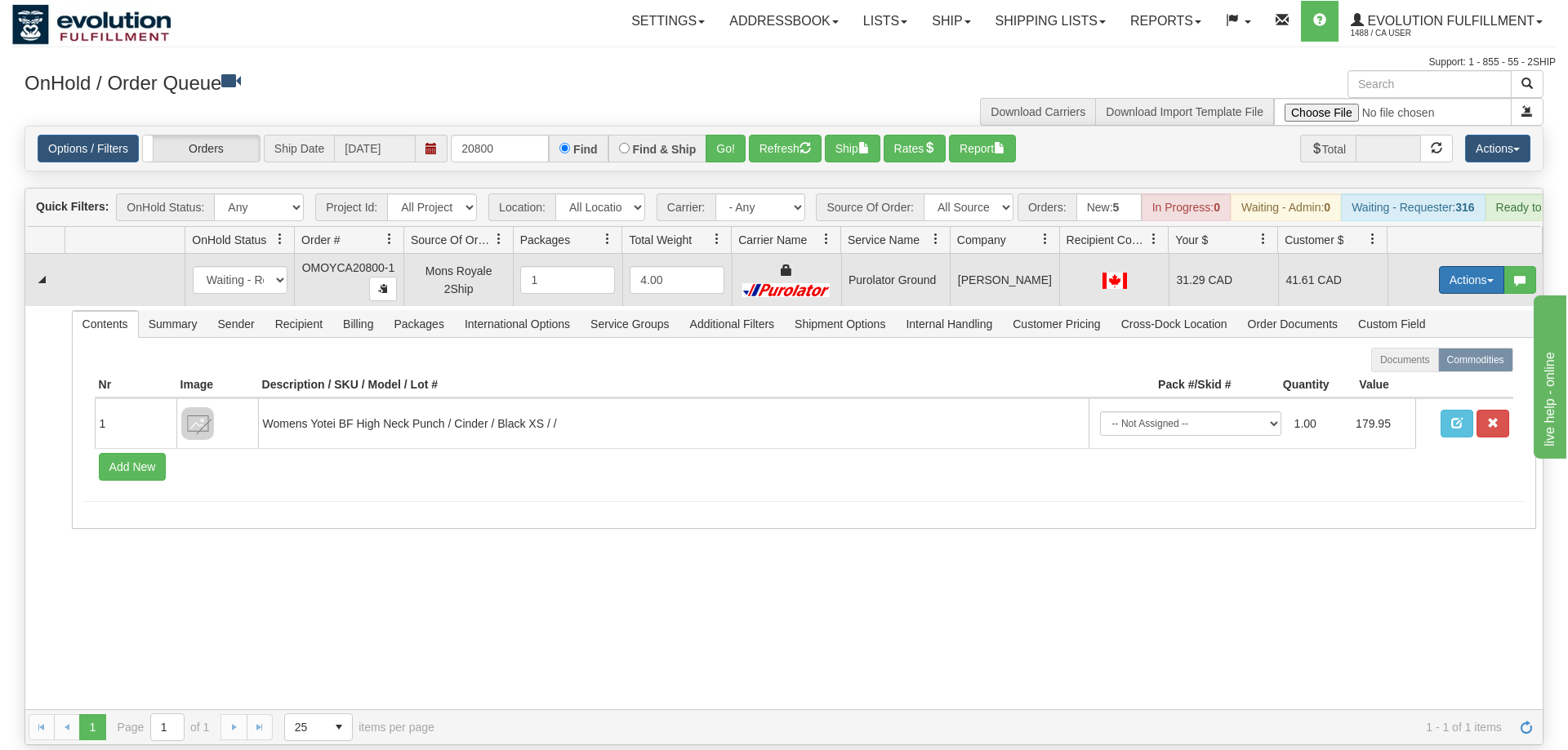
click at [1464, 266] on button "Actions" at bounding box center [1471, 280] width 65 height 28
click at [1457, 346] on span "Rate All Services" at bounding box center [1438, 353] width 98 height 13
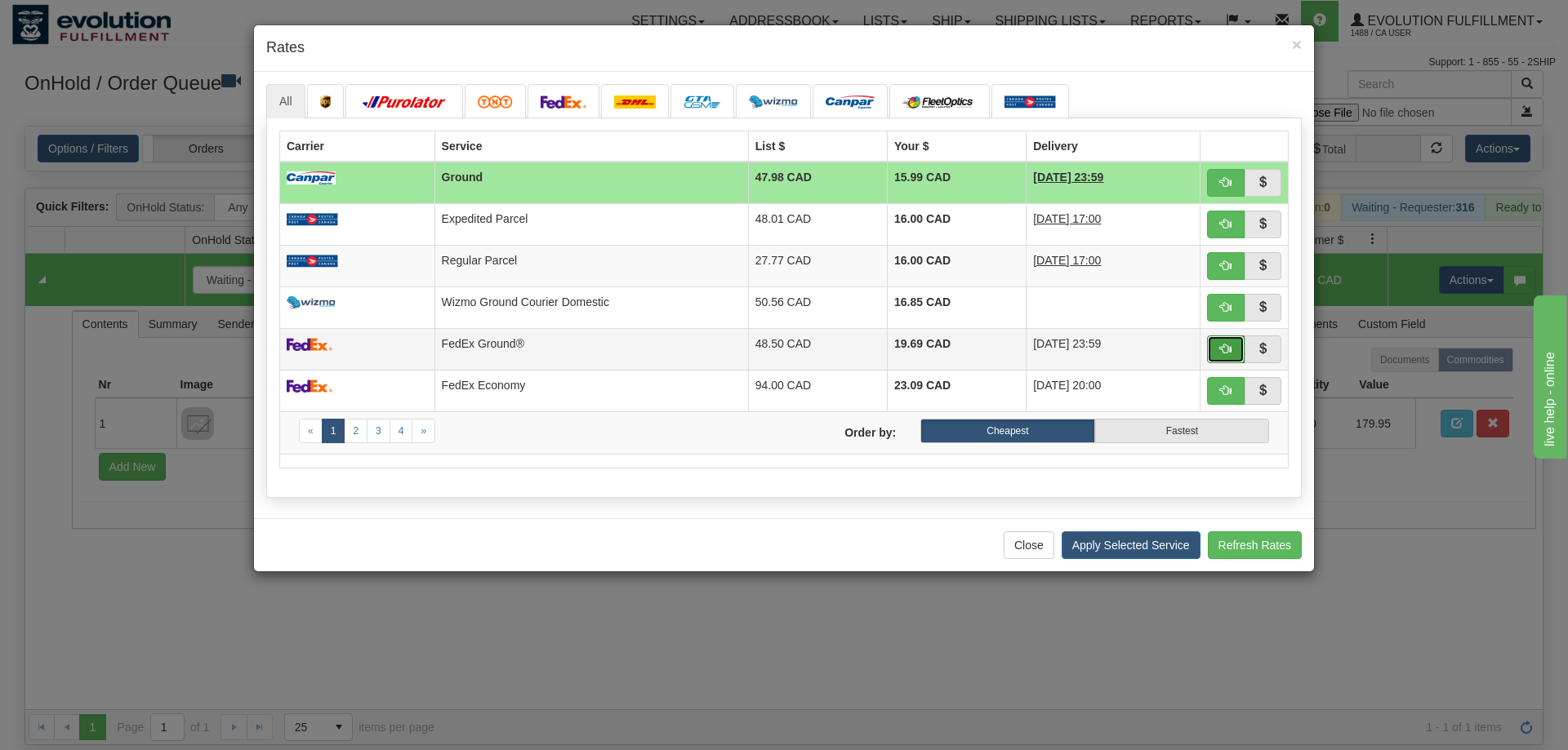
click at [1219, 351] on button "button" at bounding box center [1225, 350] width 37 height 28
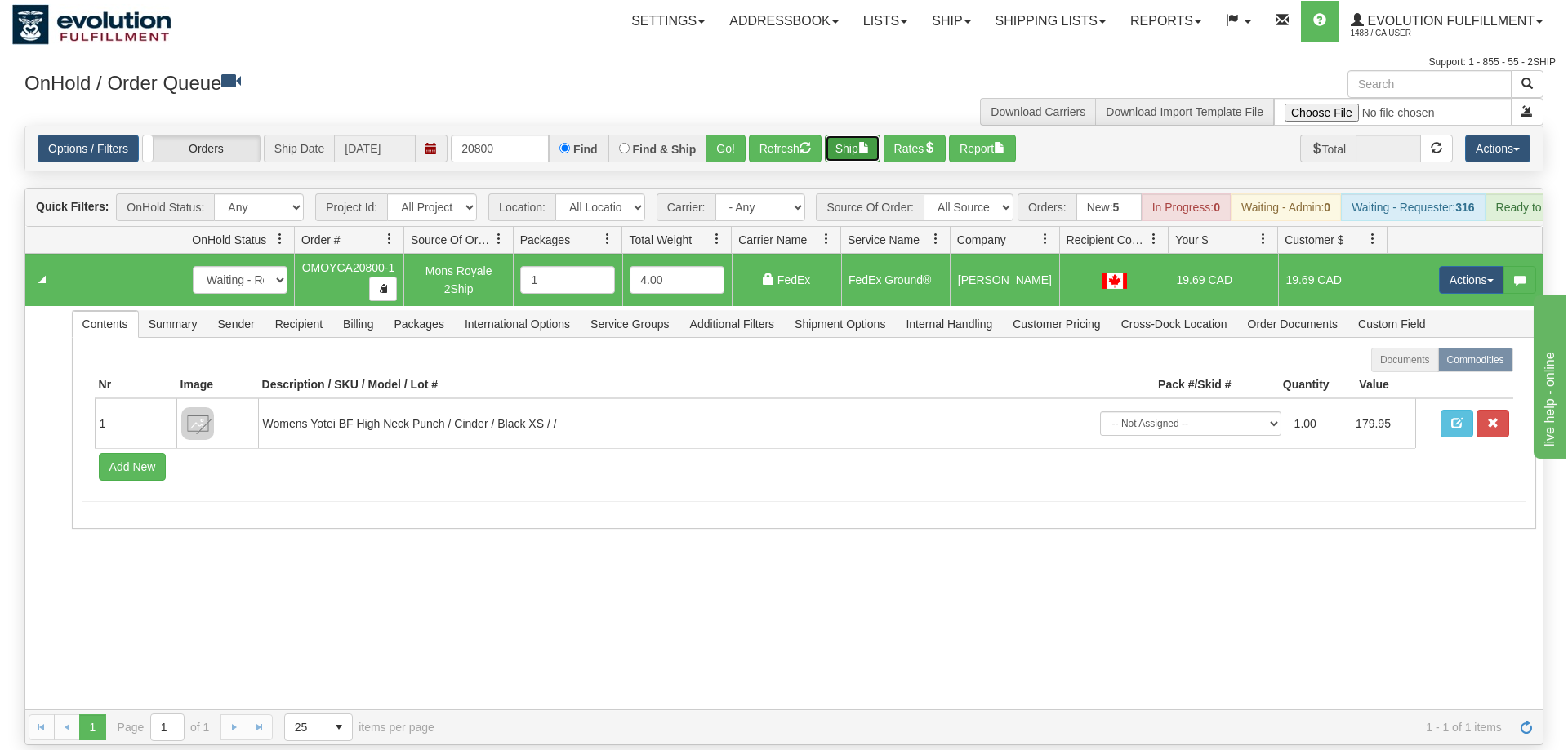
click at [864, 135] on button "Ship" at bounding box center [852, 149] width 55 height 28
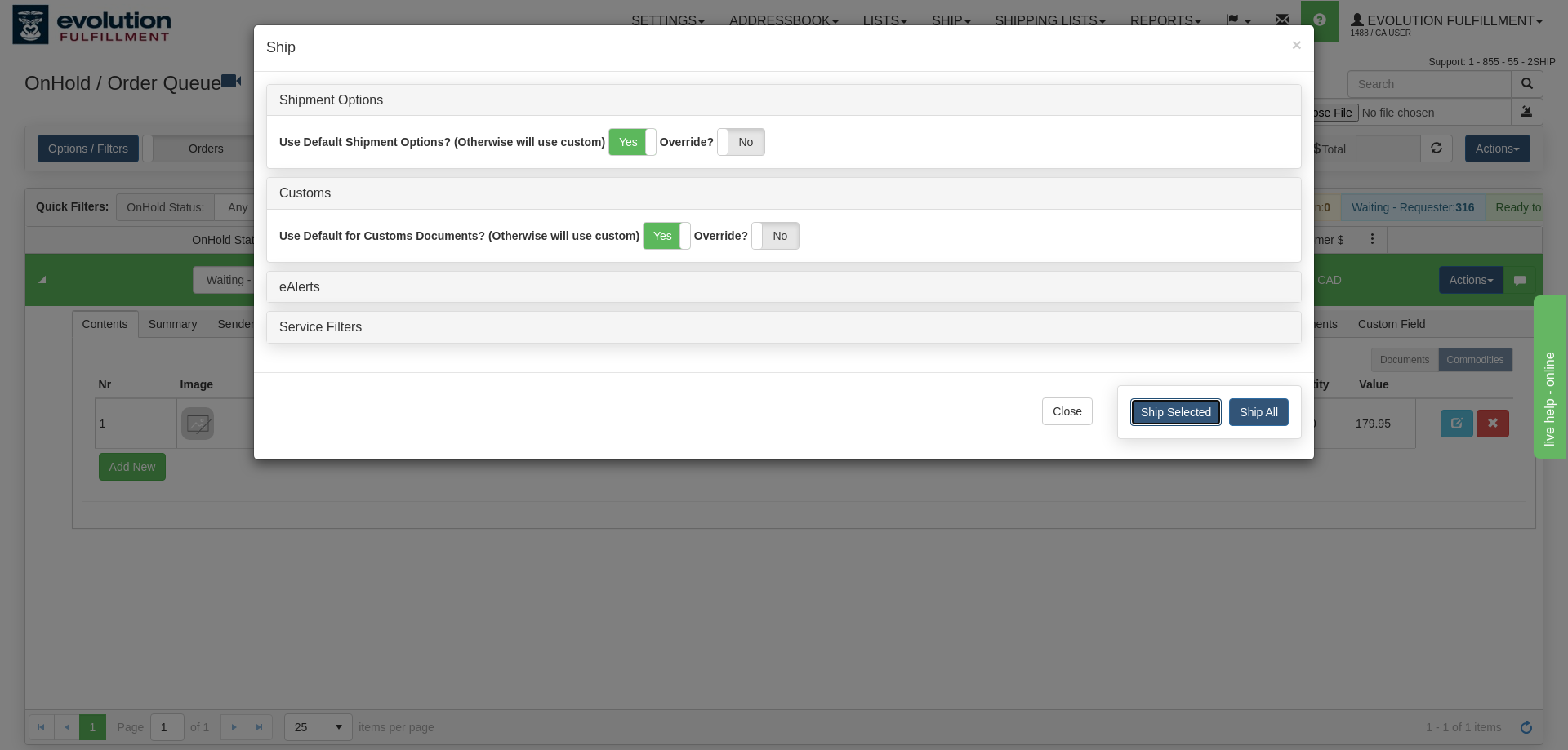
click at [1188, 413] on button "Ship Selected" at bounding box center [1176, 413] width 92 height 28
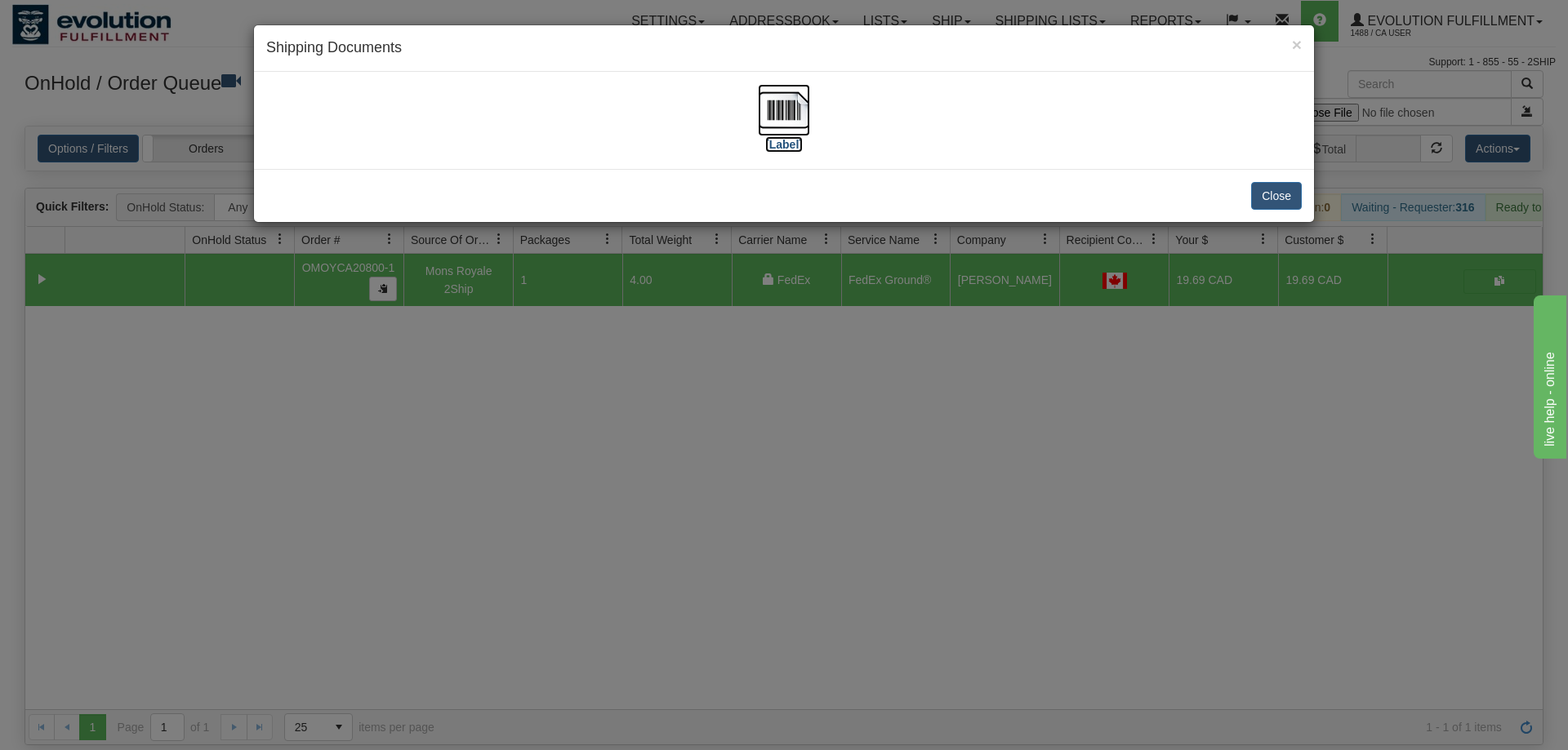
click at [792, 119] on img at bounding box center [784, 110] width 52 height 52
click at [1255, 189] on button "Close" at bounding box center [1276, 196] width 50 height 28
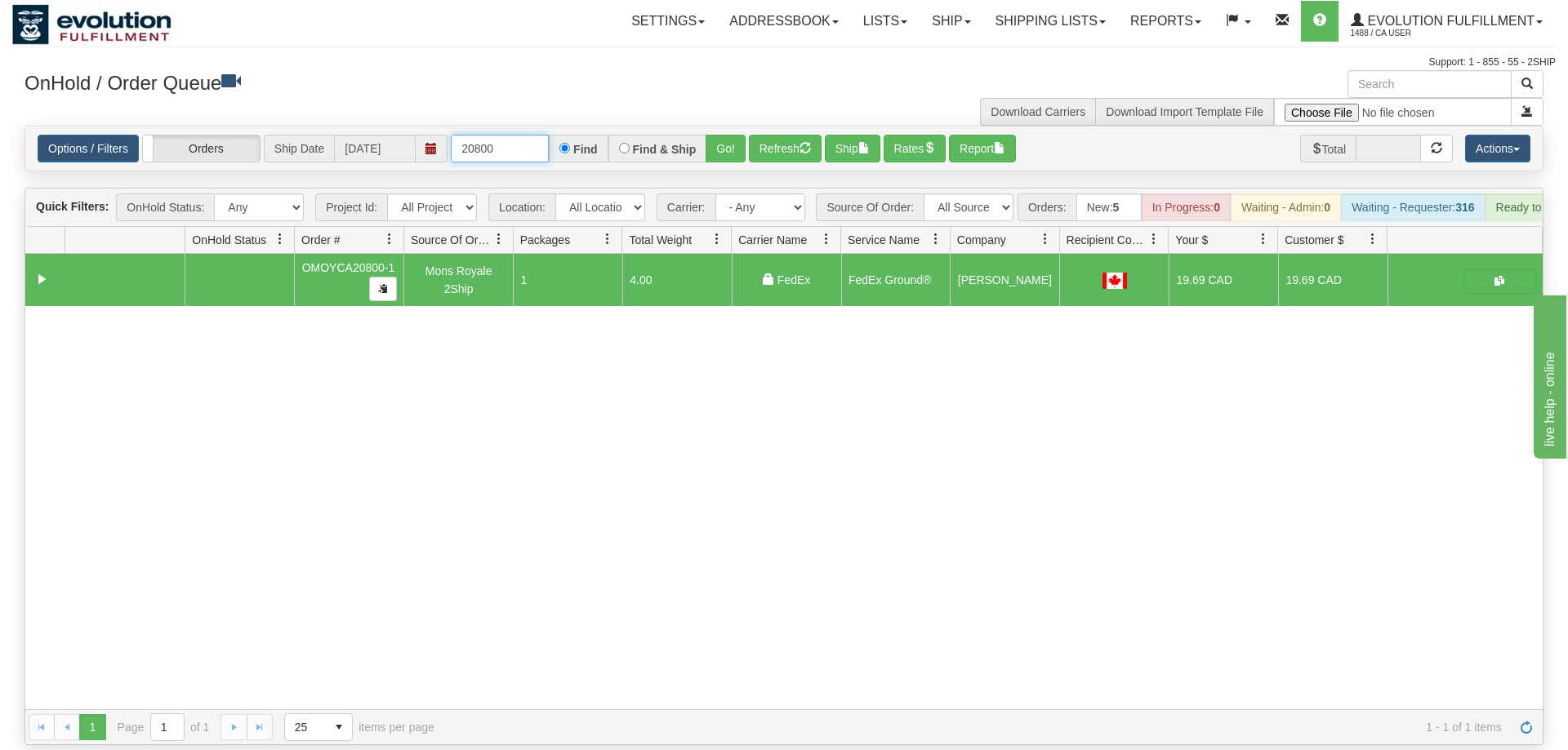
click at [536, 135] on input "20800" at bounding box center [500, 149] width 98 height 28
type input "20801"
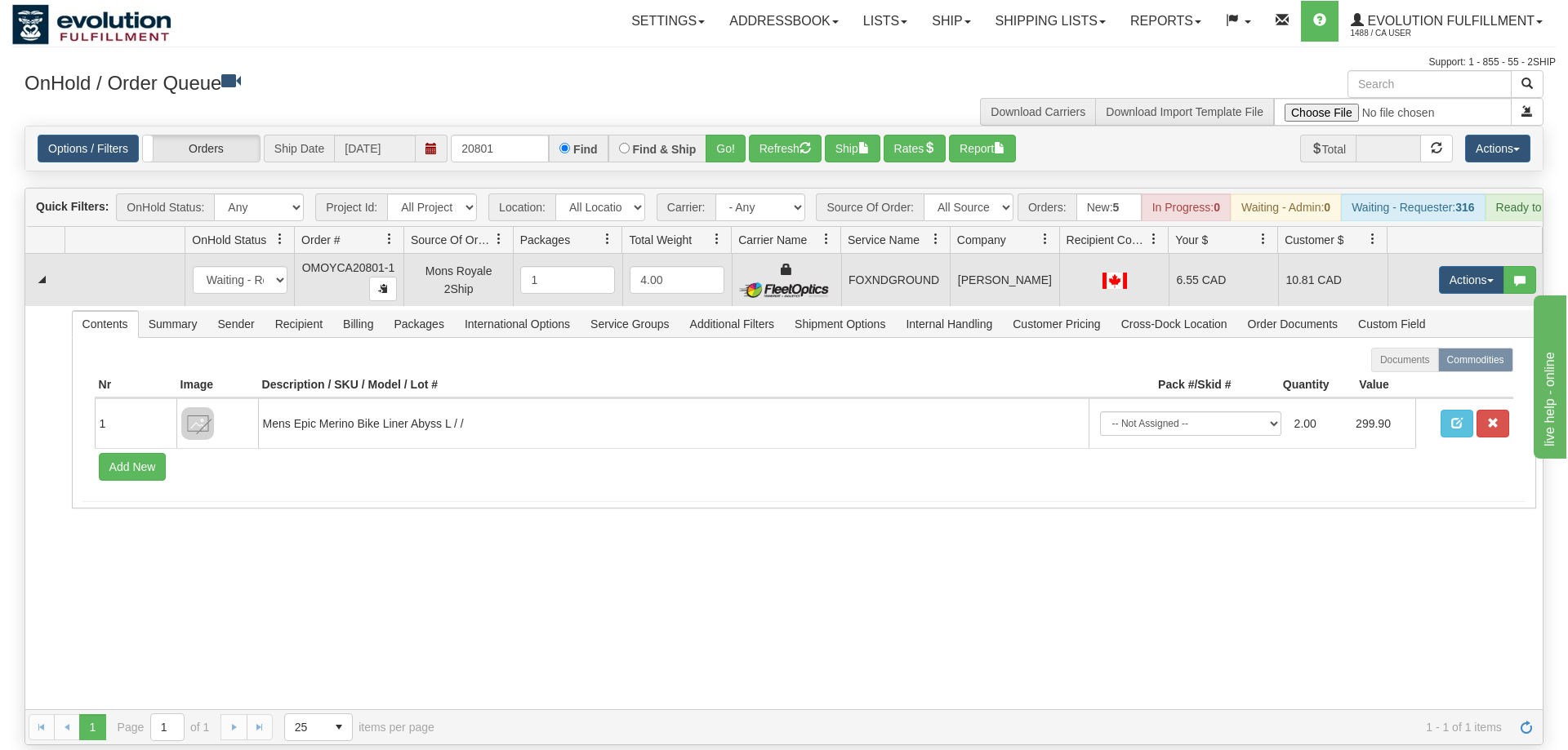
click at [875, 256] on td "FOXNDGROUND" at bounding box center [895, 279] width 109 height 52
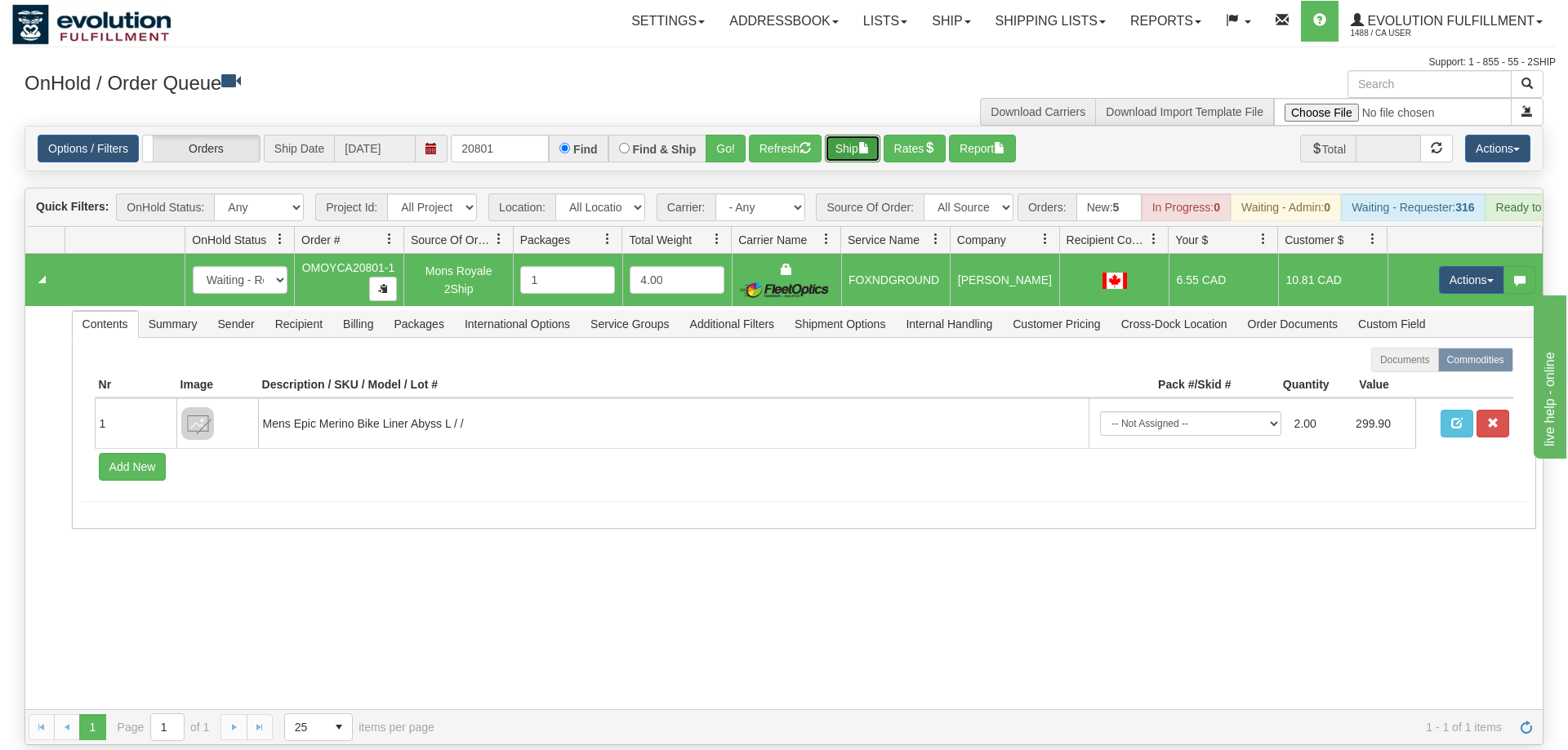
click at [851, 135] on button "Ship" at bounding box center [852, 149] width 55 height 28
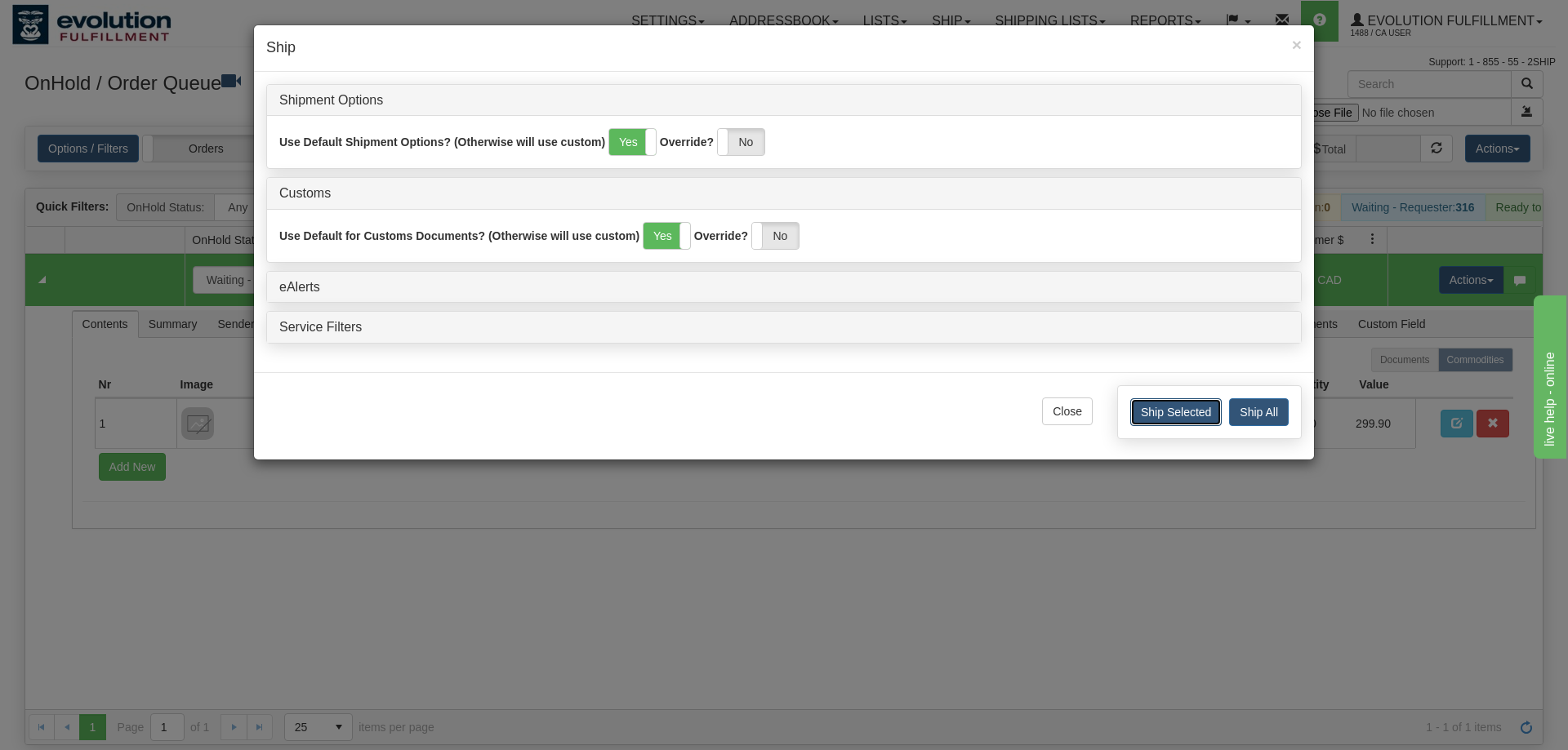
click at [1152, 412] on button "Ship Selected" at bounding box center [1176, 413] width 92 height 28
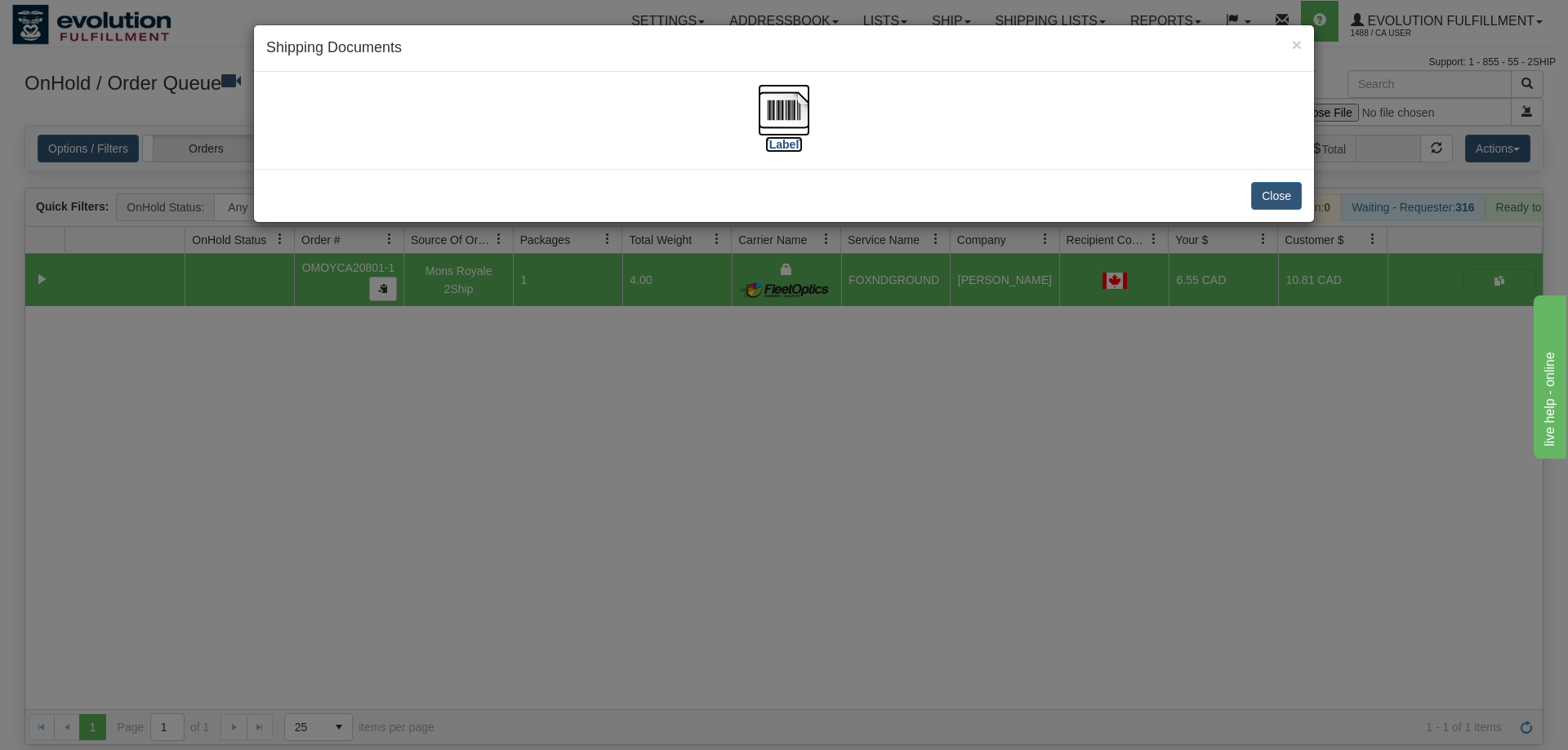
click at [772, 100] on img at bounding box center [784, 110] width 52 height 52
click at [1263, 190] on button "Close" at bounding box center [1276, 196] width 50 height 28
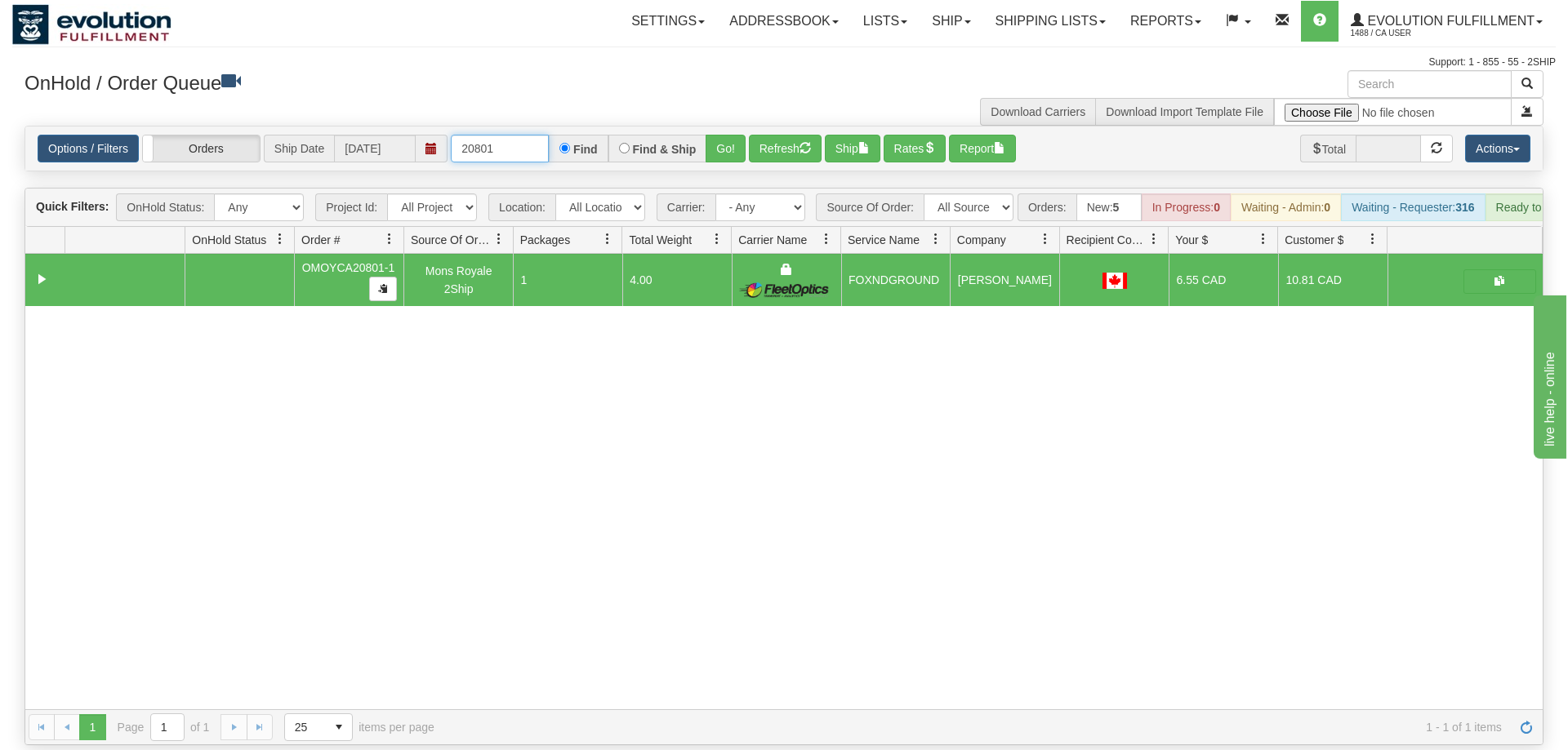
click at [498, 135] on input "20801" at bounding box center [500, 149] width 98 height 28
click at [493, 135] on input "20801" at bounding box center [500, 149] width 98 height 28
click at [567, 353] on div "31748288 EVOLUTION V3 91427801 91427802 OMOYCA20801-1 Mons Royale 2Ship 1 4.00 …" at bounding box center [784, 481] width 1518 height 456
click at [520, 135] on input "text" at bounding box center [500, 149] width 98 height 28
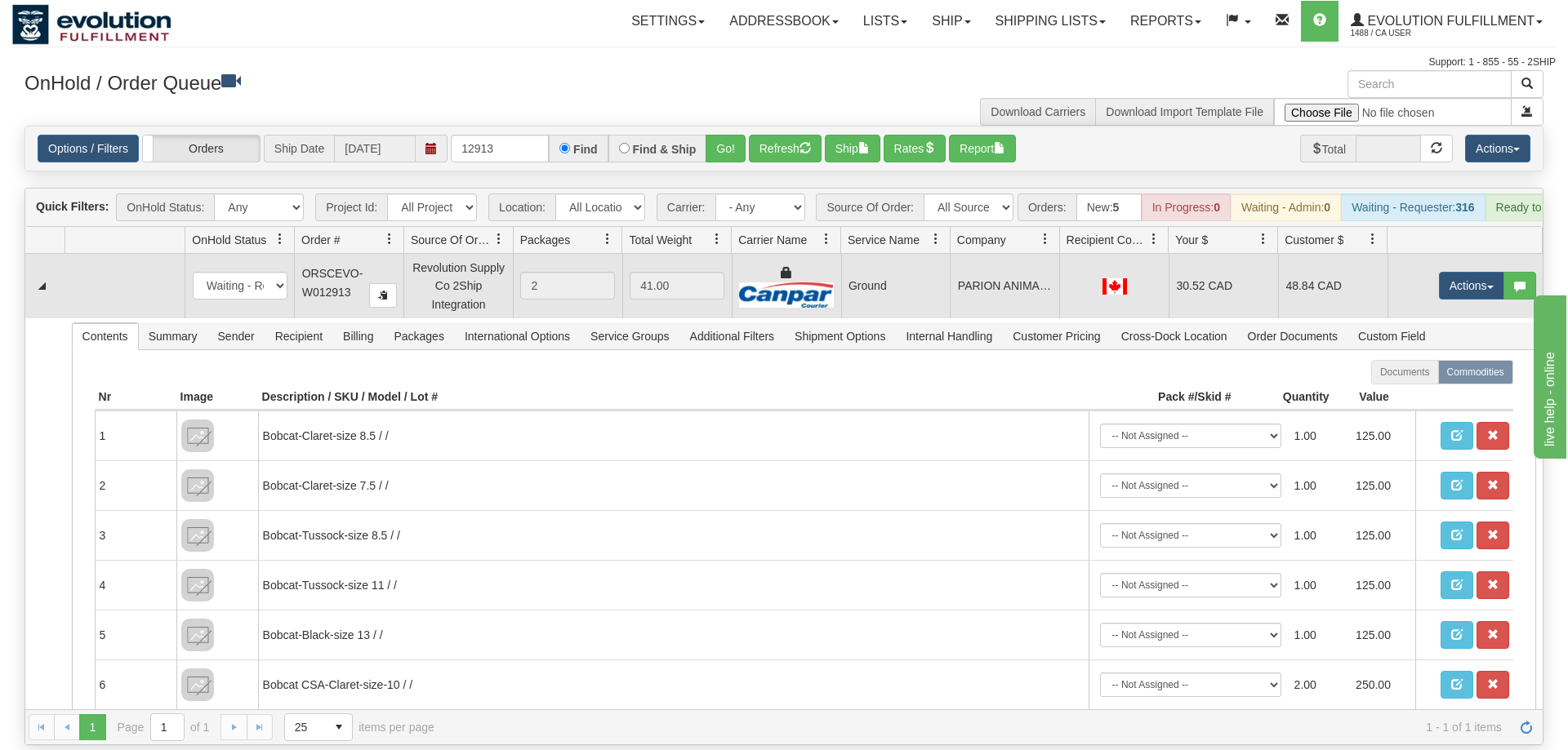
click at [1035, 258] on td "PARION ANIMAL NUTRITION" at bounding box center [1005, 285] width 109 height 64
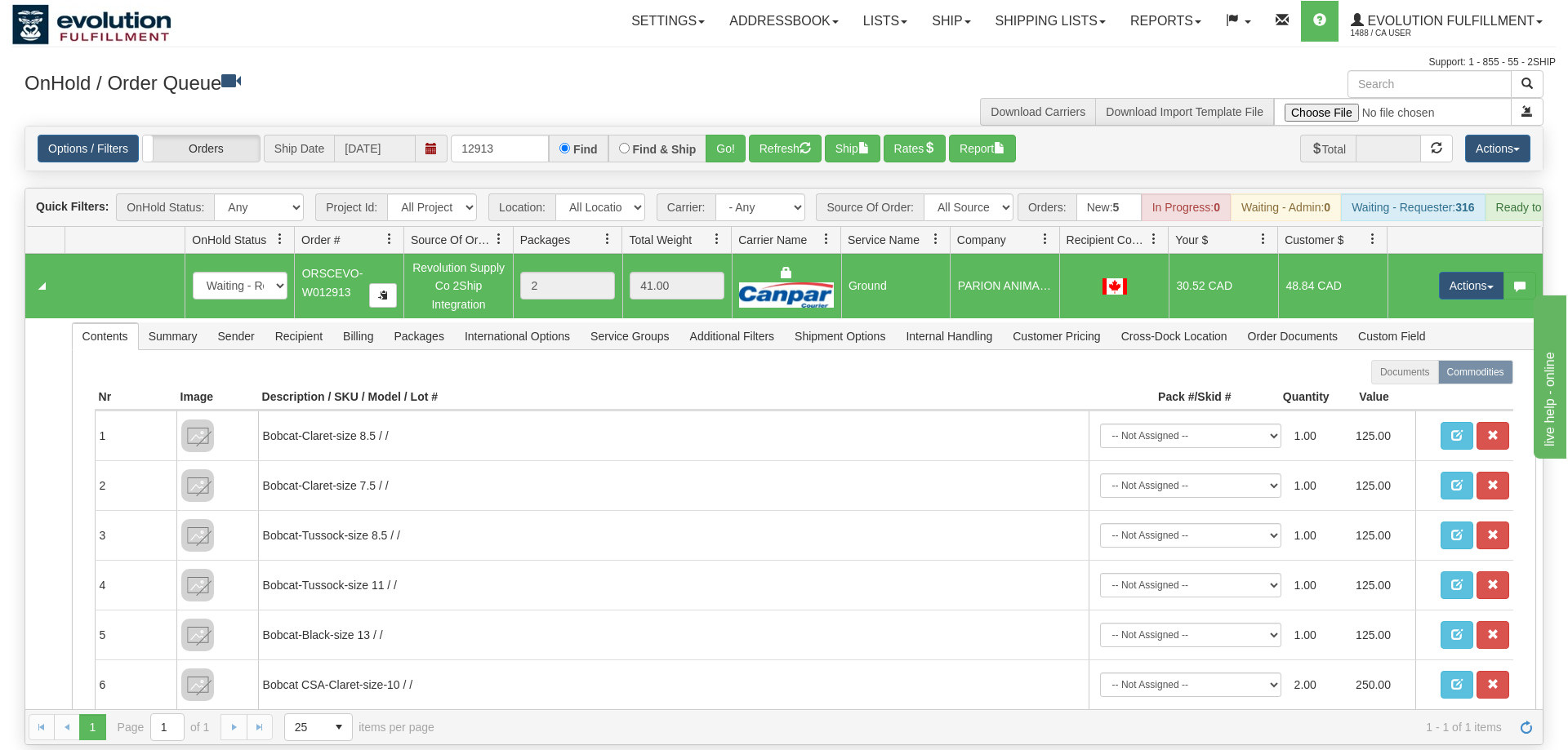
click at [830, 135] on div "Options / Filters Group Shipments Orders Ship Date [DATE] 12913 Find Find & Shi…" at bounding box center [784, 149] width 1493 height 28
click at [861, 135] on button "Ship" at bounding box center [852, 149] width 55 height 28
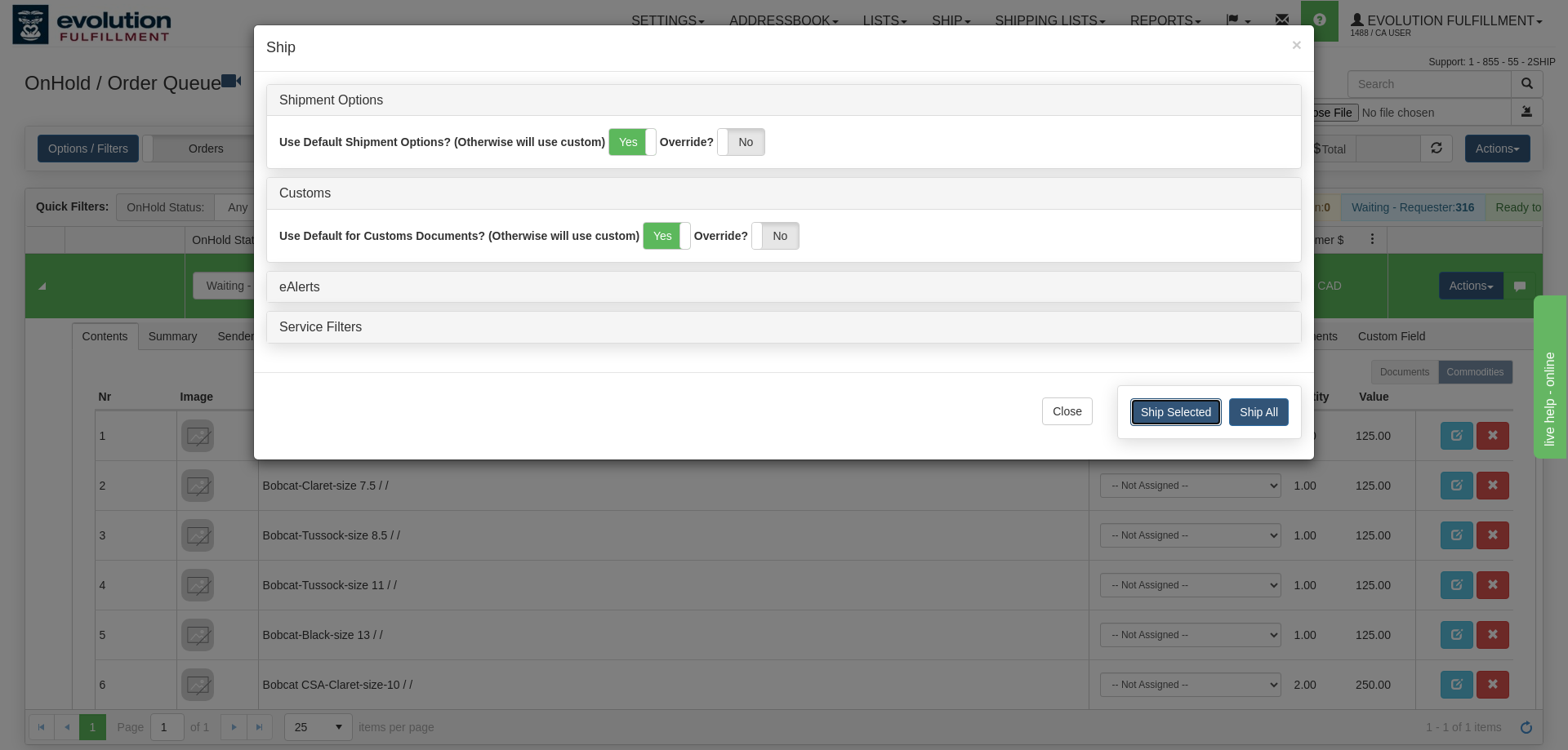
click at [1203, 416] on button "Ship Selected" at bounding box center [1176, 413] width 92 height 28
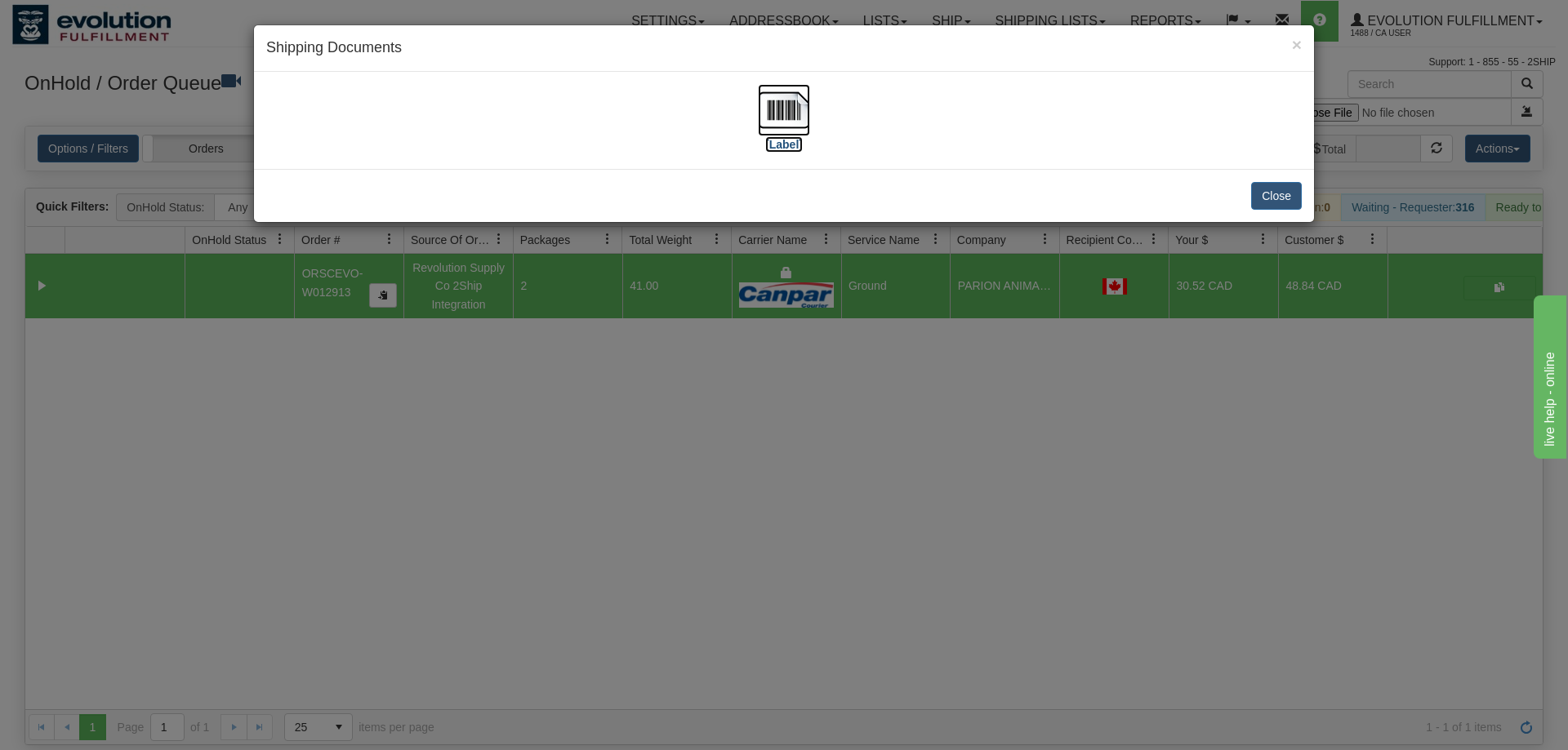
click at [802, 115] on img at bounding box center [784, 110] width 52 height 52
click at [1276, 208] on button "Close" at bounding box center [1276, 196] width 50 height 28
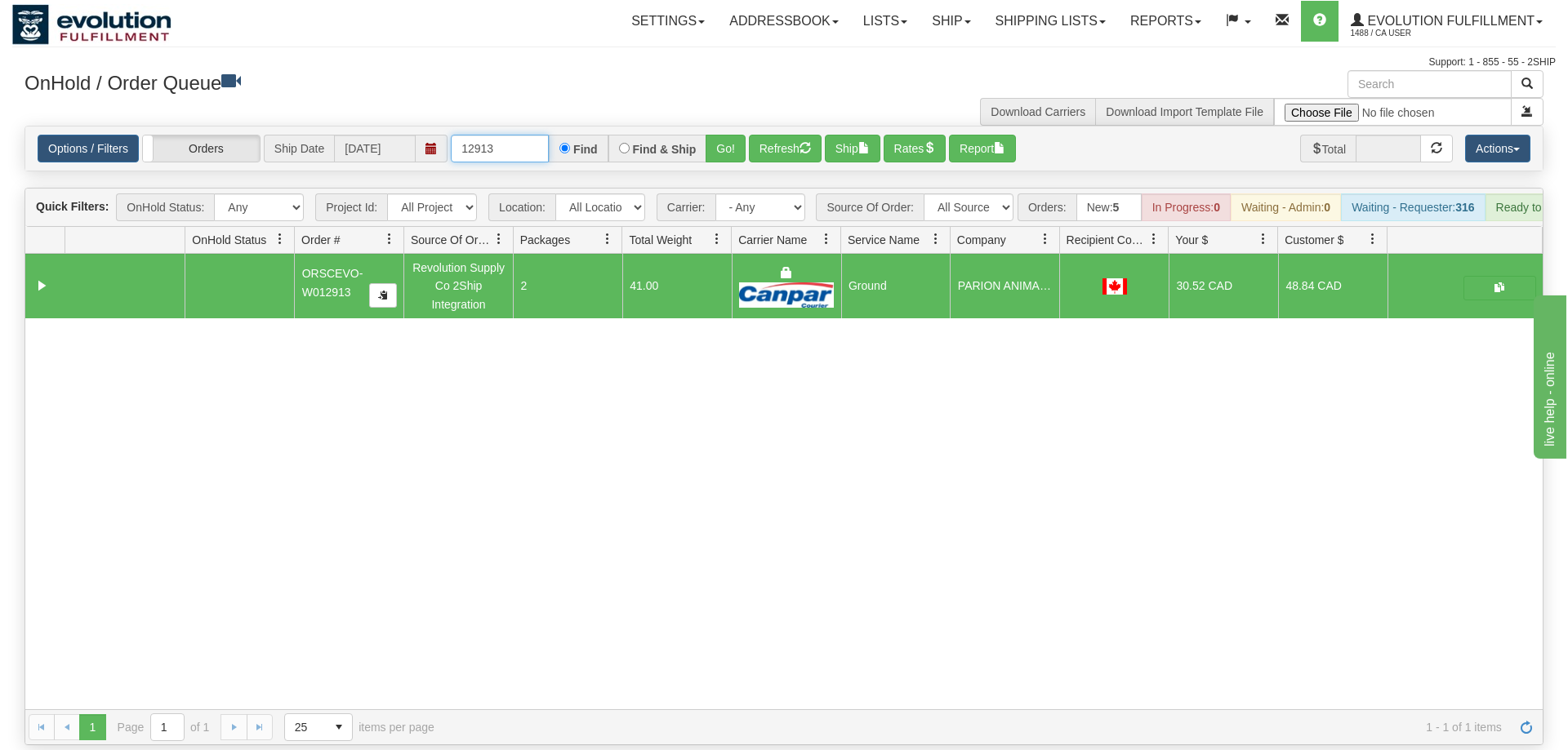
drag, startPoint x: 515, startPoint y: 123, endPoint x: 482, endPoint y: 124, distance: 33.0
click at [482, 135] on input "12913" at bounding box center [500, 149] width 98 height 28
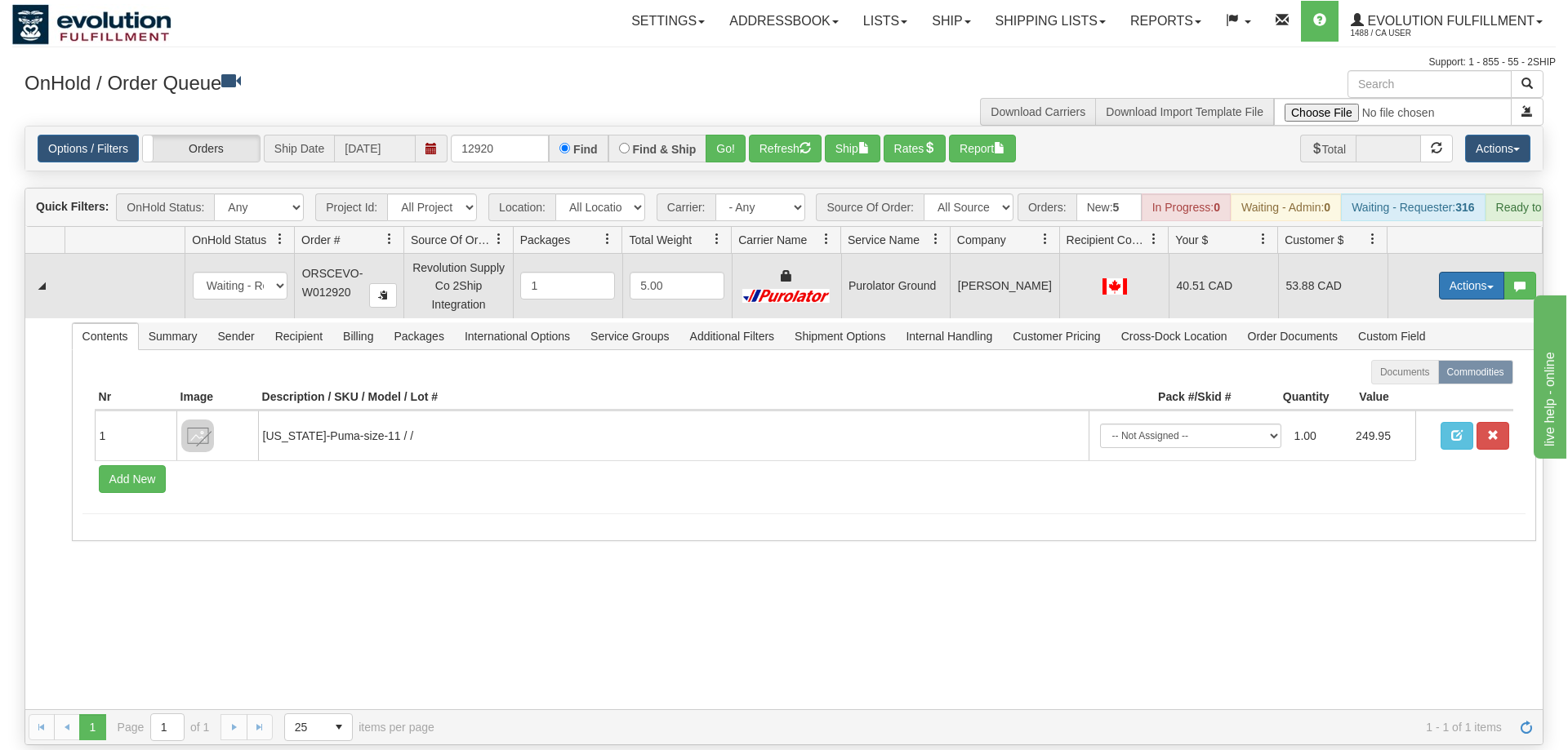
drag, startPoint x: 1447, startPoint y: 254, endPoint x: 1447, endPoint y: 273, distance: 19.0
click at [1447, 272] on button "Actions" at bounding box center [1471, 286] width 65 height 28
click at [1440, 352] on span "Rate All Services" at bounding box center [1438, 359] width 98 height 13
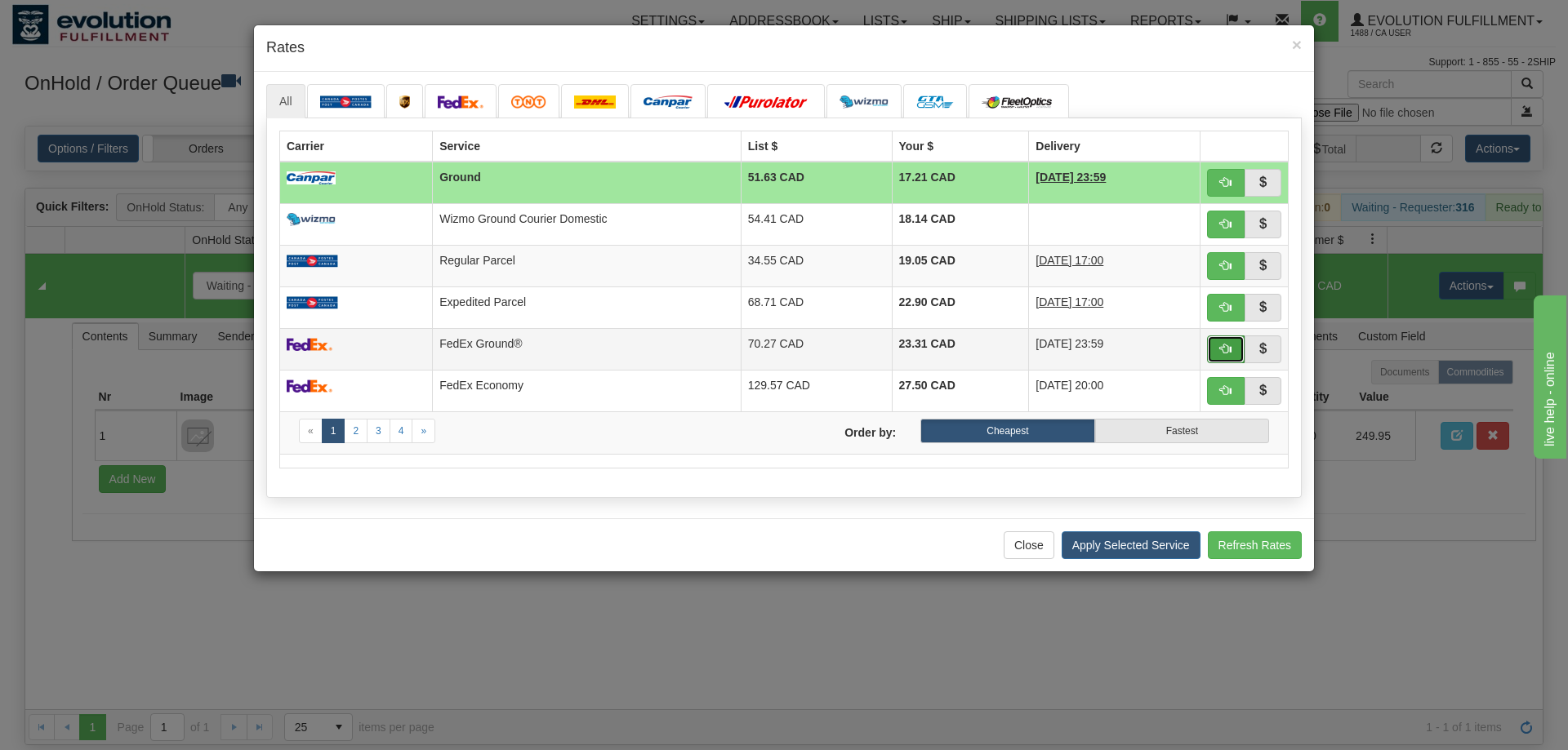
click at [1230, 348] on span "button" at bounding box center [1225, 348] width 12 height 12
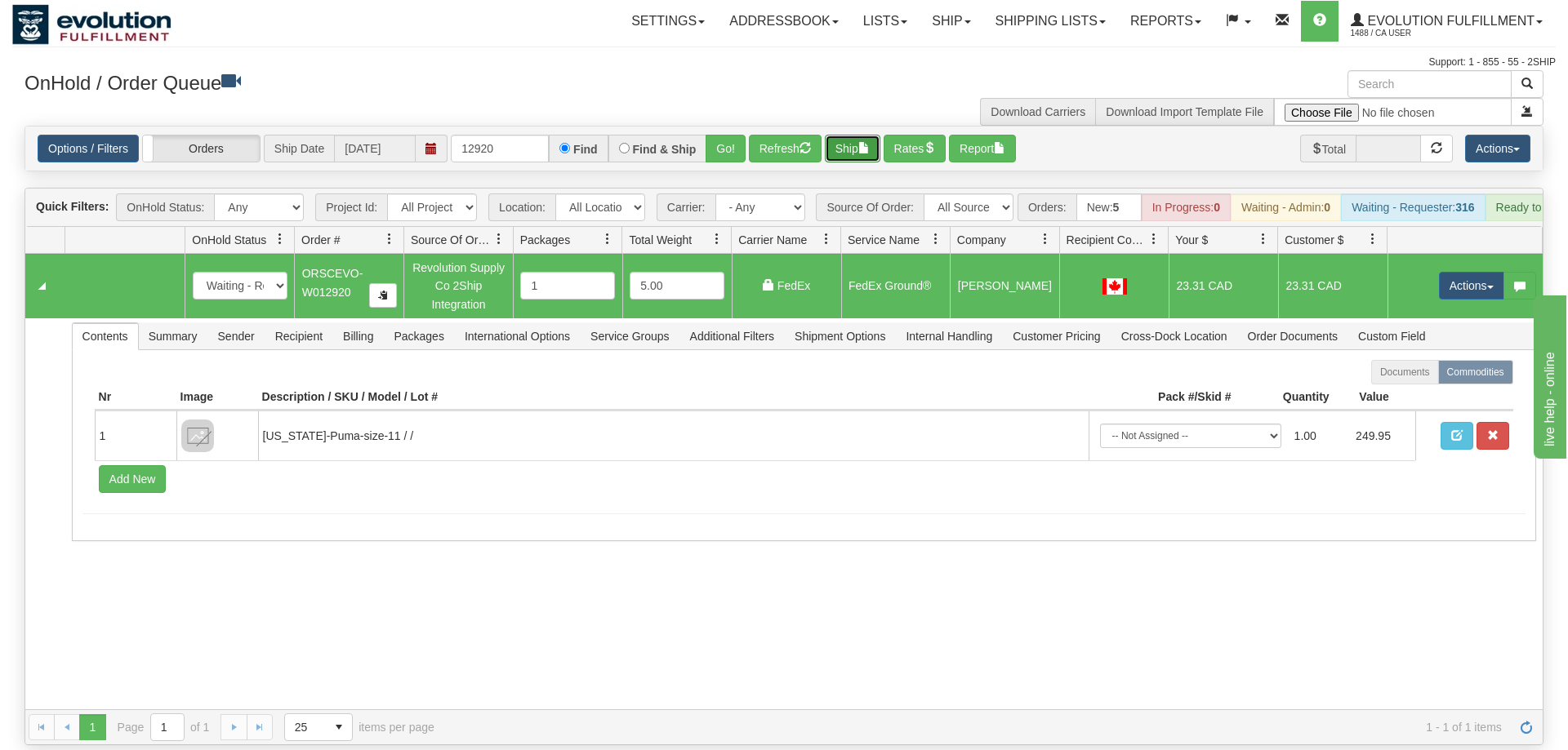
click at [845, 135] on button "Ship" at bounding box center [852, 149] width 55 height 28
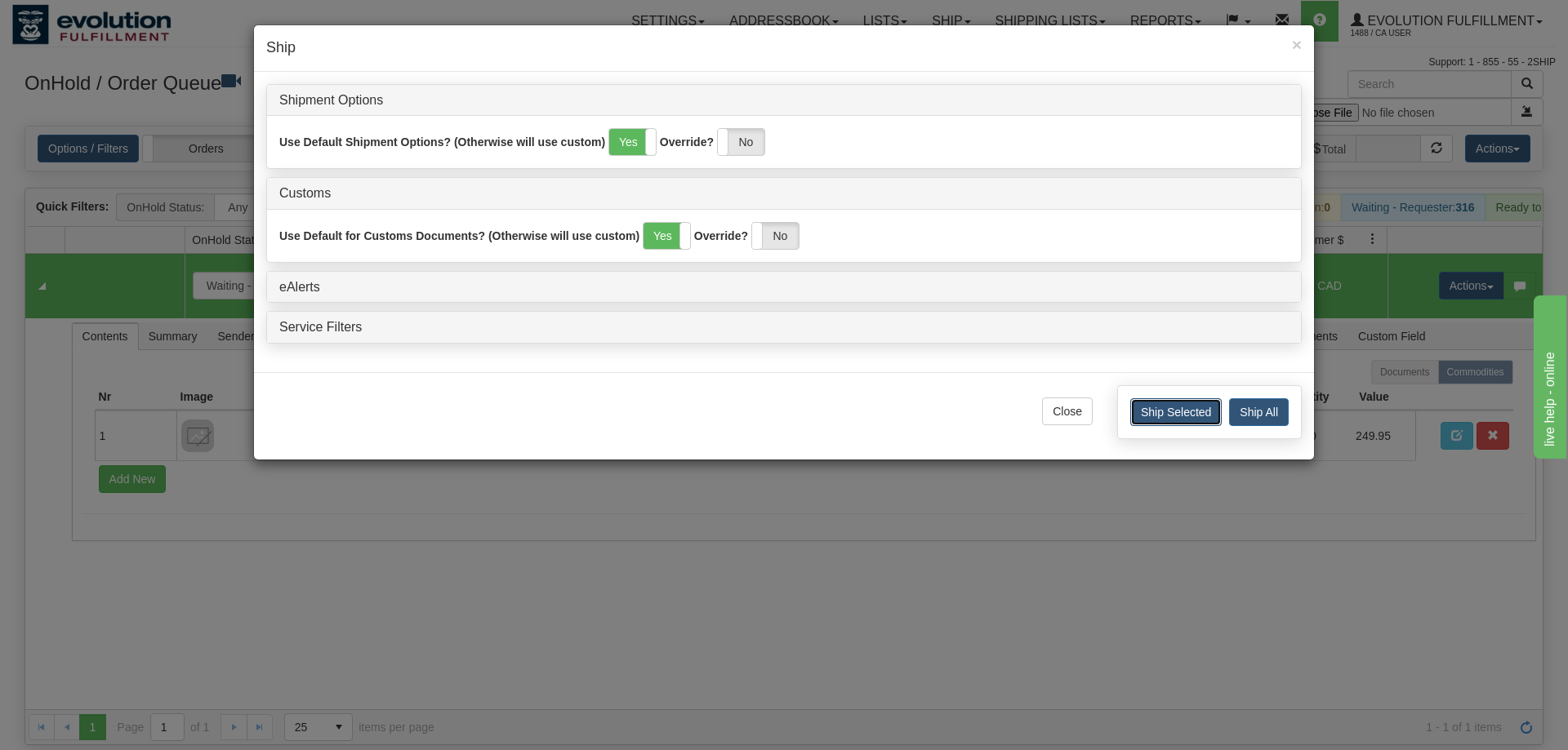
click at [1157, 418] on button "Ship Selected" at bounding box center [1176, 413] width 92 height 28
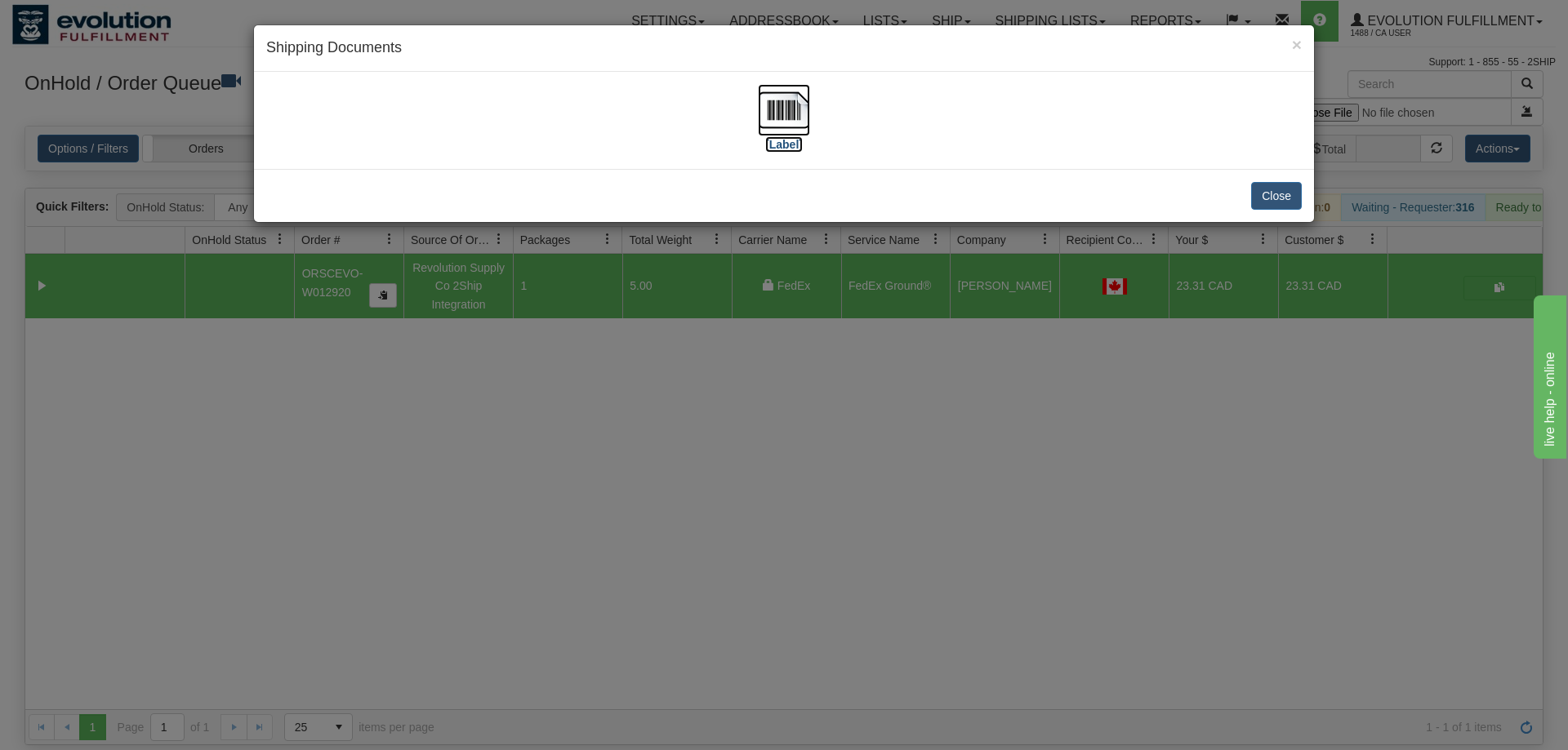
click at [785, 126] on img at bounding box center [784, 110] width 52 height 52
click at [1304, 196] on div "Close" at bounding box center [784, 195] width 1060 height 53
click at [1261, 184] on button "Close" at bounding box center [1276, 196] width 50 height 28
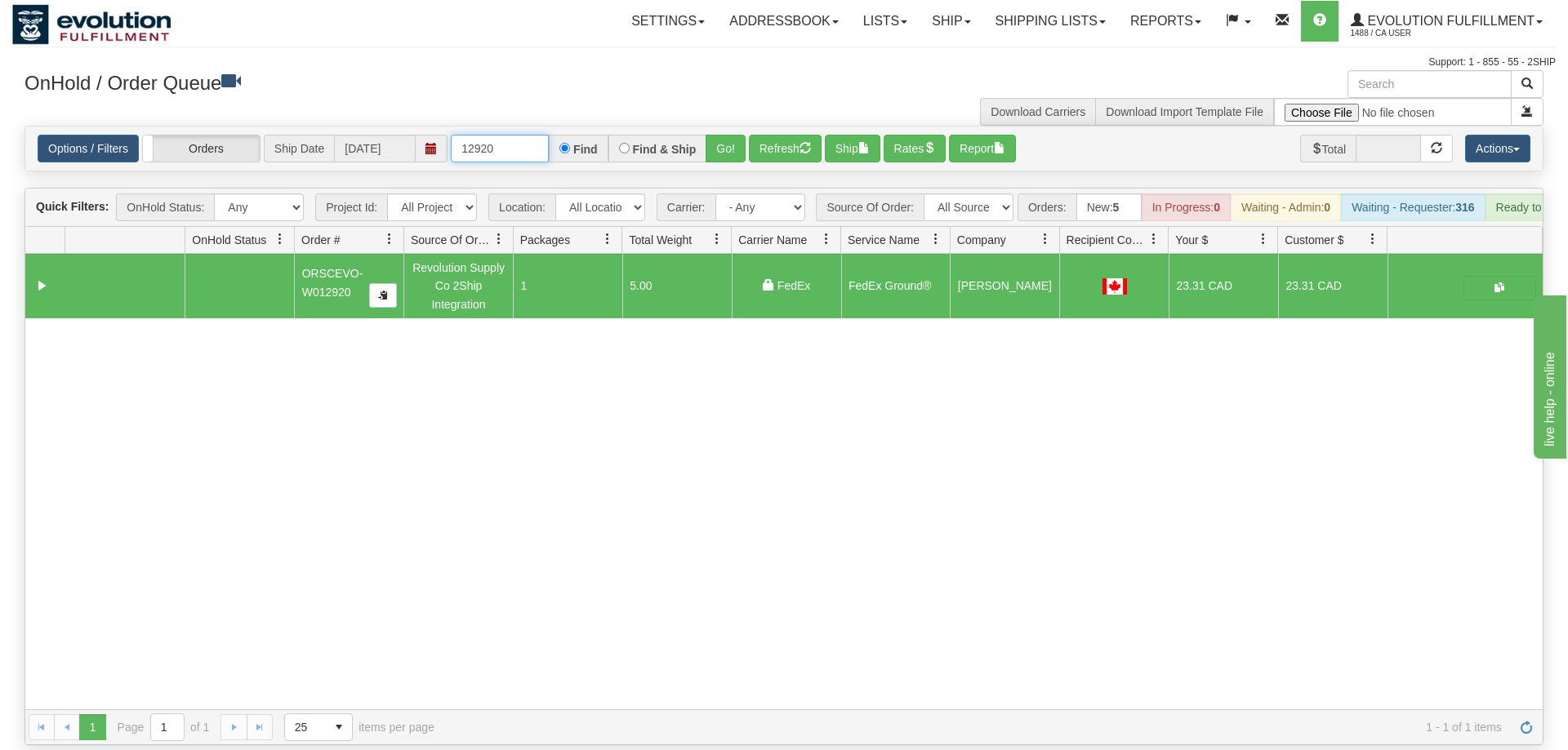
drag, startPoint x: 502, startPoint y: 123, endPoint x: 487, endPoint y: 123, distance: 15.0
click at [487, 135] on input "12920" at bounding box center [500, 149] width 98 height 28
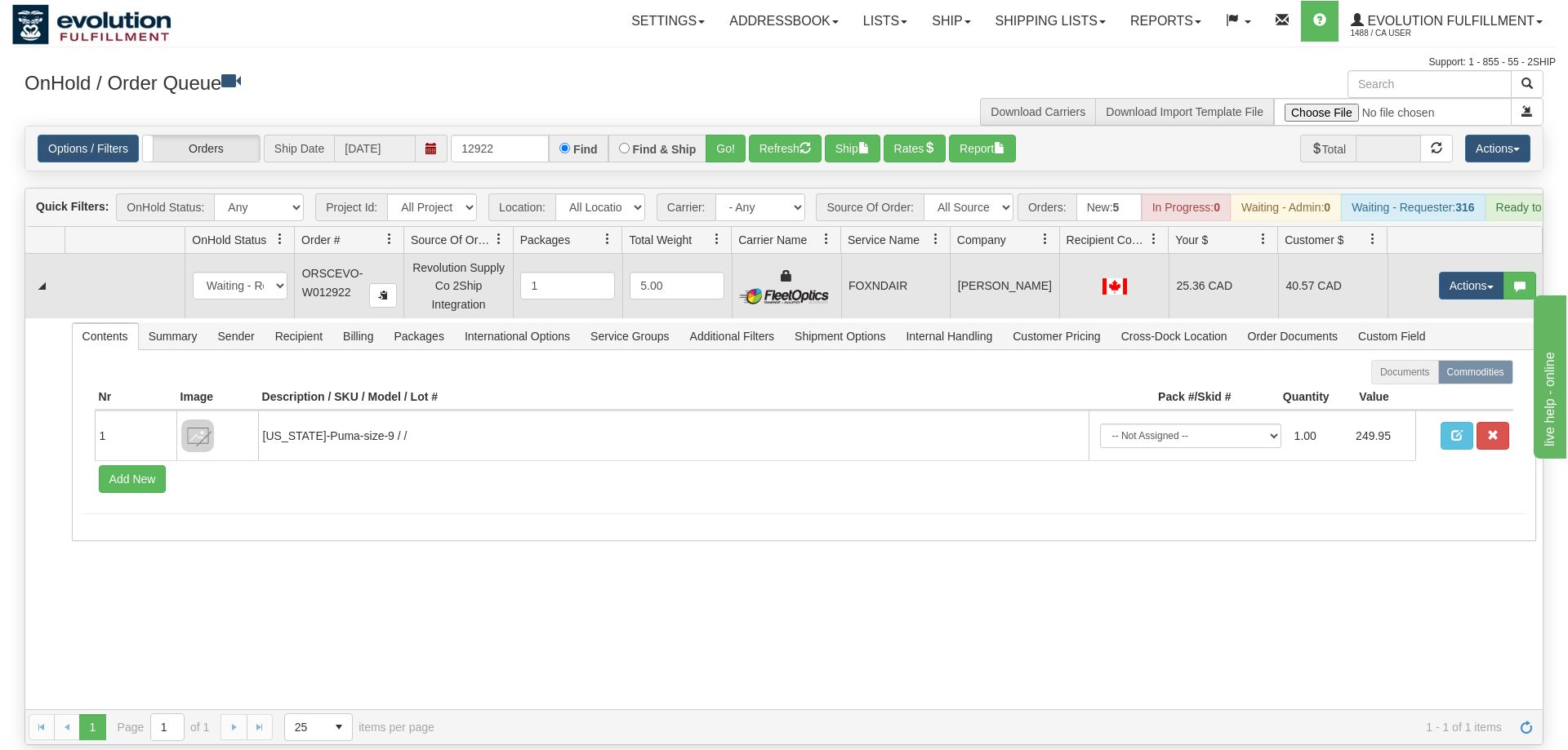
click at [1314, 259] on td "40.57 CAD" at bounding box center [1332, 285] width 109 height 64
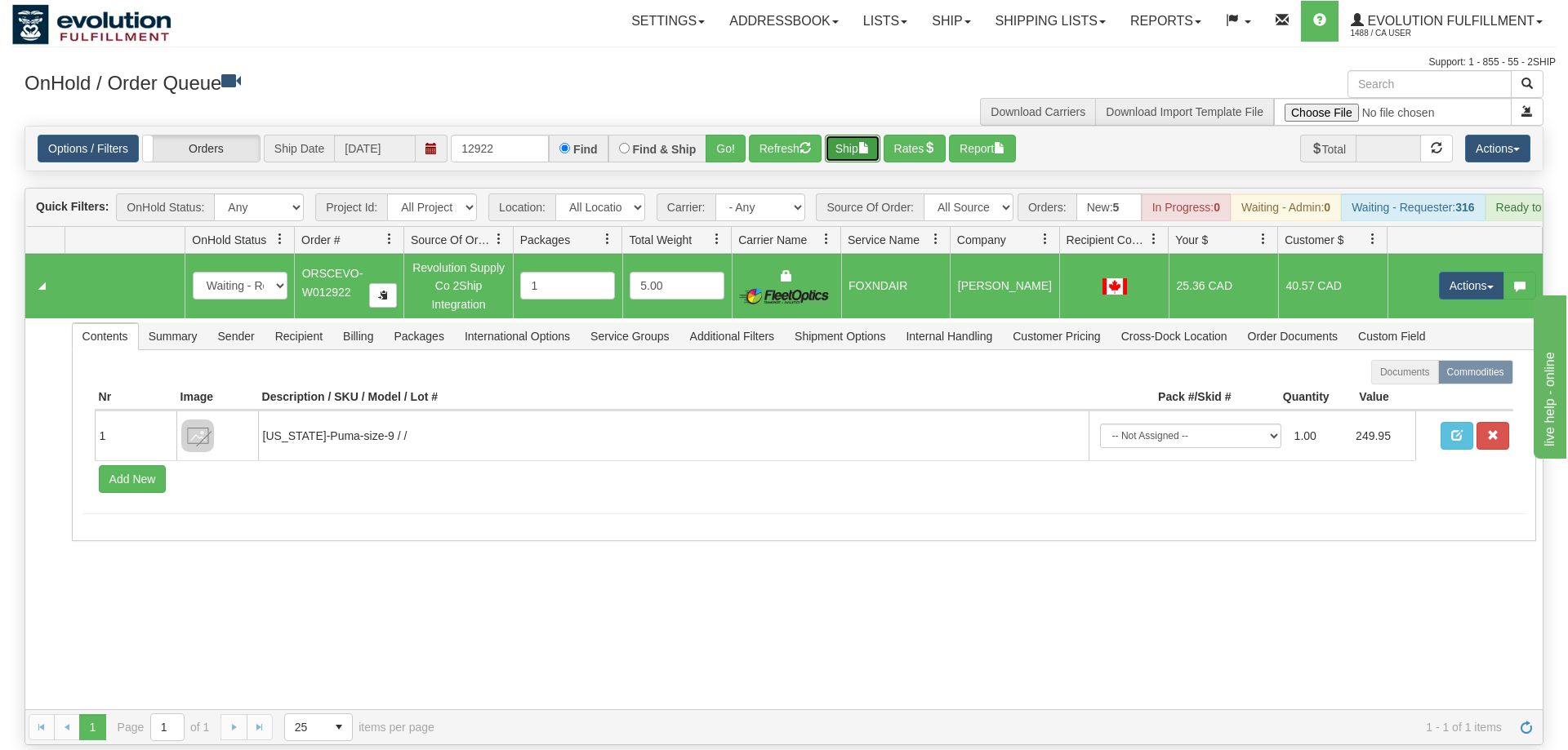
click at [861, 137] on button "Ship" at bounding box center [852, 149] width 55 height 28
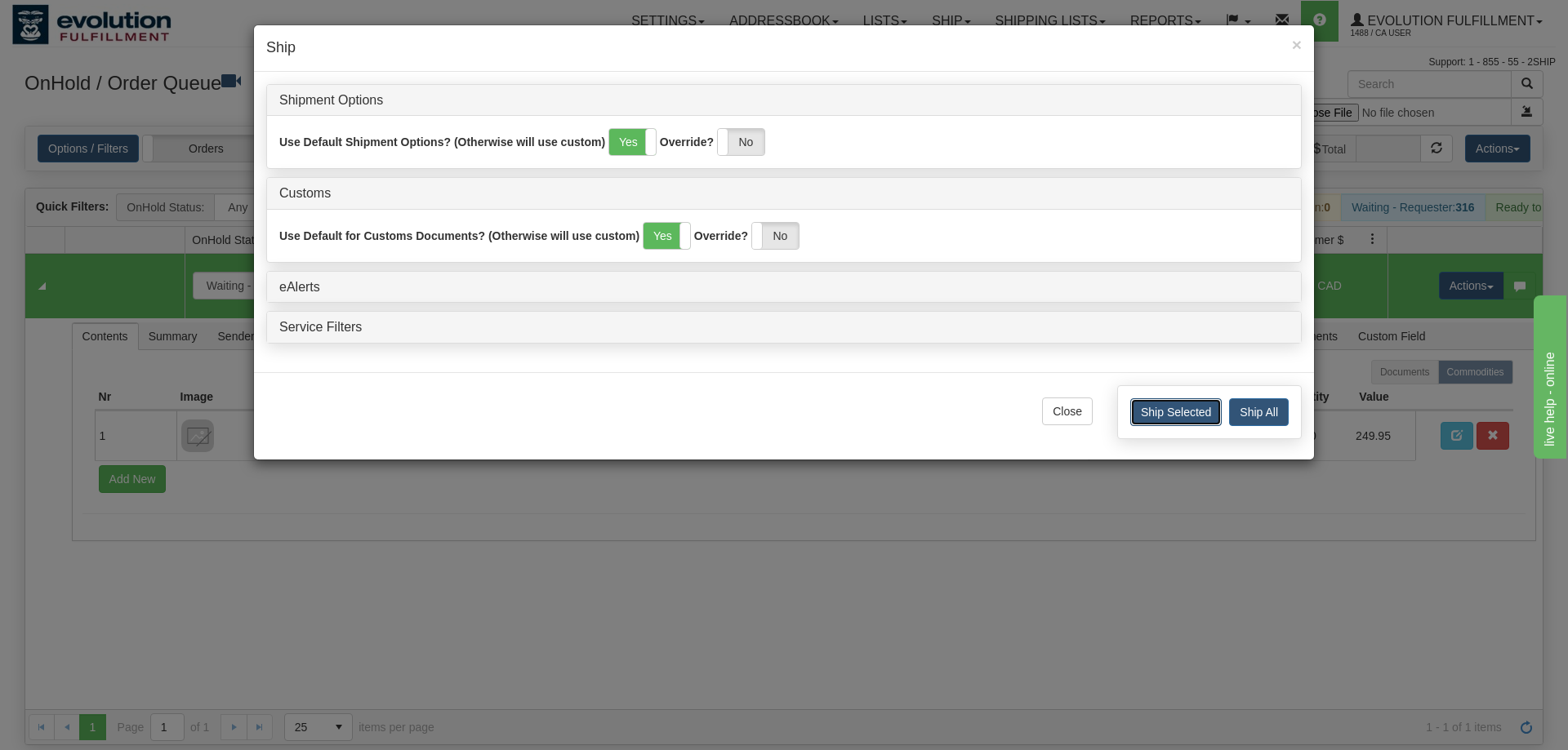
click at [1186, 418] on button "Ship Selected" at bounding box center [1176, 413] width 92 height 28
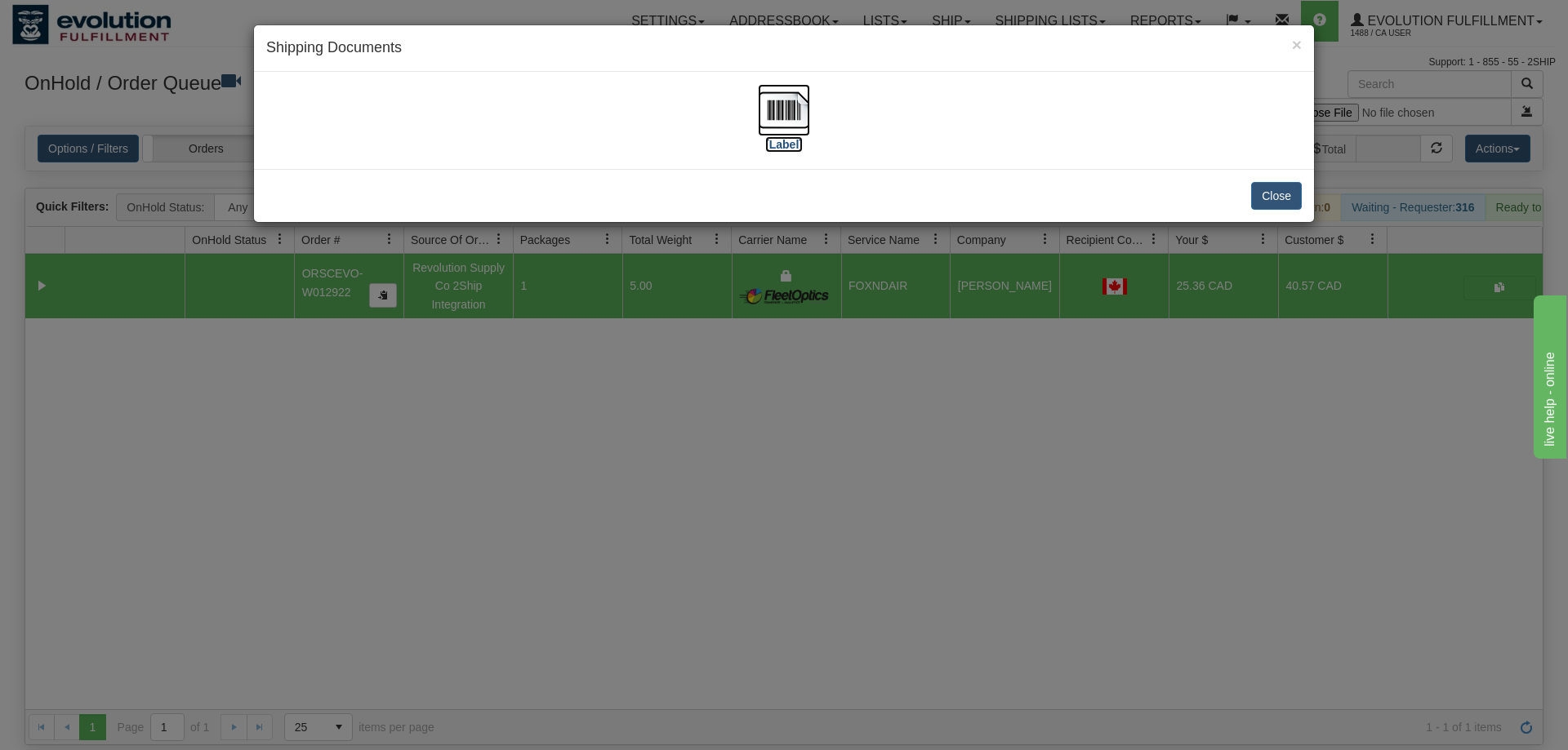
click at [765, 86] on img at bounding box center [784, 110] width 52 height 52
click at [1266, 204] on button "Close" at bounding box center [1276, 196] width 50 height 28
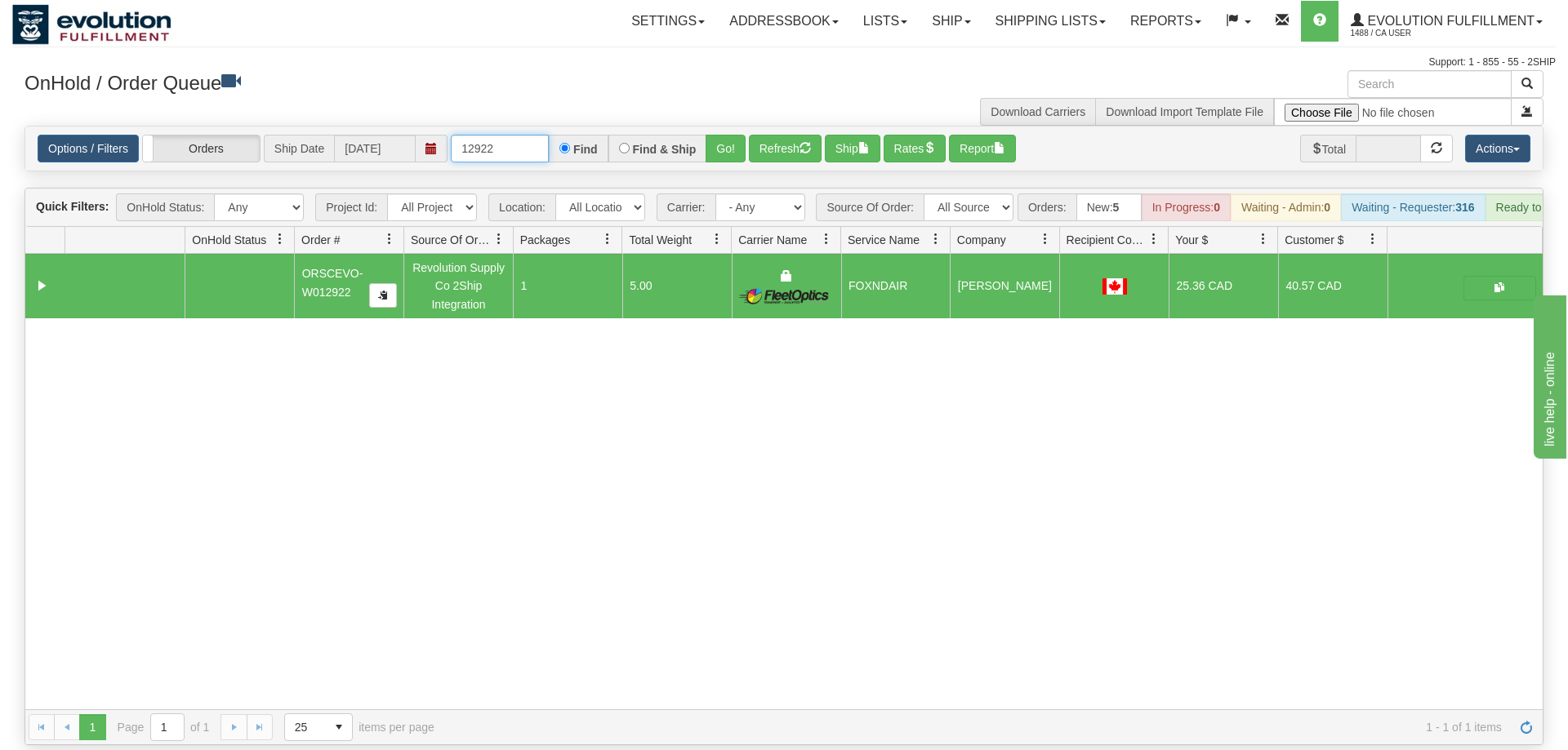
drag, startPoint x: 479, startPoint y: 122, endPoint x: 506, endPoint y: 122, distance: 27.0
click at [506, 135] on input "12922" at bounding box center [500, 149] width 98 height 28
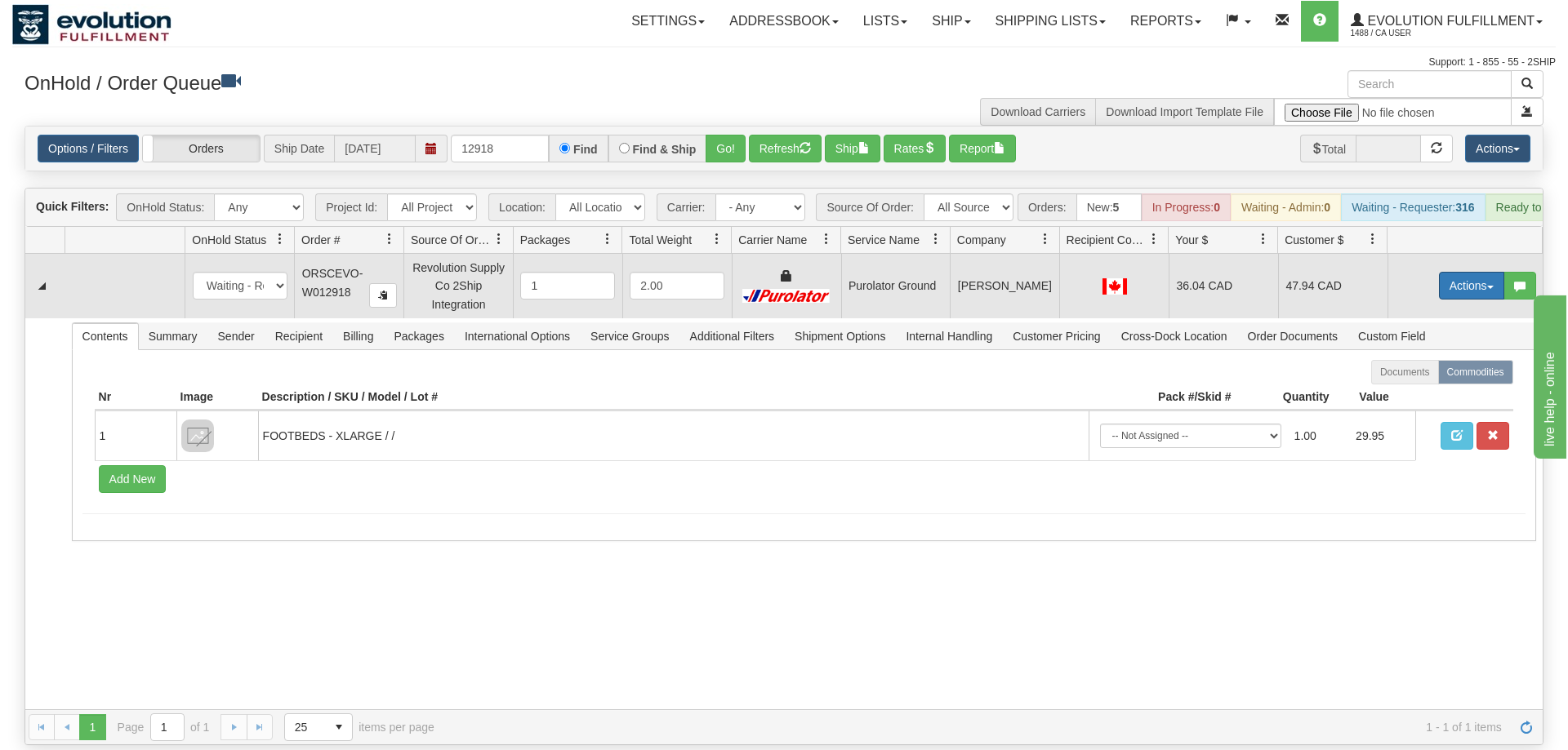
click at [1484, 272] on button "Actions" at bounding box center [1471, 286] width 65 height 28
click at [1436, 352] on span "Rate All Services" at bounding box center [1438, 359] width 98 height 13
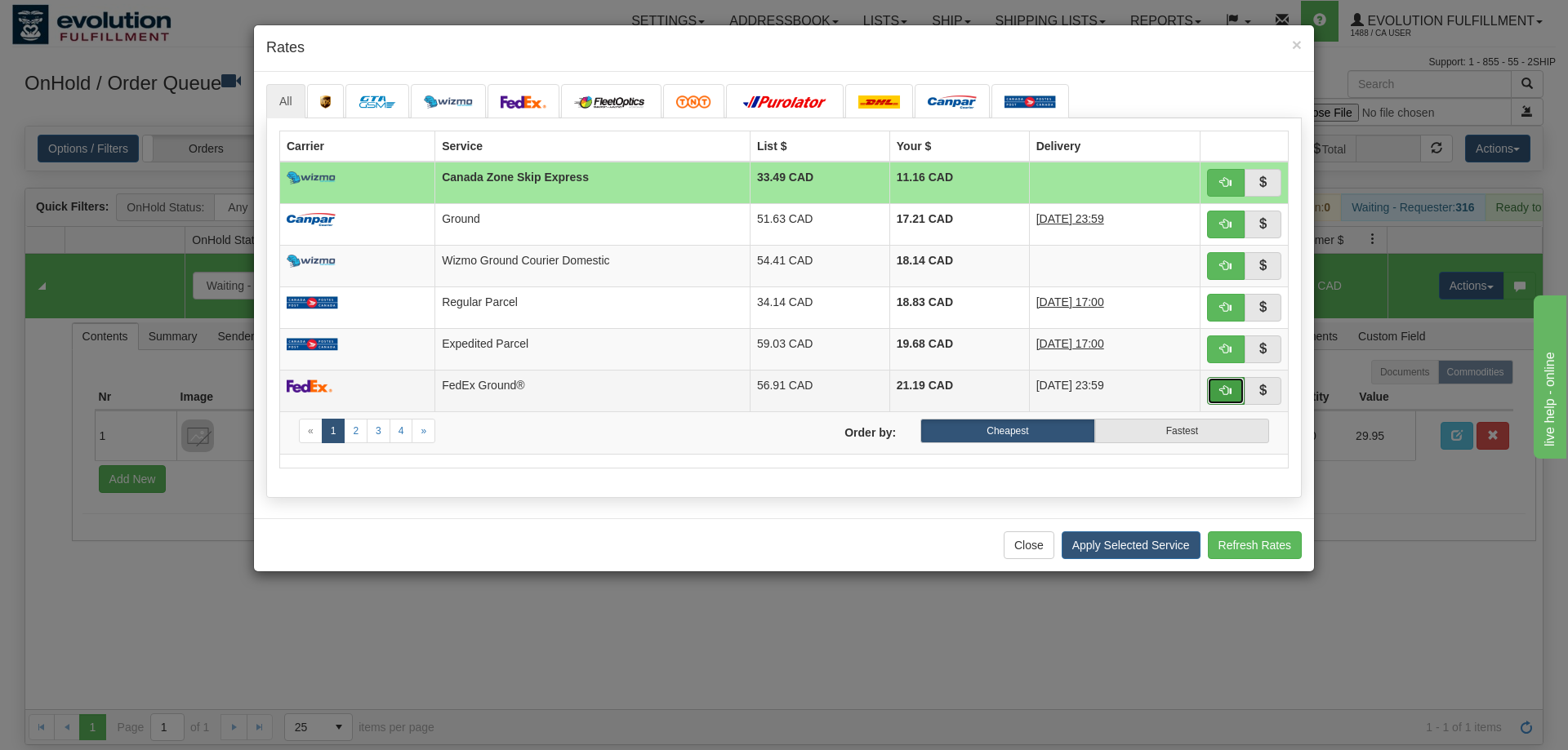
click at [1230, 385] on span "button" at bounding box center [1225, 390] width 12 height 12
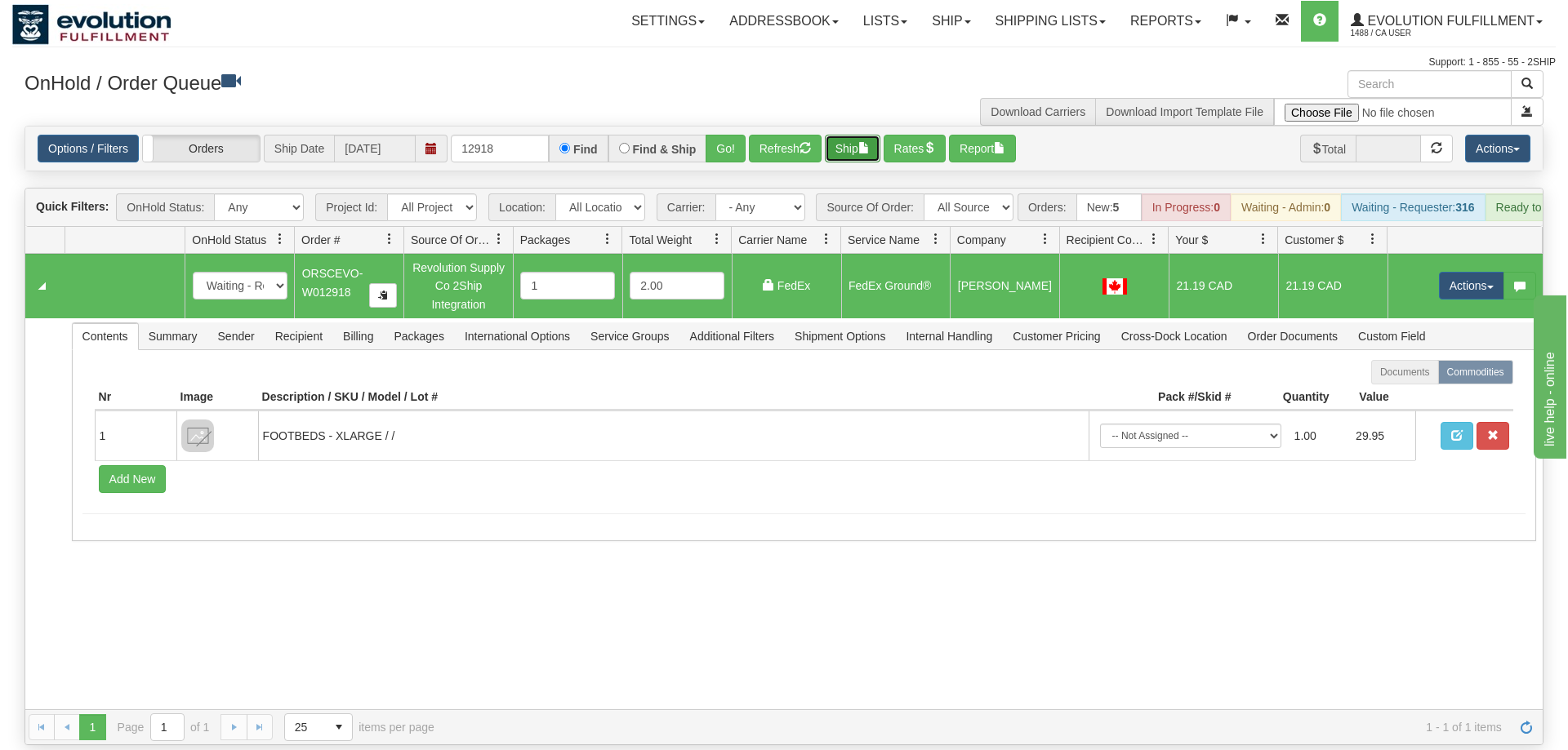
click at [870, 142] on span "button" at bounding box center [864, 148] width 12 height 12
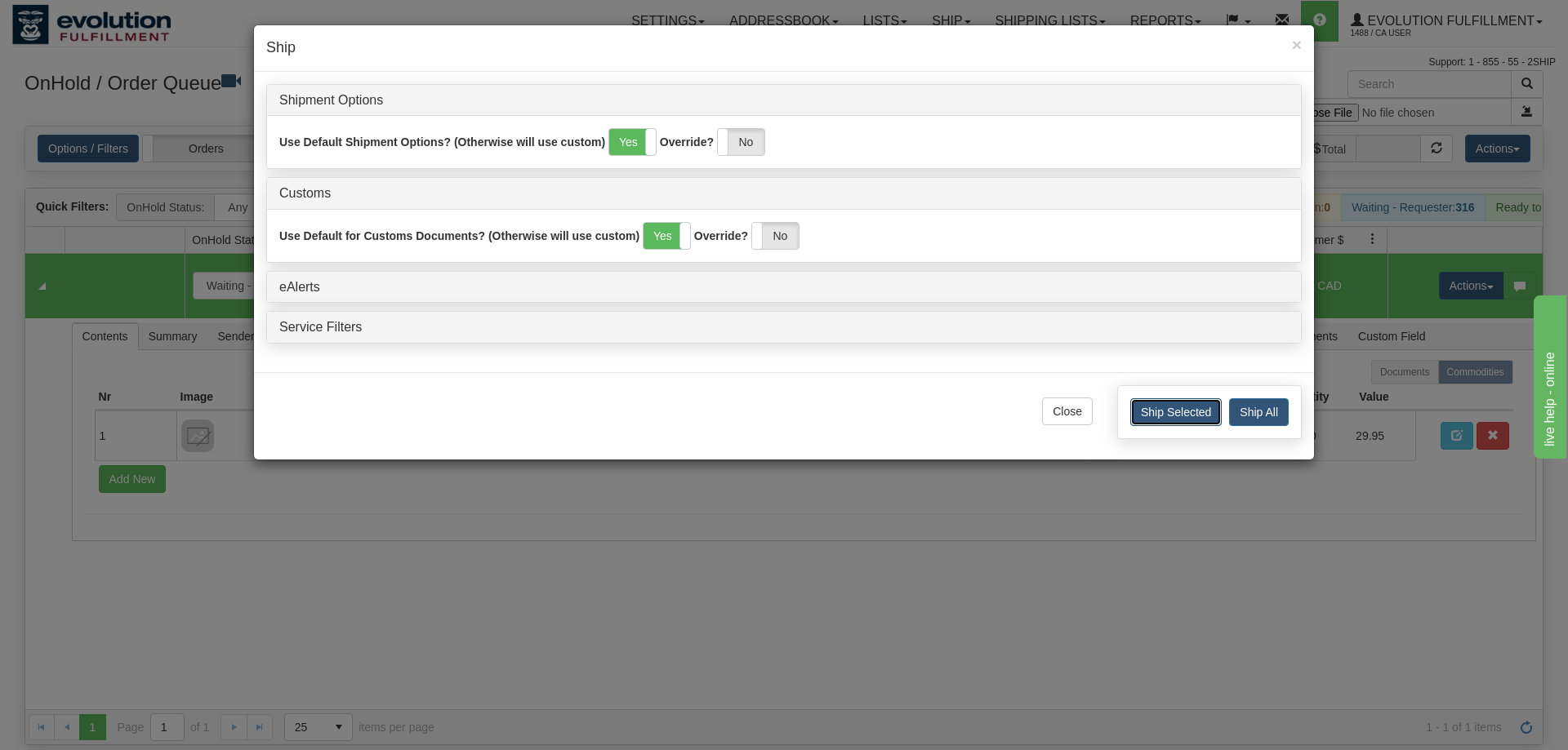
click at [1171, 408] on button "Ship Selected" at bounding box center [1176, 413] width 92 height 28
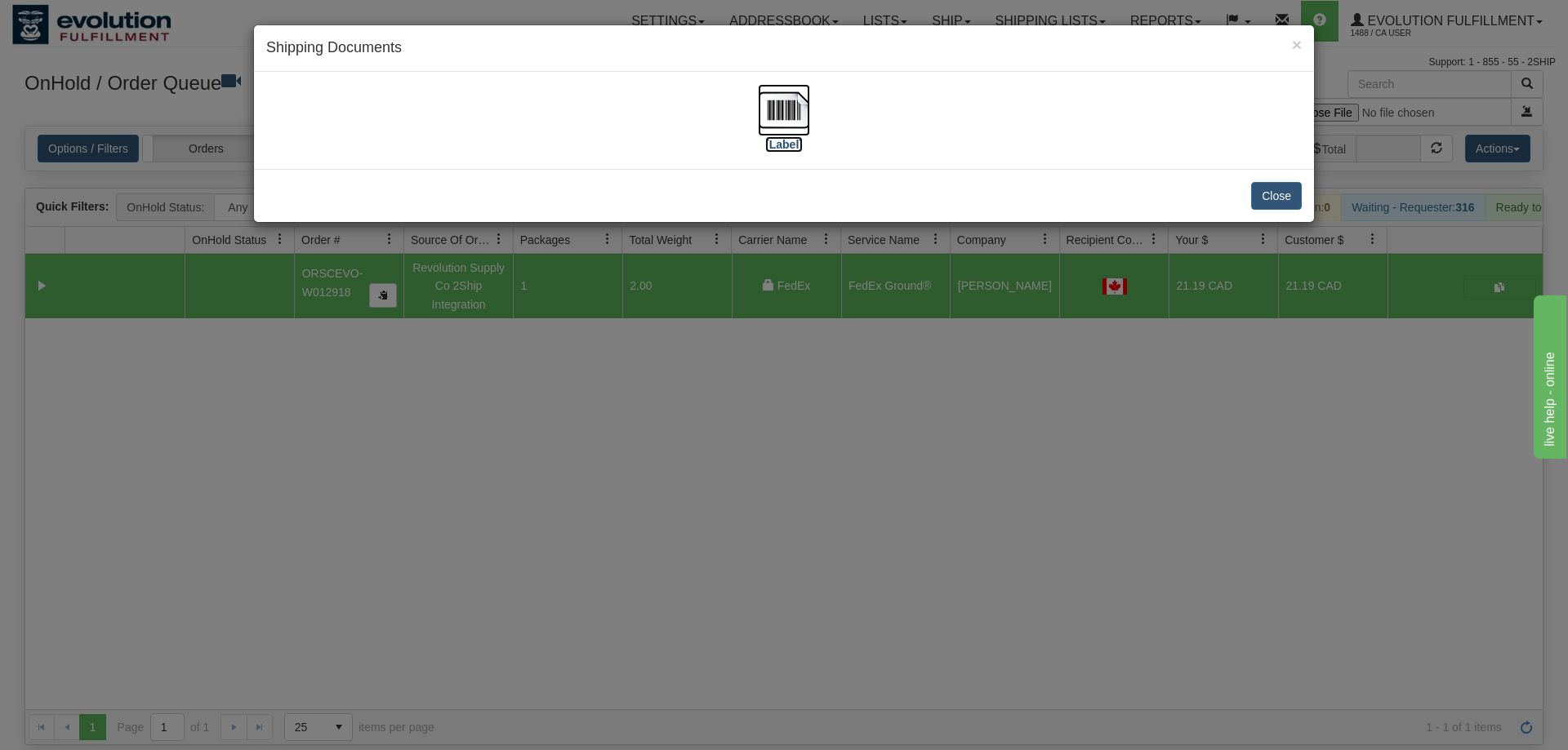
click at [782, 116] on img at bounding box center [784, 110] width 52 height 52
click at [1253, 194] on div "Close" at bounding box center [784, 195] width 1060 height 53
click at [1253, 194] on button "Close" at bounding box center [1276, 196] width 50 height 28
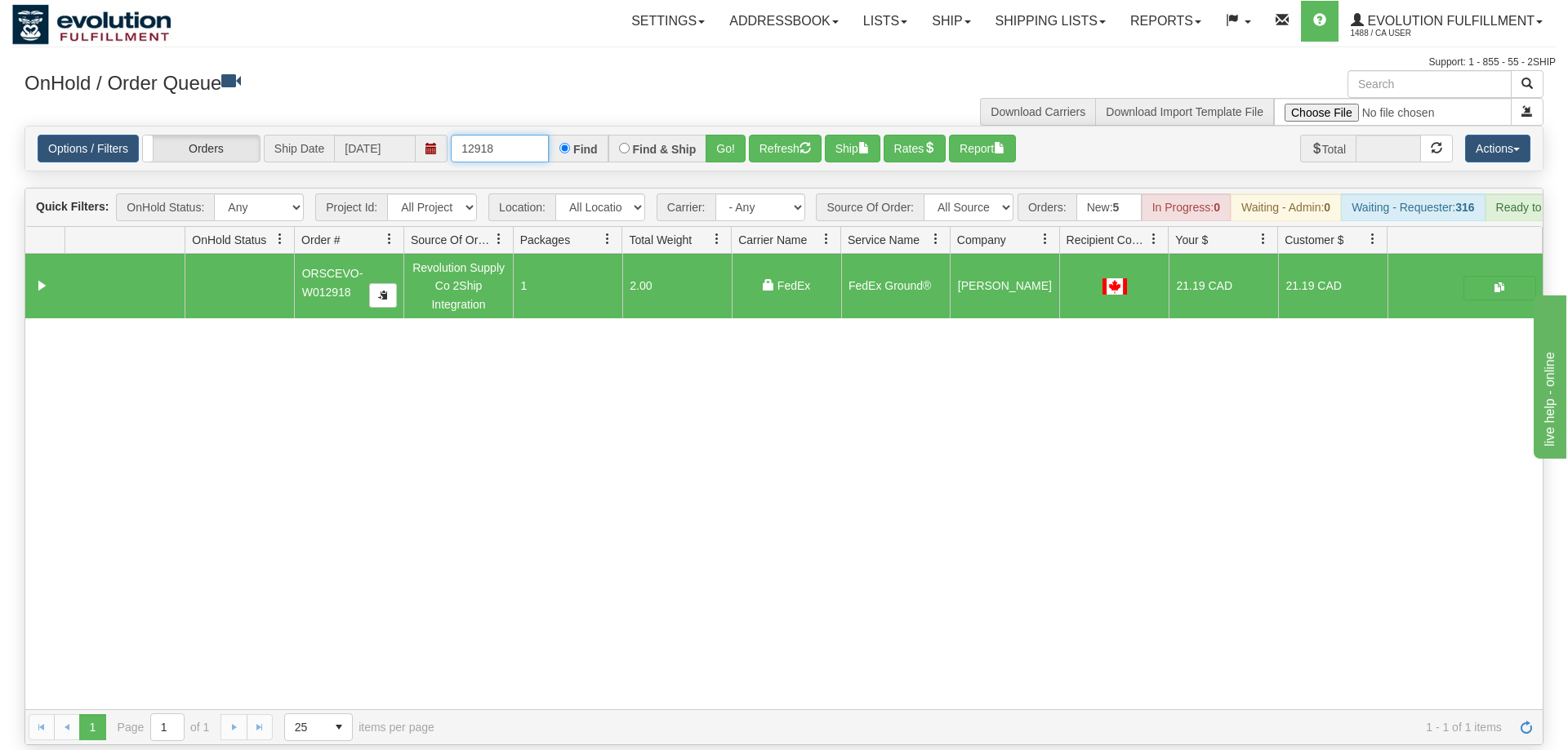
drag, startPoint x: 479, startPoint y: 127, endPoint x: 535, endPoint y: 126, distance: 56.0
click at [535, 135] on input "12918" at bounding box center [500, 149] width 98 height 28
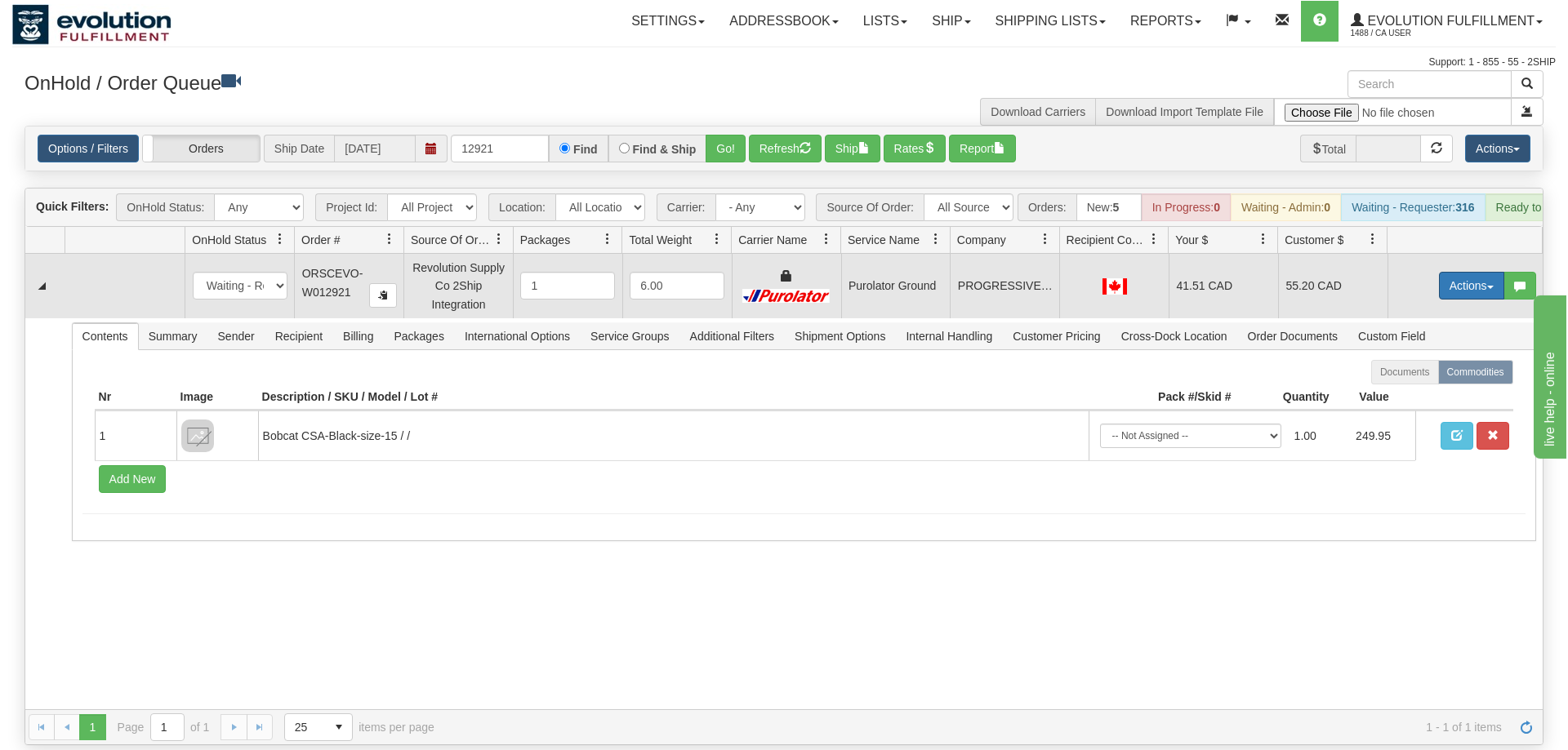
click at [1456, 272] on button "Actions" at bounding box center [1471, 286] width 65 height 28
click at [1459, 352] on span "Rate All Services" at bounding box center [1438, 359] width 98 height 13
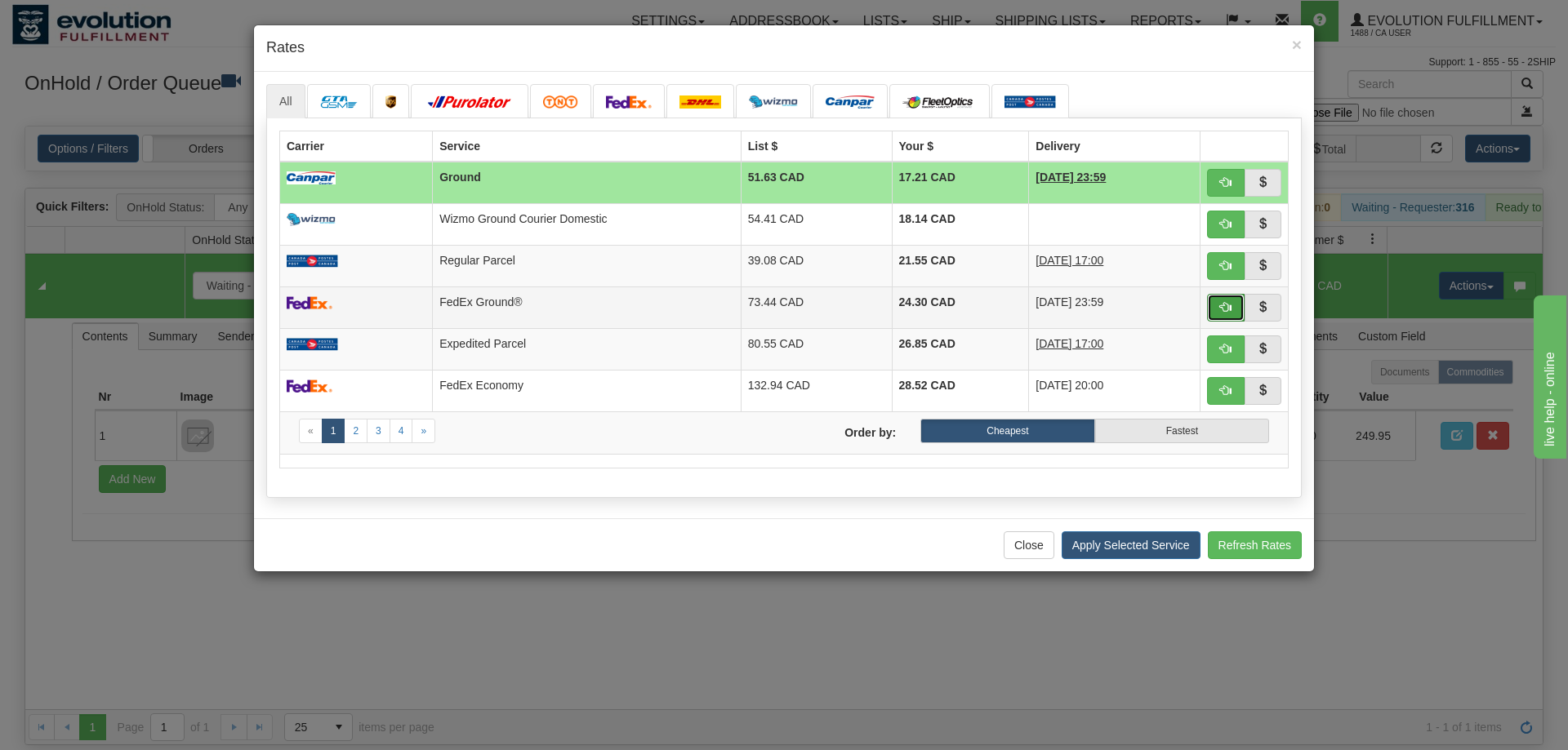
click at [1229, 303] on span "button" at bounding box center [1225, 307] width 12 height 12
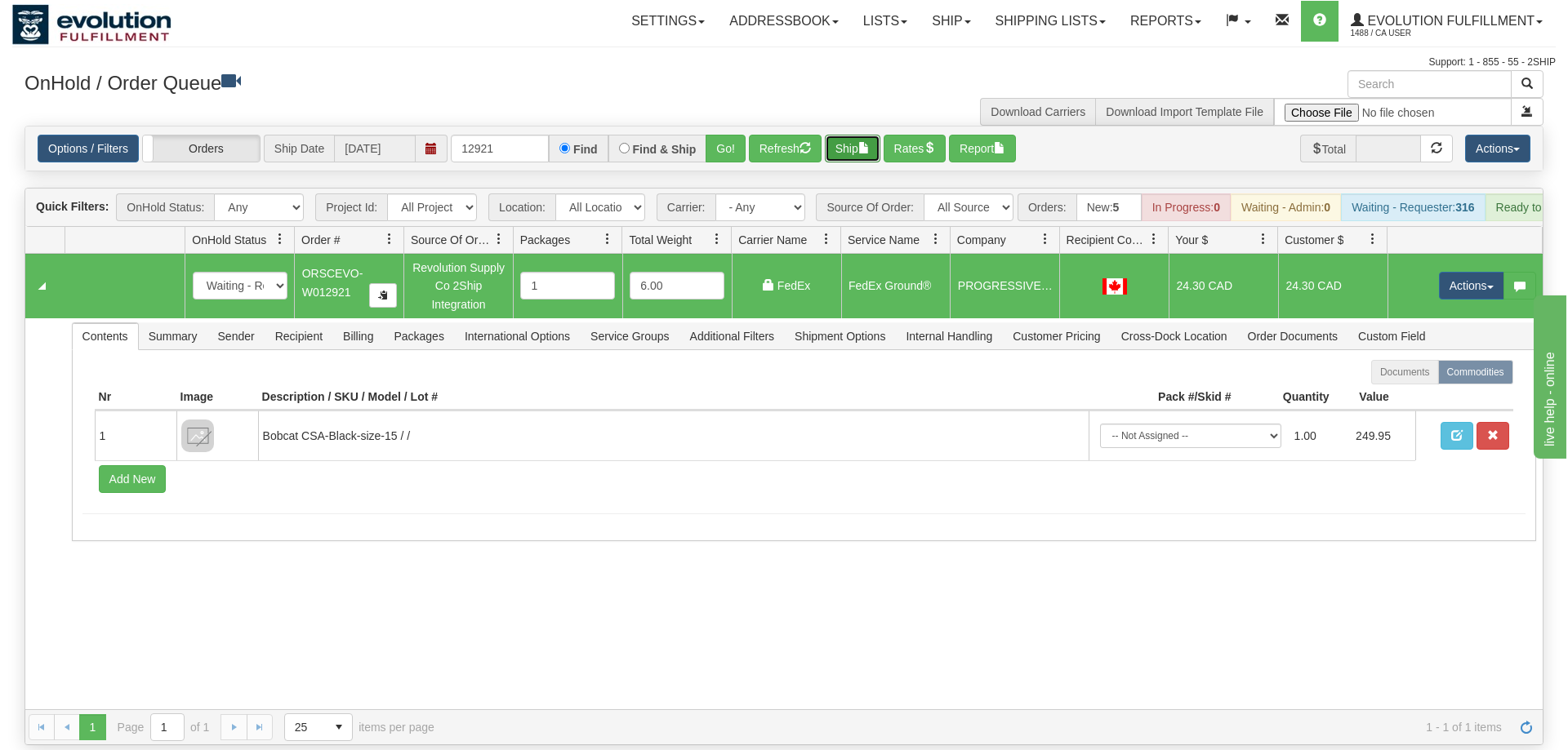
click at [855, 135] on button "Ship" at bounding box center [852, 149] width 55 height 28
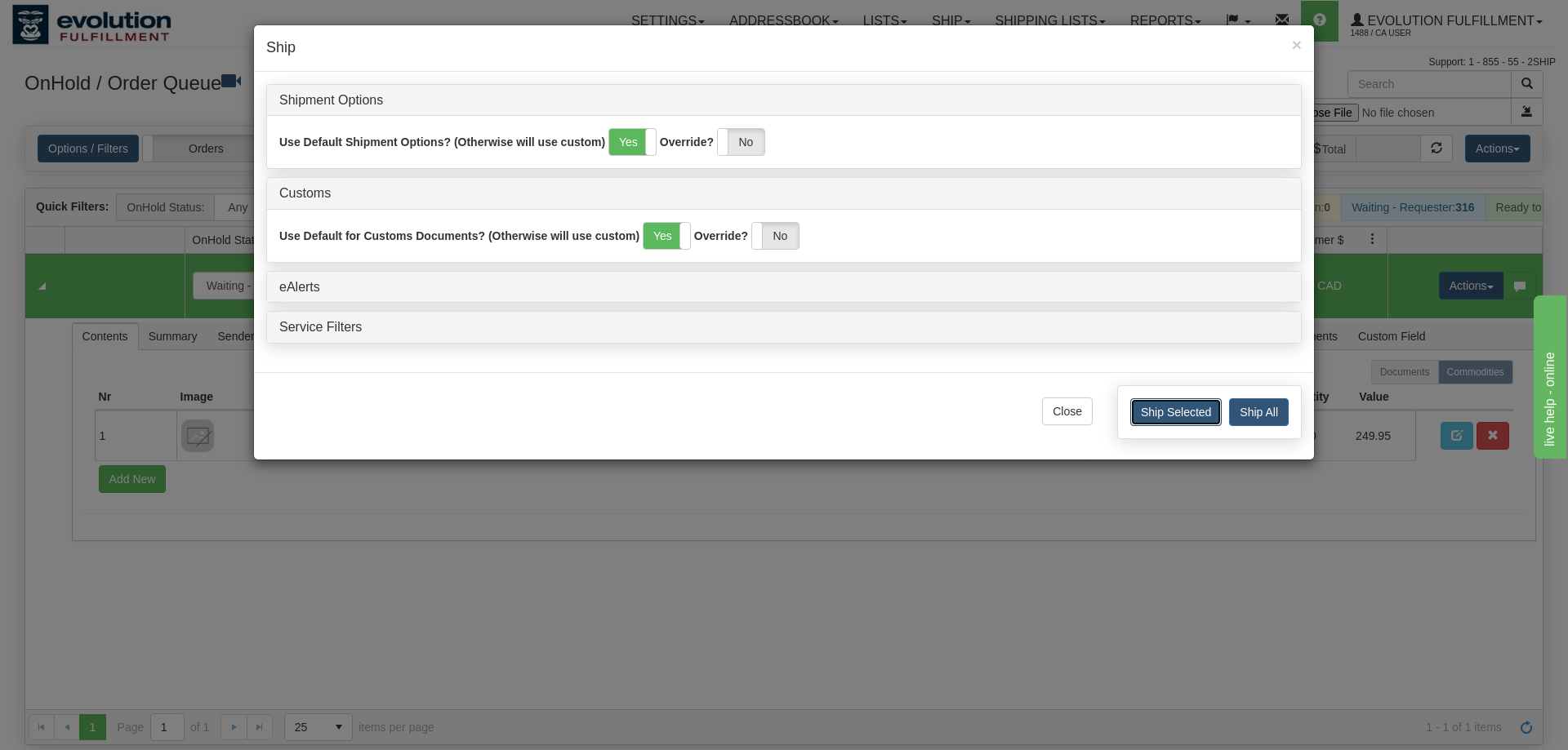
click at [1201, 419] on button "Ship Selected" at bounding box center [1176, 413] width 92 height 28
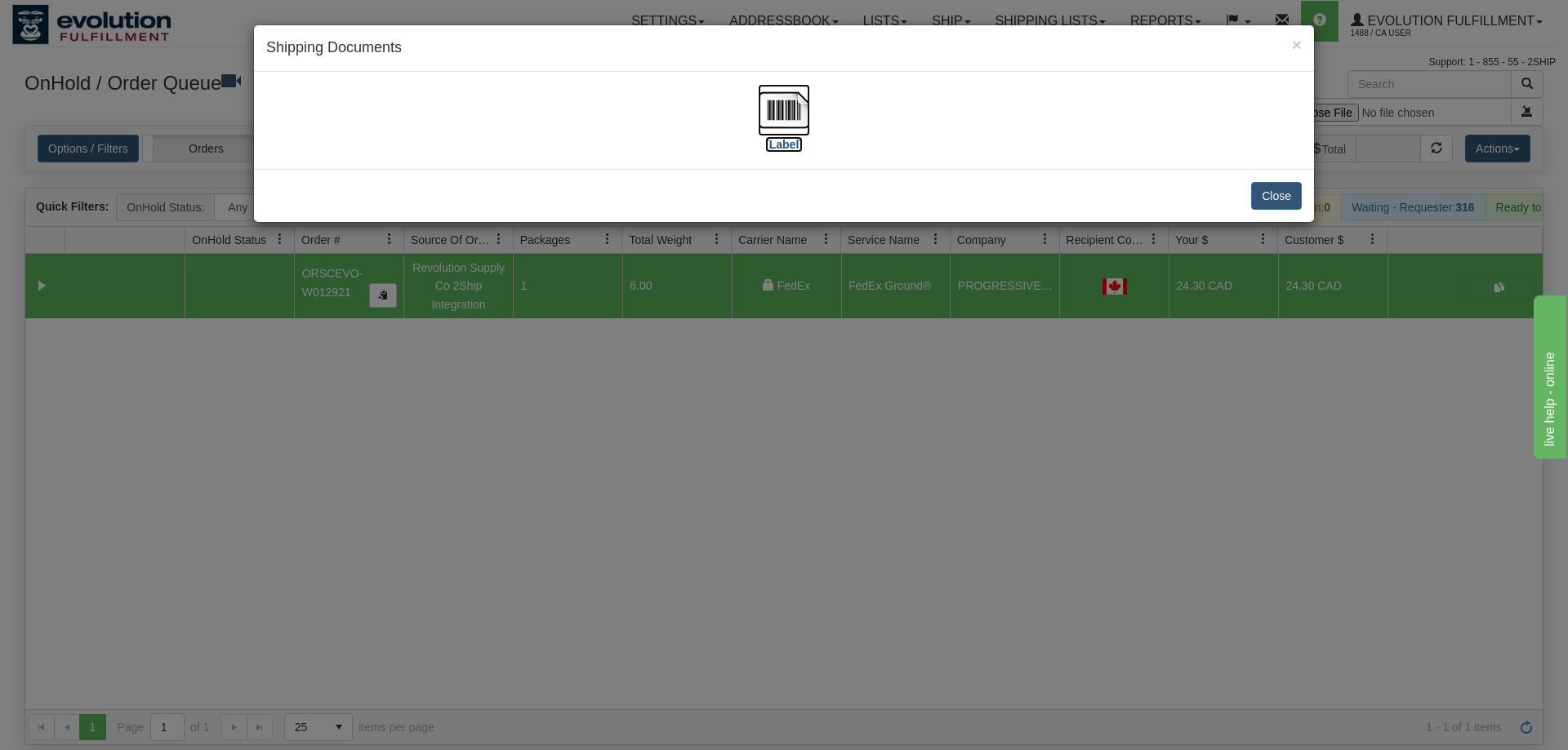
click at [800, 100] on img at bounding box center [784, 110] width 52 height 52
click at [1262, 209] on button "Close" at bounding box center [1276, 196] width 50 height 28
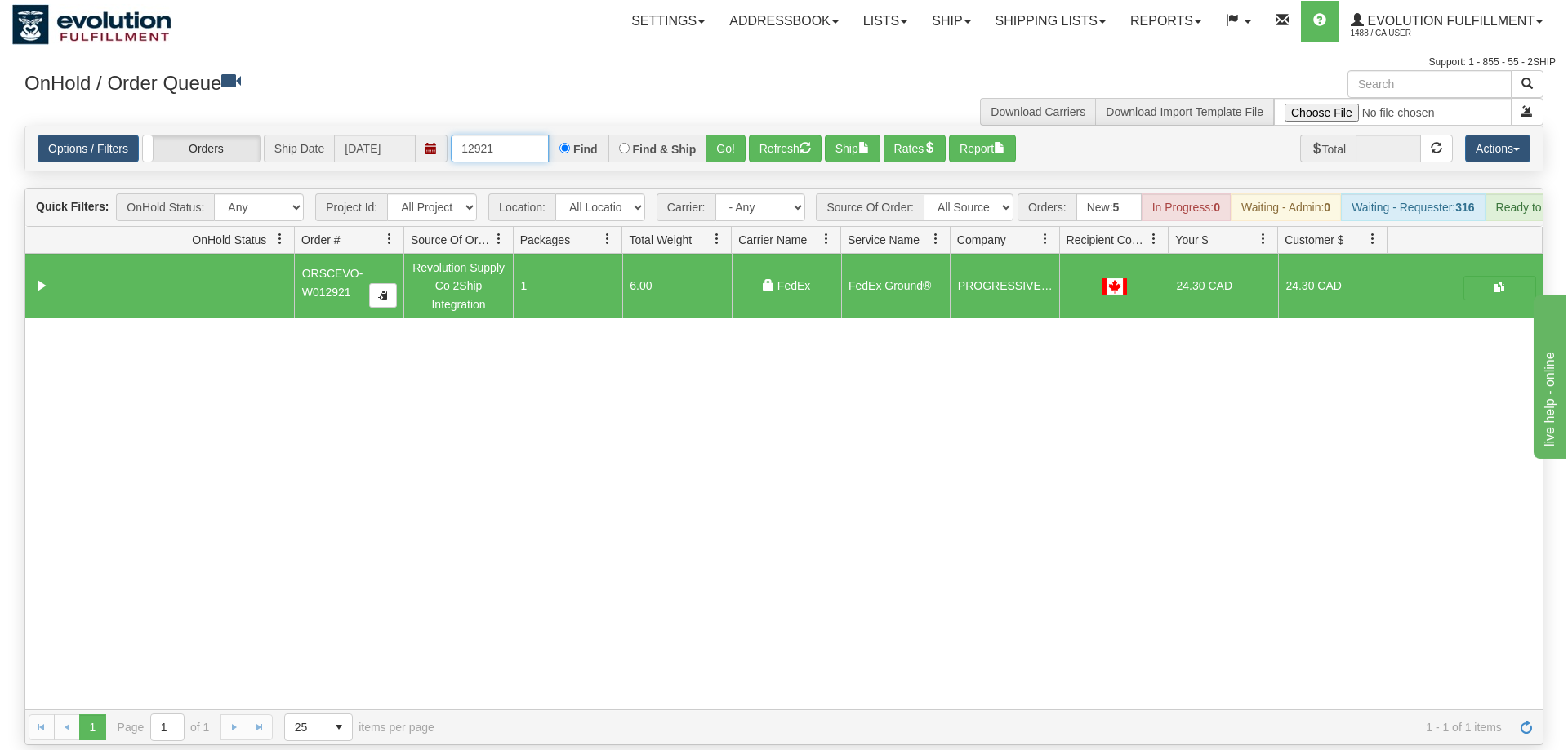
drag, startPoint x: 470, startPoint y: 119, endPoint x: 528, endPoint y: 123, distance: 58.1
click at [528, 135] on input "12921" at bounding box center [500, 149] width 98 height 28
type input "12739"
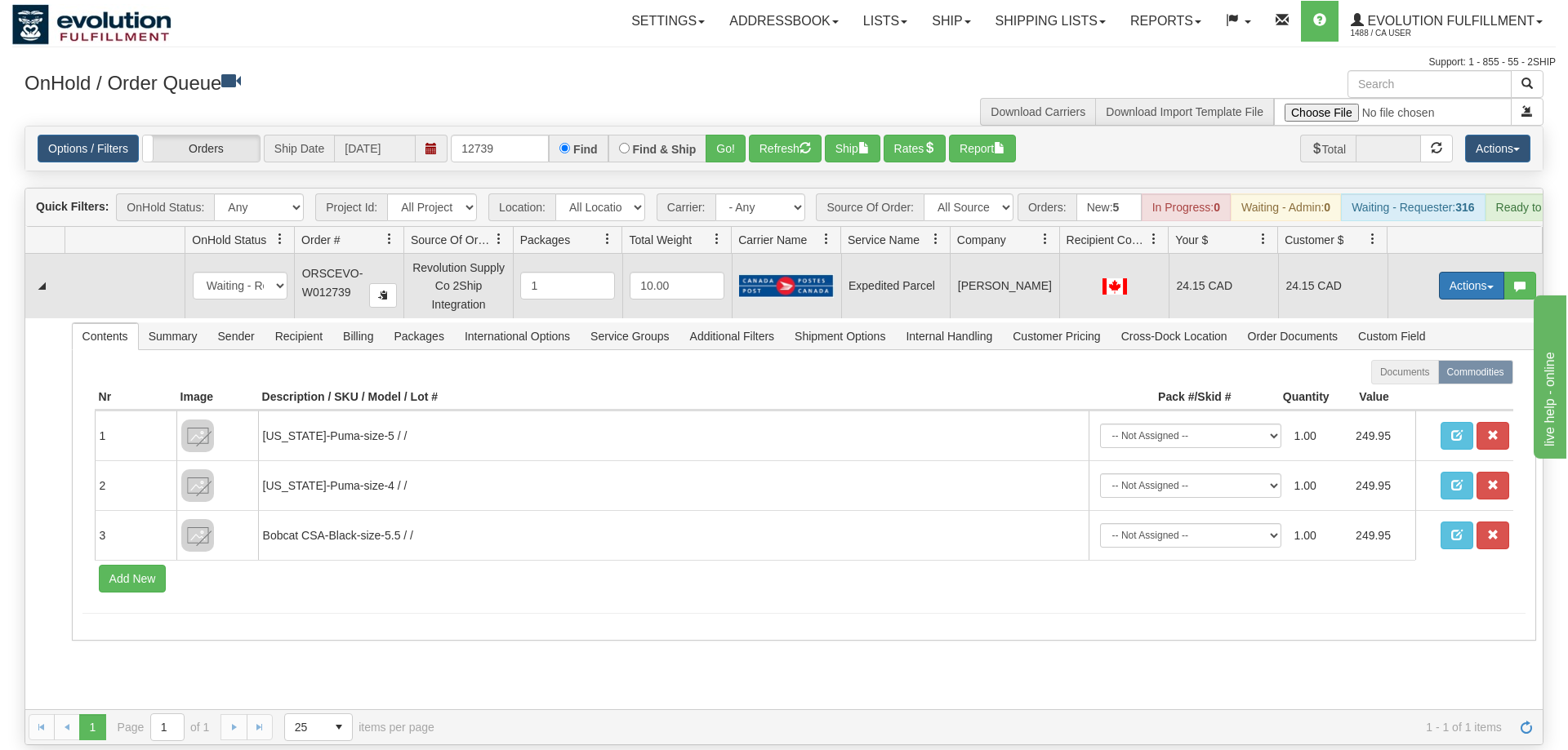
click at [1497, 272] on button "Actions" at bounding box center [1471, 286] width 65 height 28
click at [1448, 352] on span "Rate All Services" at bounding box center [1438, 359] width 98 height 13
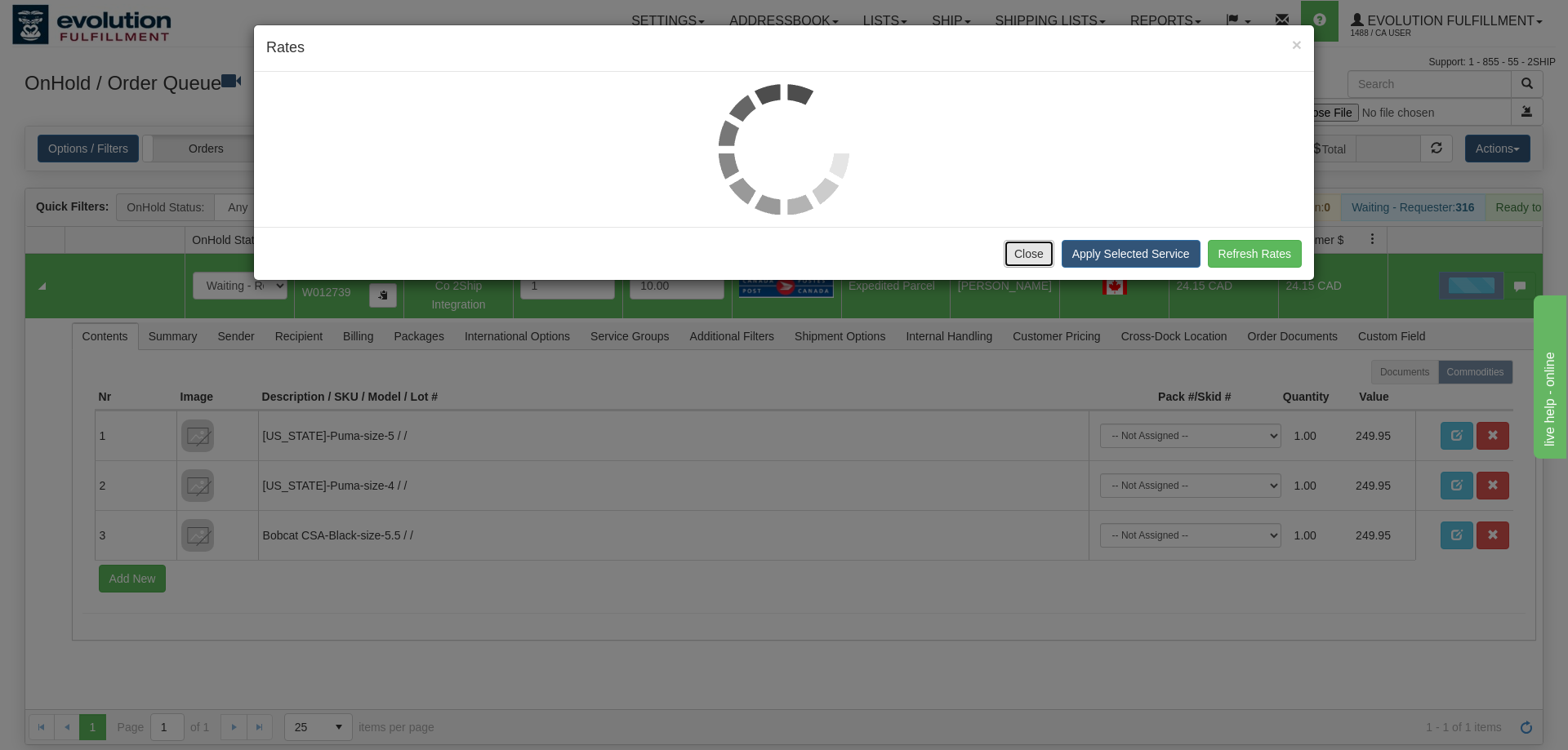
click at [1021, 252] on button "Close" at bounding box center [1029, 254] width 50 height 28
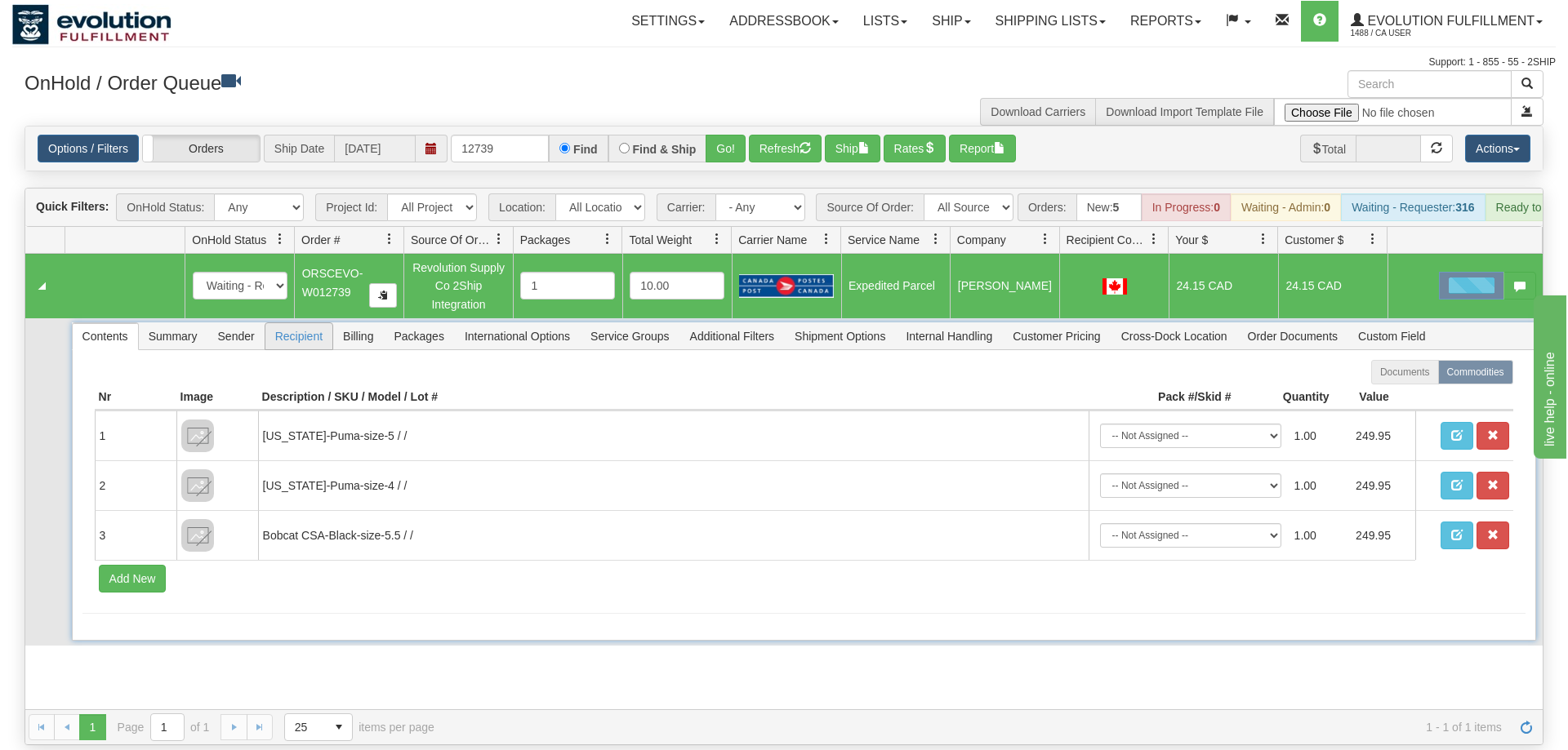
click at [295, 323] on span "Recipient" at bounding box center [299, 337] width 67 height 26
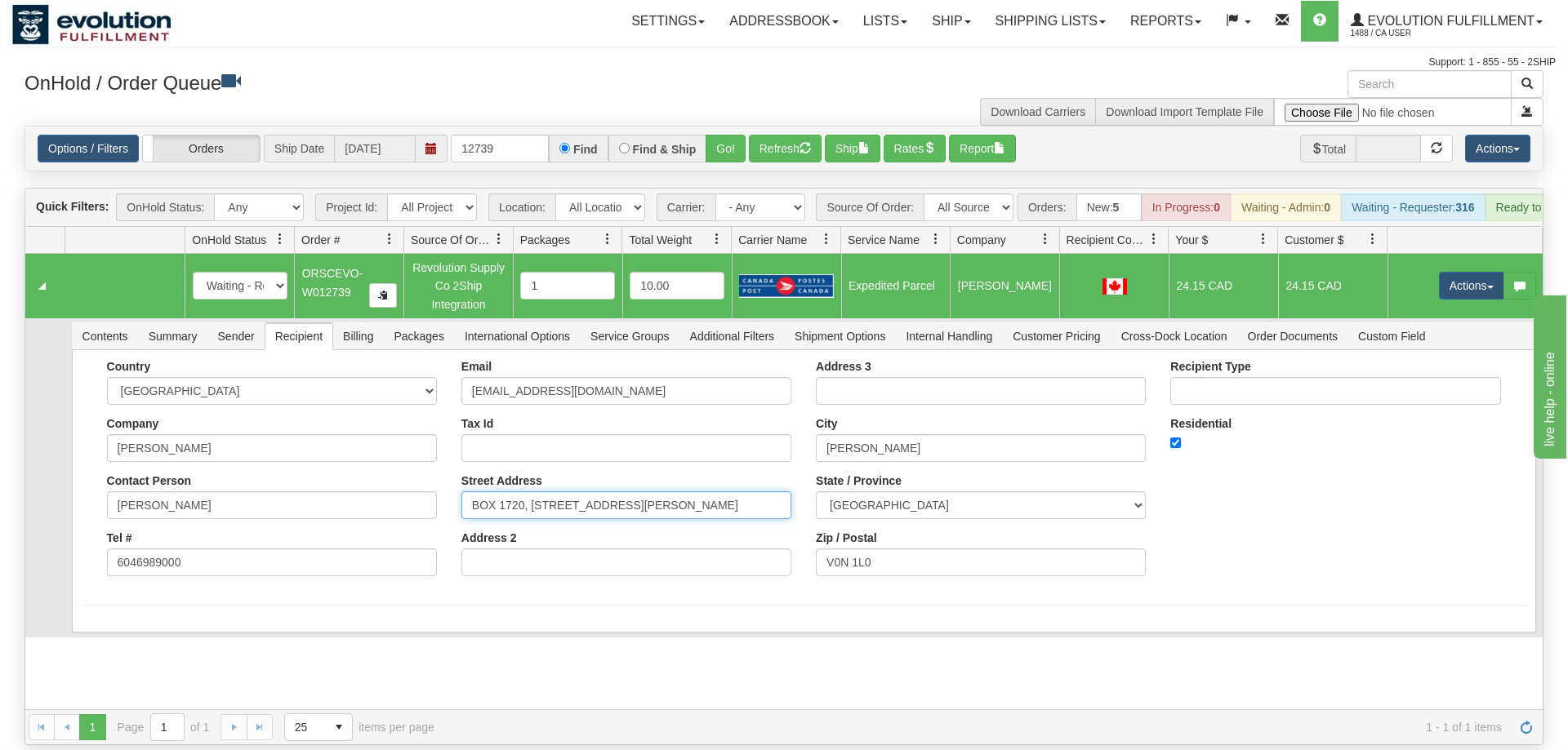
drag, startPoint x: 668, startPoint y: 477, endPoint x: 108, endPoint y: 485, distance: 560.1
click at [110, 485] on div "Country [GEOGRAPHIC_DATA] [GEOGRAPHIC_DATA] [GEOGRAPHIC_DATA] [GEOGRAPHIC_DATA]…" at bounding box center [804, 474] width 1443 height 228
drag, startPoint x: 664, startPoint y: 490, endPoint x: 243, endPoint y: 483, distance: 421.1
click at [462, 491] on input "BOX 1720, [STREET_ADDRESS][PERSON_NAME]" at bounding box center [626, 505] width 330 height 28
paste input "[STREET_ADDRESS]"
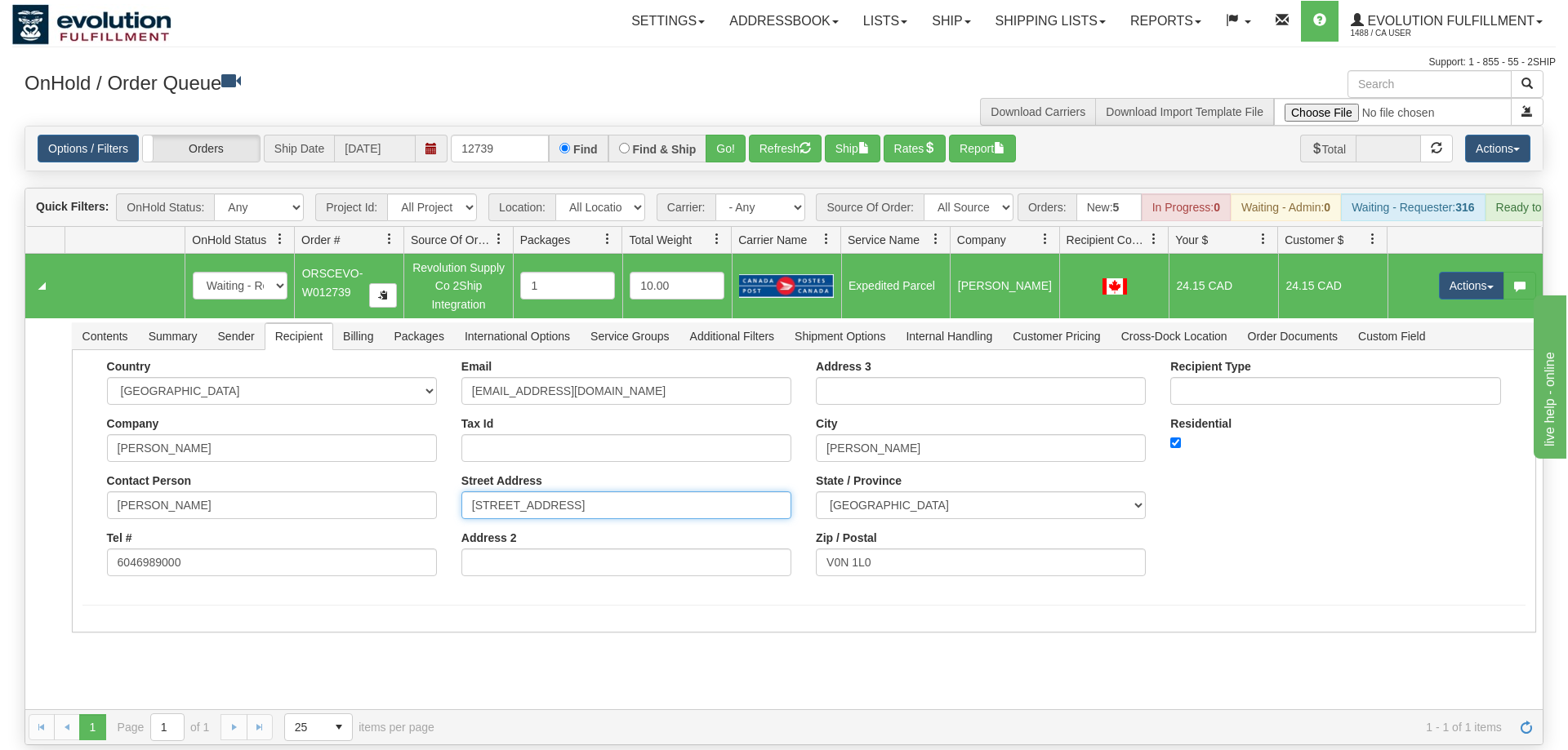
type input "[STREET_ADDRESS]"
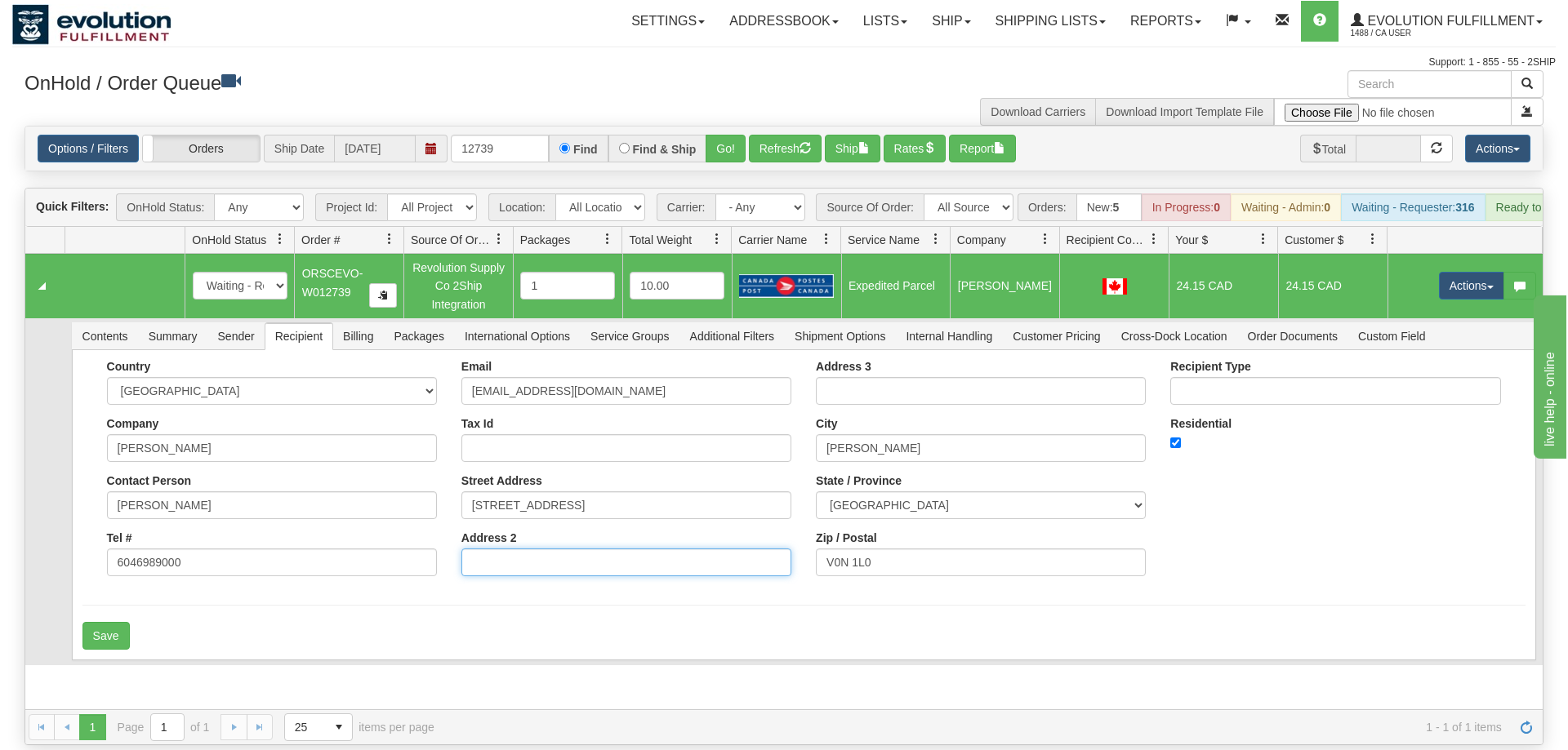
click at [560, 548] on input "Address 2" at bounding box center [626, 562] width 330 height 28
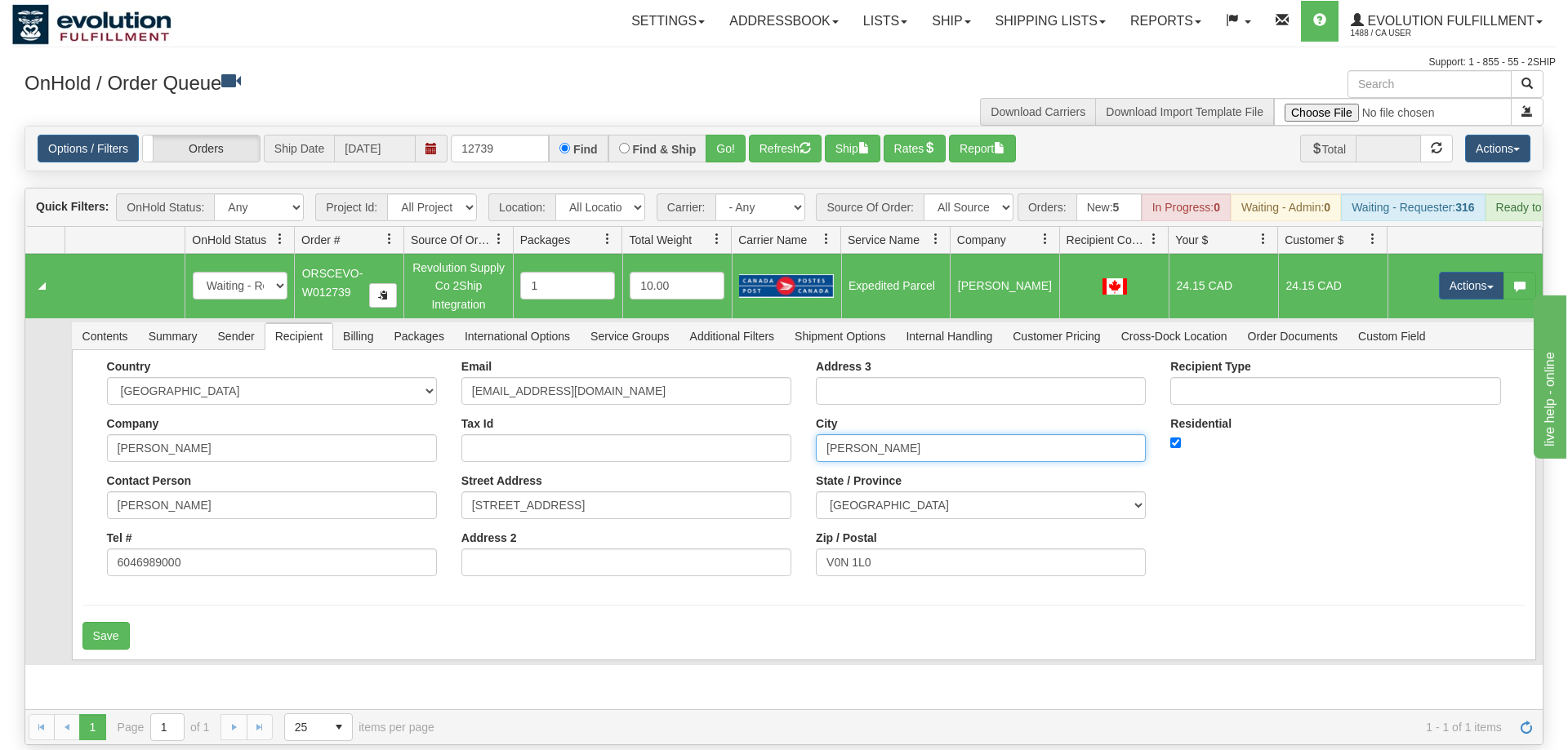
drag, startPoint x: 891, startPoint y: 418, endPoint x: 616, endPoint y: 442, distance: 276.0
click at [816, 442] on input "[PERSON_NAME]" at bounding box center [981, 448] width 330 height 28
paste input "PEMBERTON,"
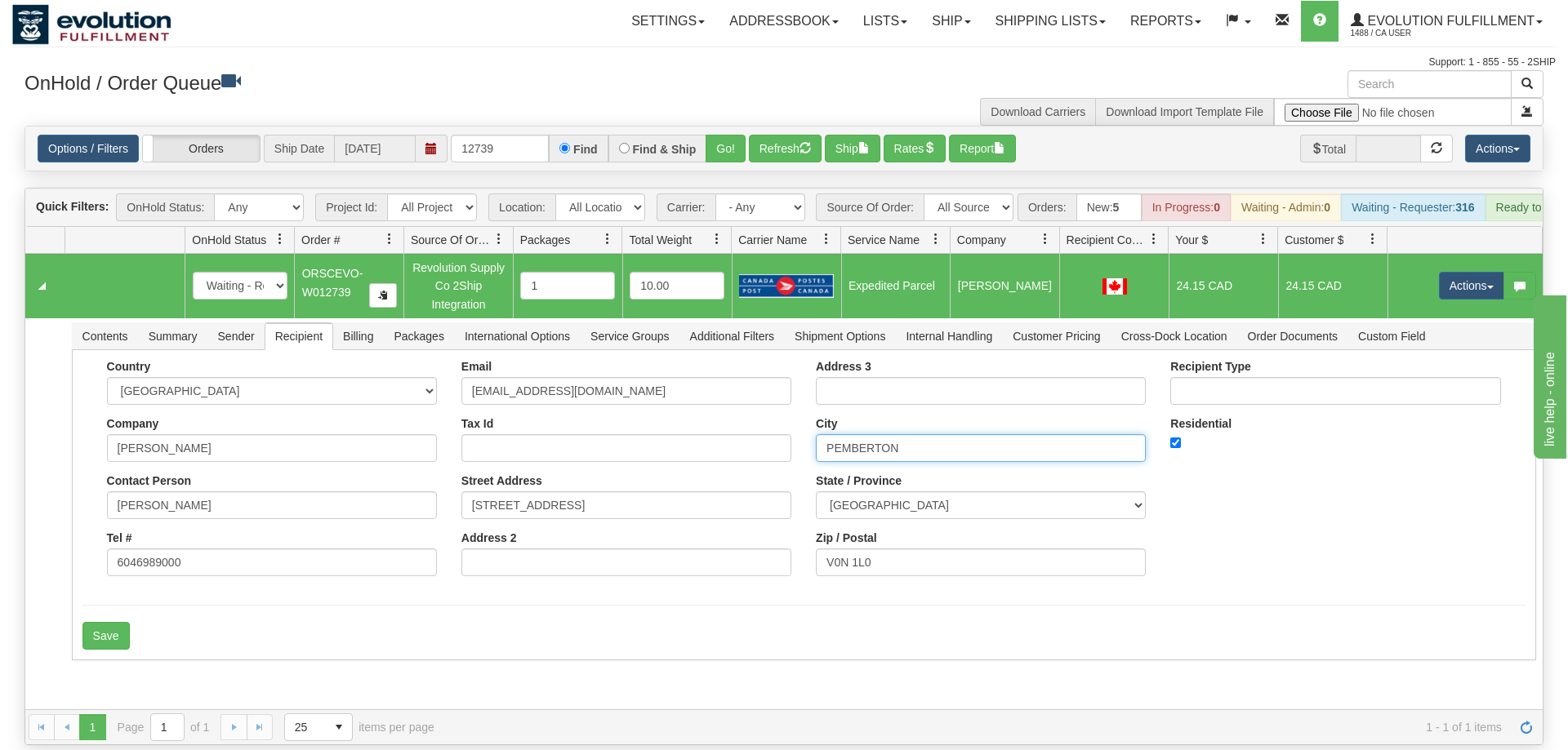
type input "PEMBERTON"
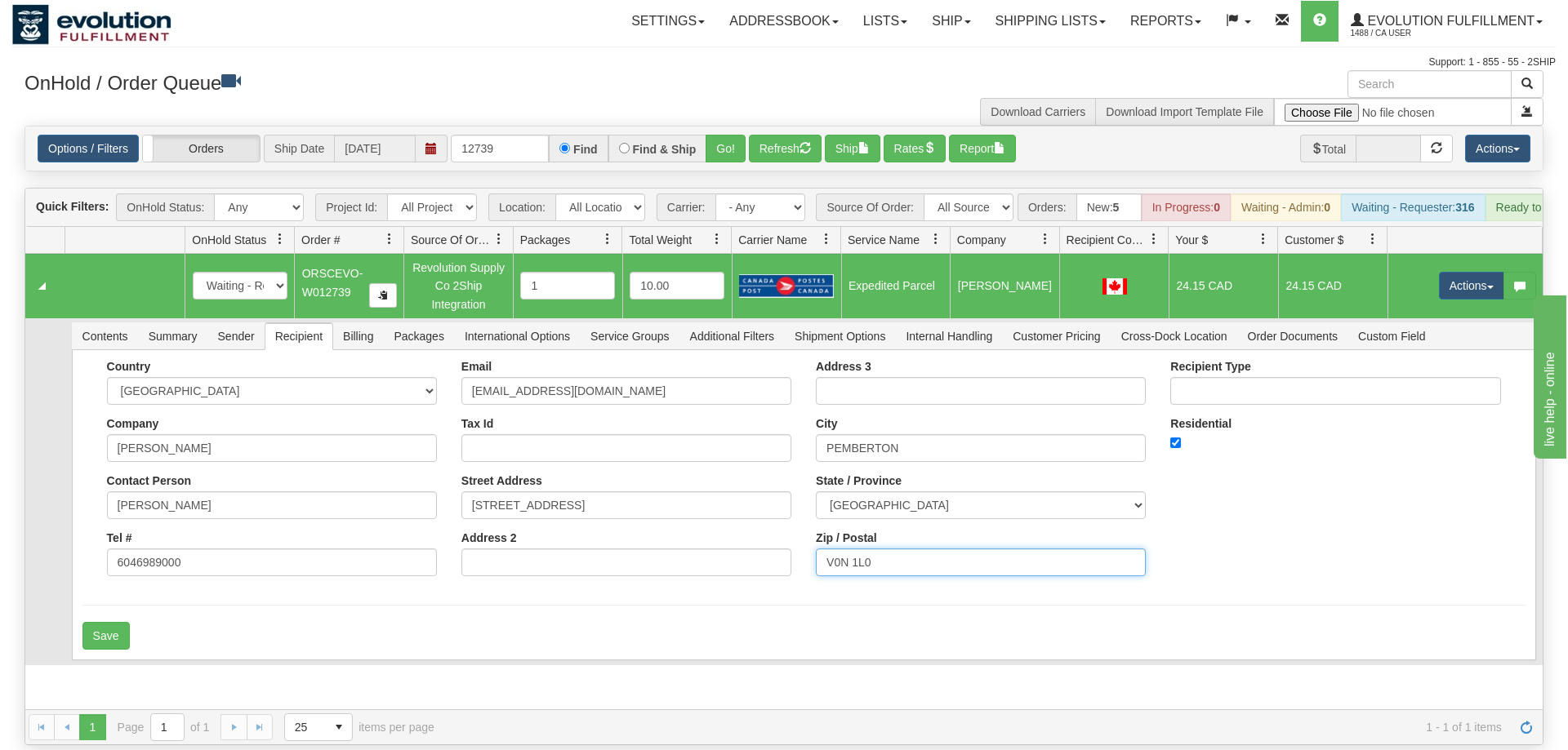
drag, startPoint x: 899, startPoint y: 541, endPoint x: 602, endPoint y: 571, distance: 298.5
click at [816, 571] on input "V0N 1L0" at bounding box center [981, 562] width 330 height 28
paste input "2L1"
type input "V0N 2L1"
click at [98, 622] on button "Save" at bounding box center [106, 636] width 47 height 28
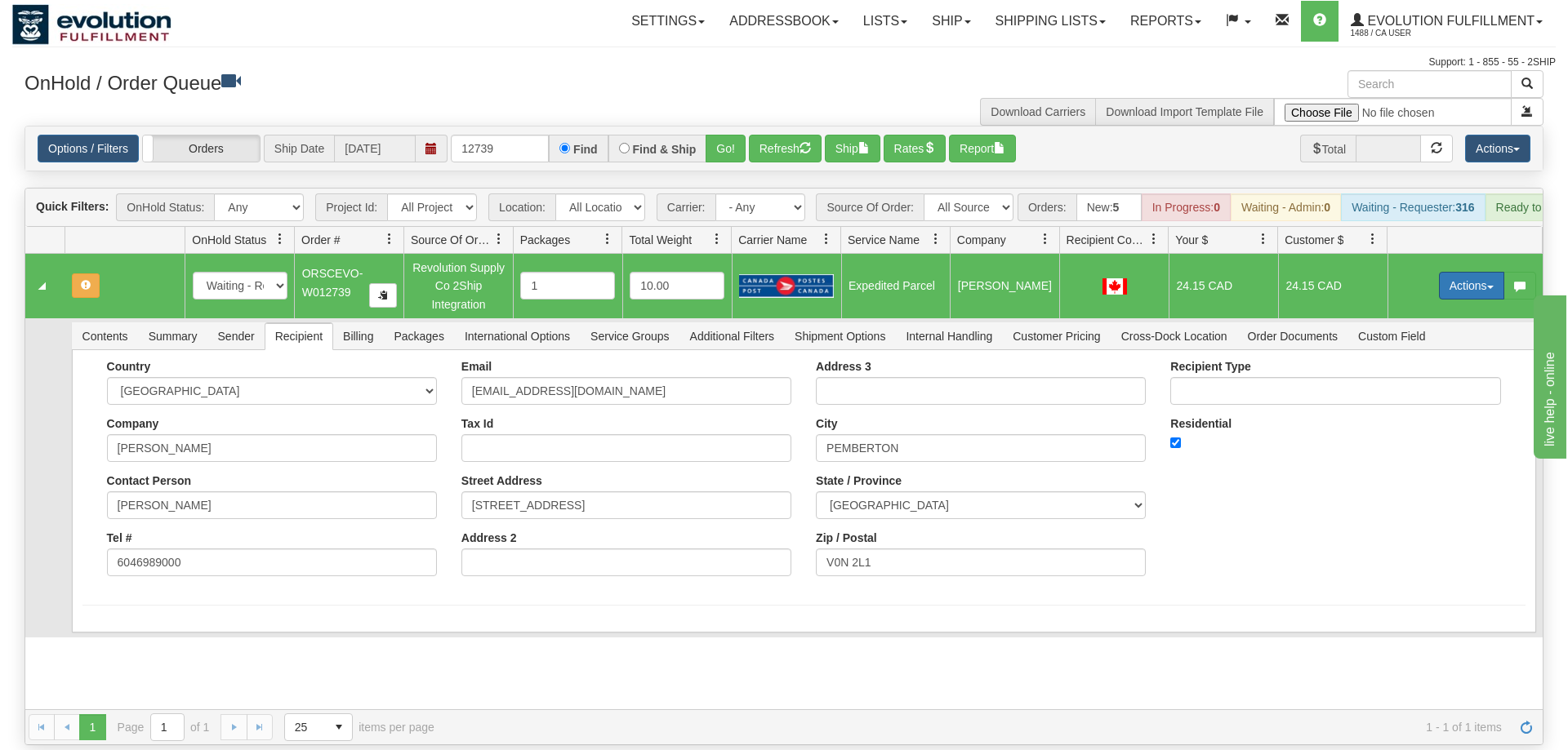
click at [1470, 272] on button "Actions" at bounding box center [1471, 286] width 65 height 28
click at [1442, 306] on link "Open" at bounding box center [1438, 317] width 131 height 21
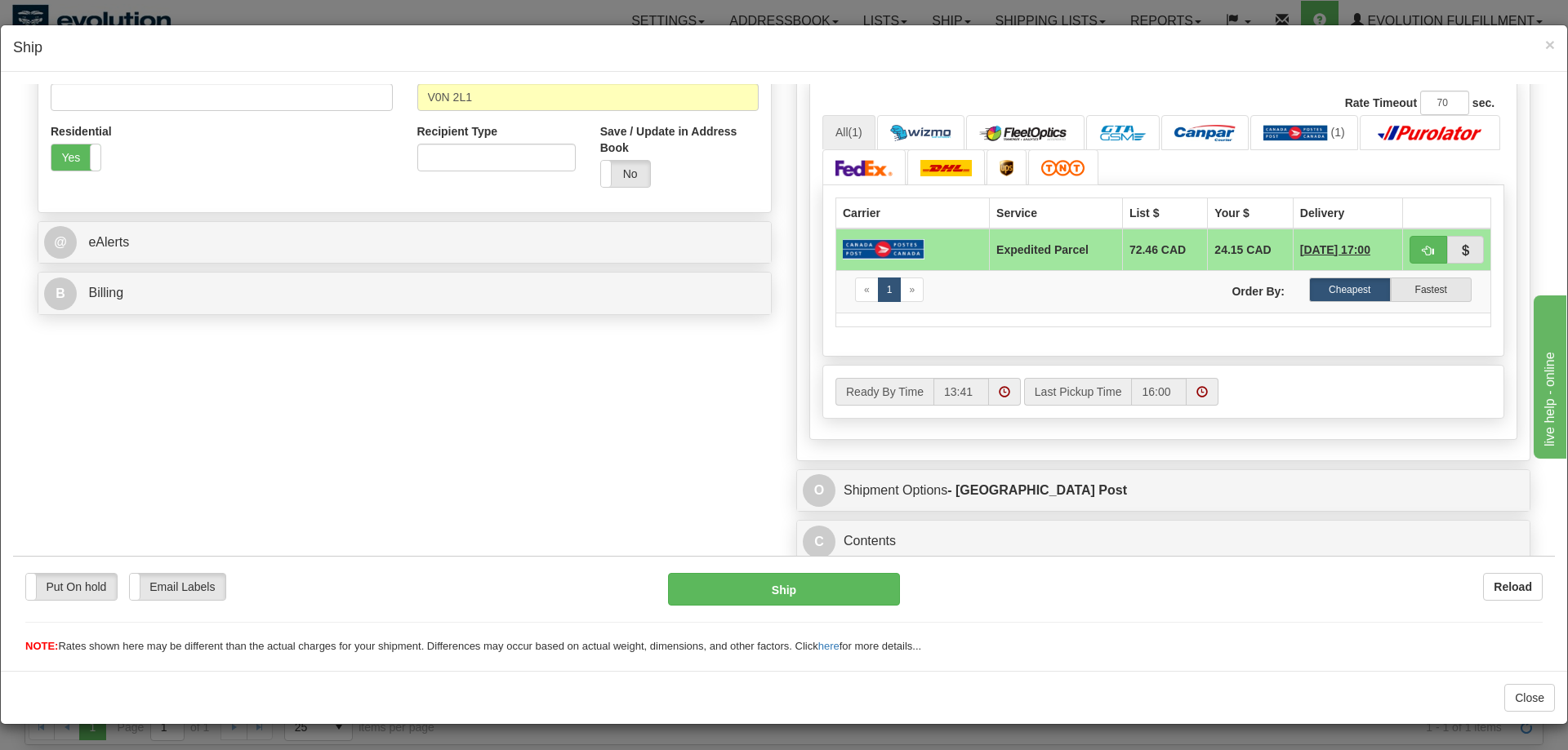
scroll to position [296, 0]
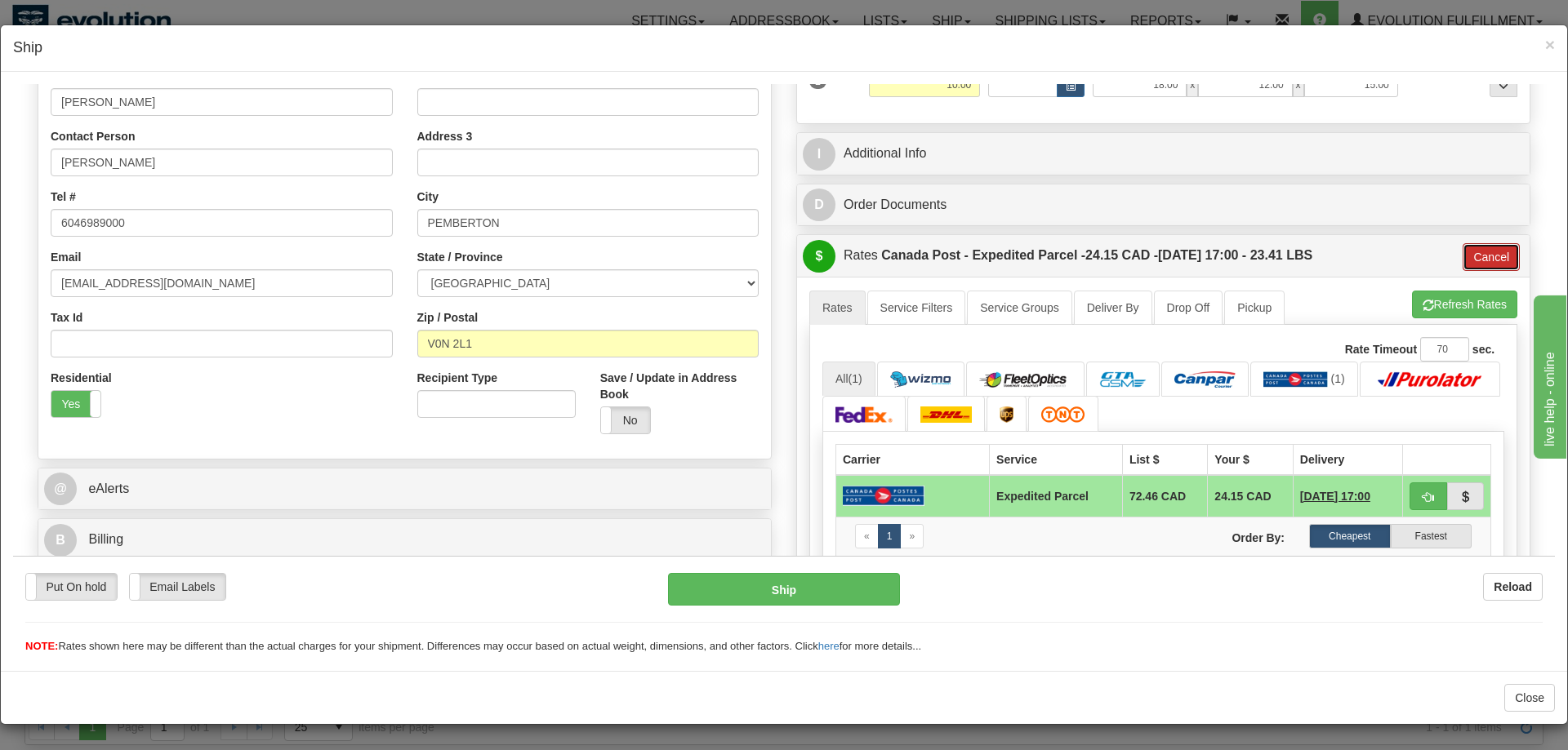
click at [1471, 262] on button "Cancel" at bounding box center [1491, 256] width 57 height 28
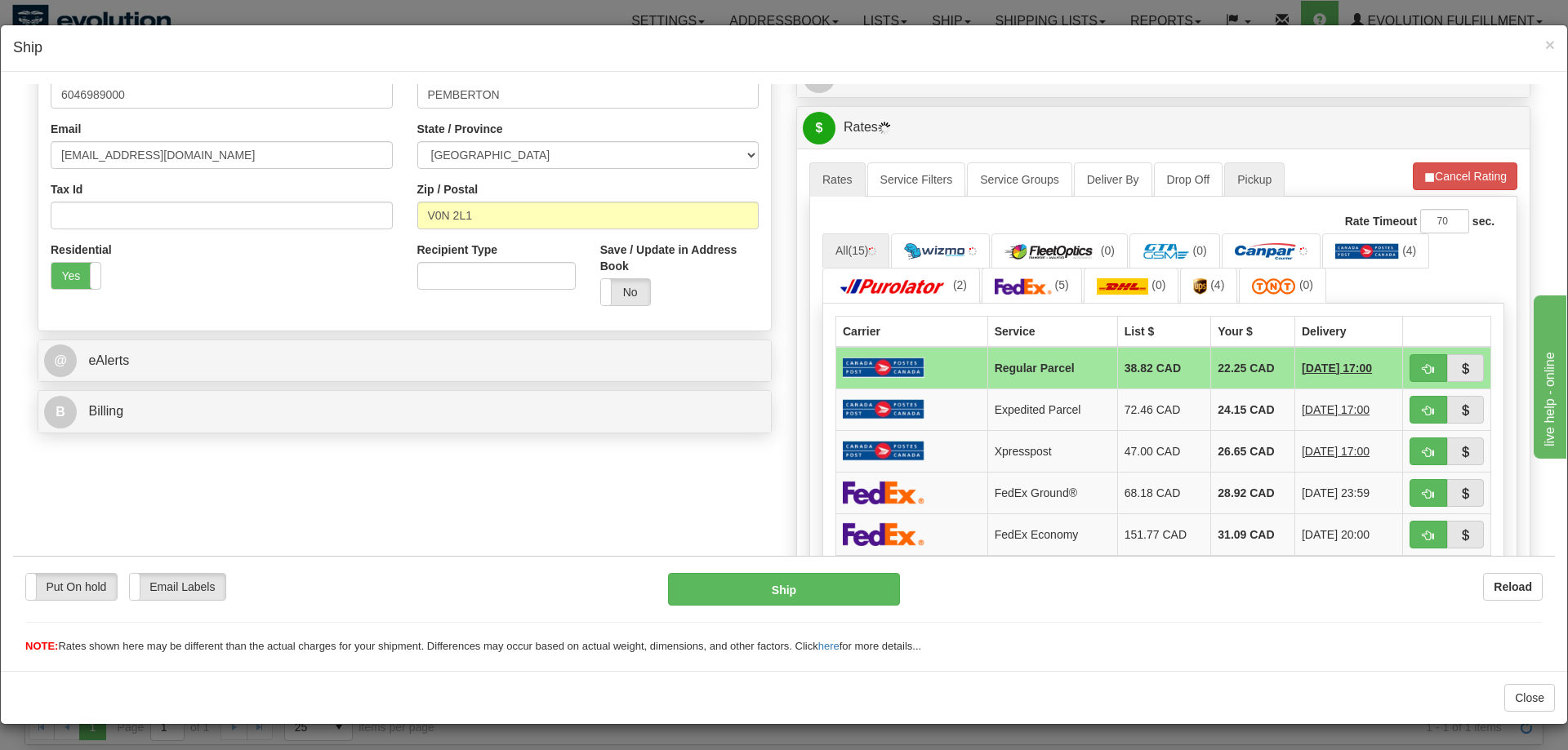
scroll to position [463, 0]
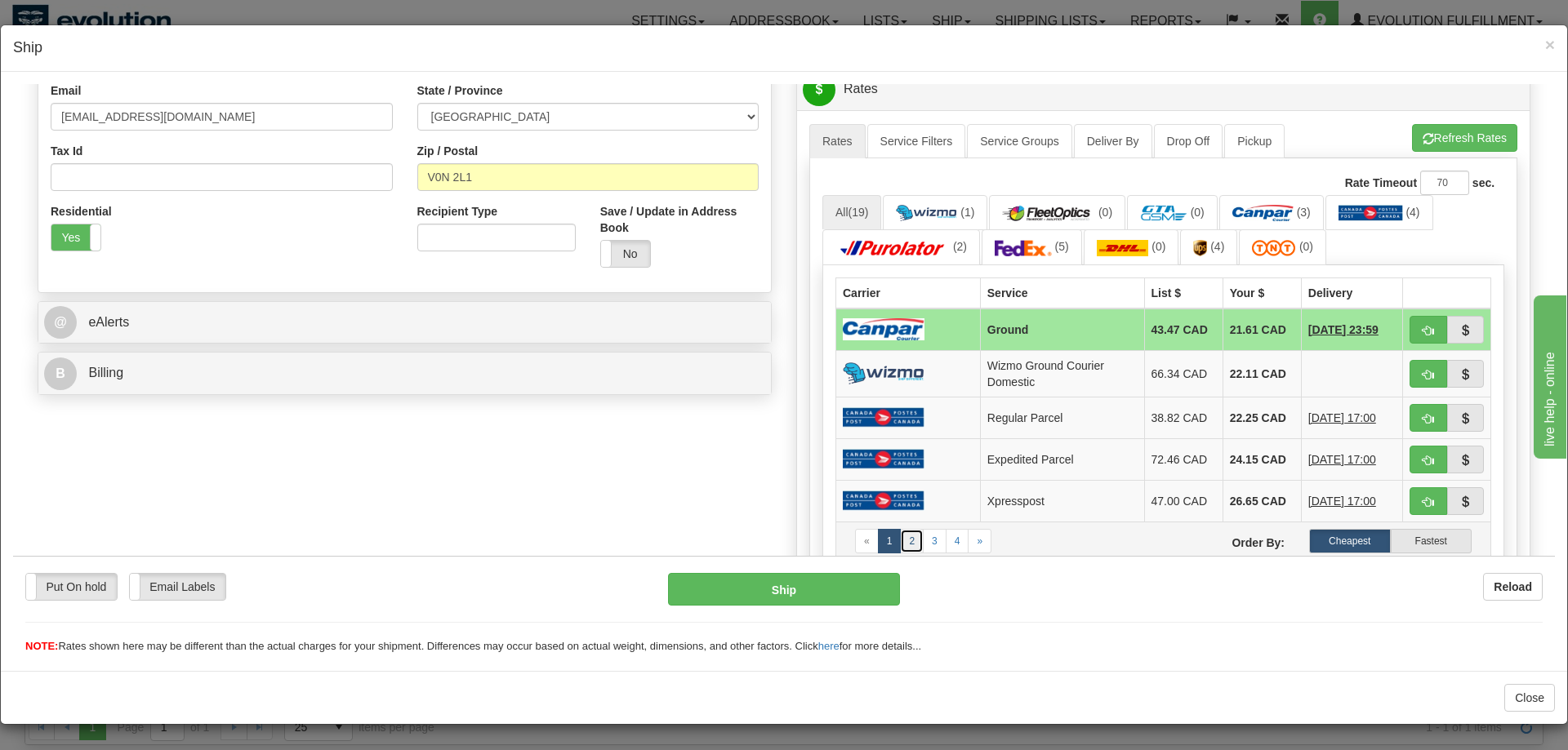
click at [913, 541] on link "2" at bounding box center [912, 541] width 24 height 25
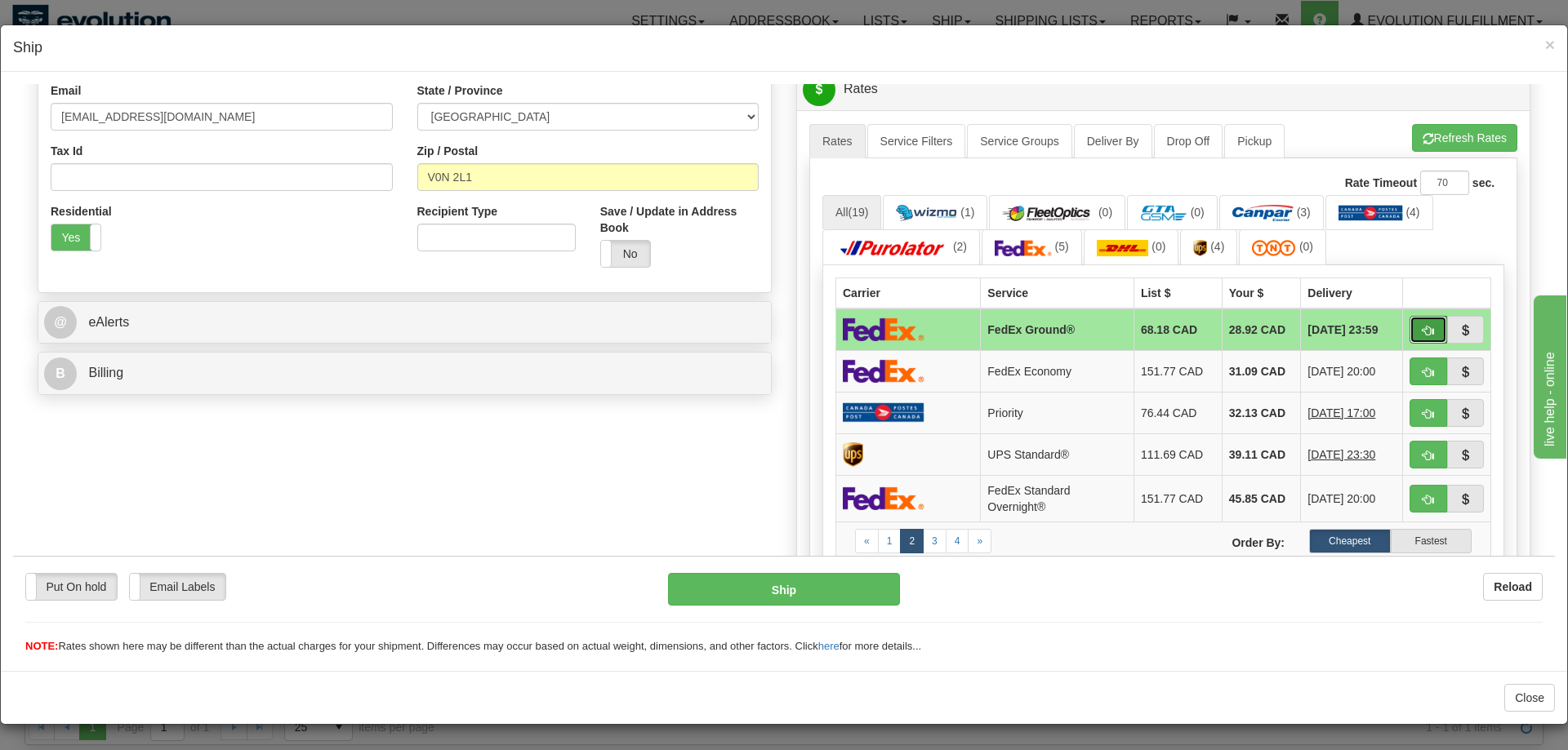
click at [1424, 332] on span "button" at bounding box center [1428, 330] width 12 height 11
type input "92"
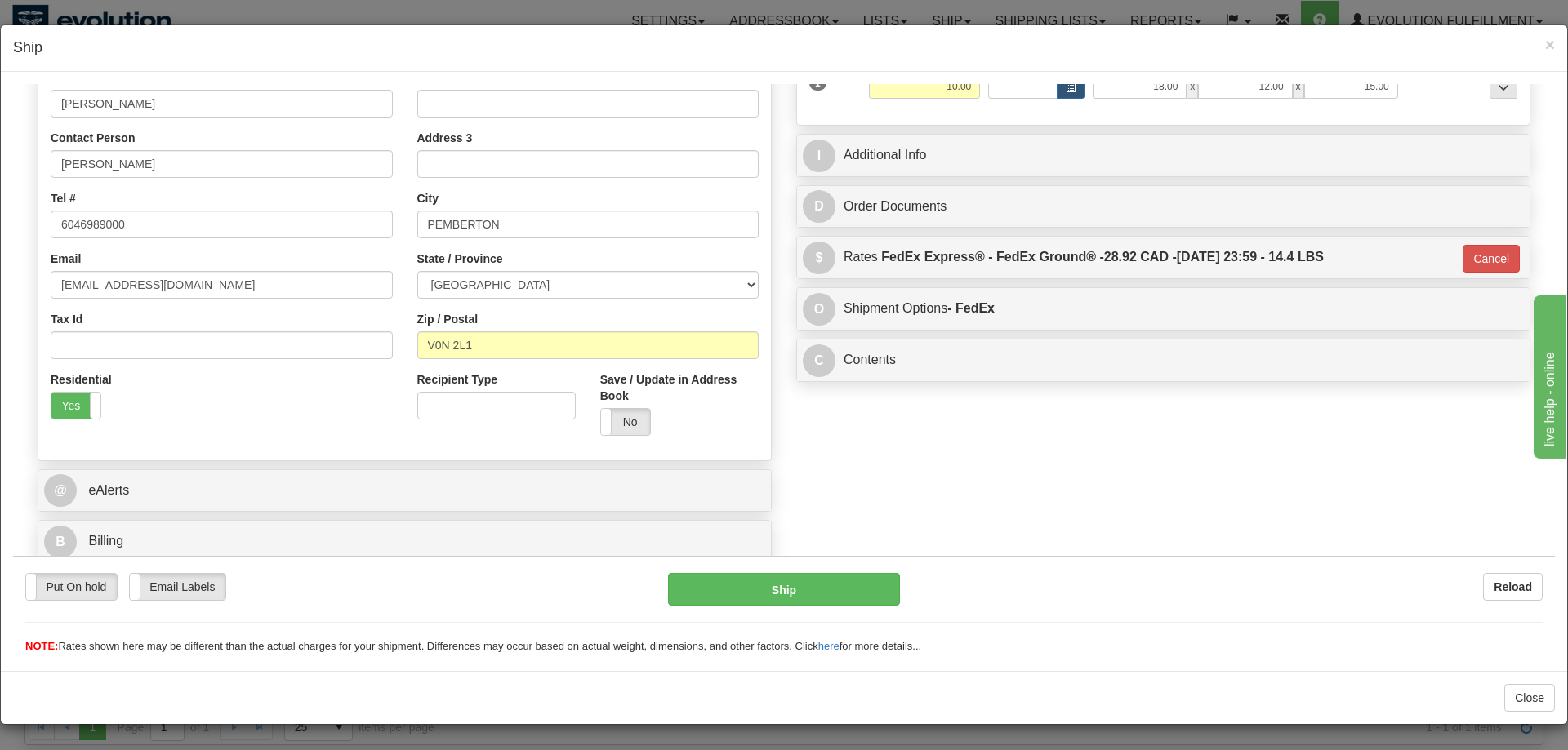
scroll to position [296, 0]
click at [79, 597] on label "Put On hold" at bounding box center [72, 586] width 91 height 26
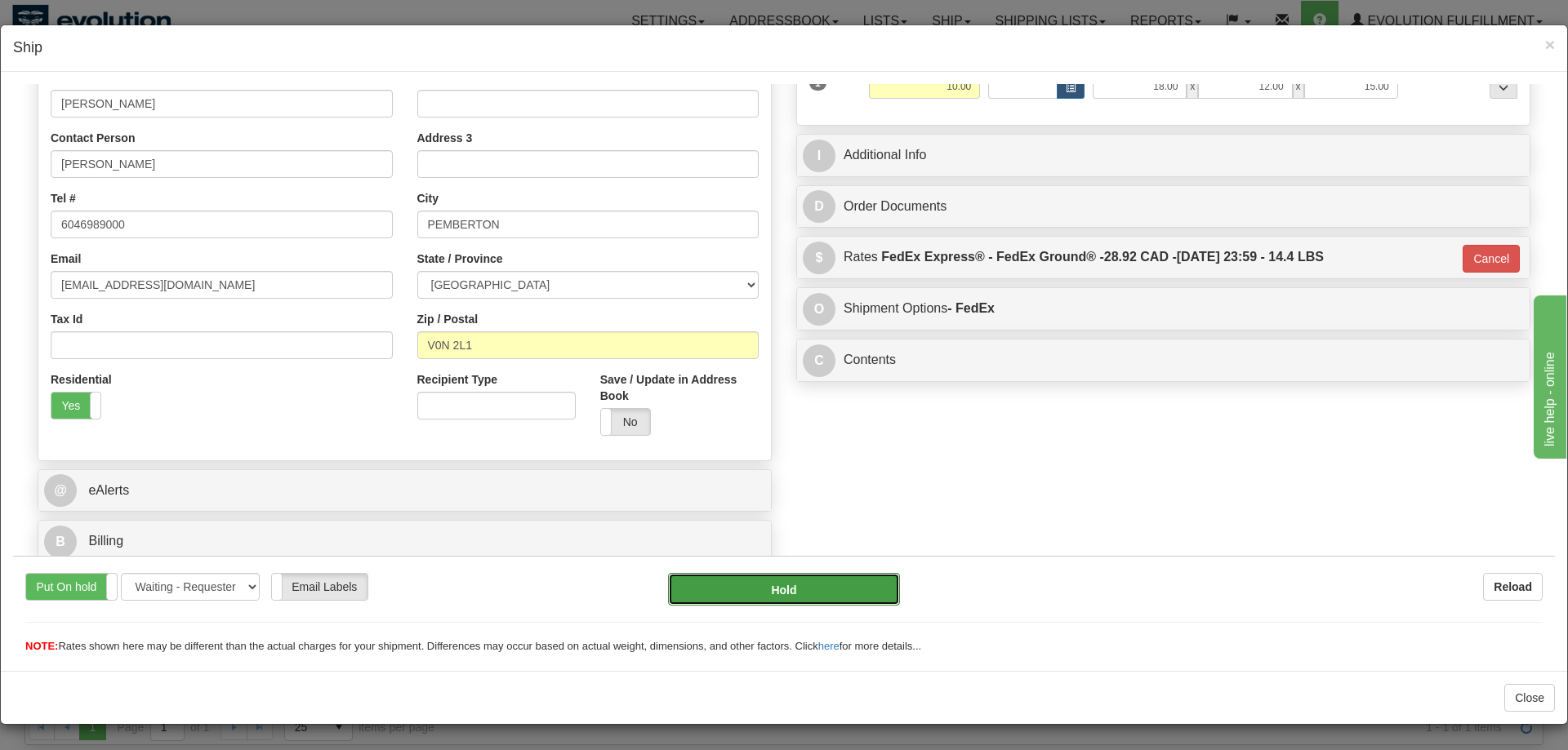
click at [731, 599] on button "Hold" at bounding box center [784, 588] width 233 height 32
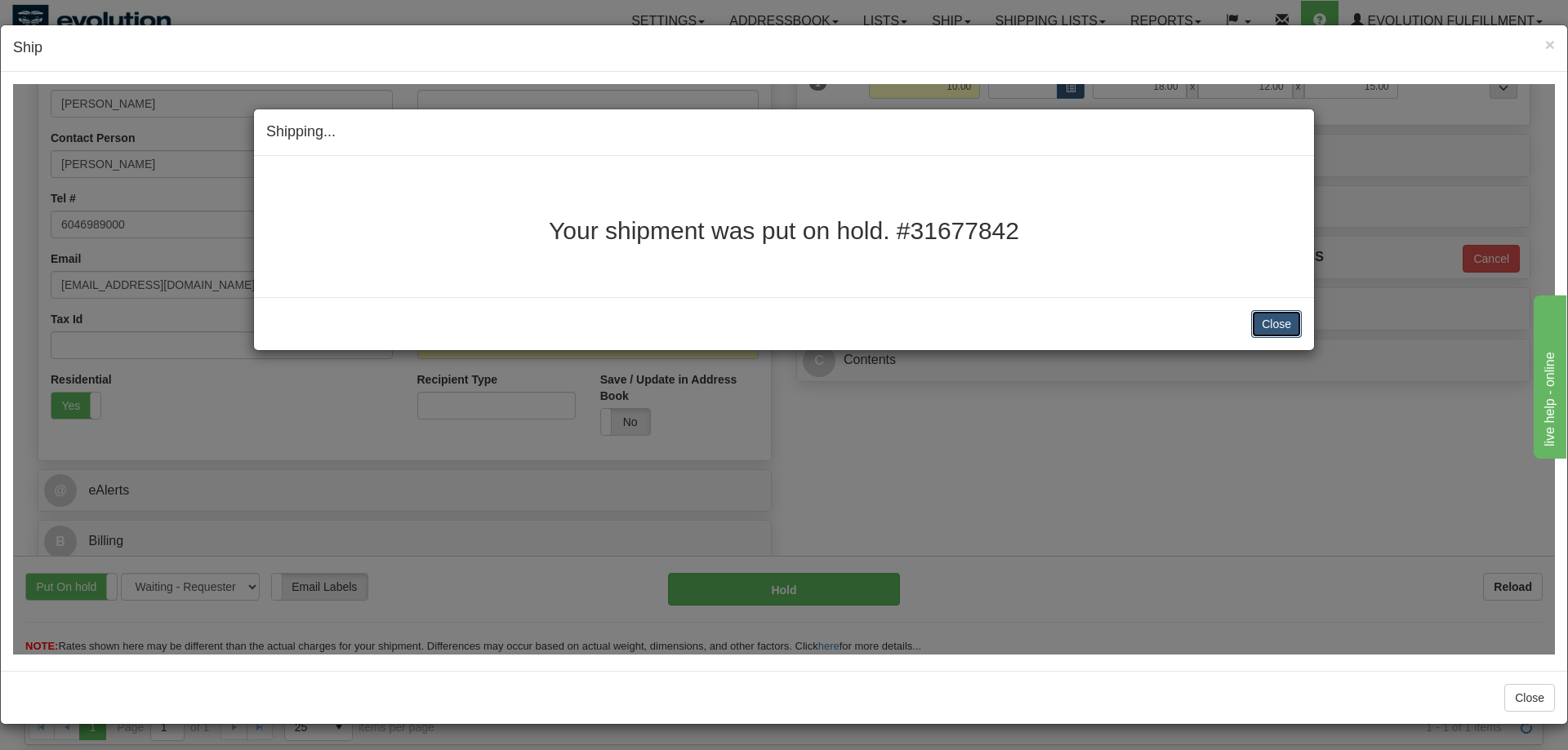
click at [1293, 330] on button "Close" at bounding box center [1276, 323] width 50 height 28
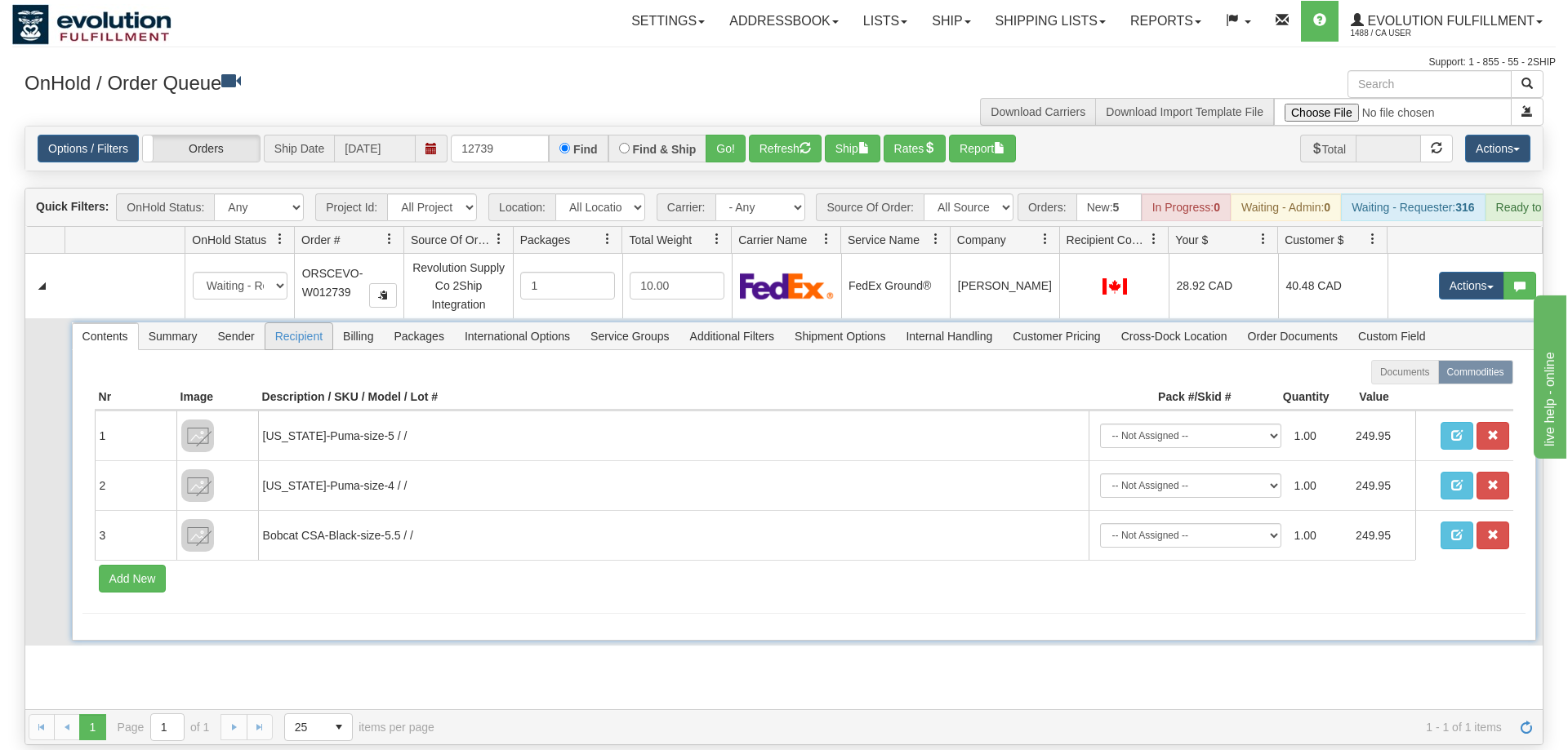
click at [319, 323] on span "Recipient" at bounding box center [299, 337] width 67 height 26
